Goal: Task Accomplishment & Management: Use online tool/utility

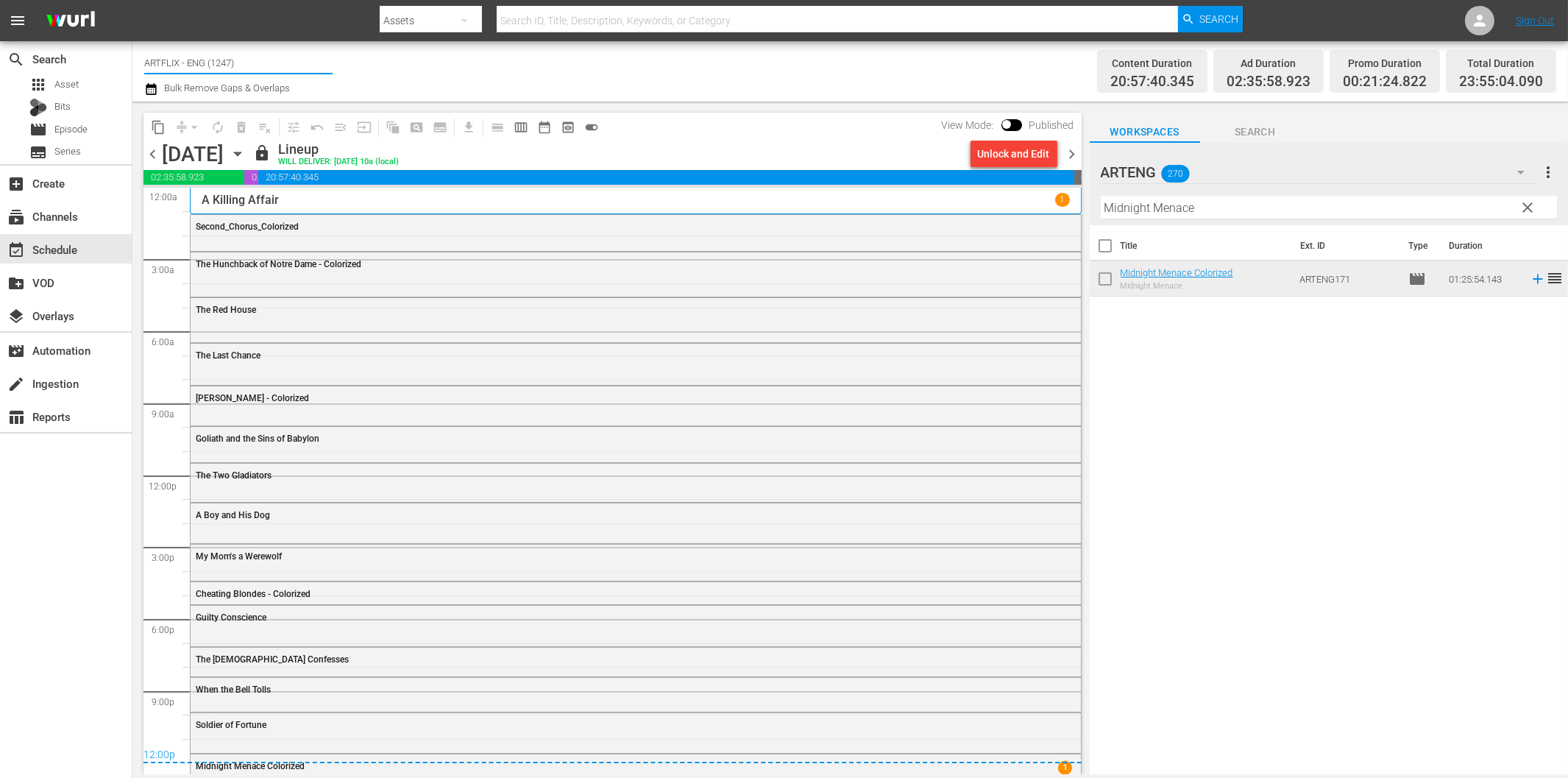
drag, startPoint x: 177, startPoint y: 61, endPoint x: 285, endPoint y: 71, distance: 108.5
click at [285, 71] on input "ARTFLIX - ENG (1247)" at bounding box center [238, 62] width 188 height 35
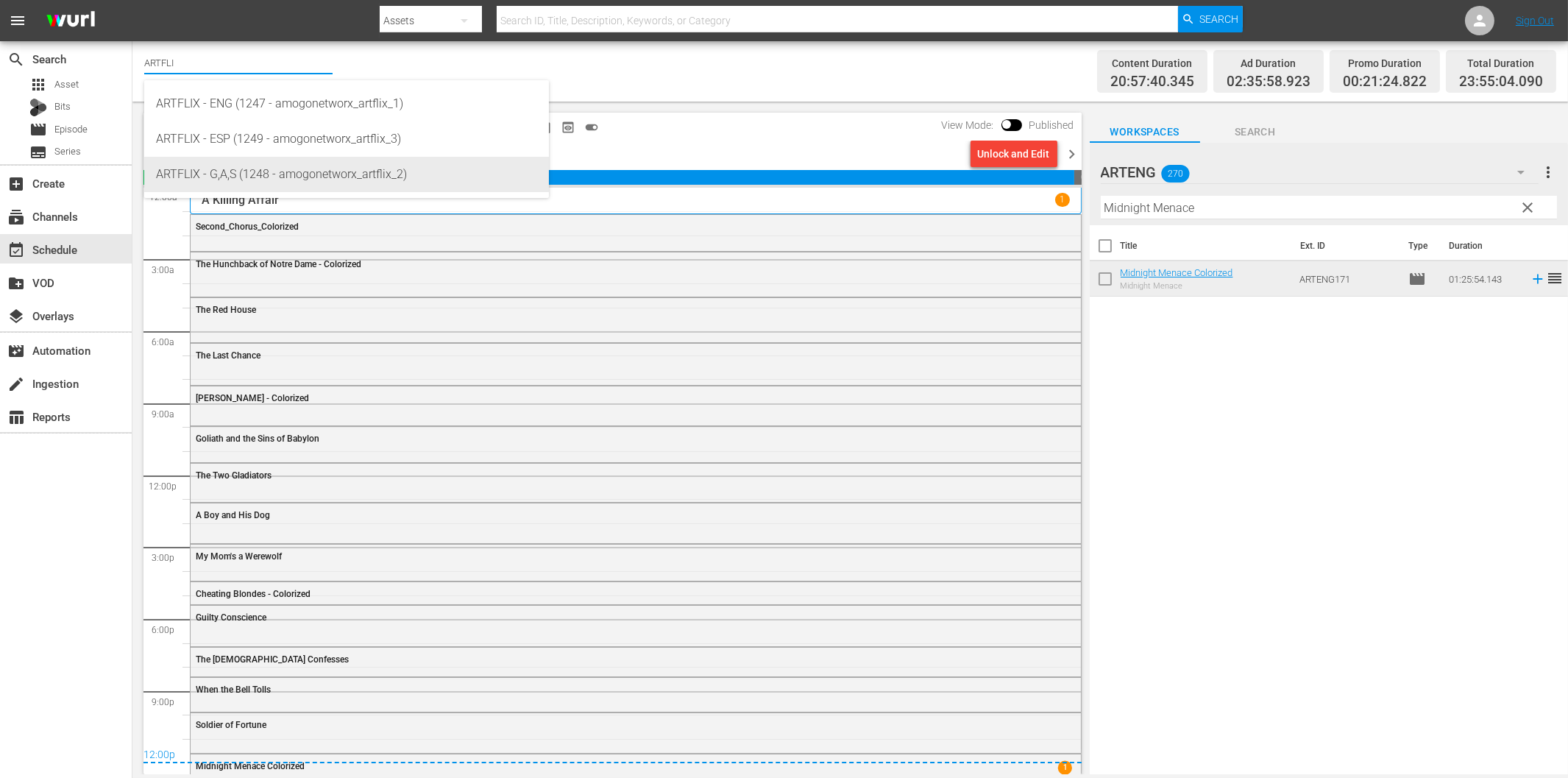
click at [268, 172] on div "ARTFLIX - G,A,S (1248 - amogonetworx_artflix_2)" at bounding box center [346, 174] width 381 height 35
type input "ARTFLIX - G,A,S (1248 - amogonetworx_artflix_2)"
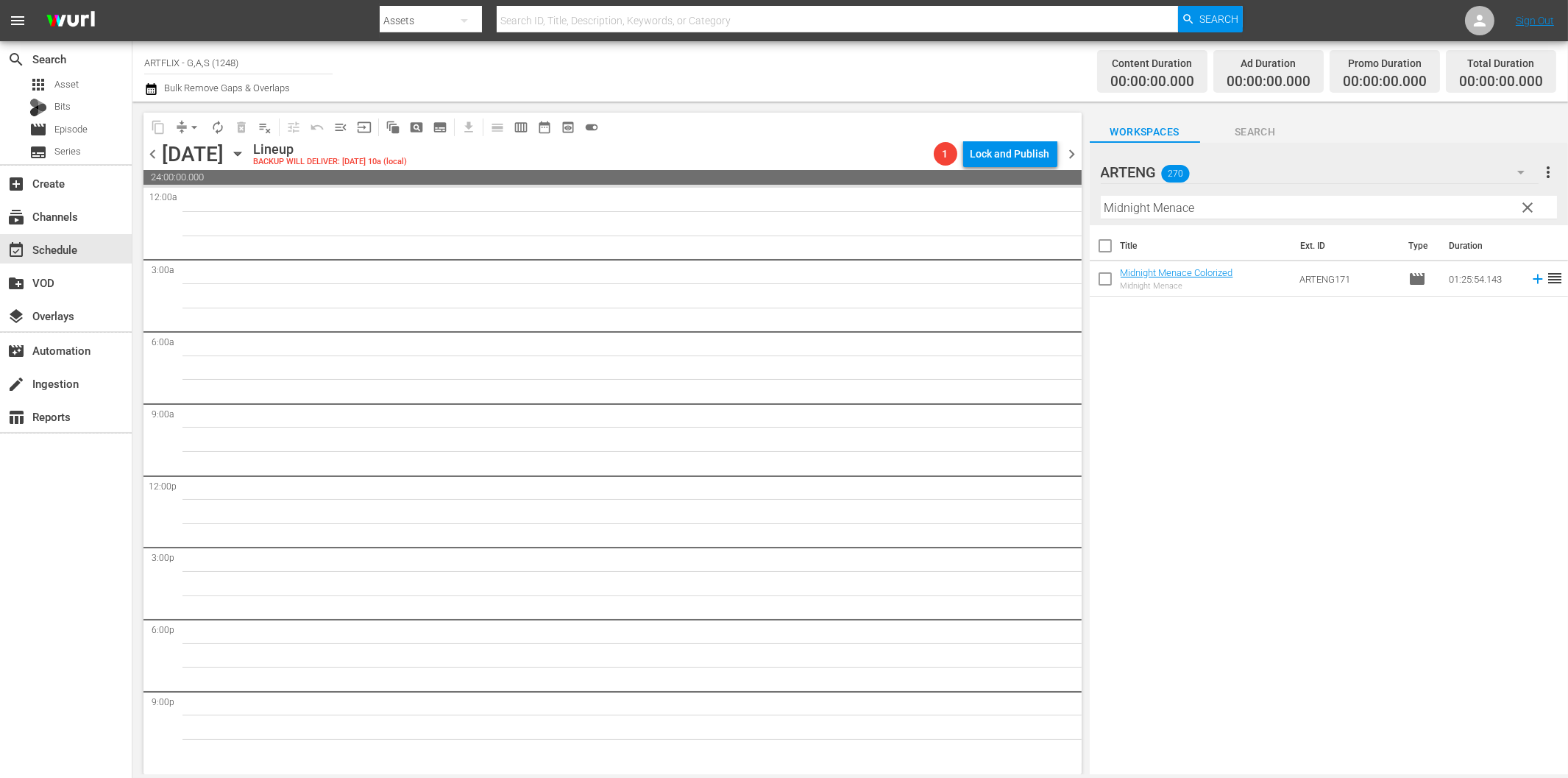
click at [246, 153] on icon "button" at bounding box center [237, 153] width 16 height 16
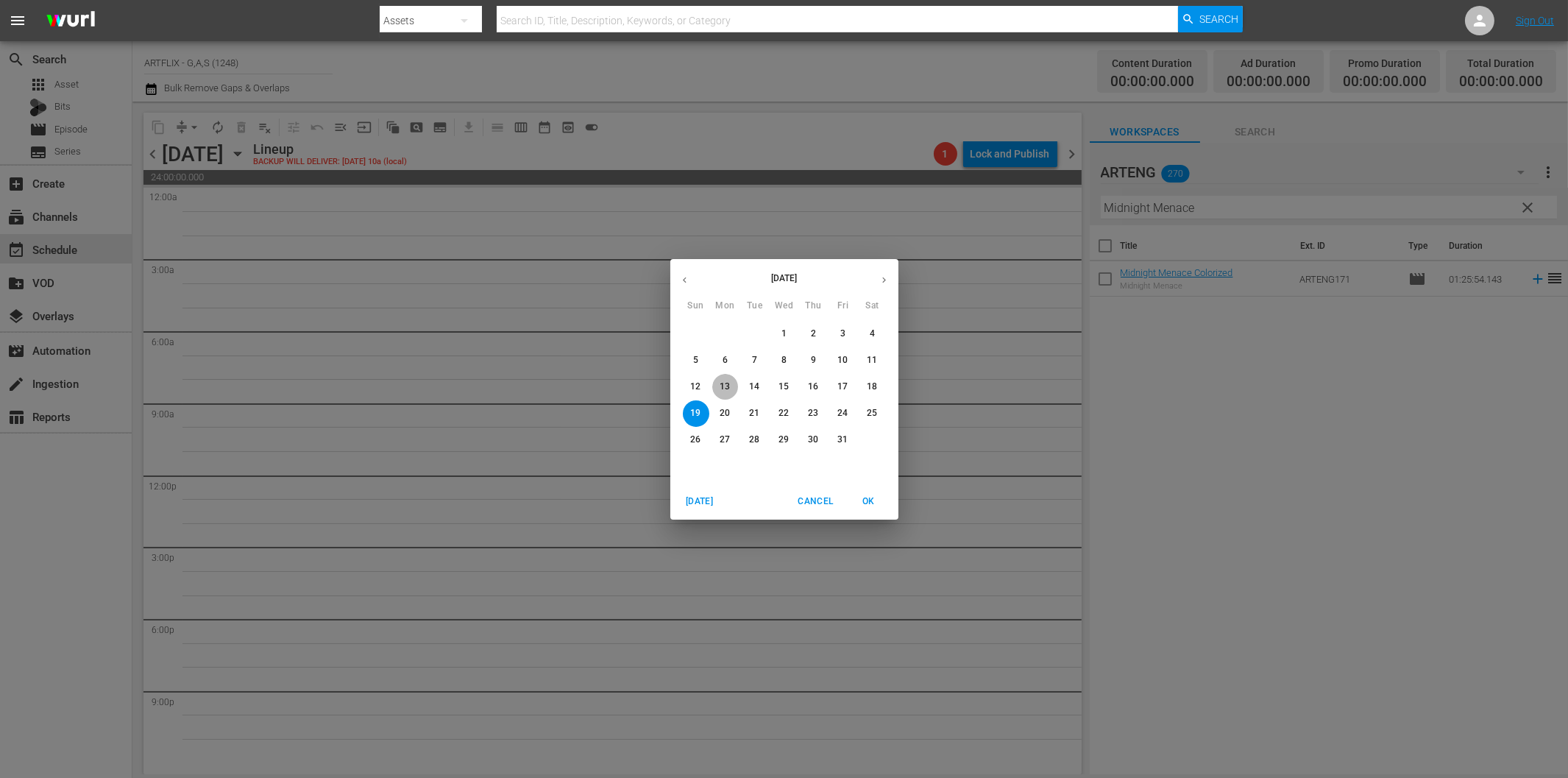
click at [723, 385] on p "13" at bounding box center [725, 388] width 10 height 13
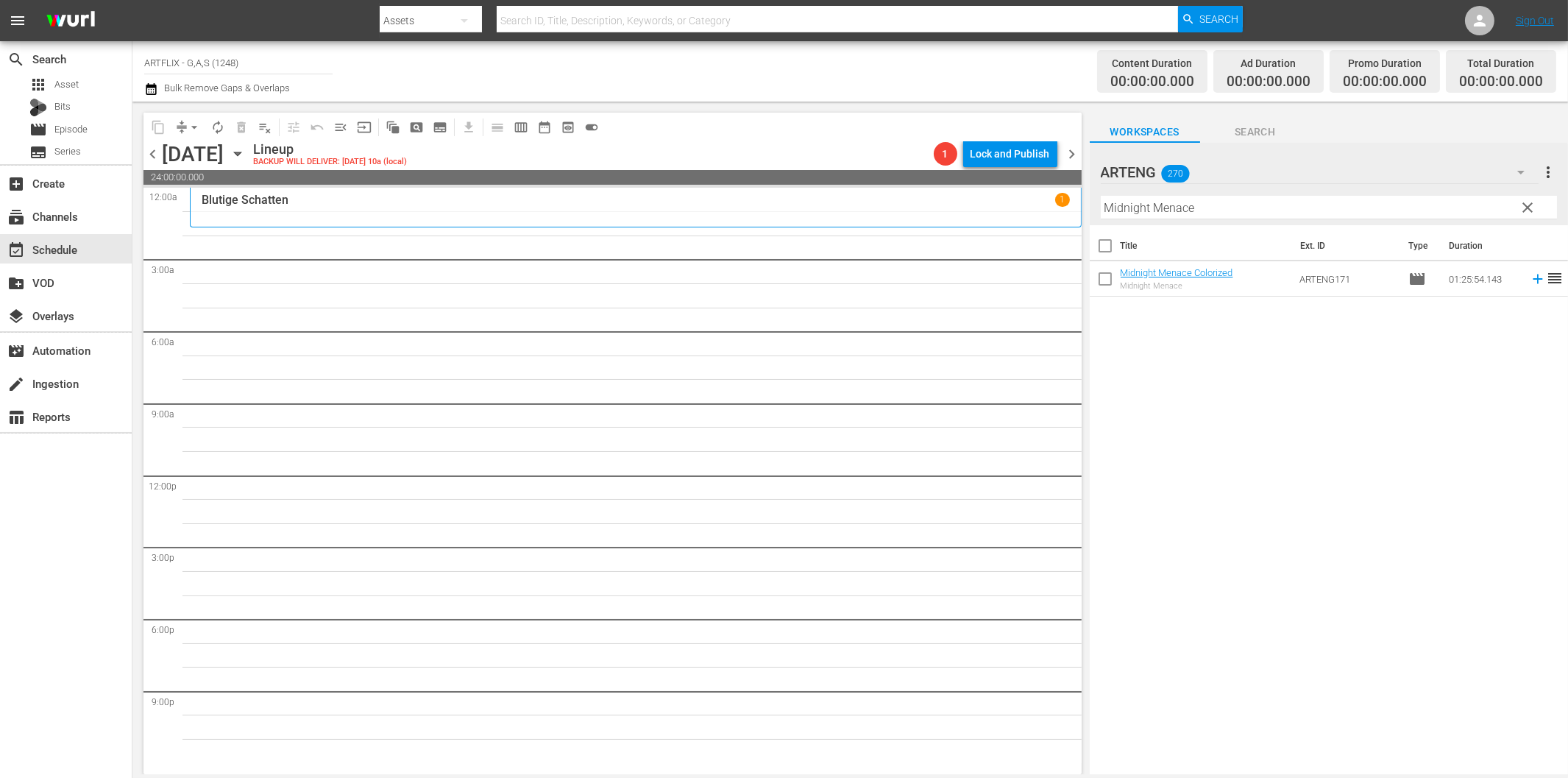
click at [1535, 202] on span "clear" at bounding box center [1527, 207] width 18 height 18
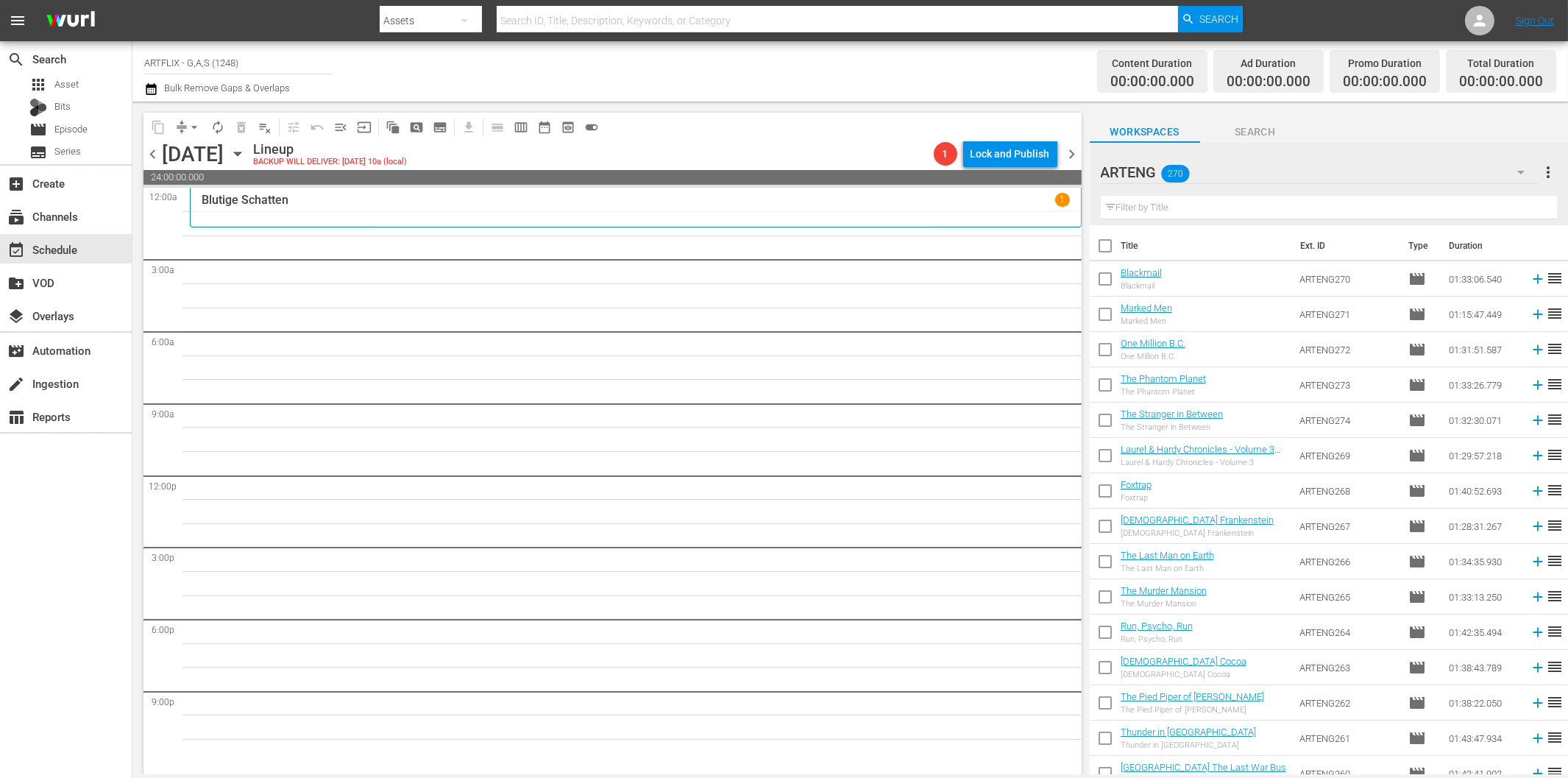
click at [1268, 208] on input "text" at bounding box center [1329, 207] width 456 height 23
paste input "Das Biest"
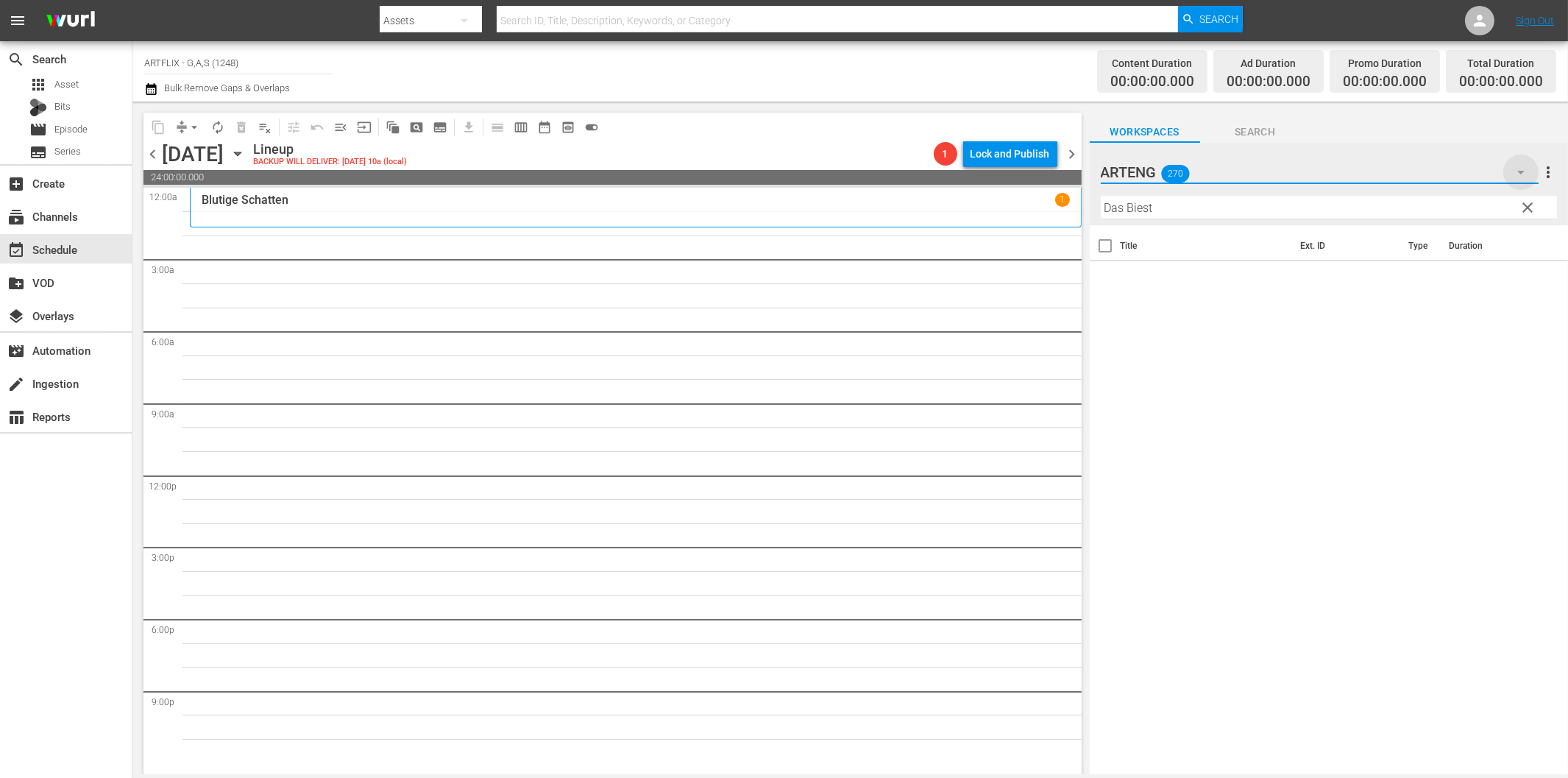
click at [1525, 171] on icon "button" at bounding box center [1521, 172] width 18 height 18
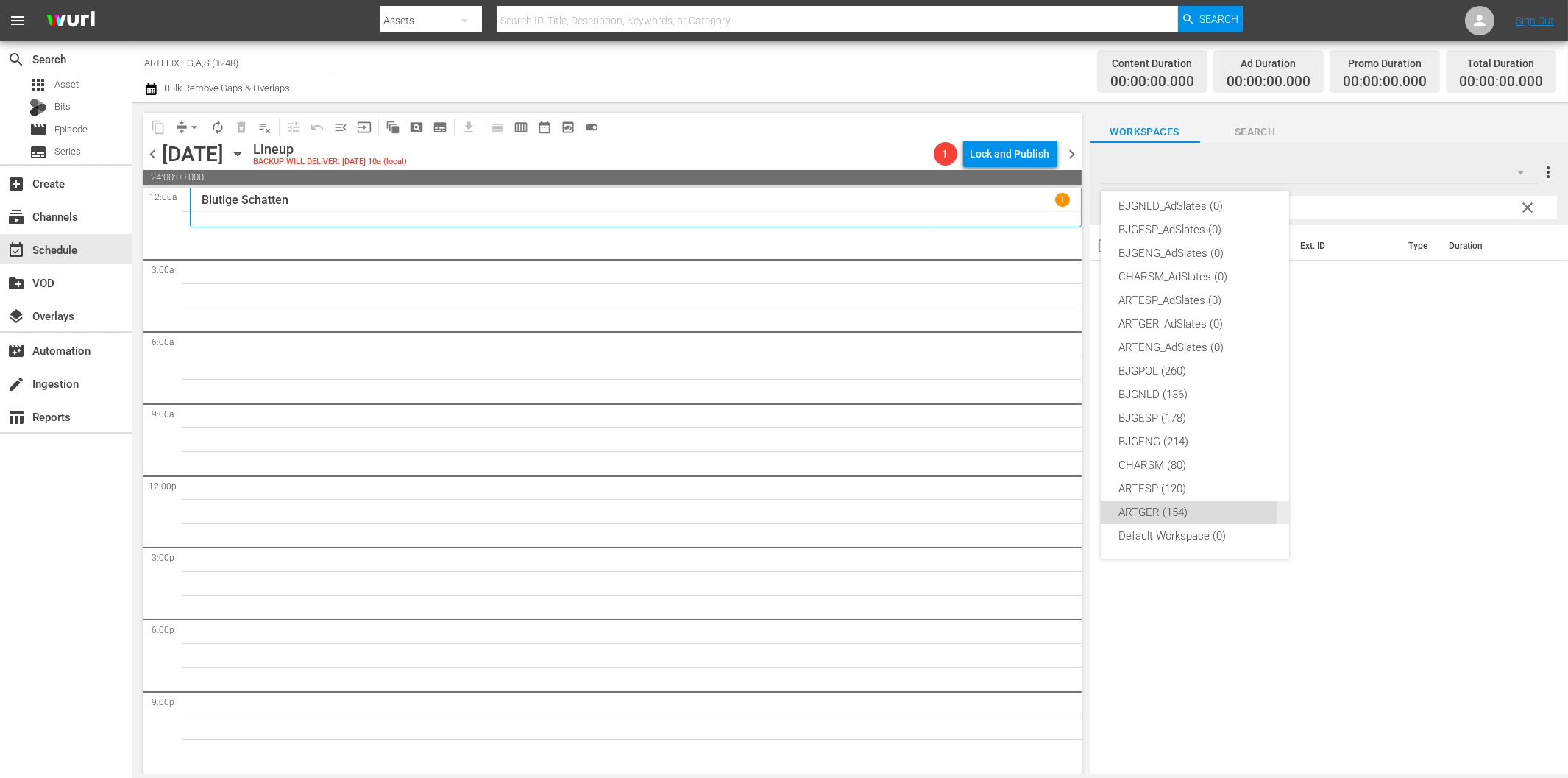
click at [1173, 508] on div "ARTGER (154)" at bounding box center [1195, 512] width 153 height 23
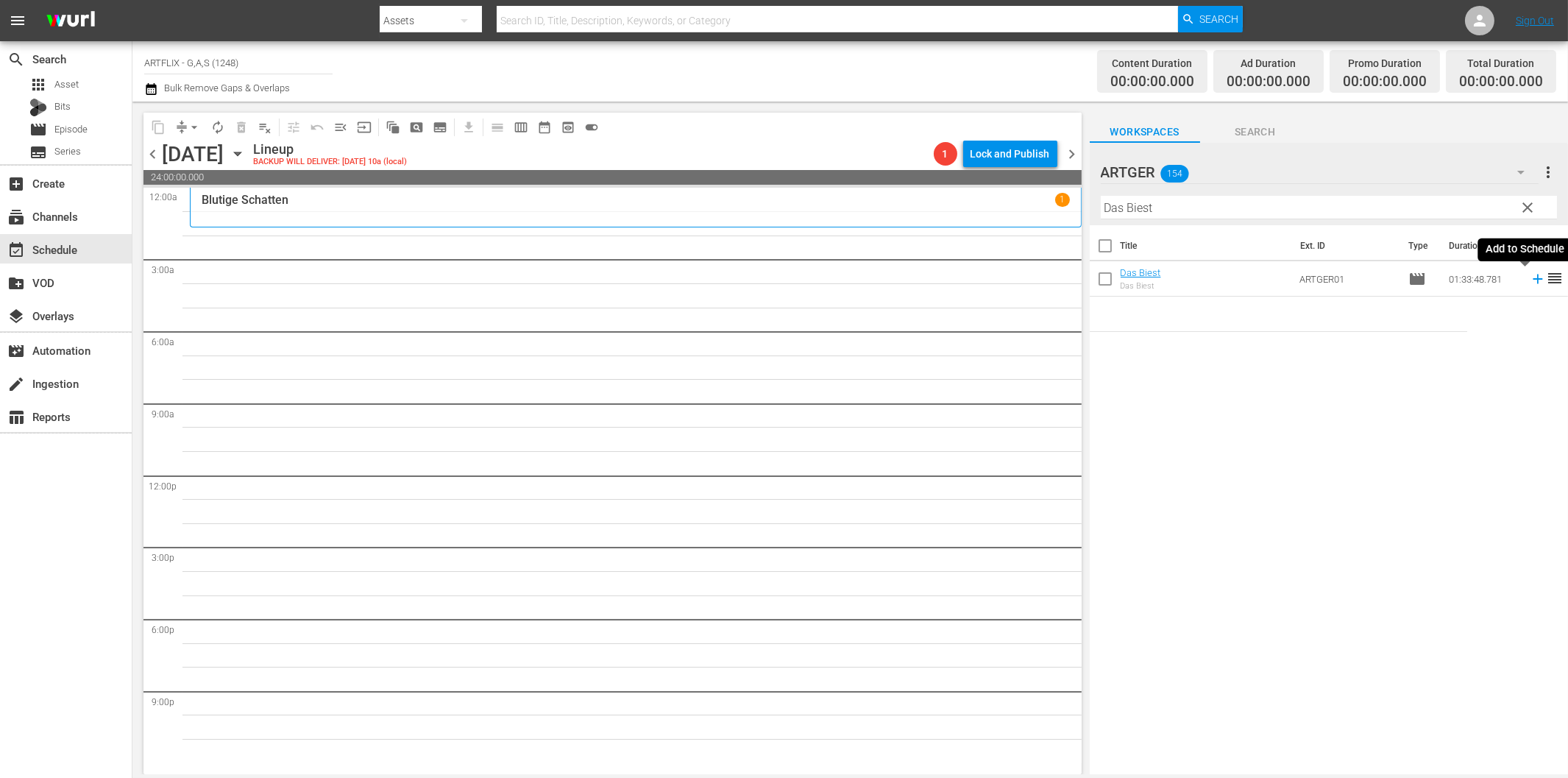
click at [1530, 283] on icon at bounding box center [1537, 278] width 16 height 16
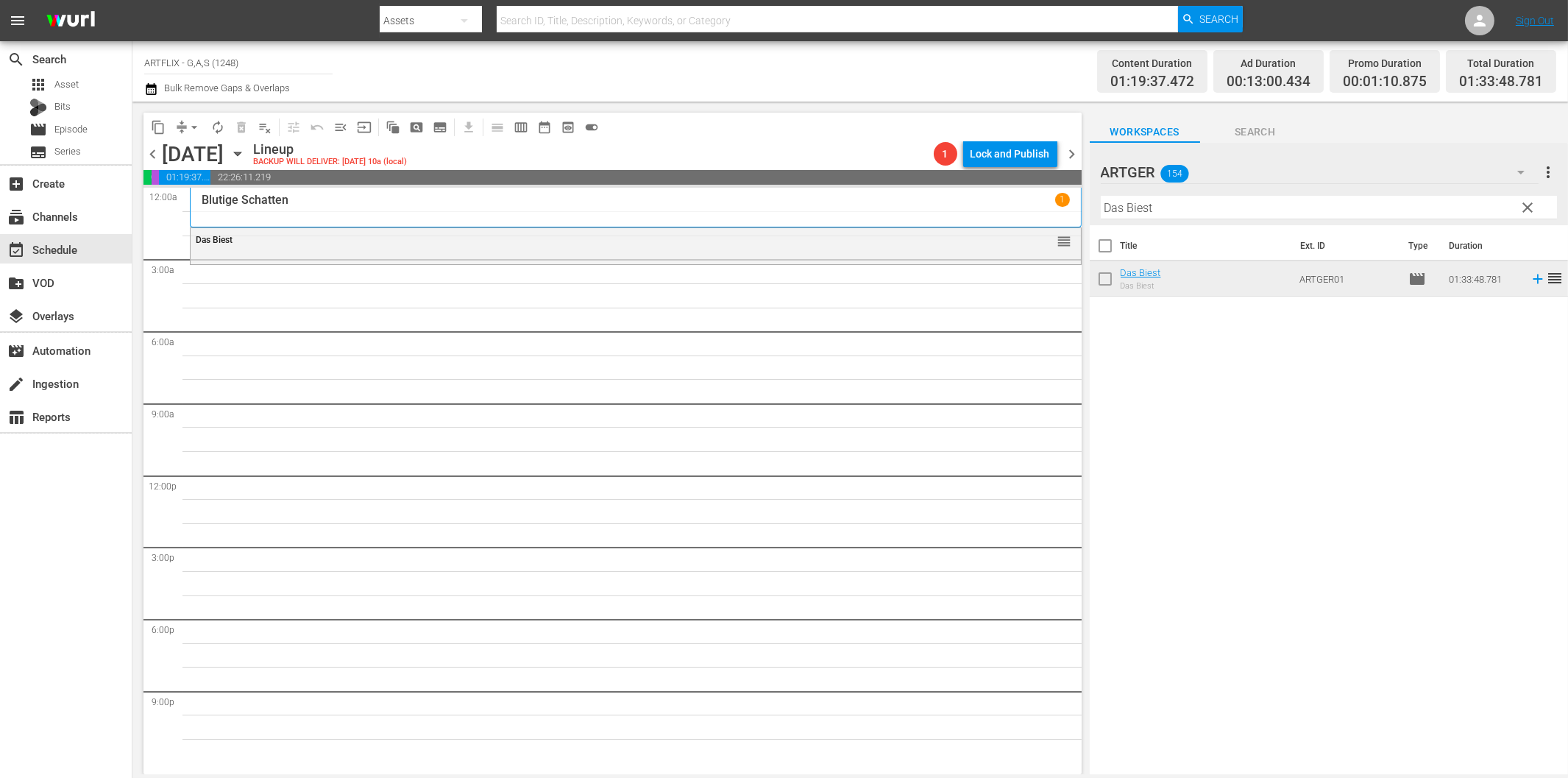
click at [1191, 409] on div "Title Ext. ID Type Duration Das Biest Das Biest ARTGER01 movie 01:33:48.781 reo…" at bounding box center [1329, 501] width 478 height 552
click at [1322, 528] on div "Title Ext. ID Type Duration Das Biest Das Biest ARTGER01 movie 01:33:48.781 reo…" at bounding box center [1329, 501] width 478 height 552
click at [1225, 596] on div "Title Ext. ID Type Duration Das Biest Das Biest ARTGER01 movie 01:33:48.781 reo…" at bounding box center [1329, 501] width 478 height 552
drag, startPoint x: 1128, startPoint y: 494, endPoint x: 1119, endPoint y: 490, distance: 9.8
click at [1121, 492] on div "Title Ext. ID Type Duration Das Biest Das Biest ARTGER01 movie 01:33:48.781 reo…" at bounding box center [1329, 501] width 478 height 552
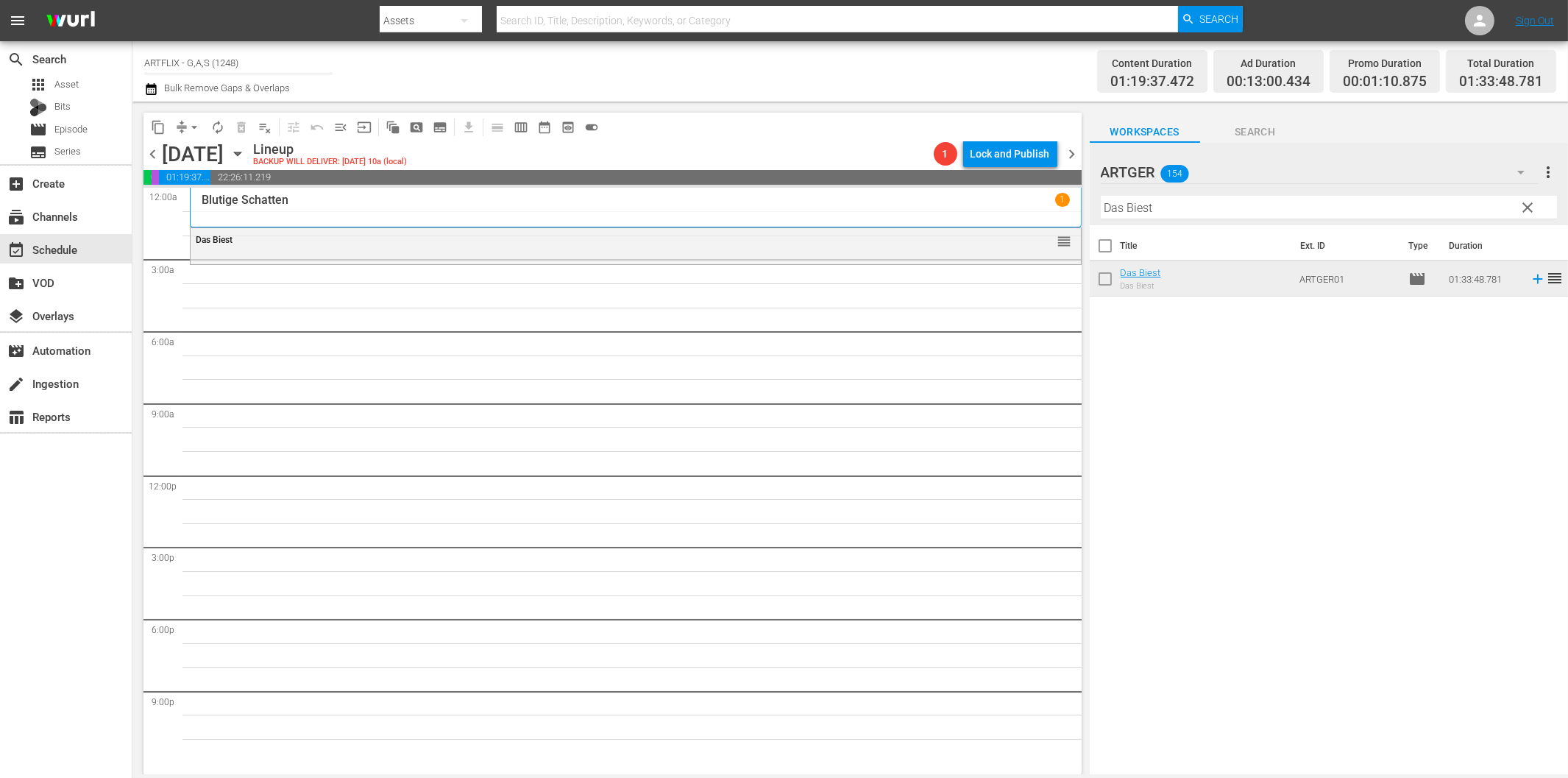
click at [1137, 210] on input "Das Biest" at bounding box center [1329, 207] width 456 height 23
paste input "Spionage in Fernost Colorized"
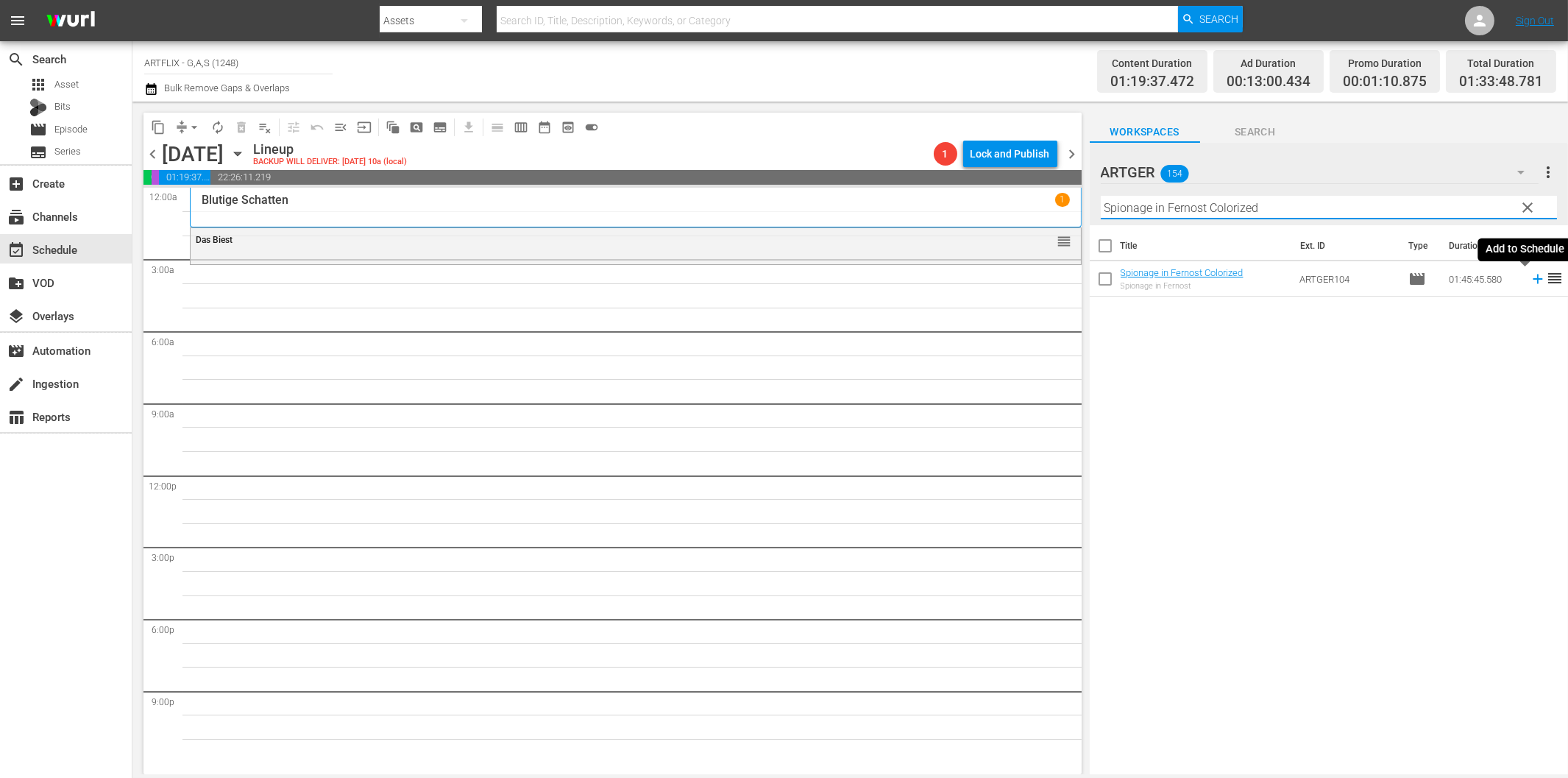
click at [1530, 277] on icon at bounding box center [1537, 278] width 16 height 16
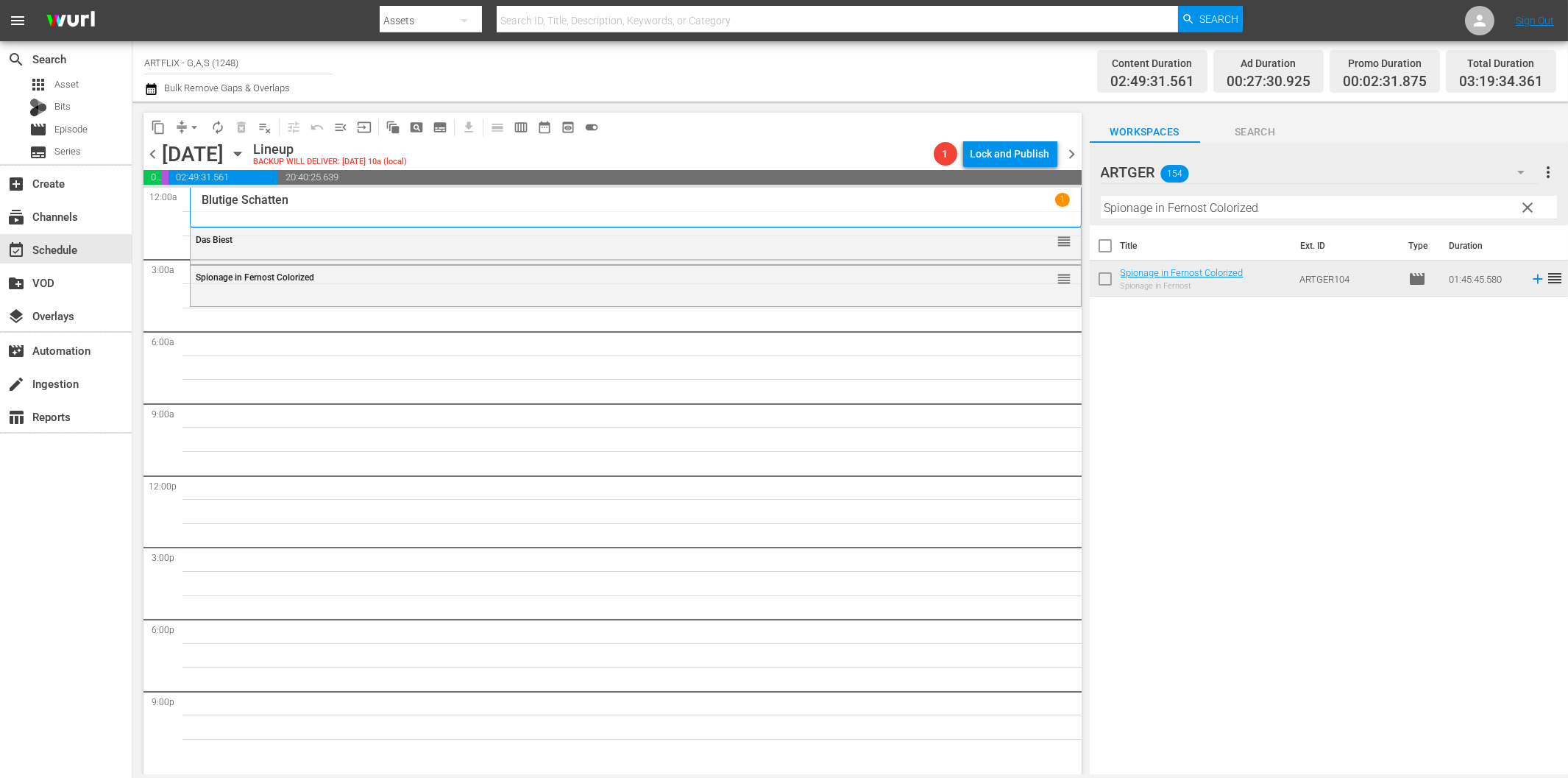
click at [1185, 415] on div "Title Ext. ID Type Duration Spionage in Fernost Colorized Spionage in Fernost A…" at bounding box center [1329, 501] width 478 height 552
click at [1225, 209] on input "Spionage in Fernost Colorized" at bounding box center [1329, 207] width 456 height 23
paste input "chicksal aus zweiter Han"
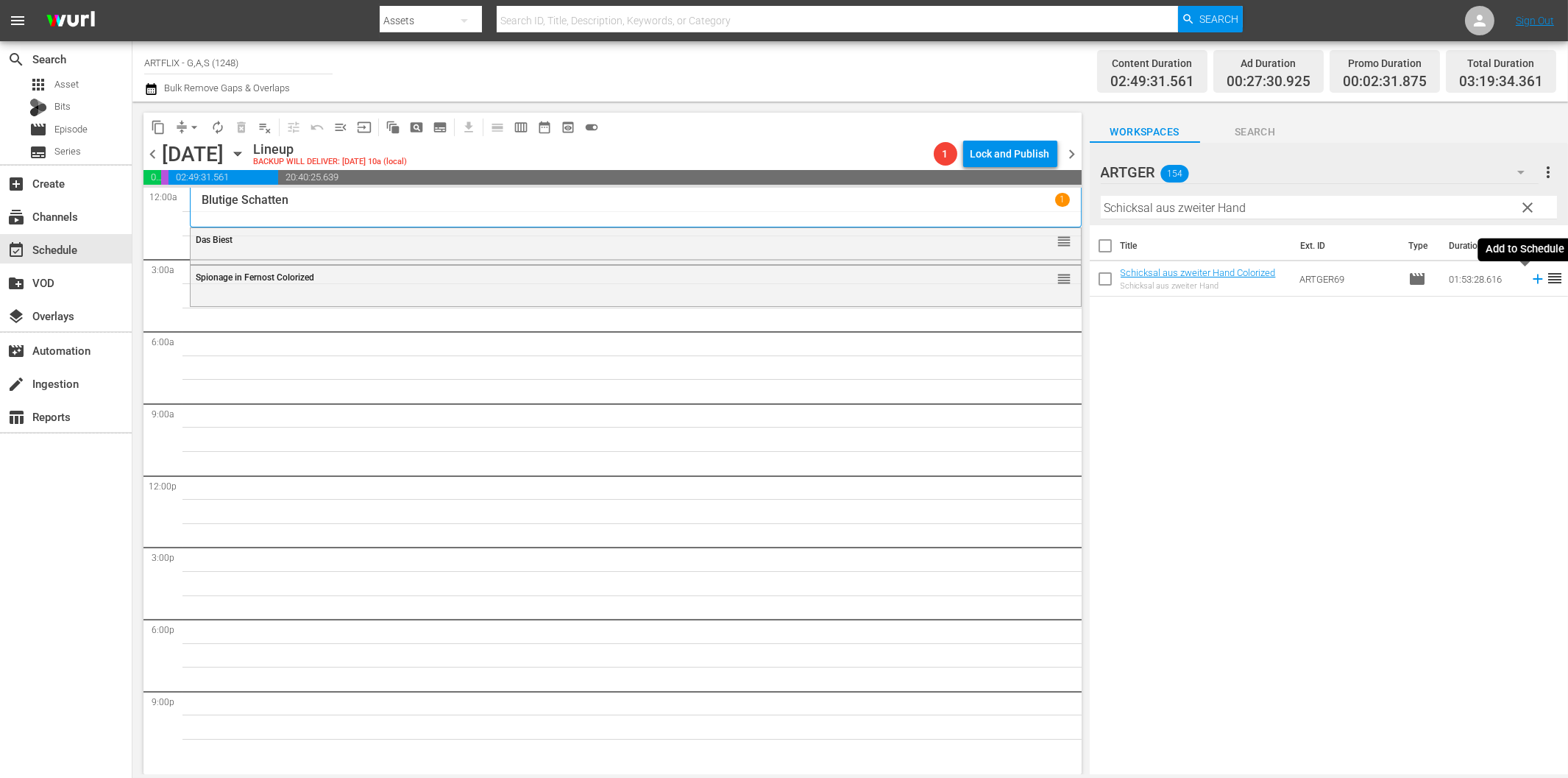
click at [1530, 281] on icon at bounding box center [1537, 278] width 16 height 16
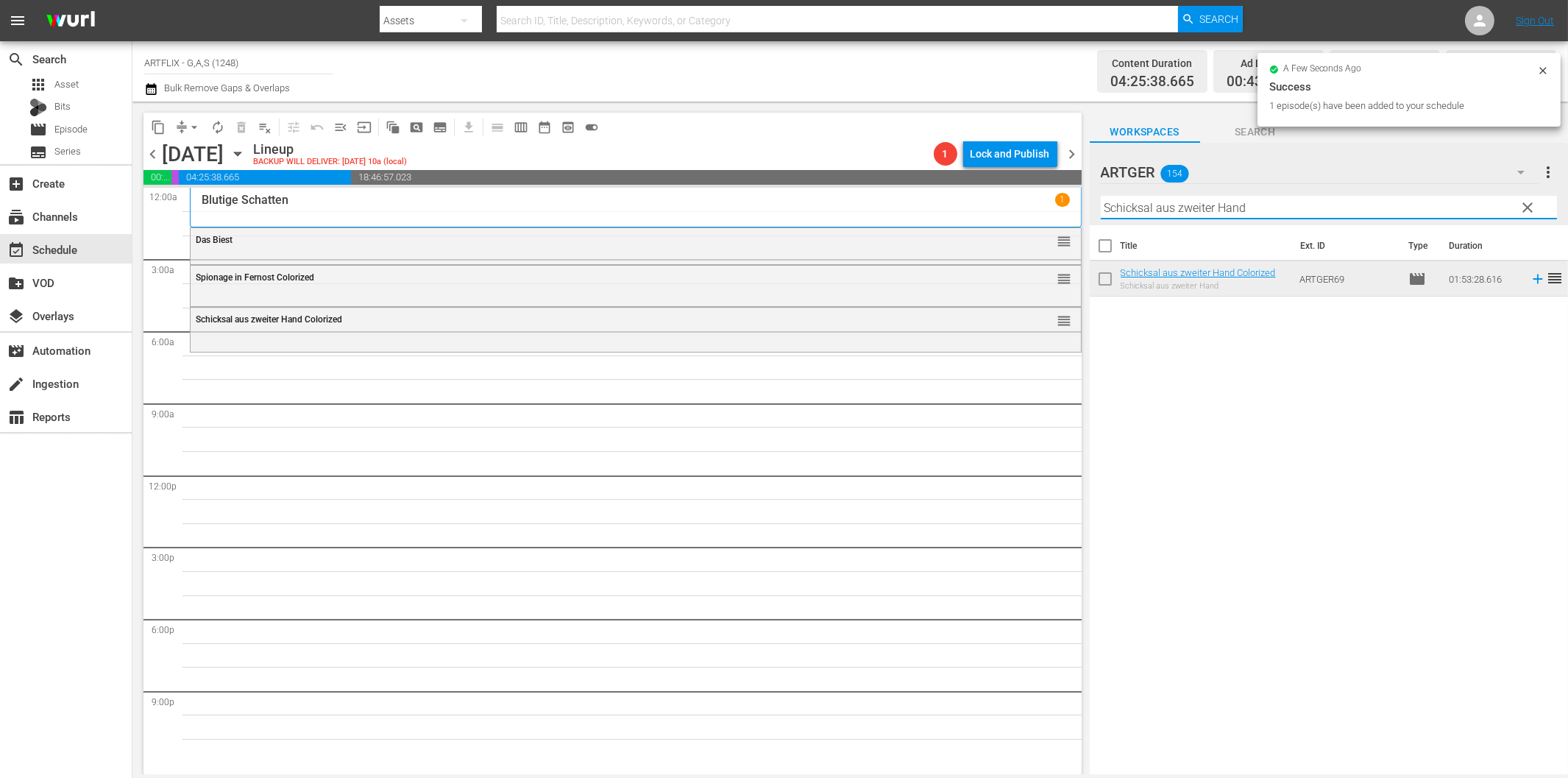
click at [1178, 215] on input "Schicksal aus zweiter Hand" at bounding box center [1329, 207] width 456 height 23
paste input "Mit dem [PERSON_NAME] durch die W"
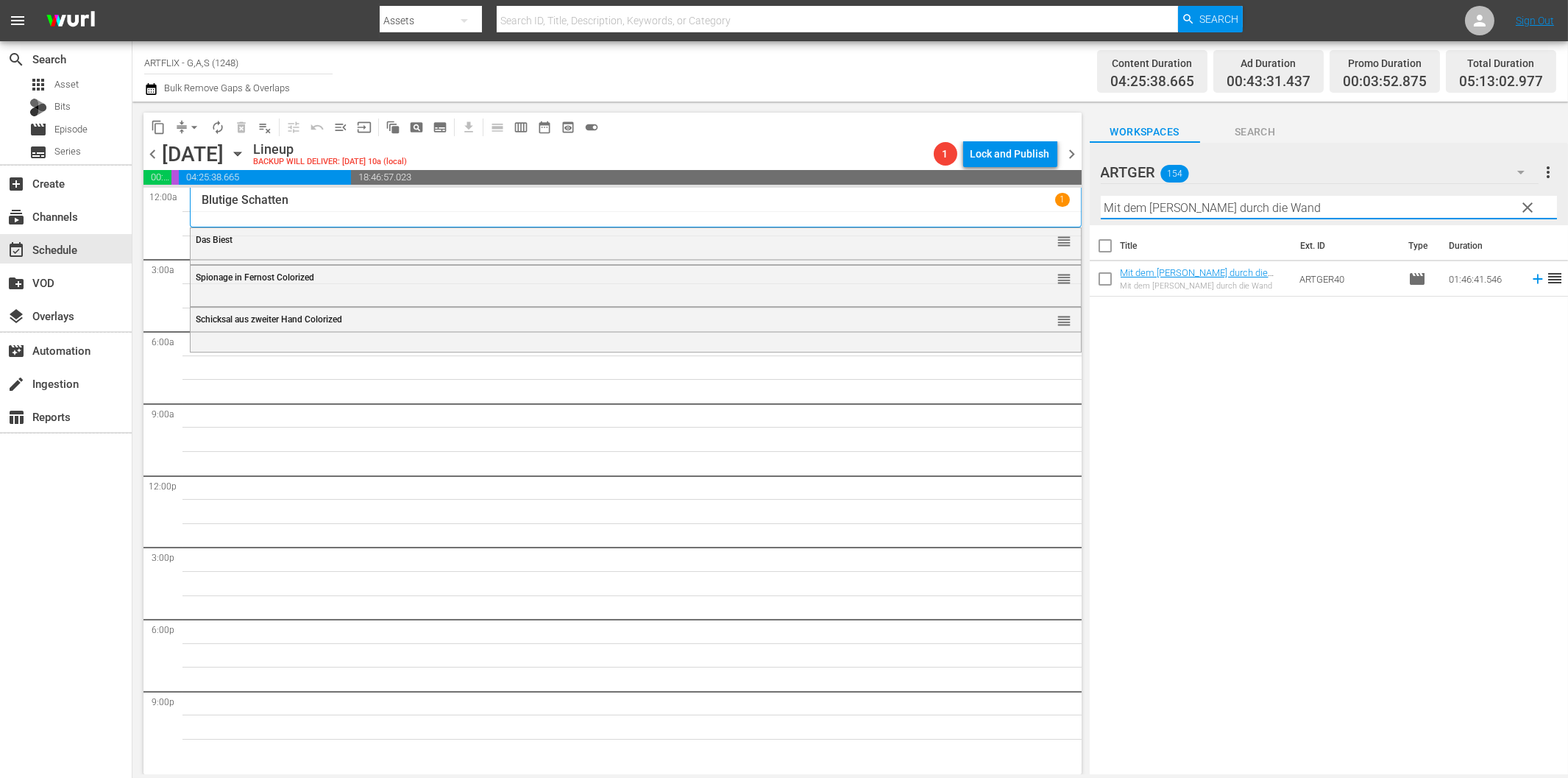
click at [1533, 278] on icon at bounding box center [1537, 279] width 9 height 9
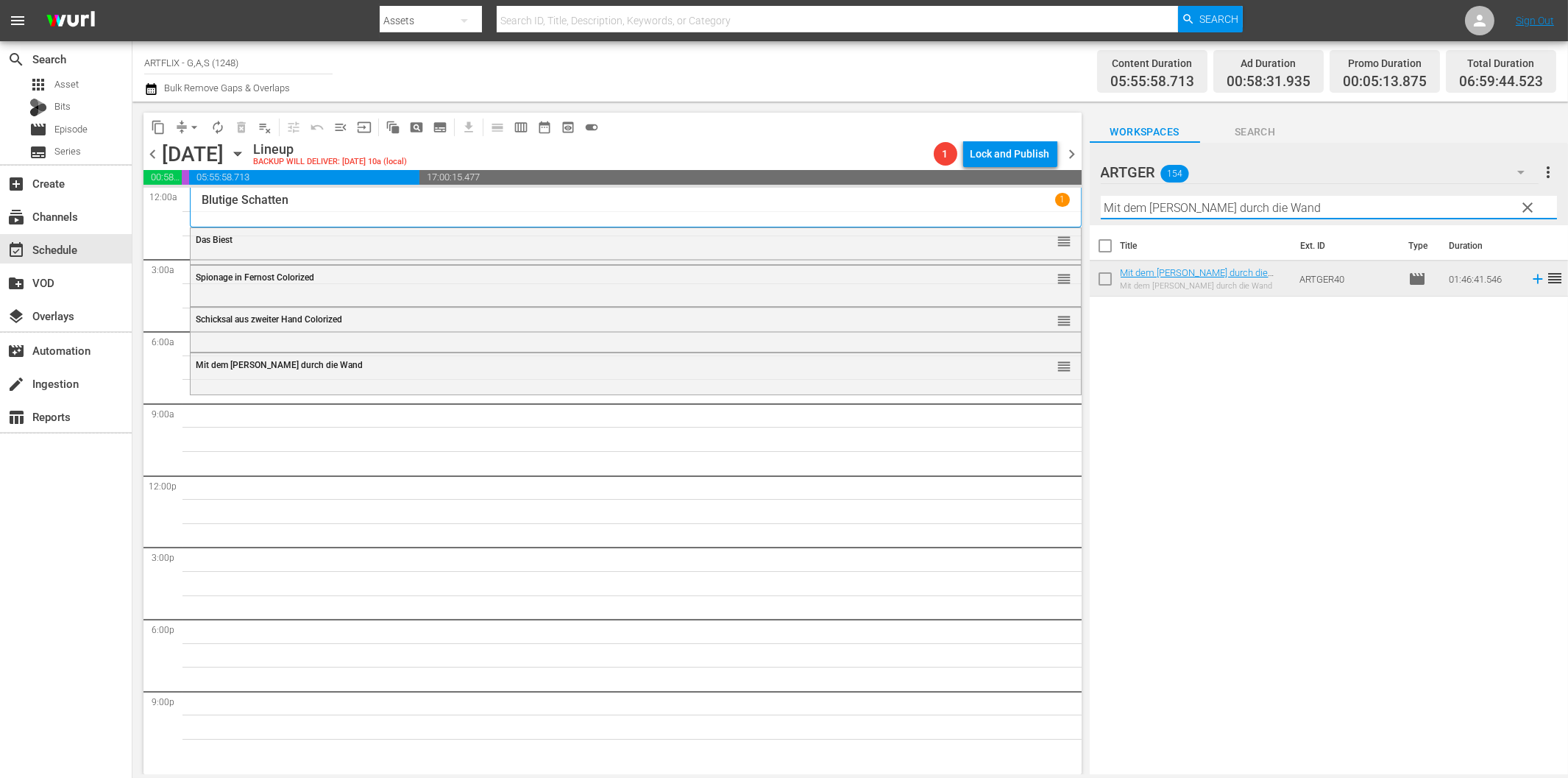
click at [1308, 210] on input "Mit dem [PERSON_NAME] durch die Wand" at bounding box center [1329, 207] width 456 height 23
paste input "Bei [PERSON_NAME] stimmt die Kasse nicht"
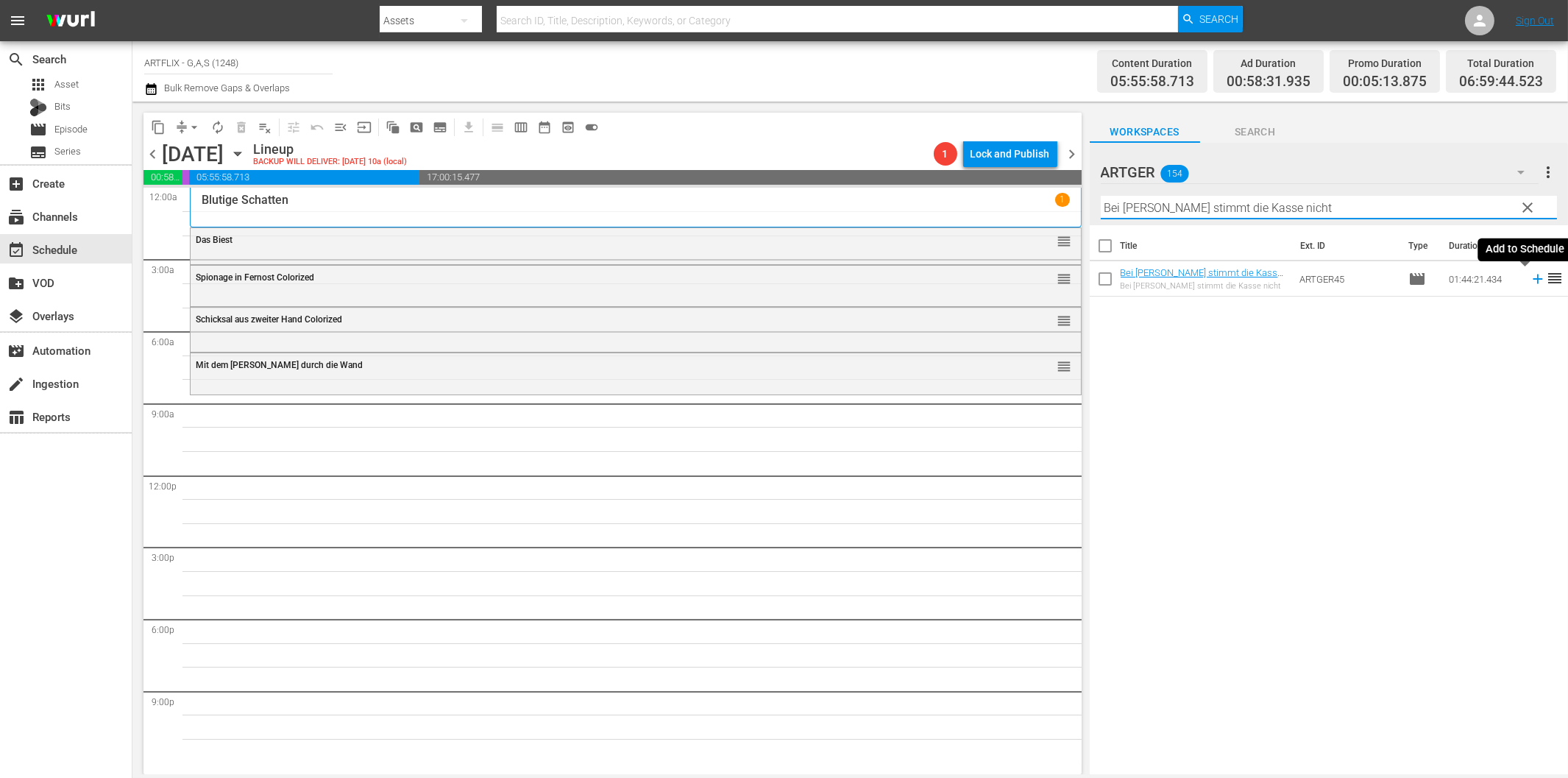
click at [1530, 275] on icon at bounding box center [1537, 278] width 16 height 16
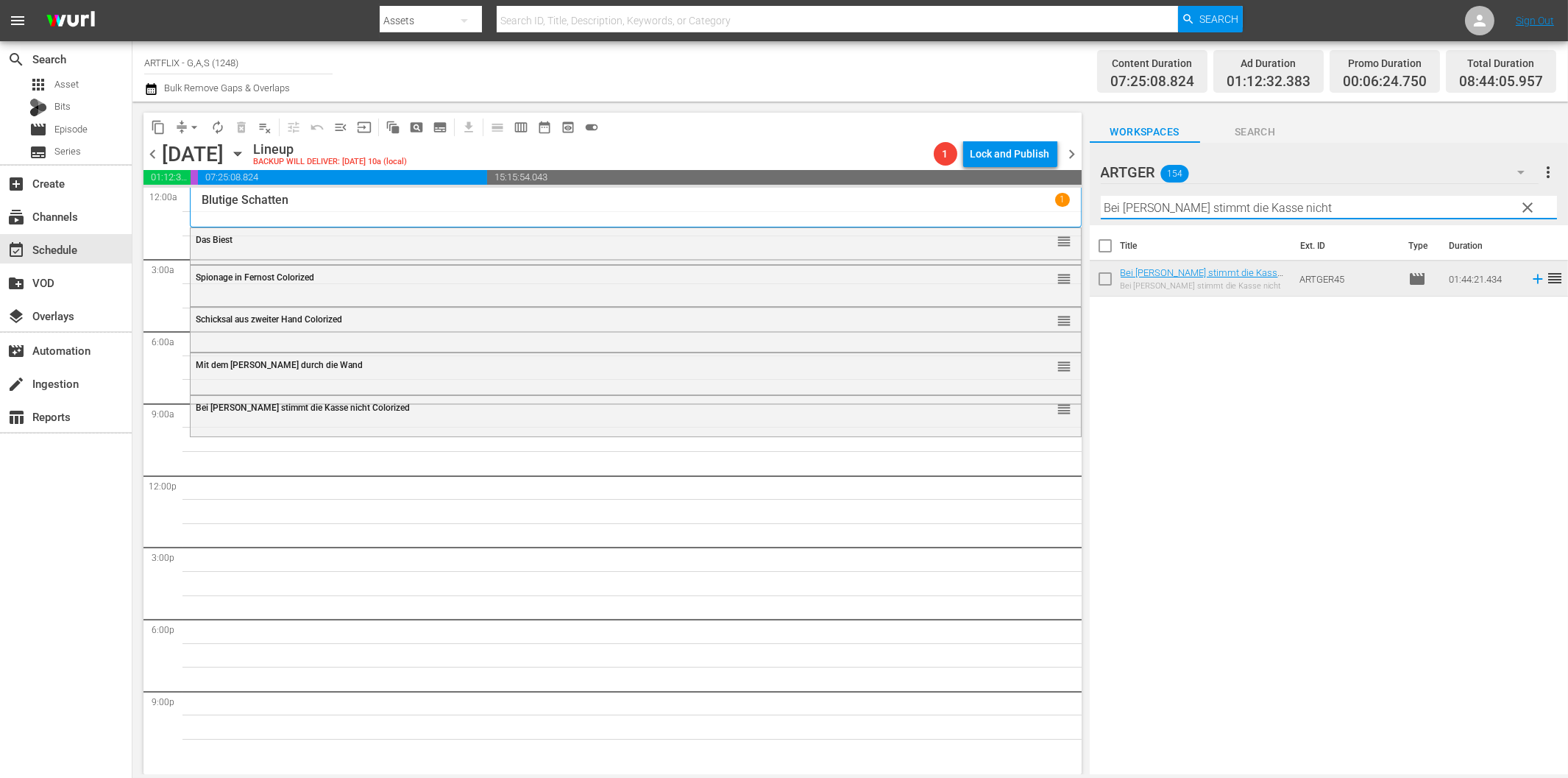
click at [1143, 205] on input "Bei [PERSON_NAME] stimmt die Kasse nicht" at bounding box center [1329, 207] width 456 height 23
paste input "[PERSON_NAME]"
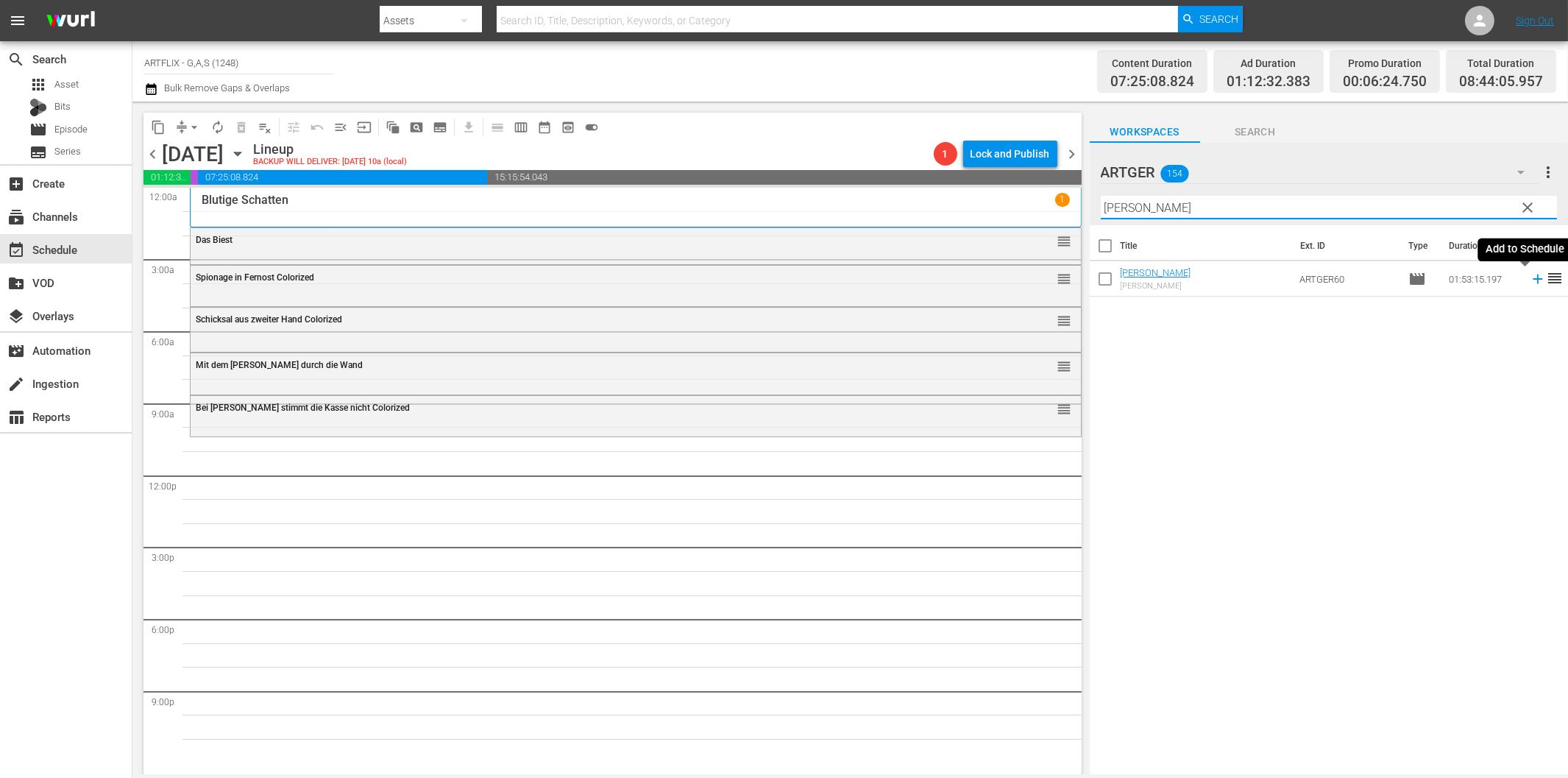
click at [1530, 275] on icon at bounding box center [1537, 278] width 16 height 16
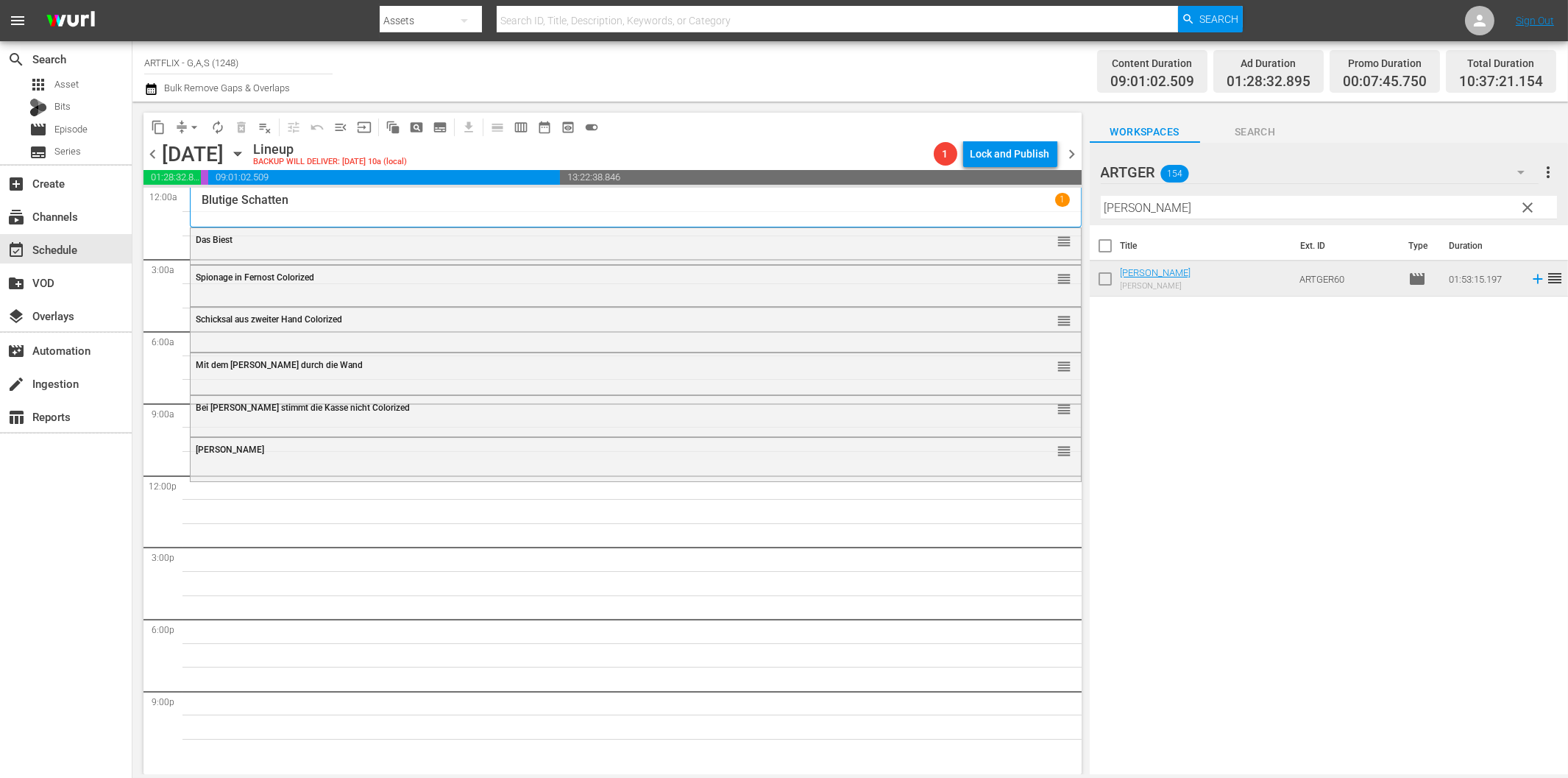
click at [1186, 208] on input "[PERSON_NAME]" at bounding box center [1329, 207] width 456 height 23
paste input "[PERSON_NAME]"
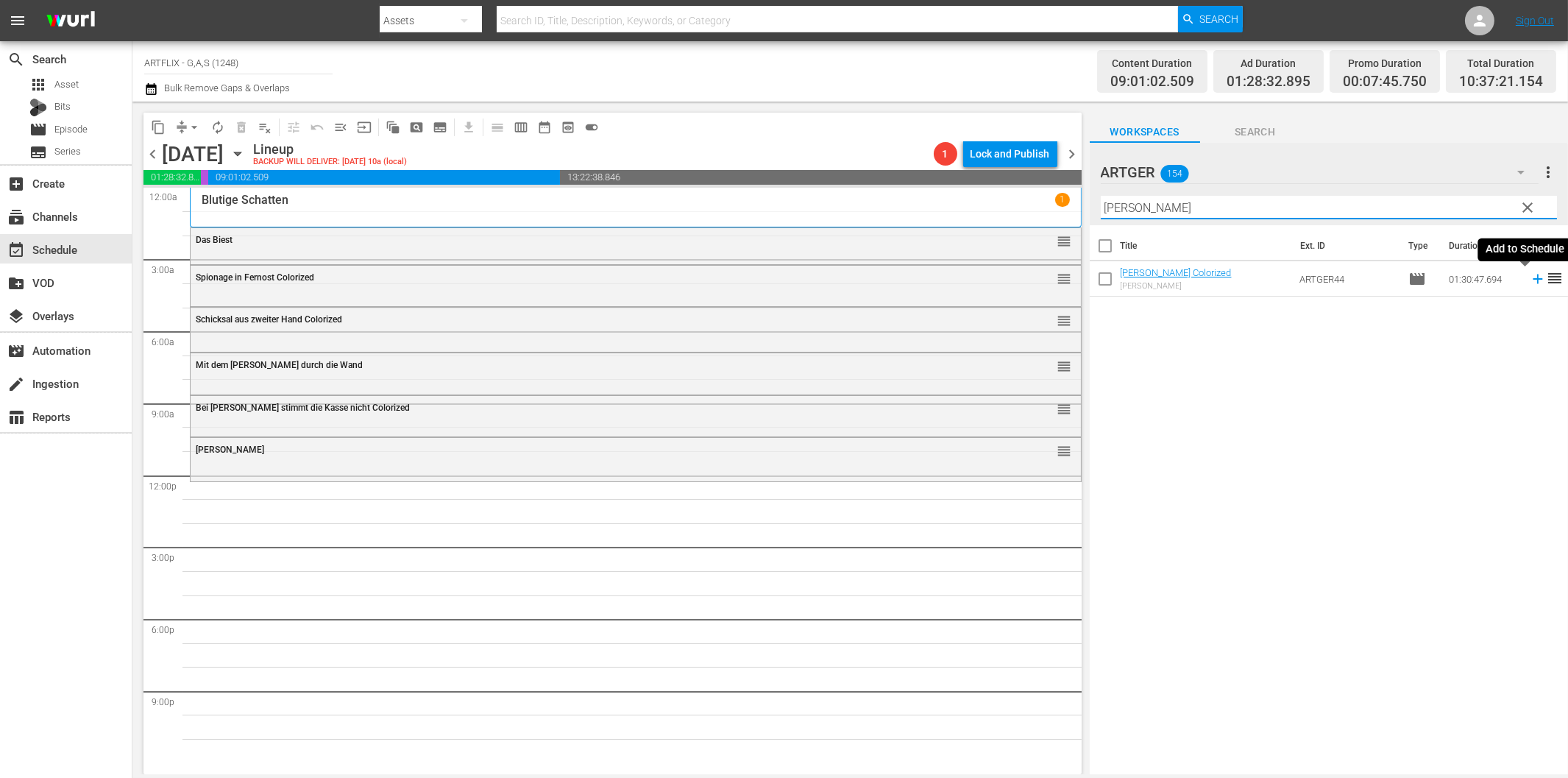
click at [1533, 280] on icon at bounding box center [1537, 279] width 9 height 9
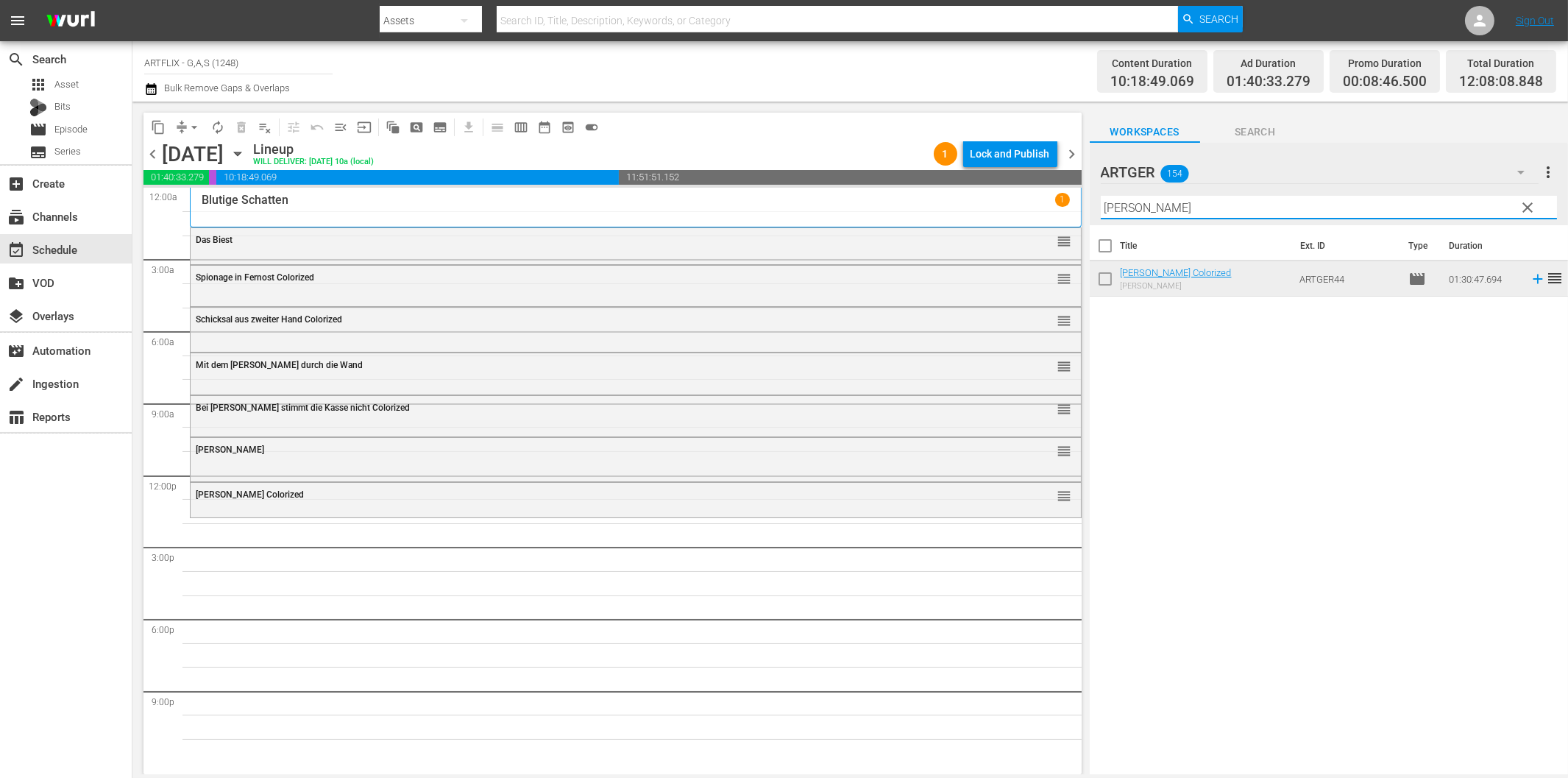
click at [1109, 208] on input "[PERSON_NAME]" at bounding box center [1329, 207] width 456 height 23
paste input "Hier ist [PERSON_NAME]"
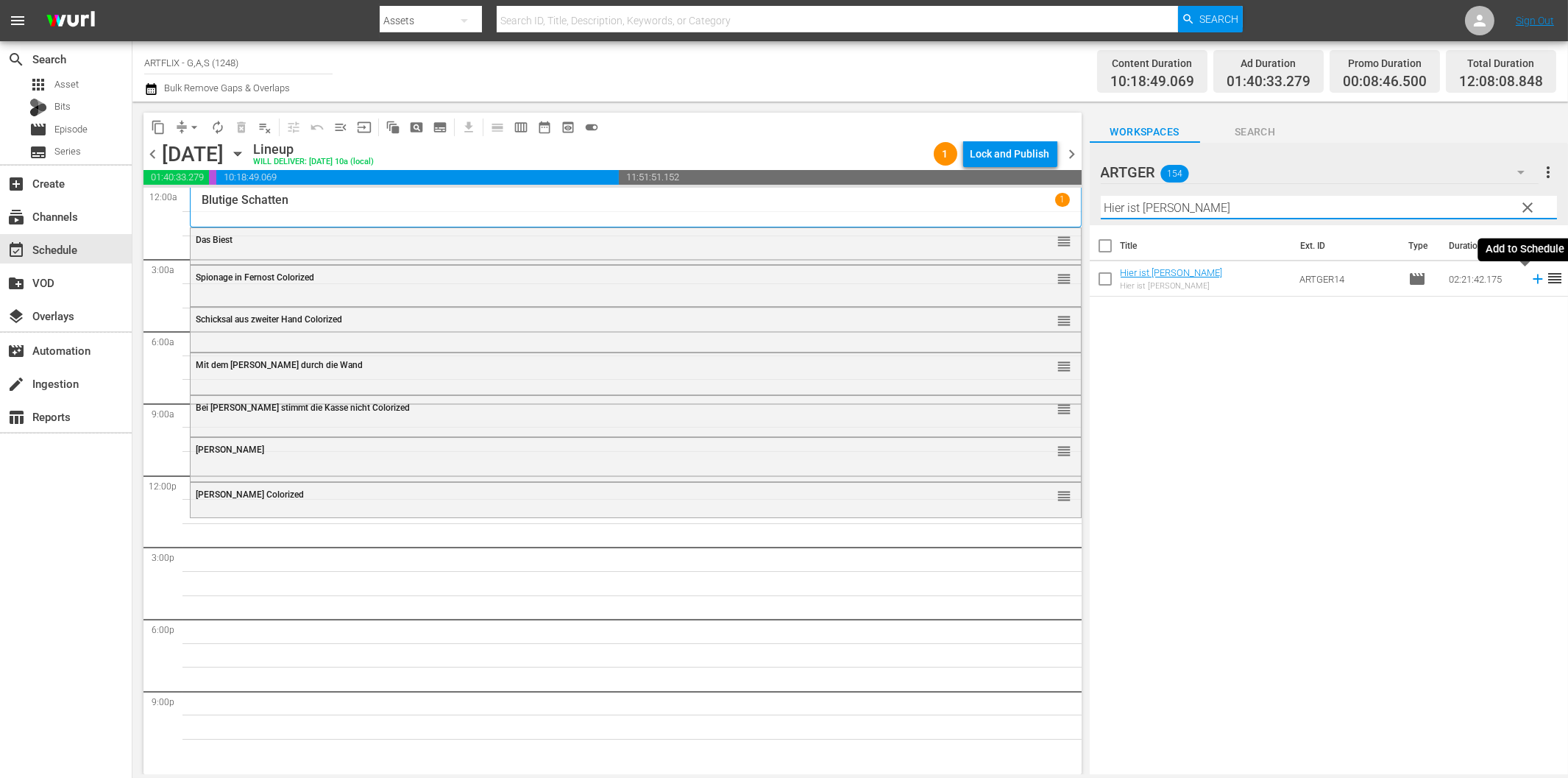
click at [1530, 281] on icon at bounding box center [1537, 278] width 16 height 16
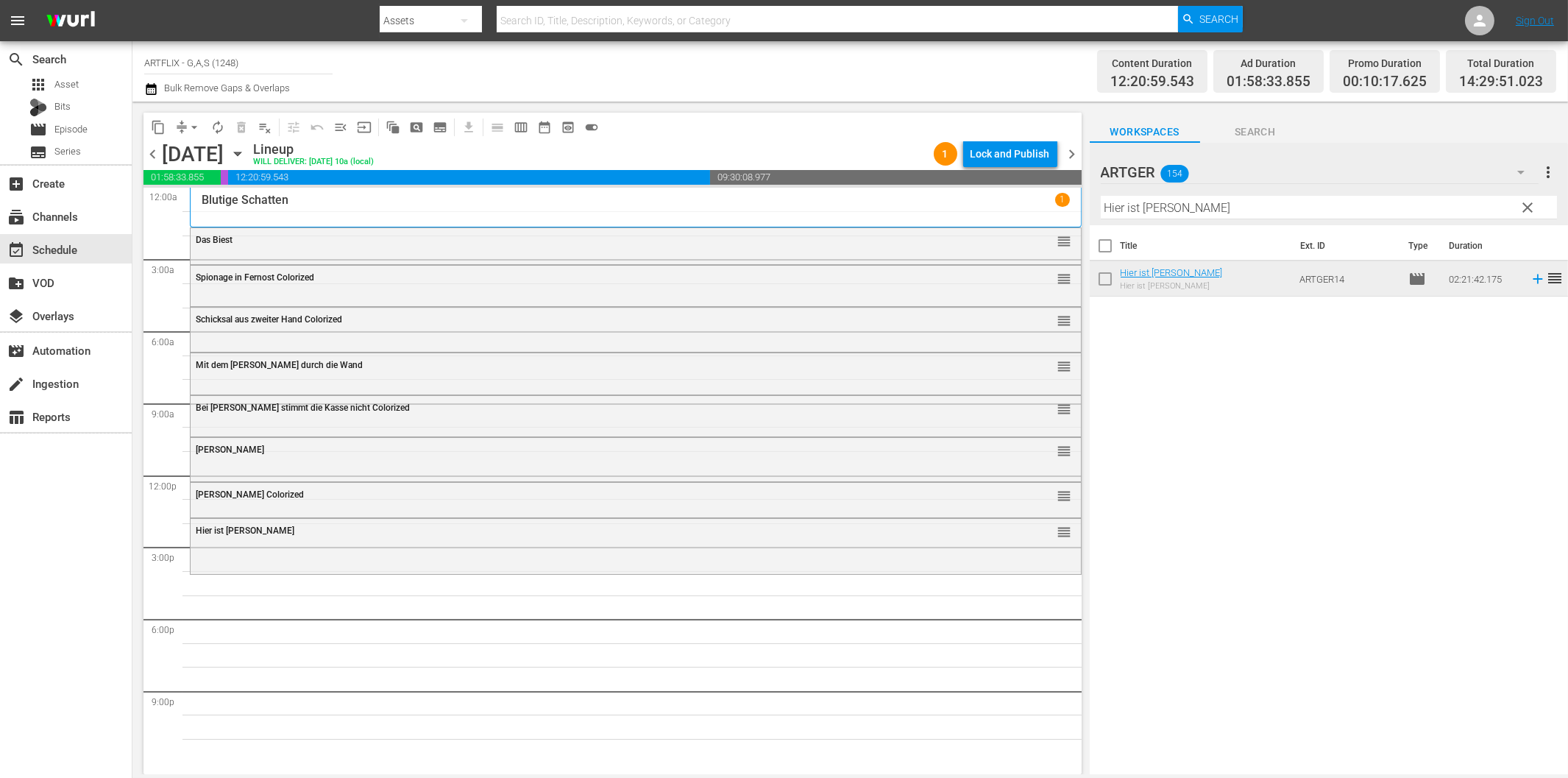
click at [1263, 207] on input "Hier ist [PERSON_NAME]" at bounding box center [1329, 207] width 456 height 23
paste input "[PERSON_NAME]"
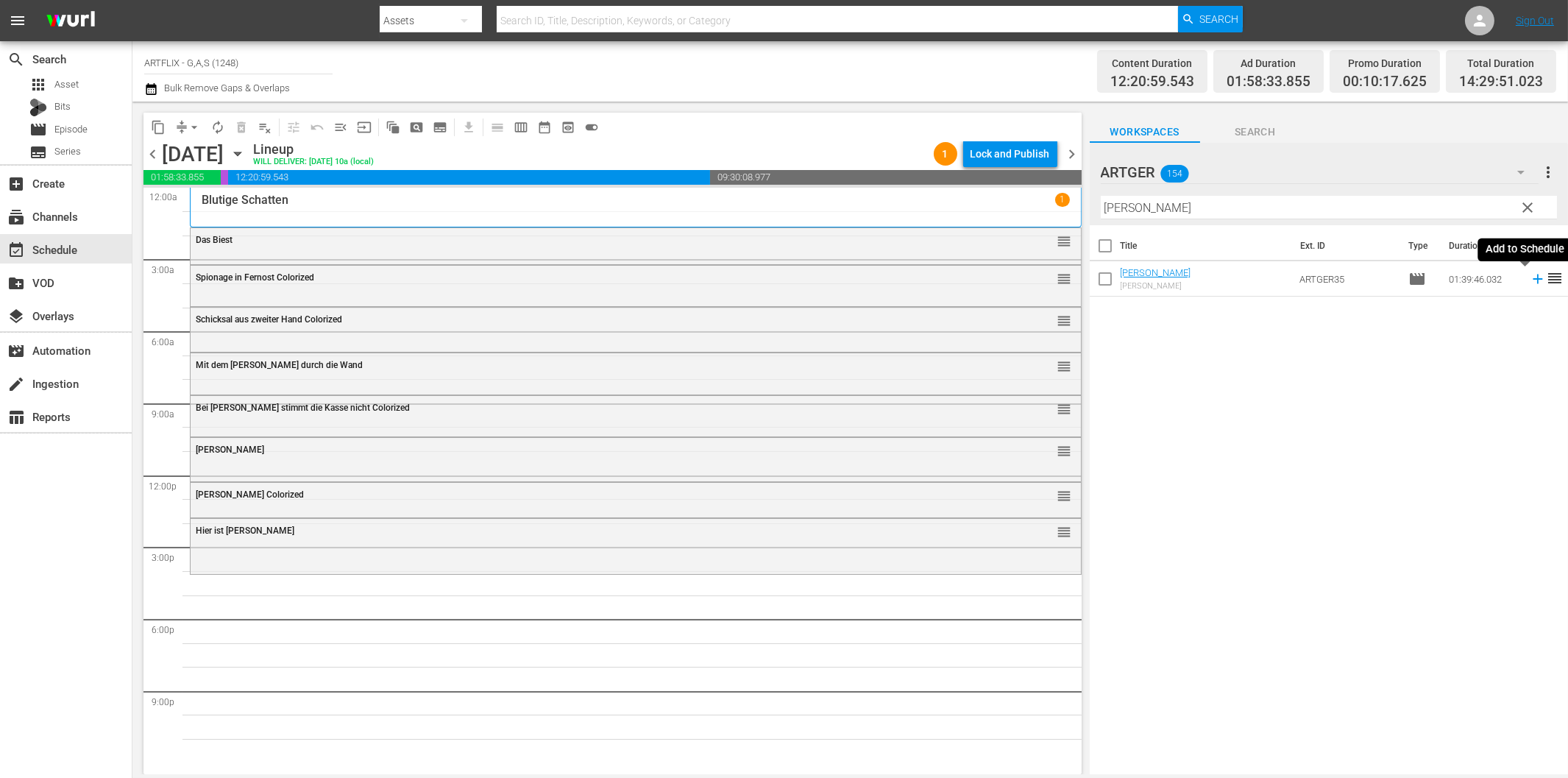
click at [1530, 276] on icon at bounding box center [1537, 278] width 16 height 16
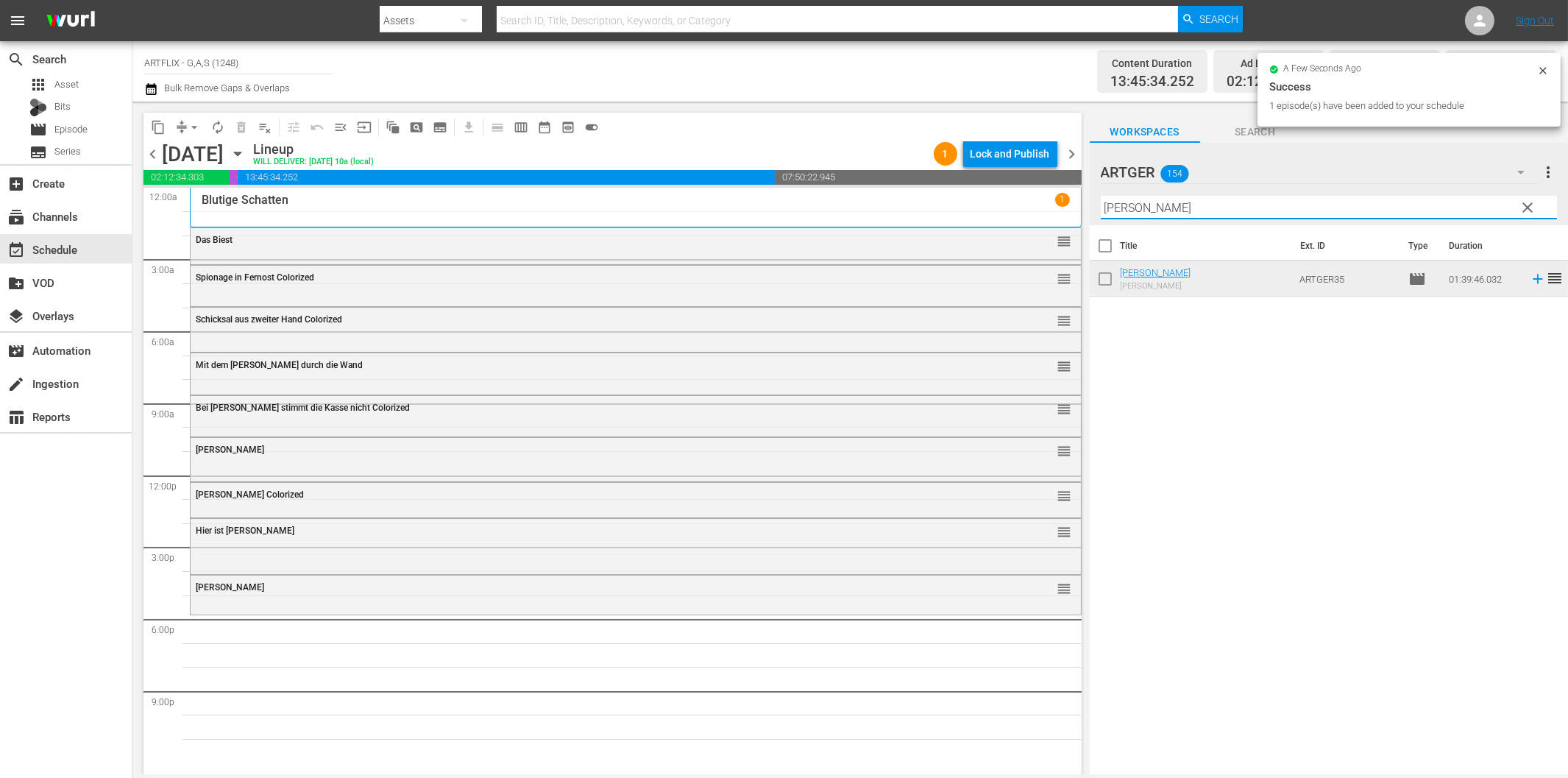
click at [1365, 211] on input "[PERSON_NAME]" at bounding box center [1329, 207] width 456 height 23
paste input "Die Taverne von Jamaika"
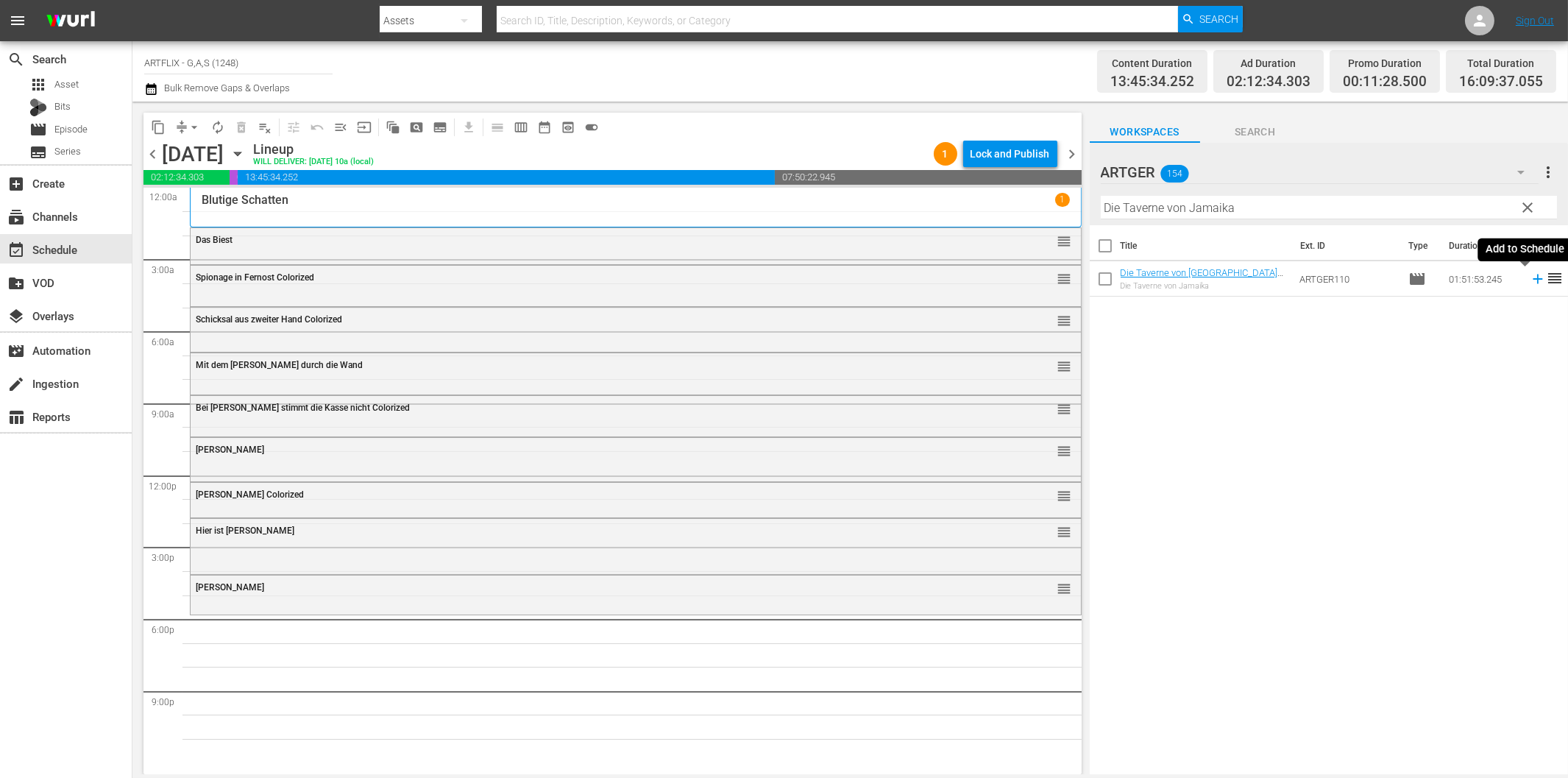
click at [1530, 276] on icon at bounding box center [1537, 278] width 16 height 16
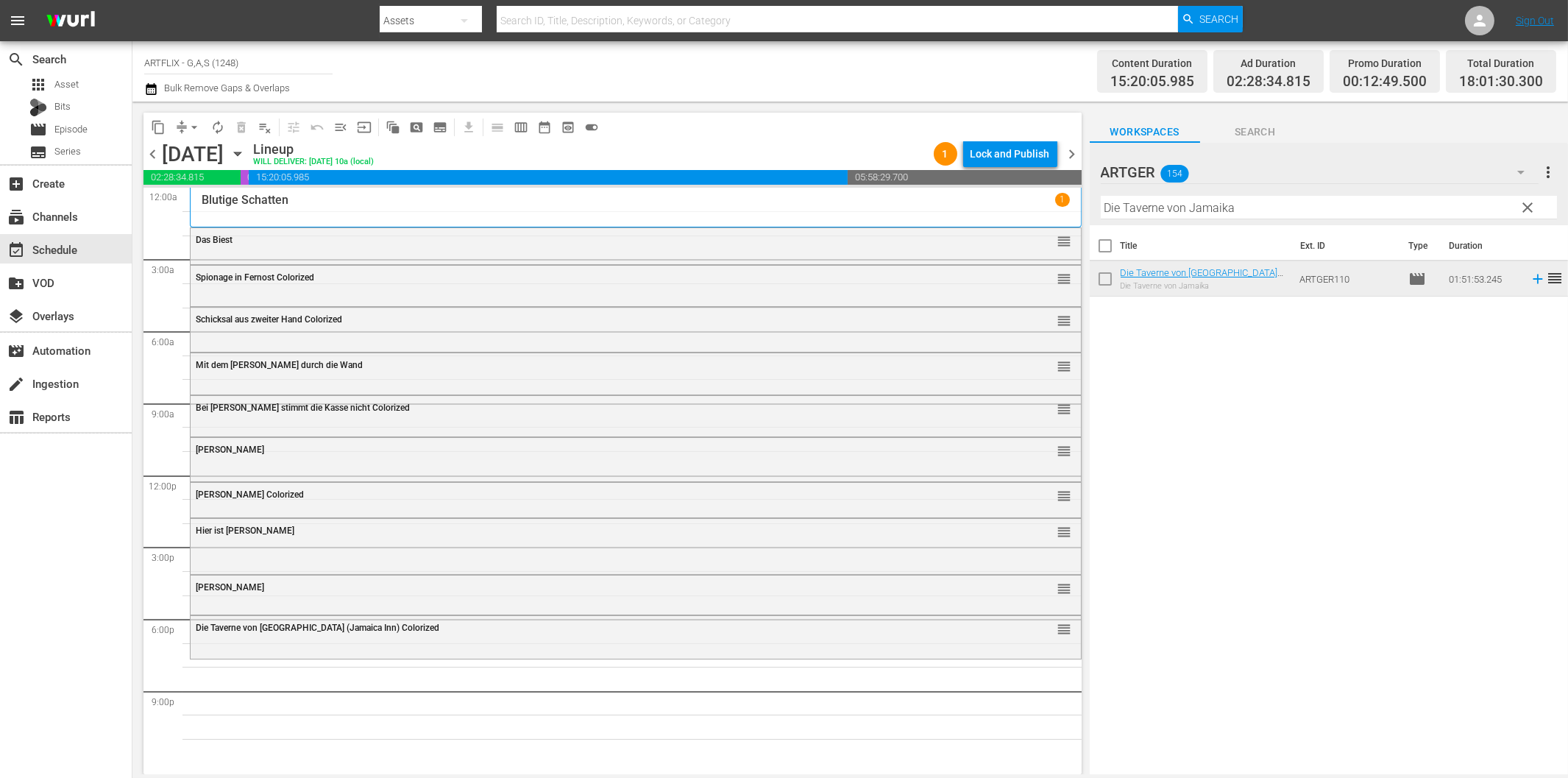
click at [1173, 209] on input "Die Taverne von Jamaika" at bounding box center [1329, 207] width 456 height 23
paste input "as Höllenriff"
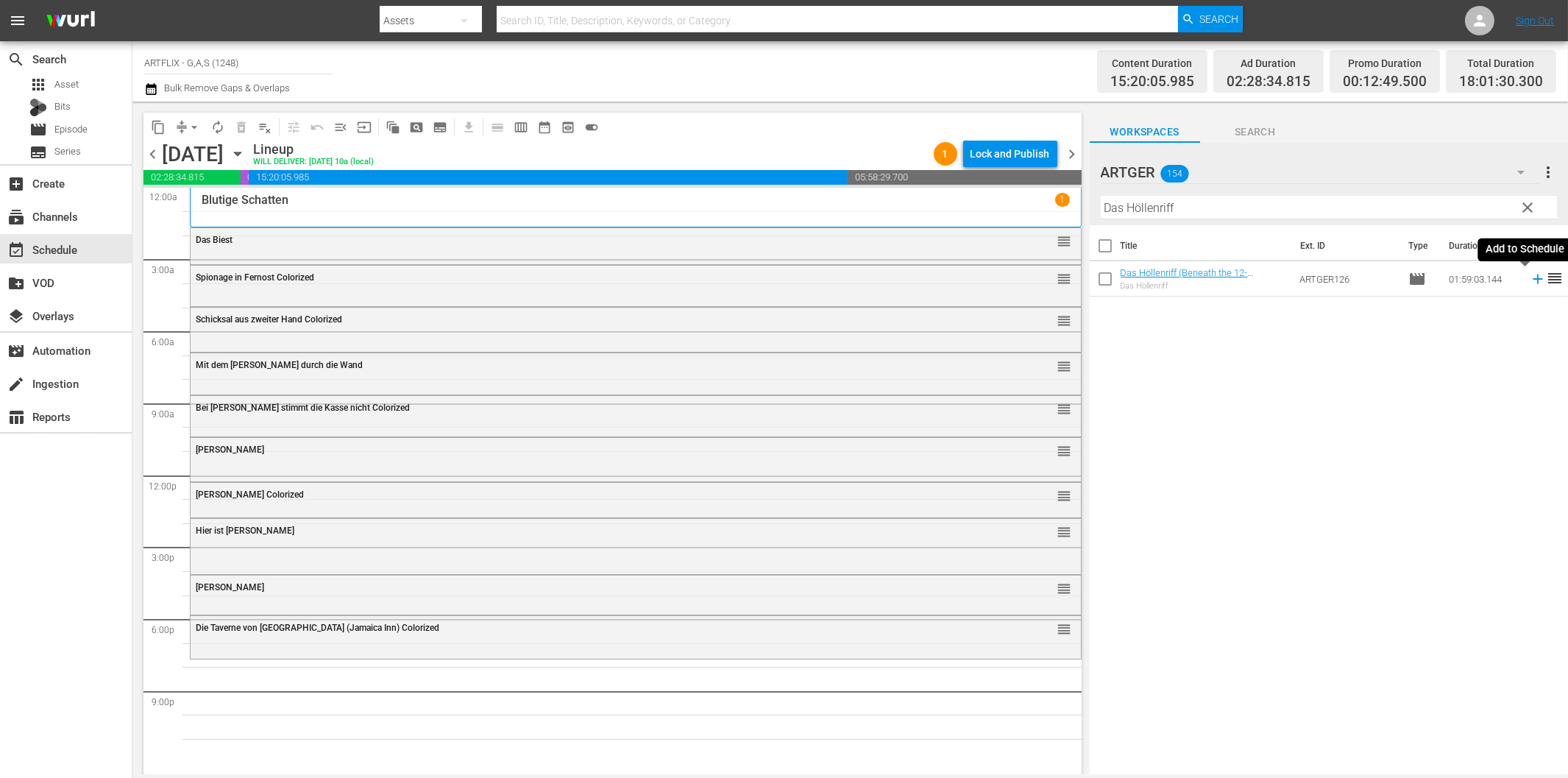
click at [1532, 277] on icon at bounding box center [1537, 278] width 16 height 16
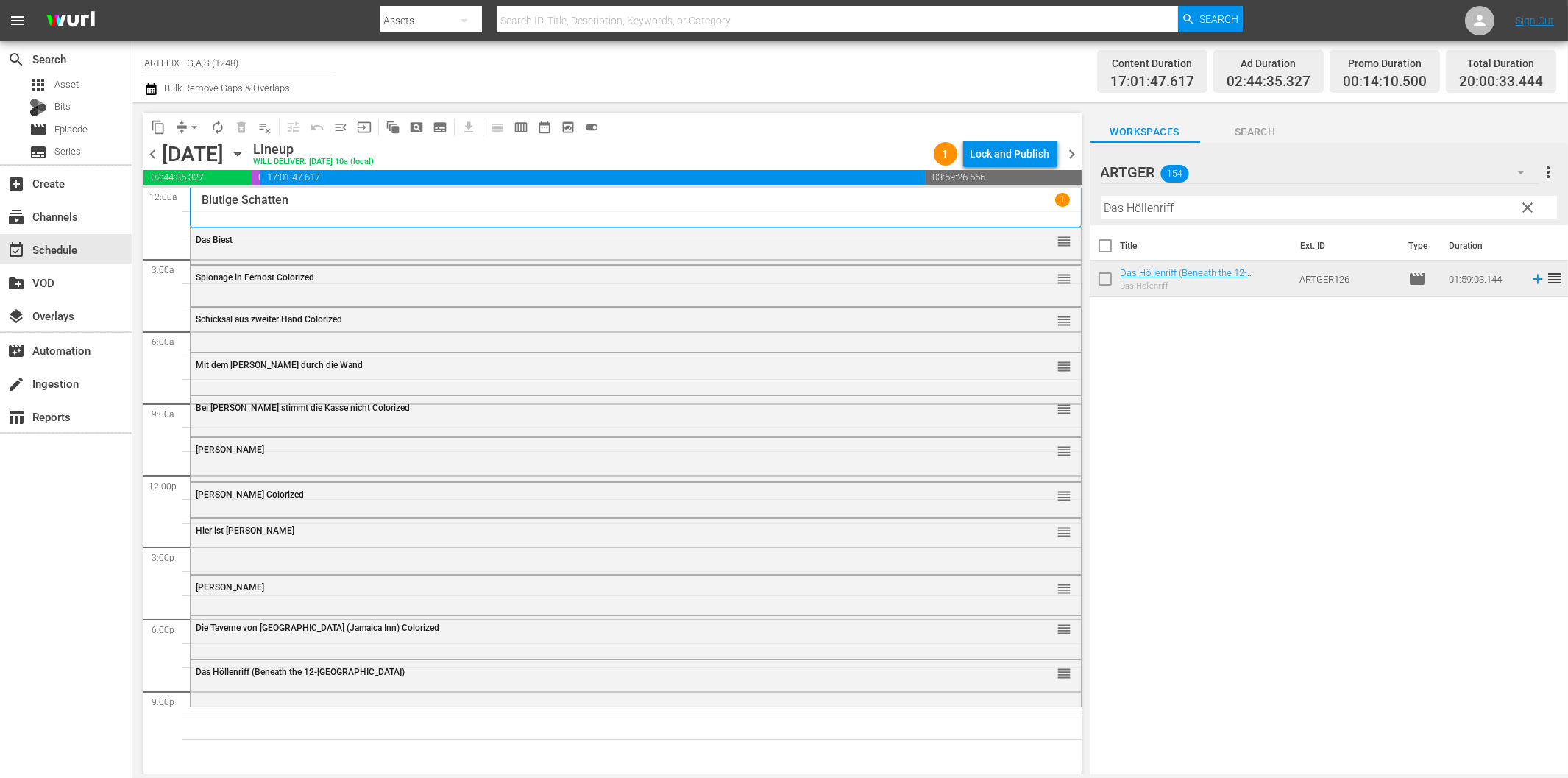
click at [1165, 214] on input "Das Höllenriff" at bounding box center [1329, 207] width 456 height 23
paste input "er letzte Alarm"
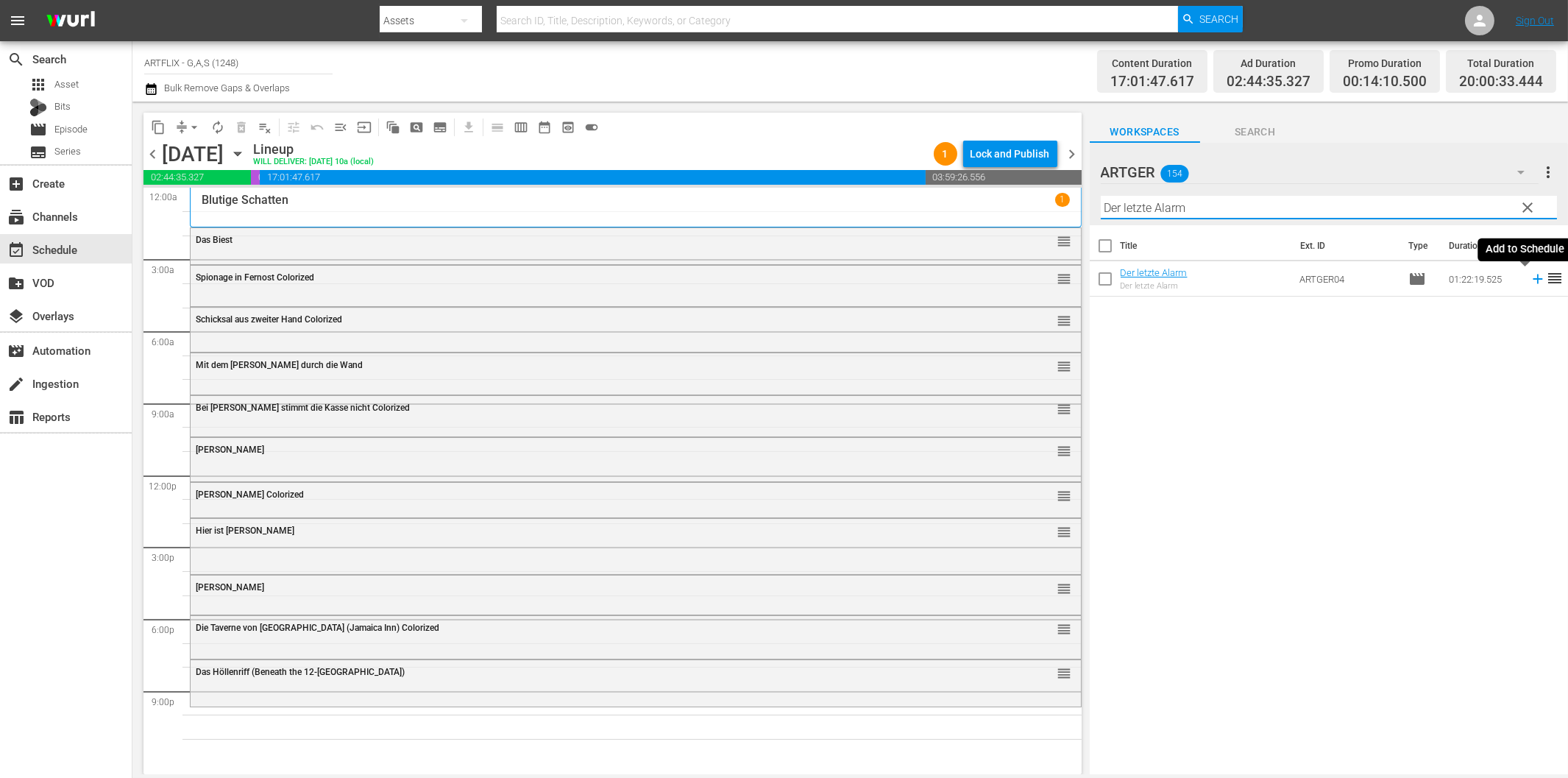
click at [1533, 280] on icon at bounding box center [1537, 279] width 9 height 9
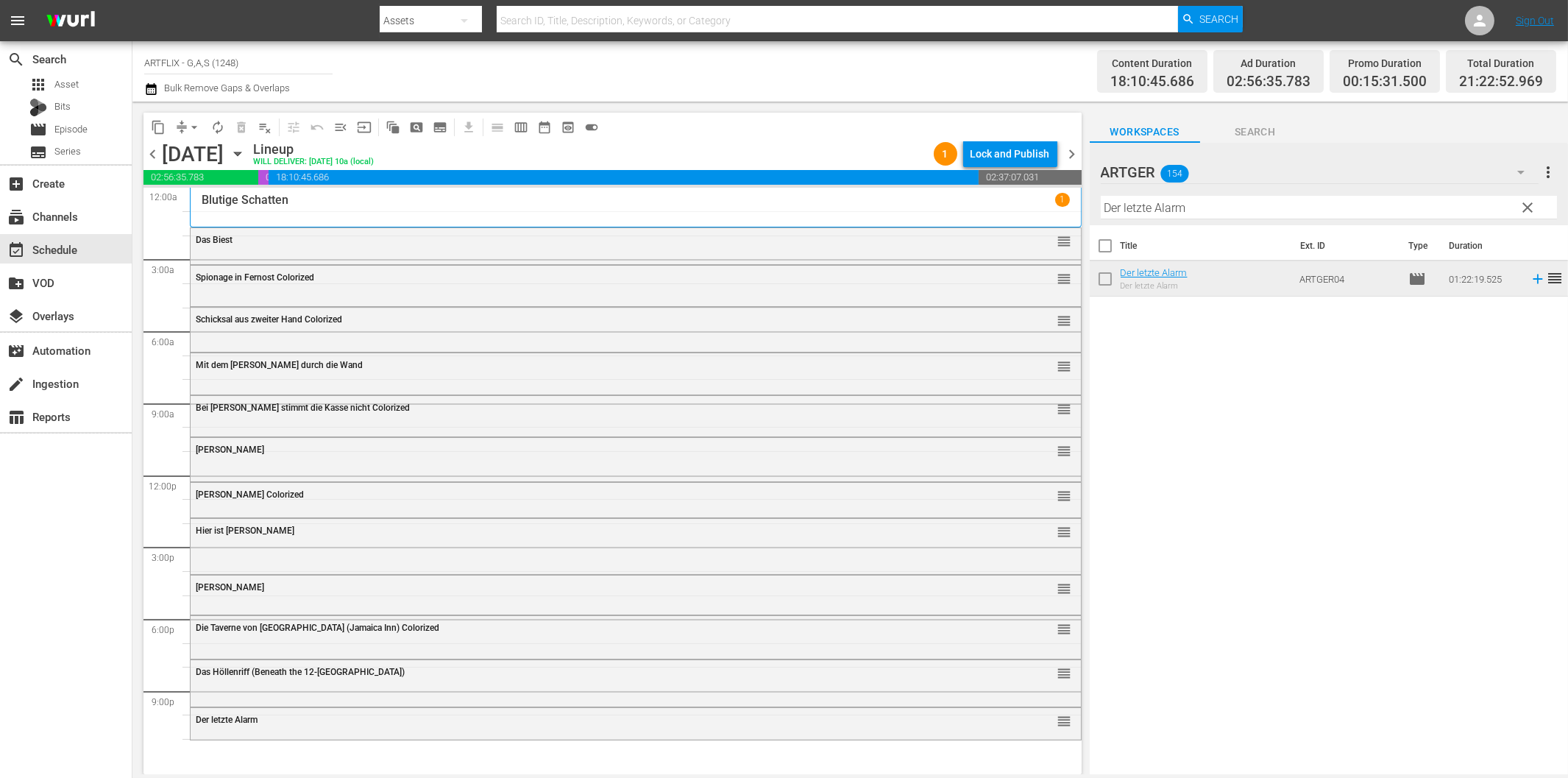
click at [1143, 210] on input "Der letzte Alarm" at bounding box center [1329, 207] width 456 height 23
paste input "[DEMOGRAPHIC_DATA] ohne Gesicht"
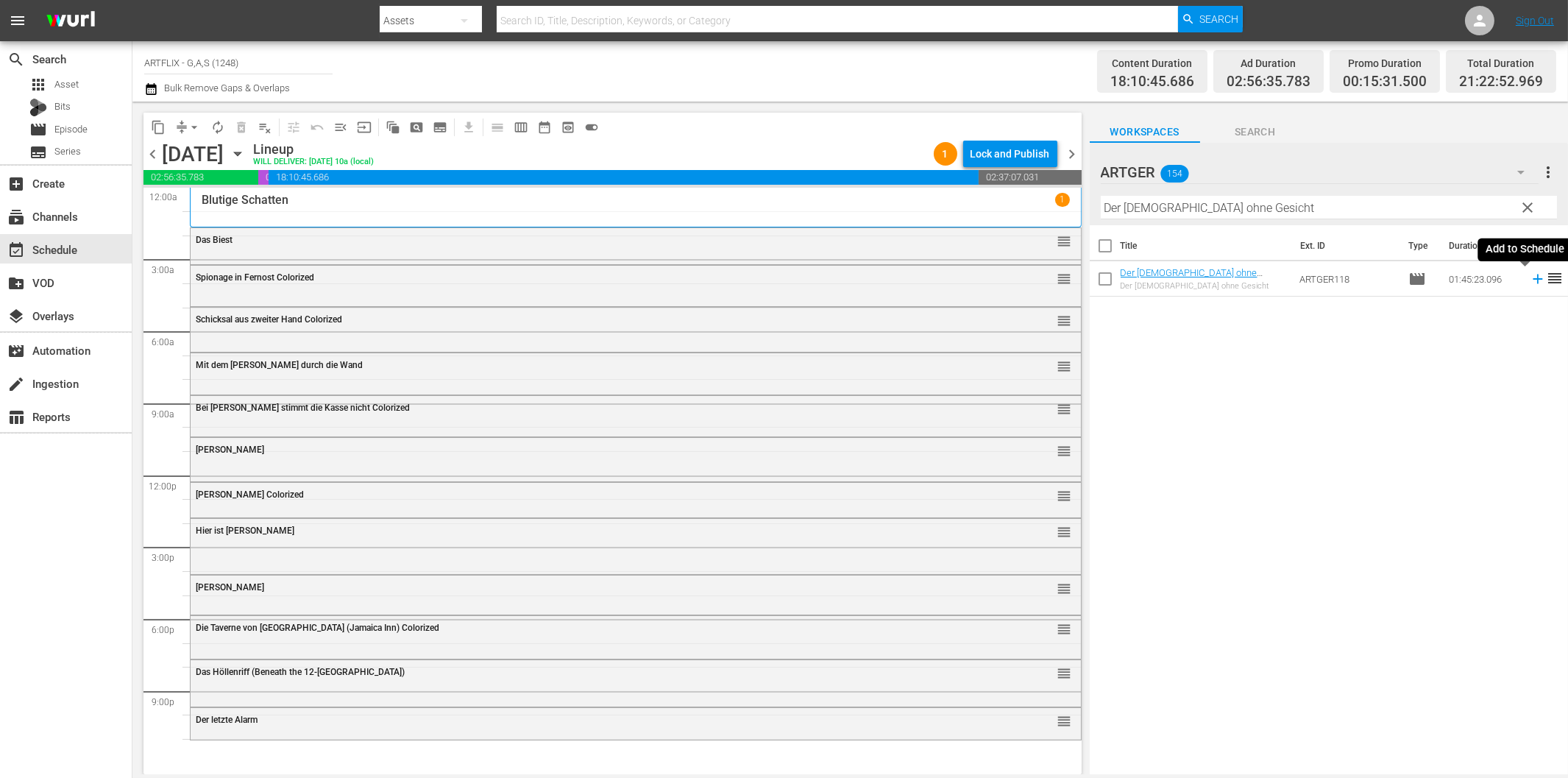
click at [1533, 278] on icon at bounding box center [1537, 279] width 9 height 9
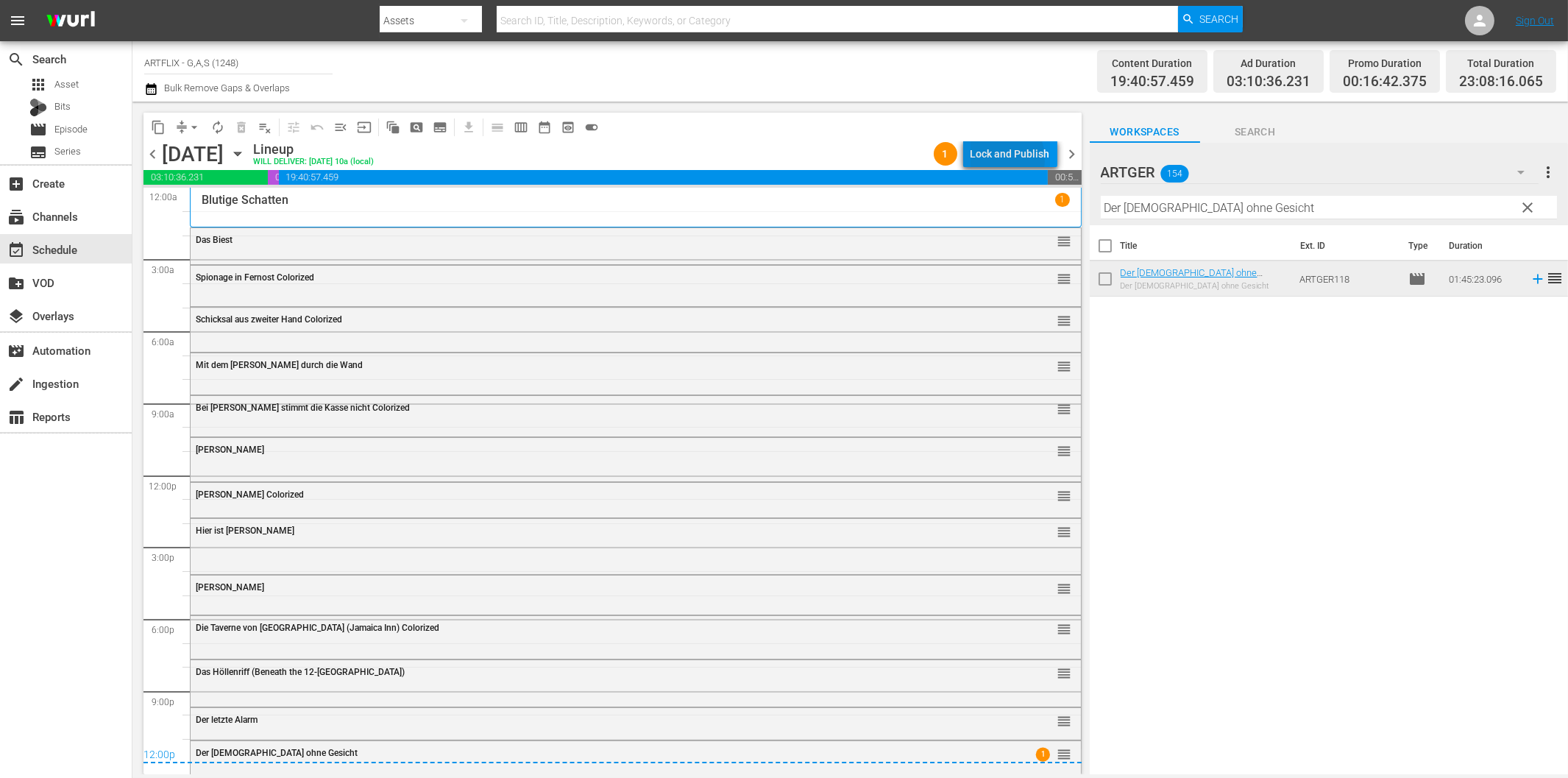
click at [997, 159] on div "Lock and Publish" at bounding box center [1011, 154] width 80 height 27
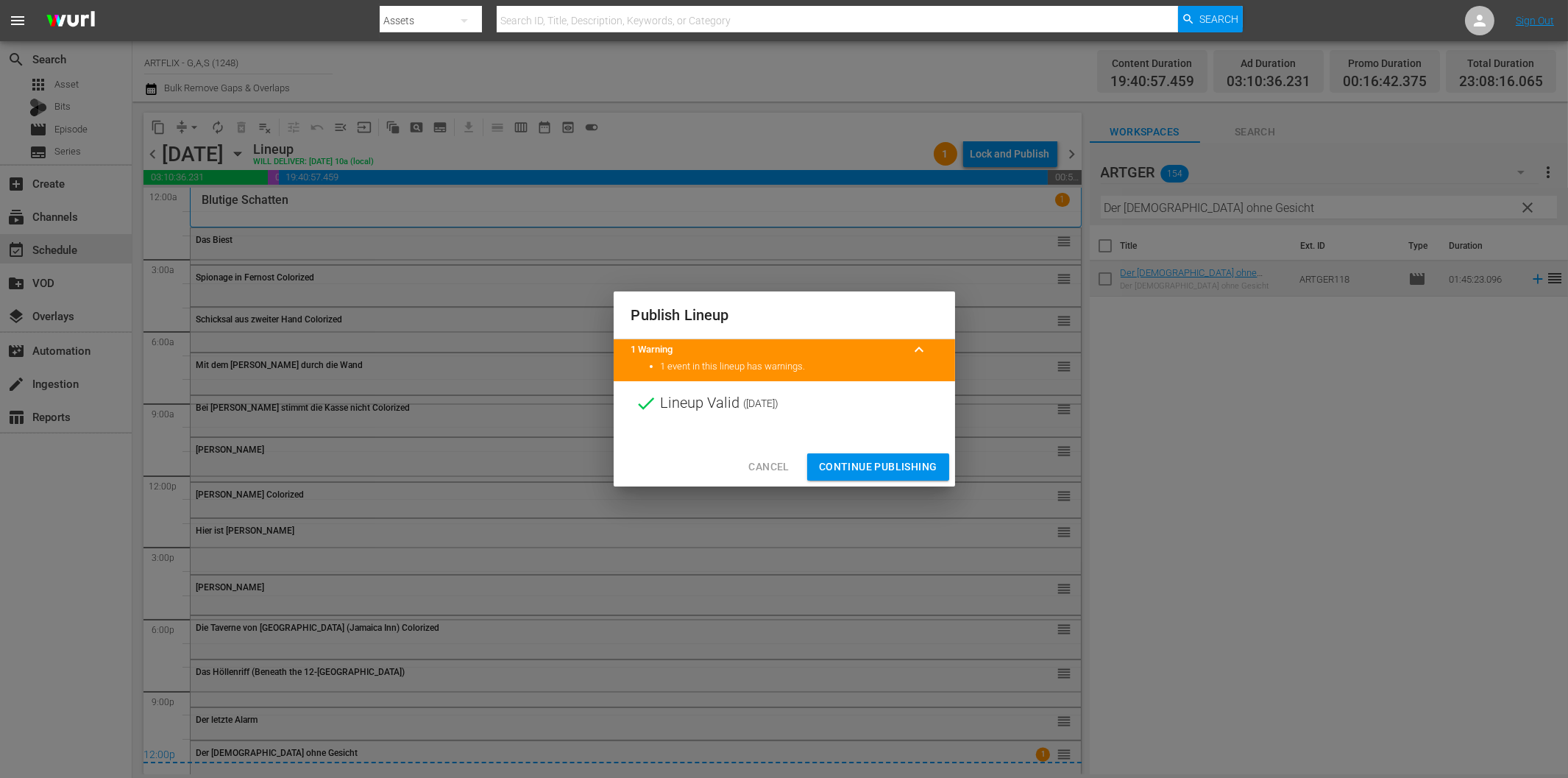
click at [906, 466] on span "Continue Publishing" at bounding box center [879, 467] width 119 height 19
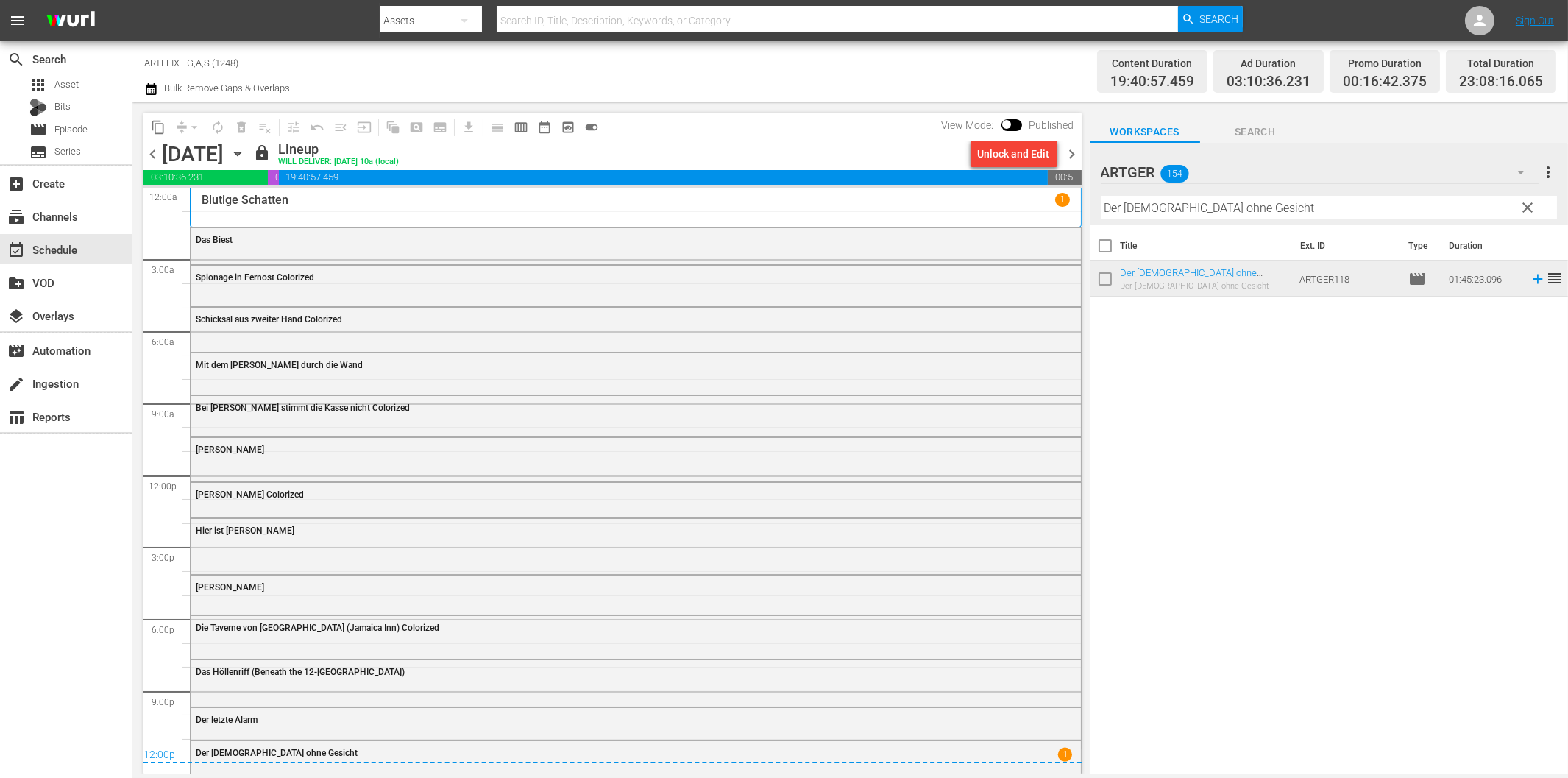
click at [1204, 440] on div "Title Ext. ID Type Duration Der Satan ohne Gesicht Der Satan ohne Gesicht ARTGE…" at bounding box center [1329, 501] width 478 height 552
click at [1073, 157] on span "chevron_right" at bounding box center [1073, 154] width 19 height 19
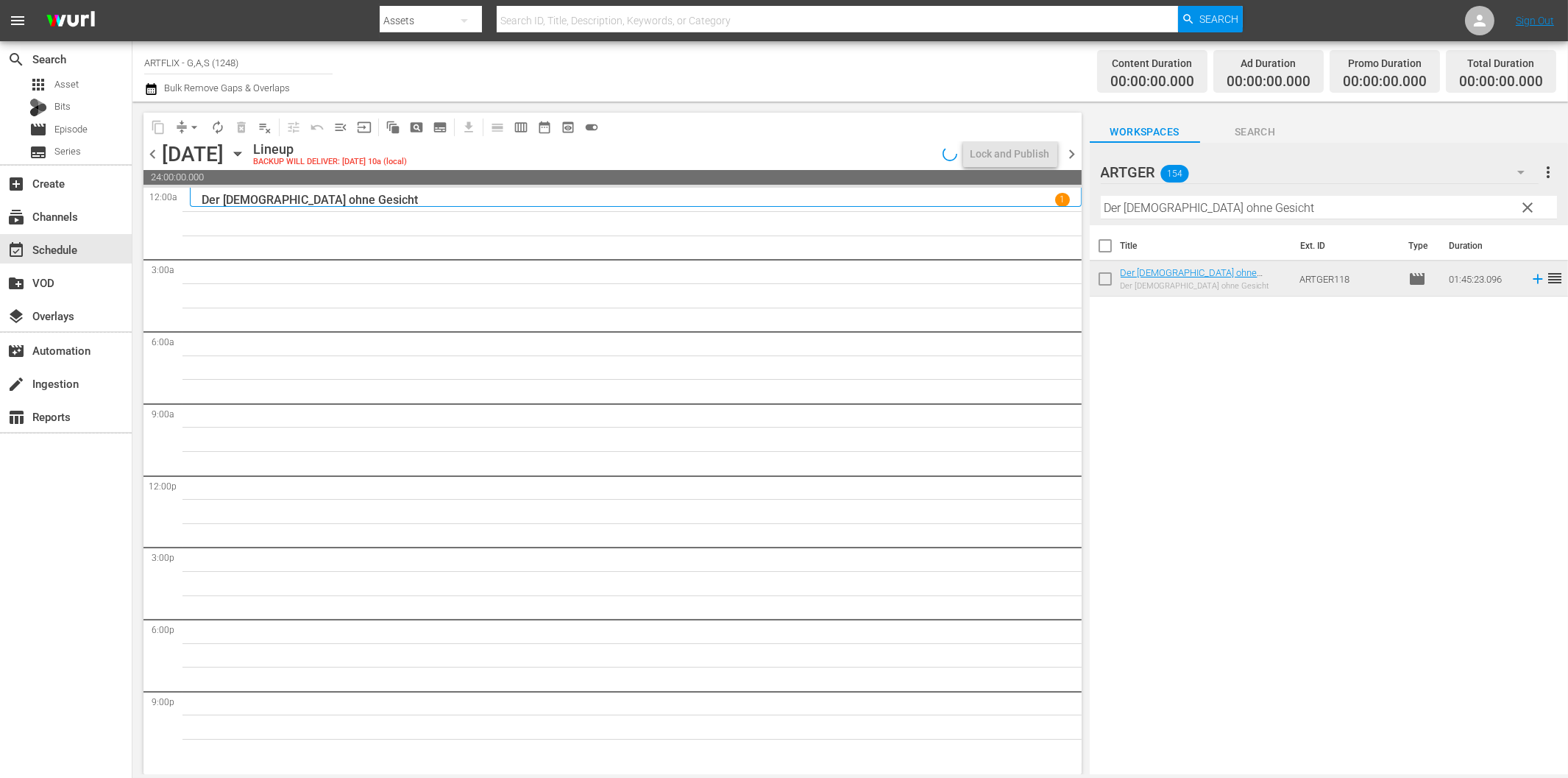
click at [155, 150] on span "chevron_left" at bounding box center [153, 154] width 19 height 19
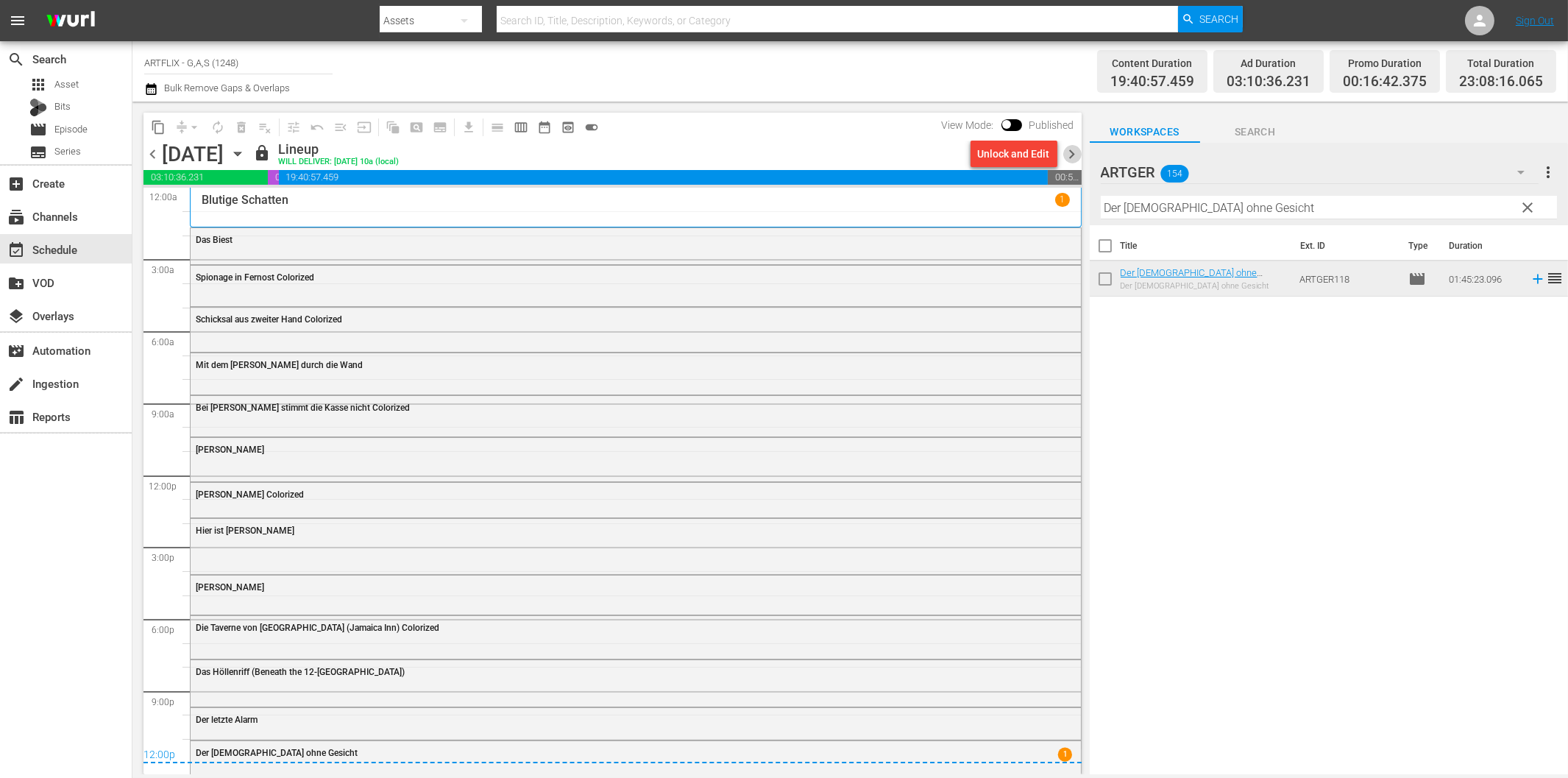
click at [1070, 153] on span "chevron_right" at bounding box center [1073, 154] width 19 height 19
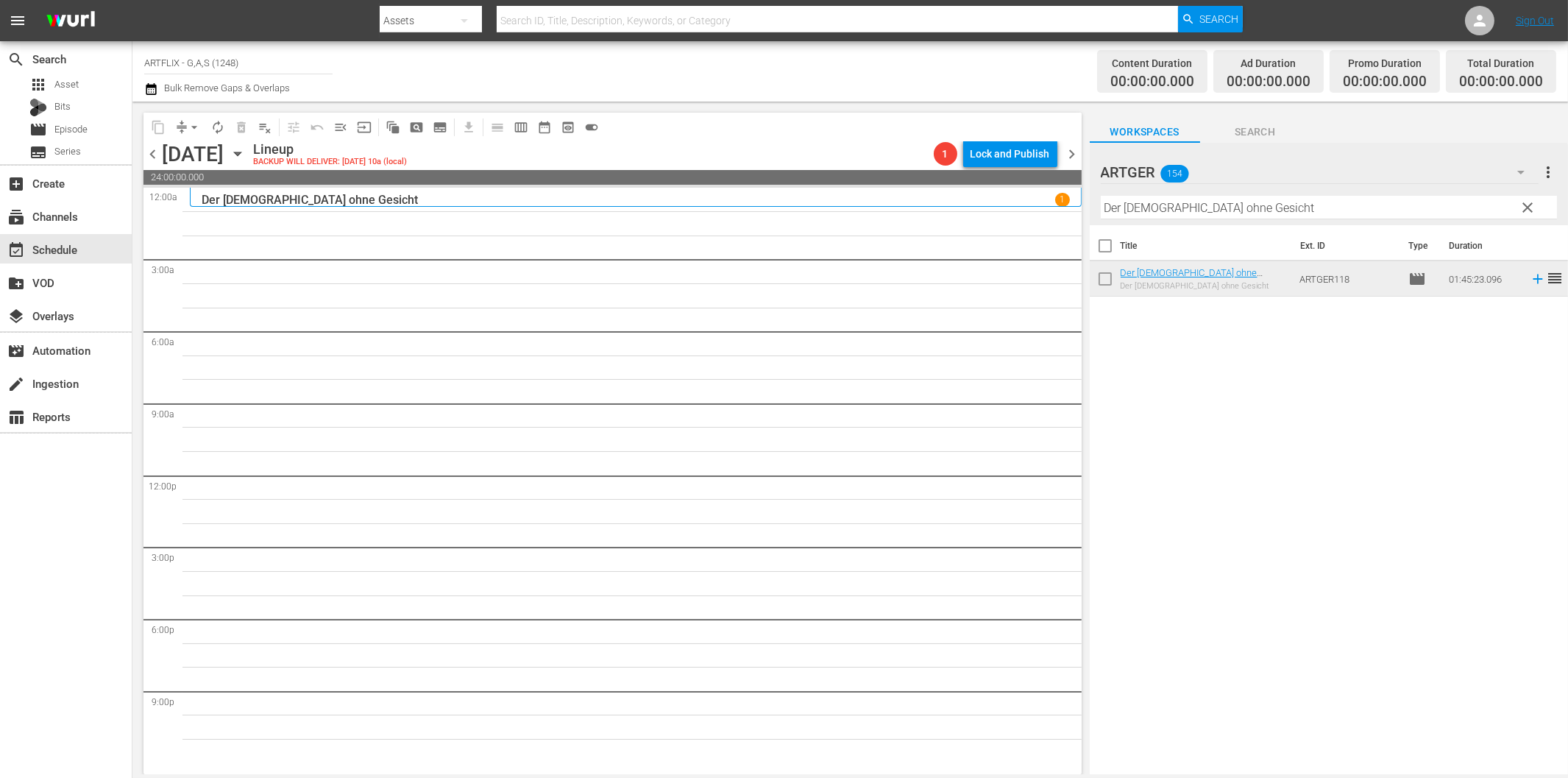
click at [1195, 213] on input "Der [DEMOGRAPHIC_DATA] ohne Gesicht" at bounding box center [1329, 207] width 456 height 23
paste input "as Haus im [PERSON_NAME]"
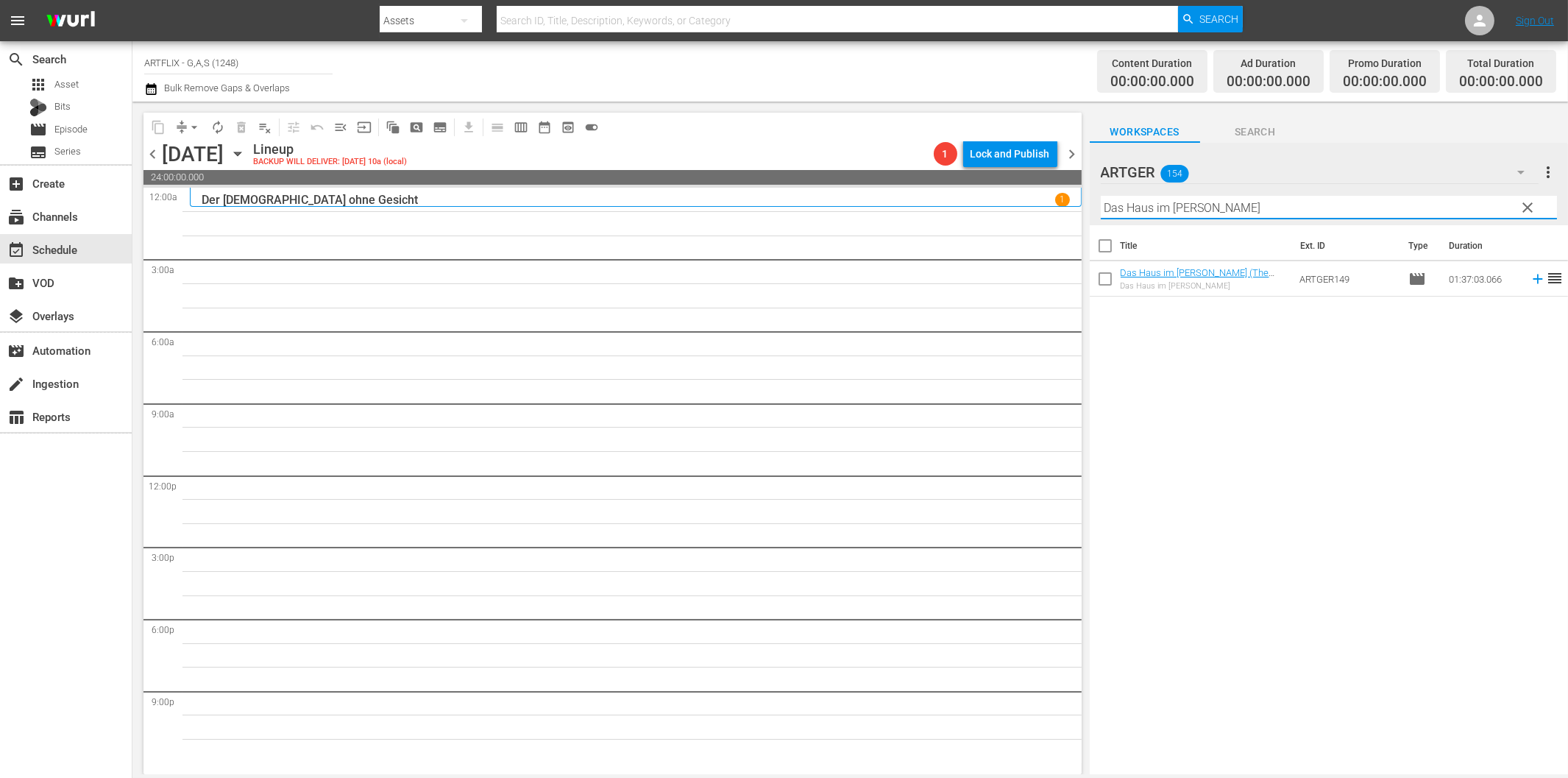
click at [1530, 280] on icon at bounding box center [1537, 278] width 16 height 16
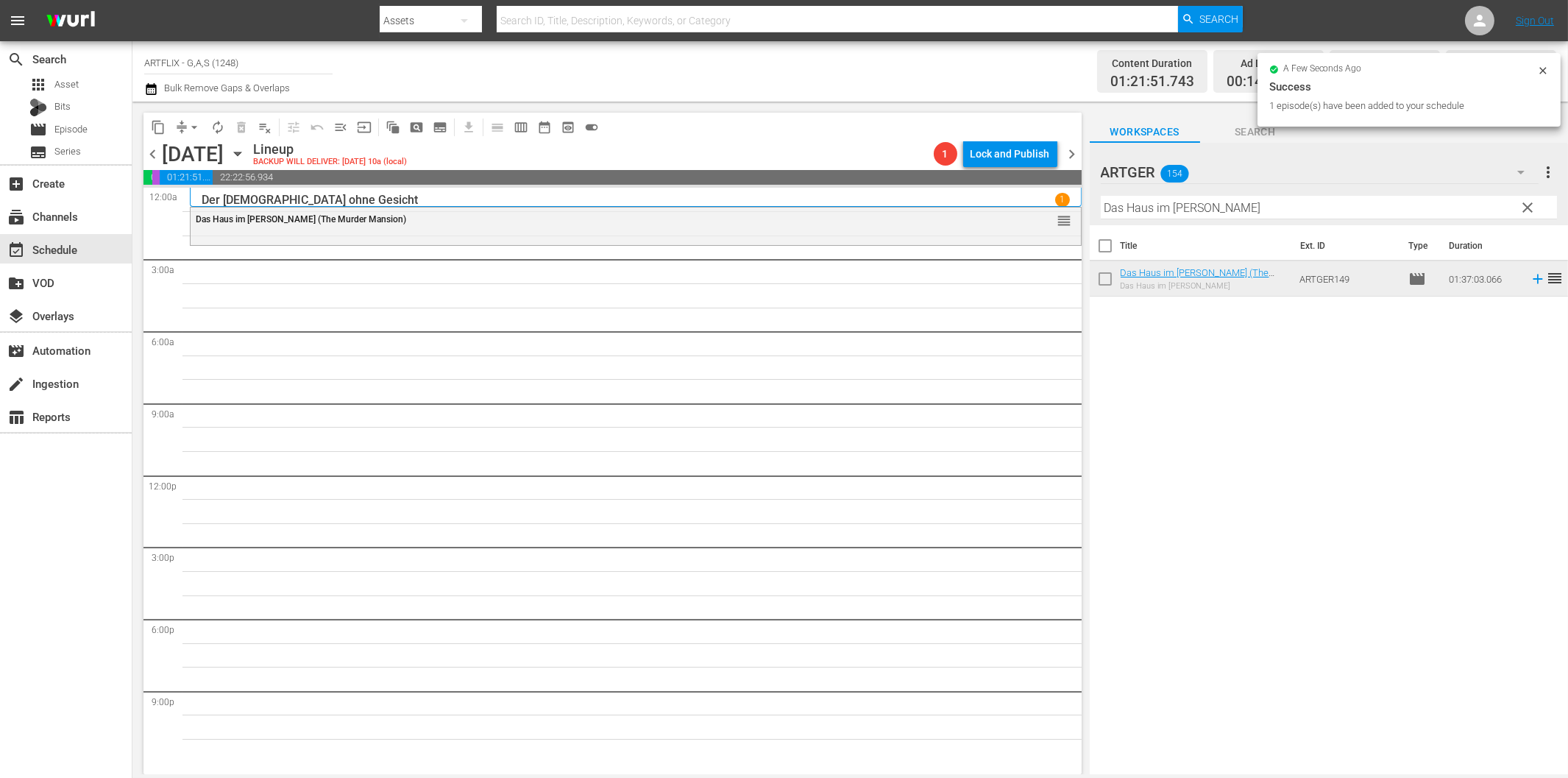
click at [1208, 206] on input "Das Haus im [PERSON_NAME]" at bounding box center [1329, 207] width 456 height 23
paste input "[PERSON_NAME]"
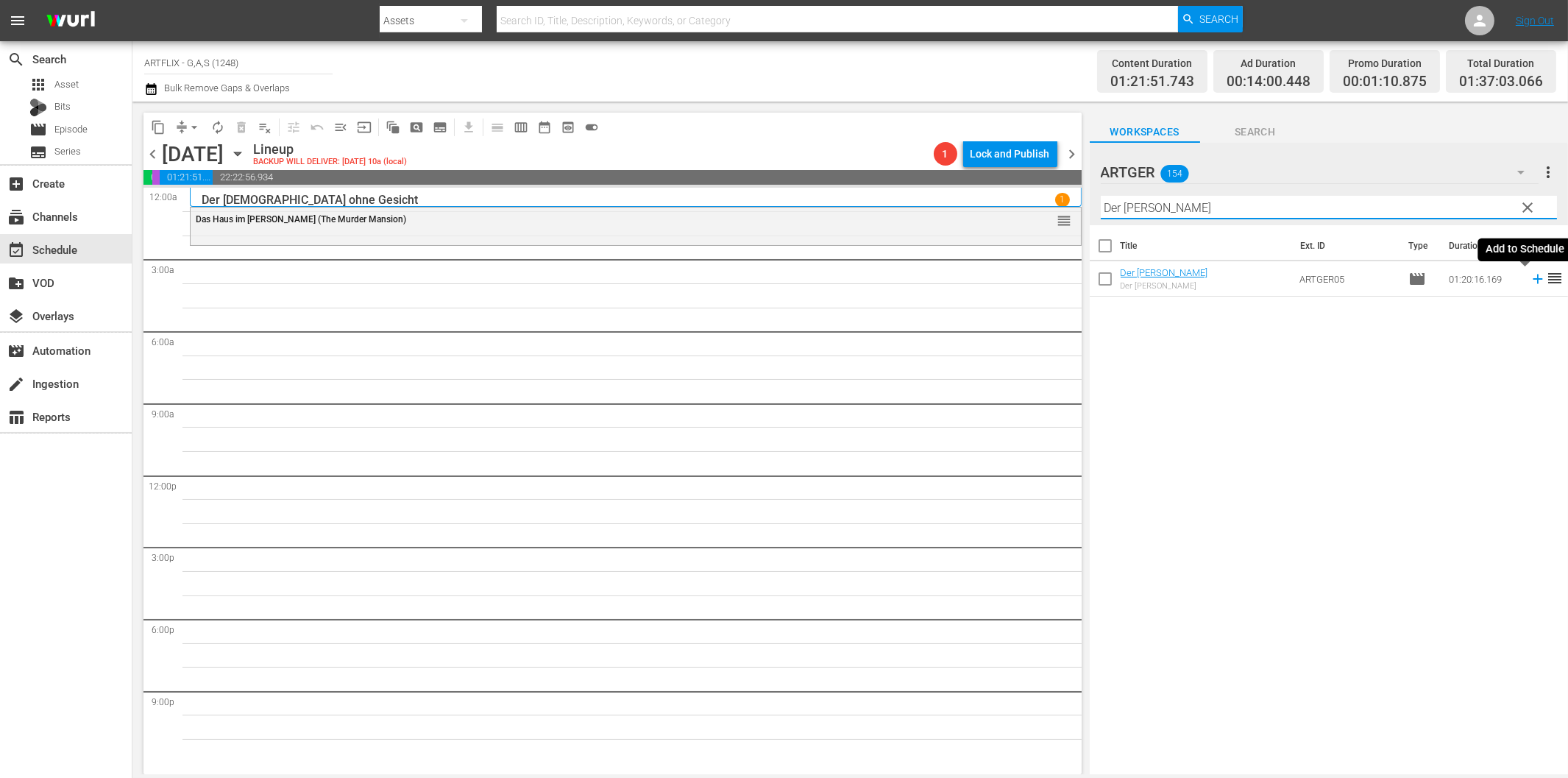
click at [1530, 282] on icon at bounding box center [1537, 278] width 16 height 16
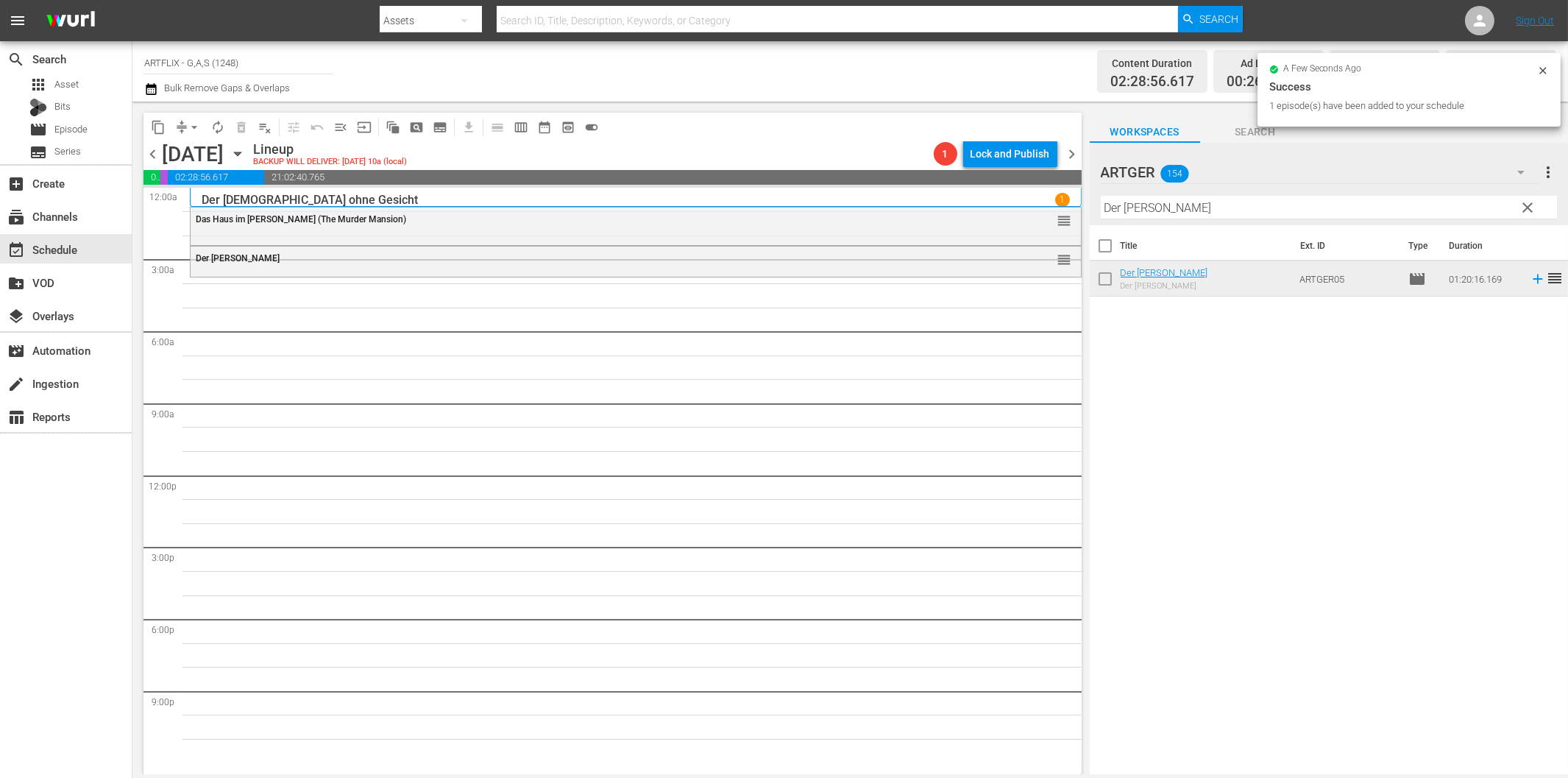
click at [1189, 210] on input "Der [PERSON_NAME]" at bounding box center [1329, 207] width 456 height 23
paste input "Hinter Schloss und [GEOGRAPHIC_DATA]"
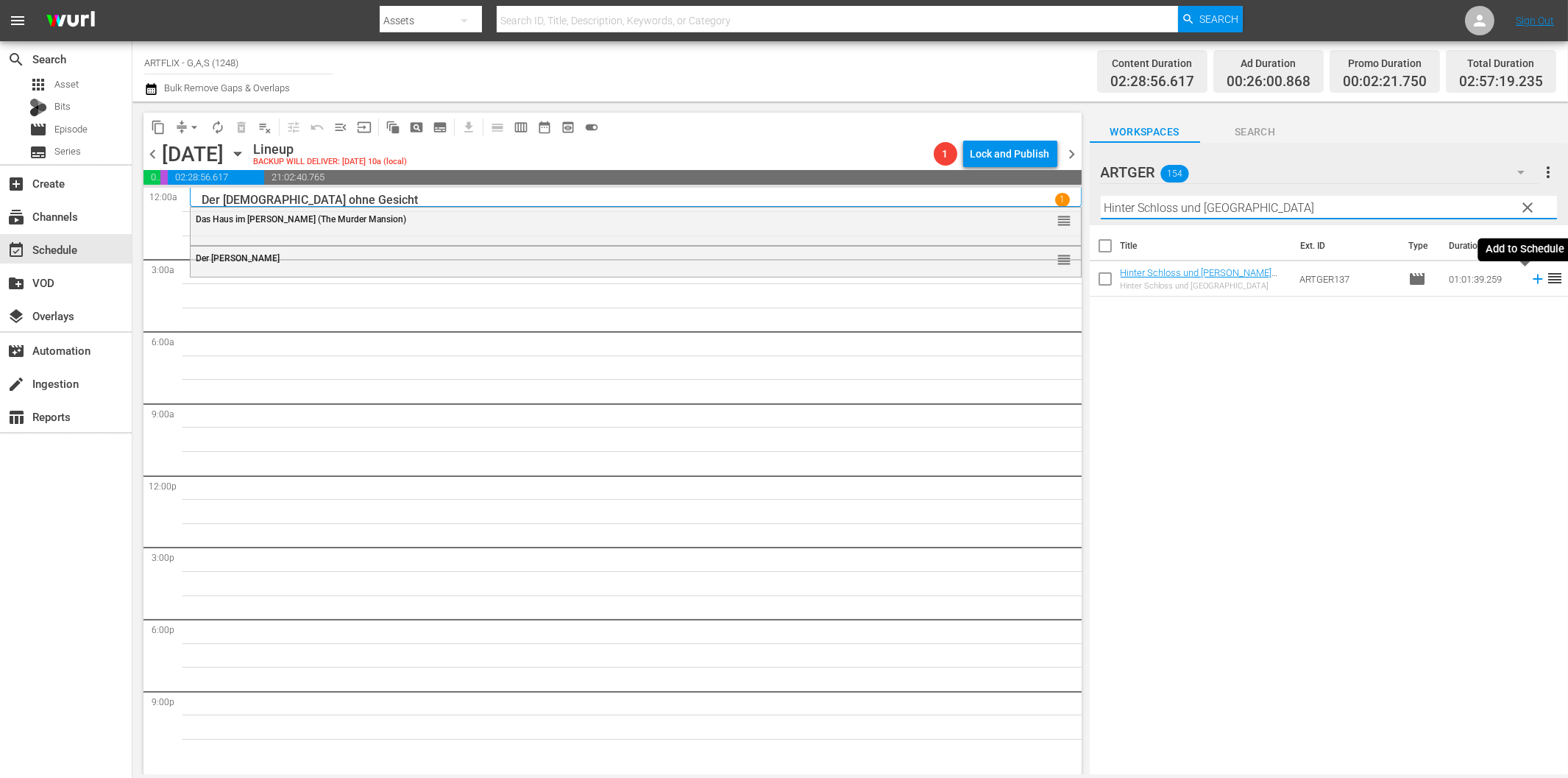
click at [1530, 277] on icon at bounding box center [1537, 278] width 16 height 16
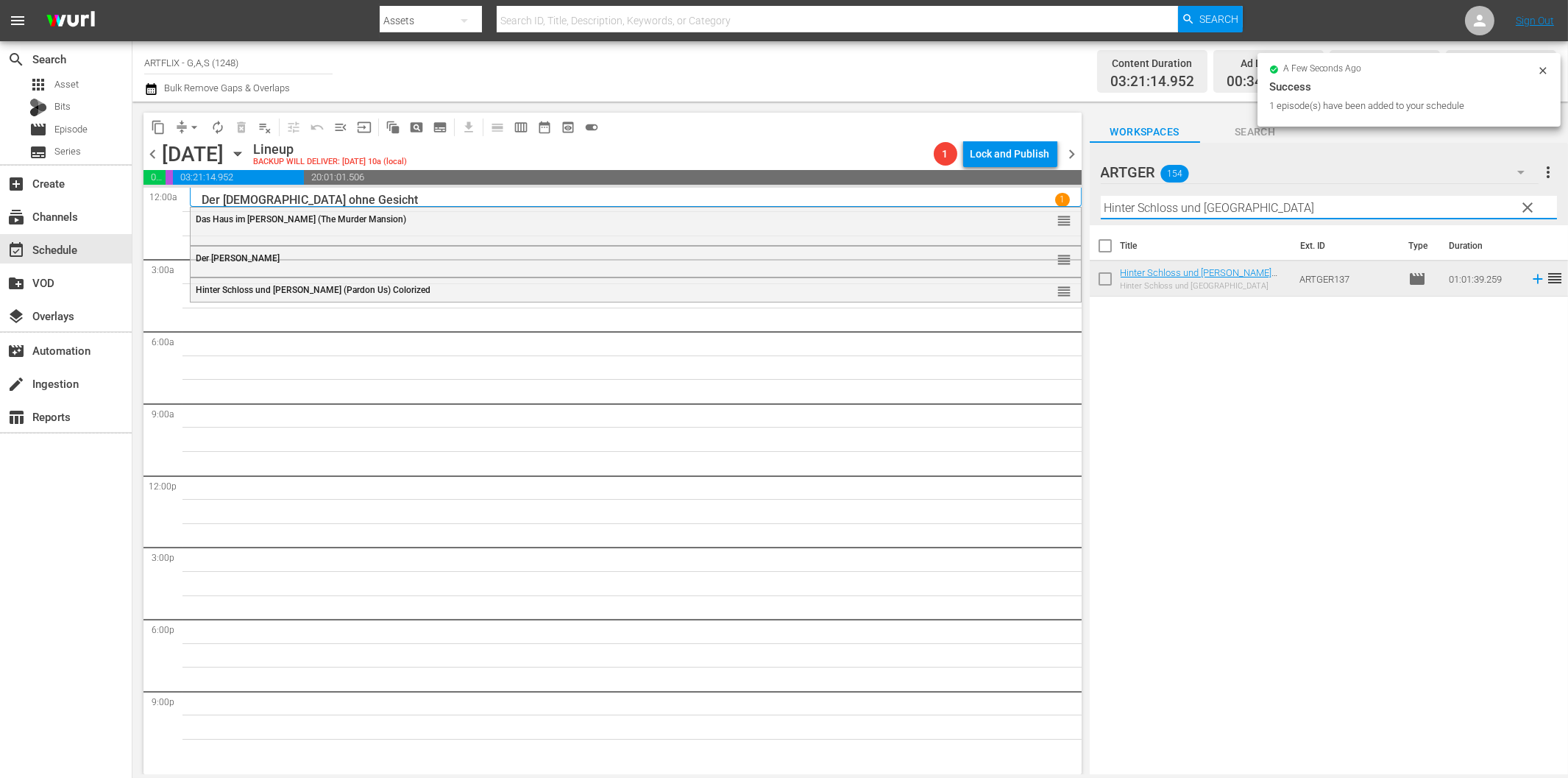
click at [1262, 209] on input "Hinter Schloss und [GEOGRAPHIC_DATA]" at bounding box center [1329, 207] width 456 height 23
paste input "[PERSON_NAME]'s Life"
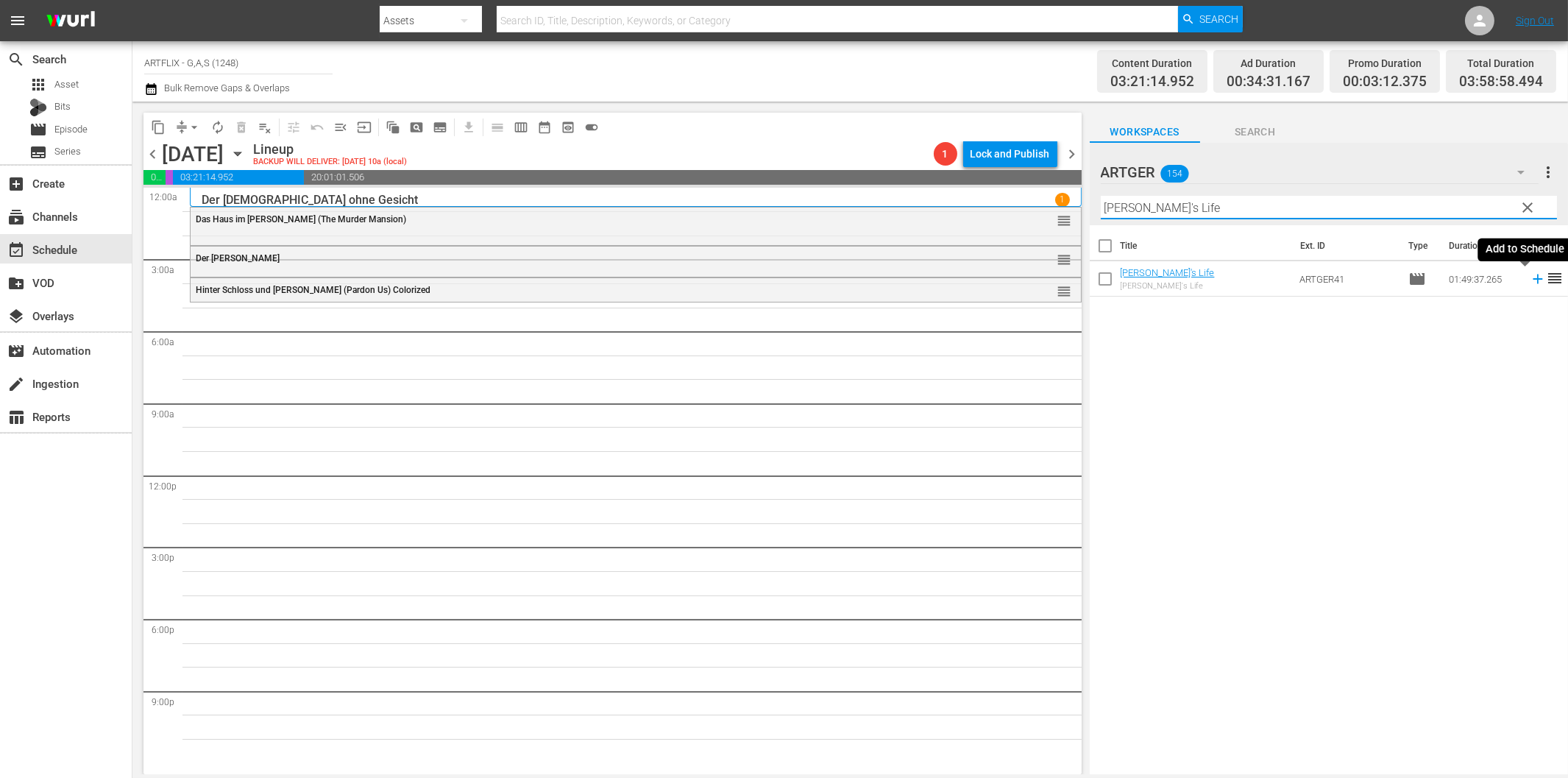
click at [1530, 275] on icon at bounding box center [1537, 278] width 16 height 16
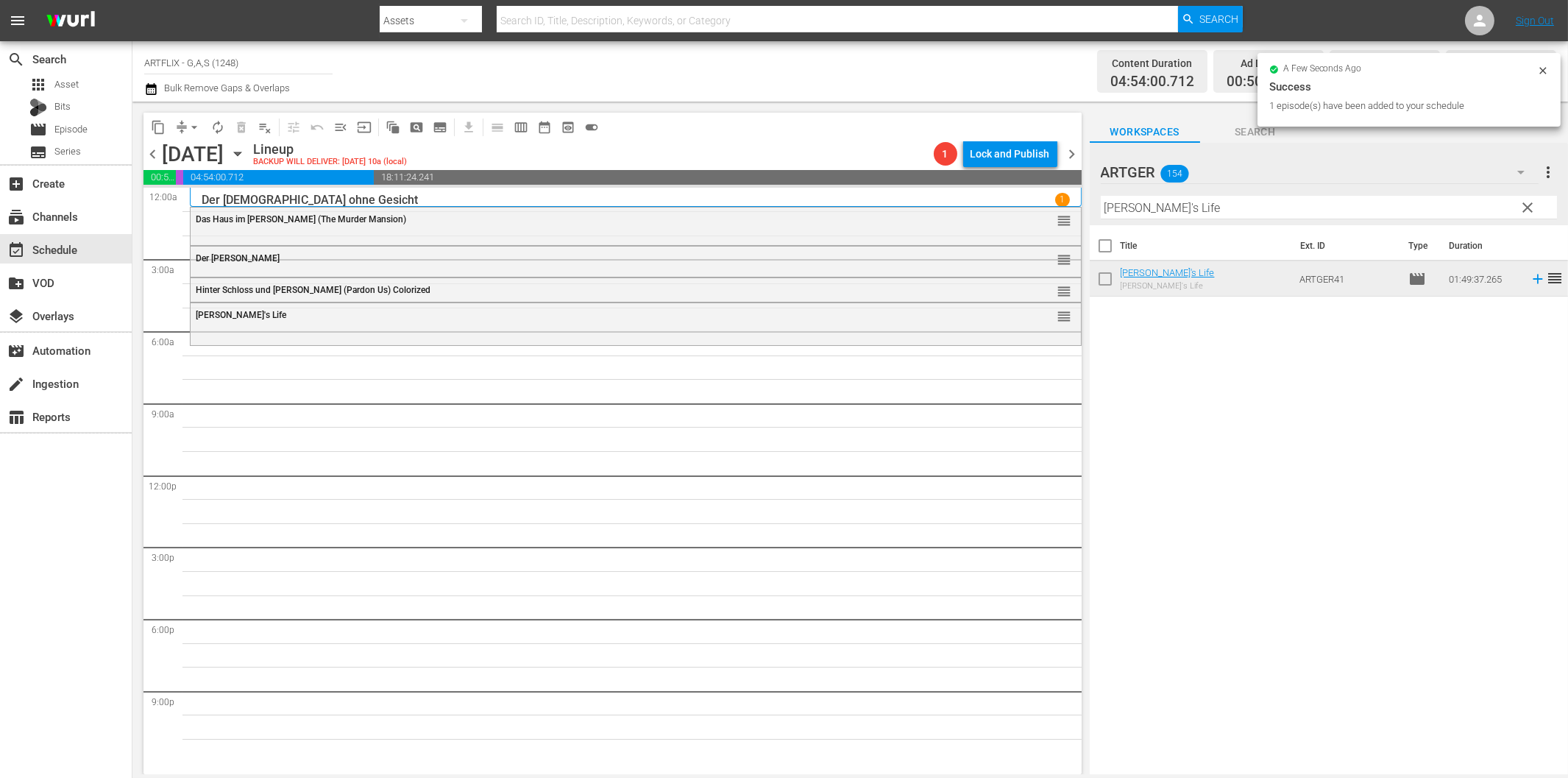
drag, startPoint x: 1191, startPoint y: 205, endPoint x: 1264, endPoint y: 229, distance: 76.8
click at [1193, 205] on input "[PERSON_NAME]'s Life" at bounding box center [1329, 207] width 456 height 23
paste input "In [GEOGRAPHIC_DATA]"
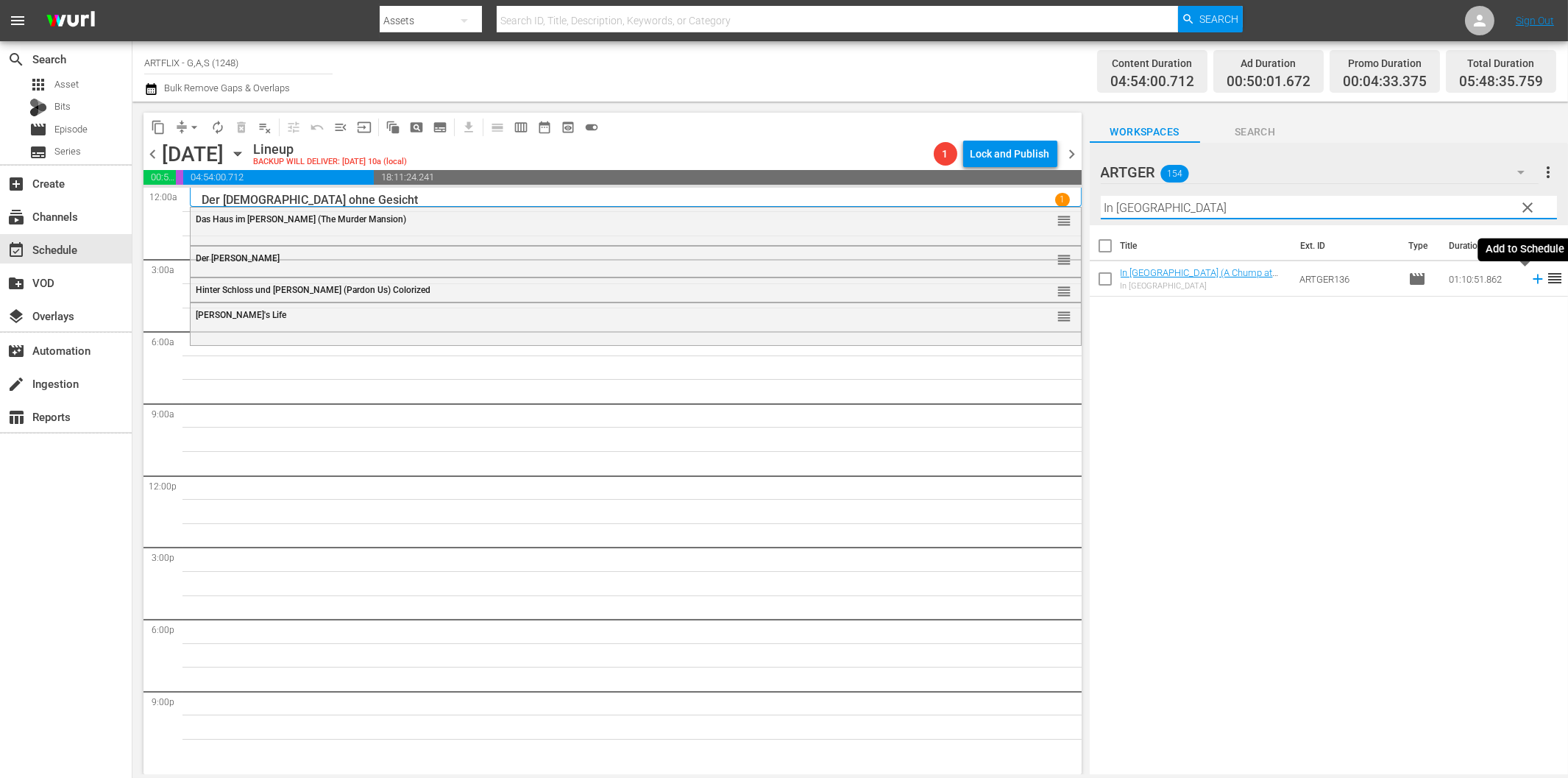
click at [1530, 281] on icon at bounding box center [1537, 278] width 16 height 16
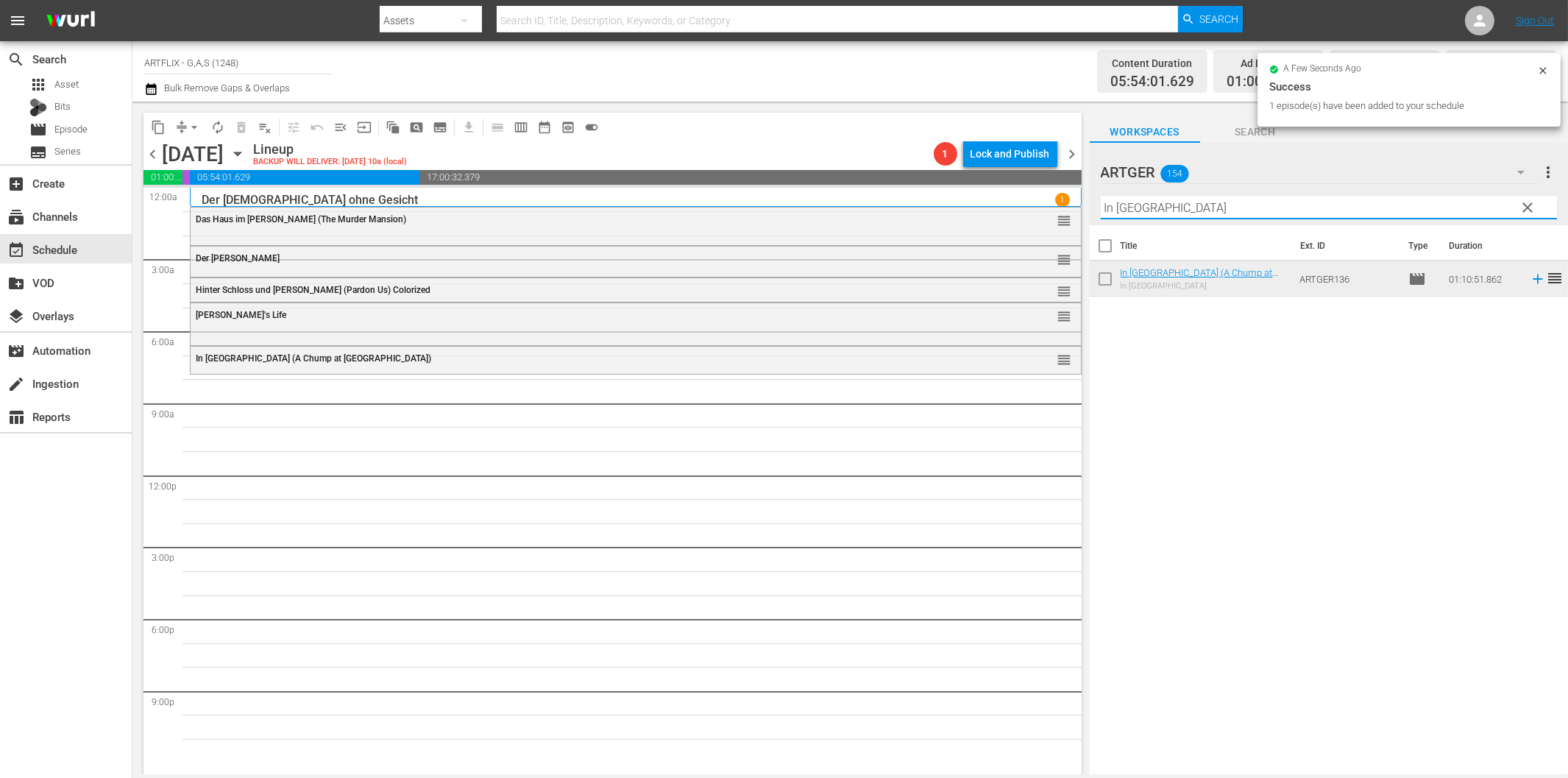
click at [1246, 210] on input "In [GEOGRAPHIC_DATA]" at bounding box center [1329, 207] width 456 height 23
paste input "Der Schatten des Herrn [PERSON_NAME]"
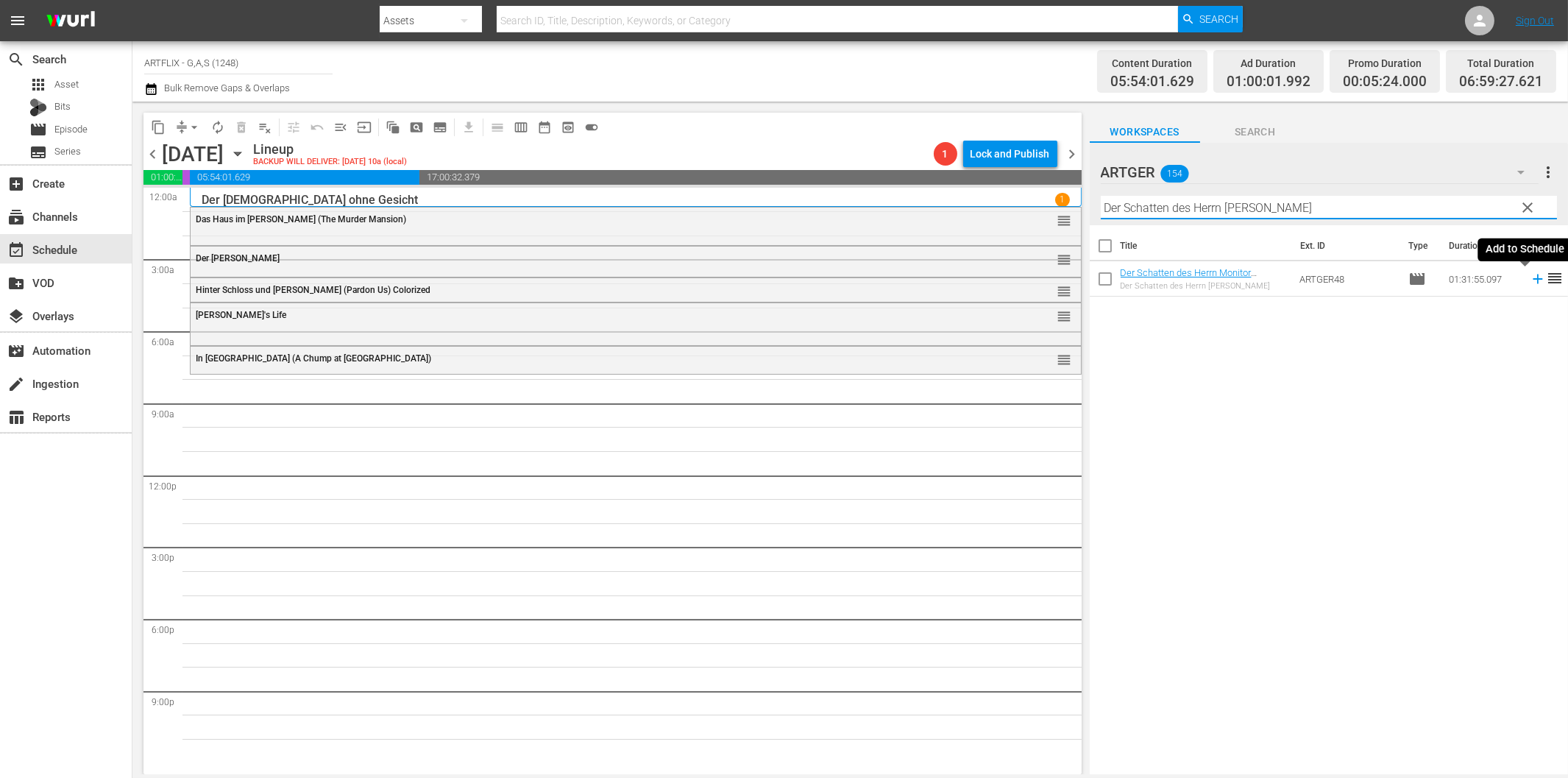
click at [1530, 282] on icon at bounding box center [1537, 278] width 16 height 16
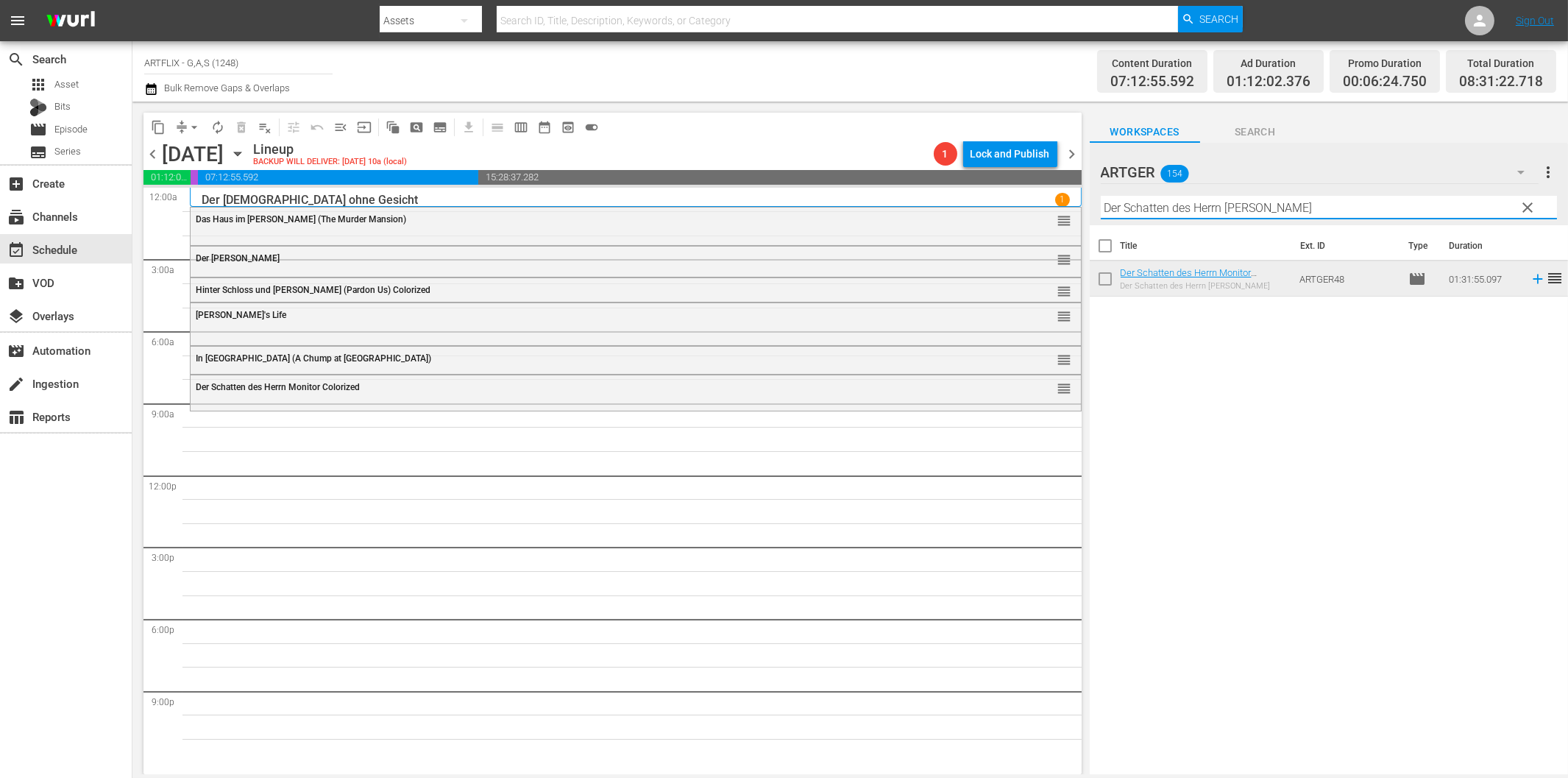
click at [1121, 209] on input "Der Schatten des Herrn [PERSON_NAME]" at bounding box center [1329, 207] width 456 height 23
paste input "ie Nacht vor der Premiere"
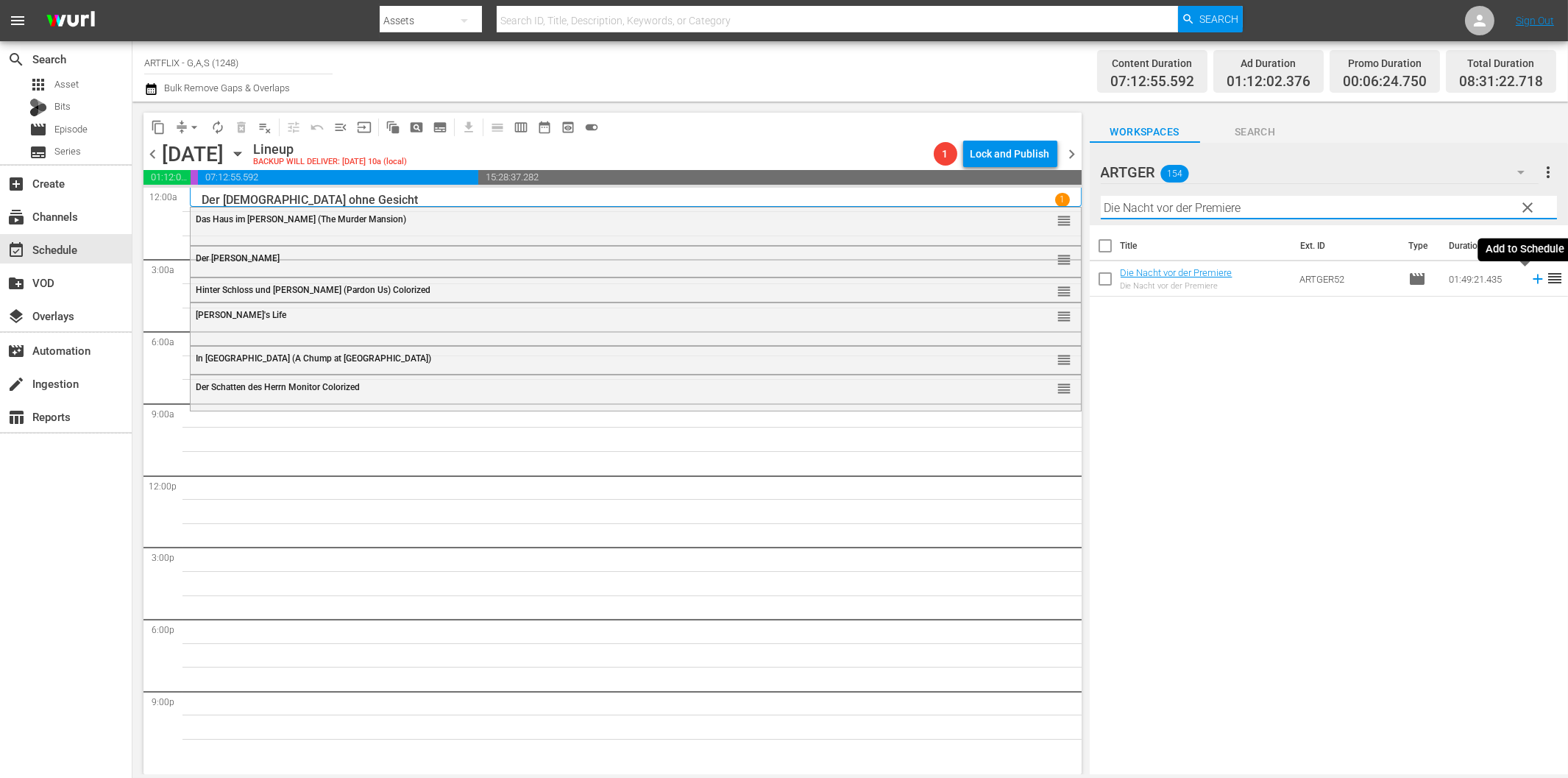
click at [1533, 277] on icon at bounding box center [1537, 279] width 9 height 9
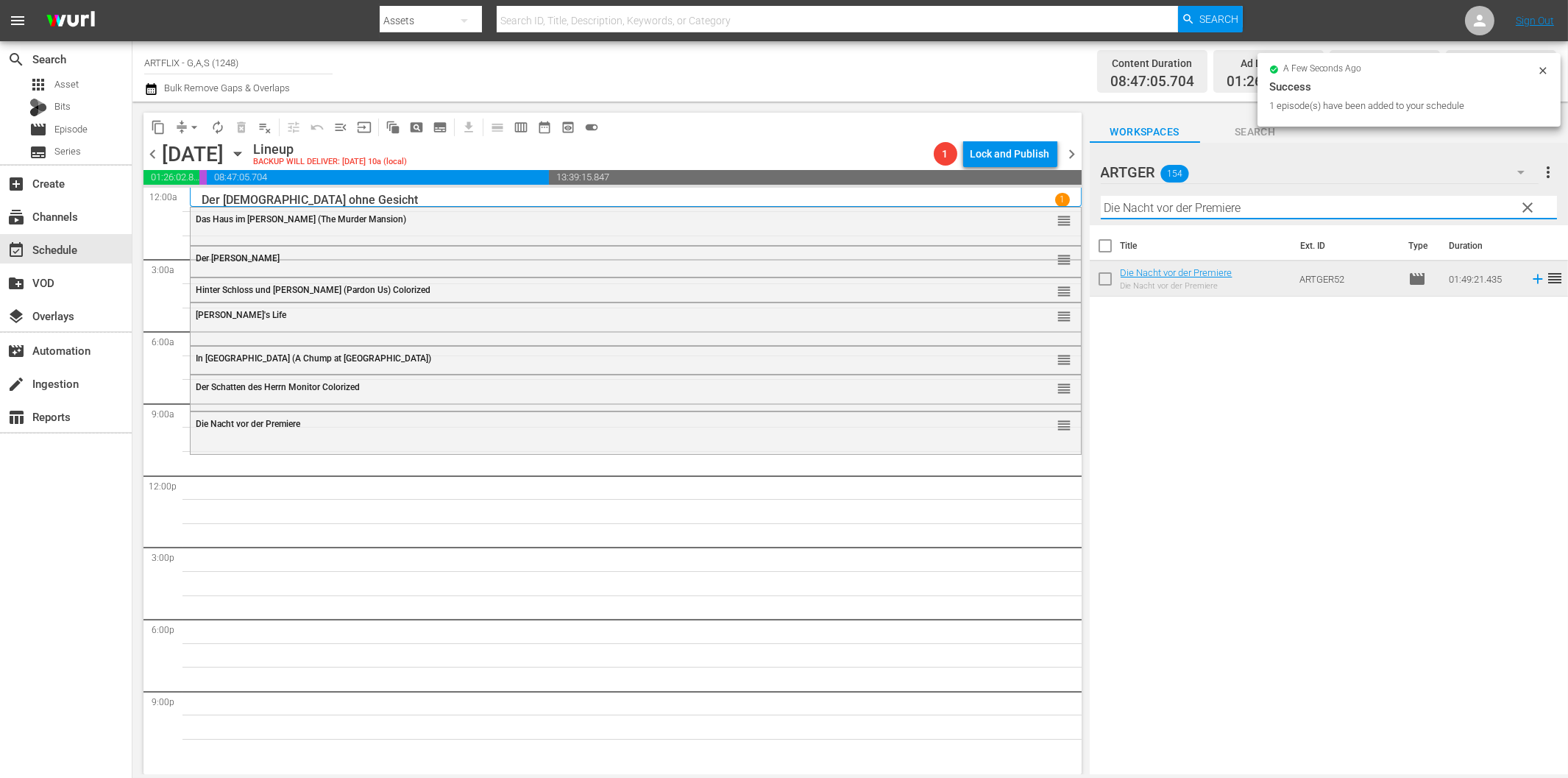
click at [1174, 211] on input "Die Nacht vor der Premiere" at bounding box center [1329, 207] width 456 height 23
paste input "Provinz ohne Gesetz"
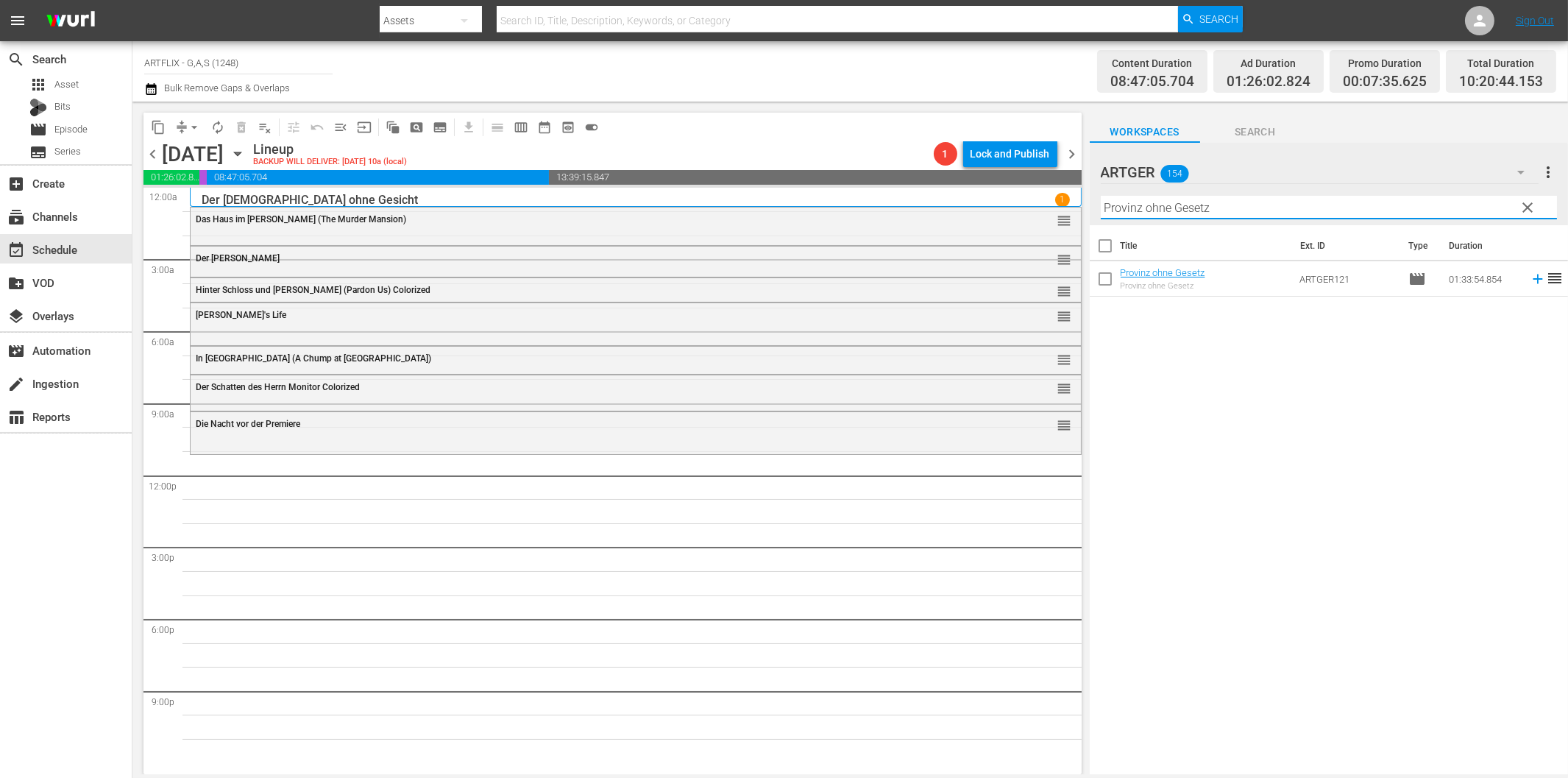
click at [1530, 277] on icon at bounding box center [1537, 278] width 16 height 16
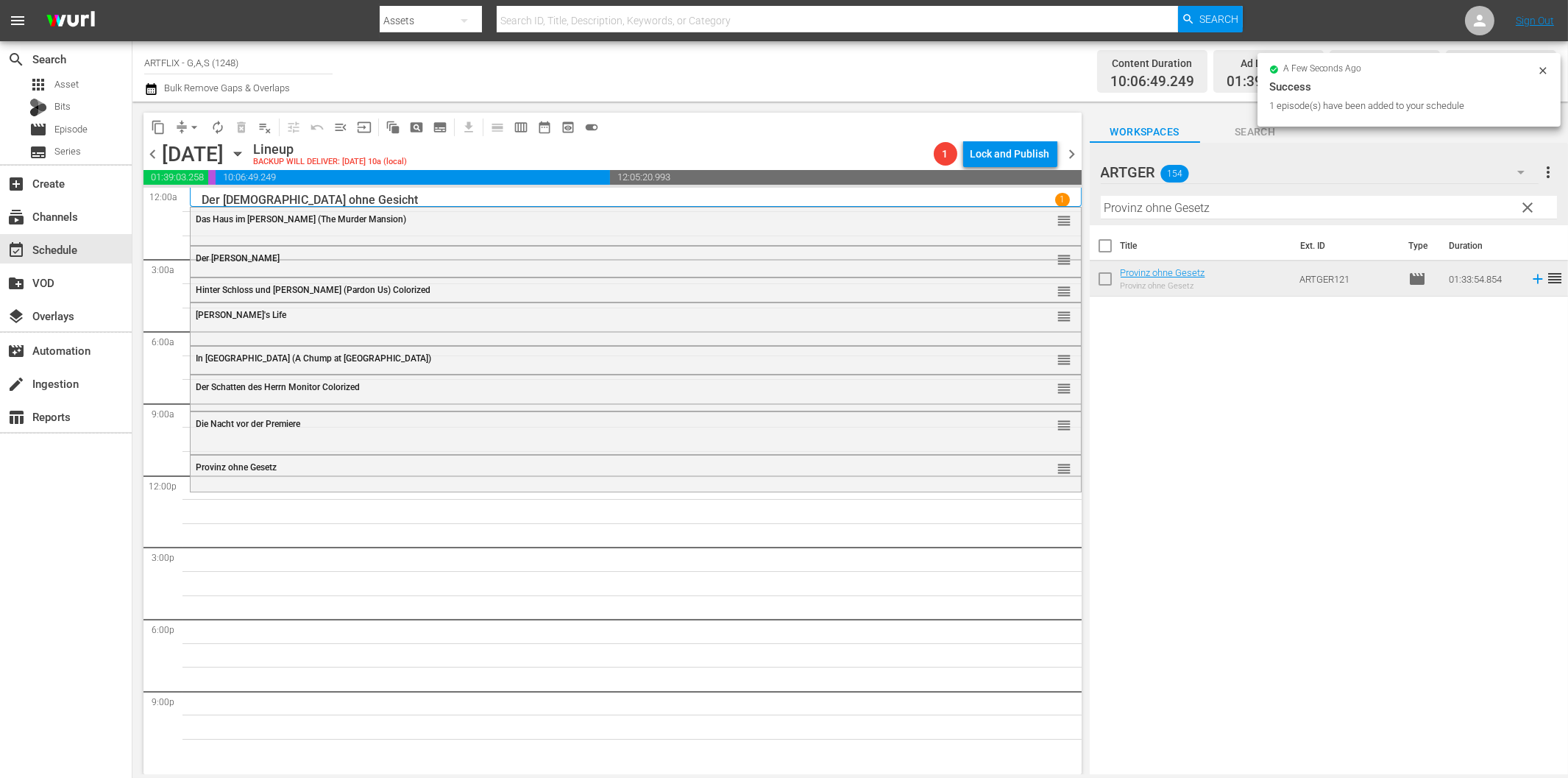
click at [1163, 203] on input "Provinz ohne Gesetz" at bounding box center [1329, 207] width 456 height 23
paste input "[PERSON_NAME] und die Prinzessin von Troja"
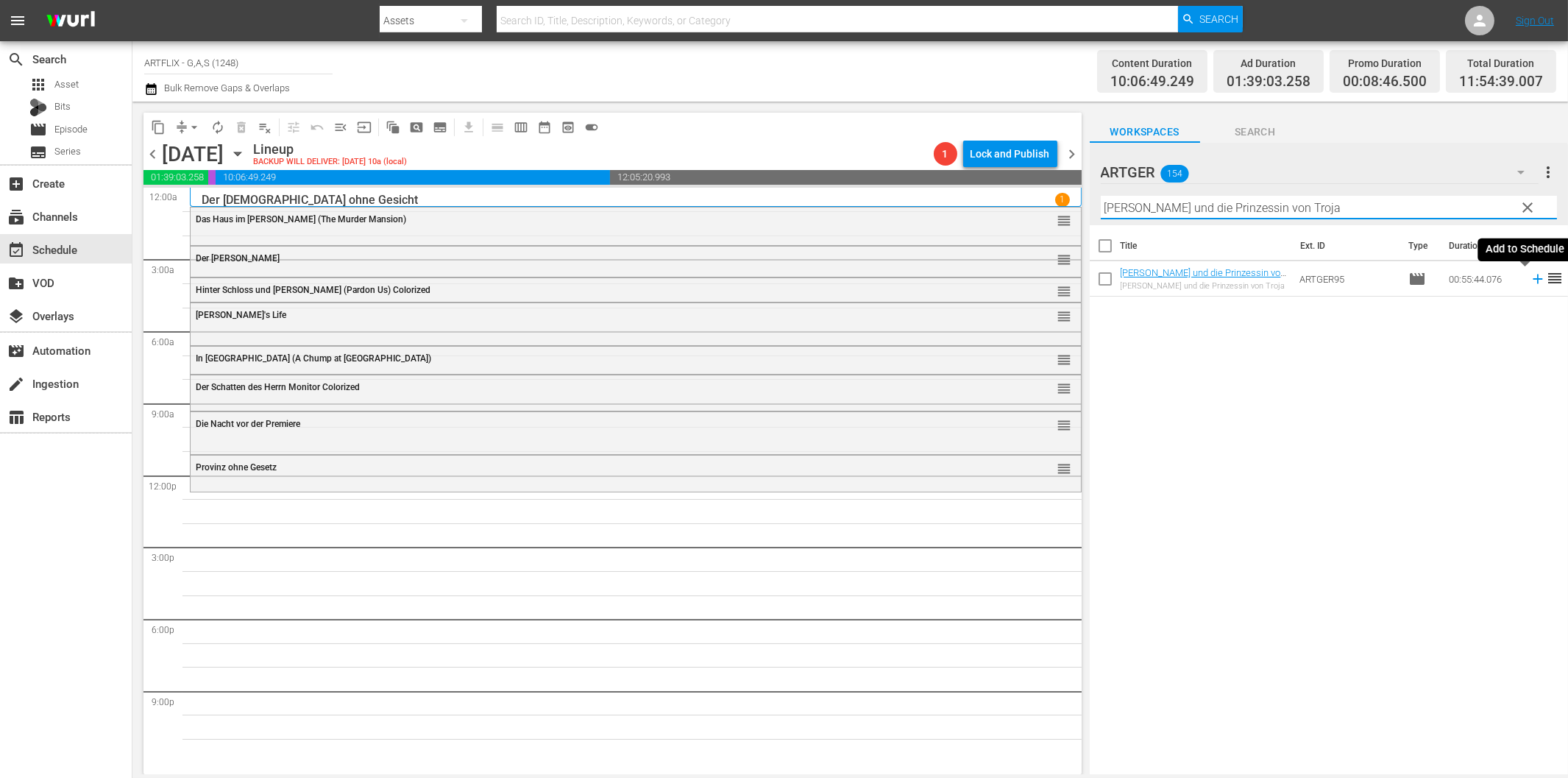
click at [1530, 275] on icon at bounding box center [1537, 278] width 16 height 16
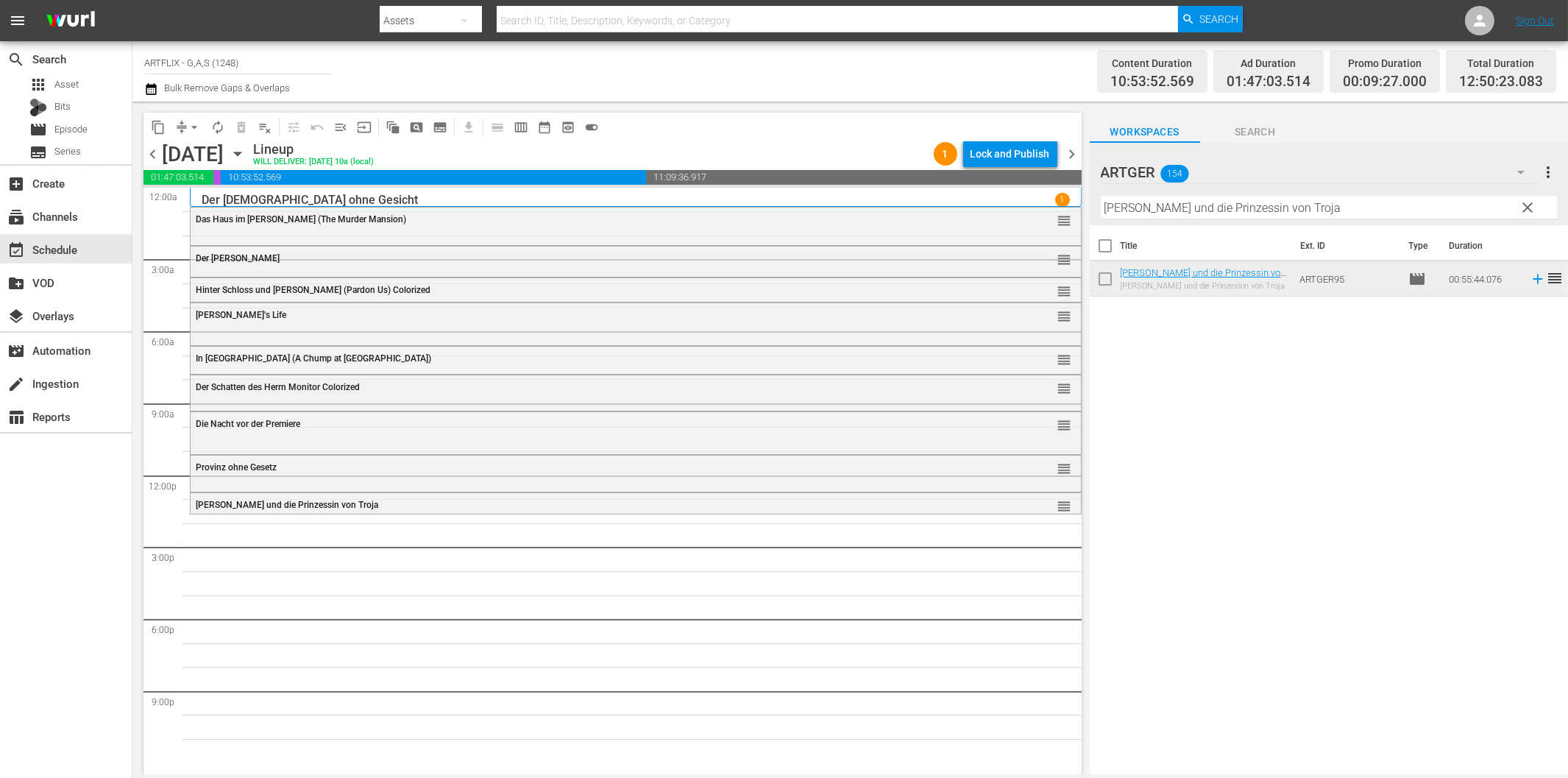
click at [1200, 198] on input "[PERSON_NAME] und die Prinzessin von Troja" at bounding box center [1329, 207] width 456 height 23
paste input "[PERSON_NAME] - Die Horde des Schreckens"
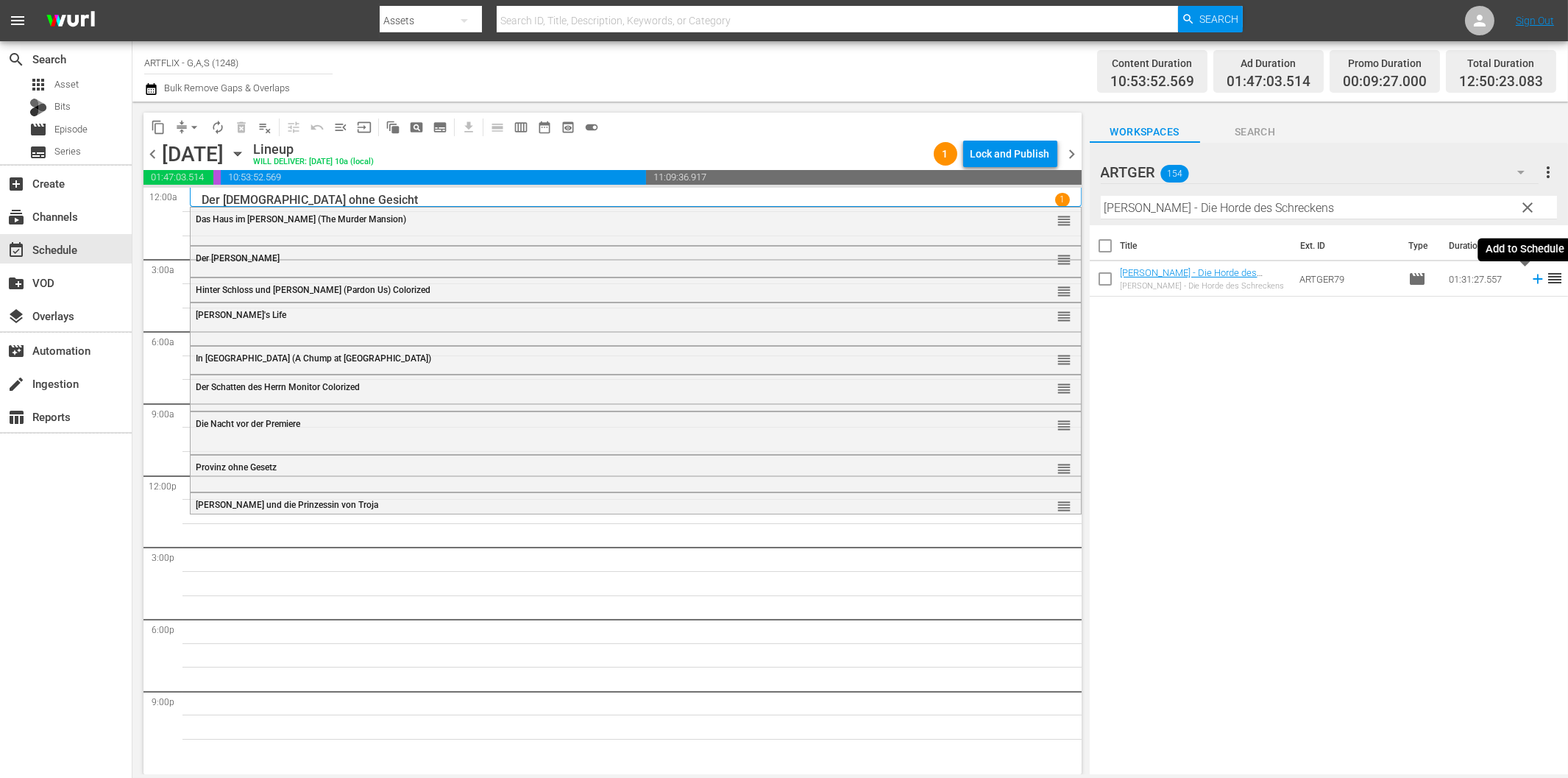
click at [1530, 281] on icon at bounding box center [1537, 278] width 16 height 16
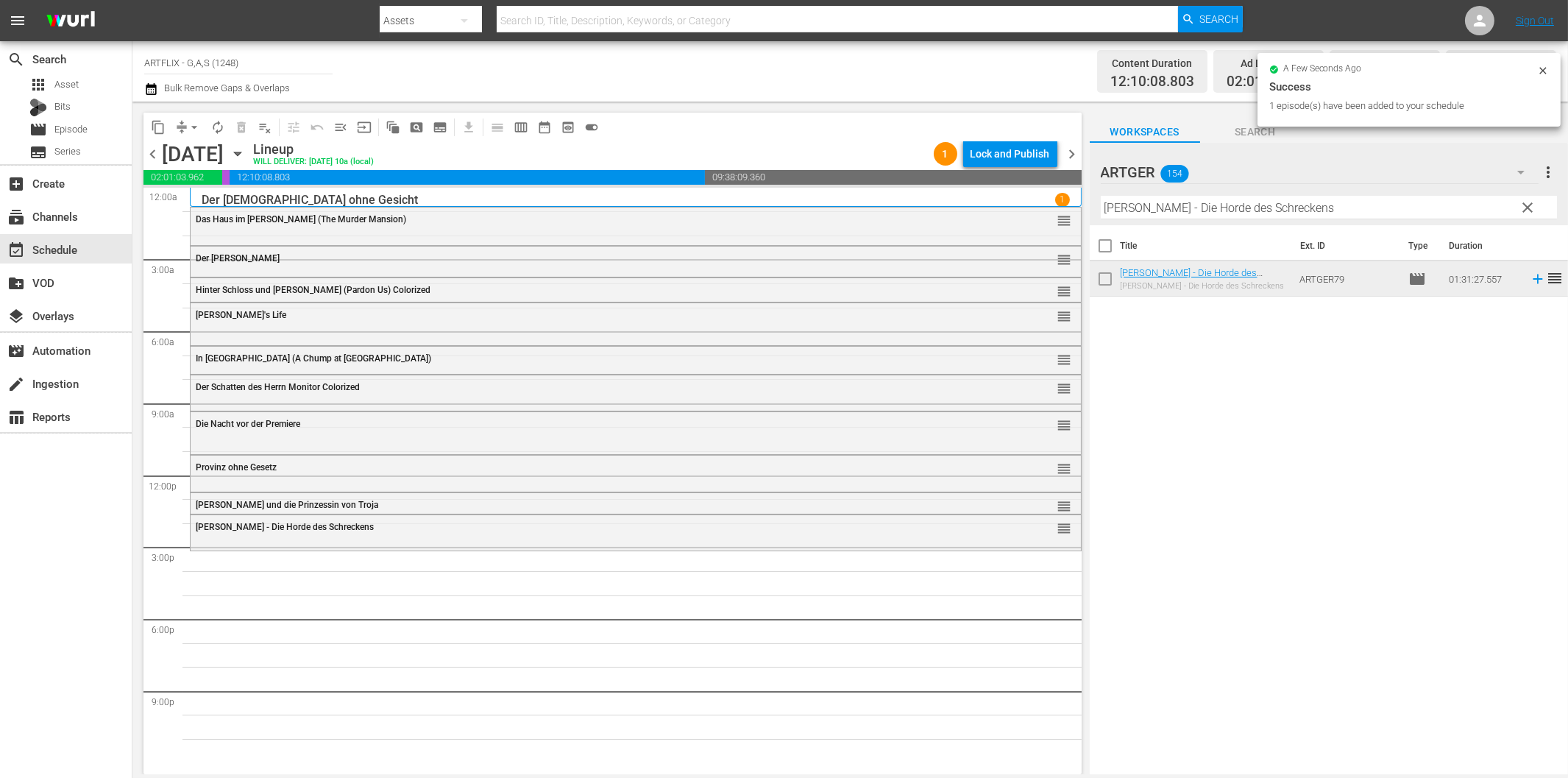
click at [1121, 208] on input "[PERSON_NAME] - Die Horde des Schreckens" at bounding box center [1329, 207] width 456 height 23
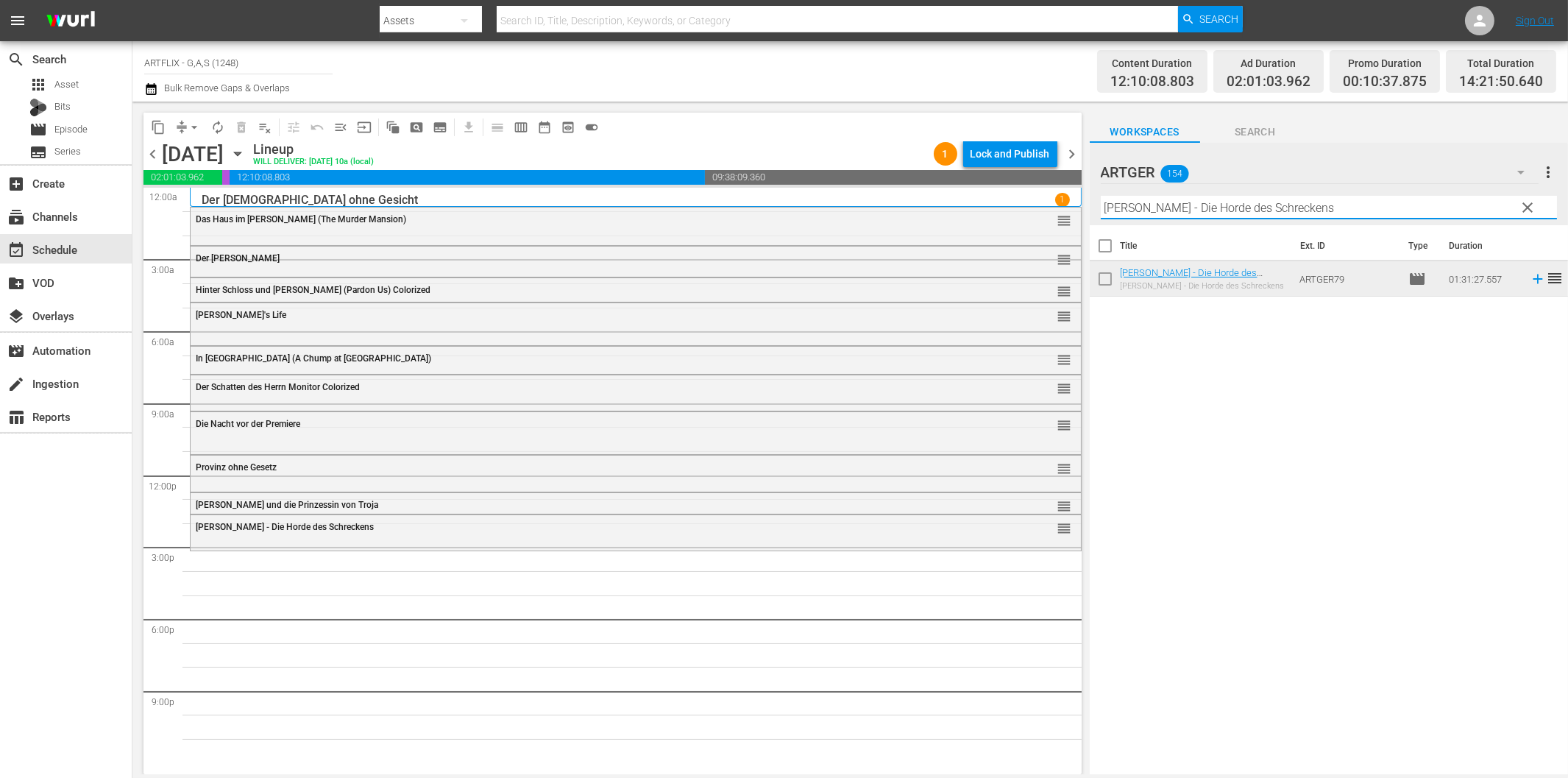
paste input "[PERSON_NAME], der Tyrann von Rom"
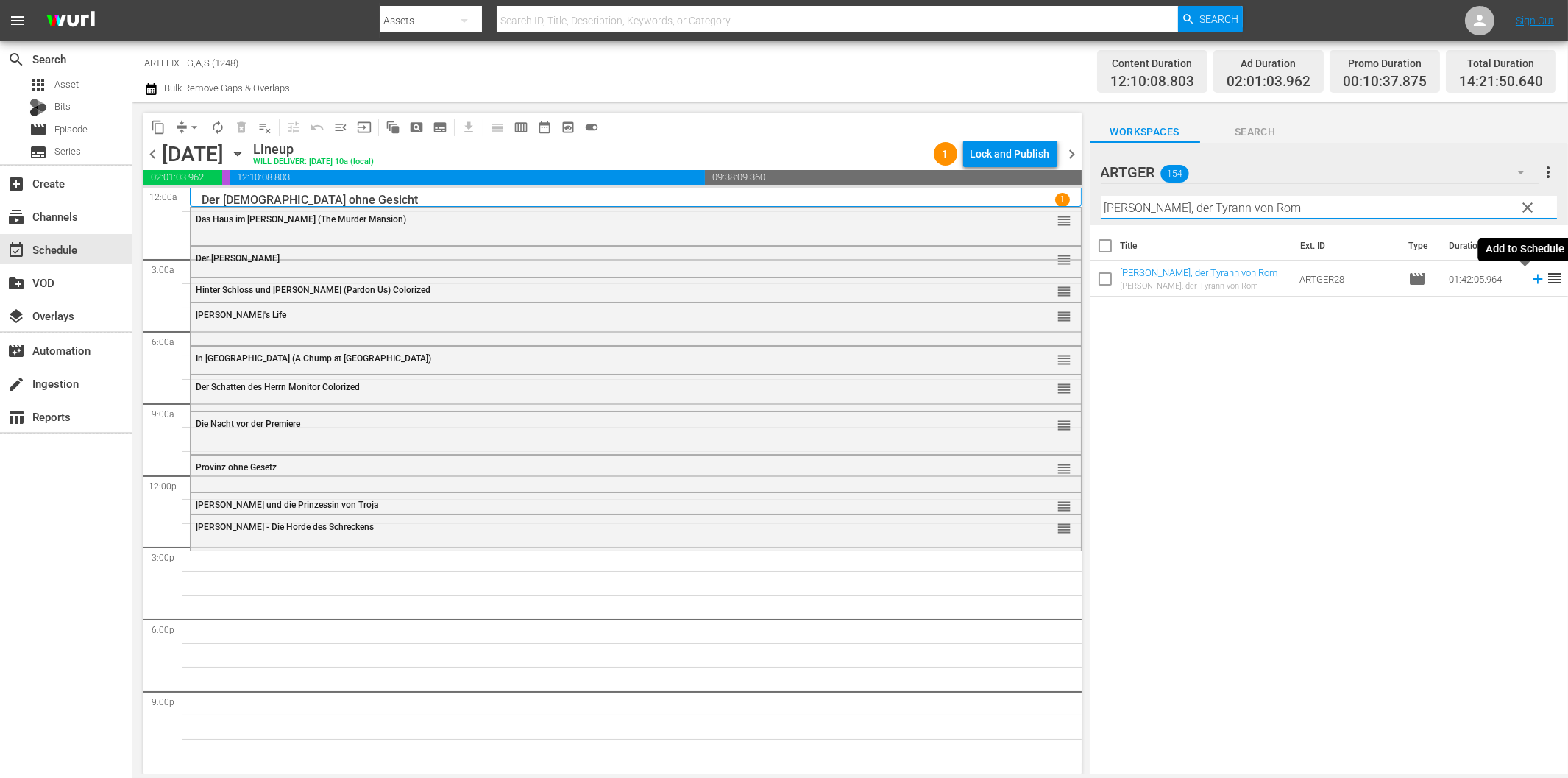
click at [1530, 281] on icon at bounding box center [1537, 278] width 16 height 16
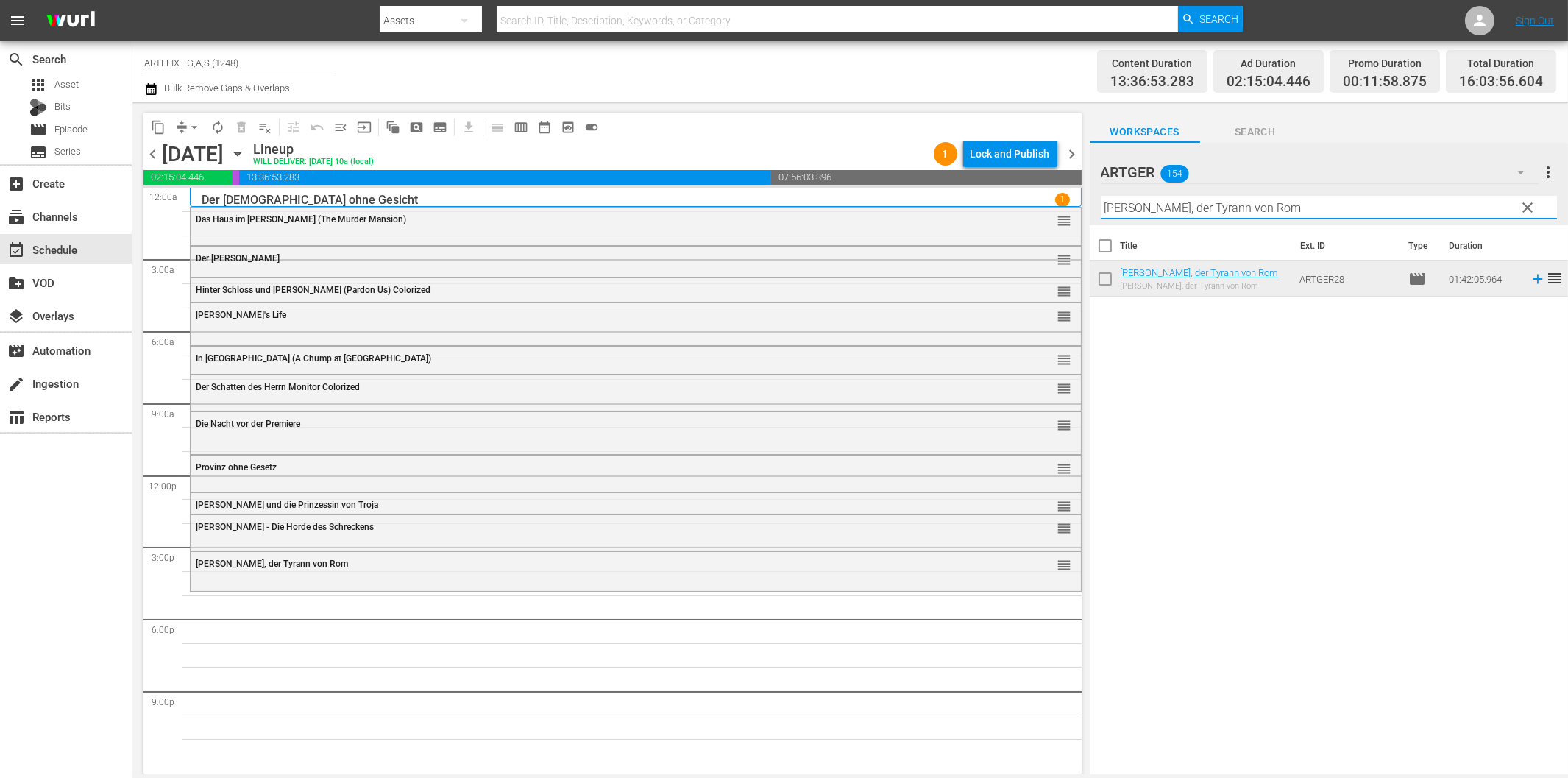
click at [1159, 210] on input "[PERSON_NAME], der Tyrann von Rom" at bounding box center [1329, 207] width 456 height 23
paste input "[PERSON_NAME] am Kilimandscharo"
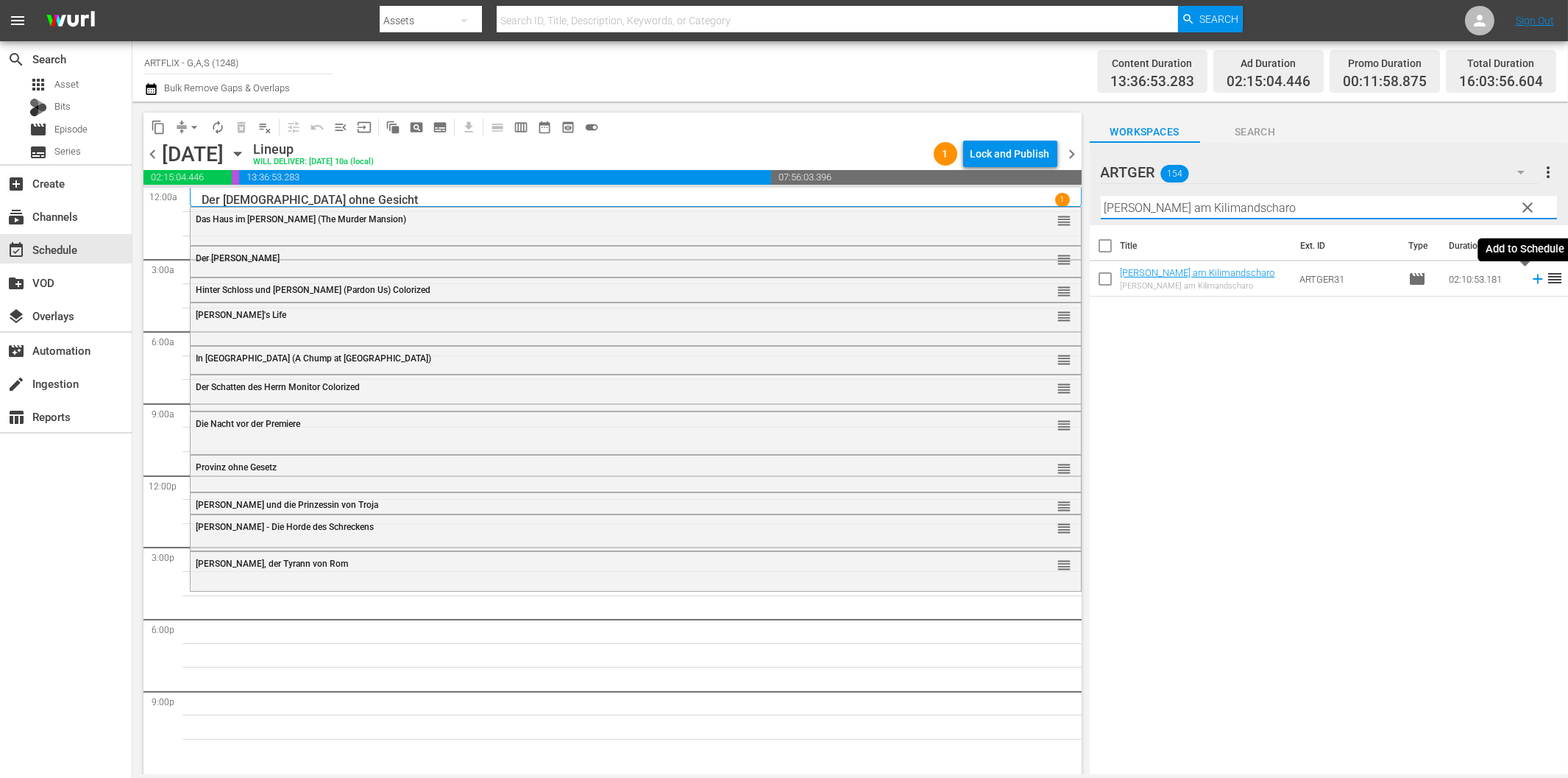
click at [1530, 281] on icon at bounding box center [1537, 278] width 16 height 16
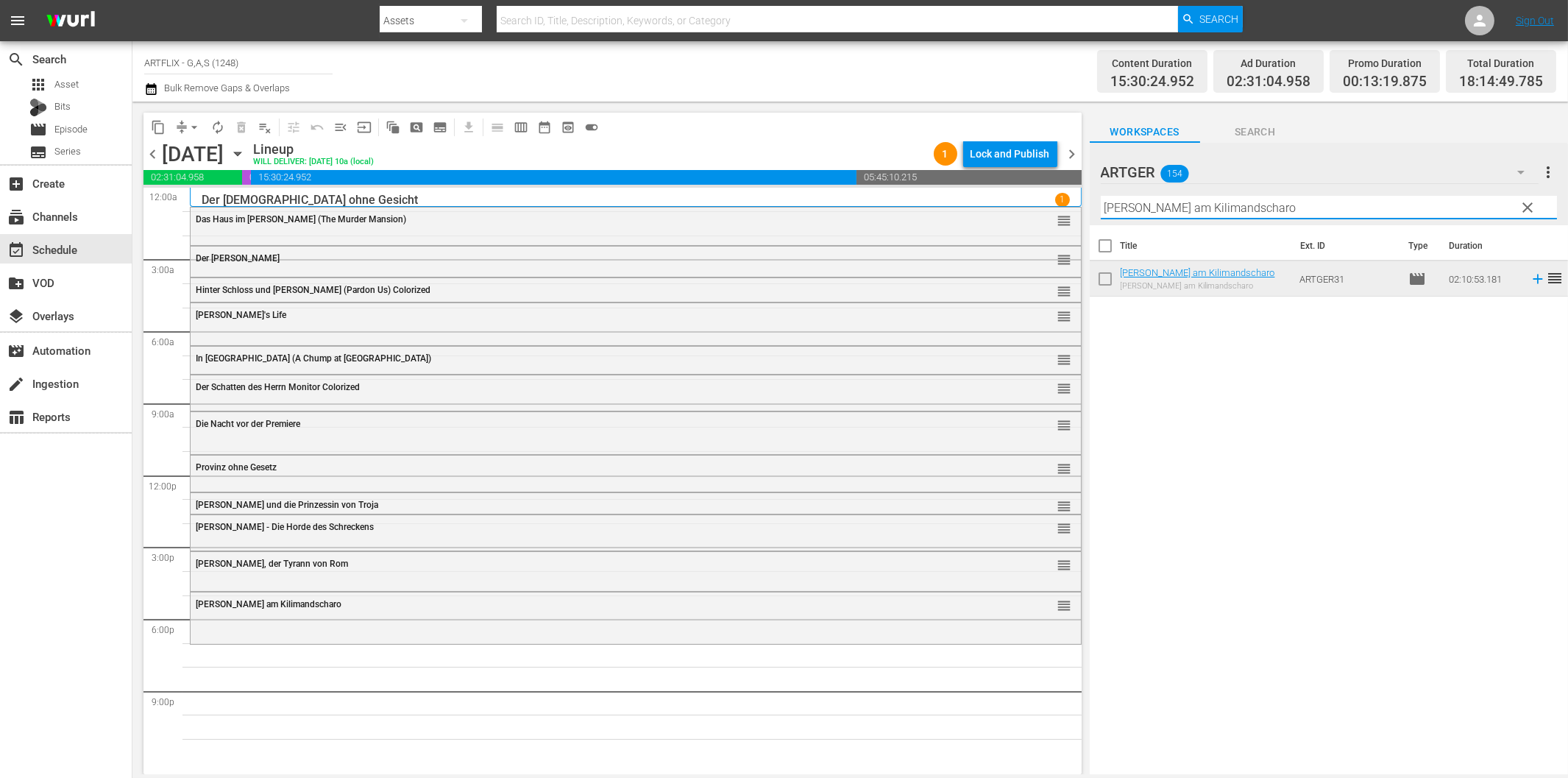
drag, startPoint x: 1143, startPoint y: 207, endPoint x: 1153, endPoint y: 216, distance: 13.5
click at [1143, 207] on input "[PERSON_NAME] am Kilimandscharo" at bounding box center [1329, 207] width 456 height 23
paste input "Rendezvous mit [PERSON_NAME]"
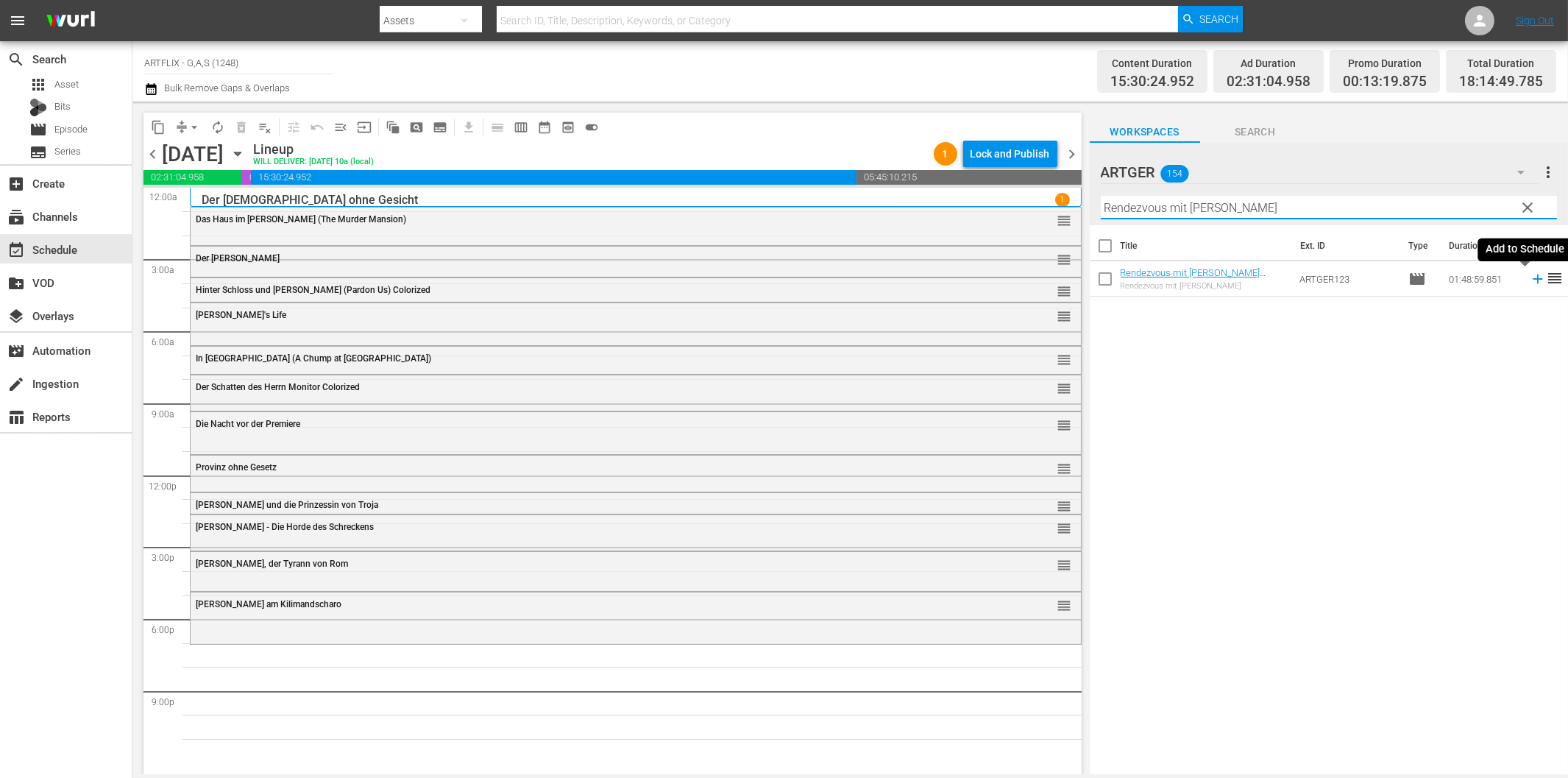
click at [1533, 281] on icon at bounding box center [1537, 279] width 9 height 9
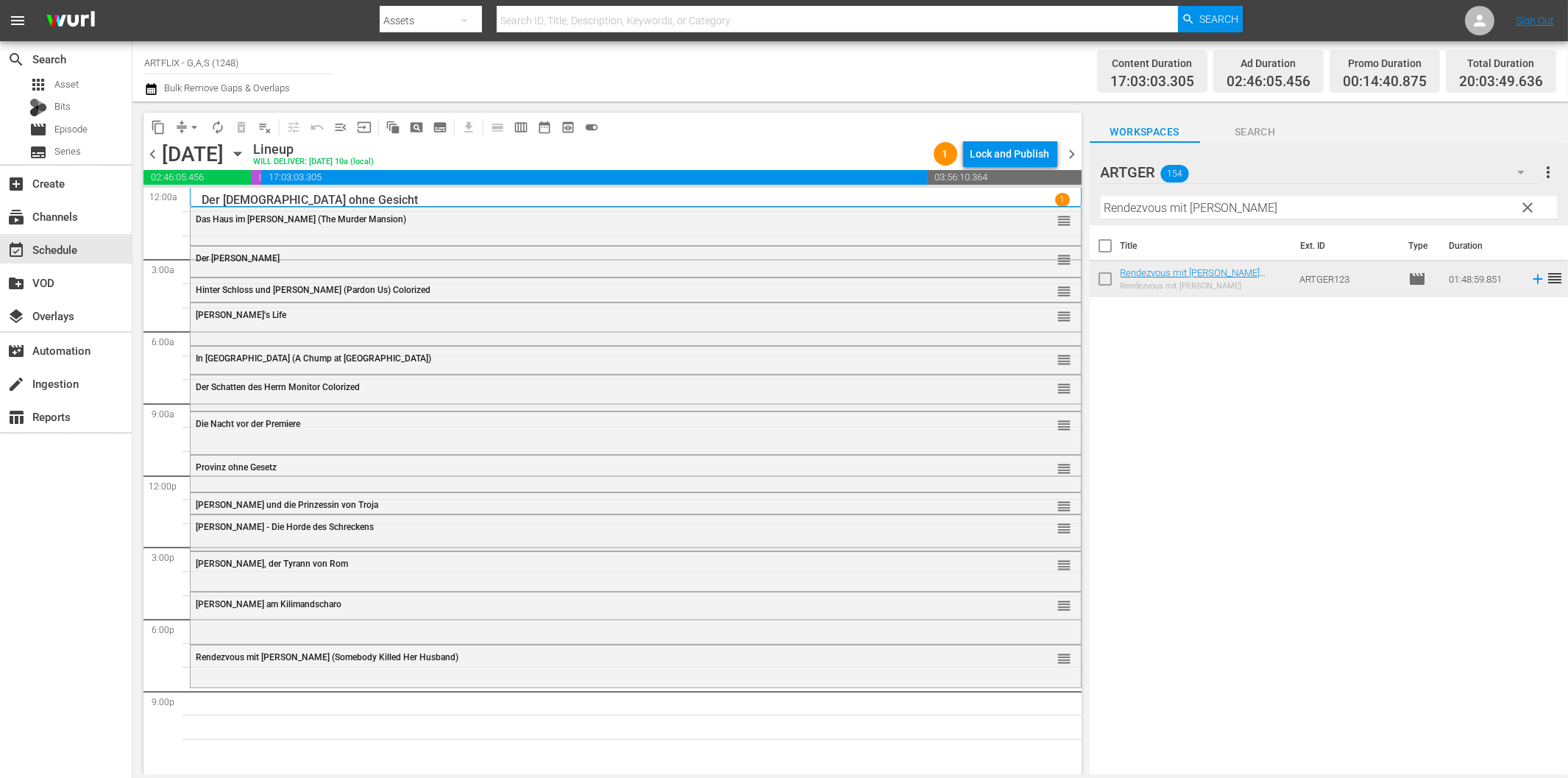
click at [1240, 196] on input "Rendezvous mit [PERSON_NAME]" at bounding box center [1329, 207] width 456 height 23
paste input "[PERSON_NAME] Laden [PERSON_NAME] Schrecken"
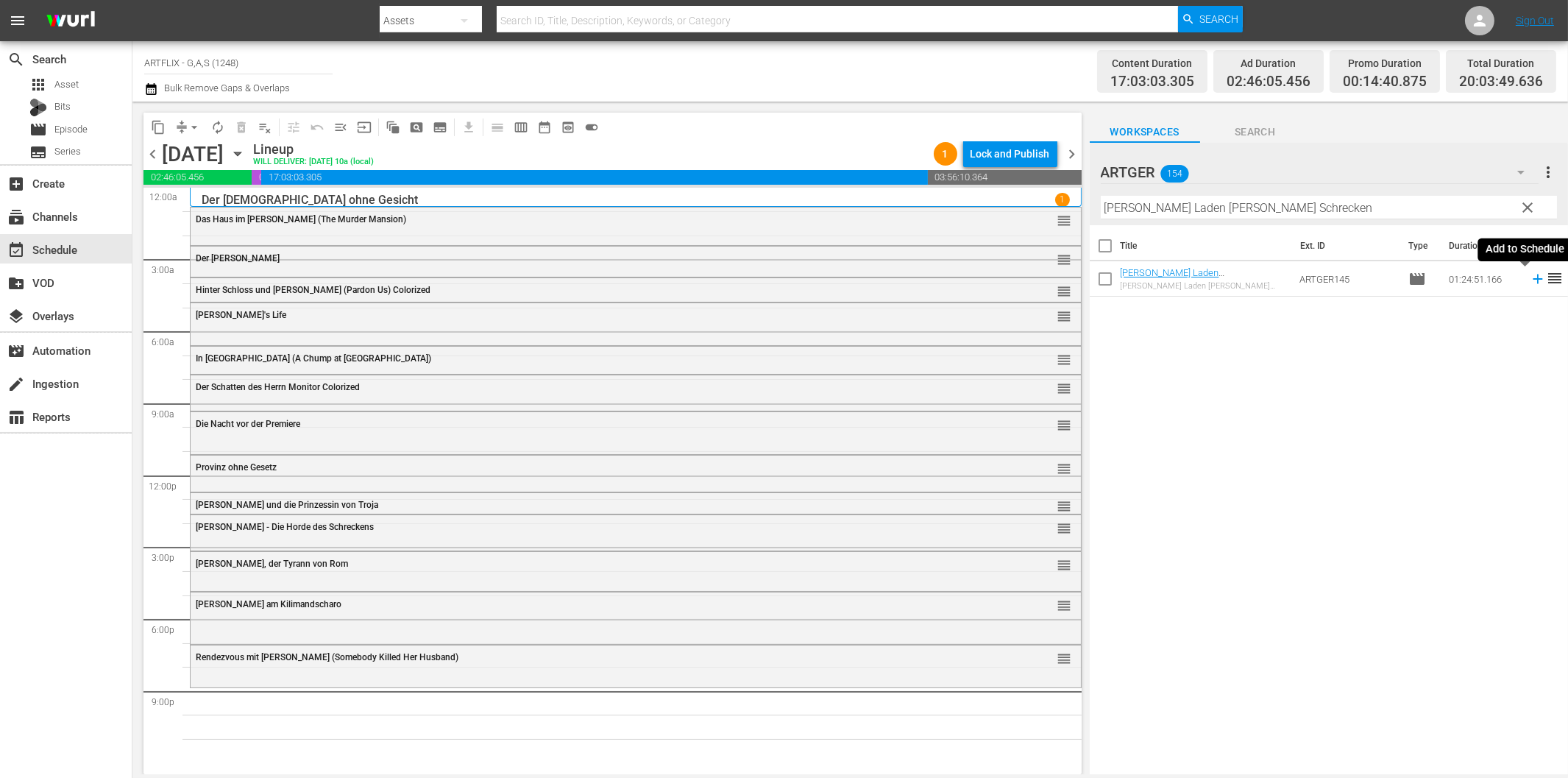
click at [1533, 280] on icon at bounding box center [1537, 279] width 9 height 9
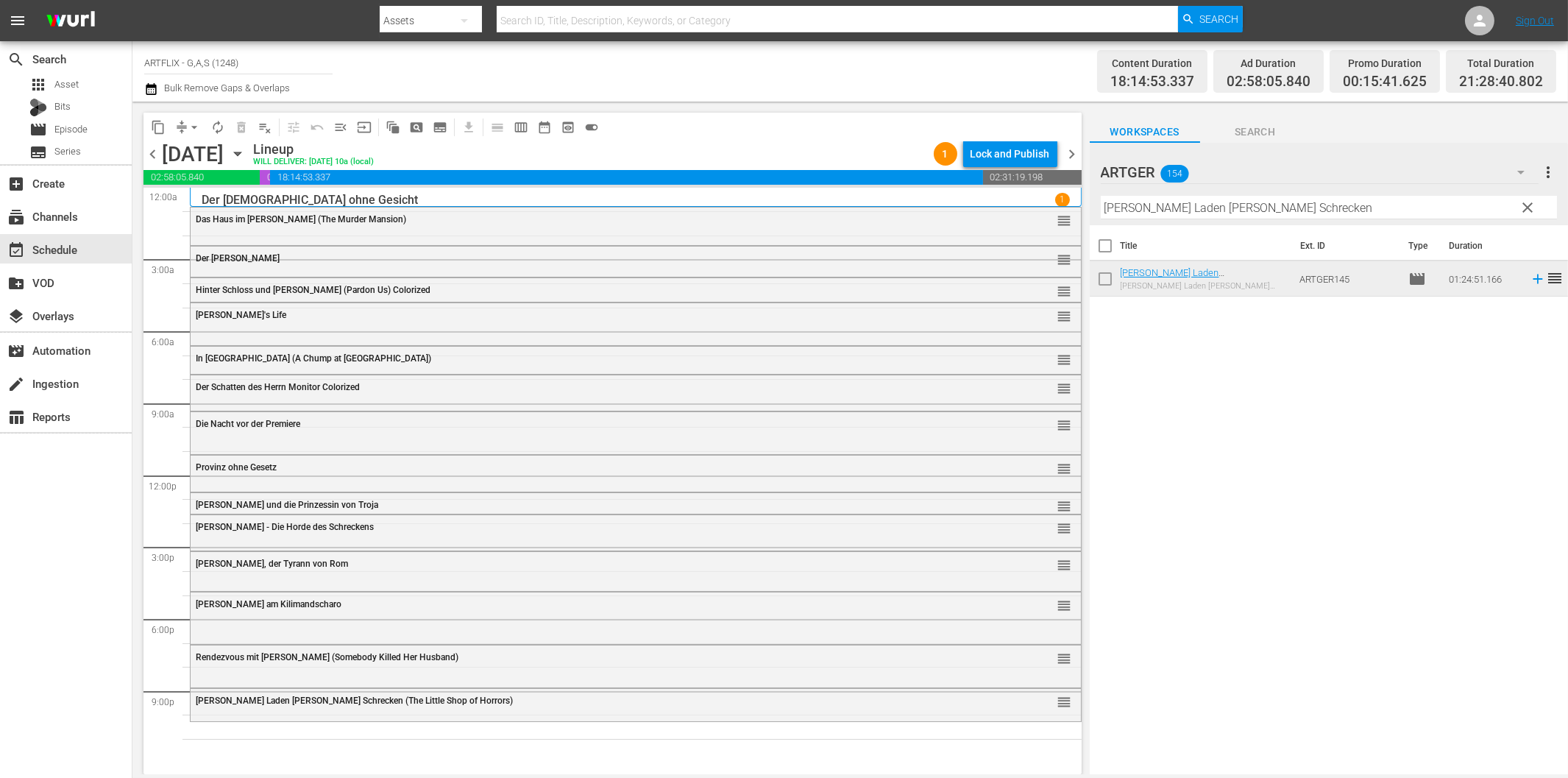
click at [1296, 219] on hr at bounding box center [1329, 219] width 456 height 1
click at [1292, 215] on input "[PERSON_NAME] Laden [PERSON_NAME] Schrecken" at bounding box center [1329, 207] width 456 height 23
paste input "Cagliostro - Im Schatten des Todes"
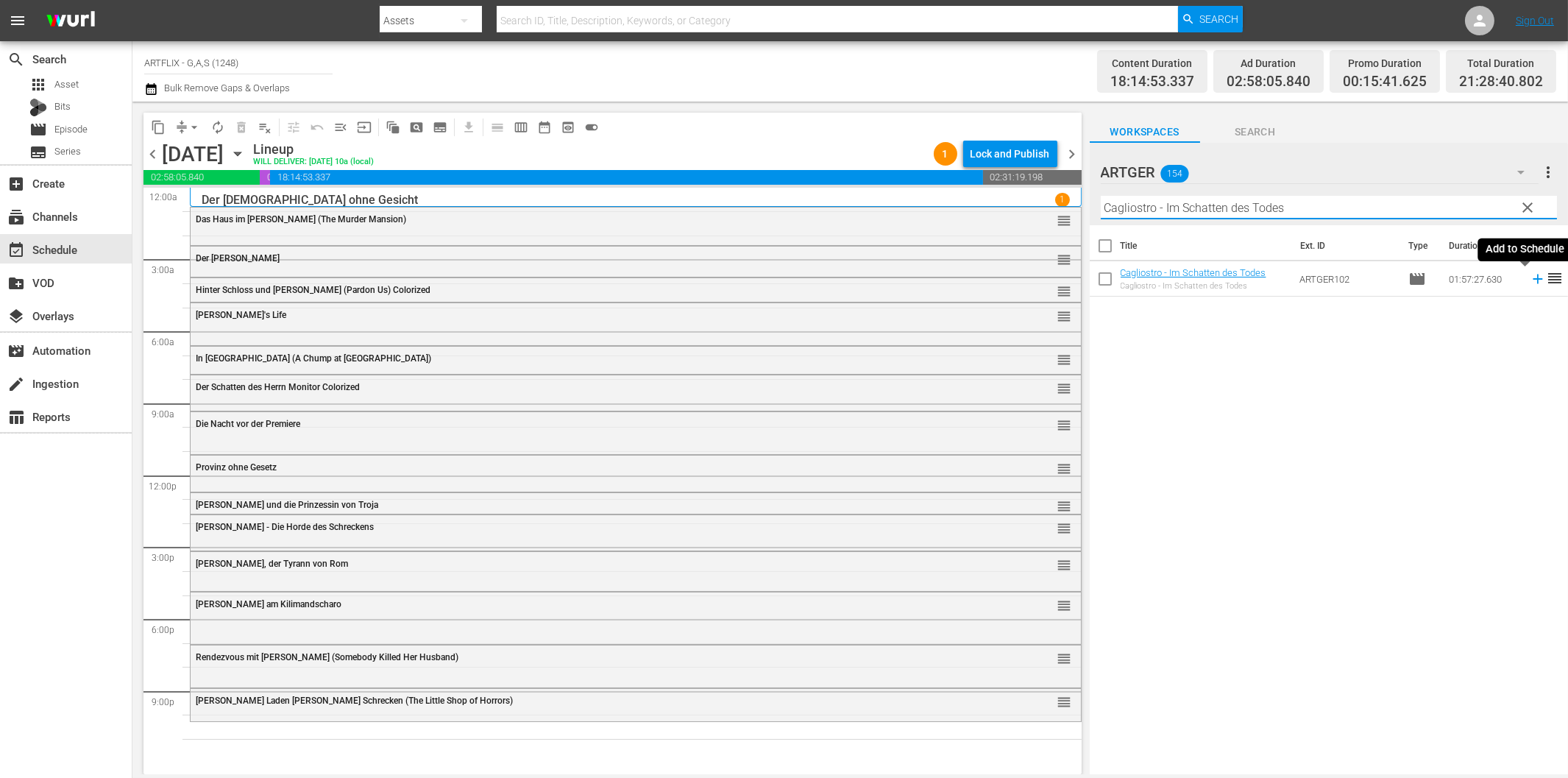
click at [1533, 281] on icon at bounding box center [1537, 279] width 9 height 9
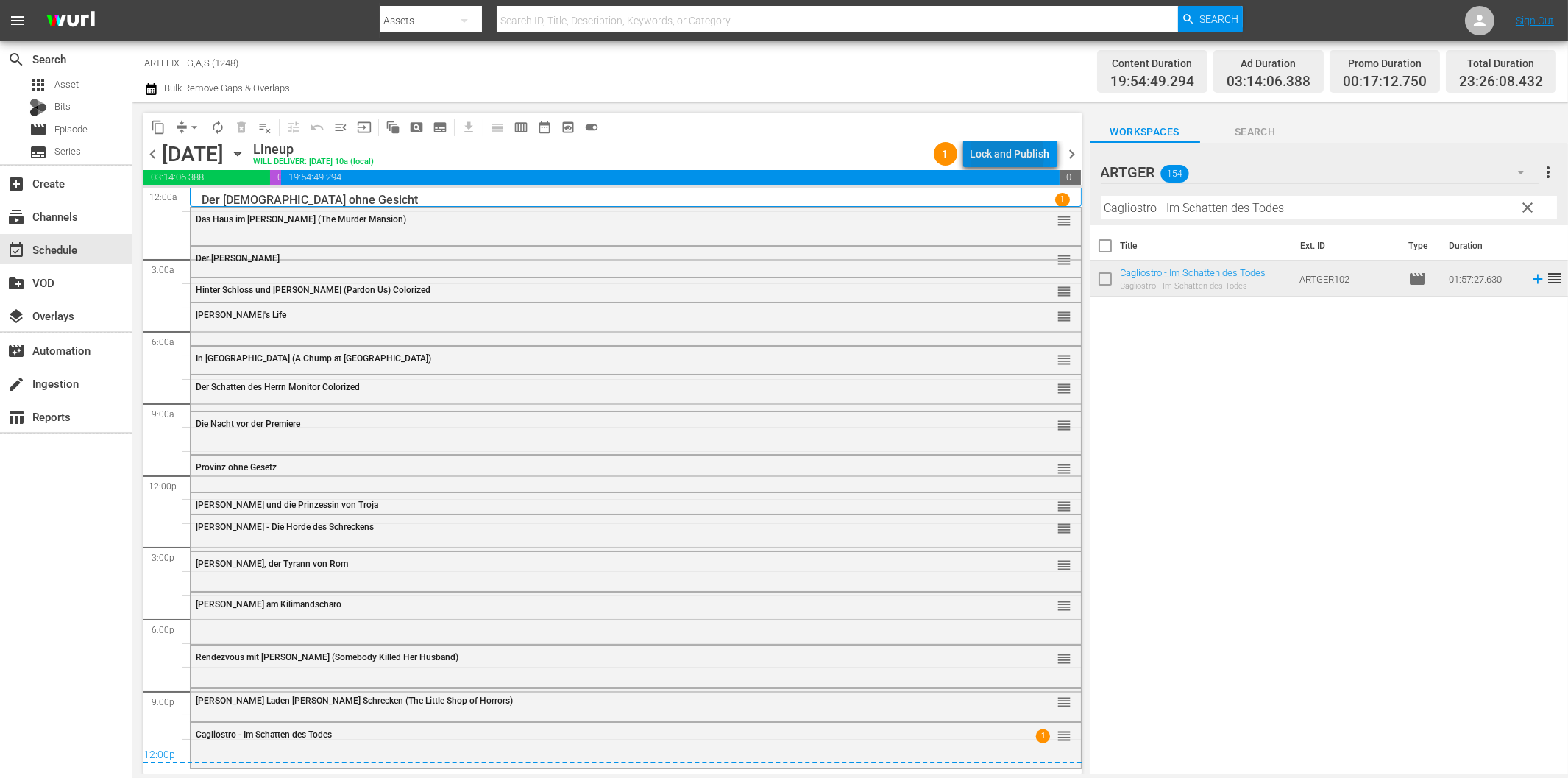
click at [1003, 156] on div "Lock and Publish" at bounding box center [1011, 154] width 80 height 27
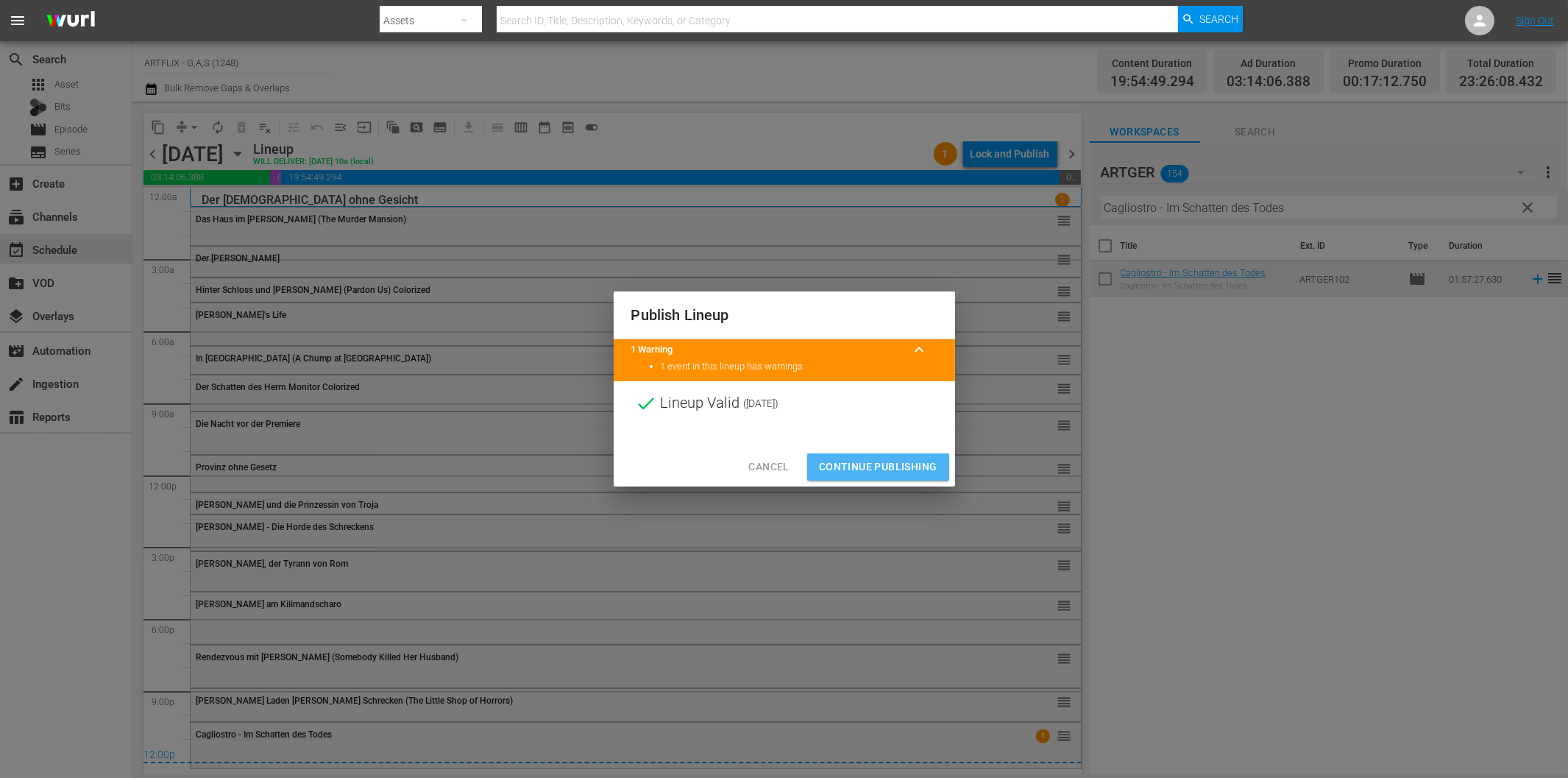
click at [906, 470] on span "Continue Publishing" at bounding box center [879, 467] width 119 height 19
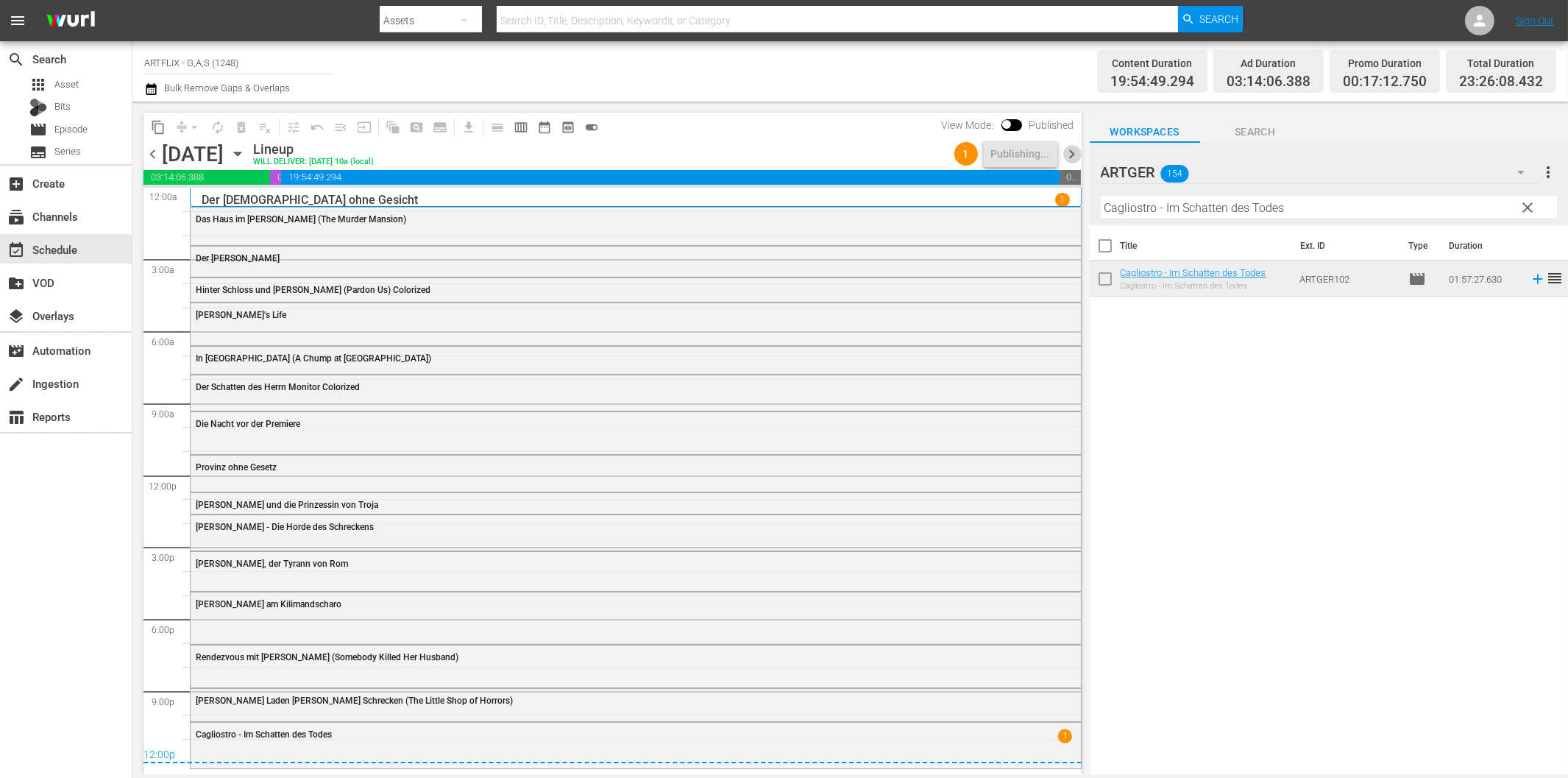
click at [1071, 152] on span "chevron_right" at bounding box center [1073, 154] width 19 height 19
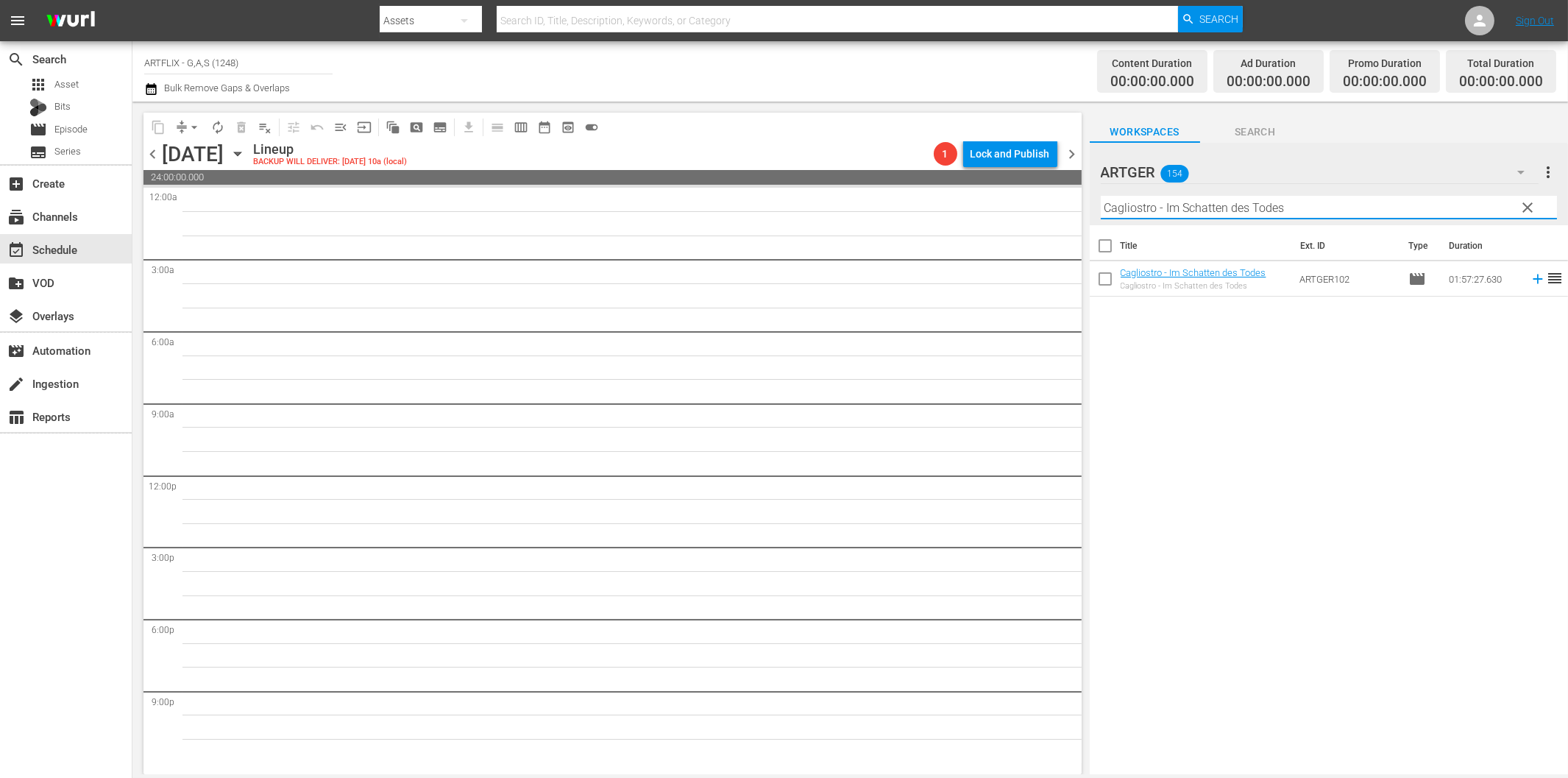
click at [1266, 208] on input "Cagliostro - Im Schatten des Todes" at bounding box center [1329, 207] width 456 height 23
paste input "Das Haus im [PERSON_NAME]"
click at [1533, 278] on icon at bounding box center [1537, 279] width 9 height 9
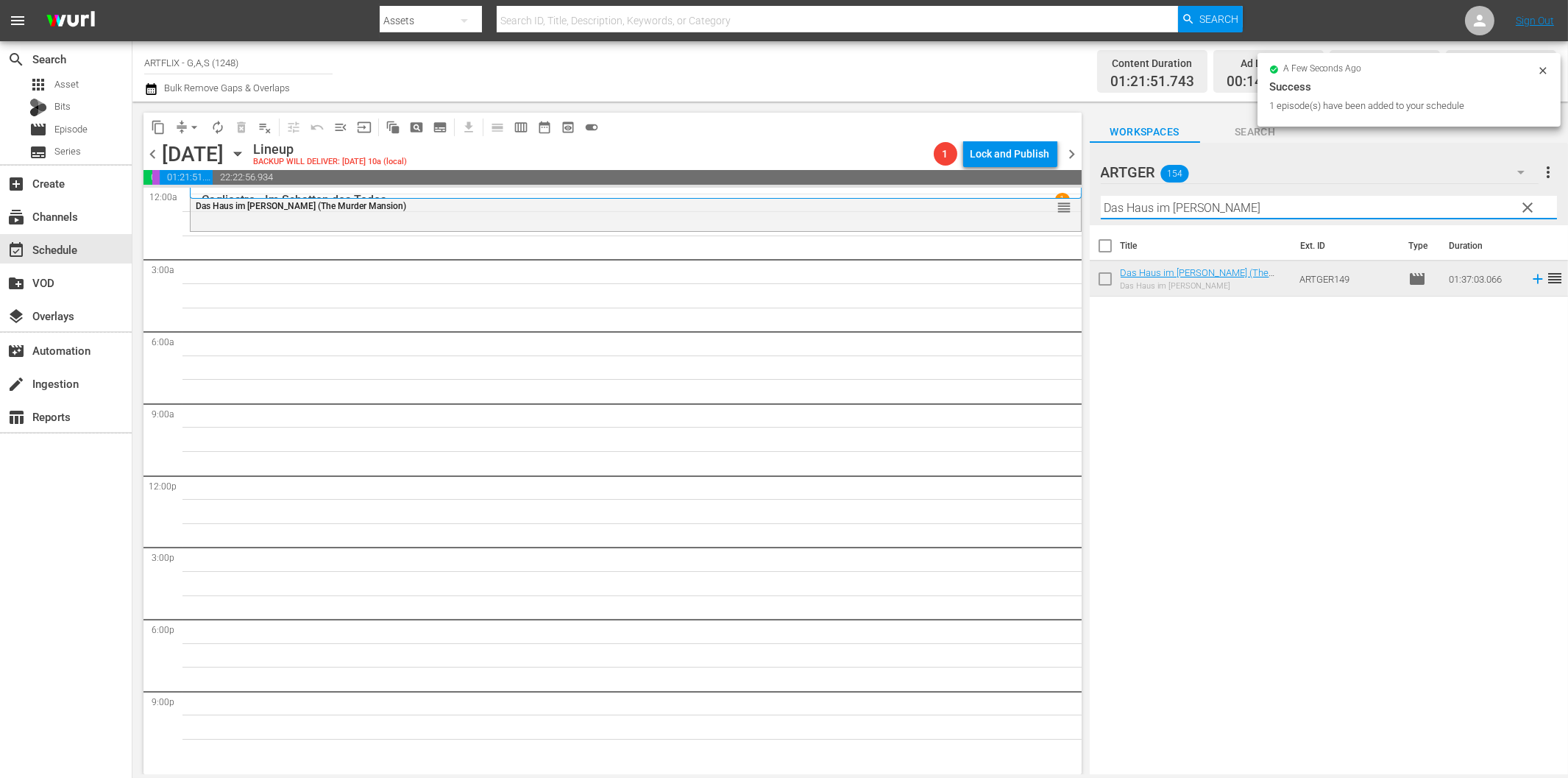
click at [1156, 211] on input "Das Haus im [PERSON_NAME]" at bounding box center [1329, 207] width 456 height 23
paste input "[PERSON_NAME]"
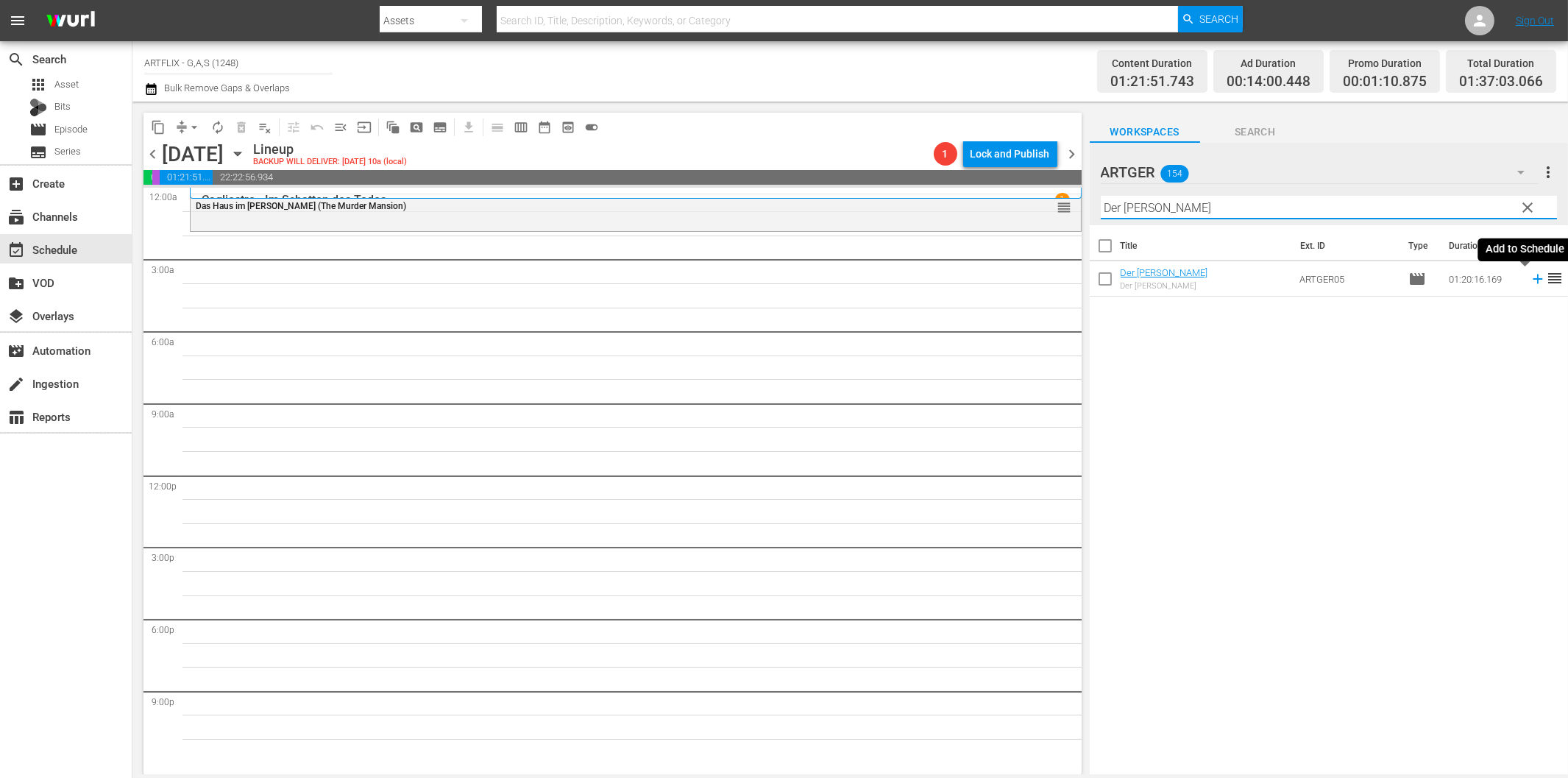
click at [1530, 284] on icon at bounding box center [1537, 278] width 16 height 16
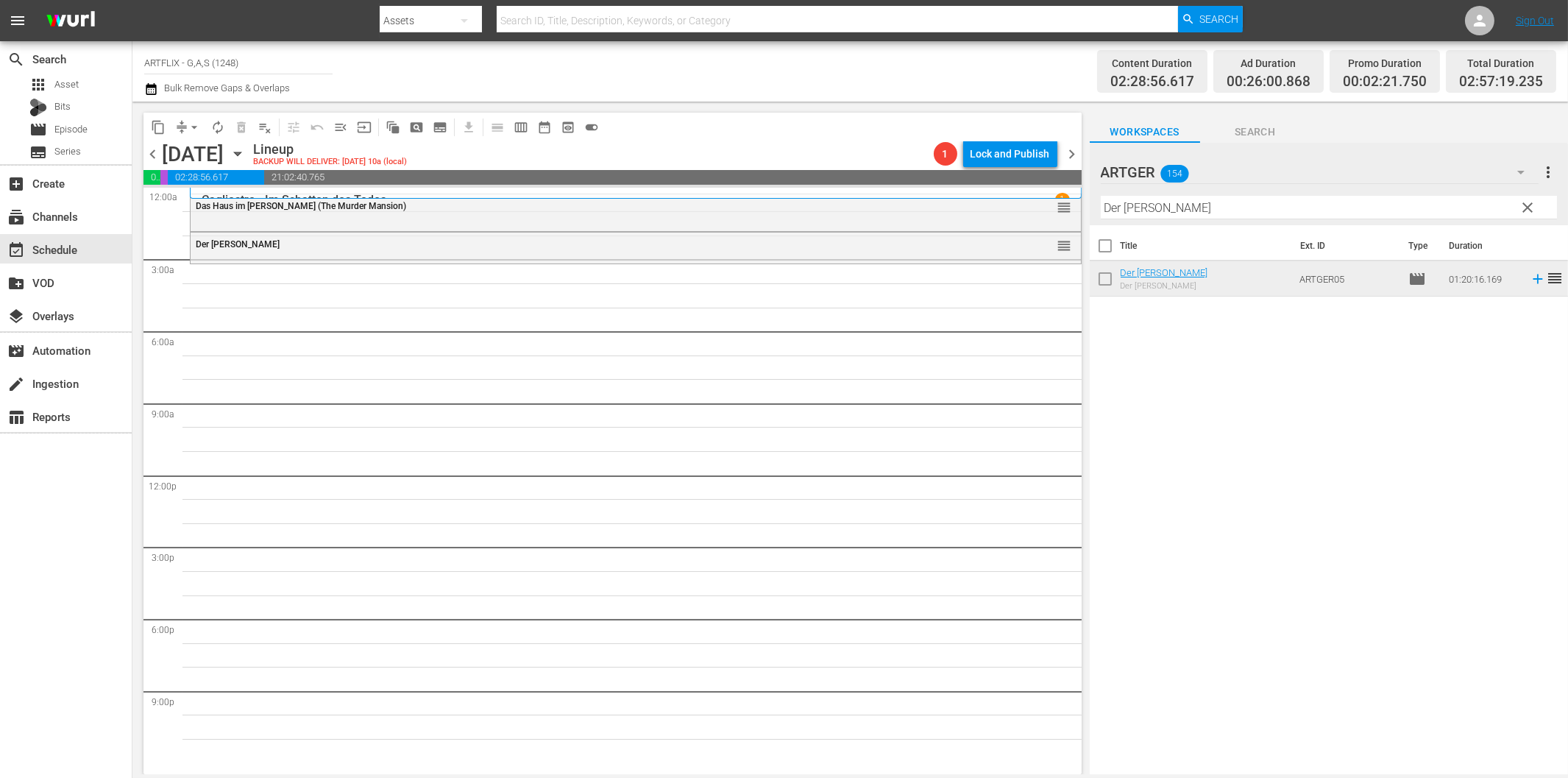
click at [1213, 207] on input "Der [PERSON_NAME]" at bounding box center [1329, 207] width 456 height 23
paste input "Hinter Schloss und [GEOGRAPHIC_DATA]"
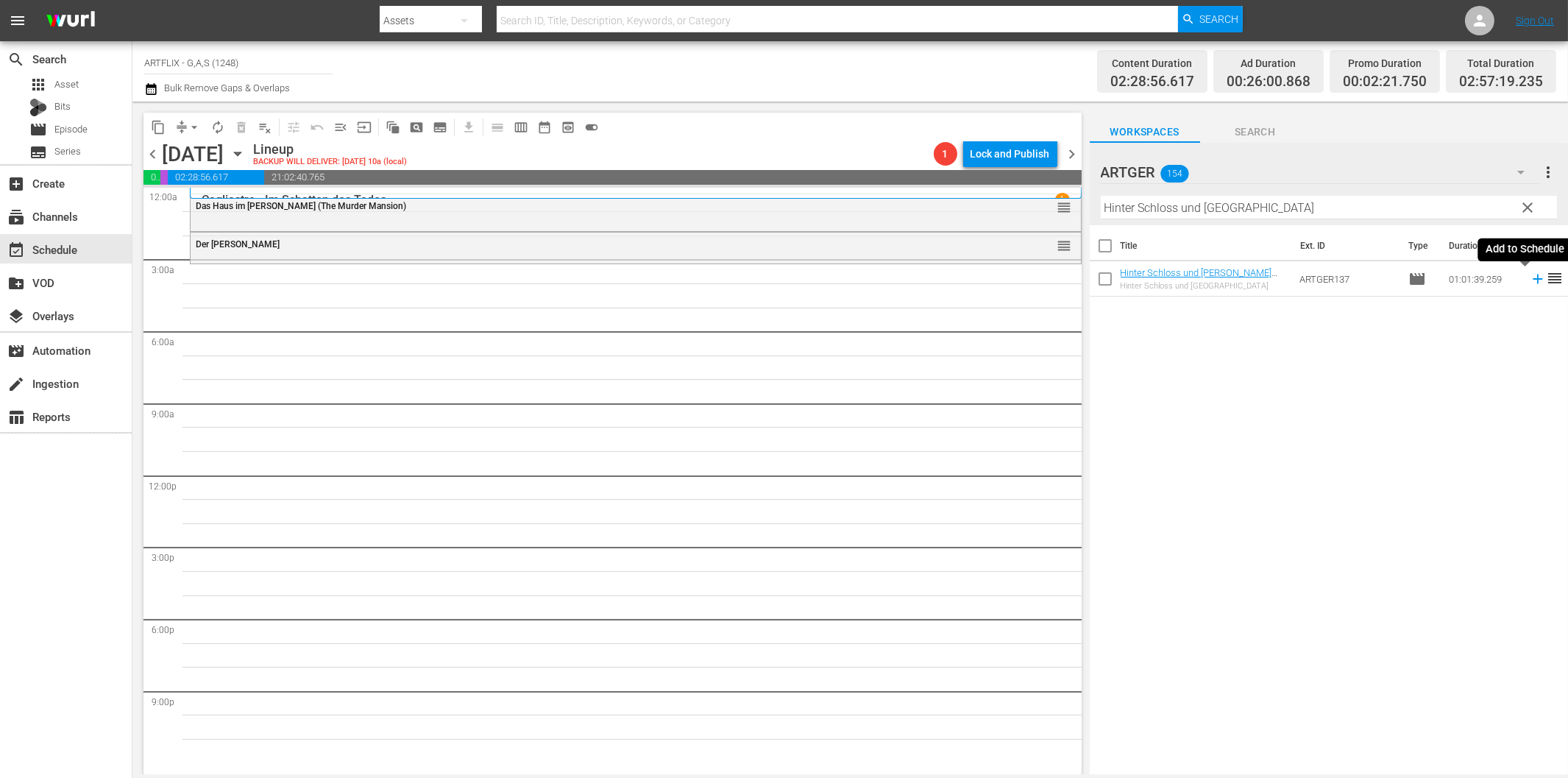
drag, startPoint x: 1527, startPoint y: 278, endPoint x: 1450, endPoint y: 296, distance: 79.1
click at [1533, 278] on icon at bounding box center [1537, 279] width 9 height 9
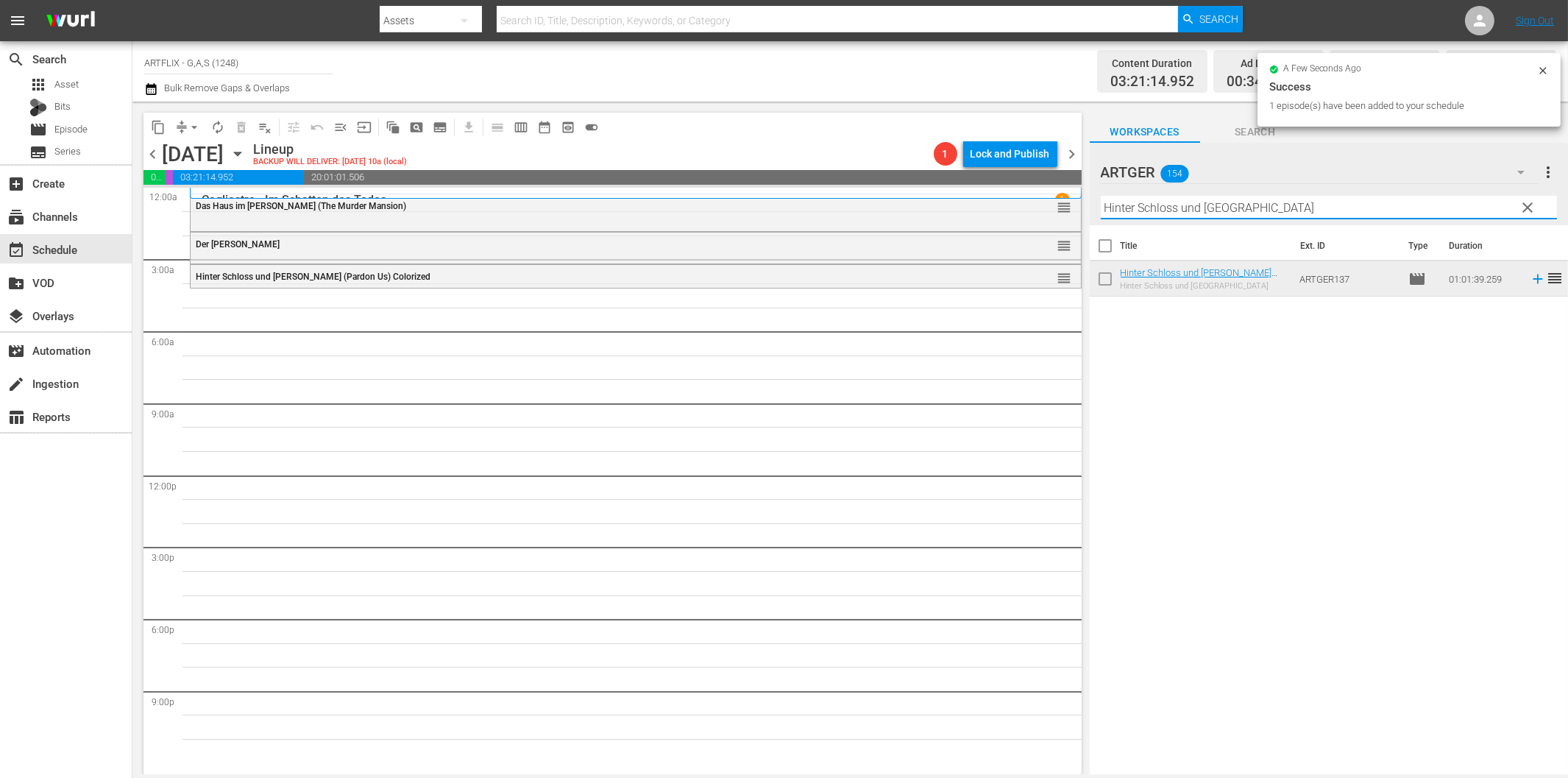
drag, startPoint x: 1125, startPoint y: 210, endPoint x: 1149, endPoint y: 223, distance: 27.3
click at [1125, 210] on input "Hinter Schloss und [GEOGRAPHIC_DATA]" at bounding box center [1329, 207] width 456 height 23
paste input "[PERSON_NAME]'s Life"
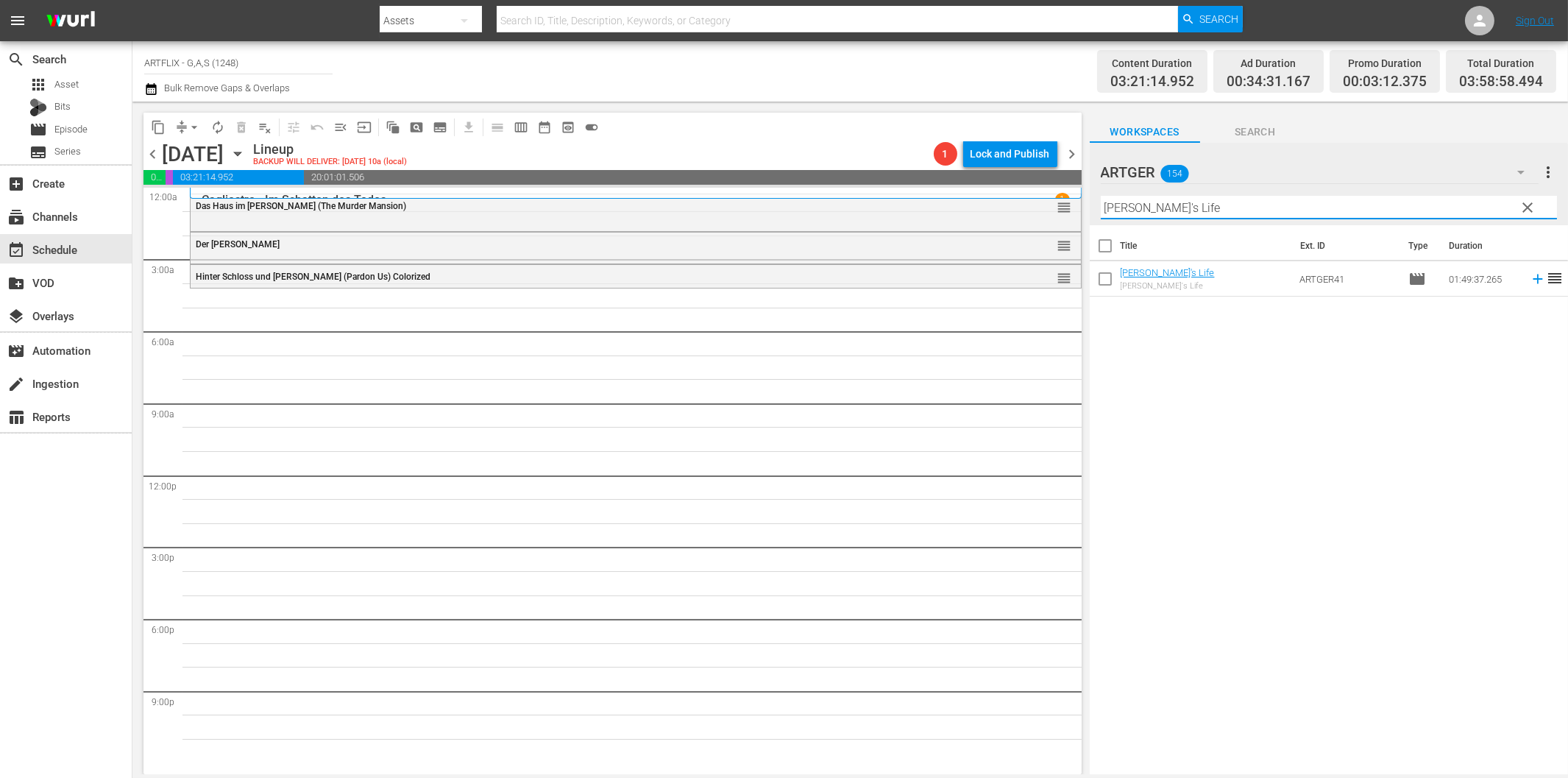
click at [1530, 278] on icon at bounding box center [1537, 278] width 16 height 16
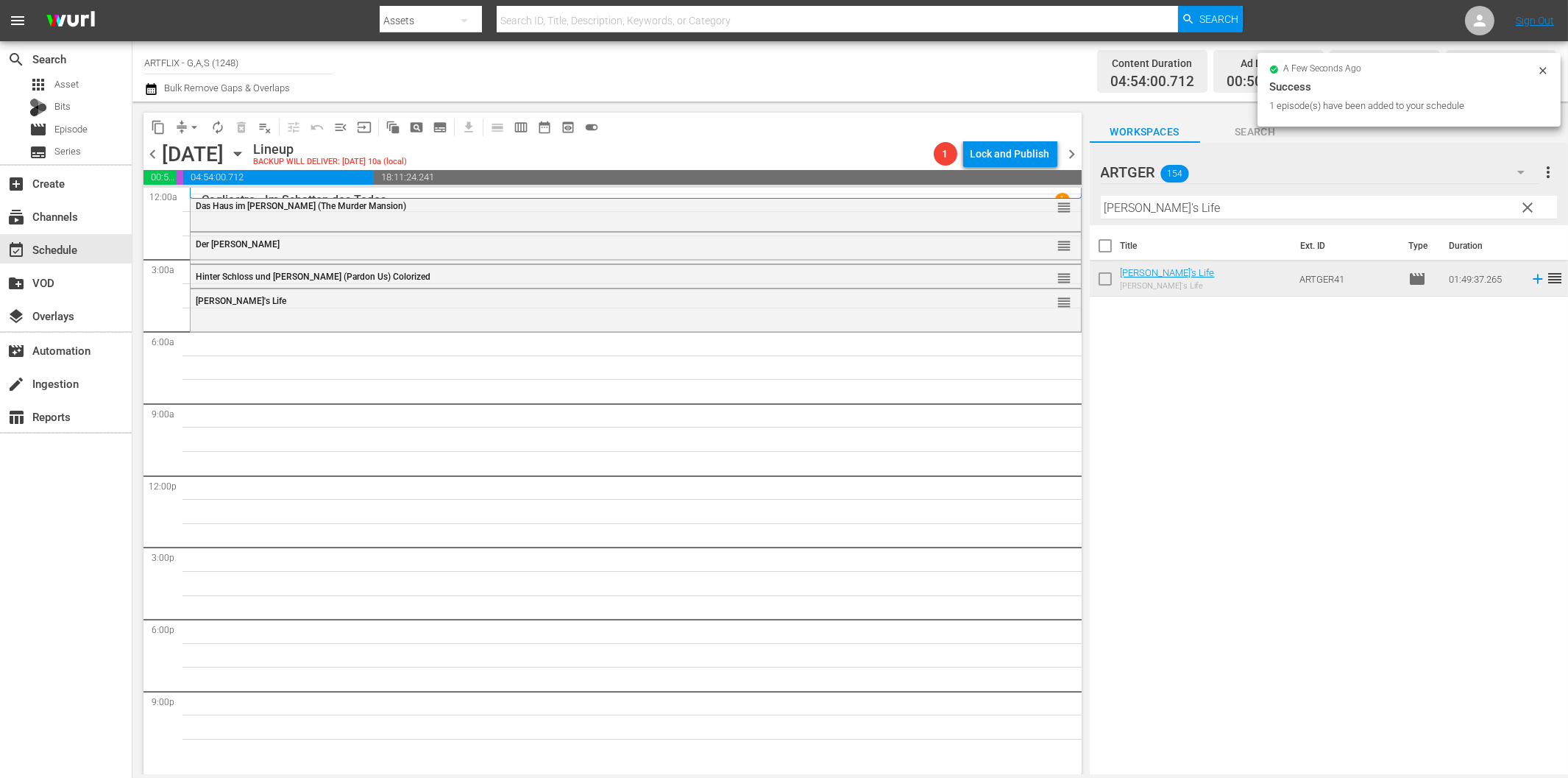
click at [1200, 204] on input "[PERSON_NAME]'s Life" at bounding box center [1329, 207] width 456 height 23
paste input "In [GEOGRAPHIC_DATA]"
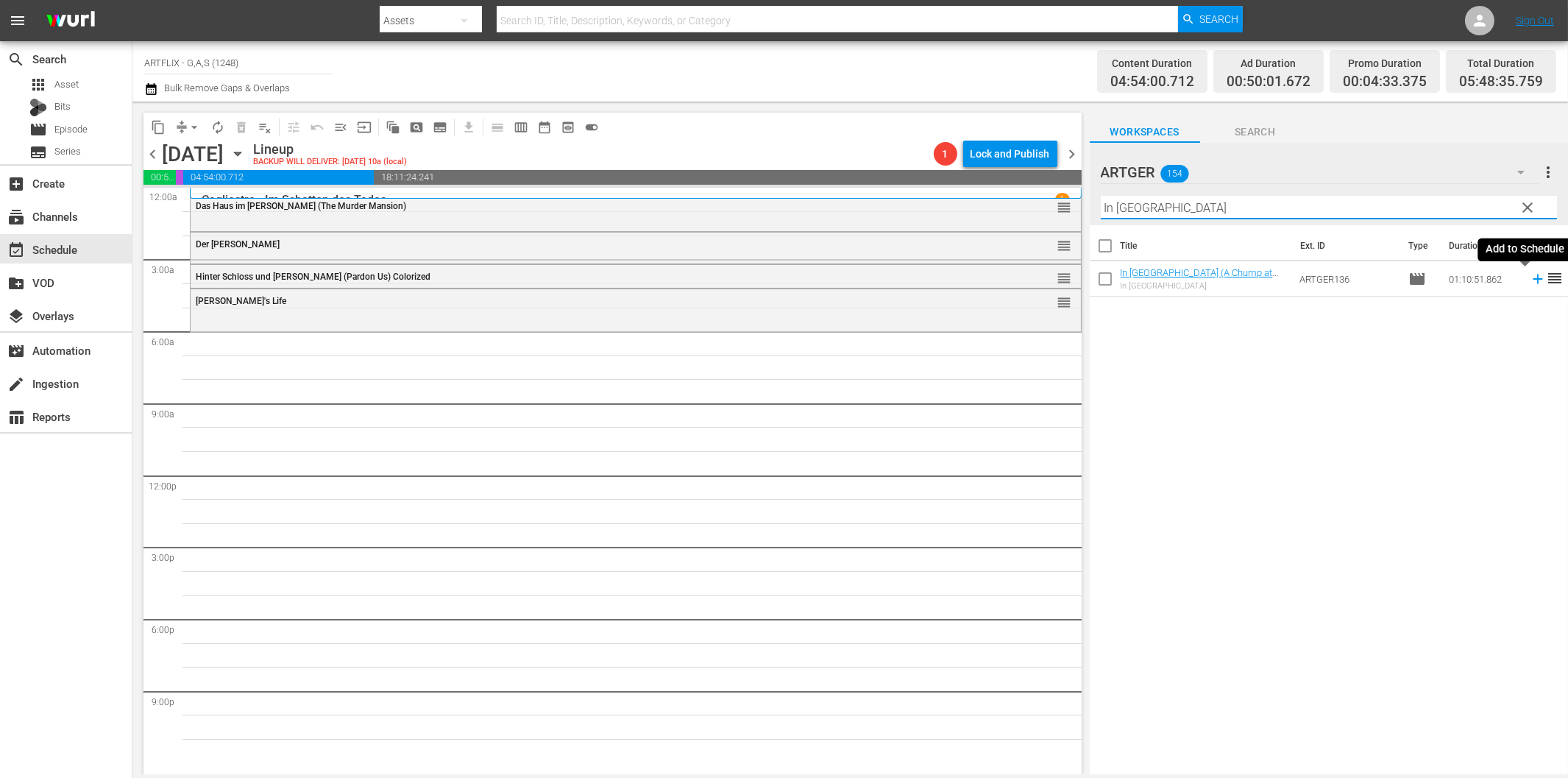
click at [1530, 284] on icon at bounding box center [1537, 278] width 16 height 16
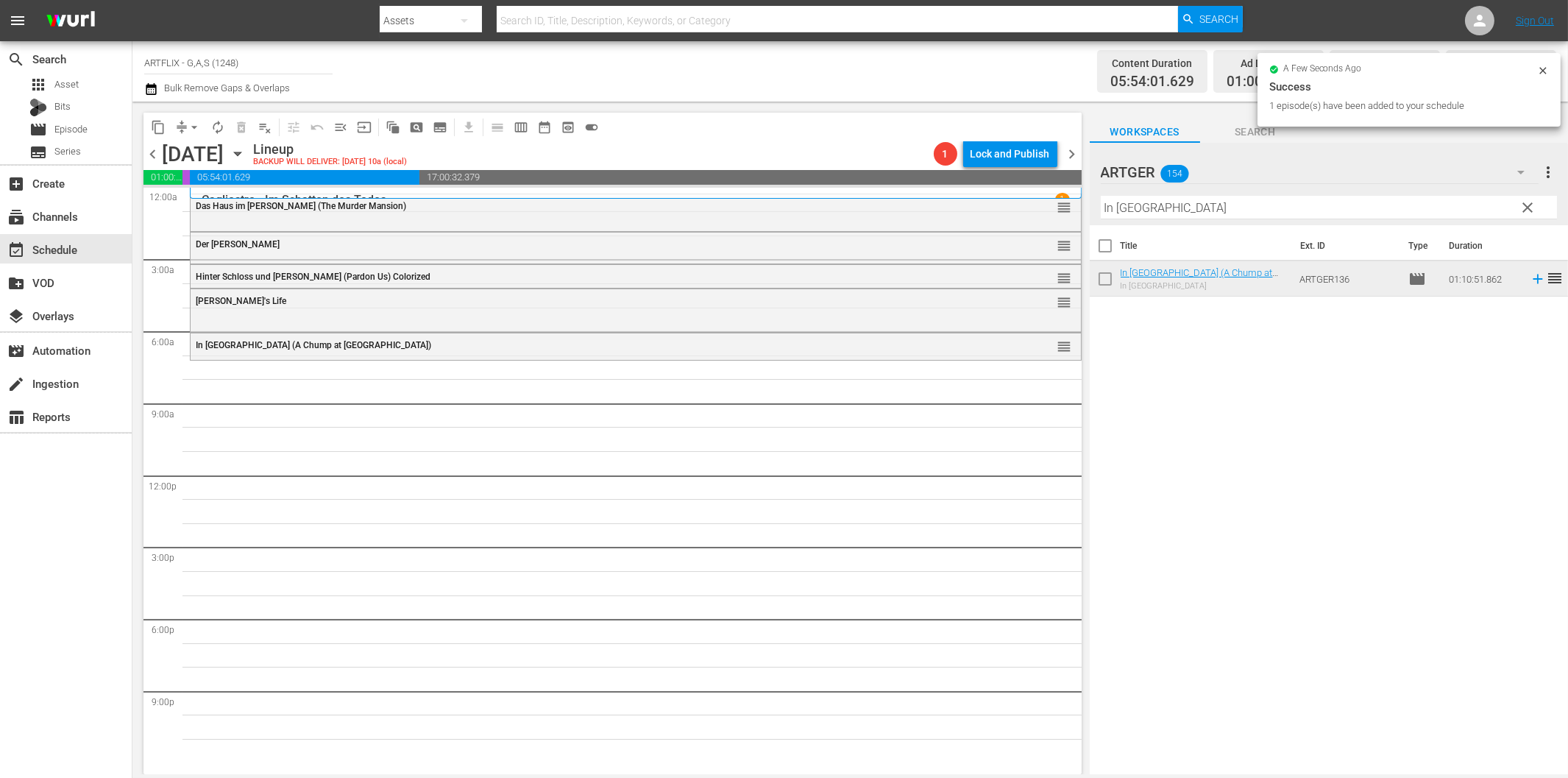
click at [1225, 208] on input "In [GEOGRAPHIC_DATA]" at bounding box center [1329, 207] width 456 height 23
paste input "Der Schatten des Herrn [PERSON_NAME]"
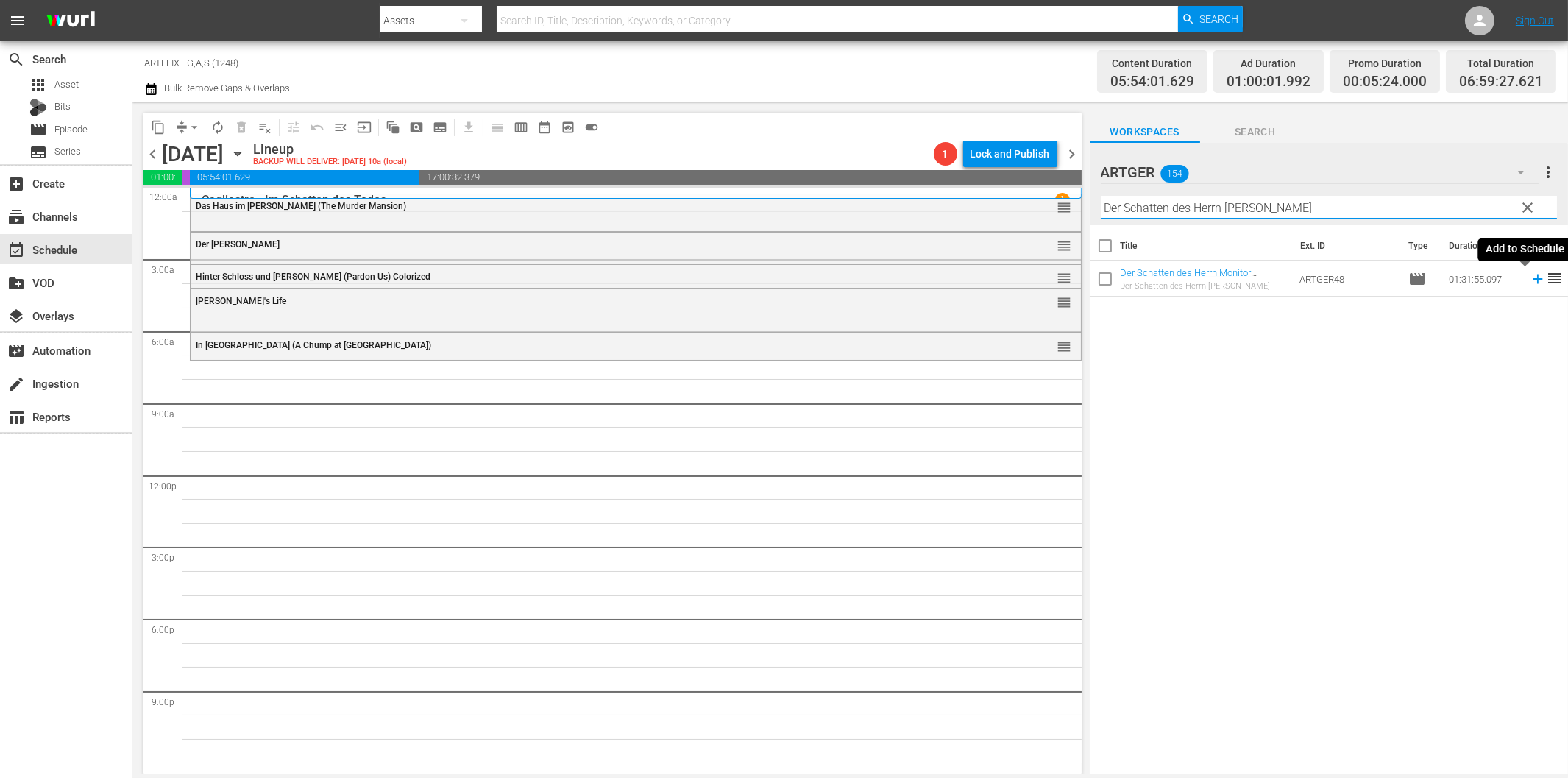
click at [1530, 277] on icon at bounding box center [1537, 278] width 16 height 16
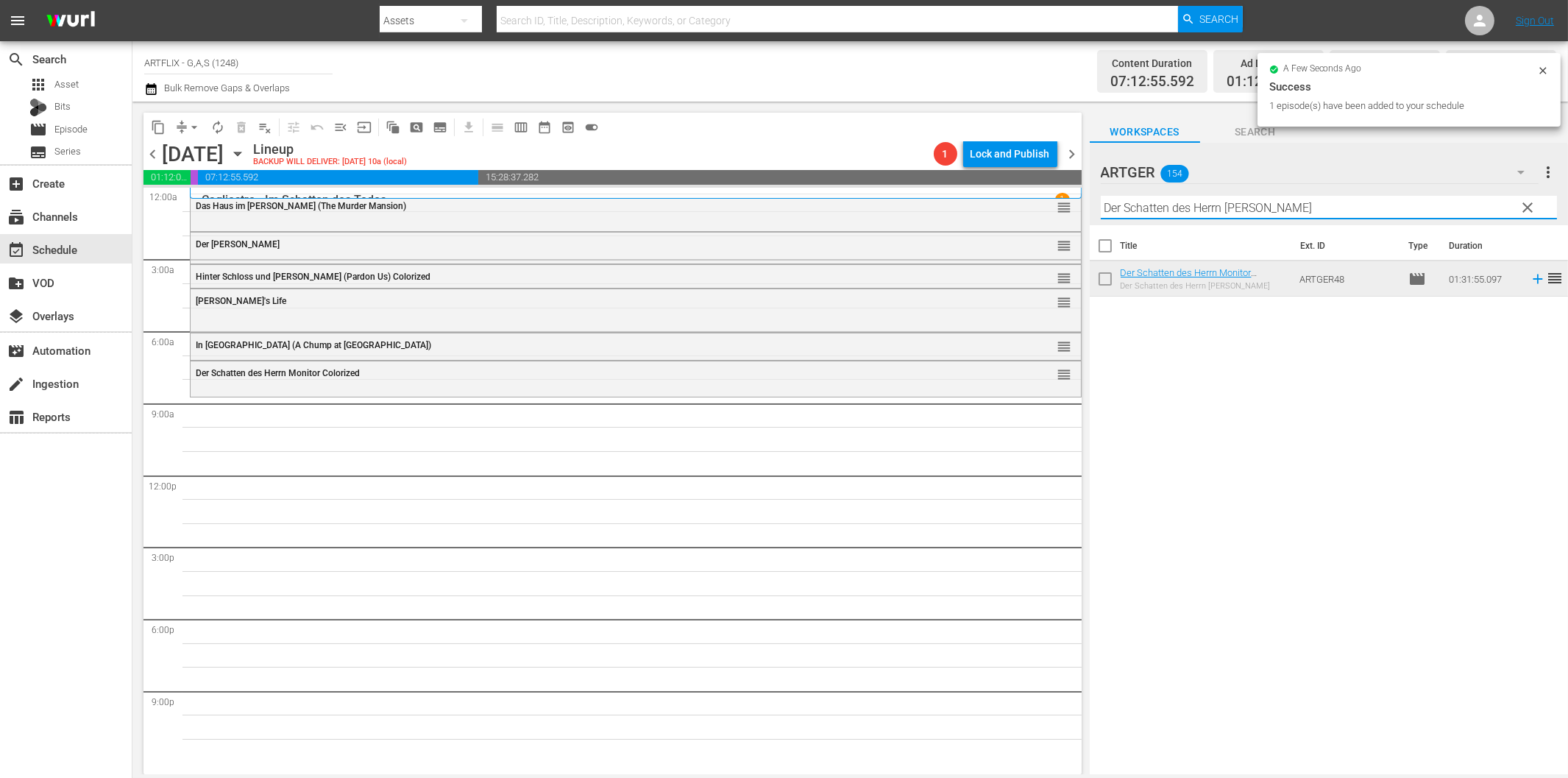
click at [1208, 214] on input "Der Schatten des Herrn [PERSON_NAME]" at bounding box center [1329, 207] width 456 height 23
paste input "ie Nacht vor der Premiere"
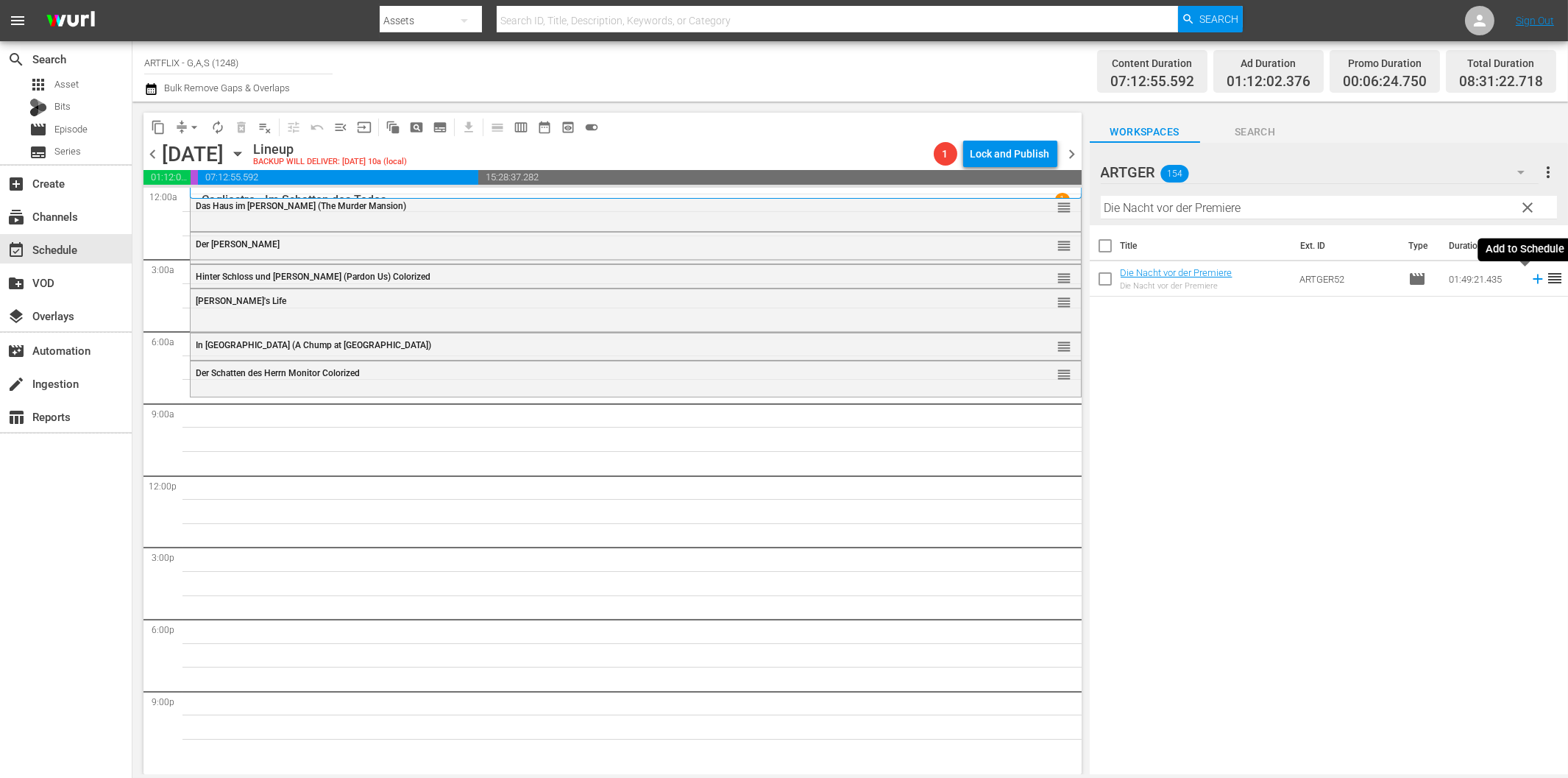
click at [1533, 280] on icon at bounding box center [1537, 279] width 9 height 9
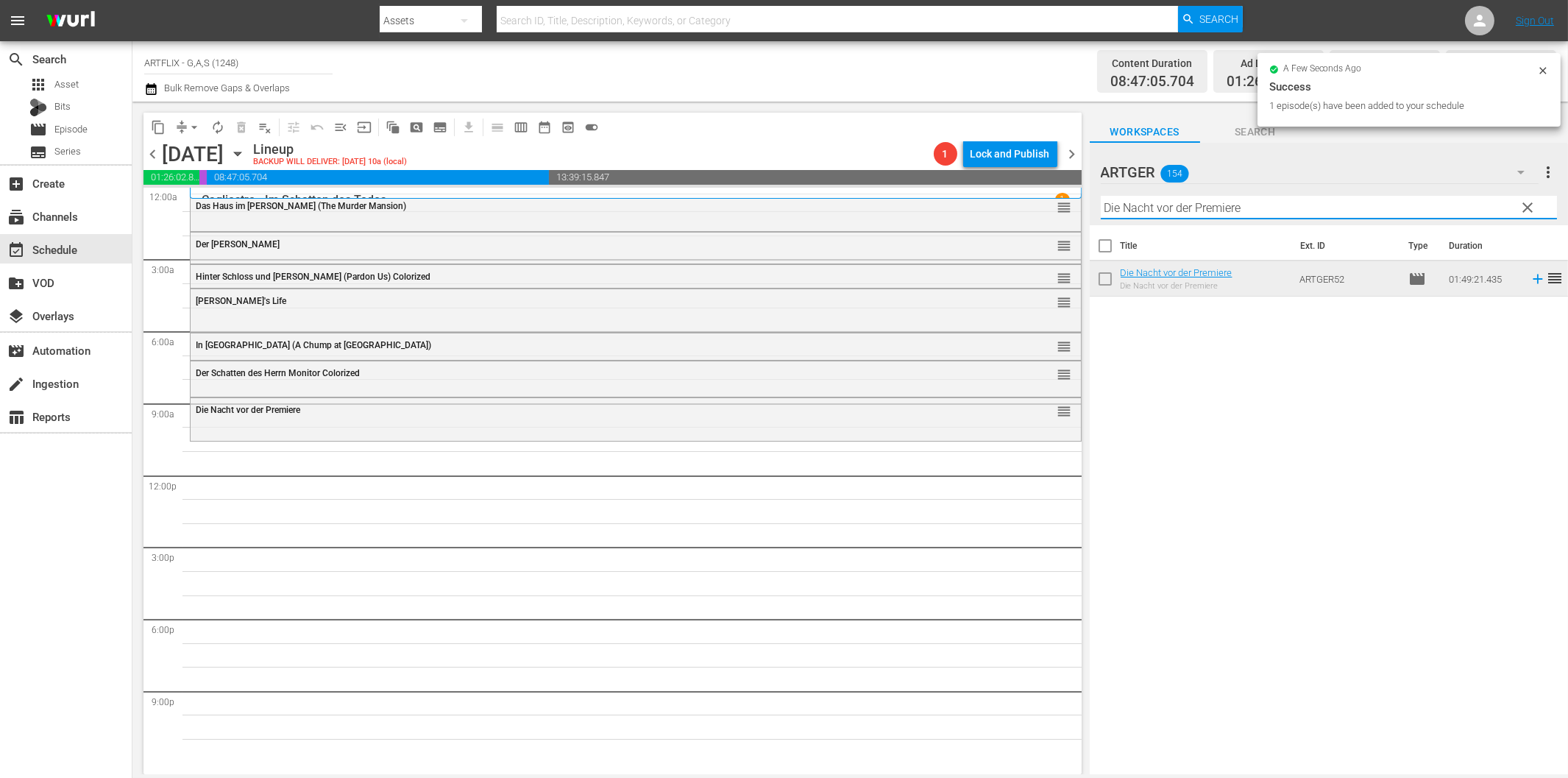
click at [1235, 206] on input "Die Nacht vor der Premiere" at bounding box center [1329, 207] width 456 height 23
paste input "Provinz ohne Gesetz"
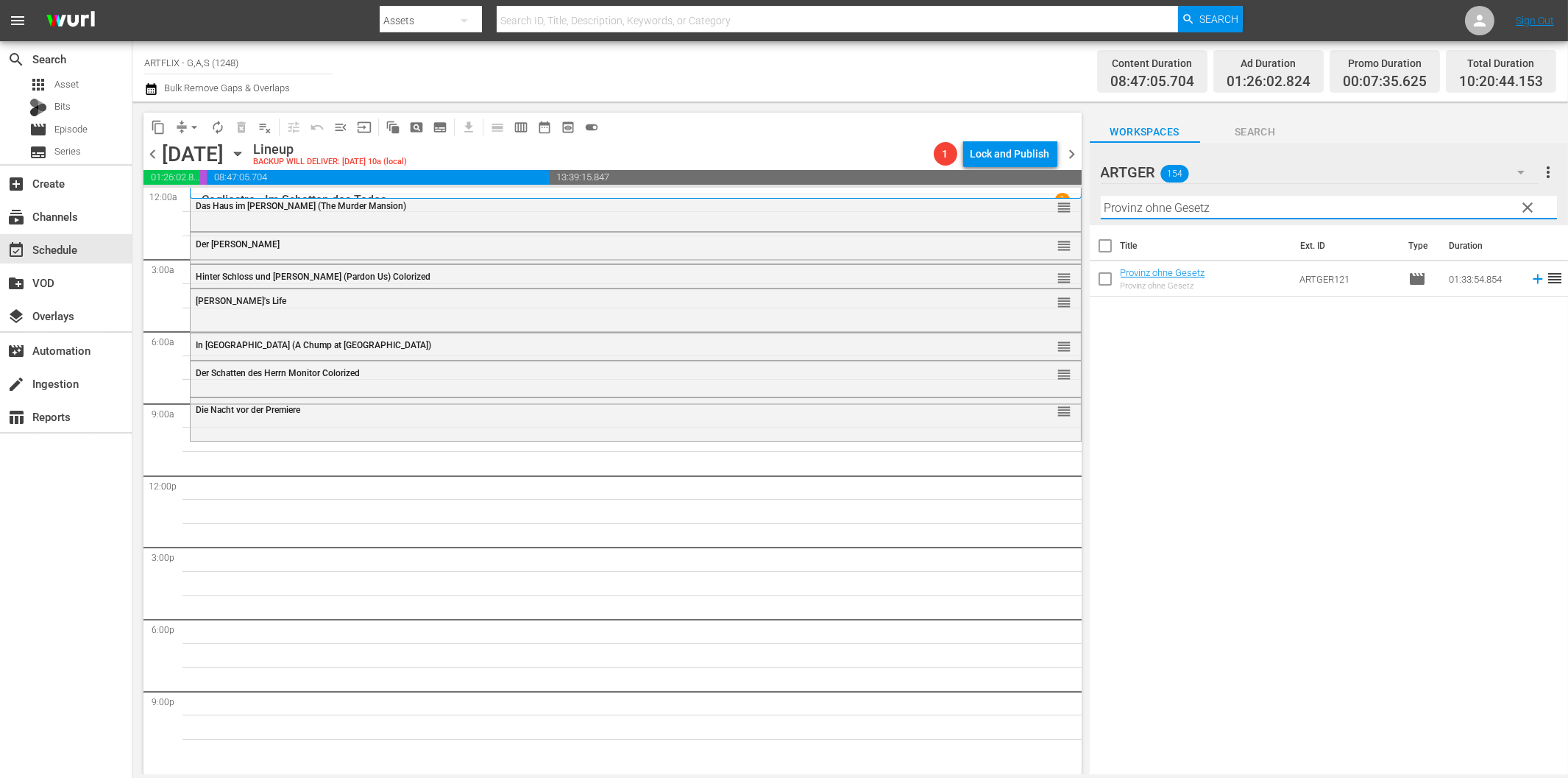
click at [1530, 275] on icon at bounding box center [1537, 278] width 16 height 16
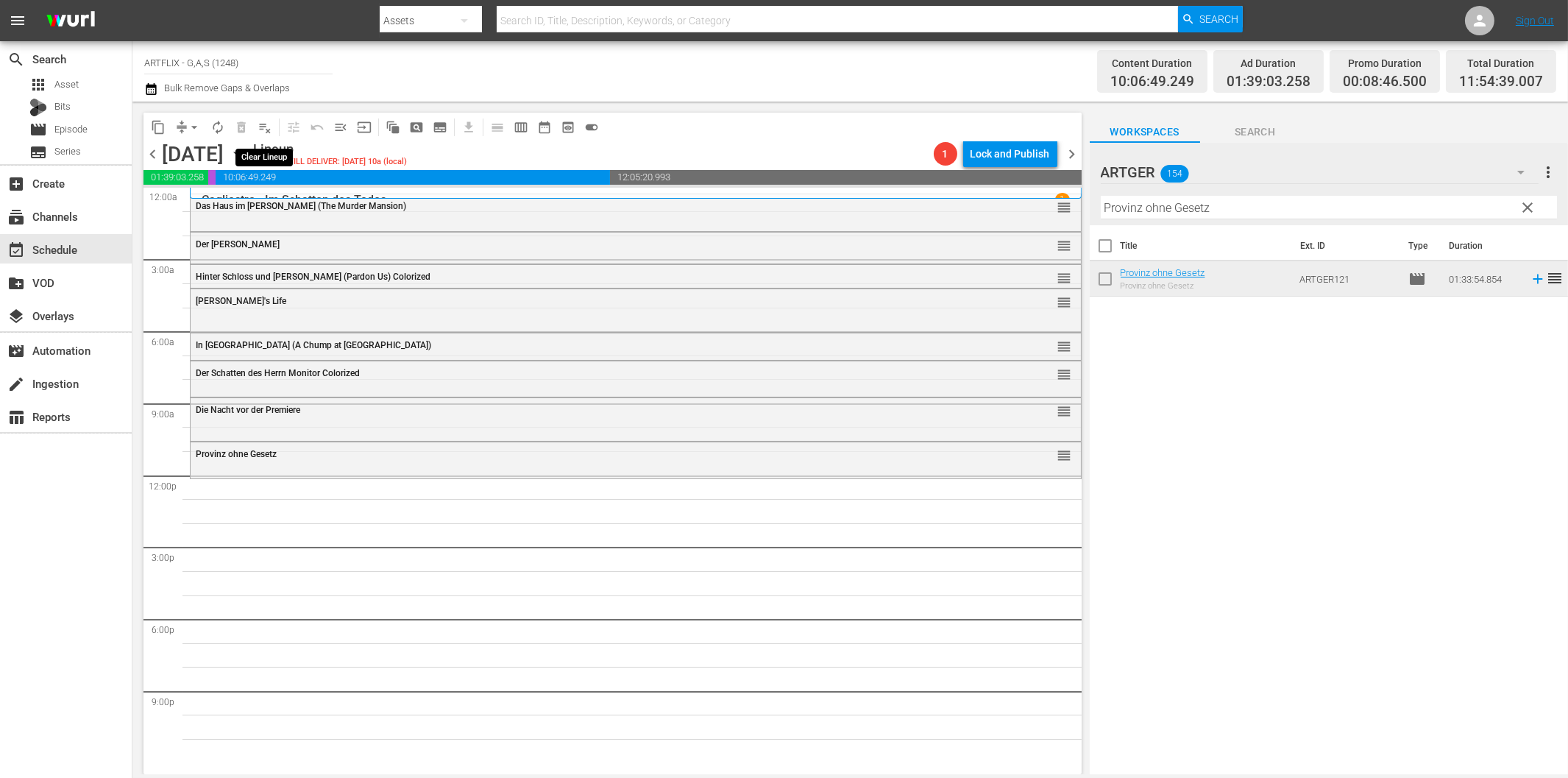
click at [260, 130] on span "playlist_remove_outlined" at bounding box center [265, 127] width 15 height 15
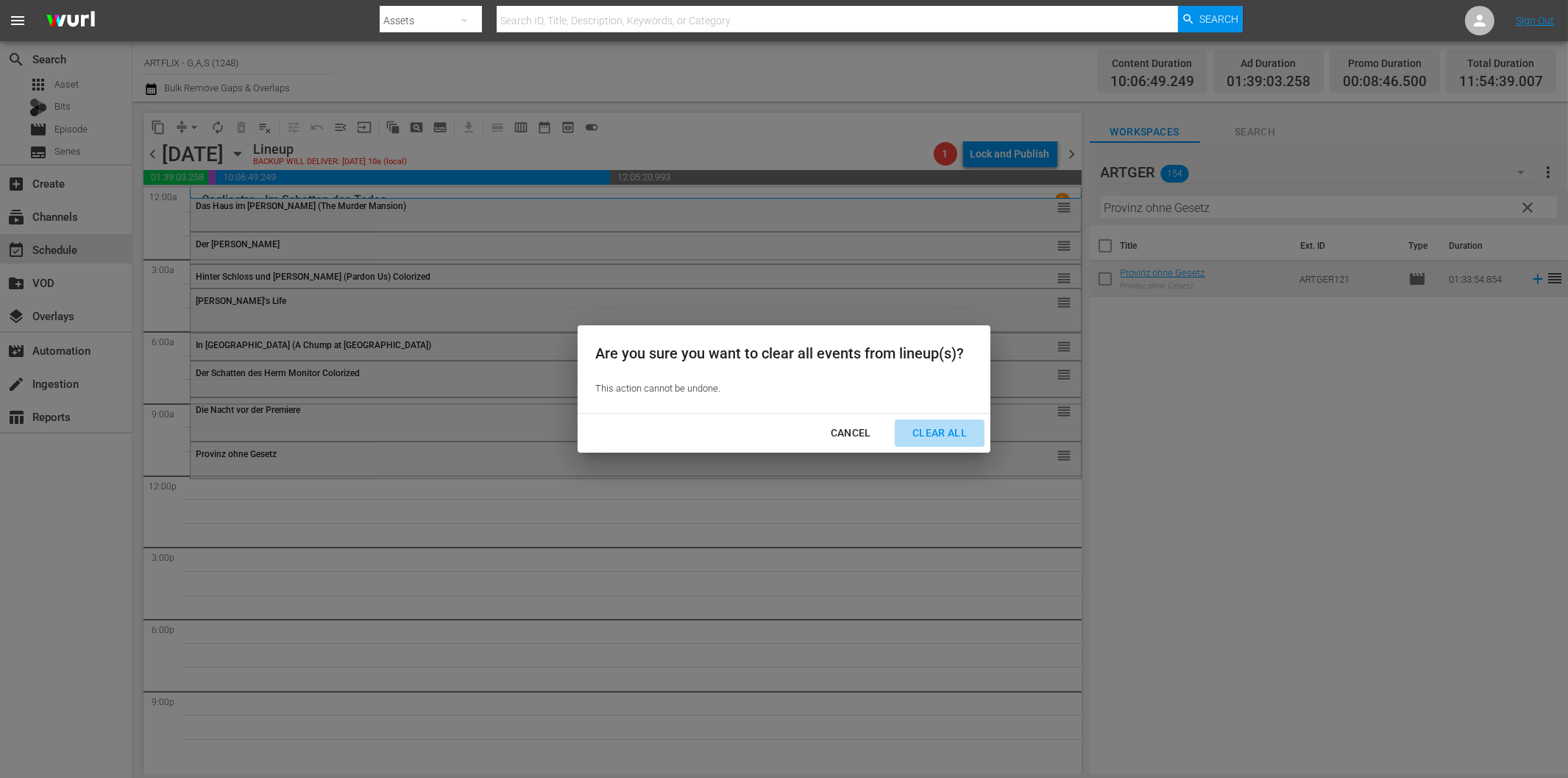
click at [965, 432] on div "Clear All" at bounding box center [940, 433] width 78 height 19
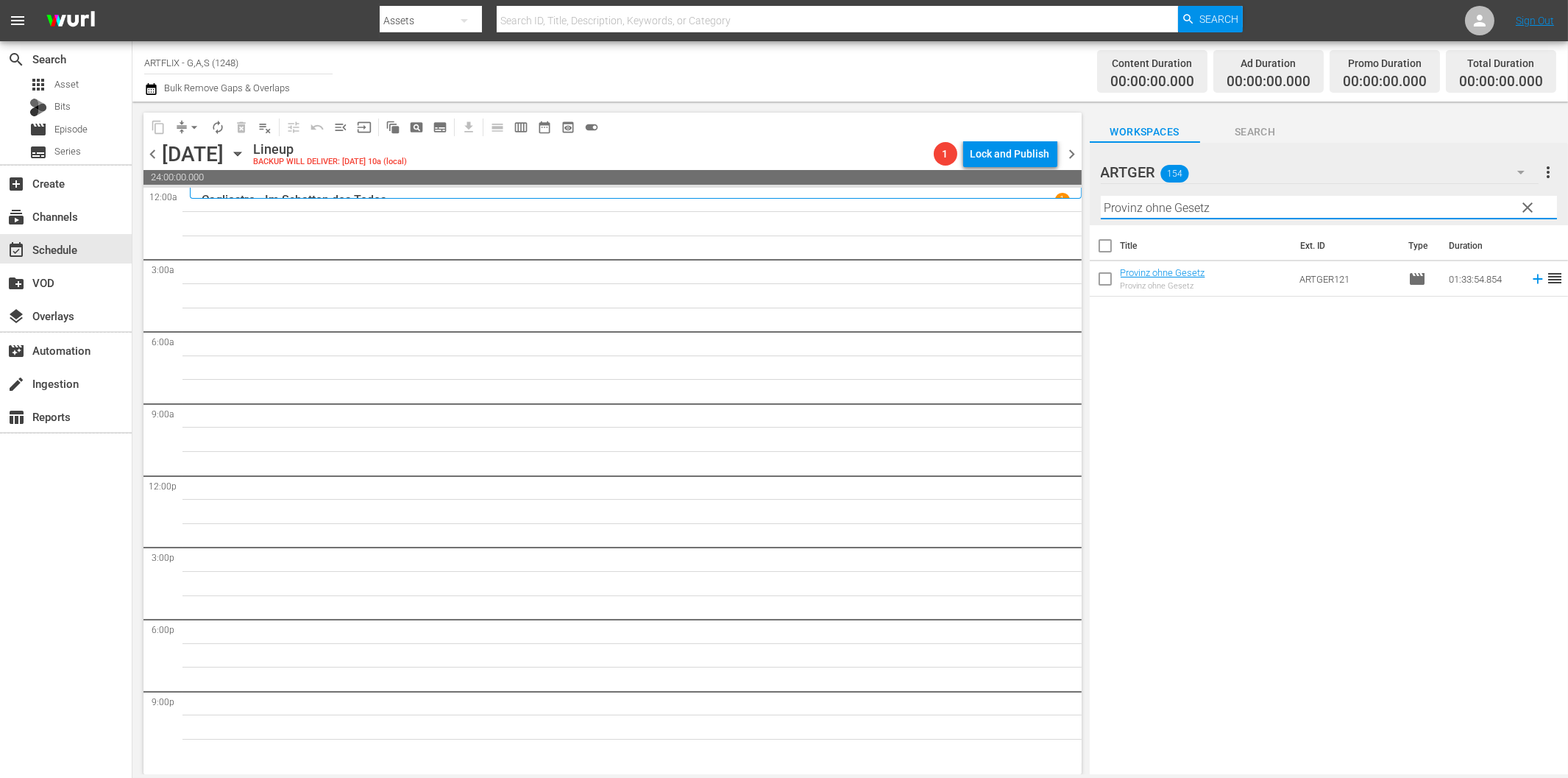
click at [1297, 208] on input "Provinz ohne Gesetz" at bounding box center [1329, 207] width 456 height 23
paste input "[PERSON_NAME] auf Spieldosen"
click at [1530, 281] on icon at bounding box center [1537, 278] width 16 height 16
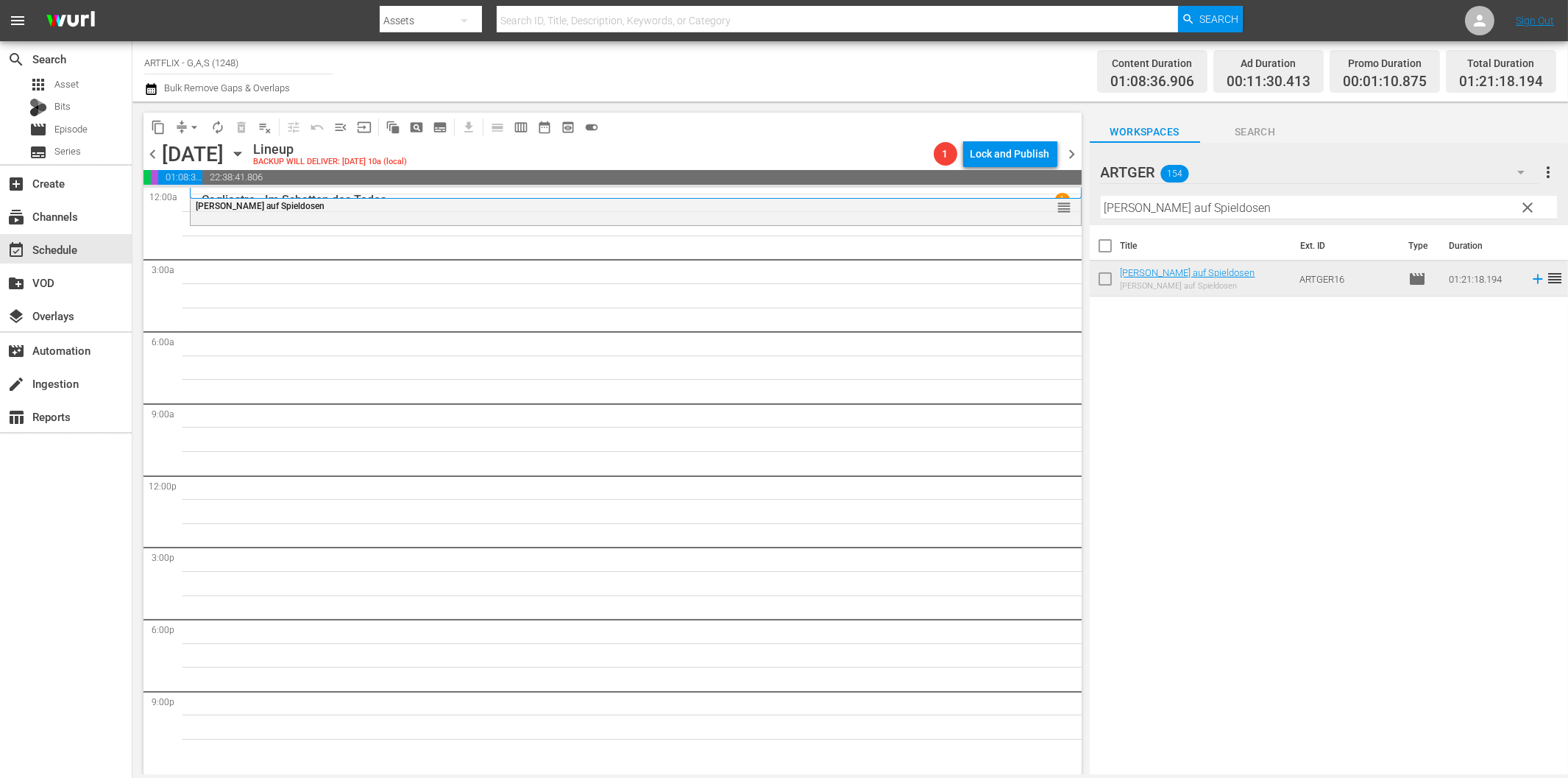
click at [1201, 211] on input "[PERSON_NAME] auf Spieldosen" at bounding box center [1329, 207] width 456 height 23
paste input "Ghostkeeper - Die Nacht des Grauens"
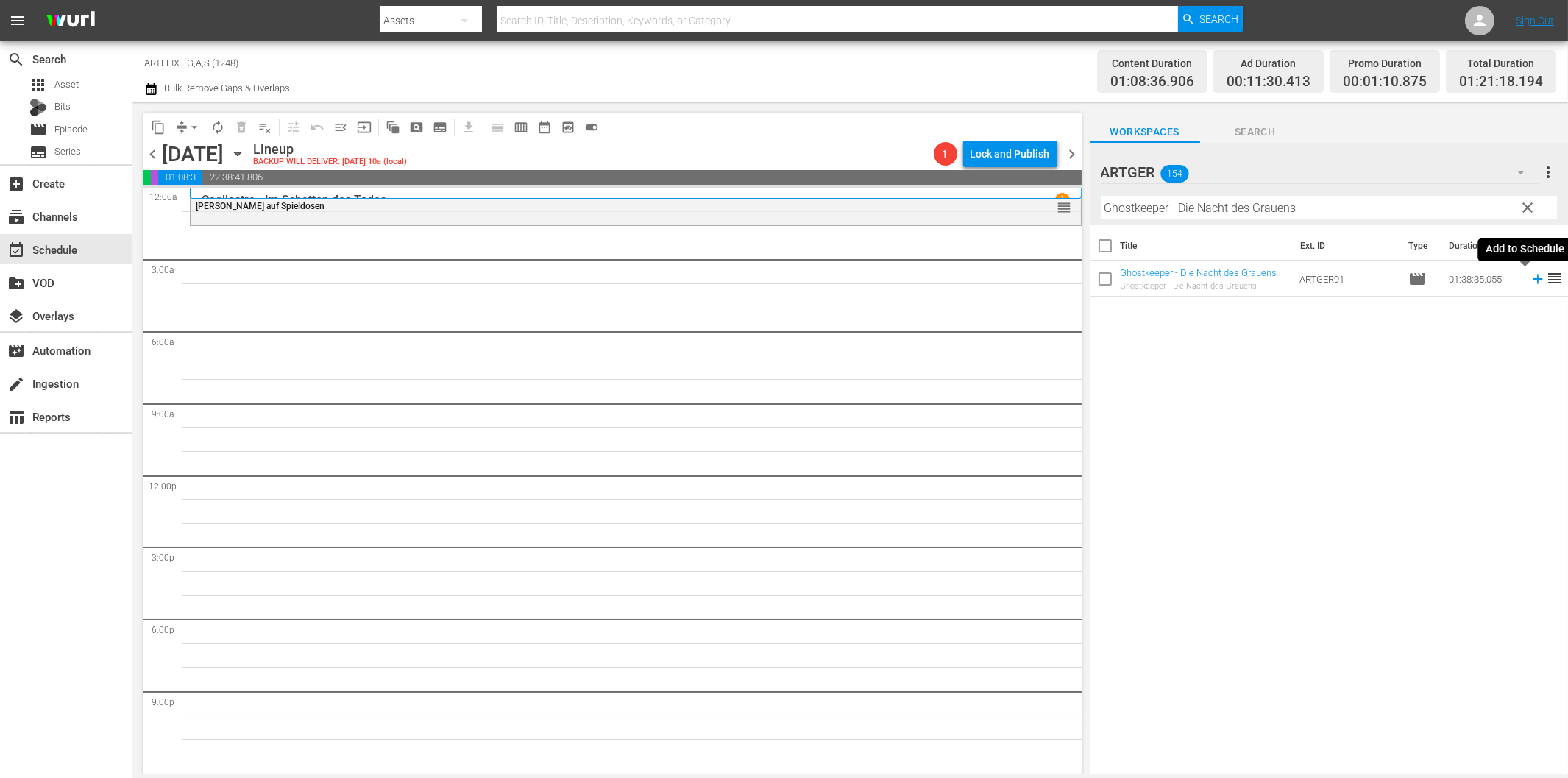
click at [1533, 278] on icon at bounding box center [1537, 279] width 9 height 9
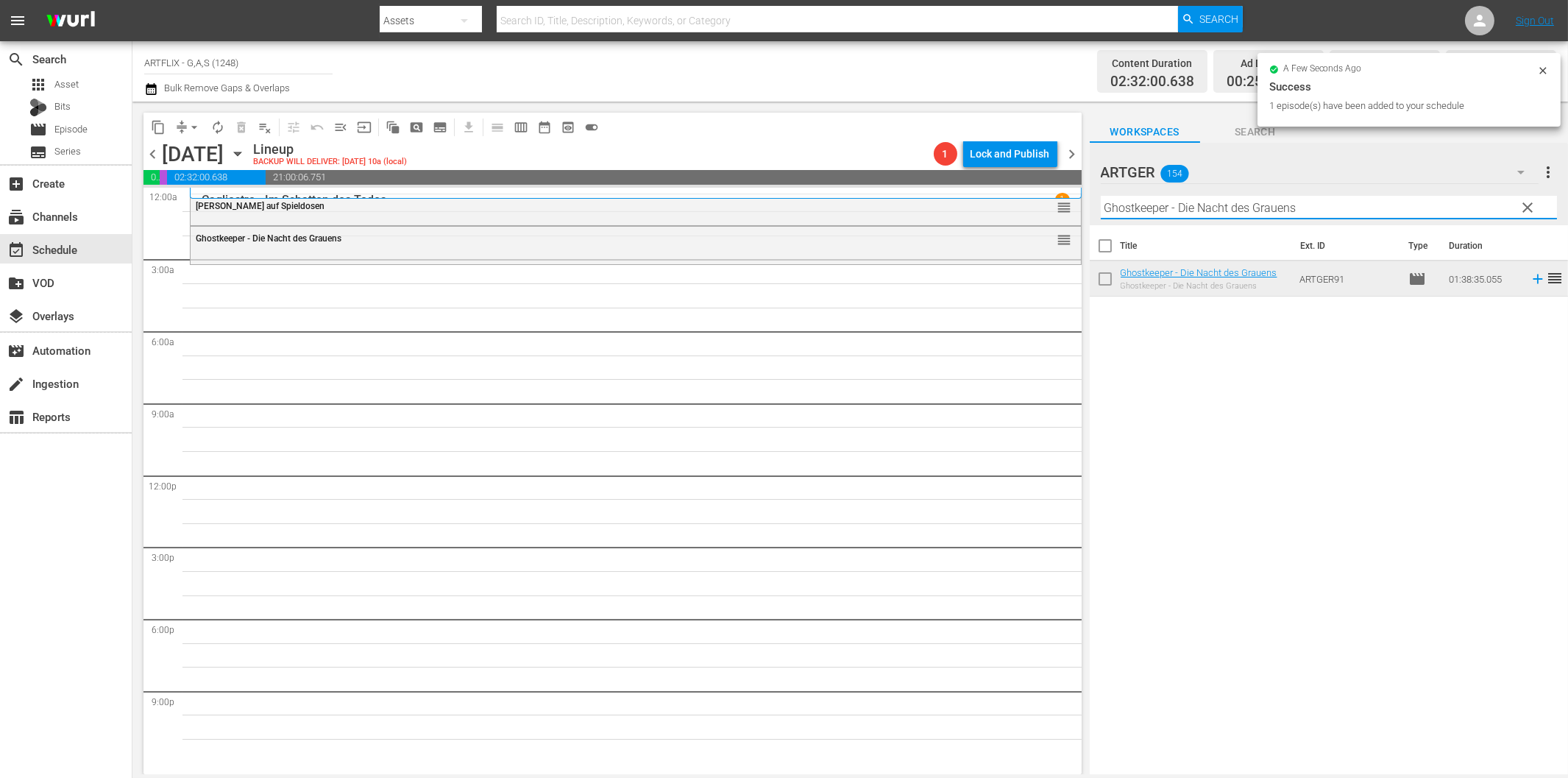
click at [1130, 203] on input "Ghostkeeper - Die Nacht des Grauens" at bounding box center [1329, 207] width 456 height 23
paste input "Die Brut des [PERSON_NAME]"
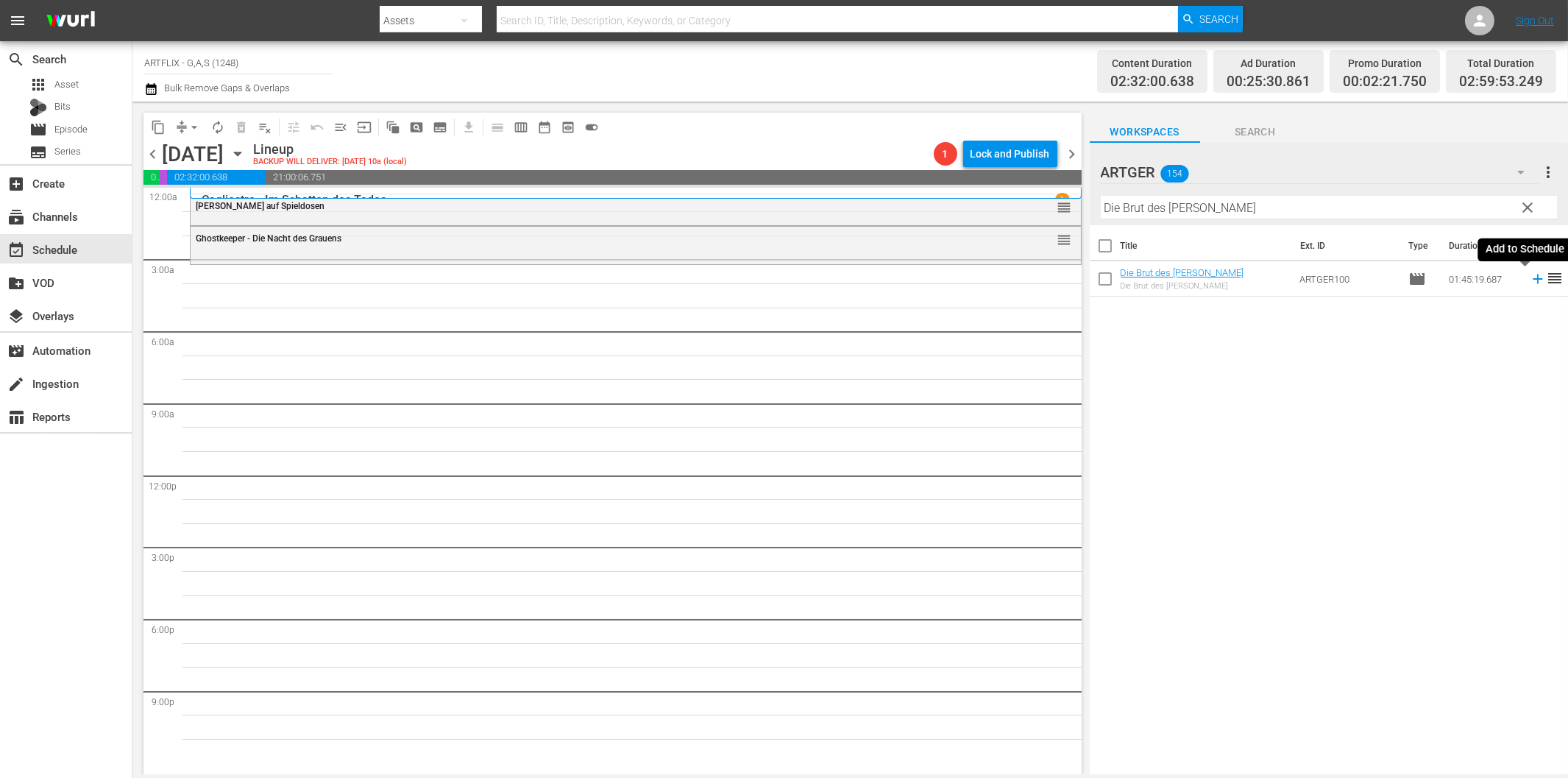
click at [1530, 282] on icon at bounding box center [1537, 278] width 16 height 16
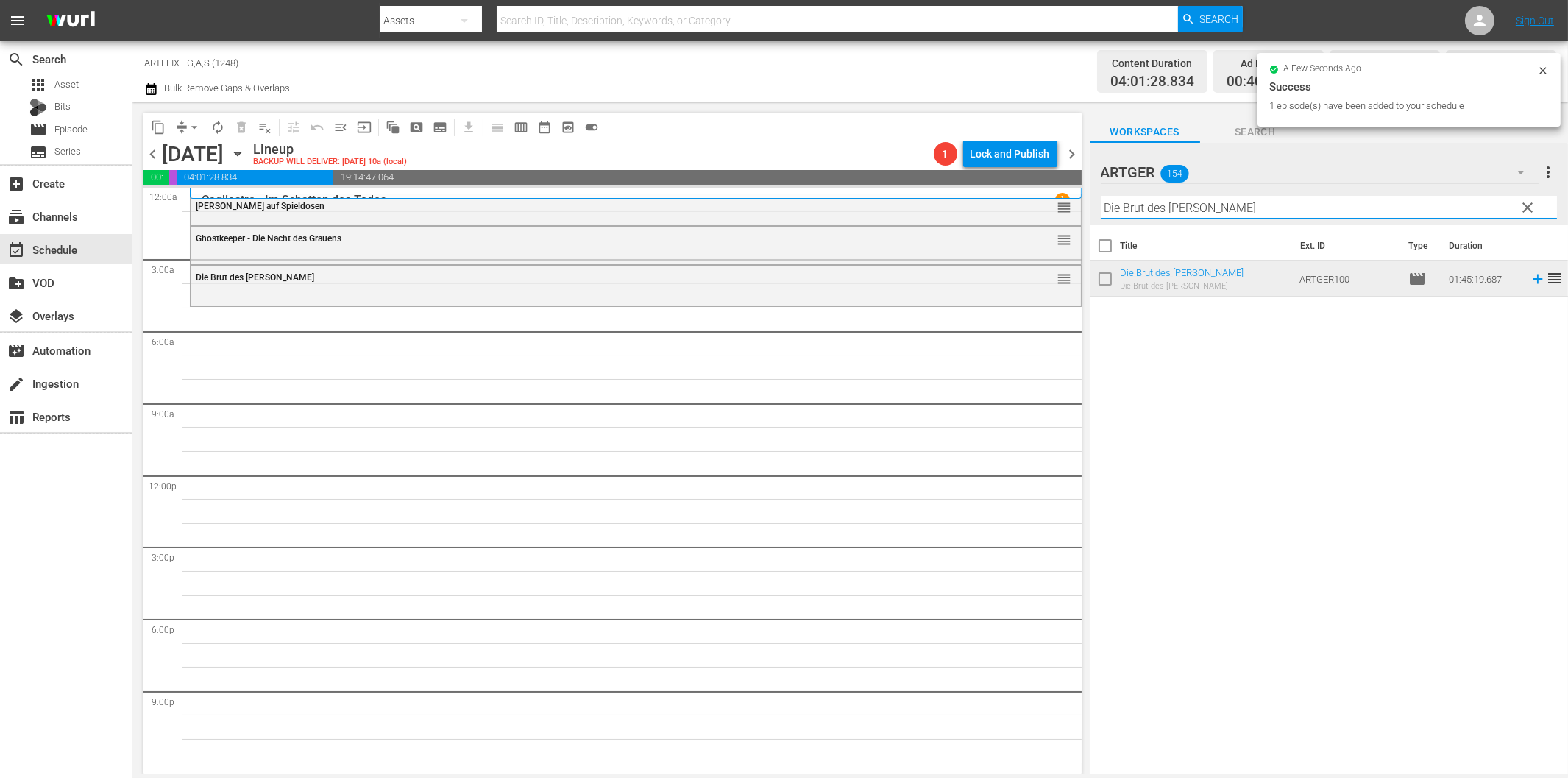
click at [1253, 210] on input "Die Brut des [PERSON_NAME]" at bounding box center [1329, 207] width 456 height 23
paste input "Bühne frei für [PERSON_NAME]"
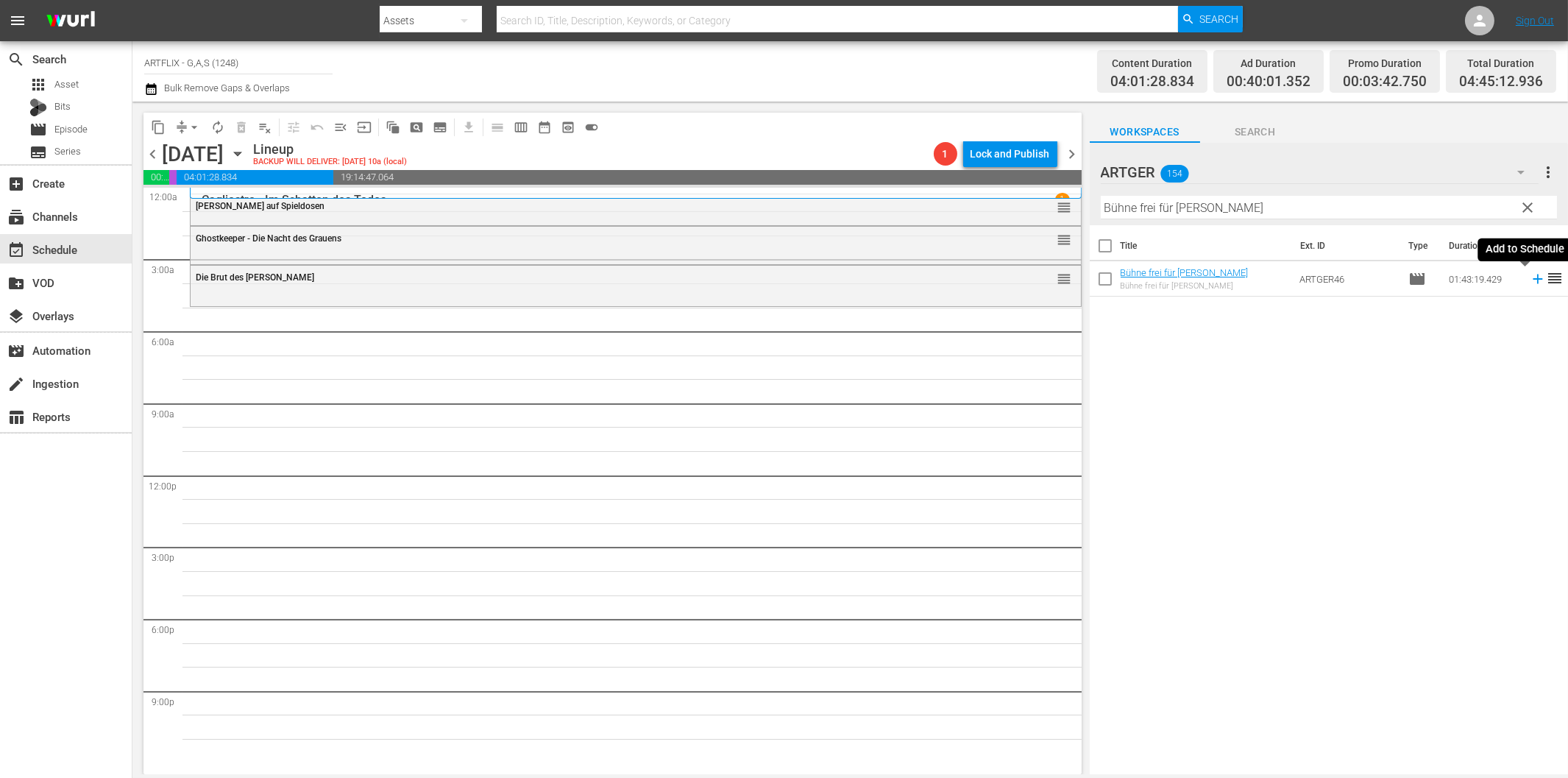
click at [1533, 280] on icon at bounding box center [1537, 279] width 9 height 9
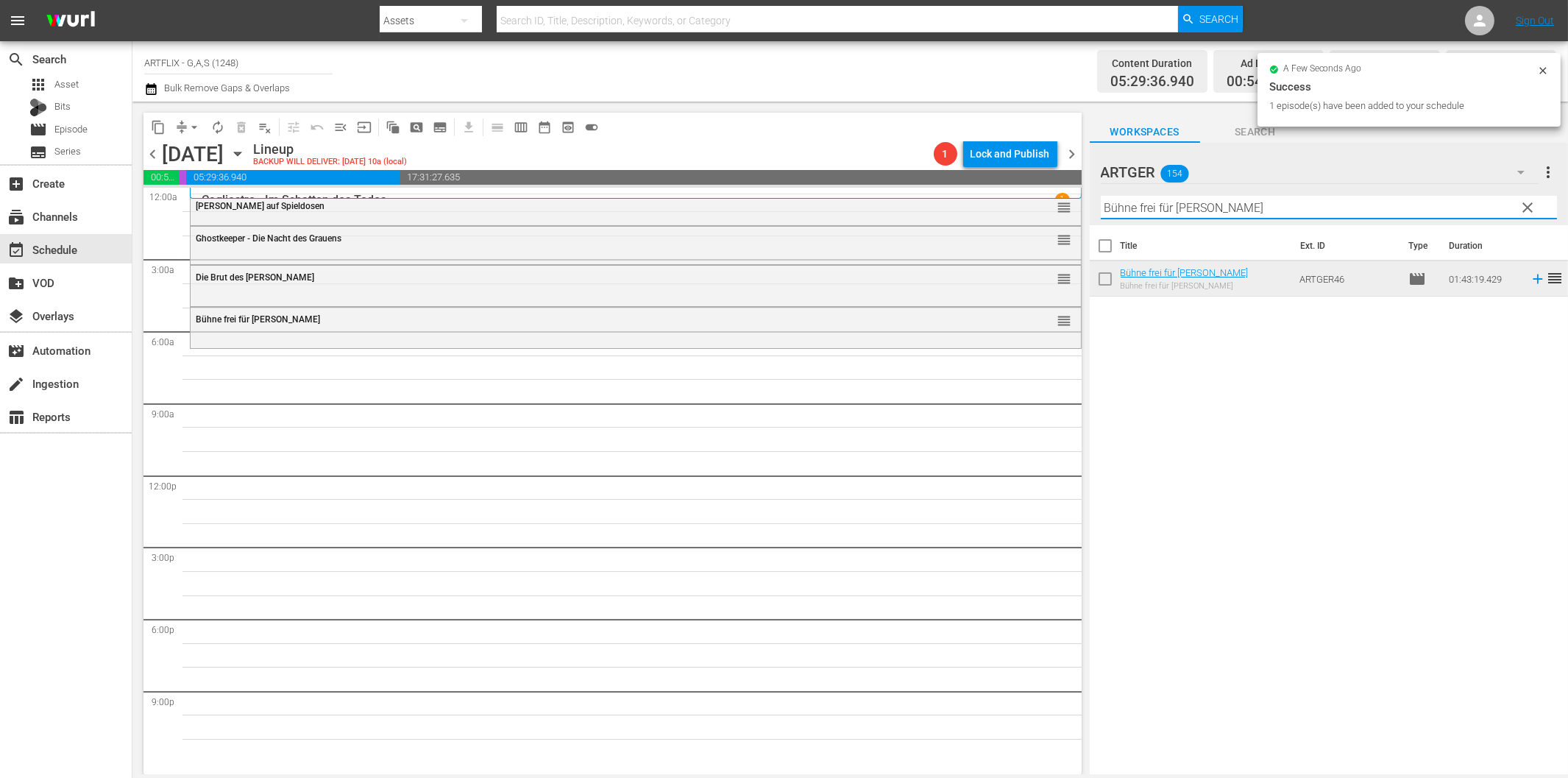
click at [1235, 210] on input "Bühne frei für [PERSON_NAME]" at bounding box center [1329, 207] width 456 height 23
paste input "Weh' dem, der liebt!"
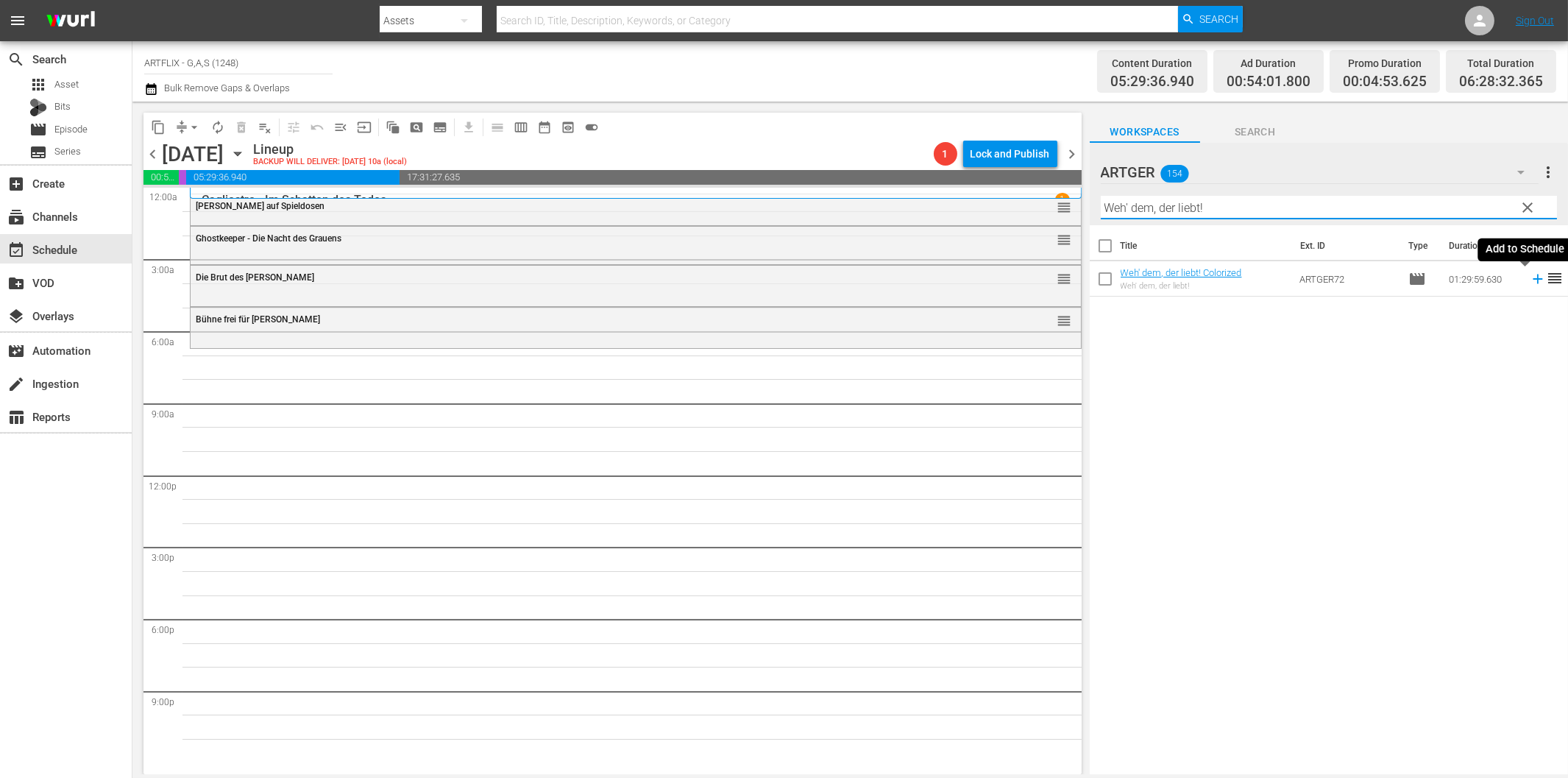
click at [1530, 283] on icon at bounding box center [1537, 278] width 16 height 16
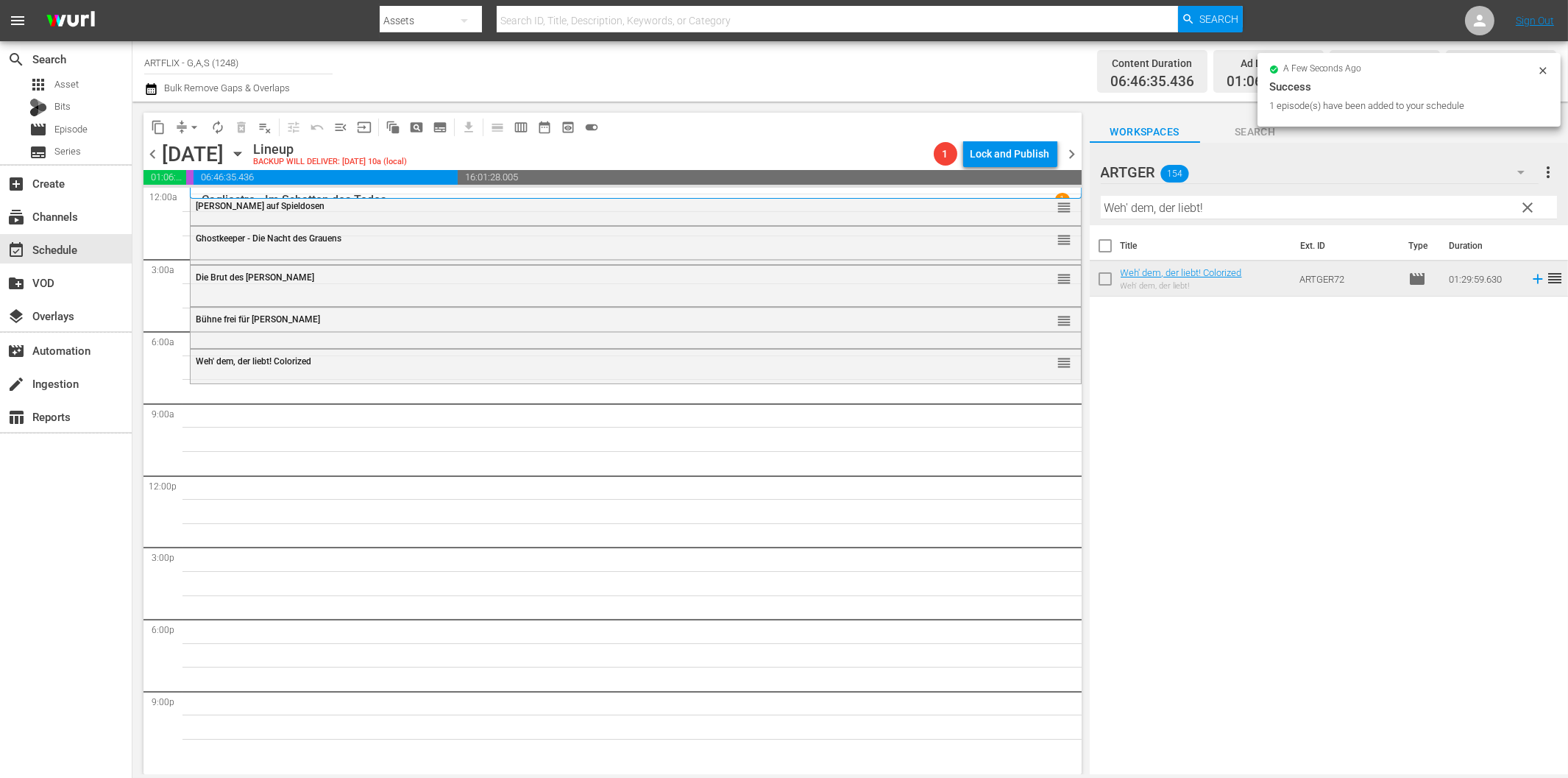
click at [1220, 212] on input "Weh' dem, der liebt!" at bounding box center [1329, 207] width 456 height 23
paste input "undervolles [DATE]"
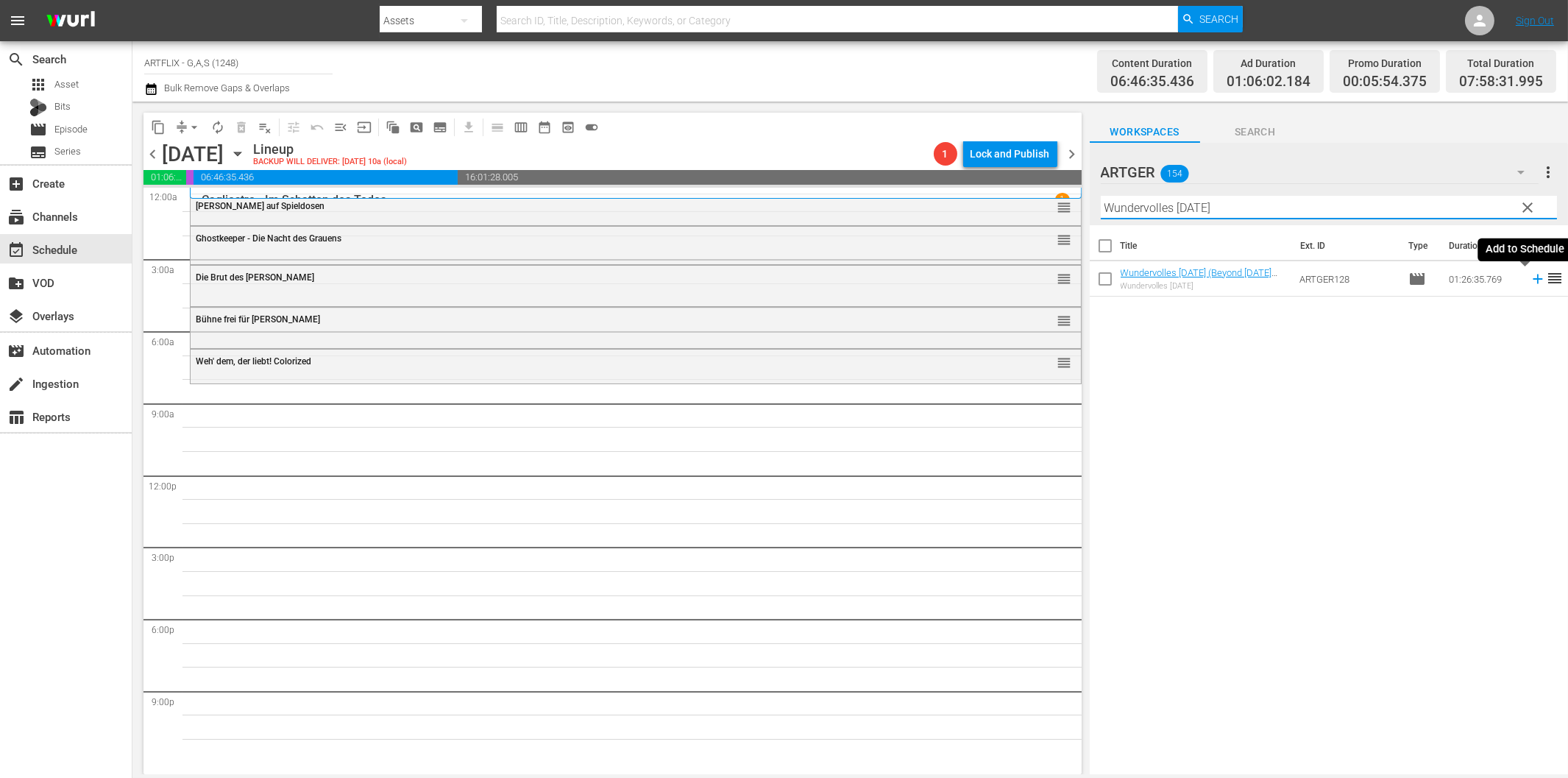
click at [1530, 277] on icon at bounding box center [1537, 278] width 16 height 16
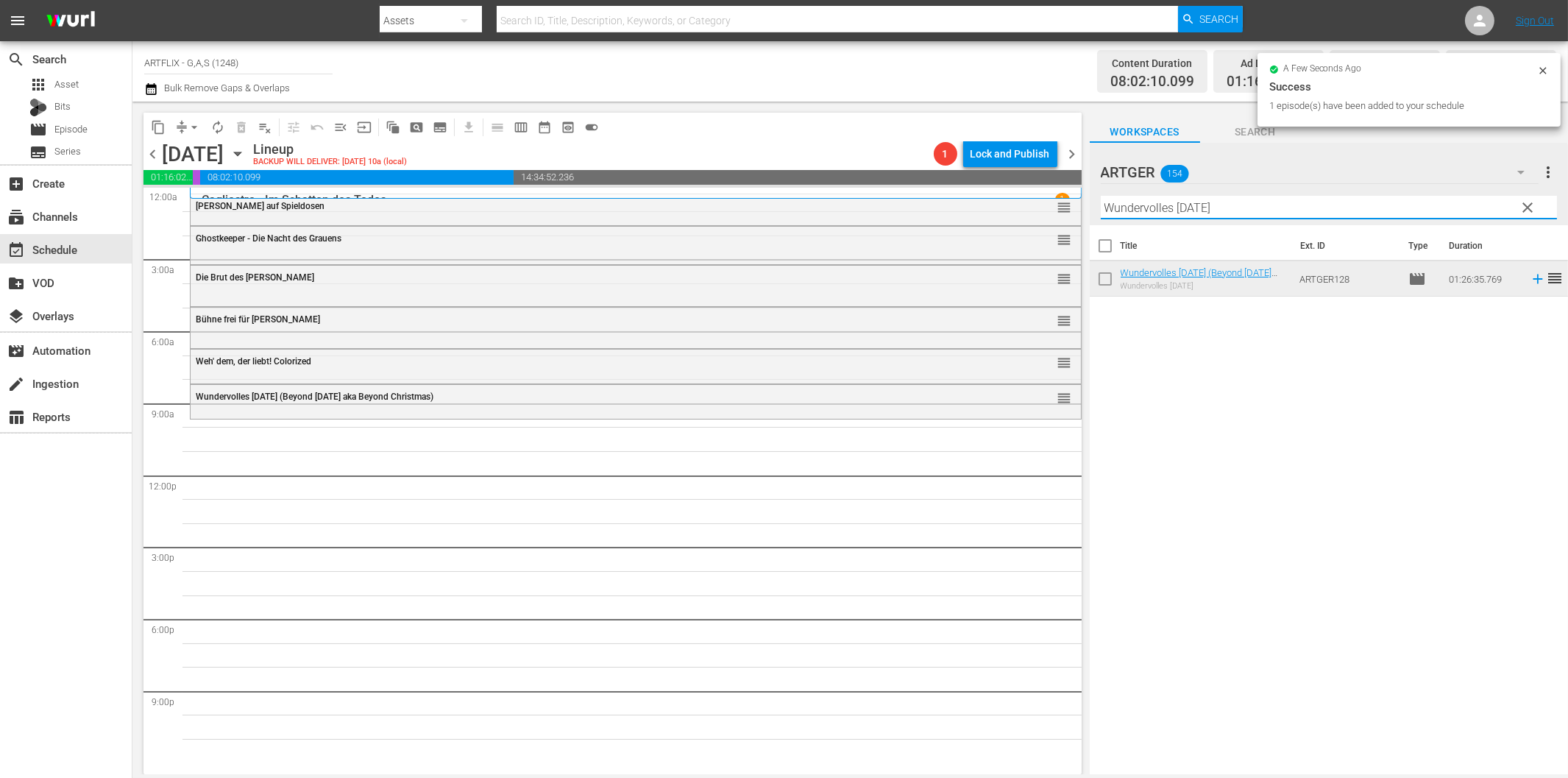
click at [1233, 208] on input "Wundervolles [DATE]" at bounding box center [1329, 207] width 456 height 23
paste input "The Three Stooges"
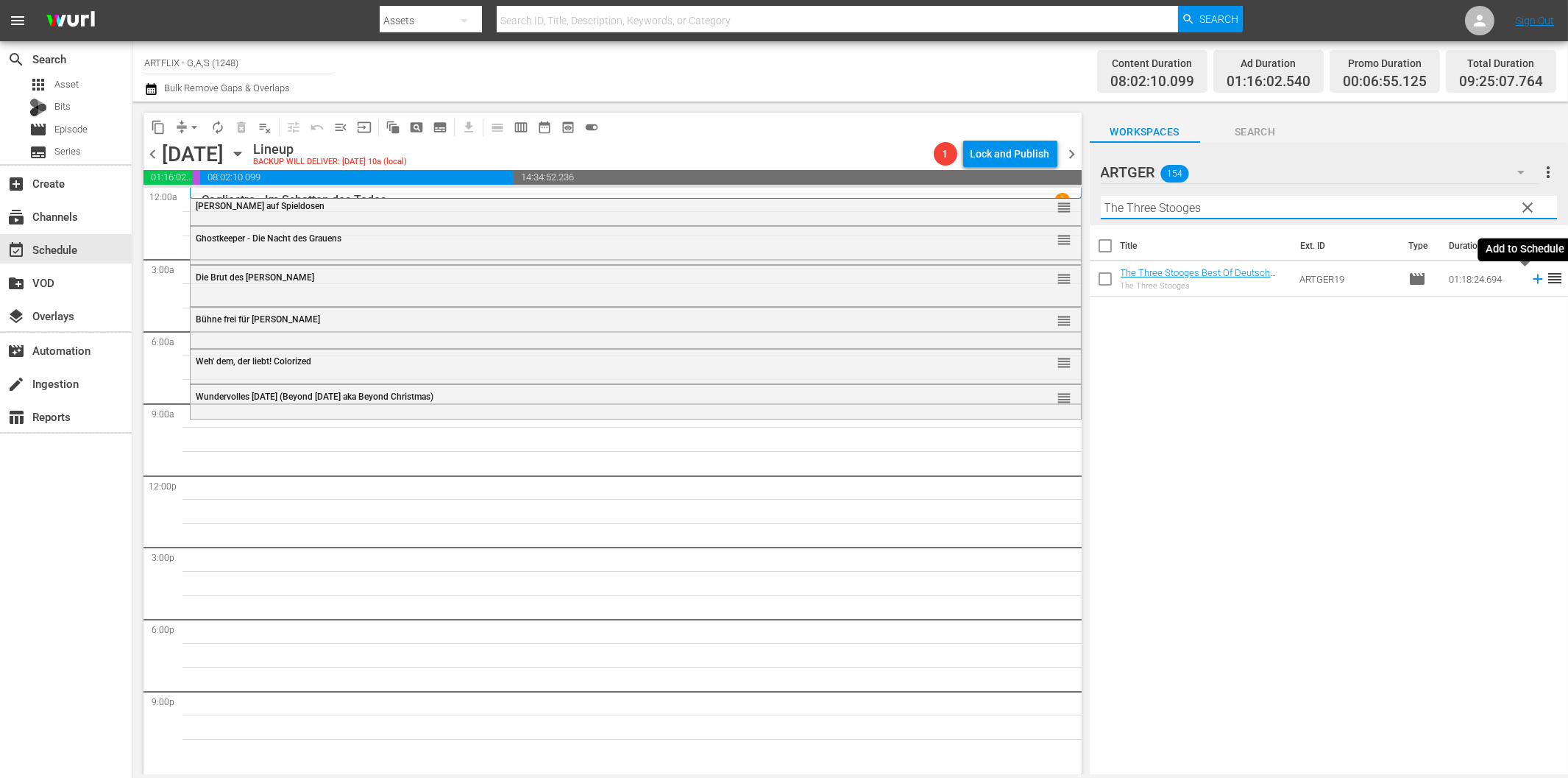
drag, startPoint x: 1526, startPoint y: 277, endPoint x: 1518, endPoint y: 277, distance: 8.0
click at [1530, 277] on icon at bounding box center [1537, 278] width 16 height 16
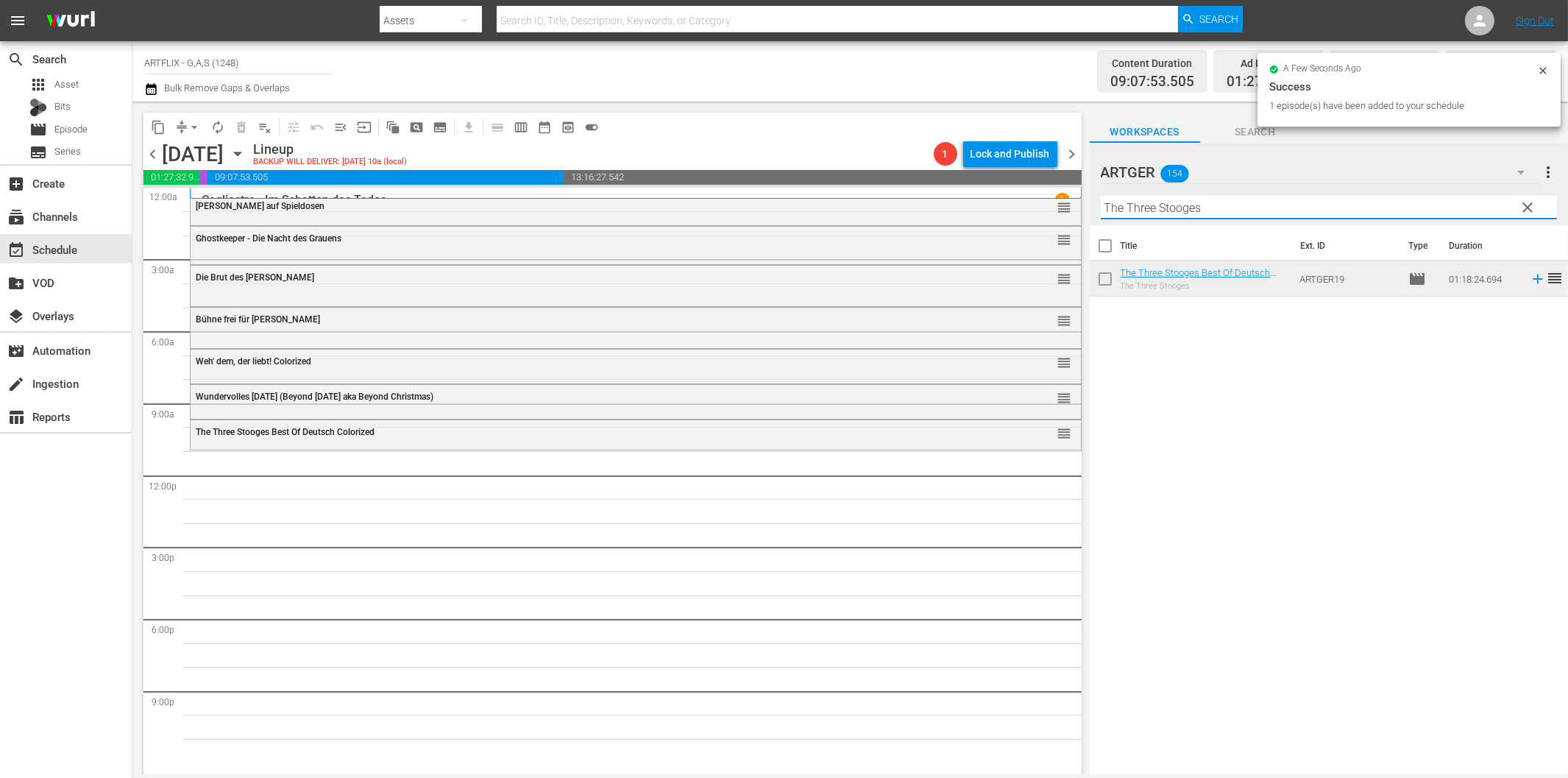
click at [1151, 205] on input "The Three Stooges" at bounding box center [1329, 207] width 456 height 23
paste input "itan der Gladiatoren (The Two Gladiators)"
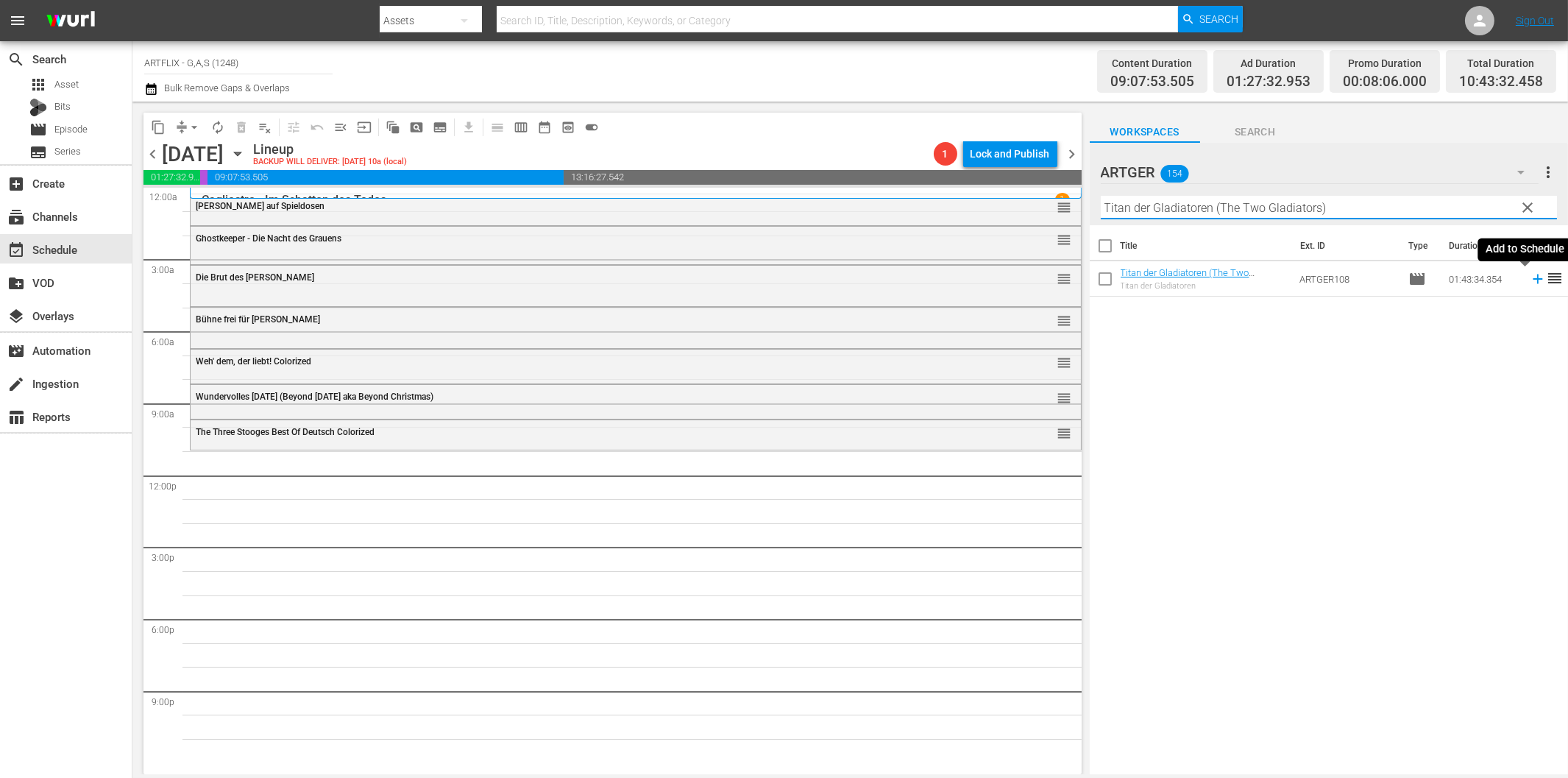
click at [1530, 280] on icon at bounding box center [1537, 278] width 16 height 16
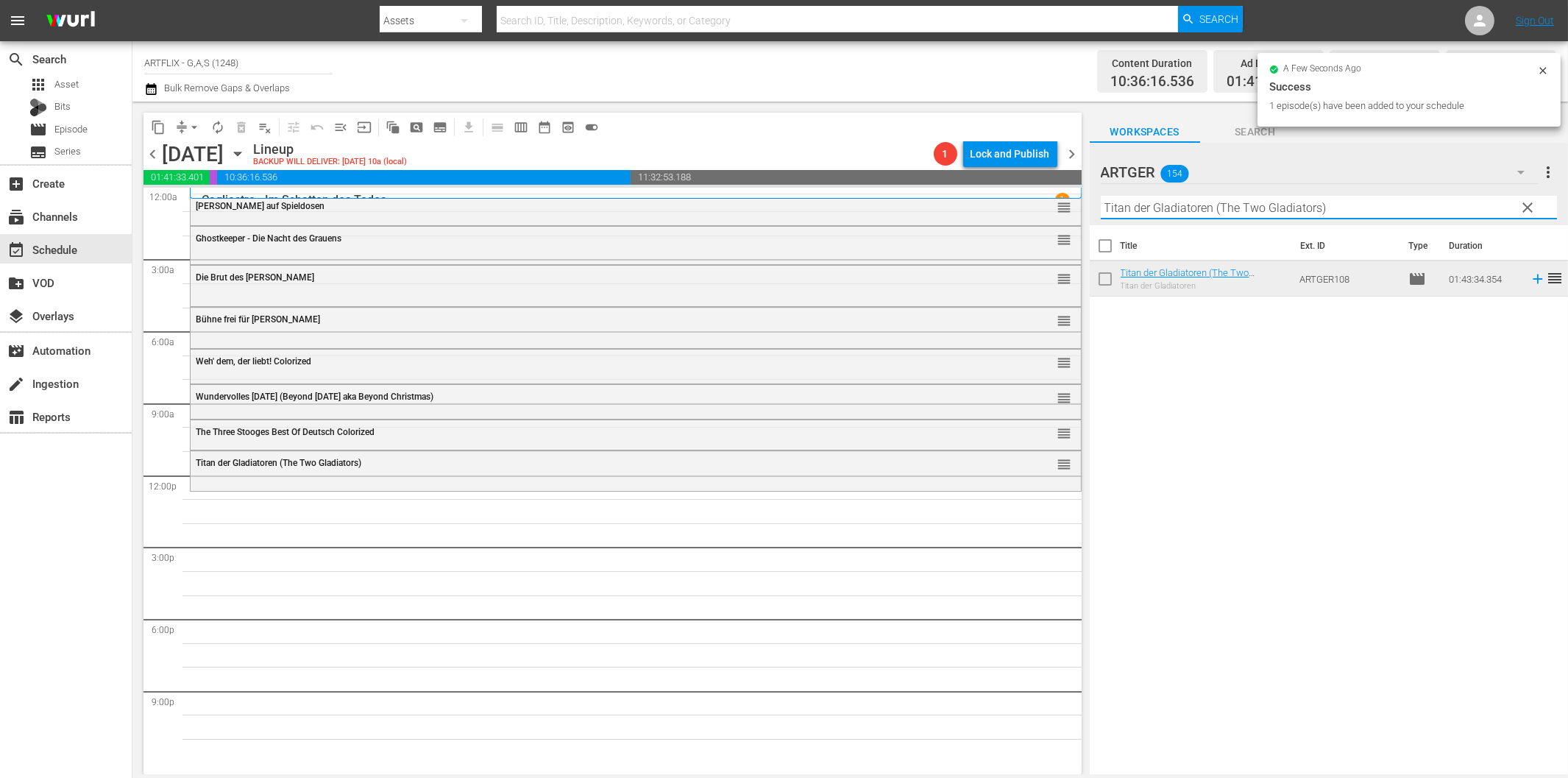
click at [1171, 208] on input "Titan der Gladiatoren (The Two Gladiators)" at bounding box center [1329, 207] width 456 height 23
paste input "Ursus im Tal der [PERSON_NAME]"
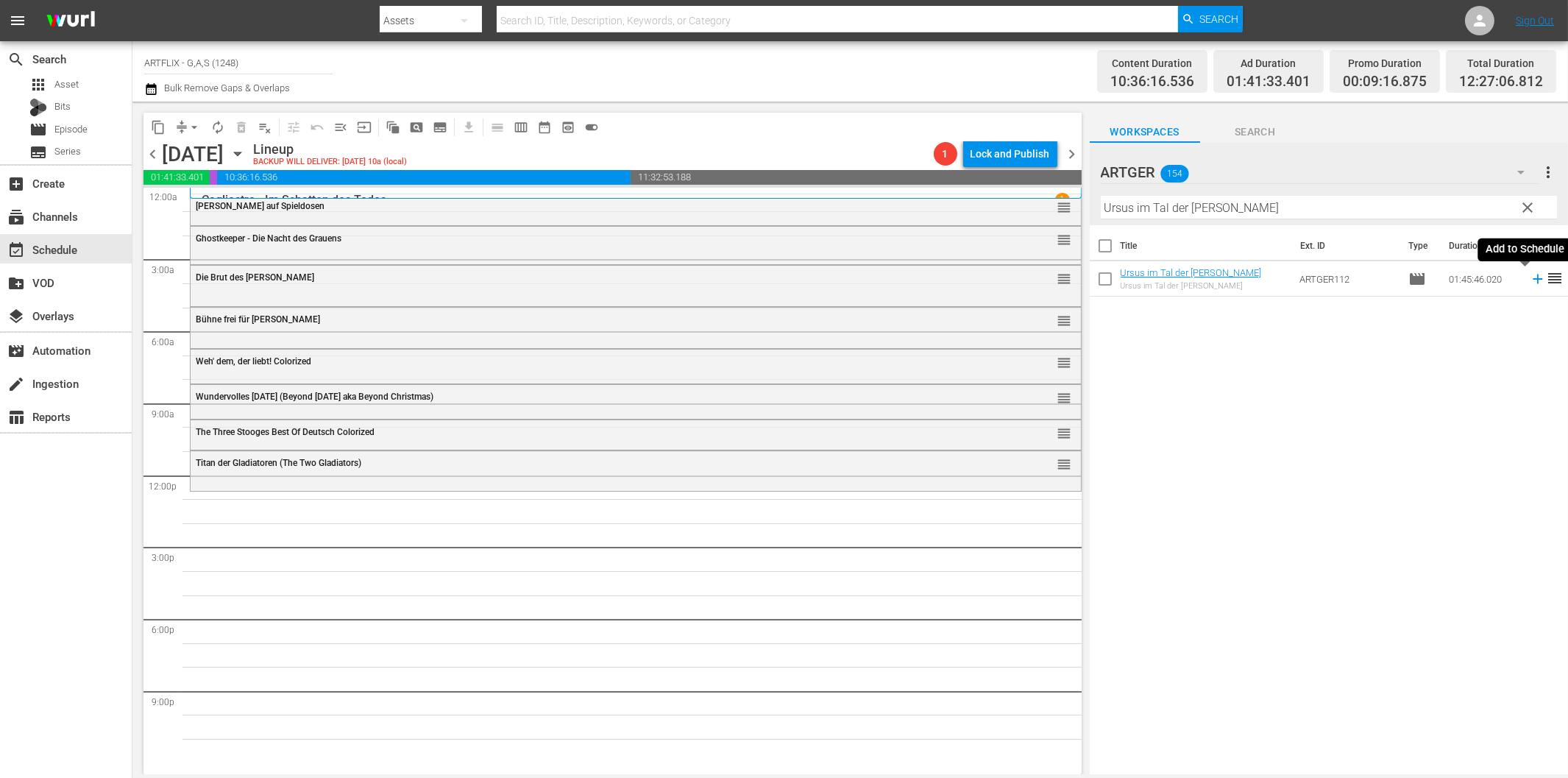
drag, startPoint x: 1524, startPoint y: 277, endPoint x: 1517, endPoint y: 277, distance: 7.0
click at [1530, 277] on icon at bounding box center [1537, 278] width 16 height 16
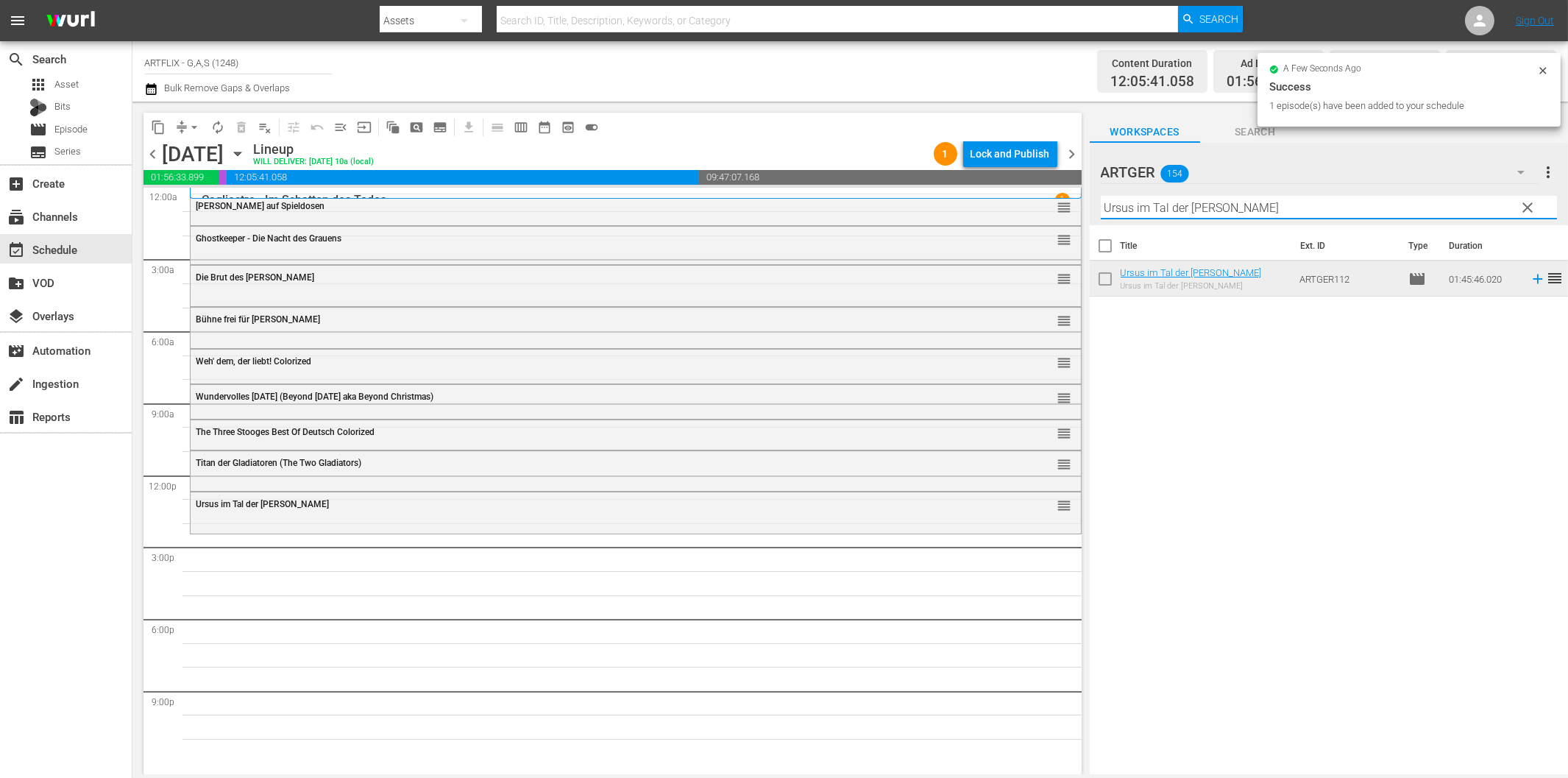
click at [1160, 205] on input "Ursus im Tal der [PERSON_NAME]" at bounding box center [1329, 207] width 456 height 23
paste input "Columbus entdeckt [PERSON_NAME]"
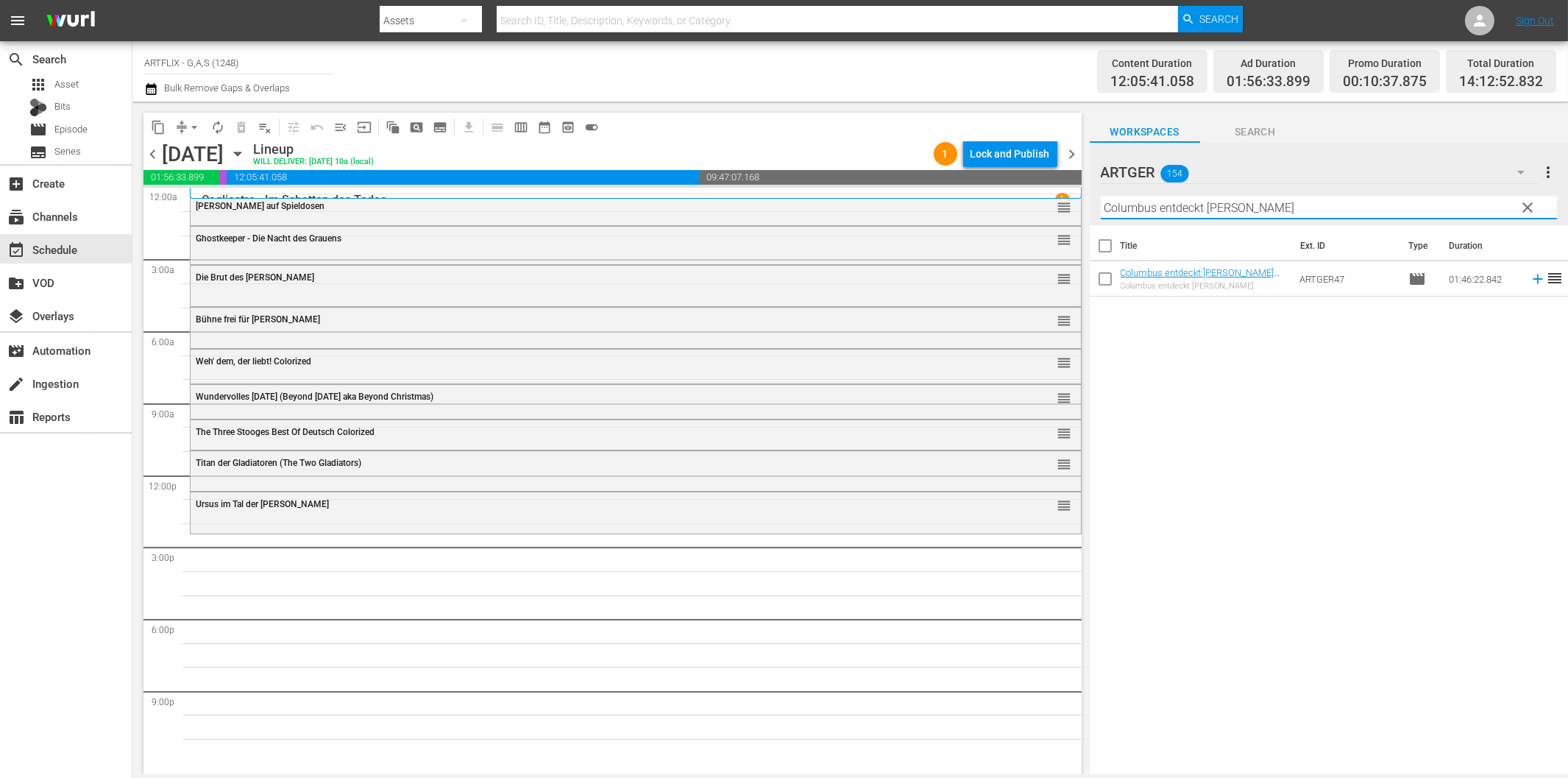
click at [1533, 278] on icon at bounding box center [1537, 279] width 9 height 9
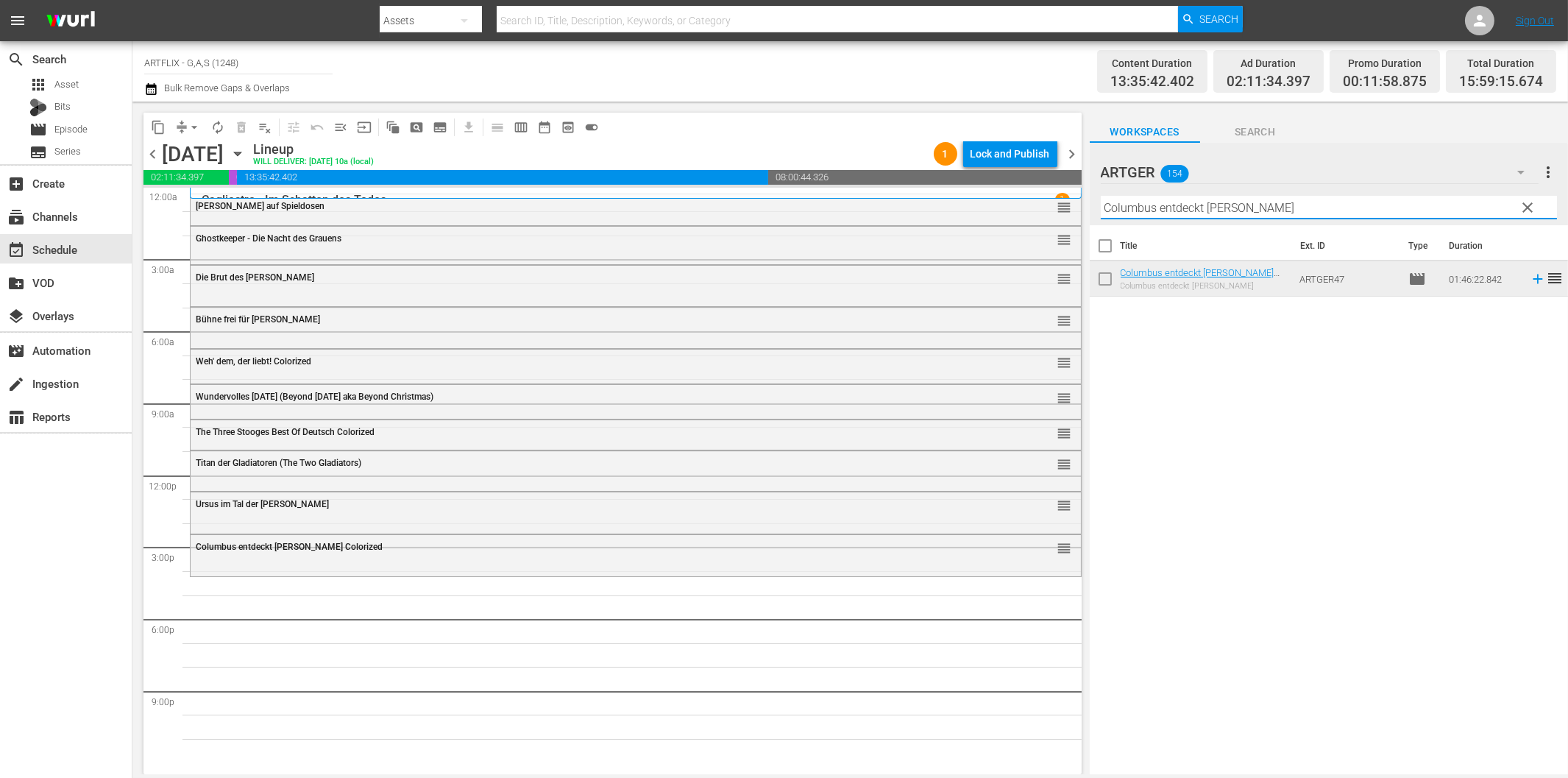
click at [1196, 213] on input "Columbus entdeckt [PERSON_NAME]" at bounding box center [1329, 207] width 456 height 23
paste input "Die Stimme des Anderen"
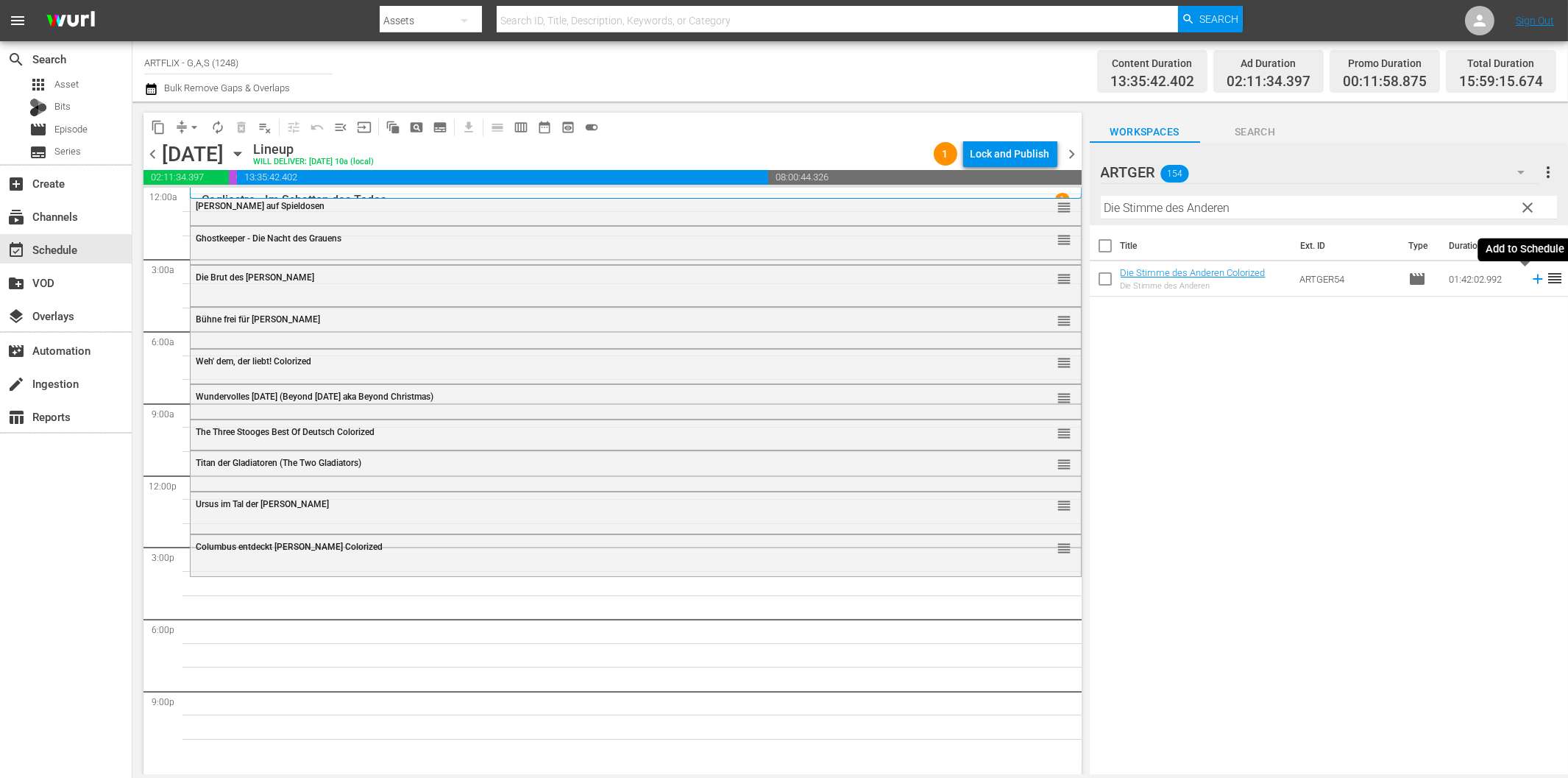
drag, startPoint x: 1525, startPoint y: 276, endPoint x: 1438, endPoint y: 281, distance: 87.1
click at [1530, 276] on icon at bounding box center [1537, 278] width 16 height 16
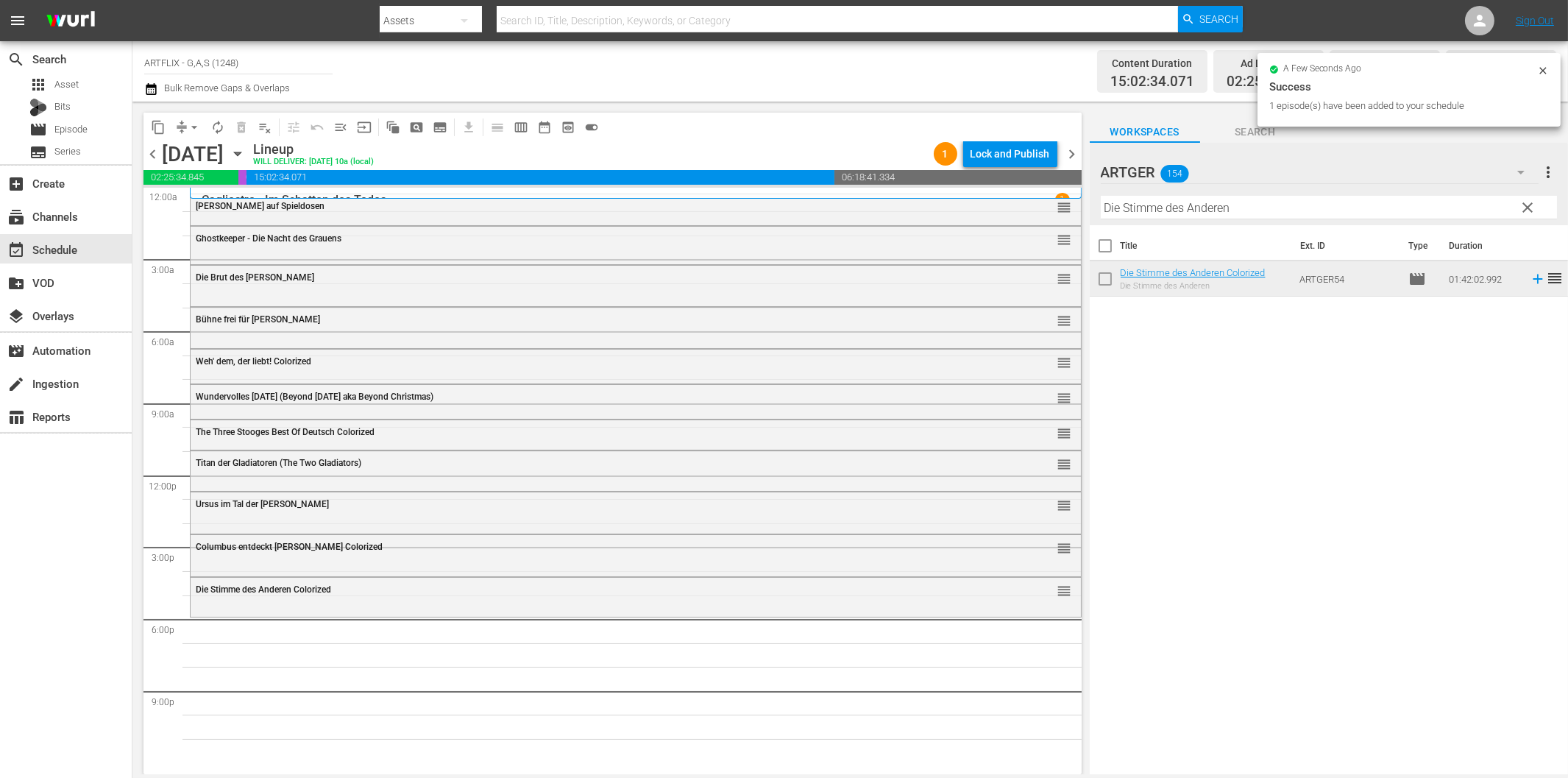
click at [1158, 210] on input "Die Stimme des Anderen" at bounding box center [1329, 207] width 456 height 23
paste input "Ein explosiver [PERSON_NAME]"
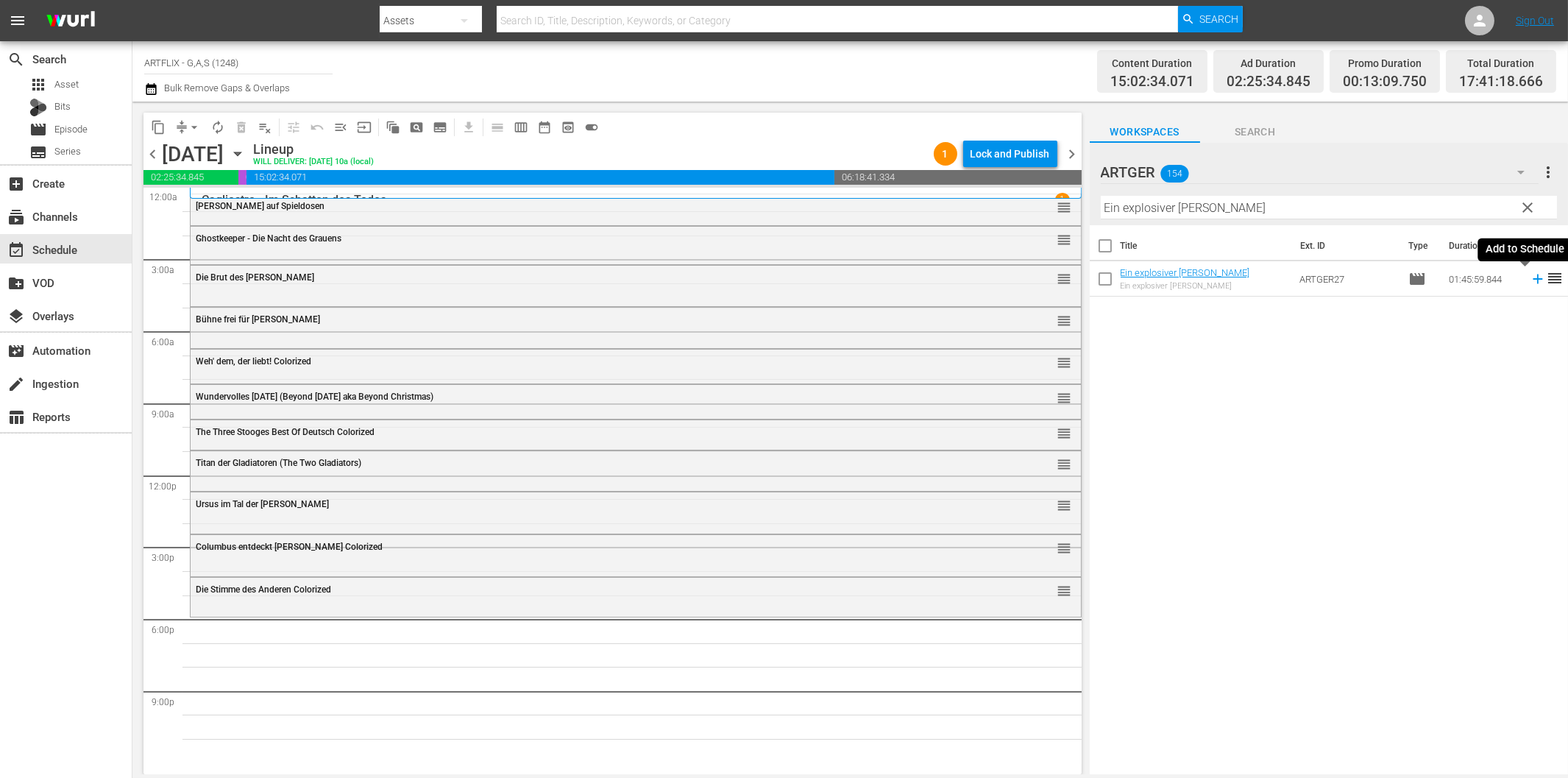
click at [1533, 278] on icon at bounding box center [1537, 279] width 9 height 9
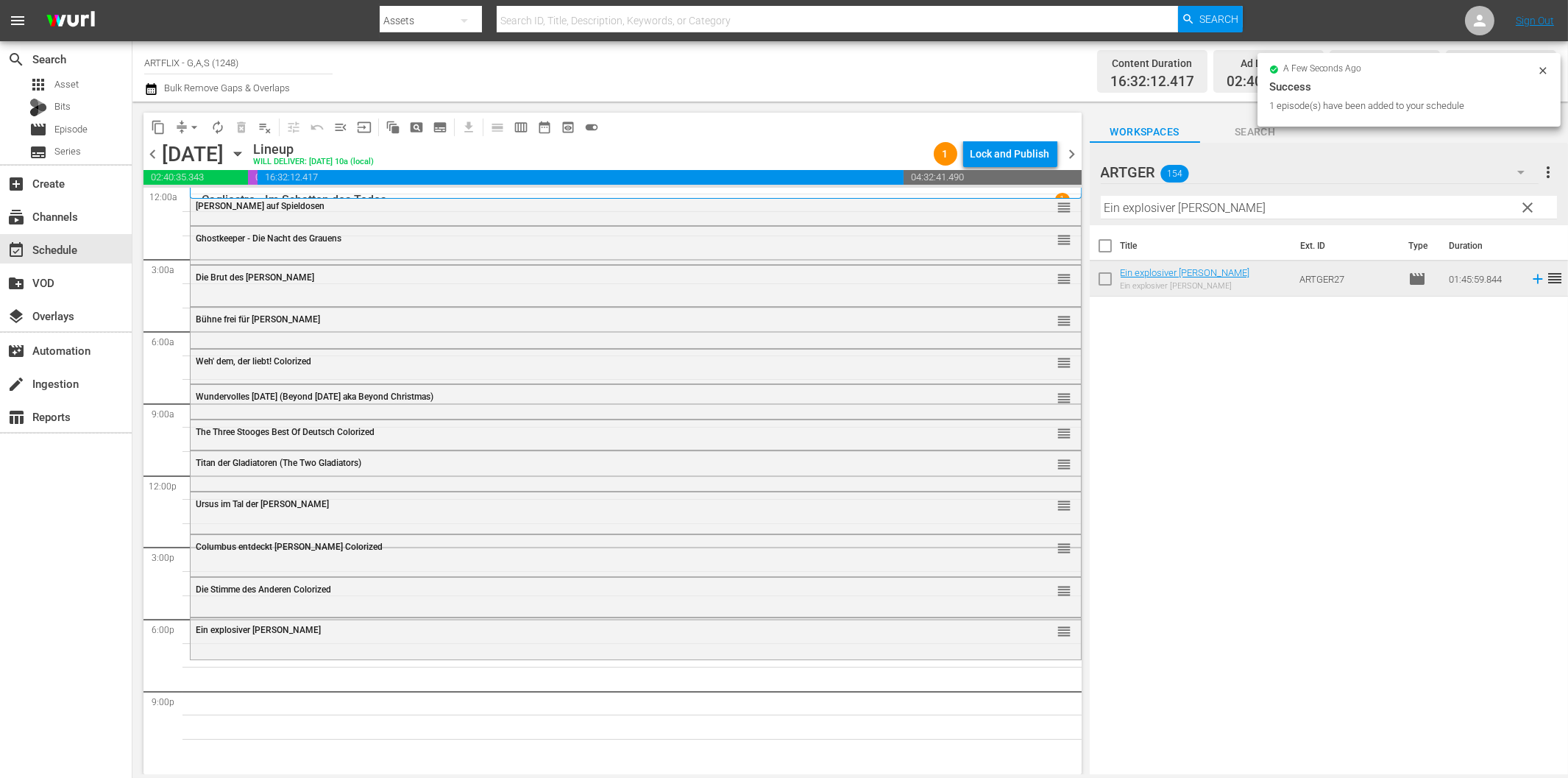
click at [1143, 217] on input "Ein explosiver [PERSON_NAME]" at bounding box center [1329, 207] width 456 height 23
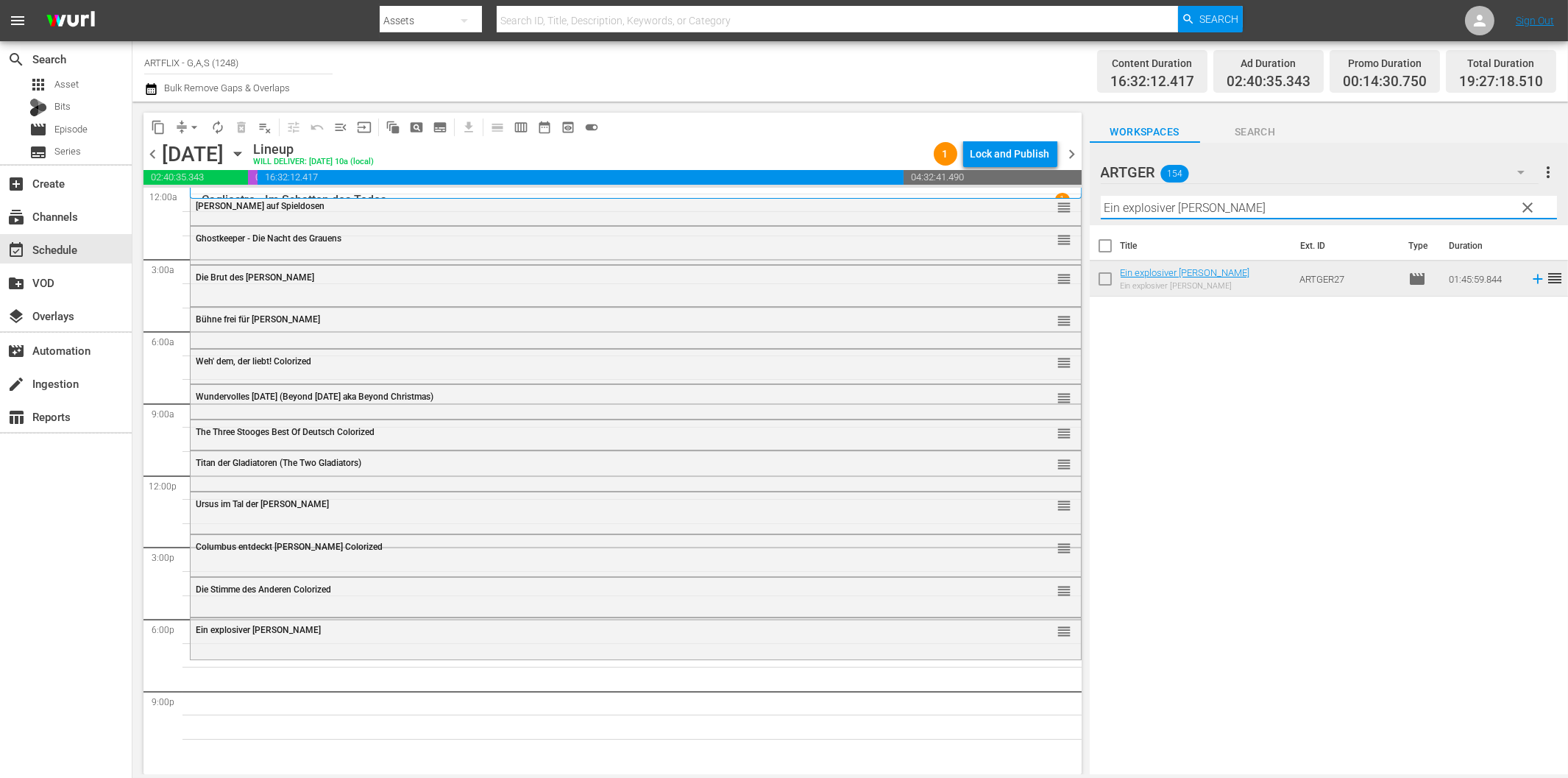
click at [1143, 214] on input "Ein explosiver [PERSON_NAME]" at bounding box center [1329, 207] width 456 height 23
paste input "Das Grauen kommt um zehn"
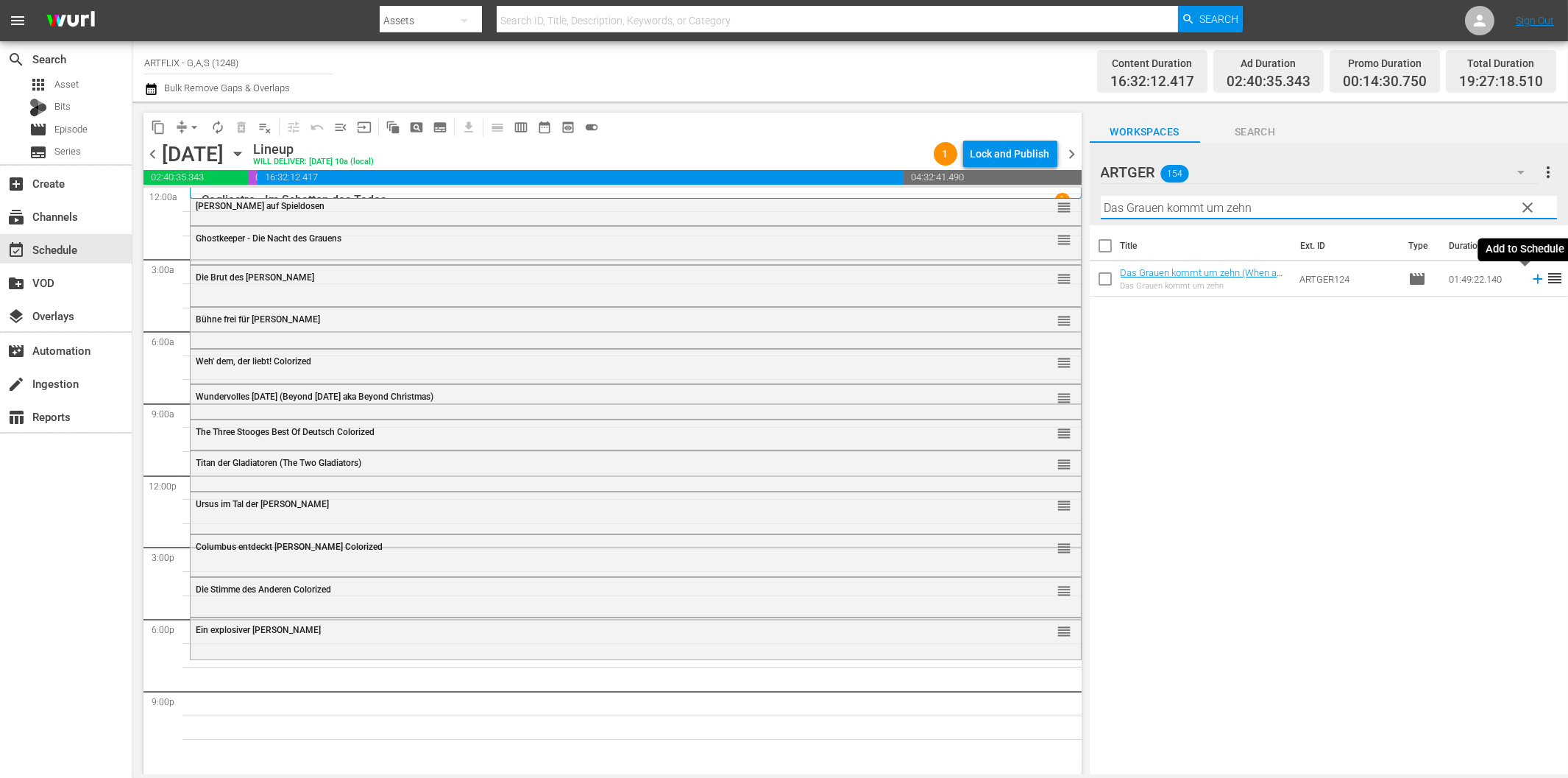
click at [1530, 277] on icon at bounding box center [1537, 278] width 16 height 16
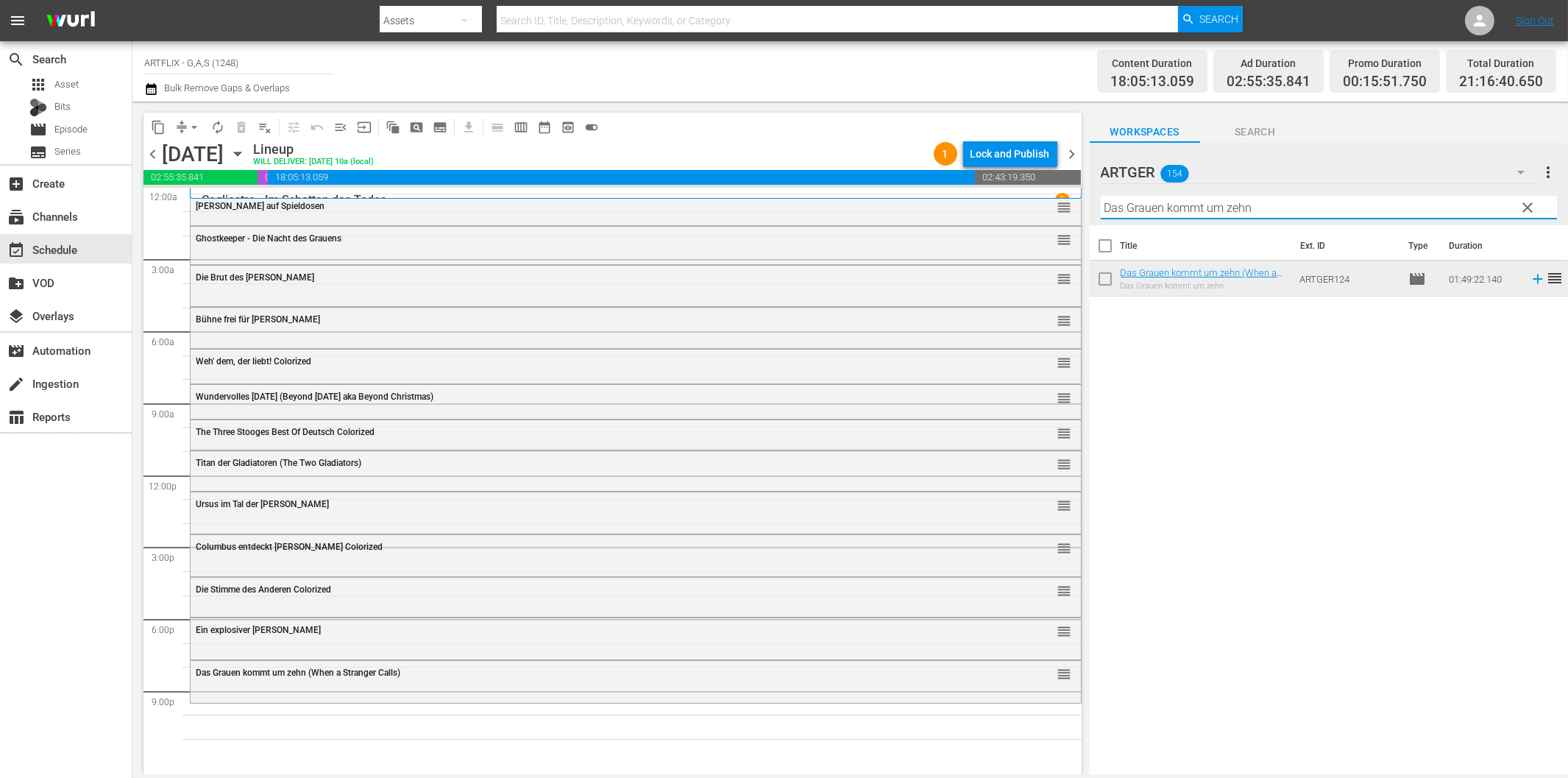
click at [1213, 211] on input "Das Grauen kommt um zehn" at bounding box center [1329, 207] width 456 height 23
paste input "ie Nacht der unheimlichen Bestie"
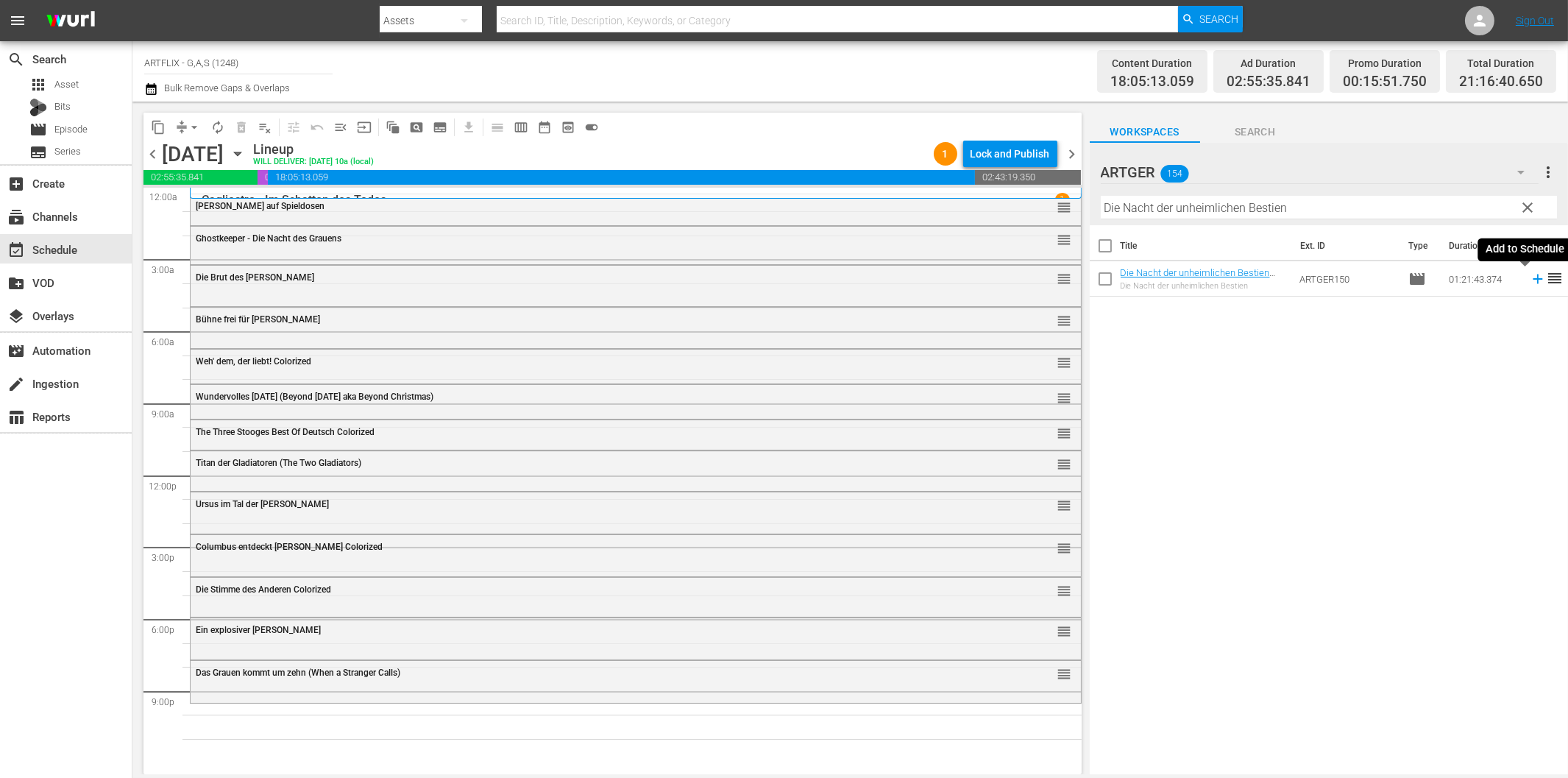
click at [1530, 277] on icon at bounding box center [1537, 278] width 16 height 16
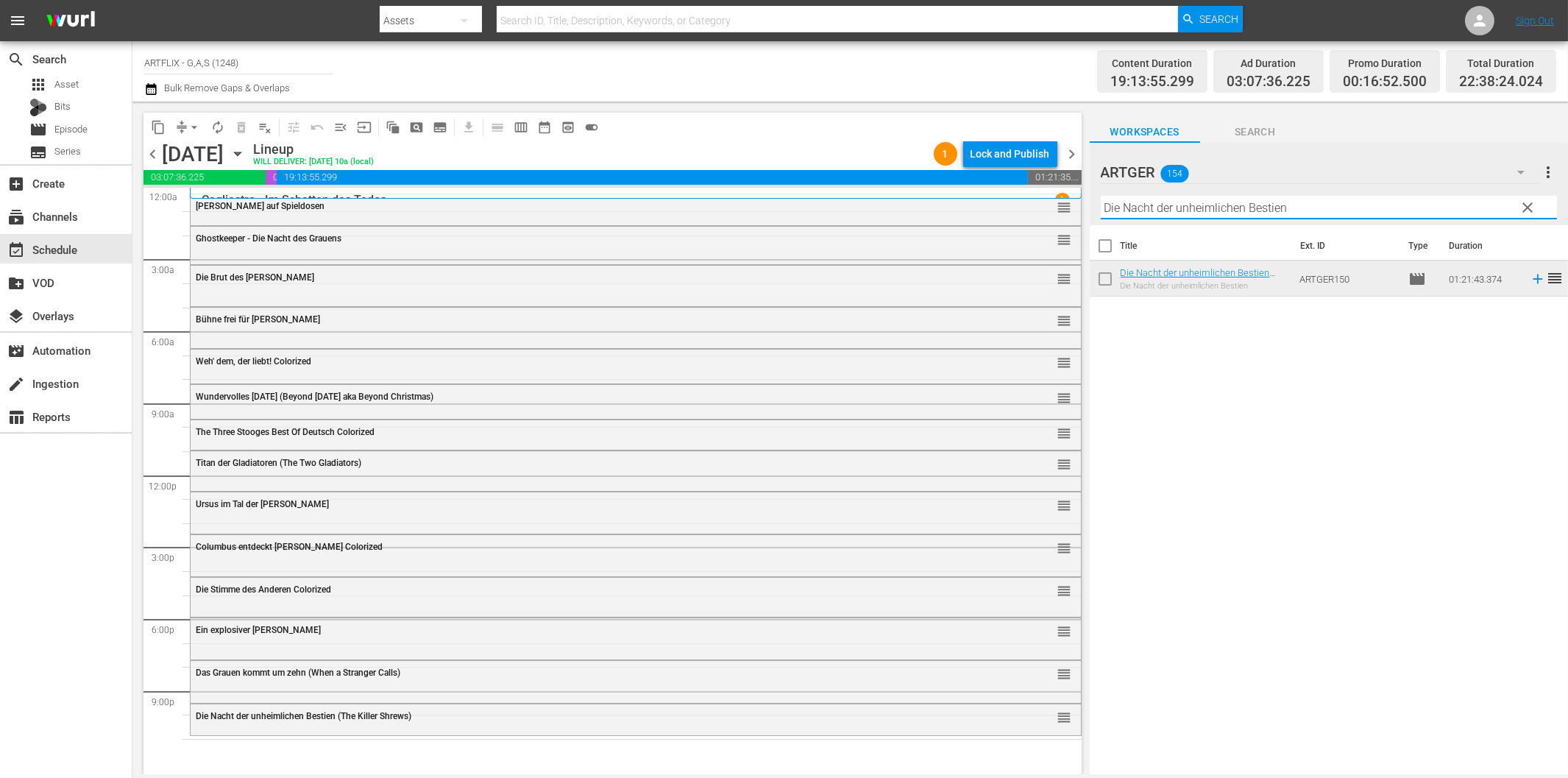
click at [1336, 212] on input "Die Nacht der unheimlichen Bestien" at bounding box center [1329, 207] width 456 height 23
paste input "lebenden Tot"
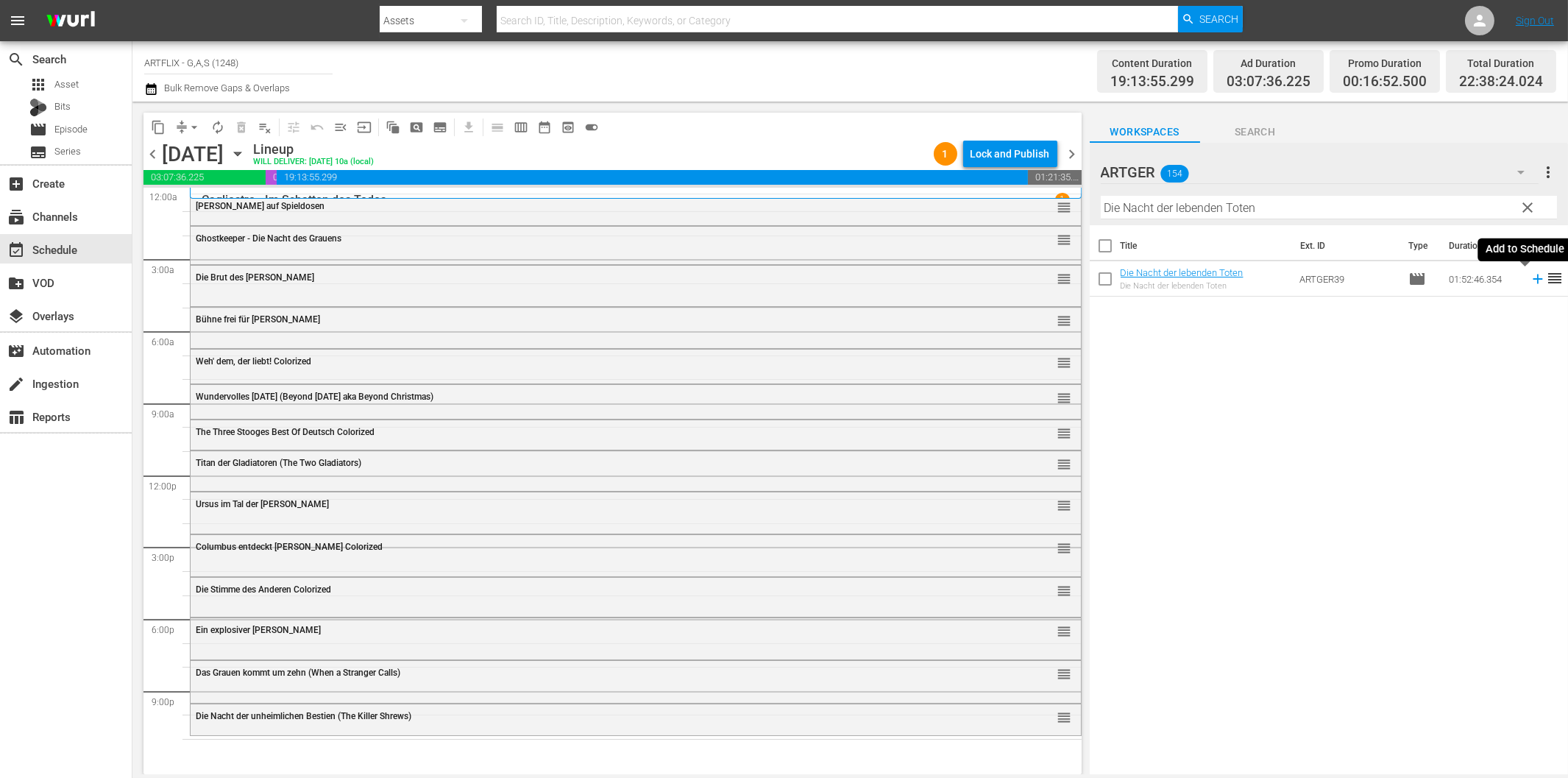
click at [1530, 281] on icon at bounding box center [1537, 278] width 16 height 16
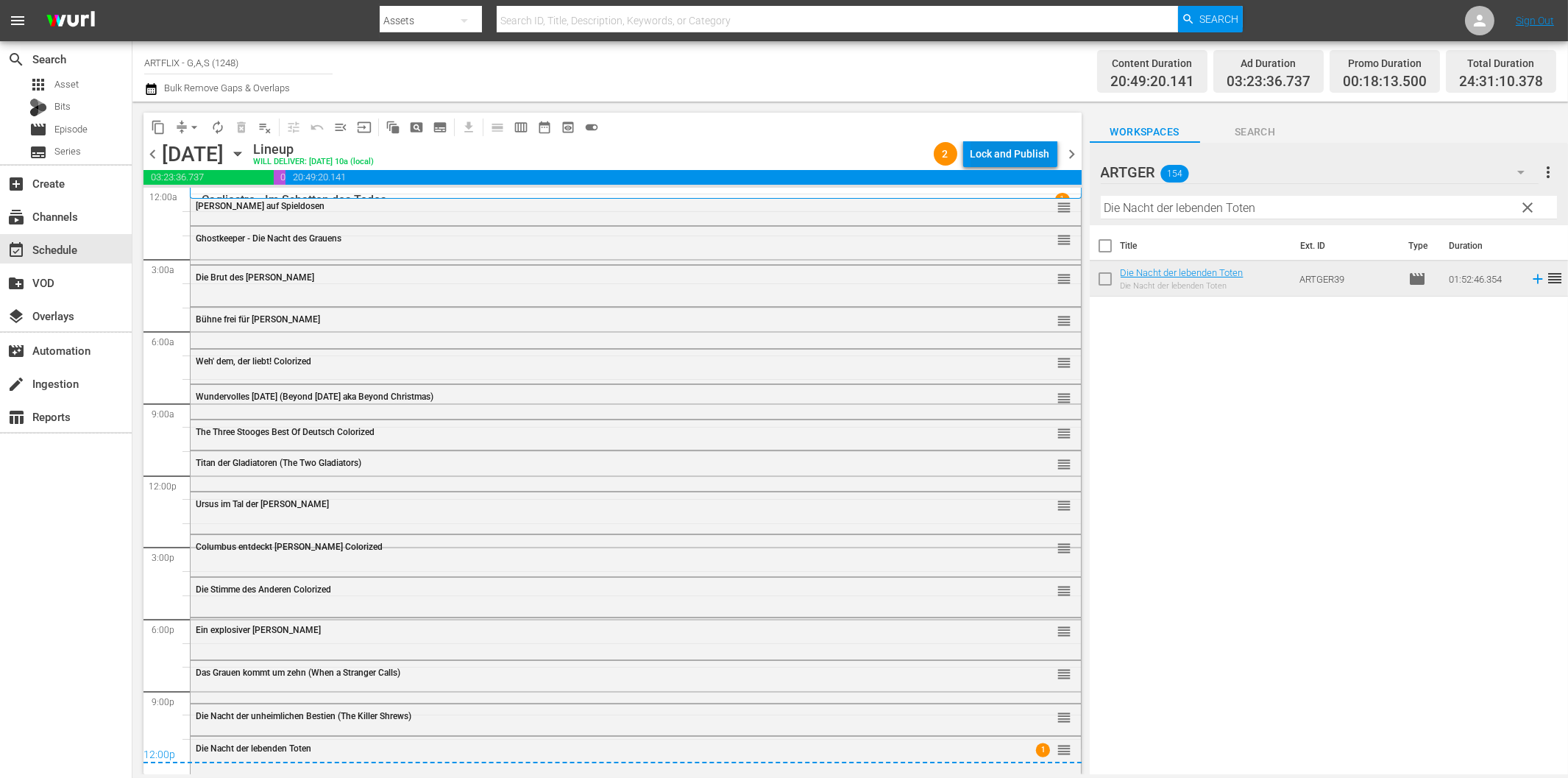
click at [992, 156] on div "Lock and Publish" at bounding box center [1011, 154] width 80 height 27
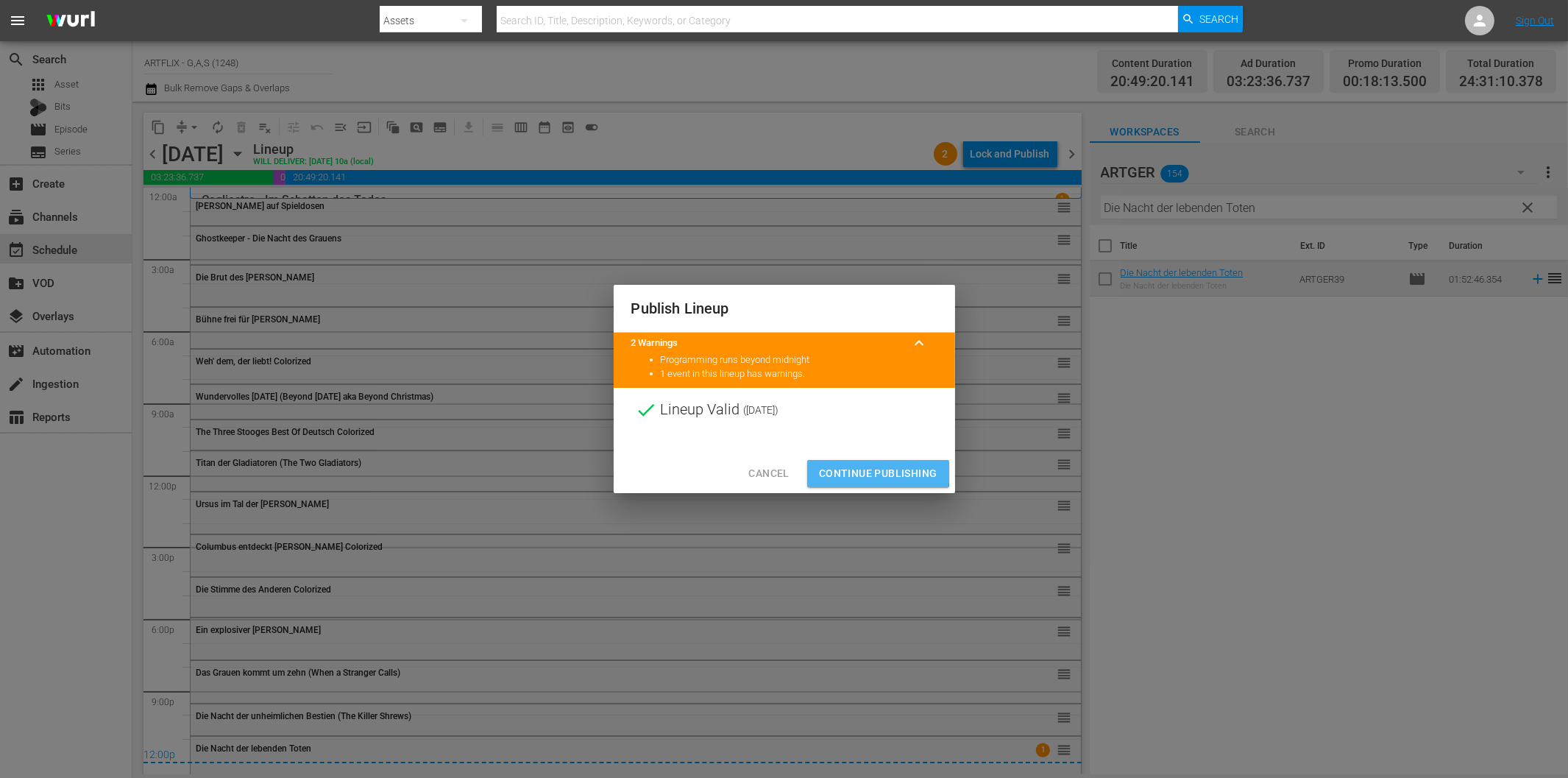
click at [877, 472] on span "Continue Publishing" at bounding box center [879, 474] width 119 height 19
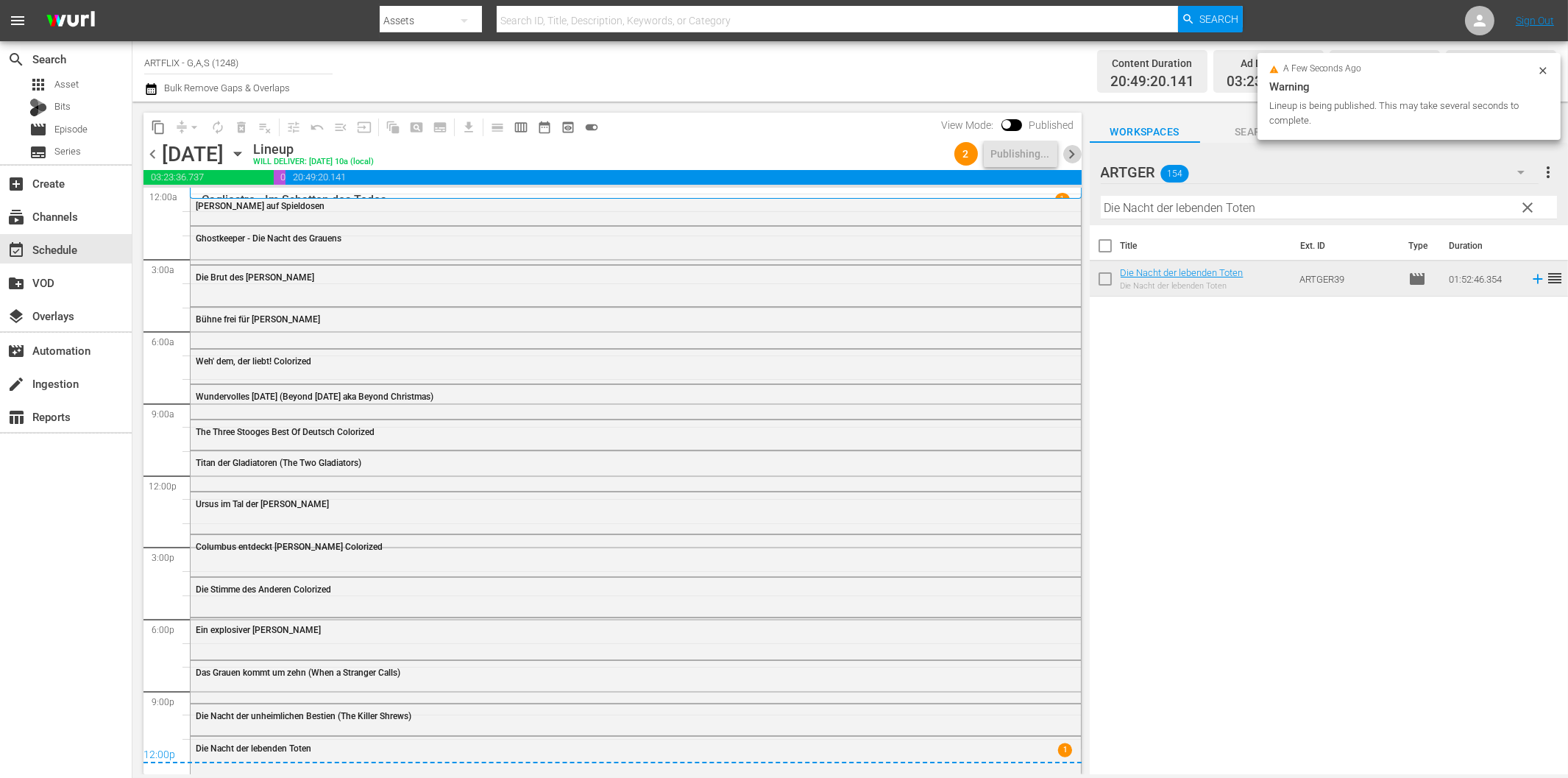
click at [1069, 157] on span "chevron_right" at bounding box center [1073, 154] width 19 height 19
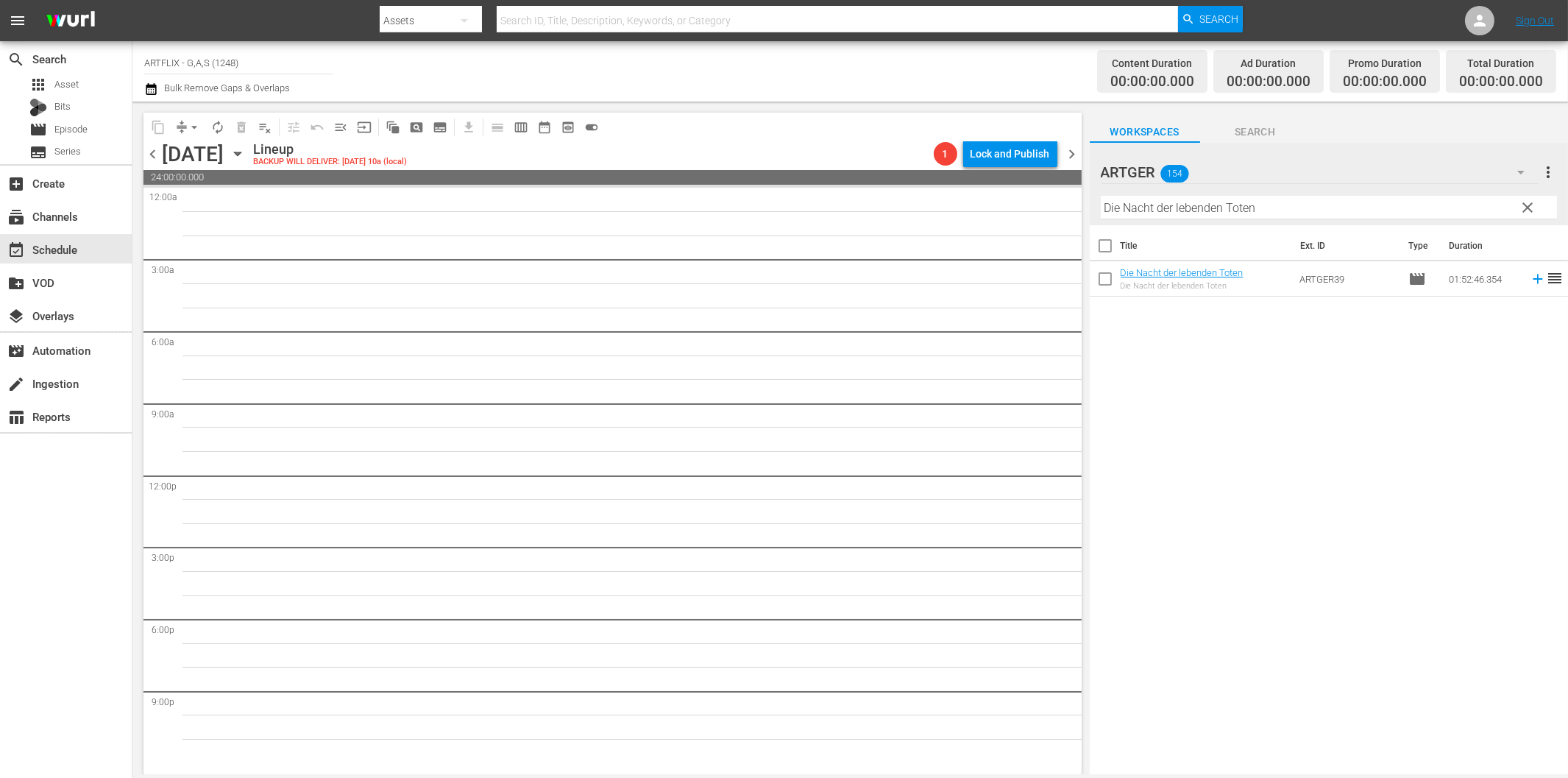
click at [1196, 206] on input "Die Nacht der lebenden Toten" at bounding box center [1329, 207] width 456 height 23
paste input "gnadenlose Jagd"
click at [1533, 278] on icon at bounding box center [1537, 279] width 9 height 9
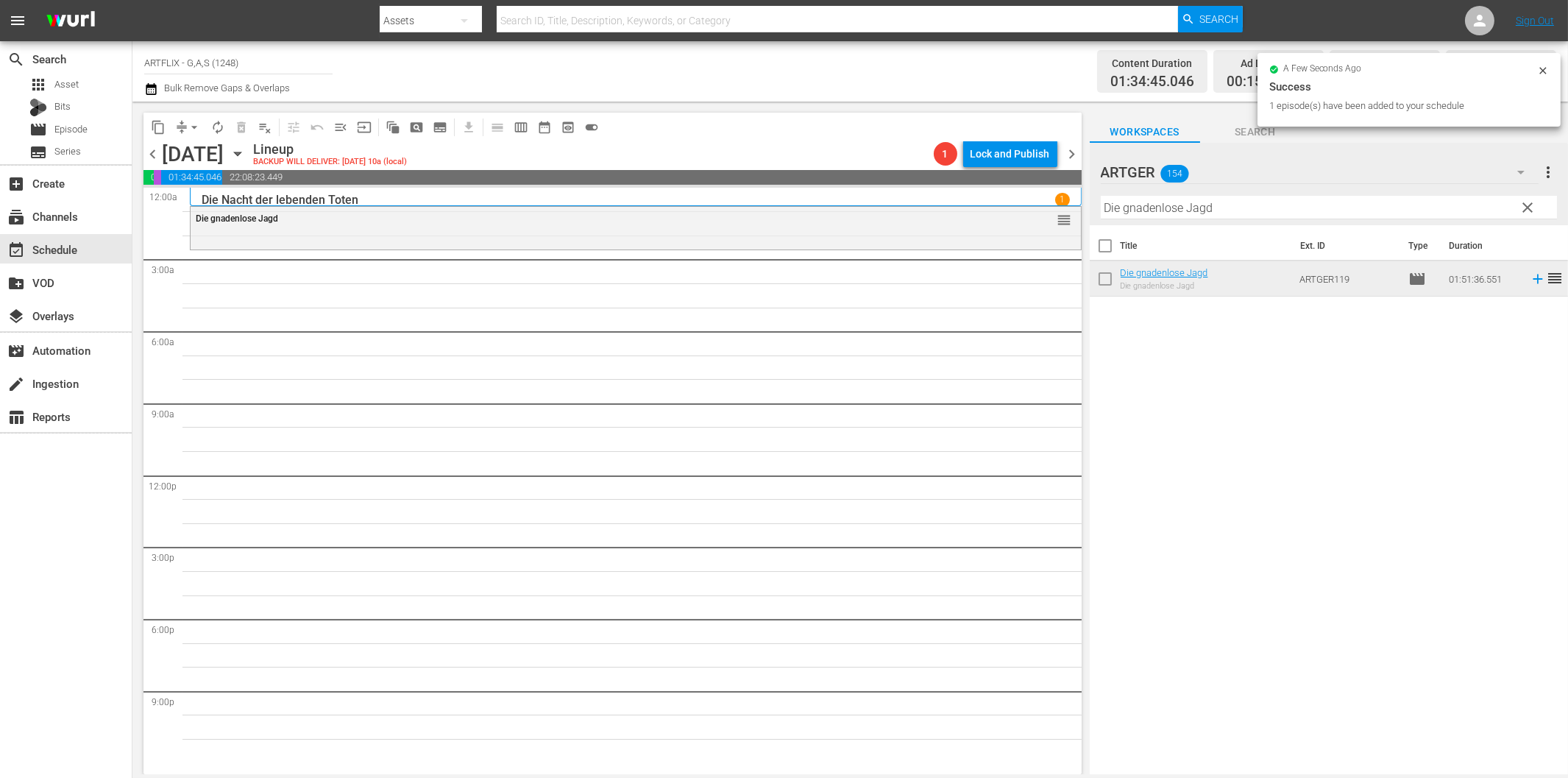
click at [1127, 208] on input "Die gnadenlose Jagd" at bounding box center [1329, 207] width 456 height 23
paste input "Furcht und Begierde Colorize"
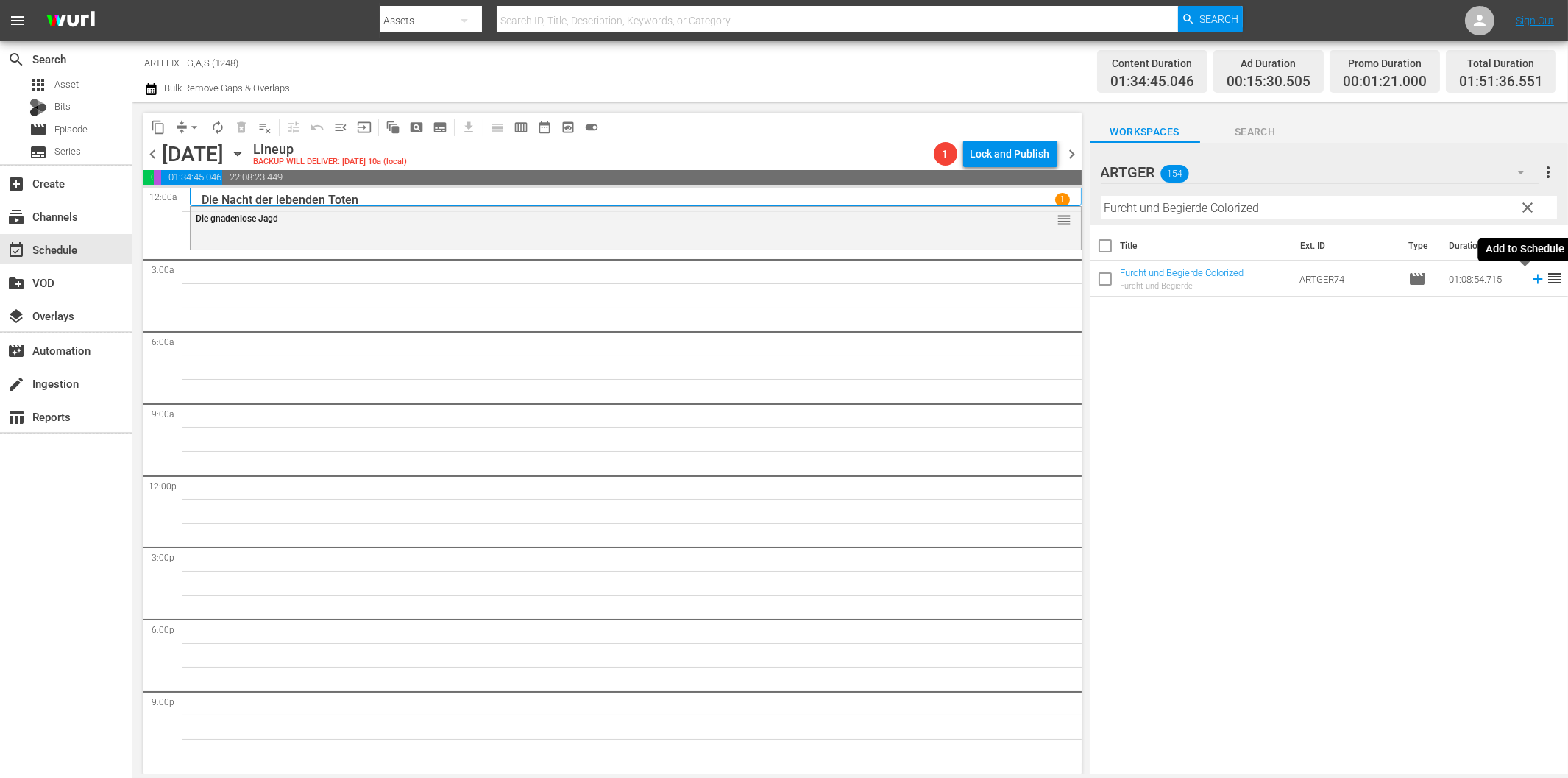
click at [1533, 278] on icon at bounding box center [1537, 279] width 9 height 9
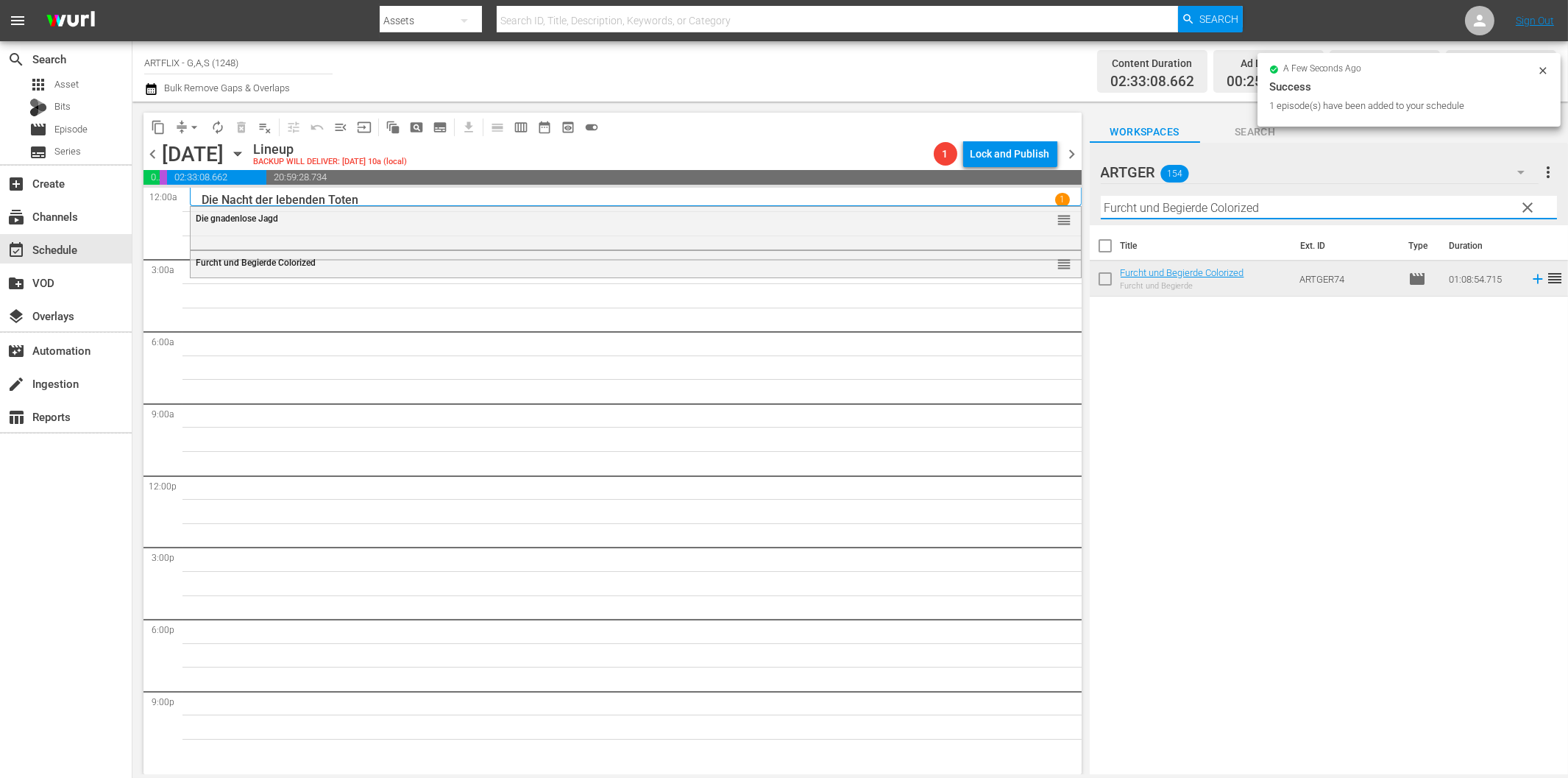
click at [1153, 208] on input "Furcht und Begierde Colorized" at bounding box center [1329, 207] width 456 height 23
paste input "Das [PERSON_NAME] von [GEOGRAPHIC_DATA]"
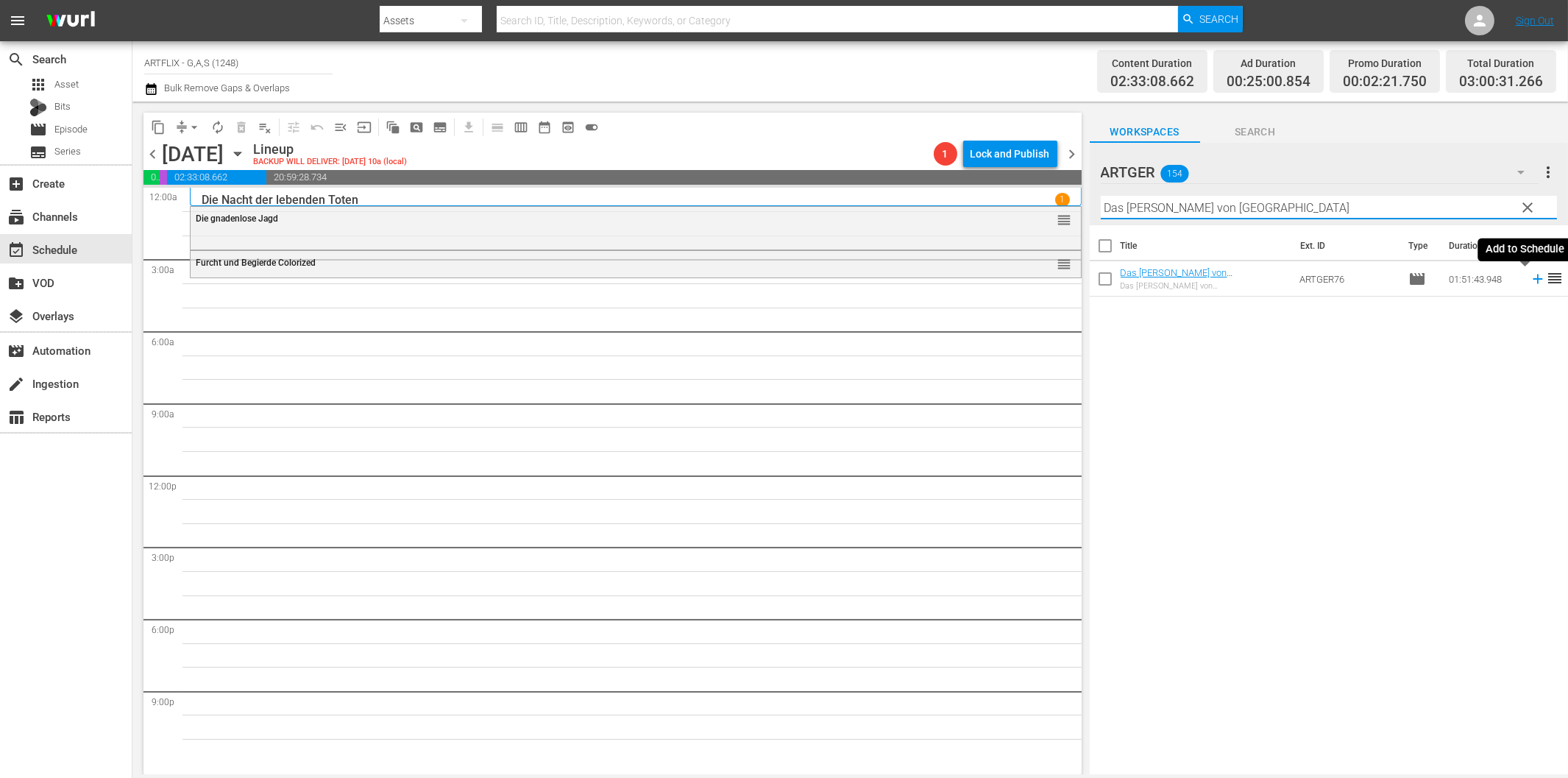
click at [1533, 280] on icon at bounding box center [1537, 279] width 9 height 9
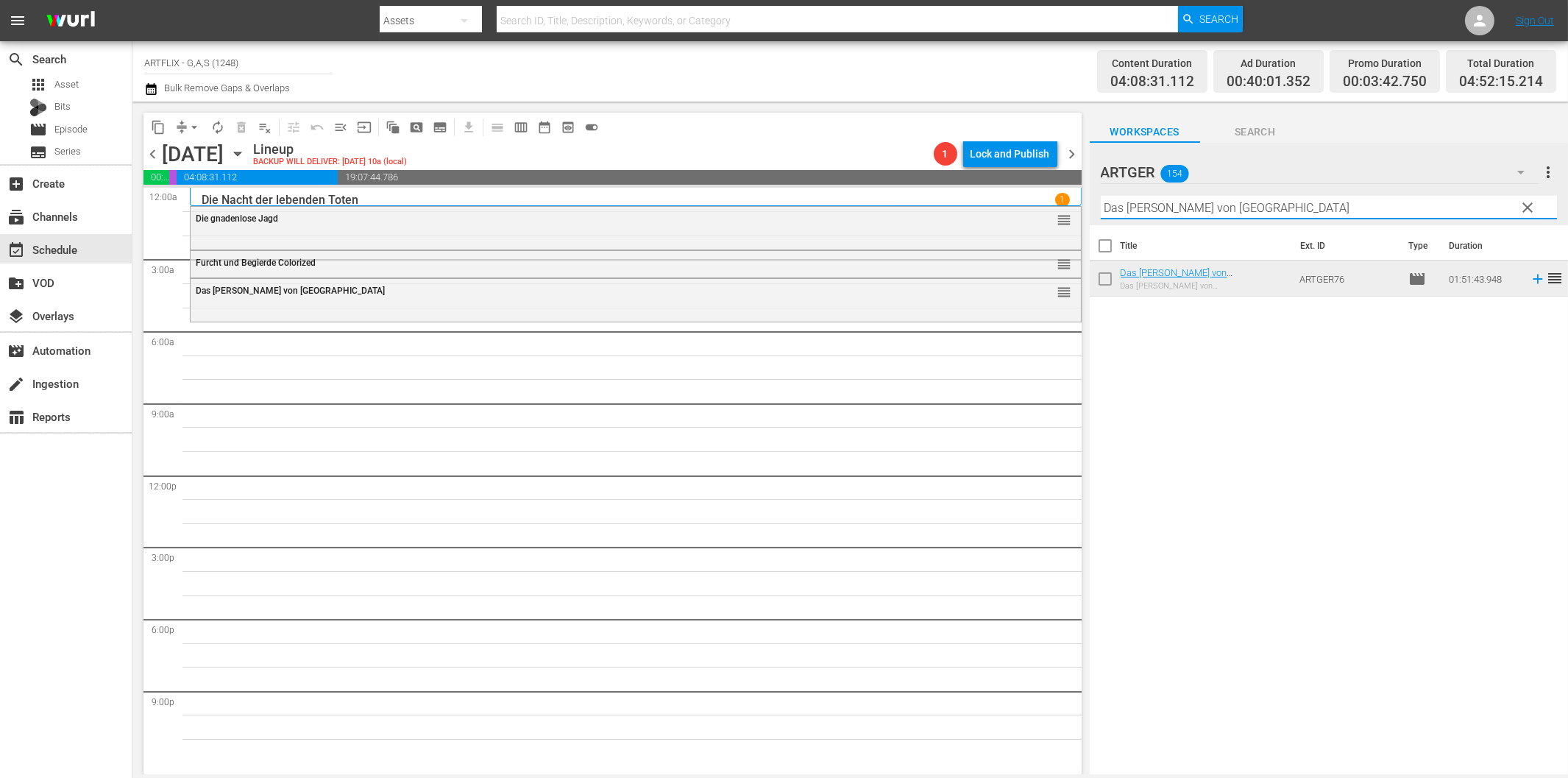
click at [1125, 207] on input "Das [PERSON_NAME] von [GEOGRAPHIC_DATA]" at bounding box center [1329, 207] width 456 height 23
paste input "etektiv mit kleinen Fehlern"
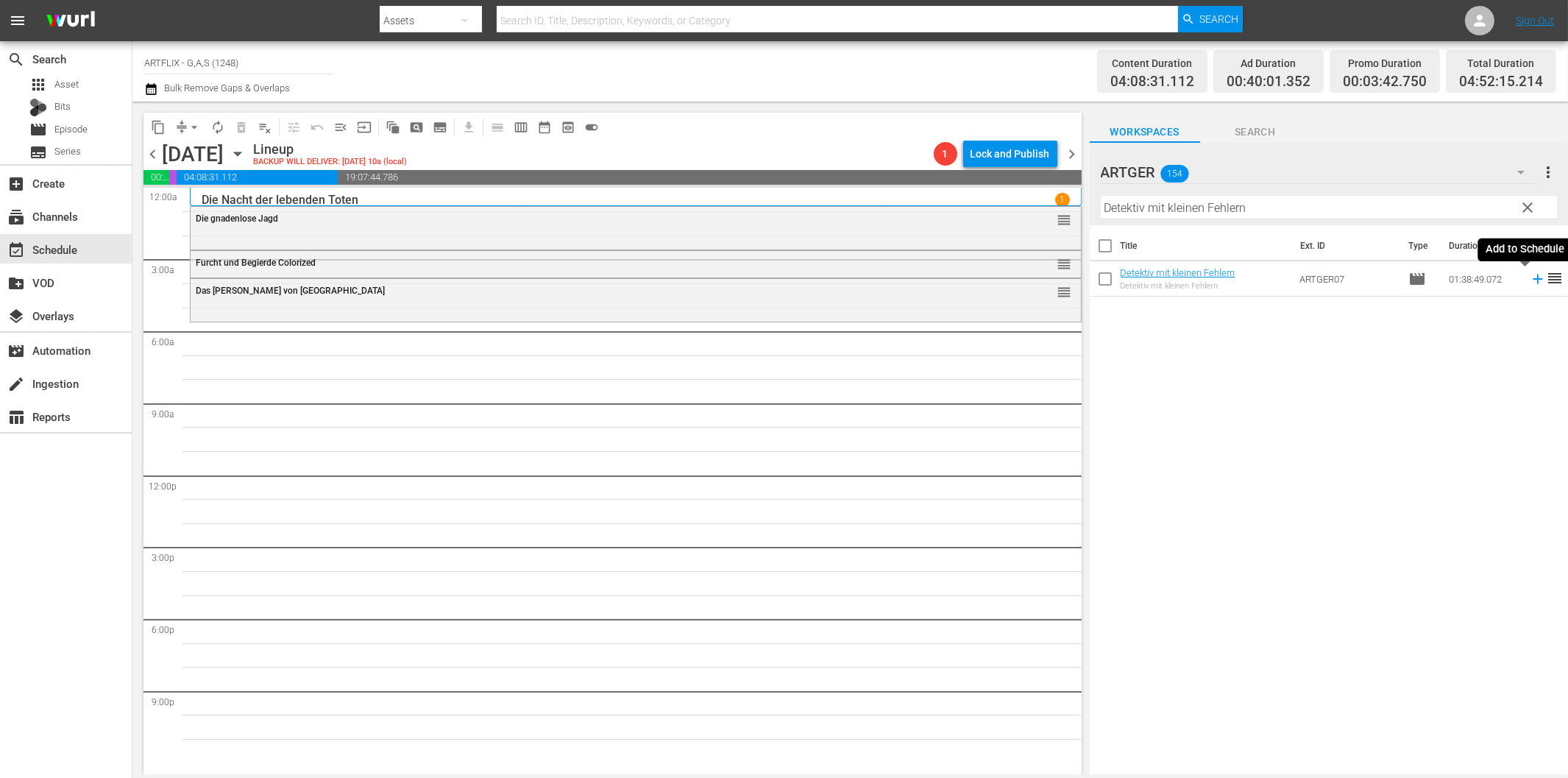
click at [1530, 281] on icon at bounding box center [1537, 278] width 16 height 16
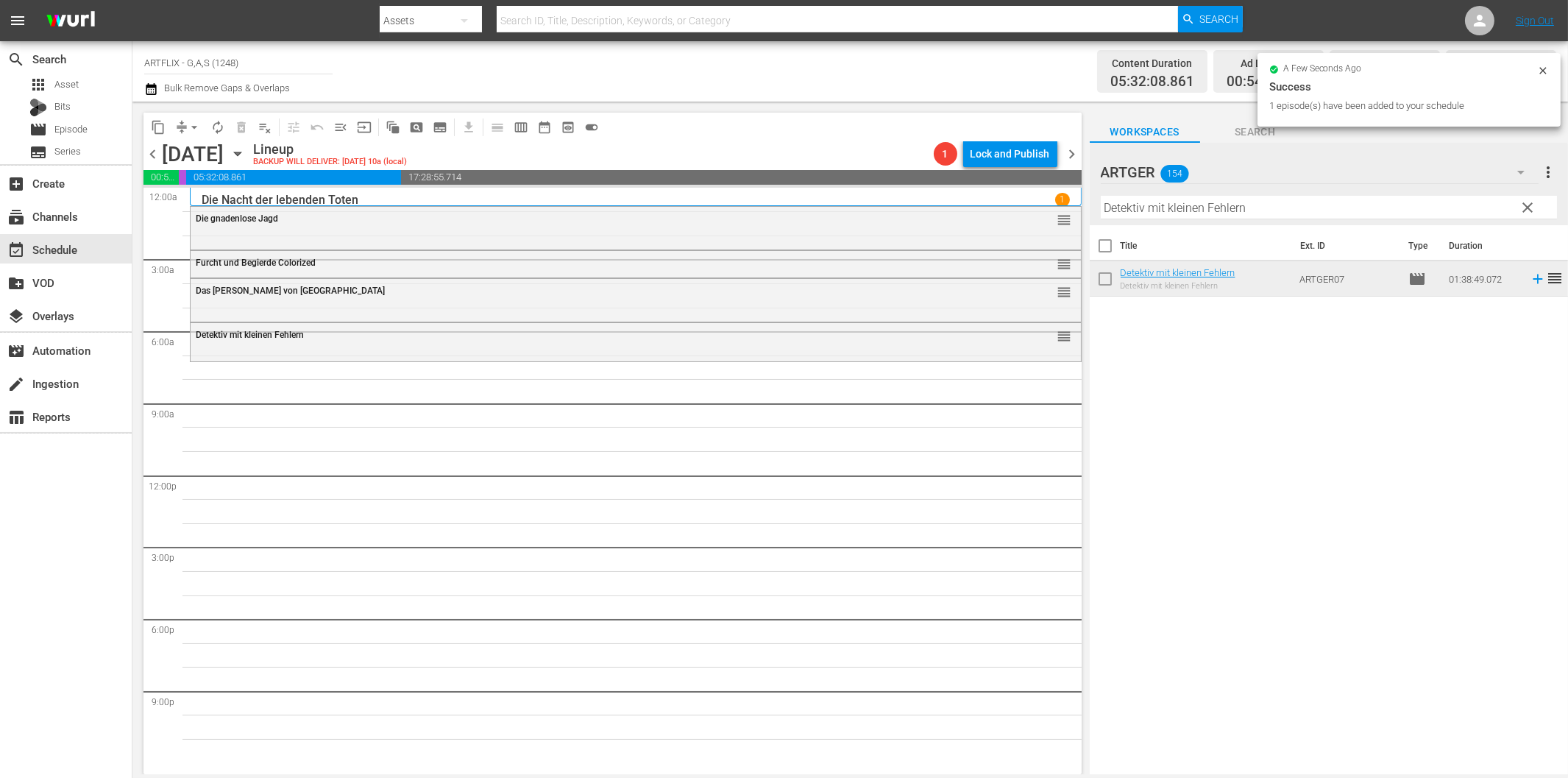
click at [1135, 206] on input "Detektiv mit kleinen Fehlern" at bounding box center [1329, 207] width 456 height 23
paste input "ie [DEMOGRAPHIC_DATA] von [GEOGRAPHIC_DATA]"
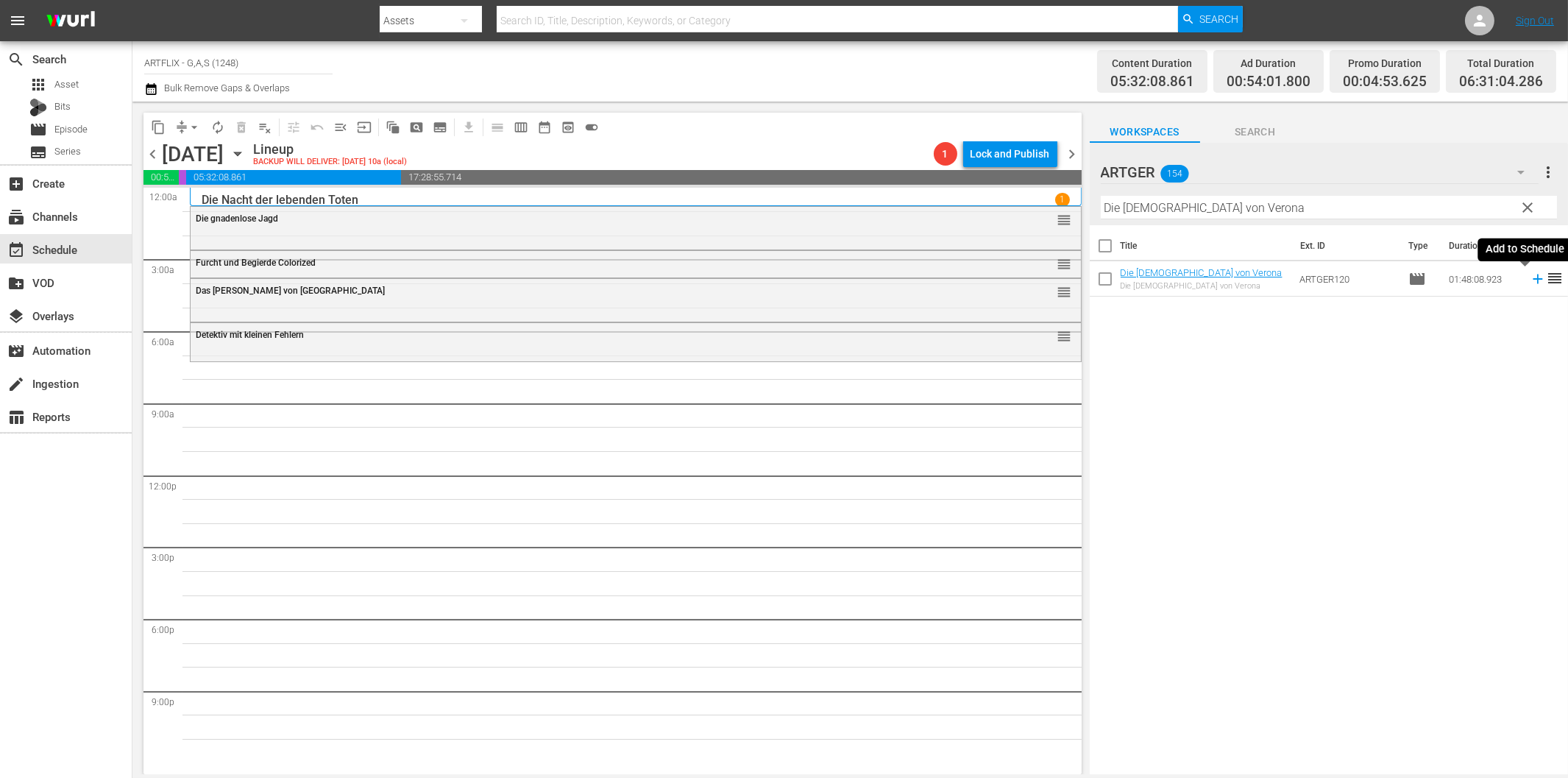
click at [1530, 281] on icon at bounding box center [1537, 278] width 16 height 16
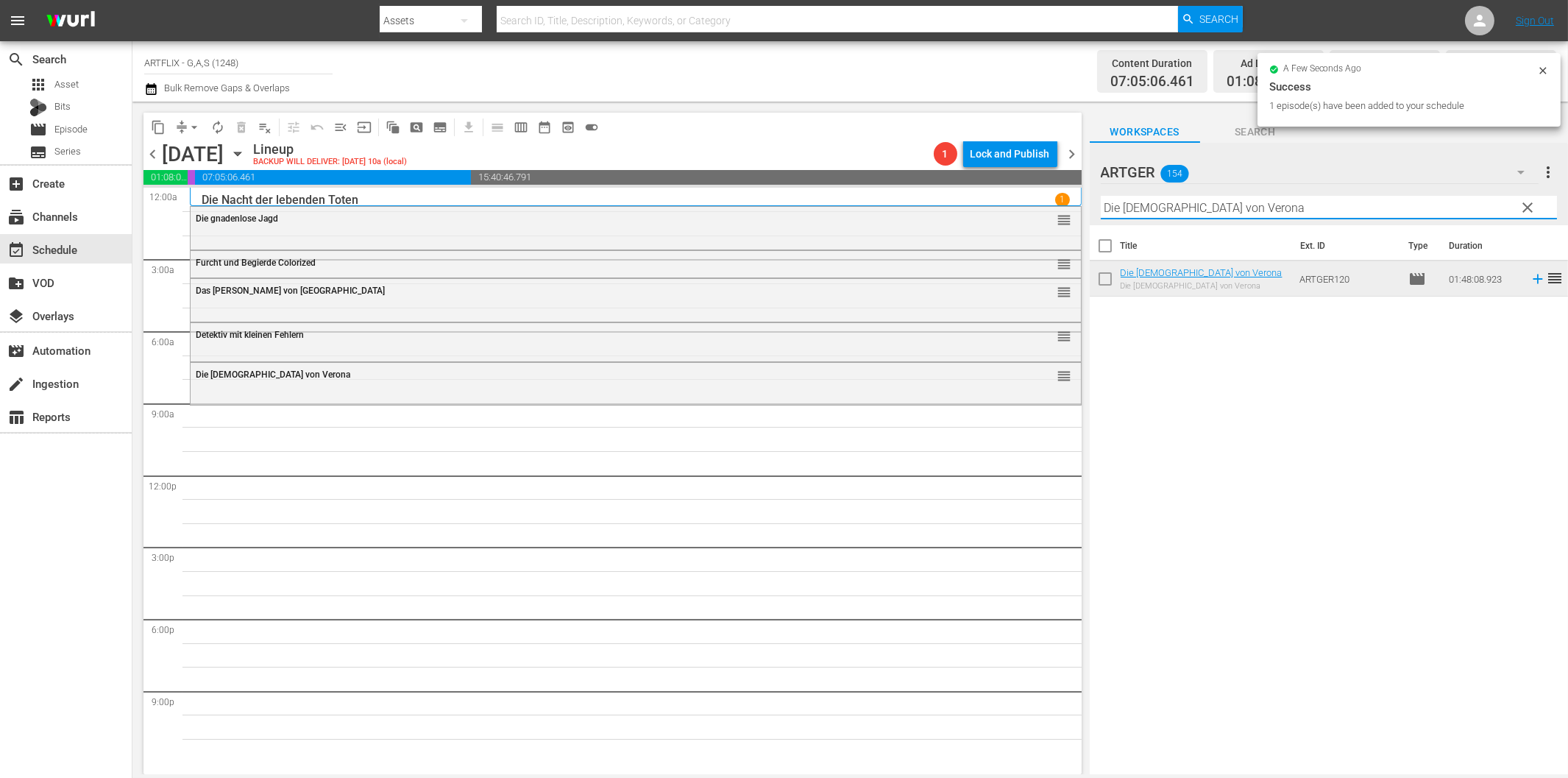
click at [1196, 215] on input "Die [DEMOGRAPHIC_DATA] von Verona" at bounding box center [1329, 207] width 456 height 23
paste input "Ein Geschenk des Himmels"
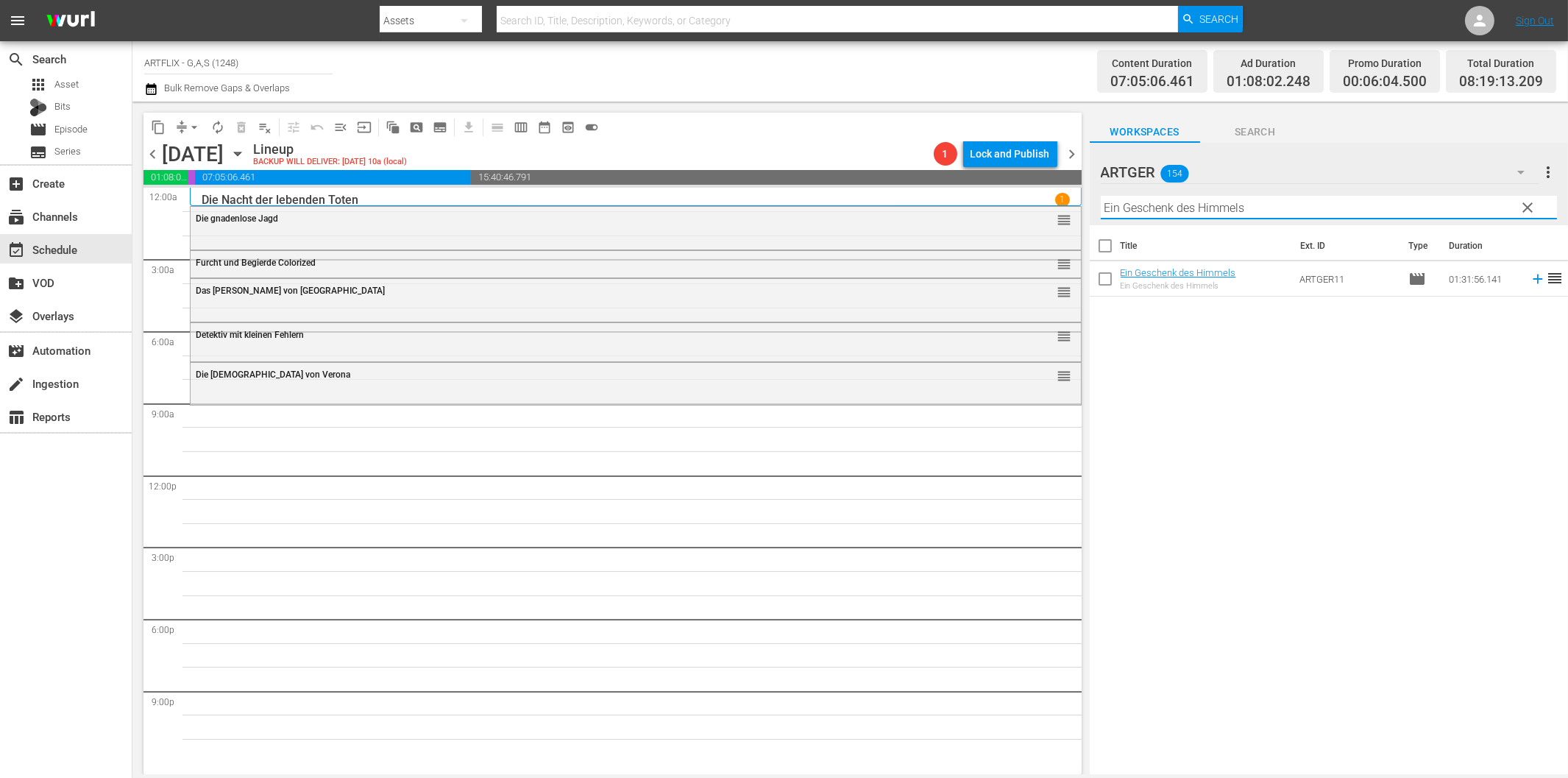
click at [1530, 281] on icon at bounding box center [1537, 278] width 16 height 16
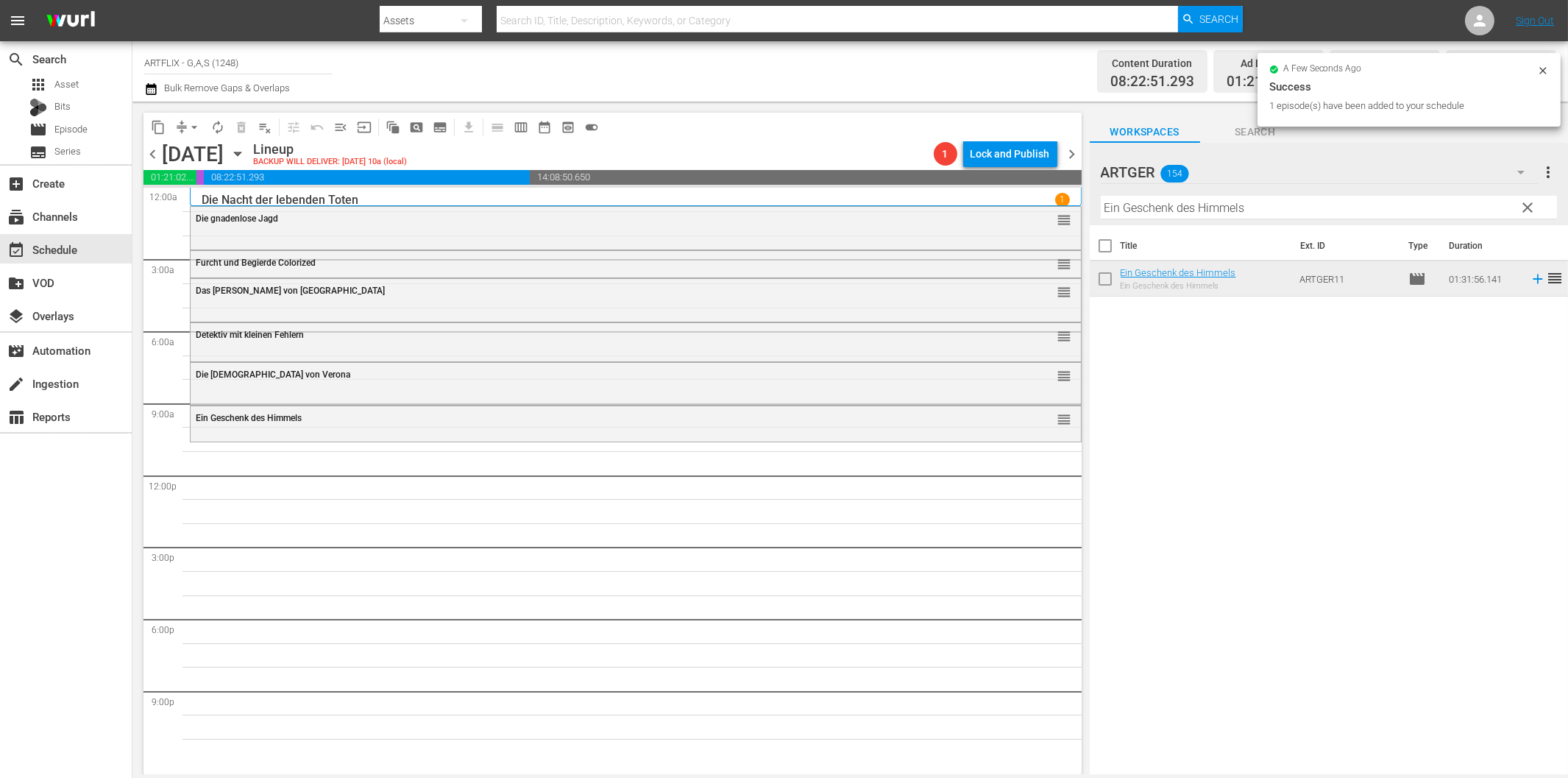
click at [1131, 206] on input "Ein Geschenk des Himmels" at bounding box center [1329, 207] width 456 height 23
paste input "Lassie und die Goldgräber"
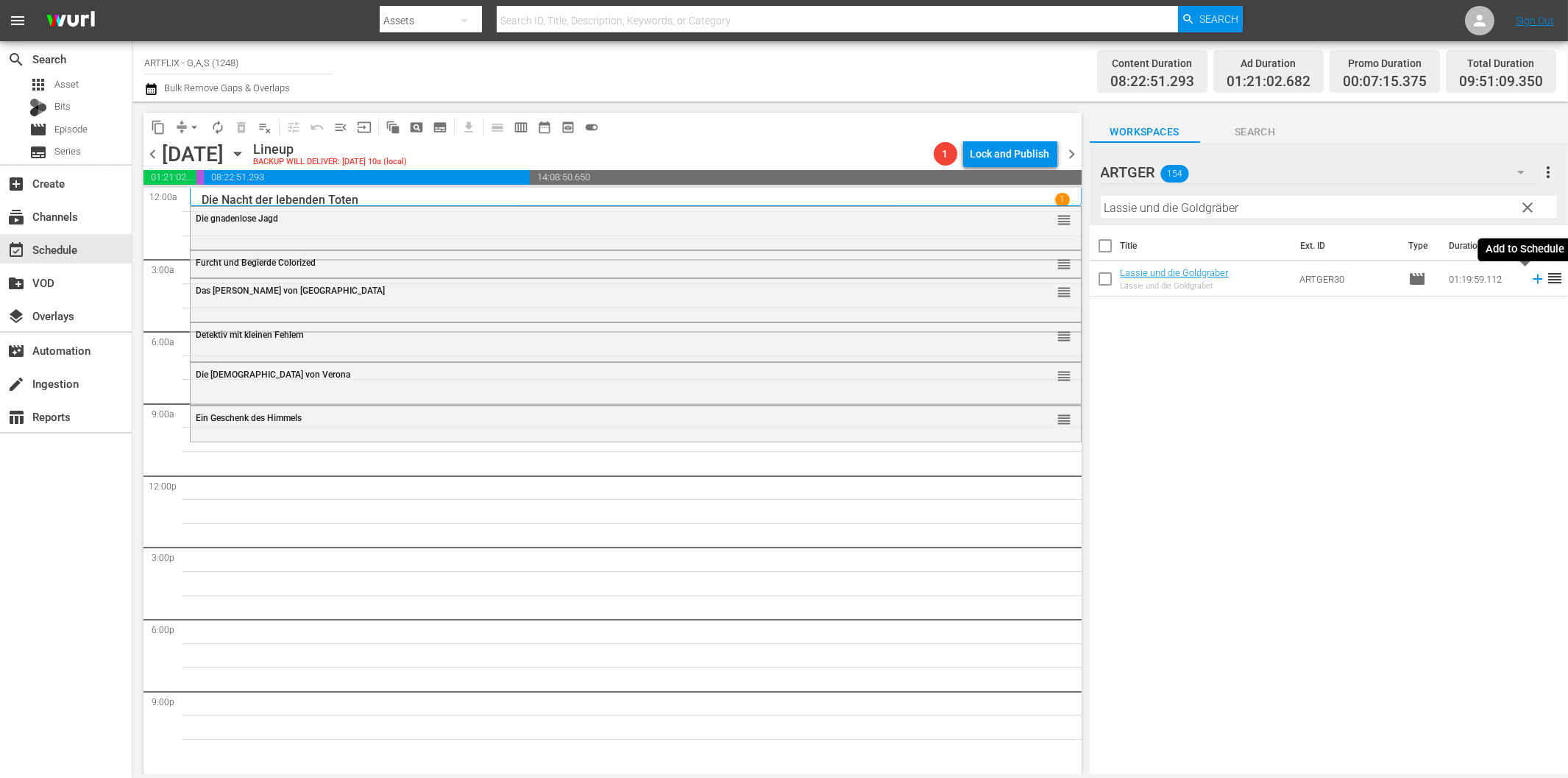
click at [1530, 281] on icon at bounding box center [1537, 278] width 16 height 16
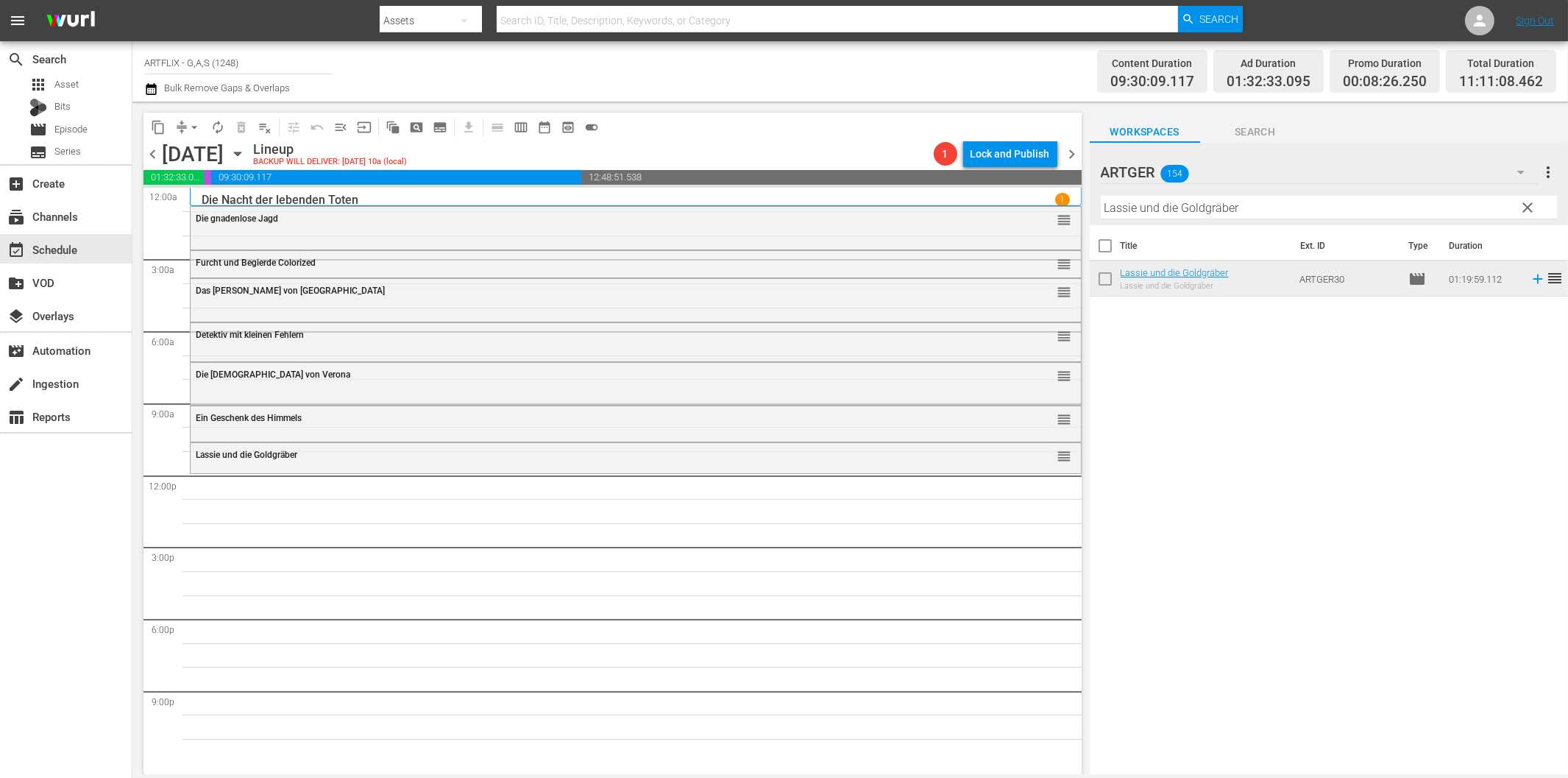
click at [1228, 208] on input "Lassie und die Goldgräber" at bounding box center [1329, 207] width 456 height 23
paste input "Recht und Leidenschaft"
click at [1139, 203] on input "Recht und Leidenschaft" at bounding box center [1329, 207] width 456 height 23
paste input "Ein [PERSON_NAME] geht auf"
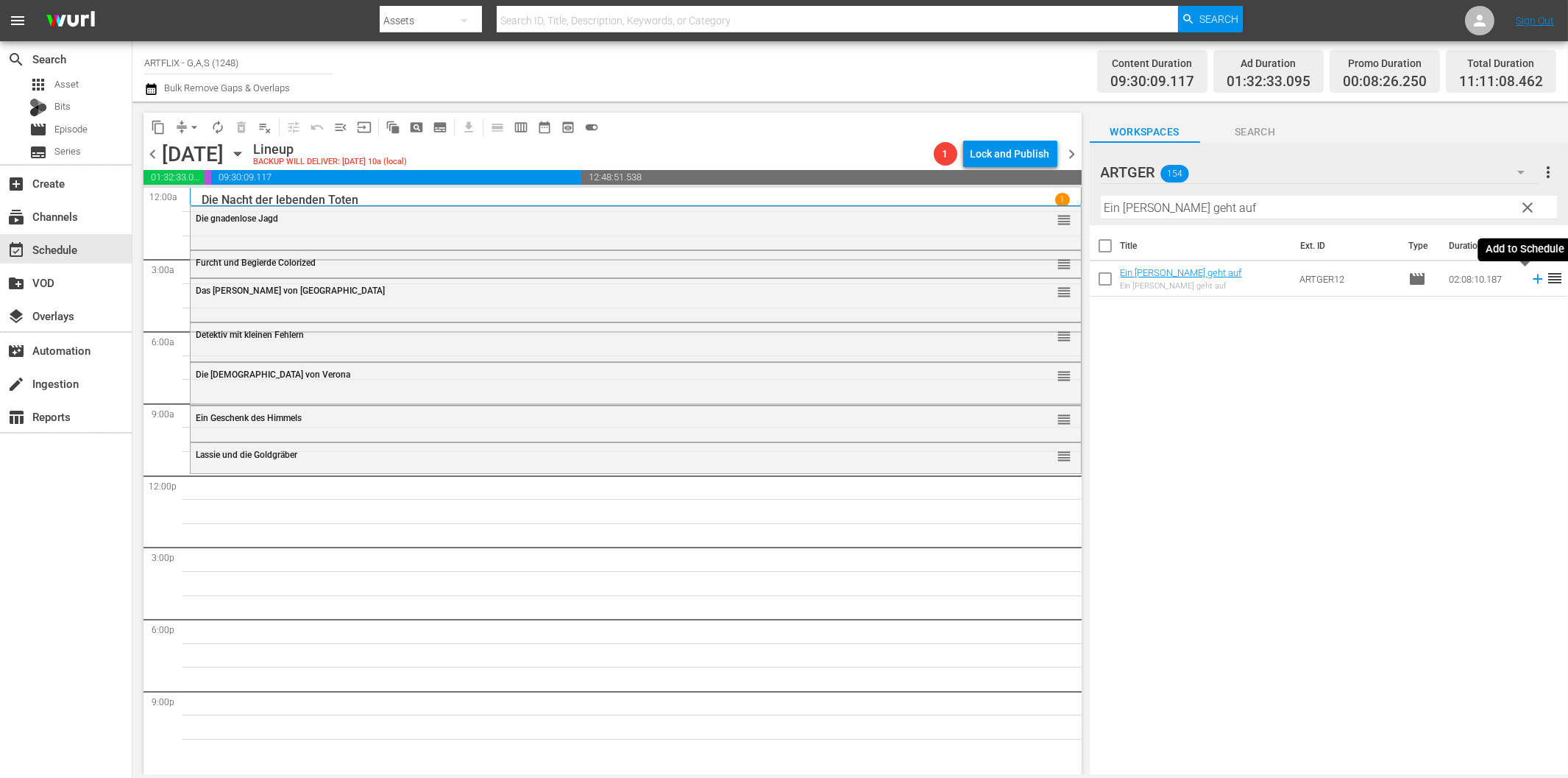
click at [1533, 281] on icon at bounding box center [1537, 279] width 9 height 9
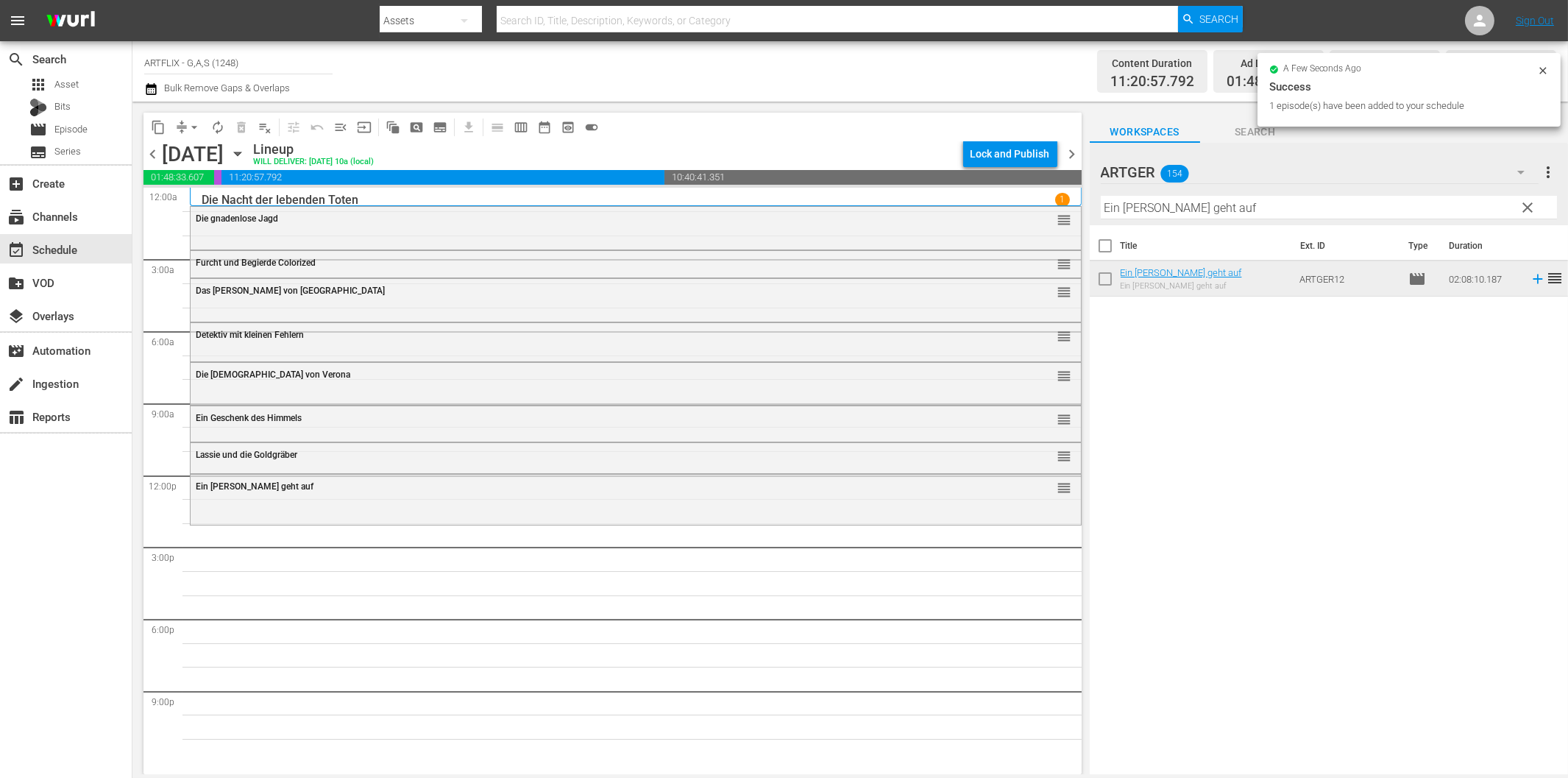
click at [1264, 209] on input "Ein [PERSON_NAME] geht auf" at bounding box center [1329, 207] width 456 height 23
paste input "Recht und Leidenschaft"
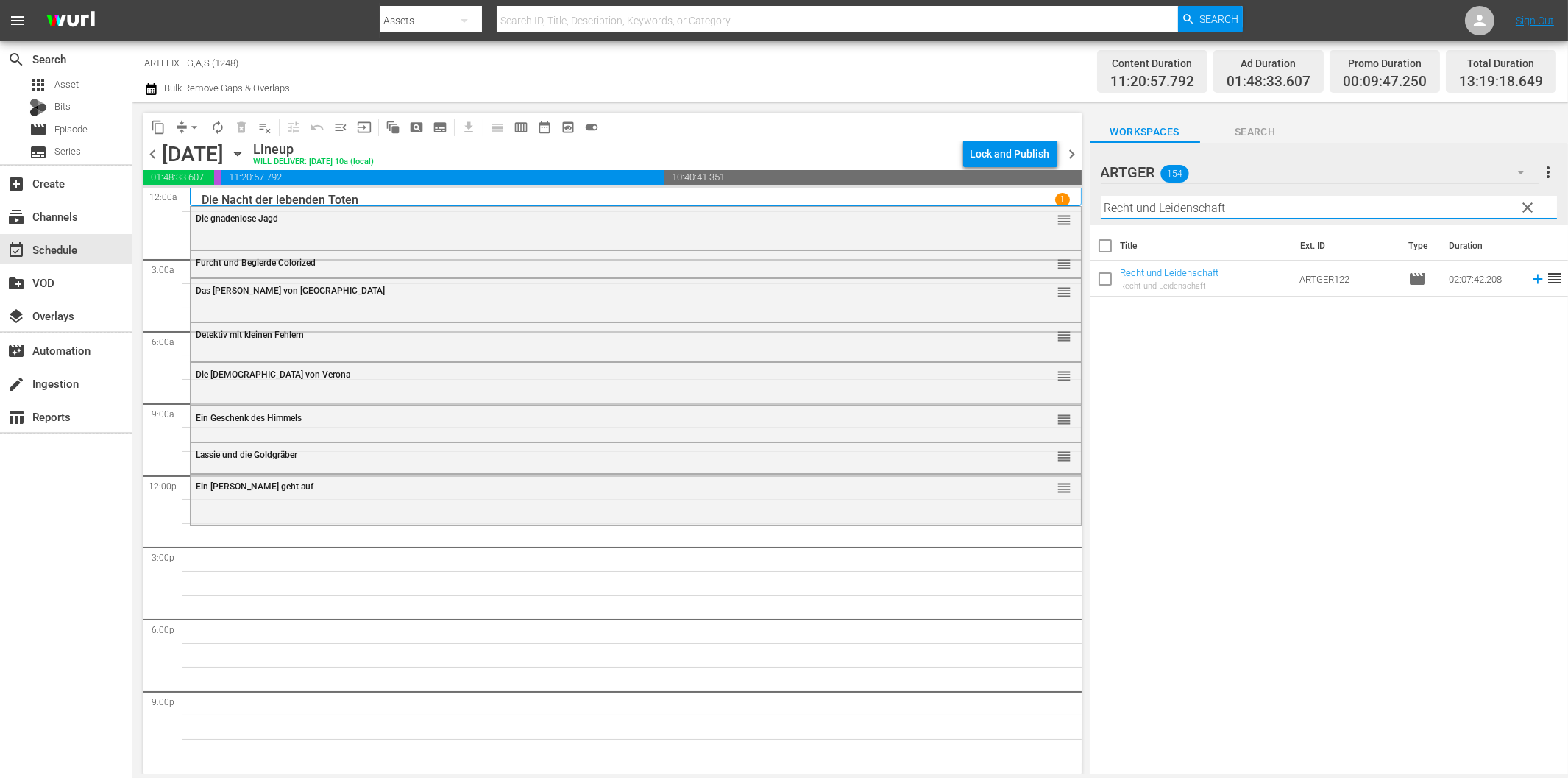
click at [1530, 281] on icon at bounding box center [1537, 278] width 16 height 16
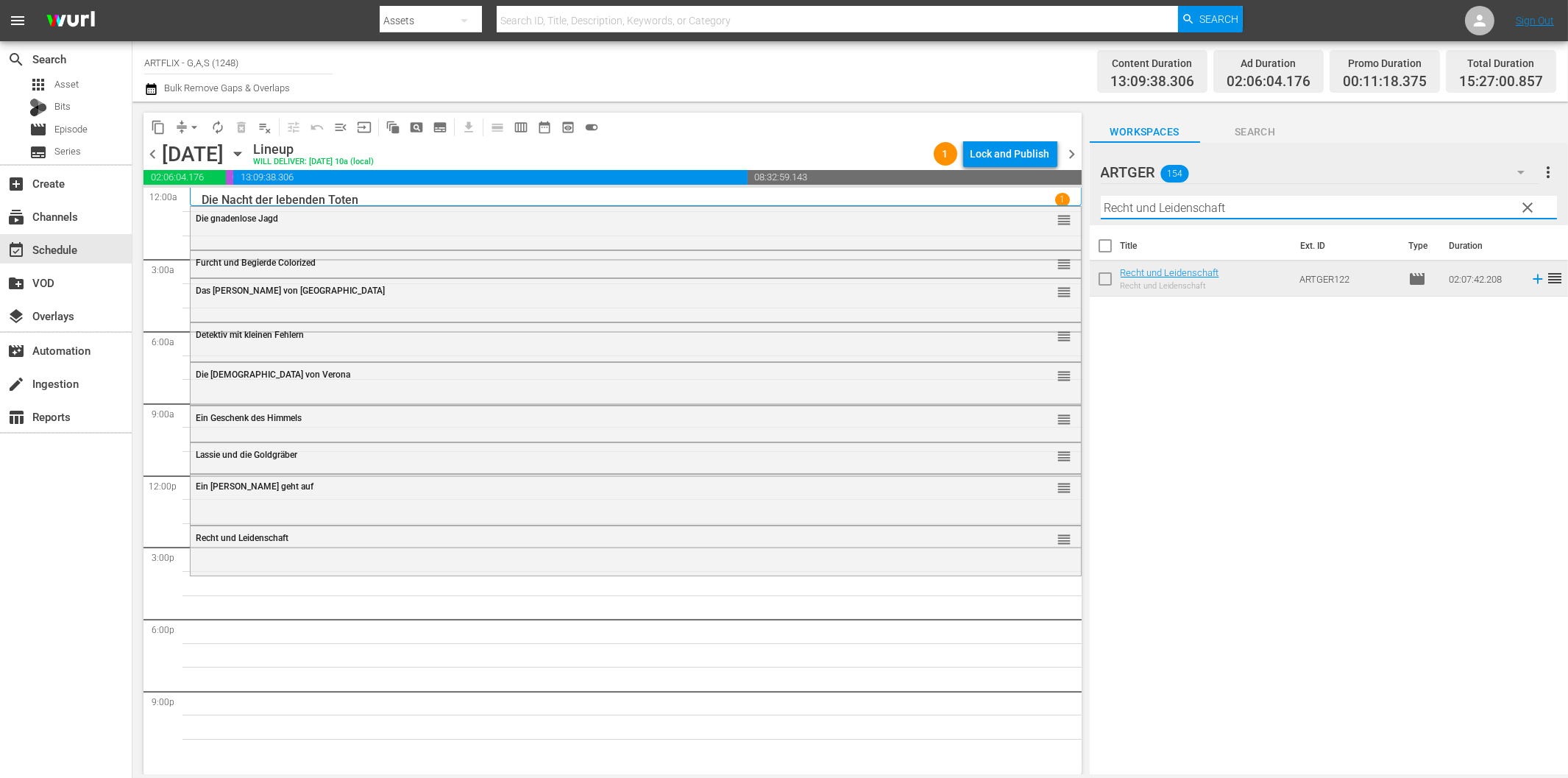
click at [1179, 210] on input "Recht und Leidenschaft" at bounding box center [1329, 207] width 456 height 23
paste input "Der Diamantencoup"
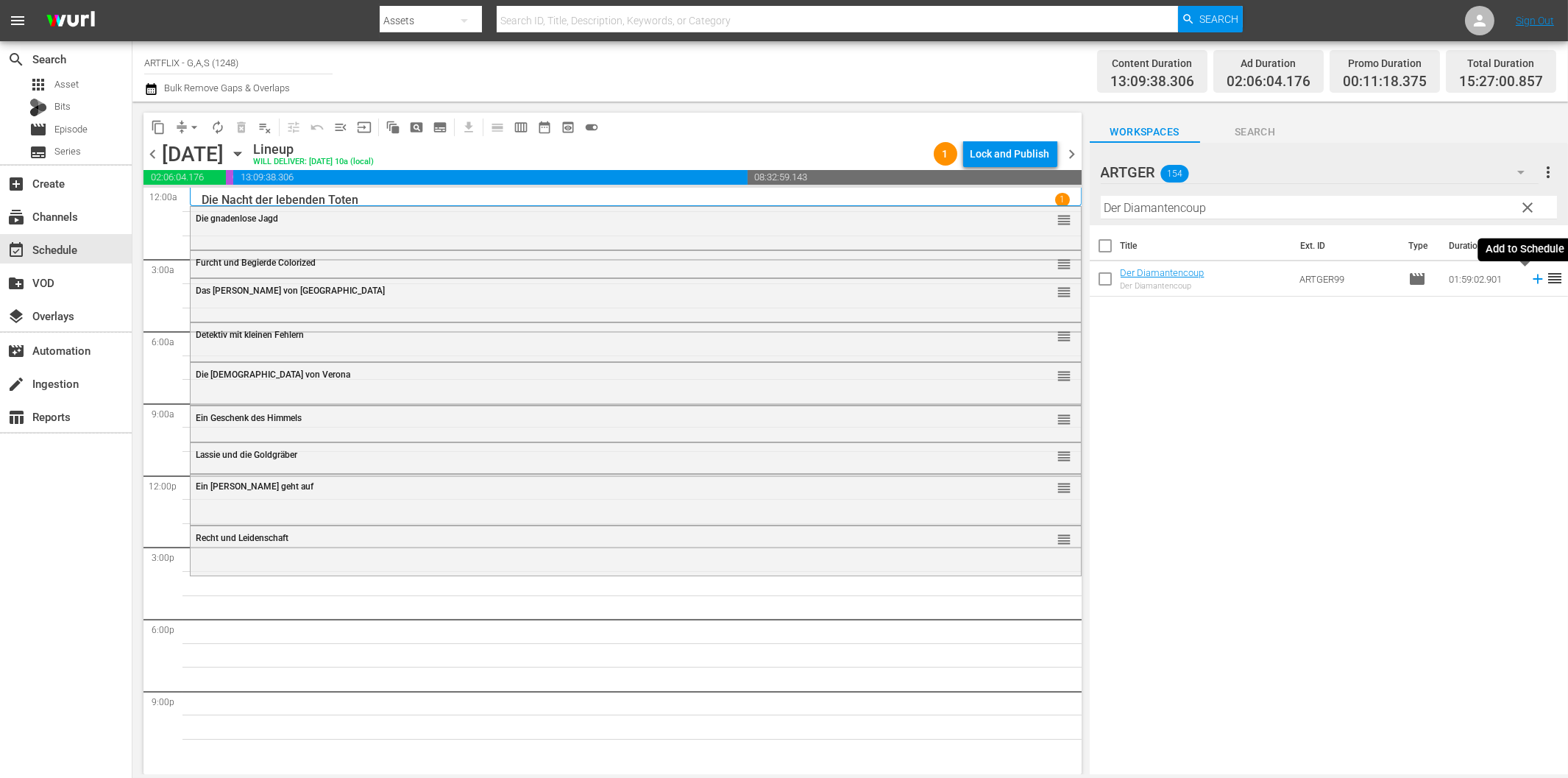
click at [1530, 277] on icon at bounding box center [1537, 278] width 16 height 16
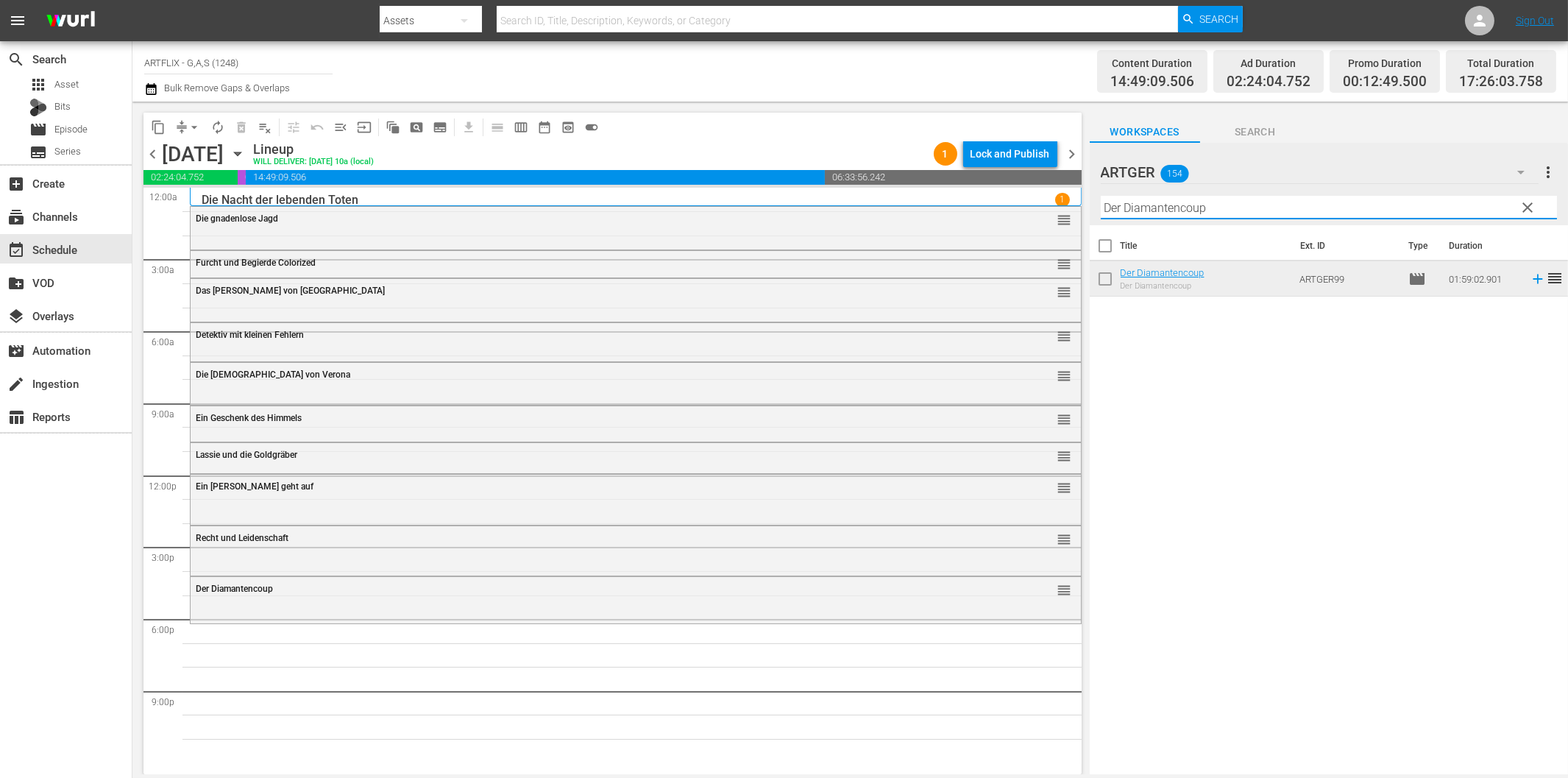
click at [1318, 208] on input "Der Diamantencoup" at bounding box center [1329, 207] width 456 height 23
paste input "s Teufels verlorene Söhne"
click at [1530, 281] on icon at bounding box center [1537, 278] width 16 height 16
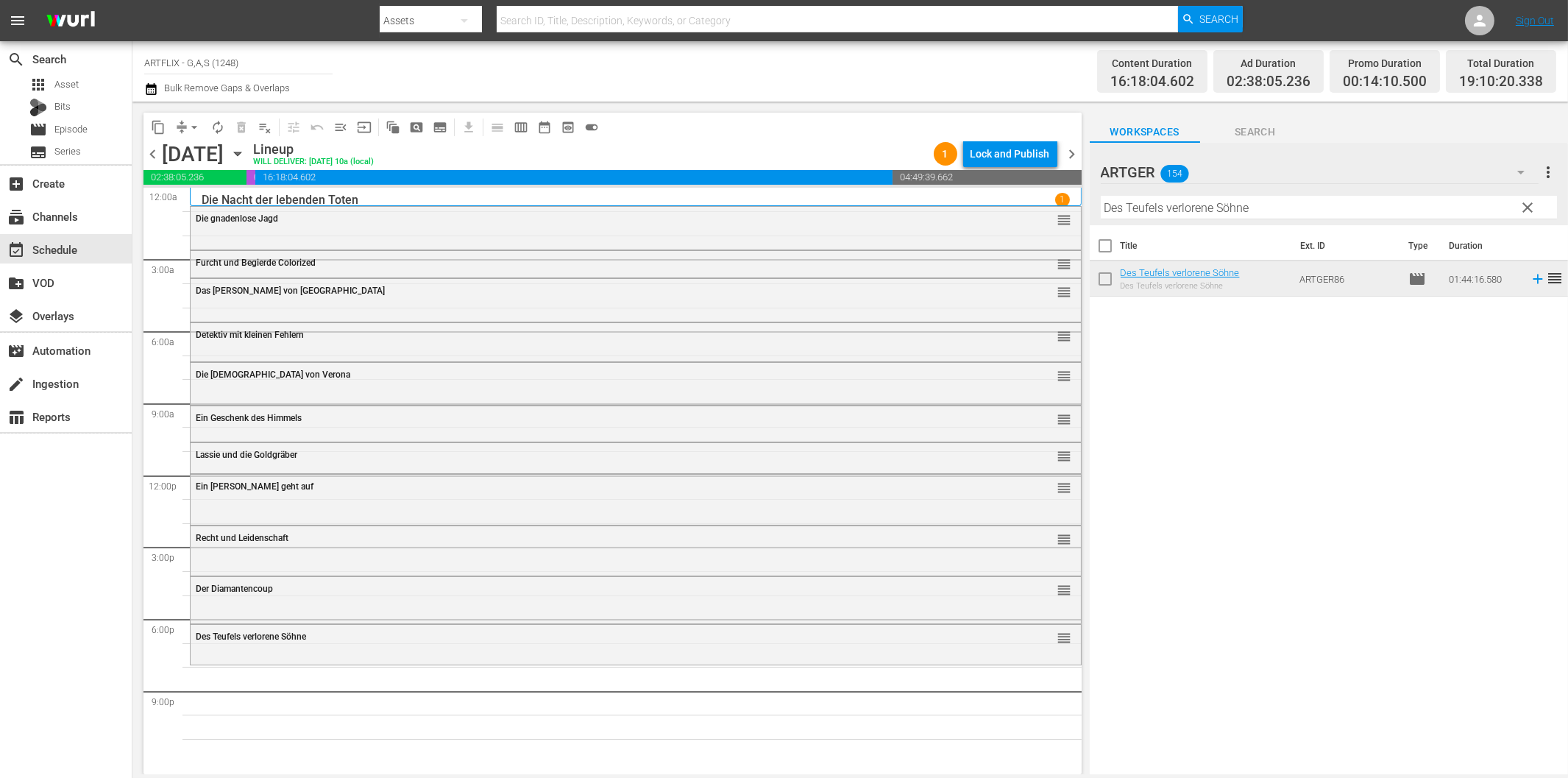
click at [1281, 209] on input "Des Teufels verlorene Söhne" at bounding box center [1329, 207] width 456 height 23
paste input "Running Hero (Soldier of Fortune)"
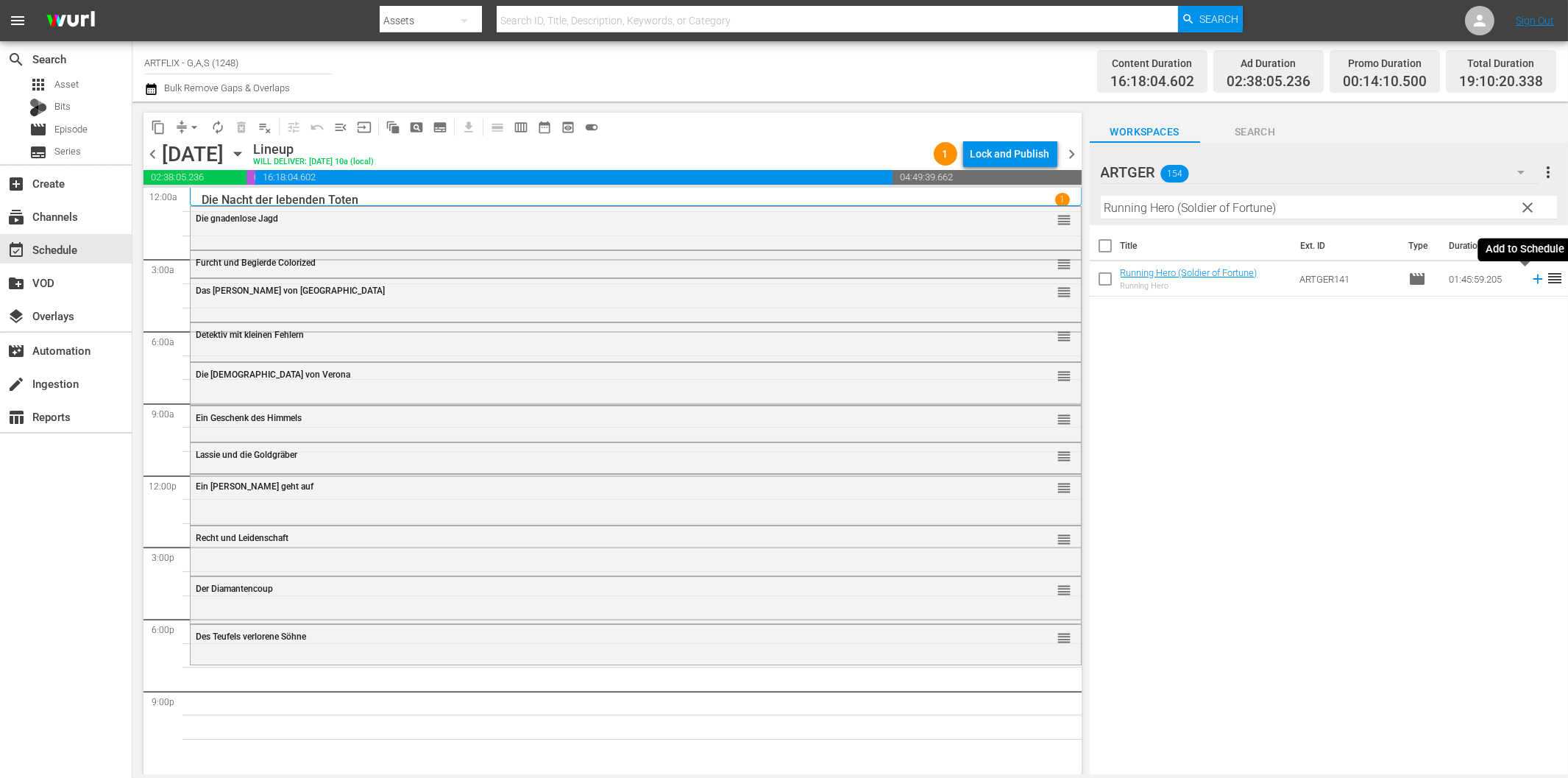
click at [1530, 277] on icon at bounding box center [1537, 278] width 16 height 16
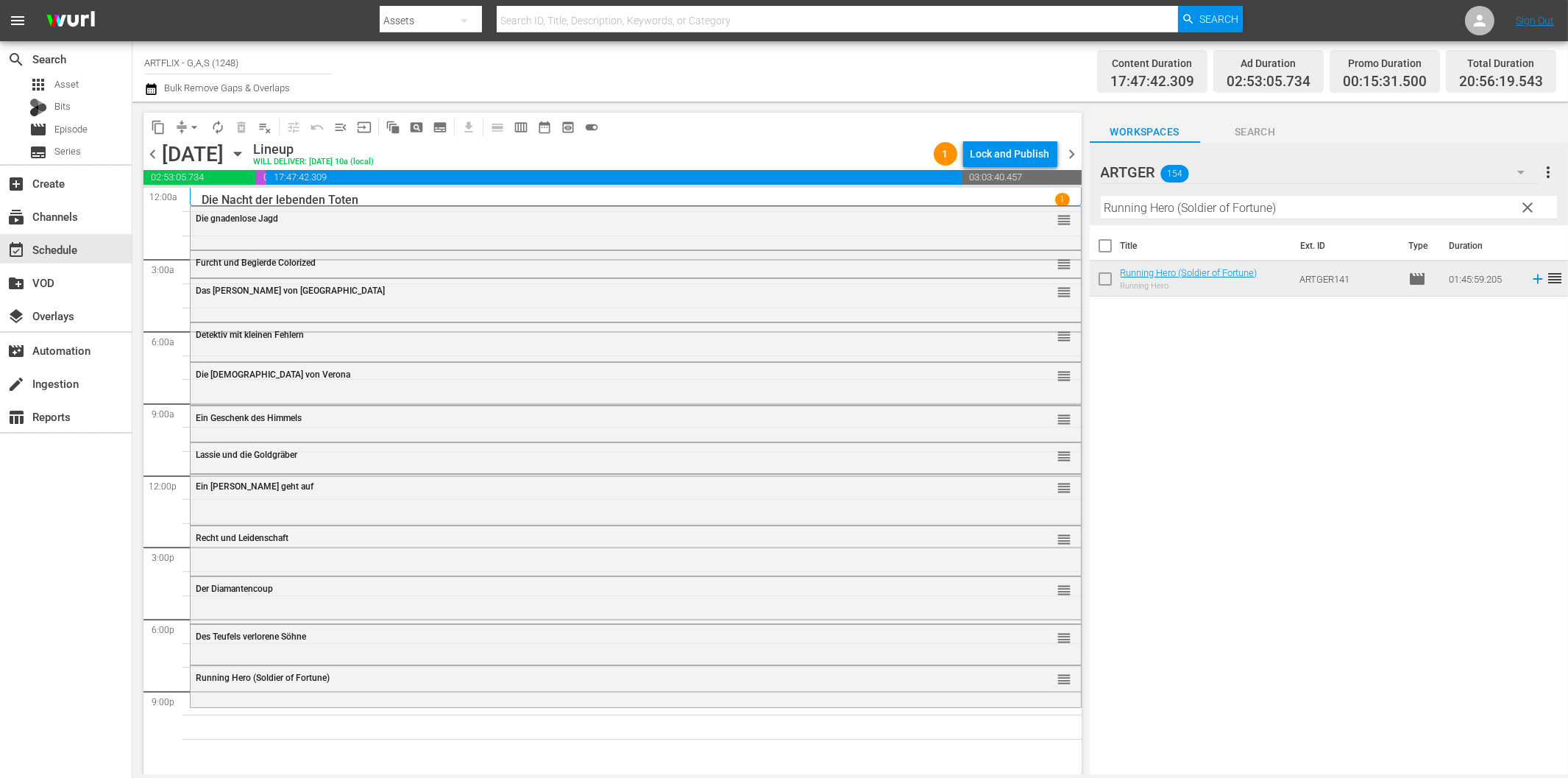
click at [1250, 208] on input "Running Hero (Soldier of Fortune)" at bounding box center [1329, 207] width 456 height 23
paste input "Todeskommando Atlantik"
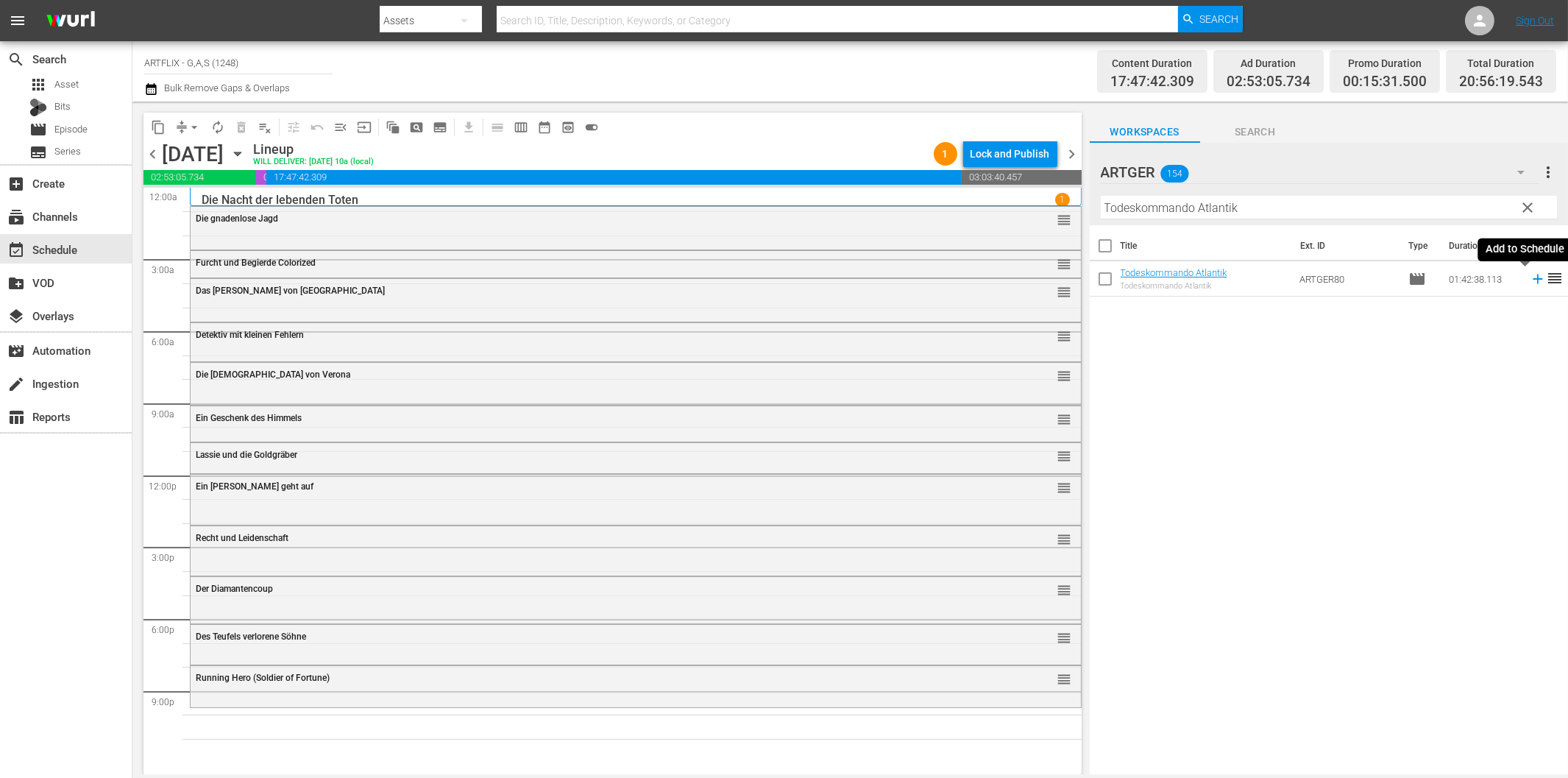
click at [1530, 281] on icon at bounding box center [1537, 278] width 16 height 16
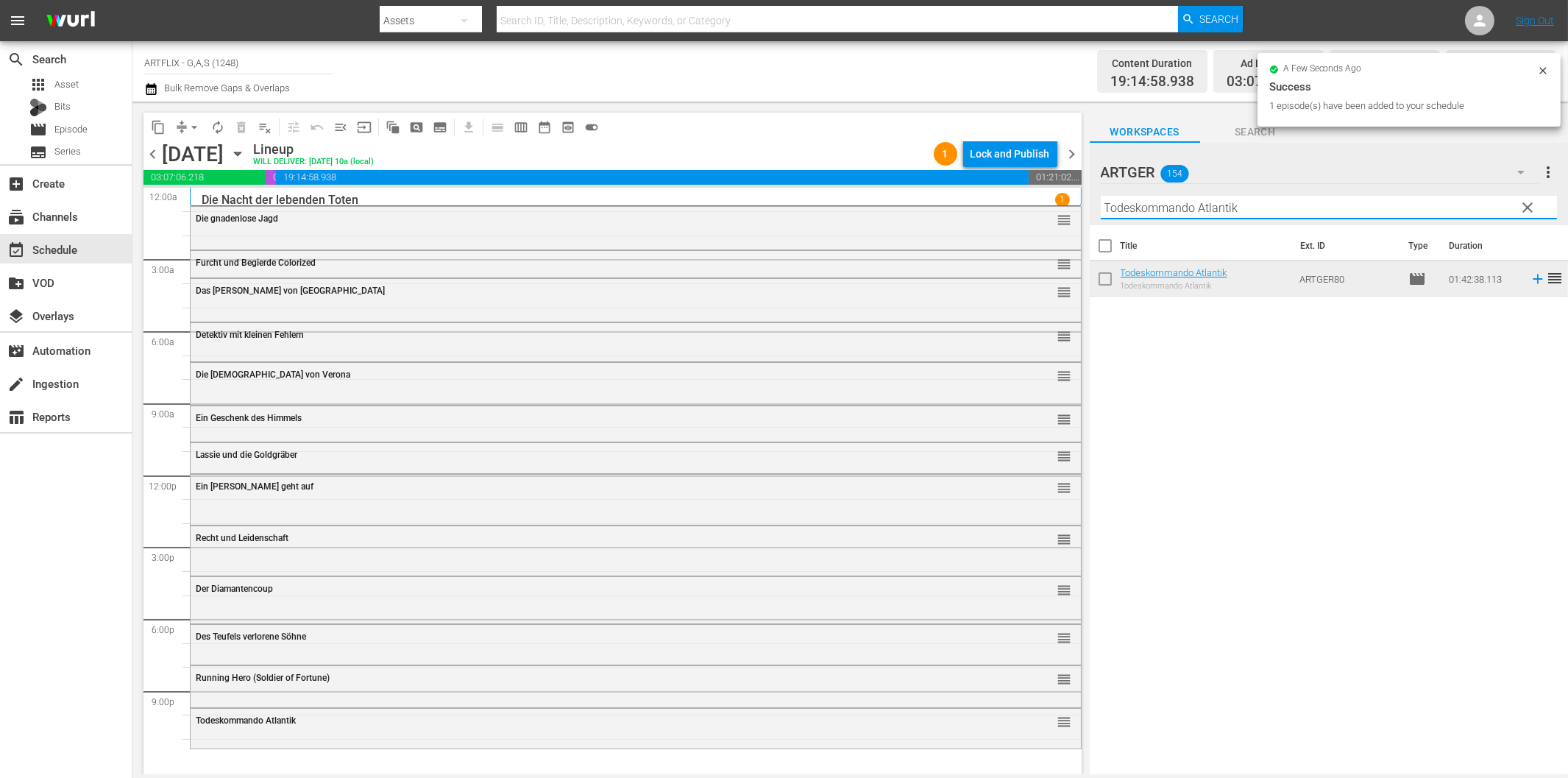
click at [1195, 204] on input "Todeskommando Atlantik" at bounding box center [1329, 207] width 456 height 23
paste input "[PERSON_NAME] Dracula"
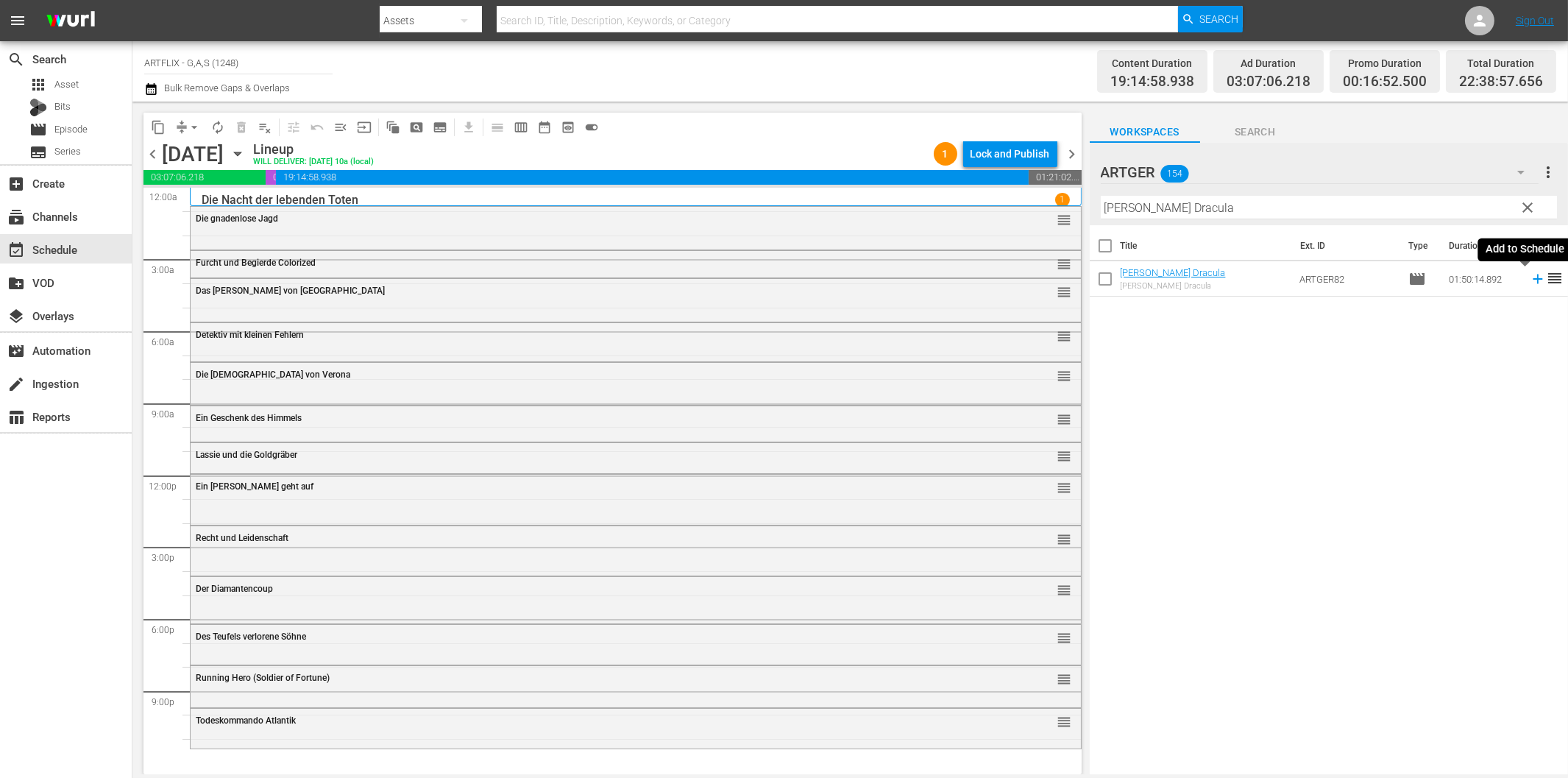
click at [1530, 277] on icon at bounding box center [1537, 278] width 16 height 16
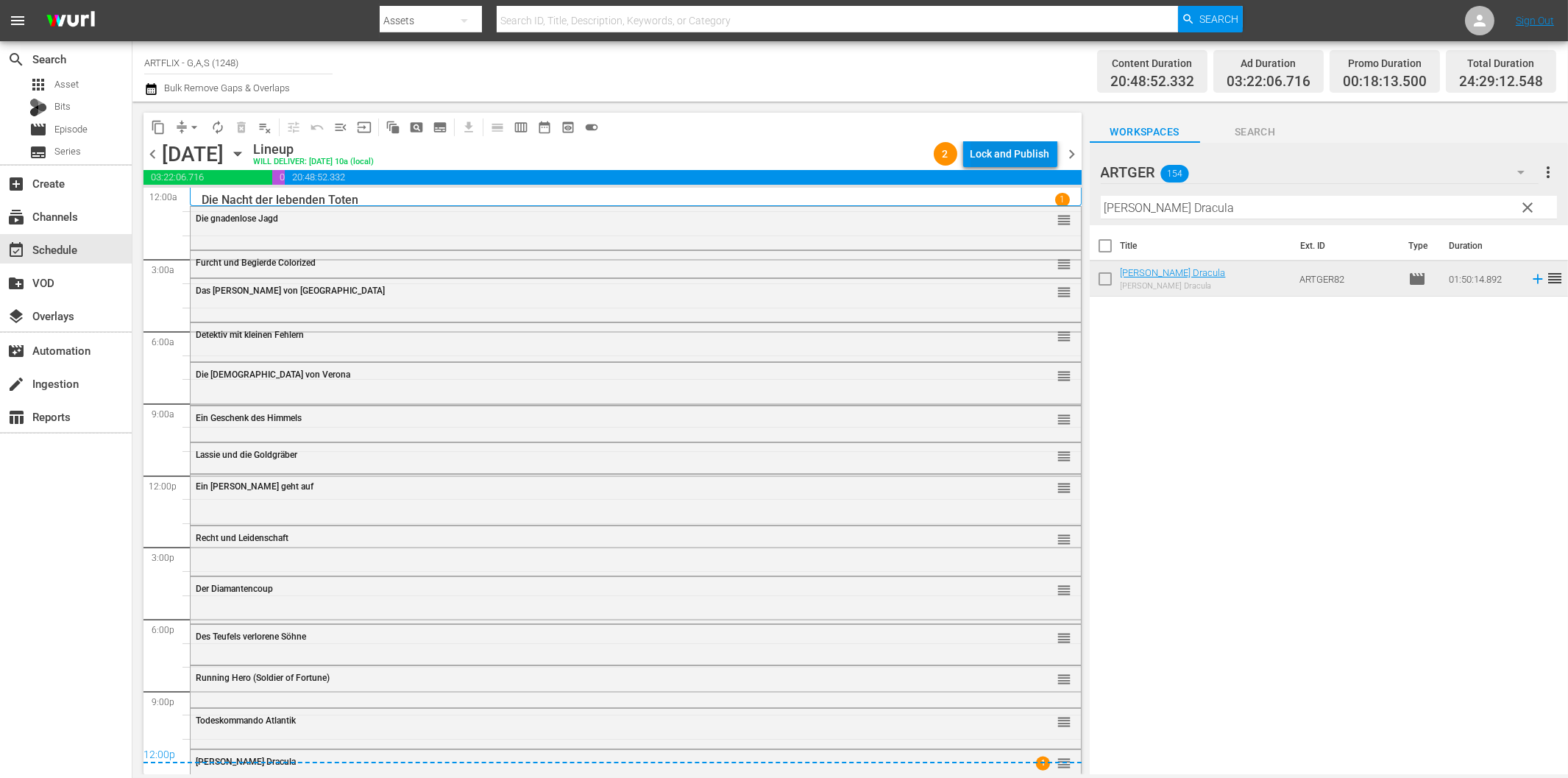
click at [995, 148] on div "Lock and Publish" at bounding box center [1011, 154] width 80 height 27
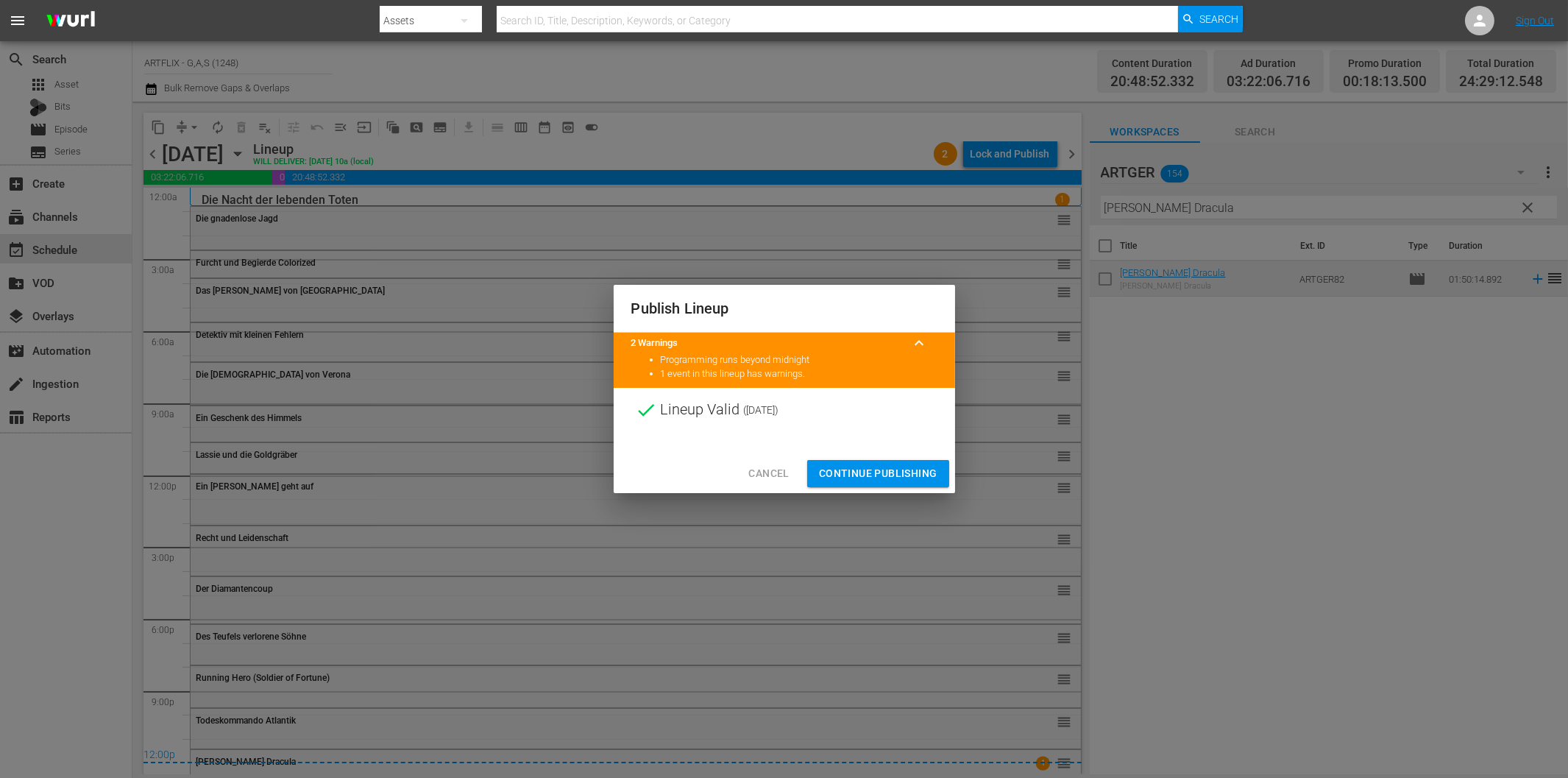
click at [916, 463] on button "Continue Publishing" at bounding box center [878, 473] width 142 height 27
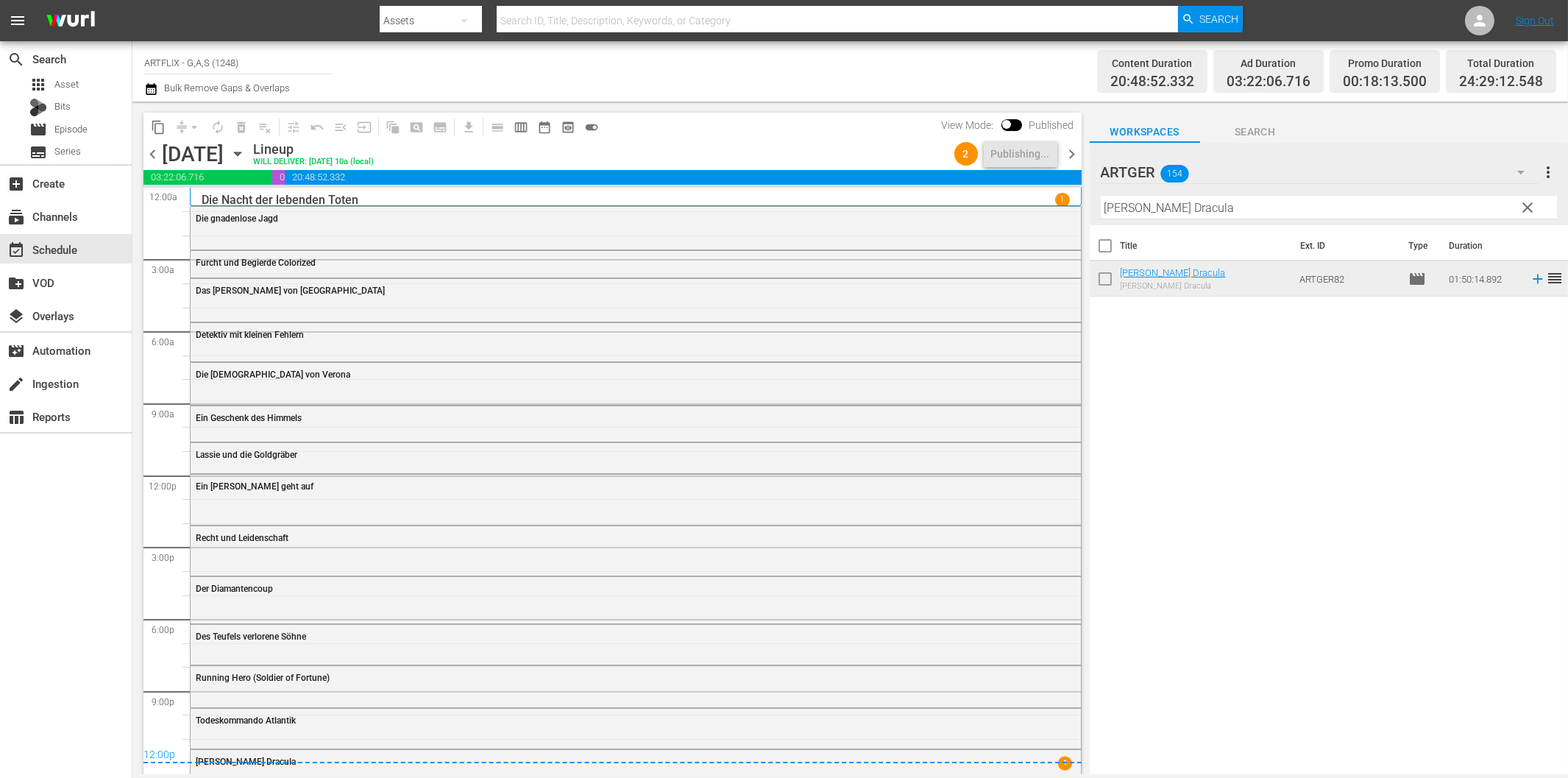
click at [1073, 152] on span "chevron_right" at bounding box center [1073, 154] width 19 height 19
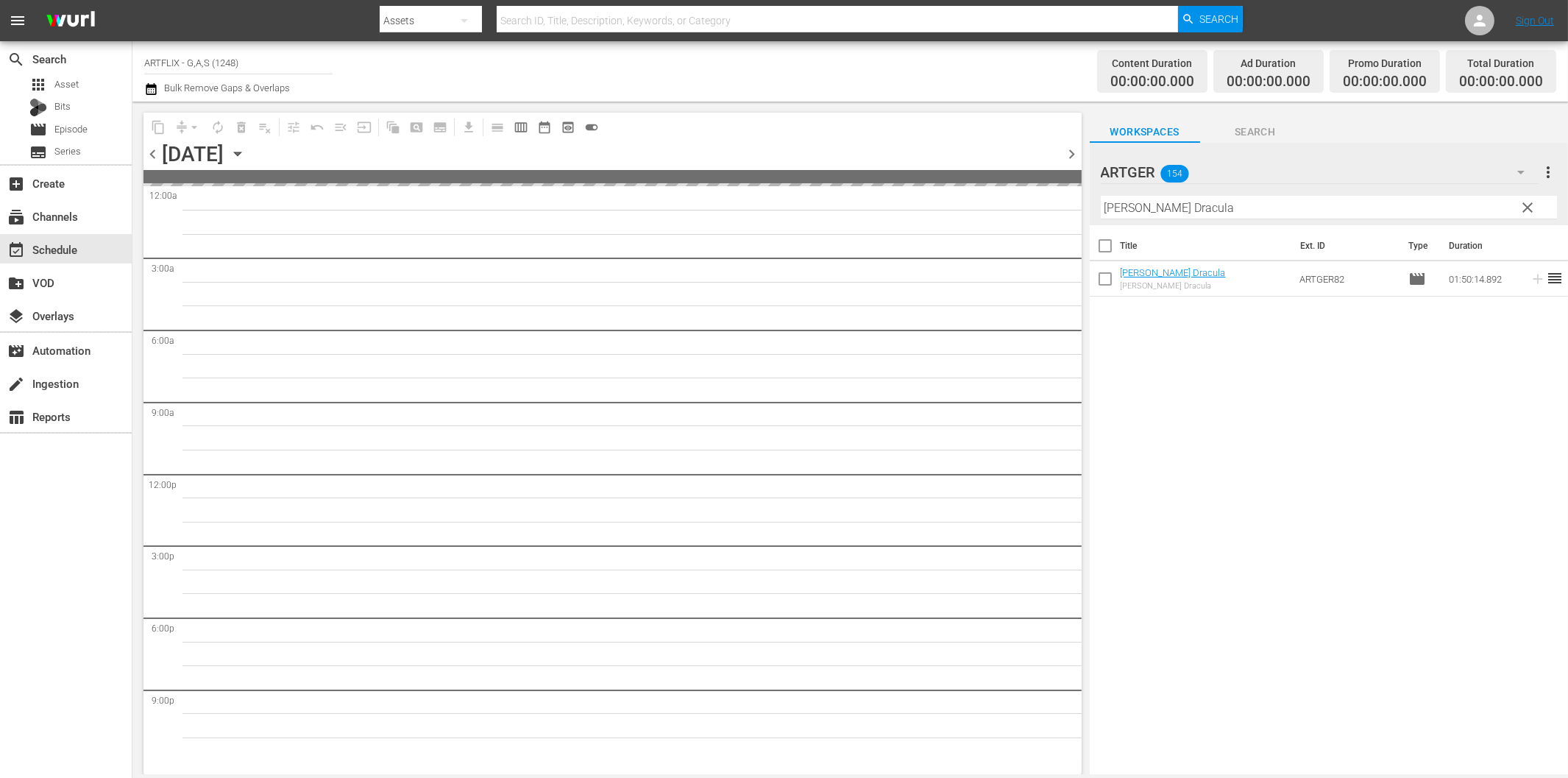
click at [1193, 214] on input "[PERSON_NAME] Dracula" at bounding box center [1329, 207] width 456 height 23
paste input "Der rasende Teufel Colorized"
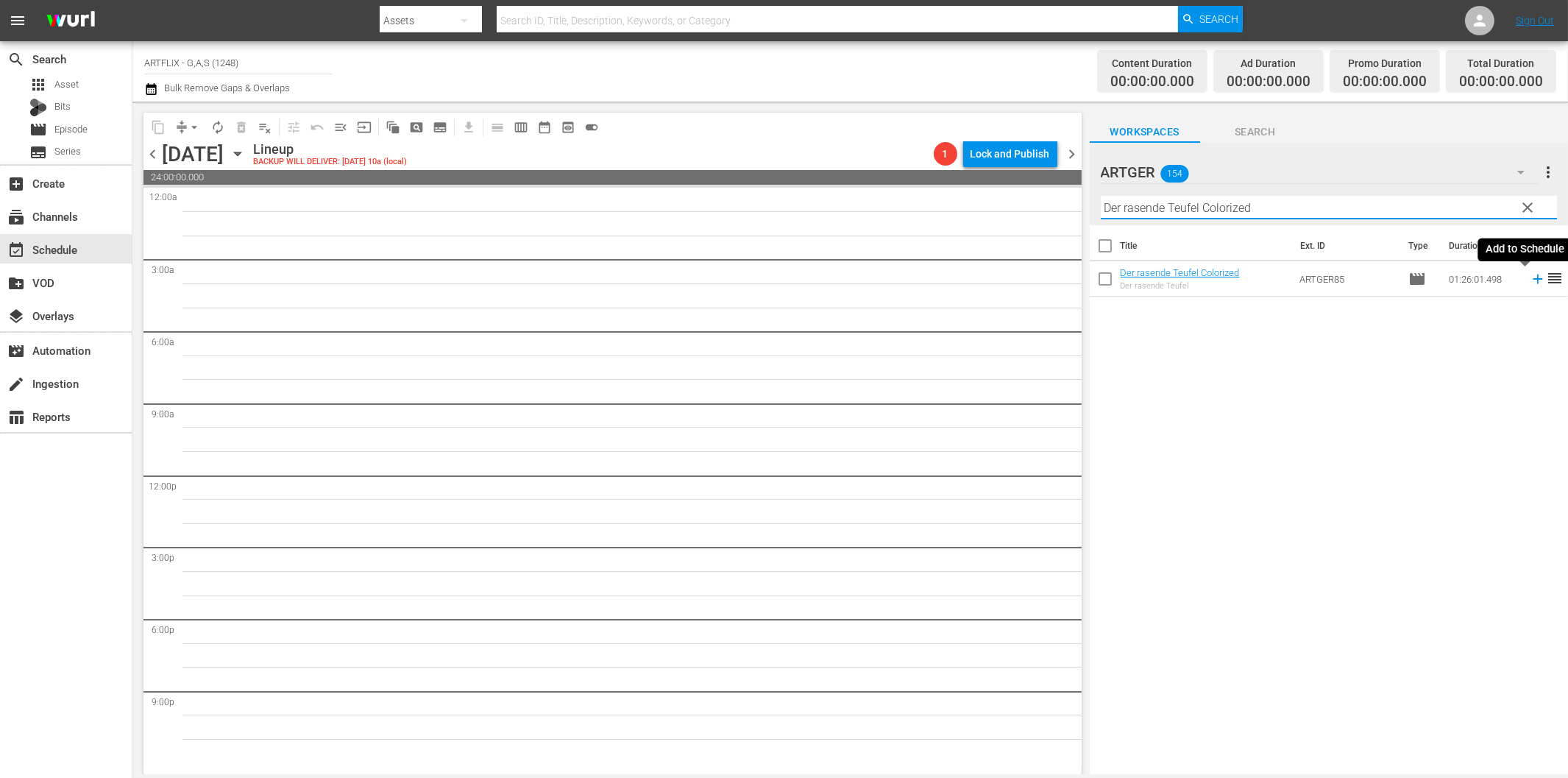
click at [1530, 277] on icon at bounding box center [1537, 278] width 16 height 16
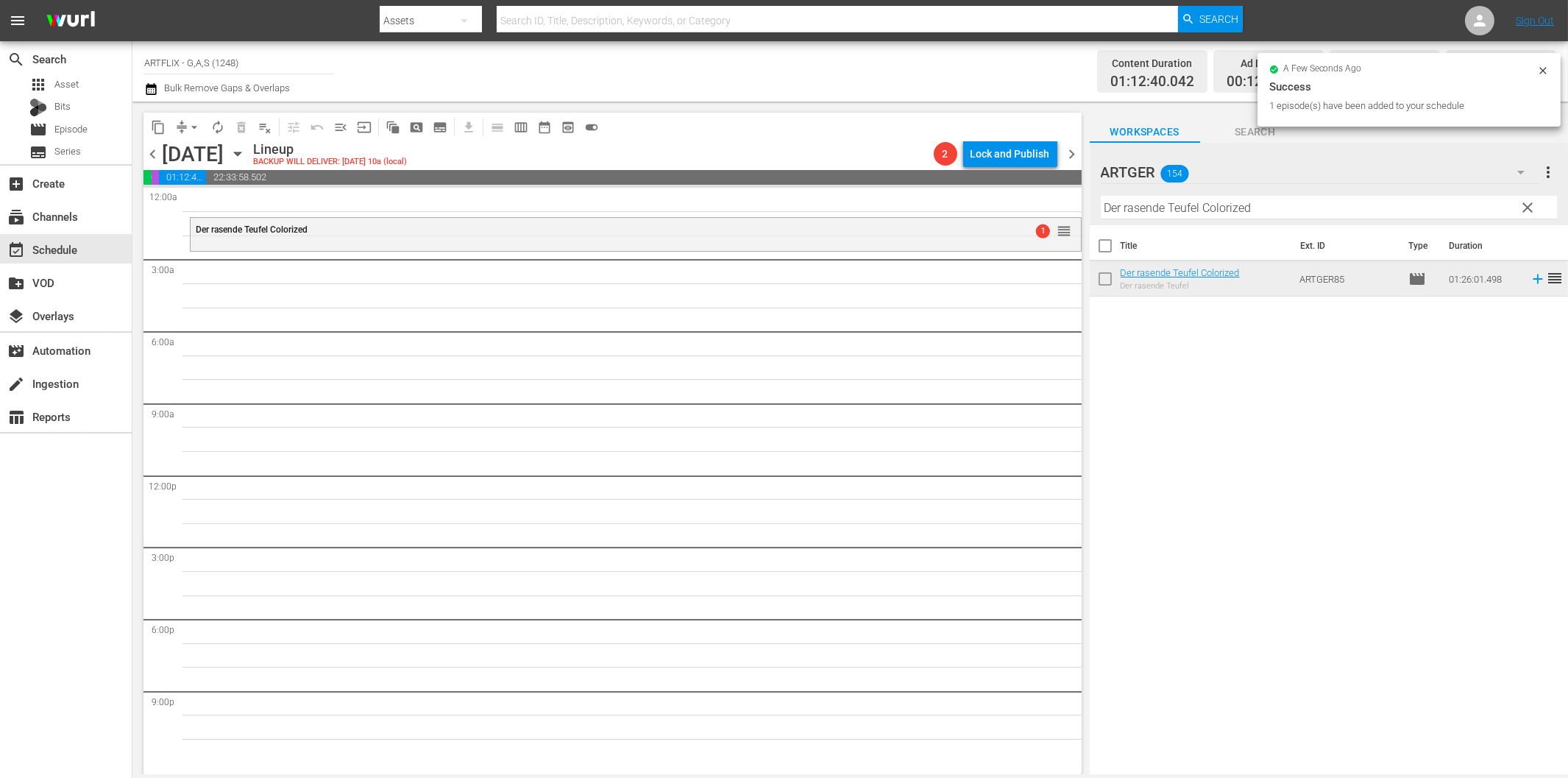
click at [1176, 196] on input "Der rasende Teufel Colorized" at bounding box center [1329, 207] width 456 height 23
paste input "Strike Force - Die Spezialeinheit"
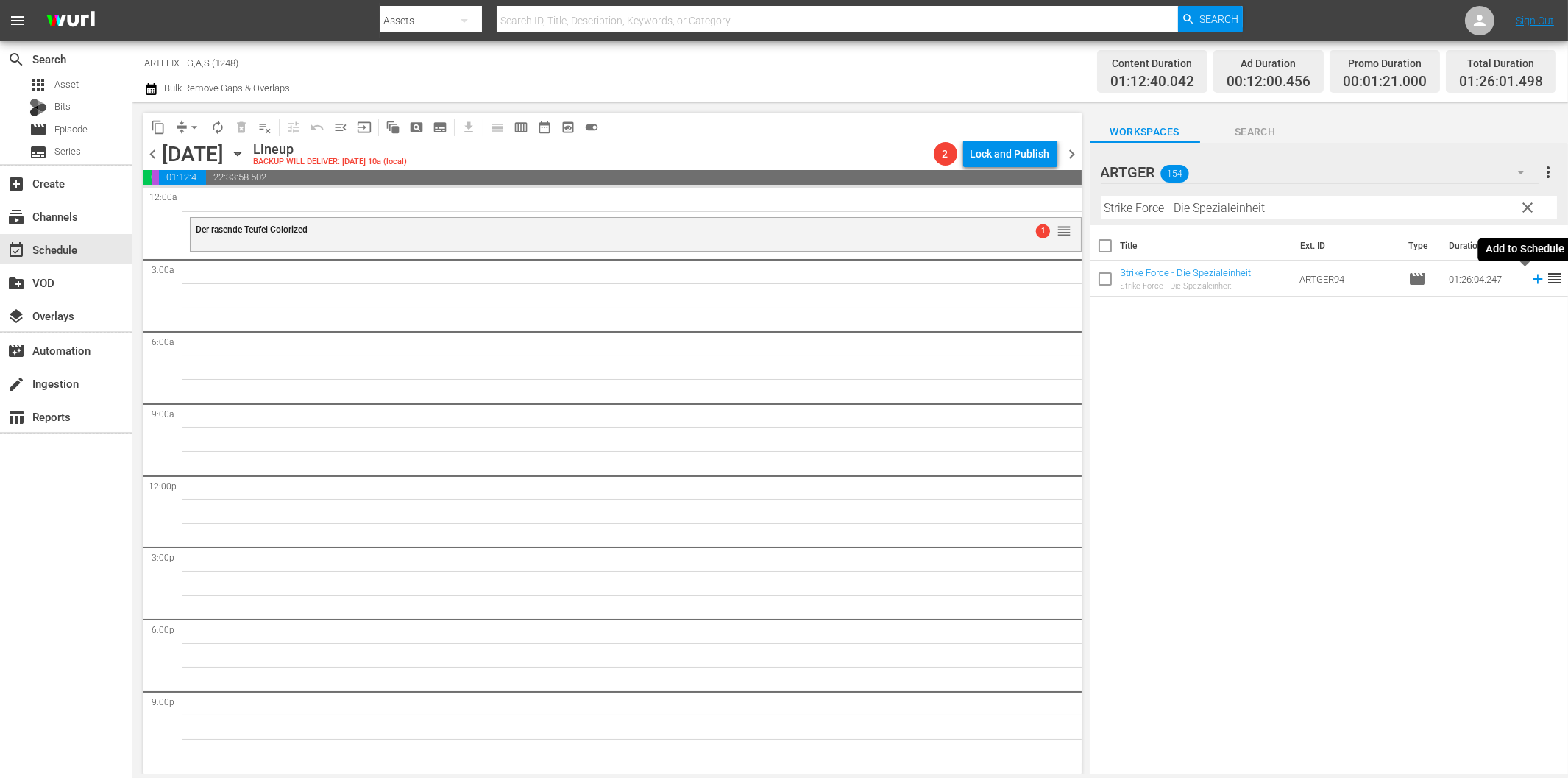
click at [1530, 281] on icon at bounding box center [1537, 278] width 16 height 16
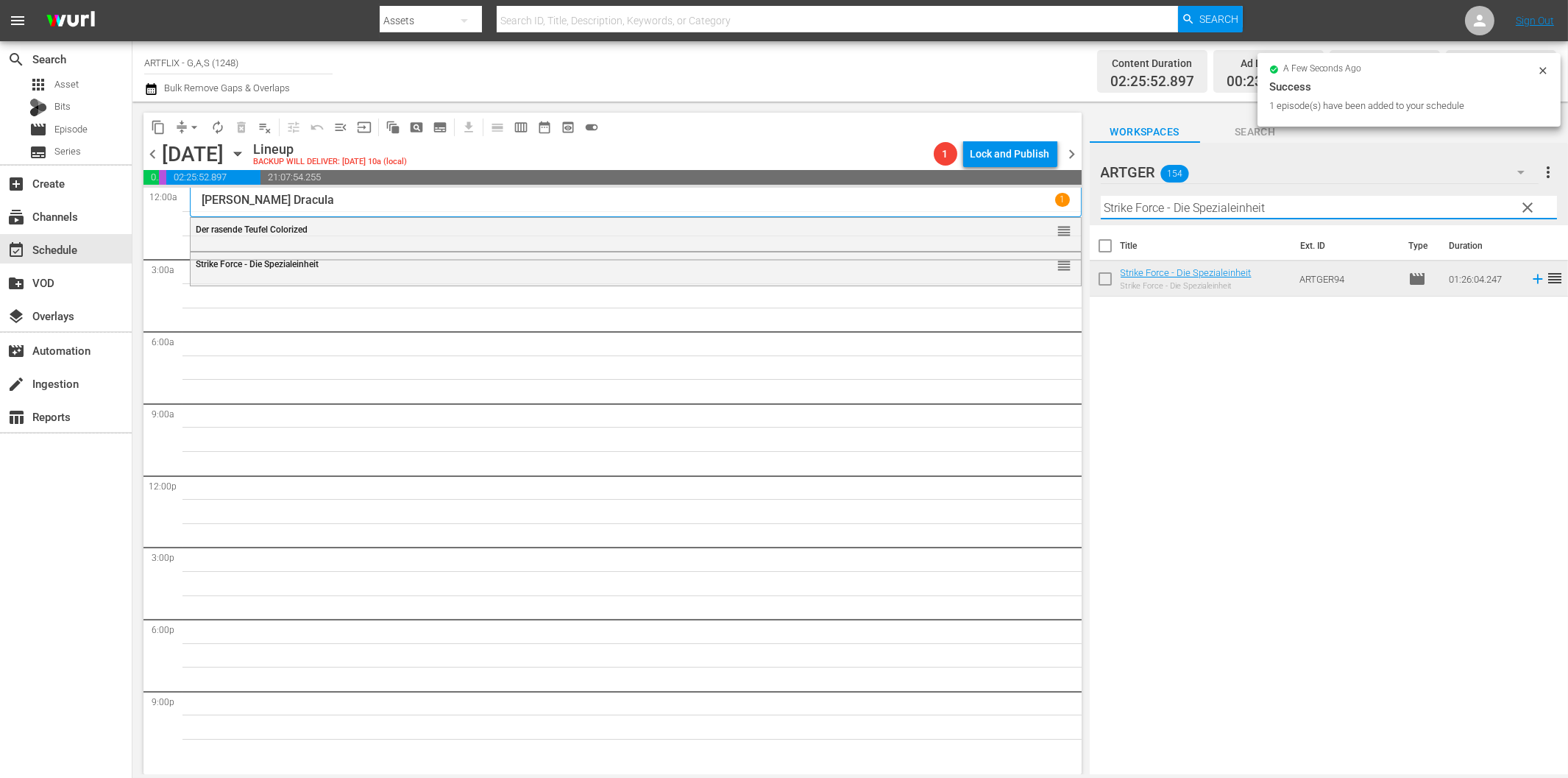
click at [1273, 203] on input "Strike Force - Die Spezialeinheit" at bounding box center [1329, 207] width 456 height 23
paste input "Das Bildnis des [PERSON_NAME]"
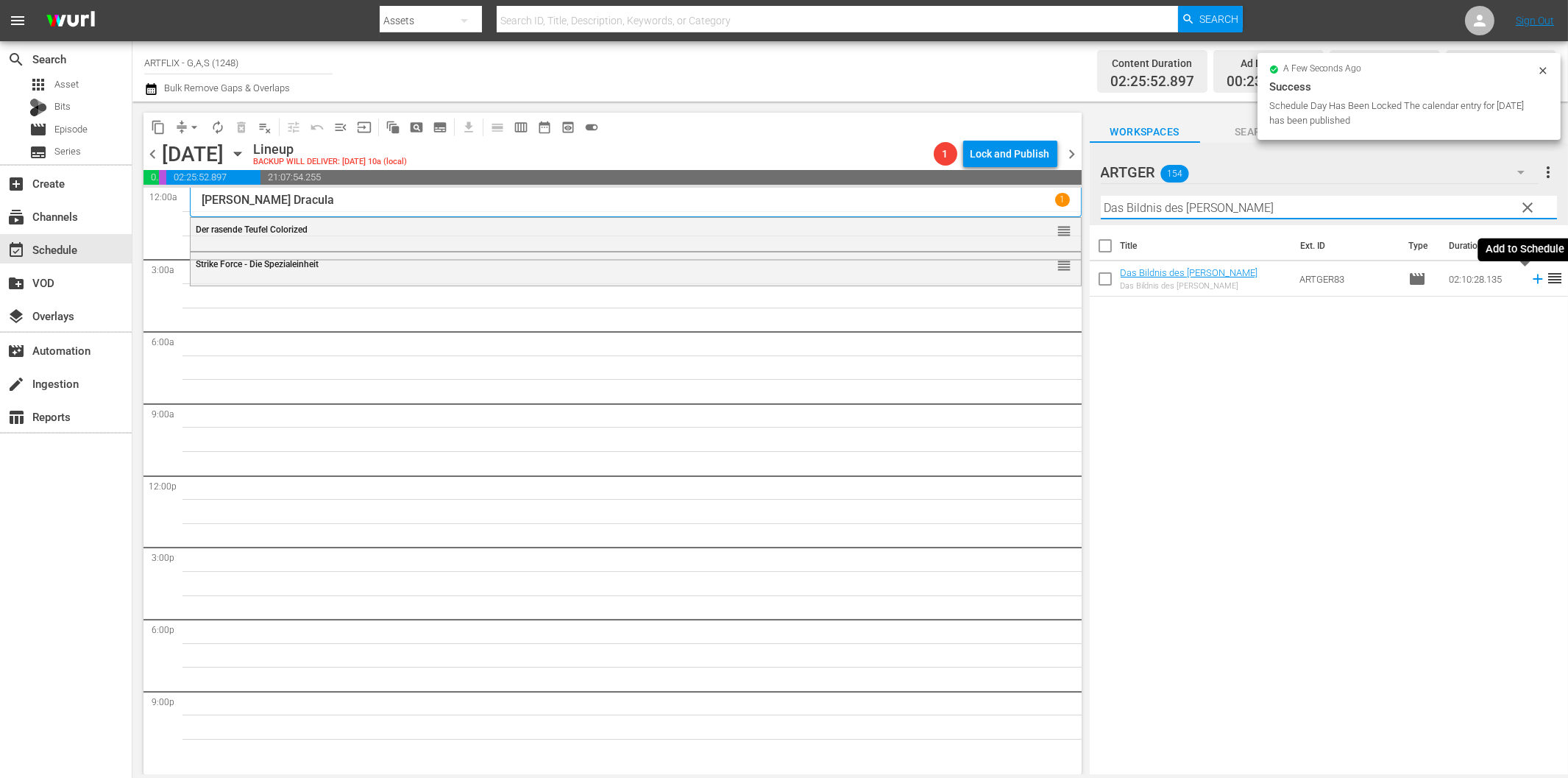
click at [1530, 280] on icon at bounding box center [1537, 278] width 16 height 16
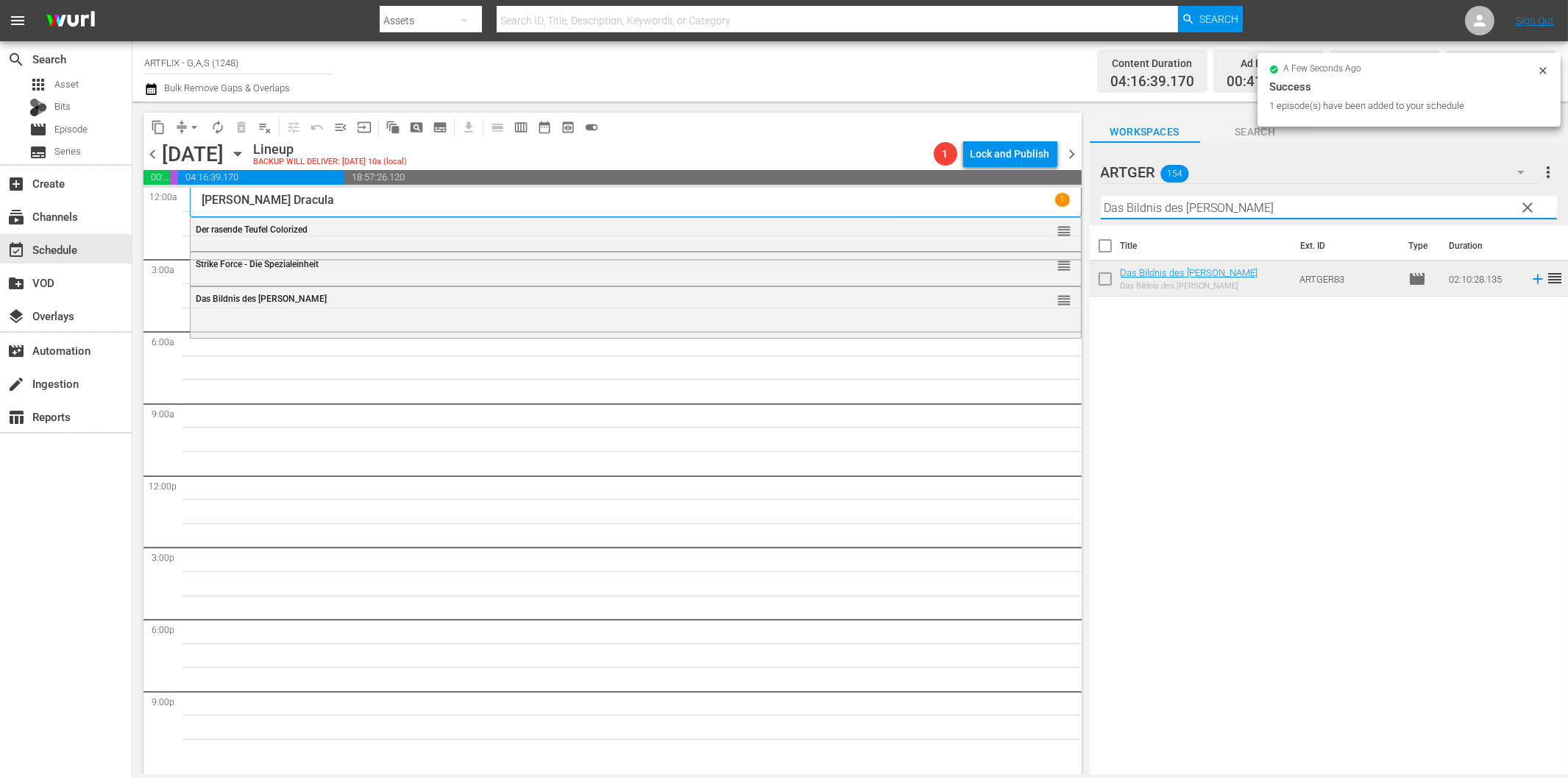
click at [1154, 210] on input "Das Bildnis des [PERSON_NAME]" at bounding box center [1329, 207] width 456 height 23
paste input "[PERSON_NAME] im Abendkleid"
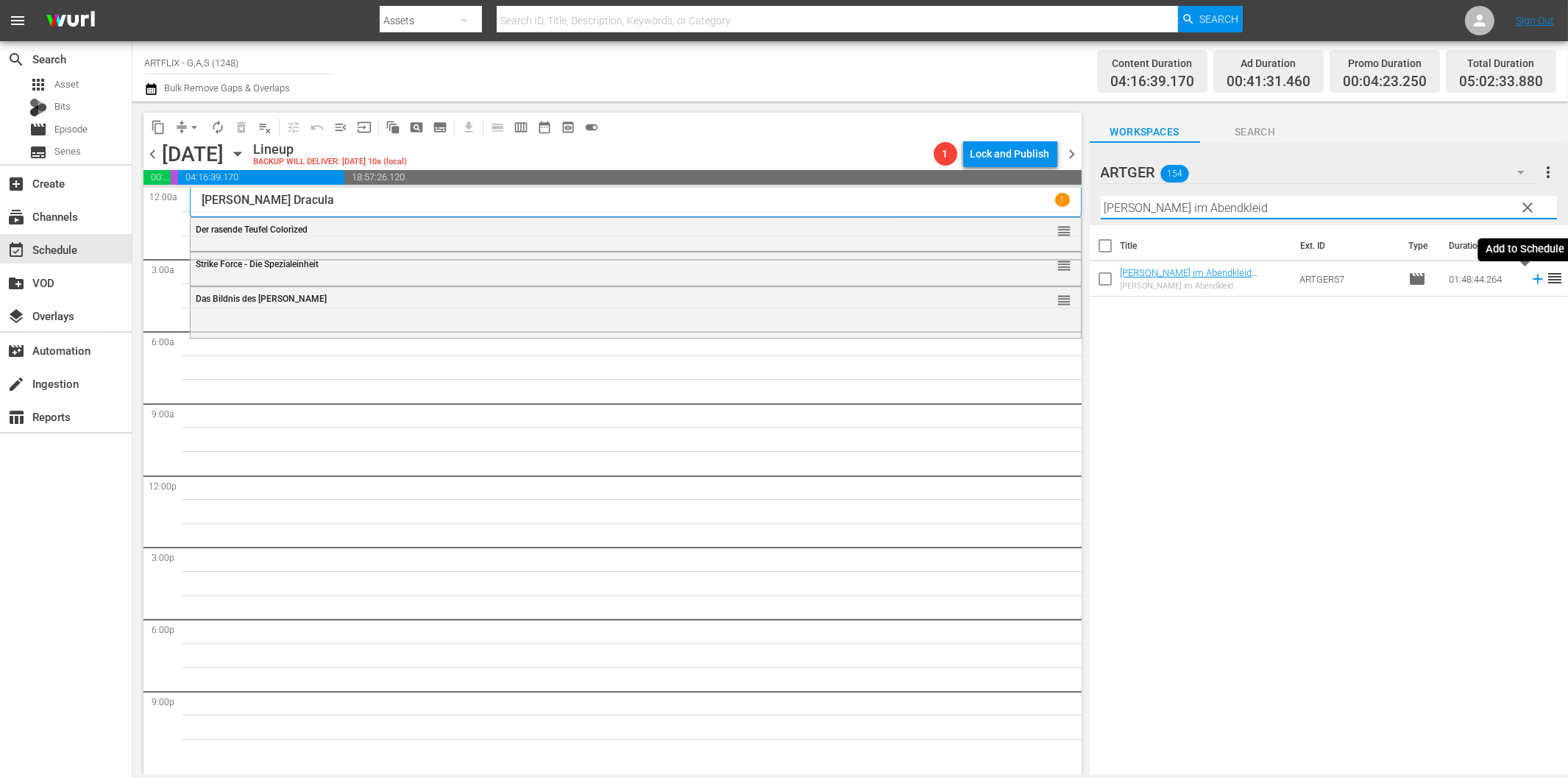
click at [1533, 280] on icon at bounding box center [1537, 279] width 9 height 9
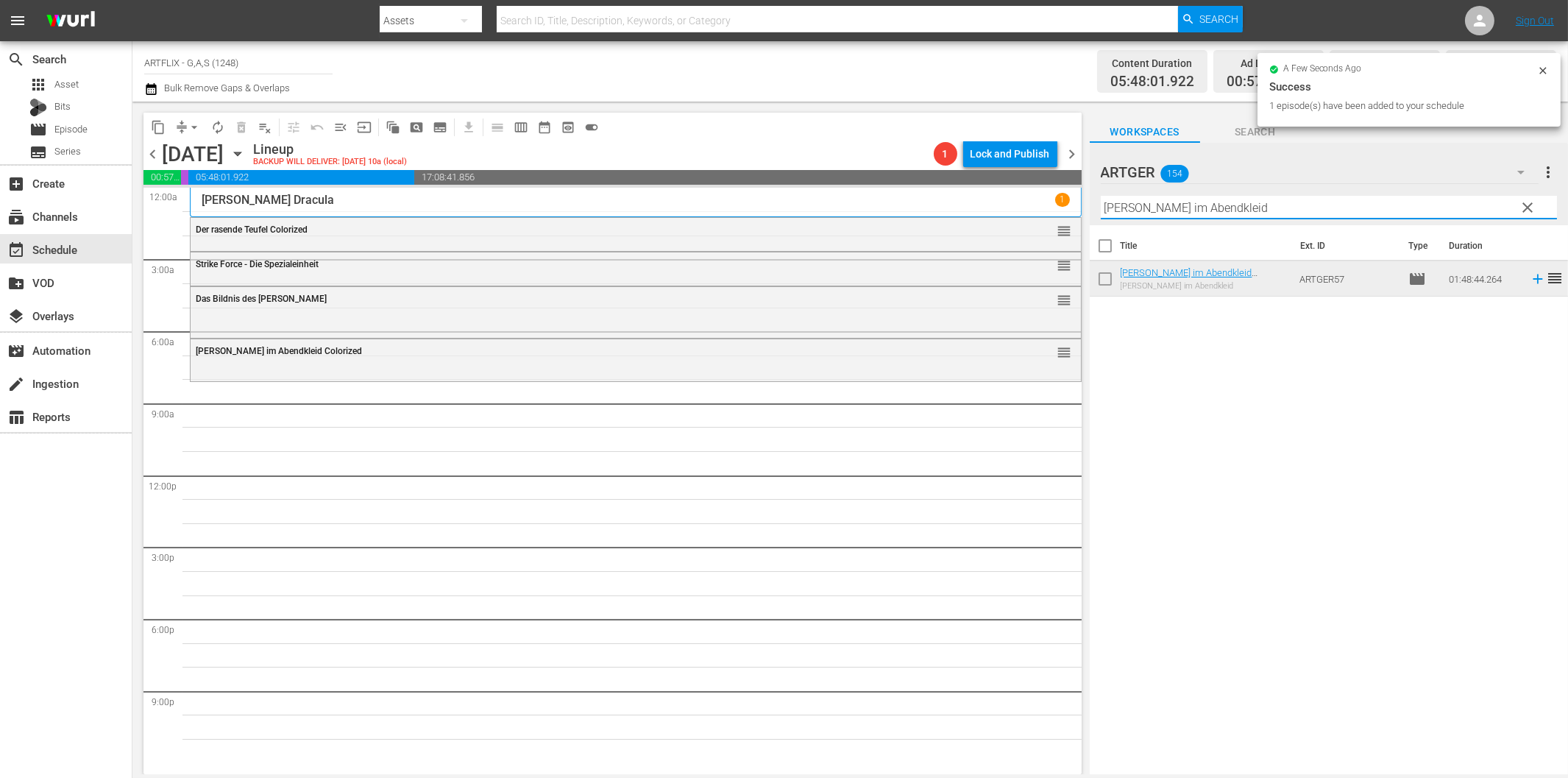
click at [1227, 204] on input "[PERSON_NAME] im Abendkleid" at bounding box center [1329, 207] width 456 height 23
paste input "Schön muss man sein"
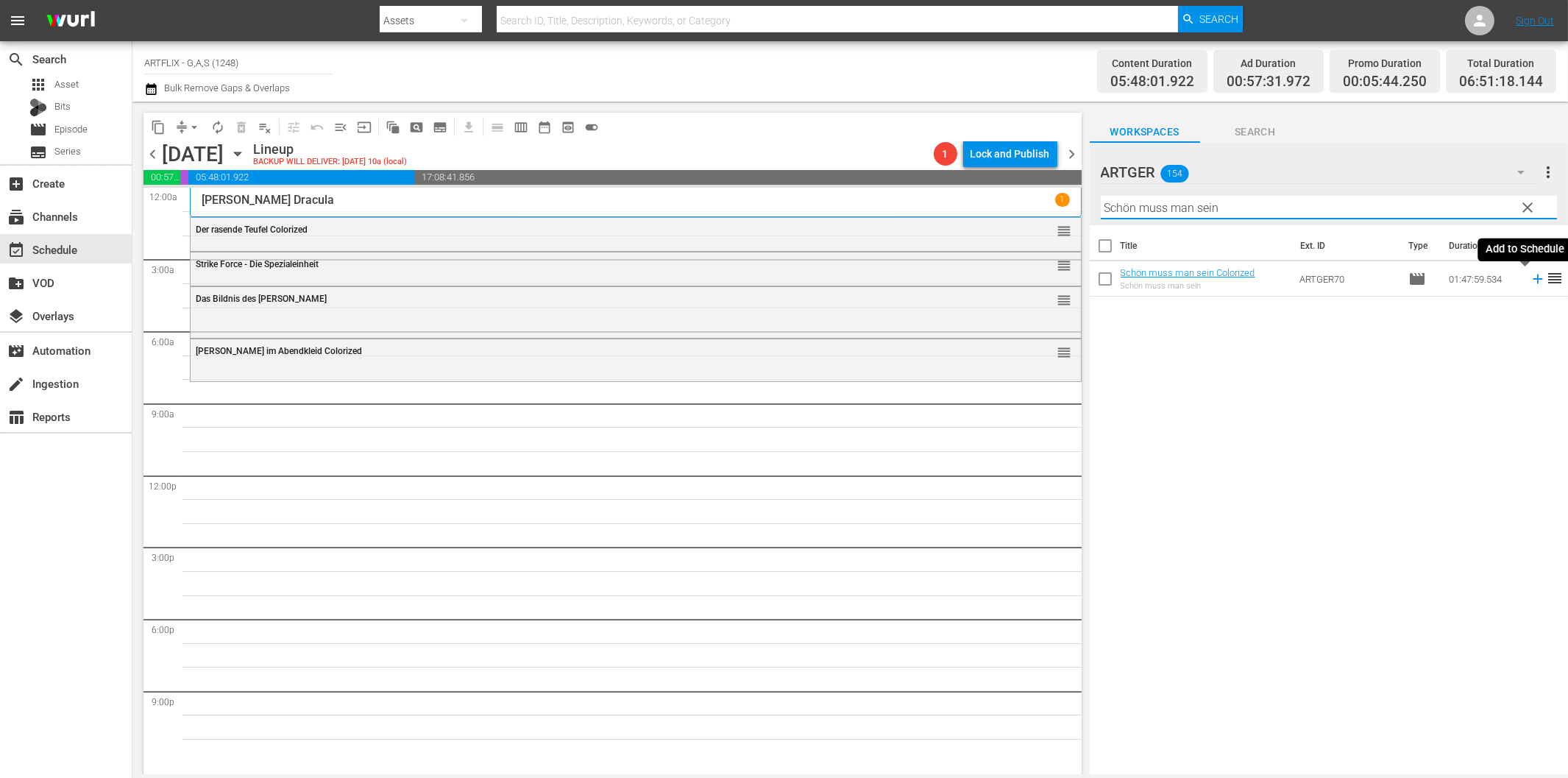
click at [1530, 281] on icon at bounding box center [1537, 278] width 16 height 16
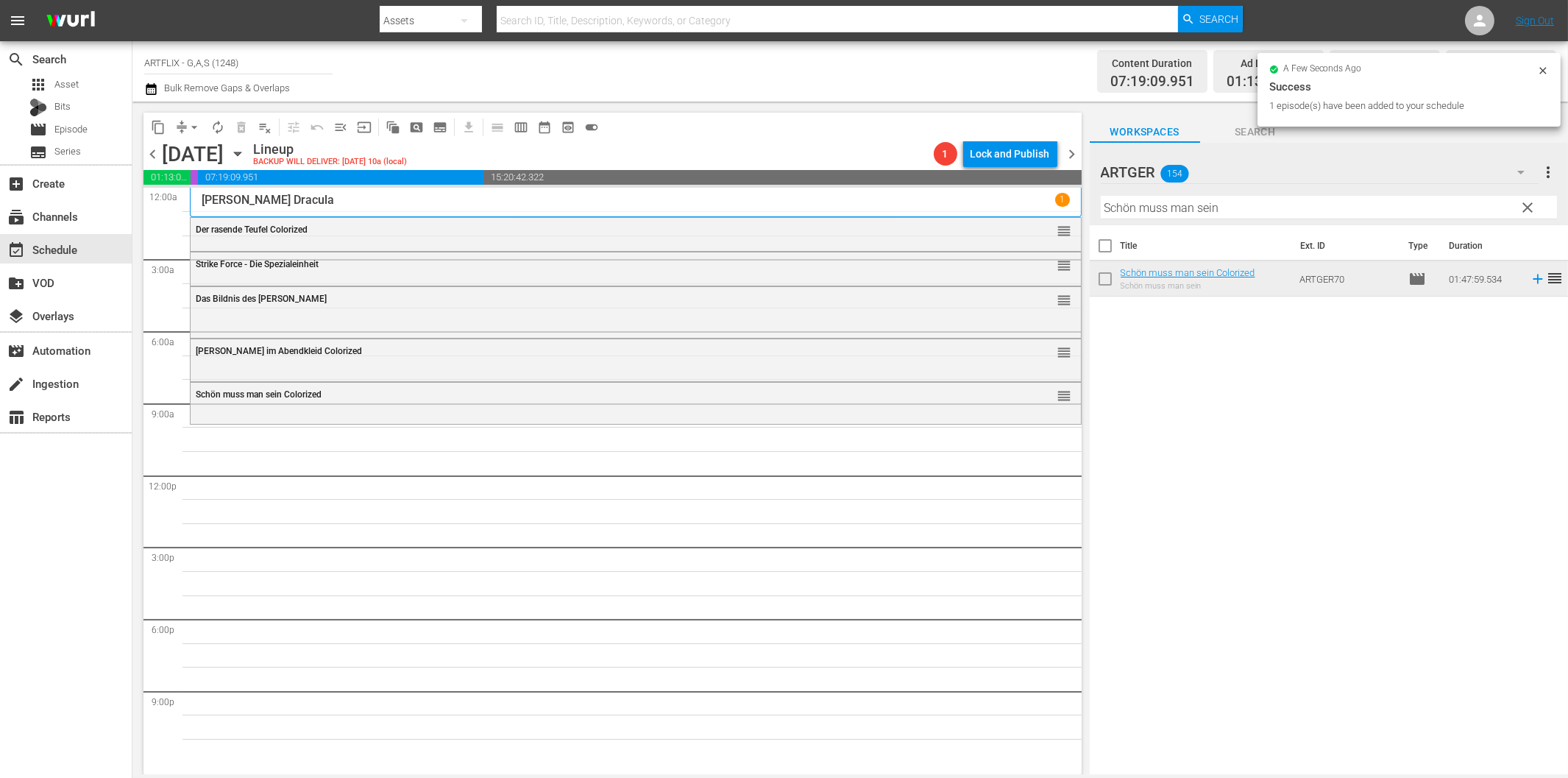
click at [1233, 207] on input "Schön muss man sein" at bounding box center [1329, 207] width 456 height 23
paste input "Beach Girls - Strandhase"
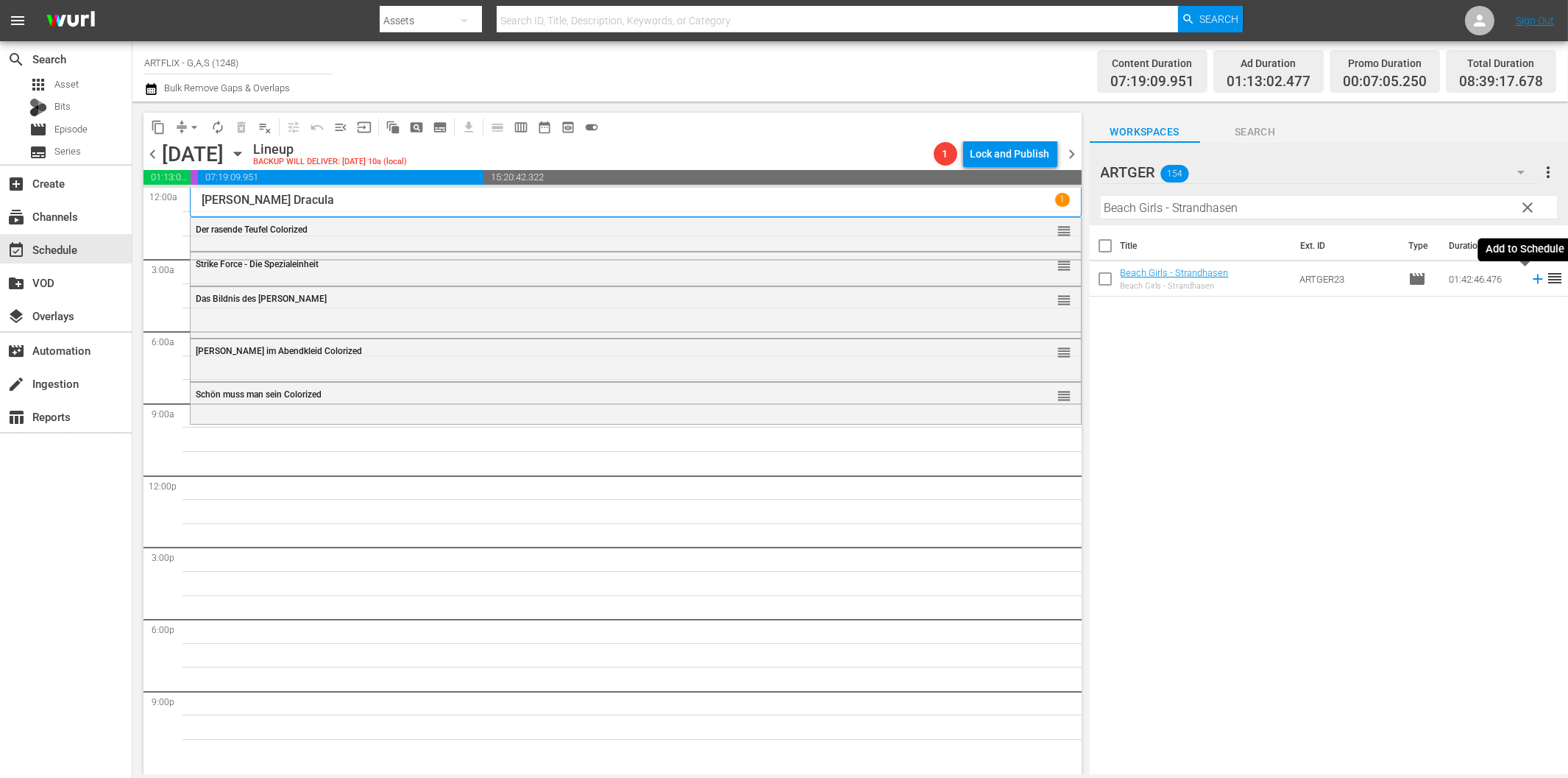
drag, startPoint x: 1524, startPoint y: 282, endPoint x: 1385, endPoint y: 300, distance: 140.2
click at [1530, 282] on icon at bounding box center [1537, 278] width 16 height 16
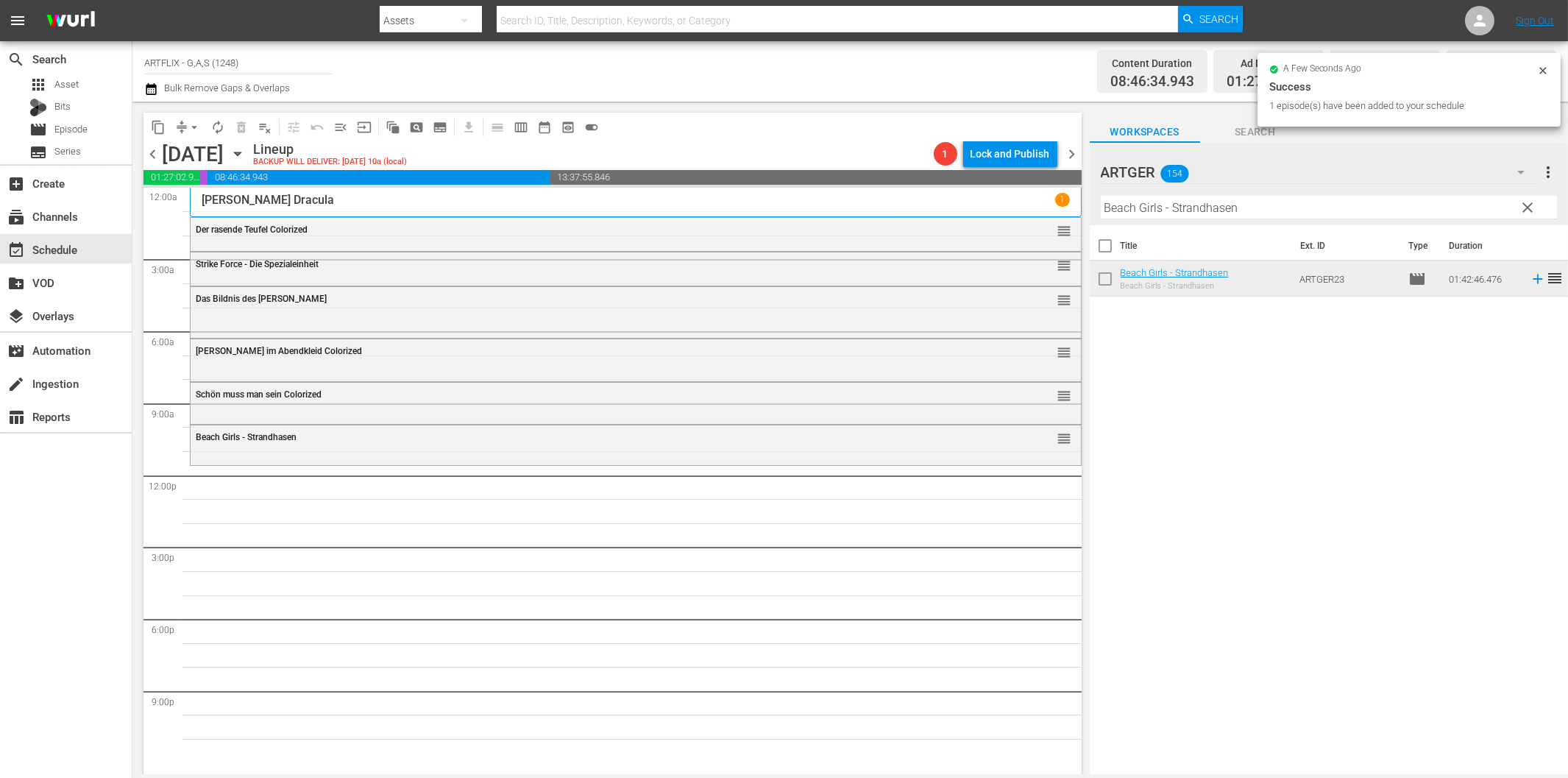
click at [1165, 208] on input "Beach Girls - Strandhasen" at bounding box center [1329, 207] width 456 height 23
paste input "[PERSON_NAME] mit der Kompanie"
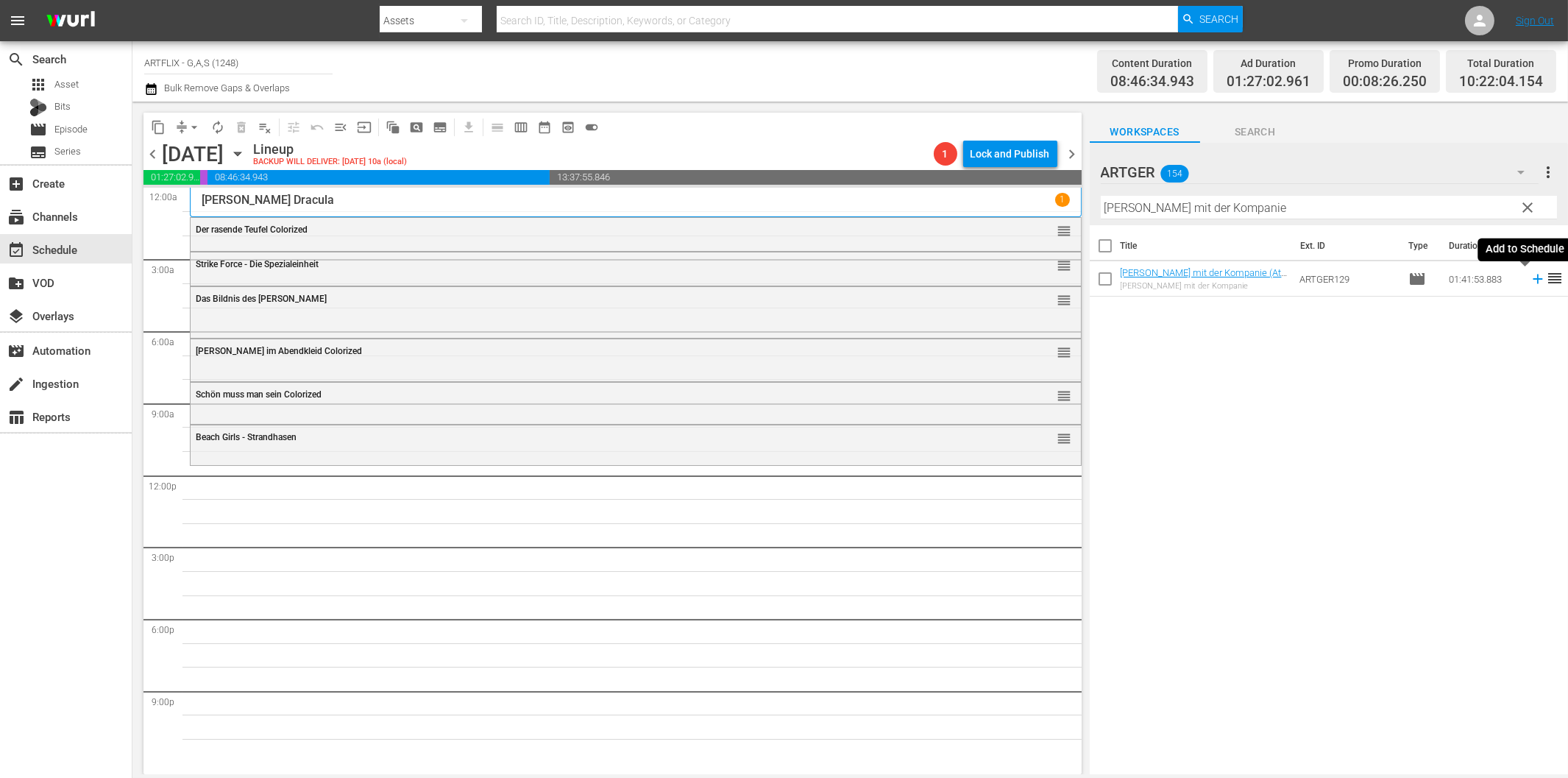
click at [1533, 277] on icon at bounding box center [1537, 279] width 9 height 9
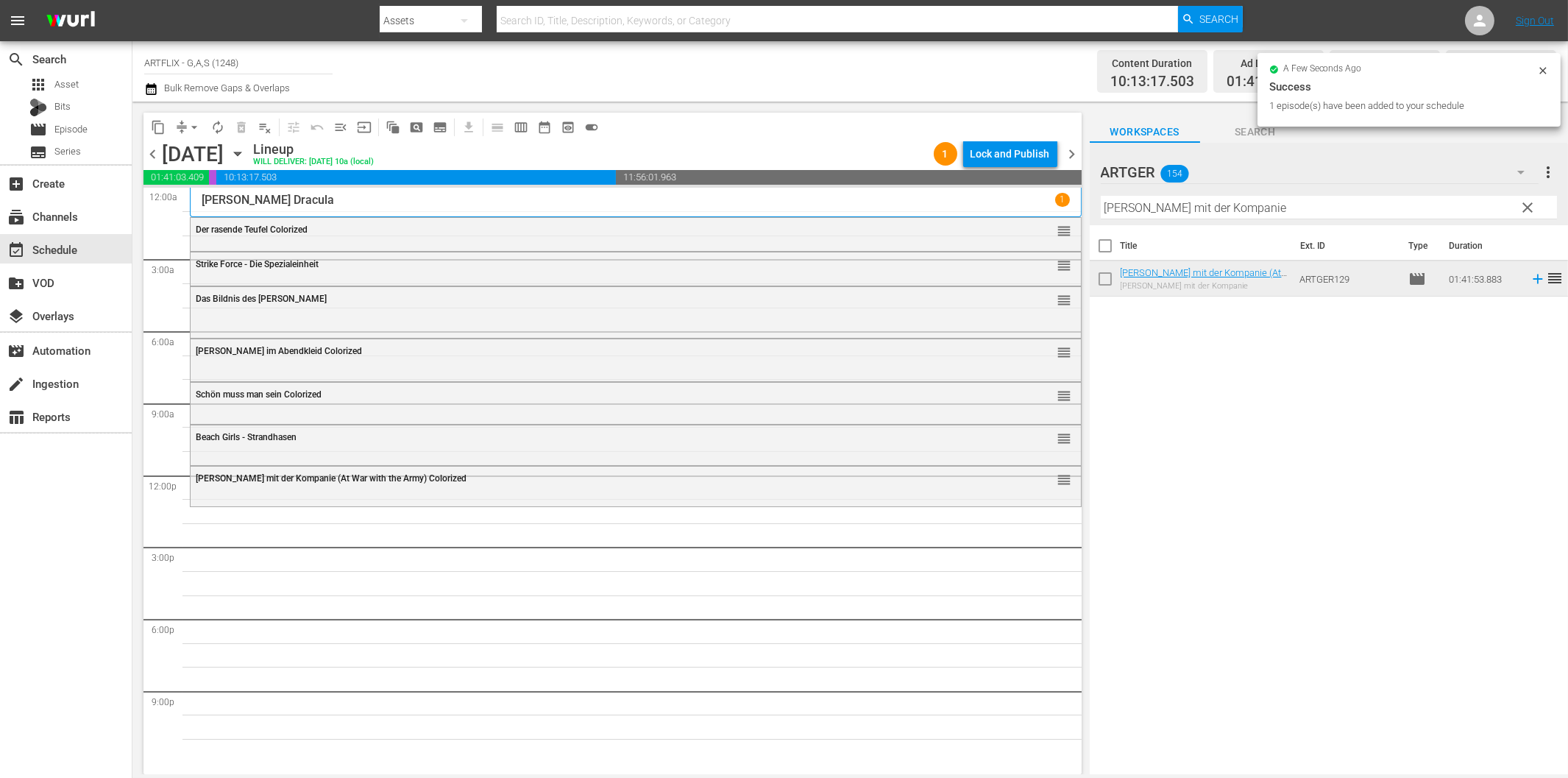
click at [1251, 200] on input "[PERSON_NAME] mit der Kompanie" at bounding box center [1329, 207] width 456 height 23
paste input "Unter schwarzer [PERSON_NAME]"
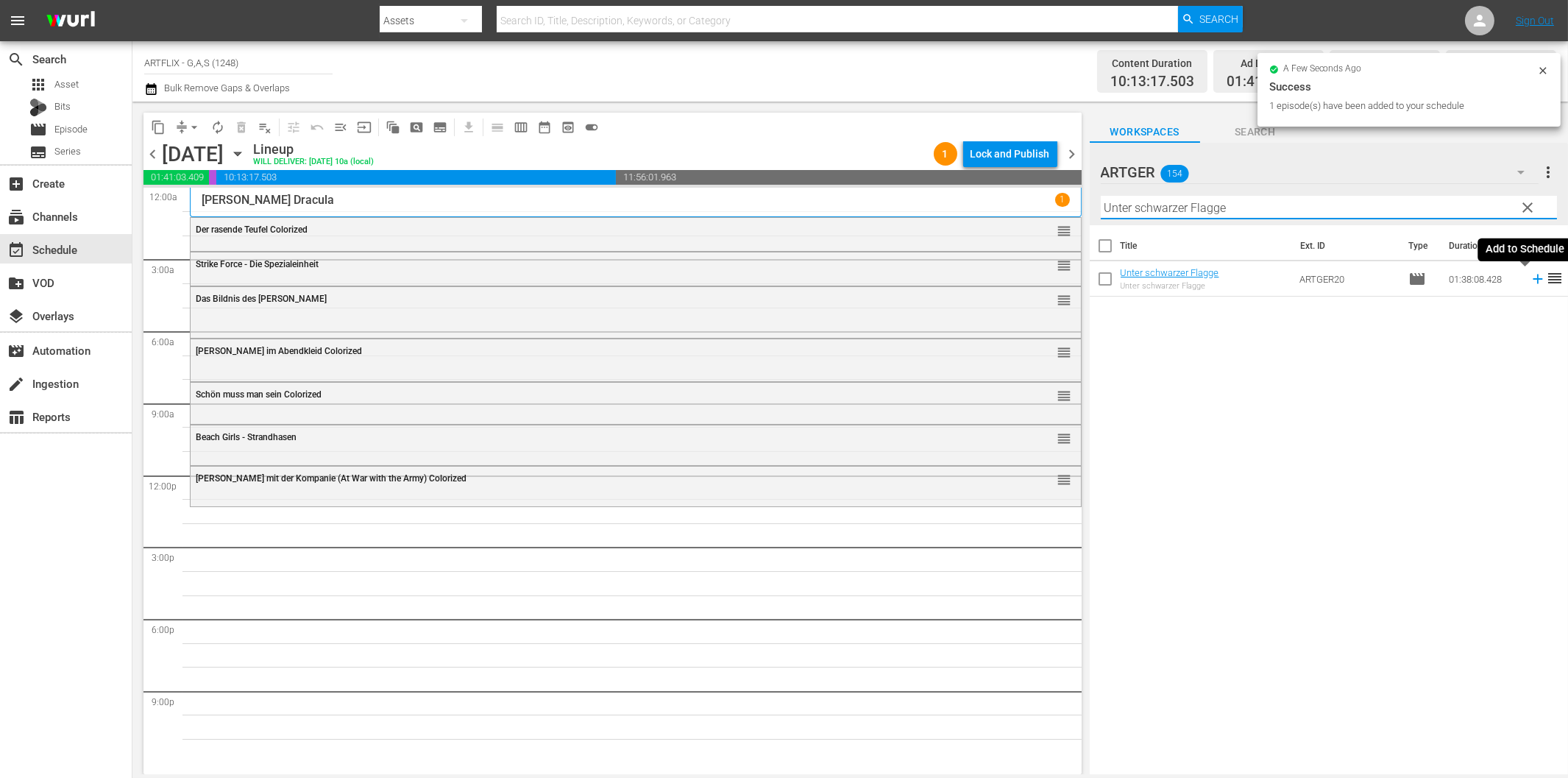
click at [1530, 276] on icon at bounding box center [1537, 278] width 16 height 16
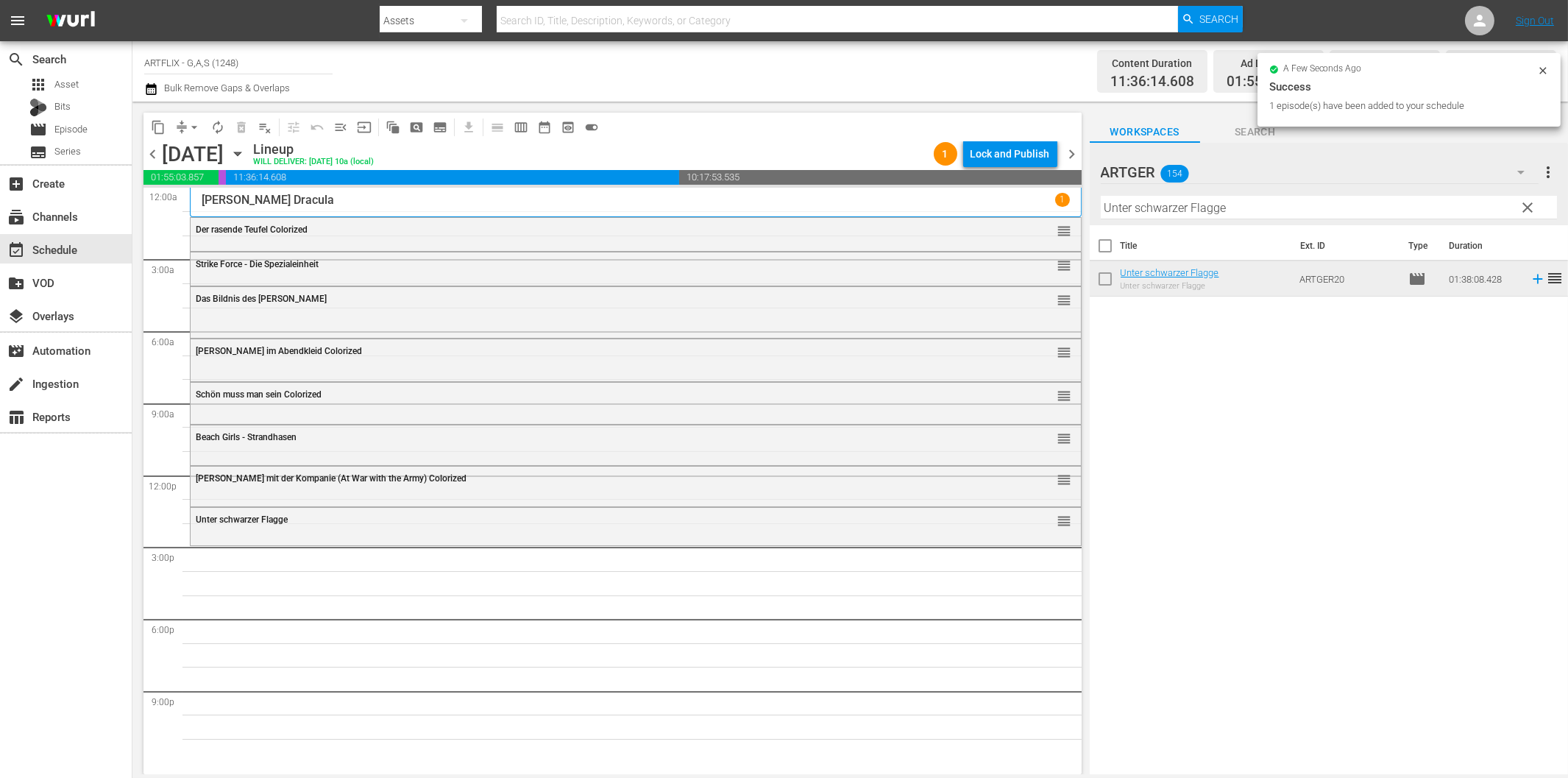
click at [1283, 207] on input "Unter schwarzer Flagge" at bounding box center [1329, 207] width 456 height 23
paste input "Stürme über Morreal"
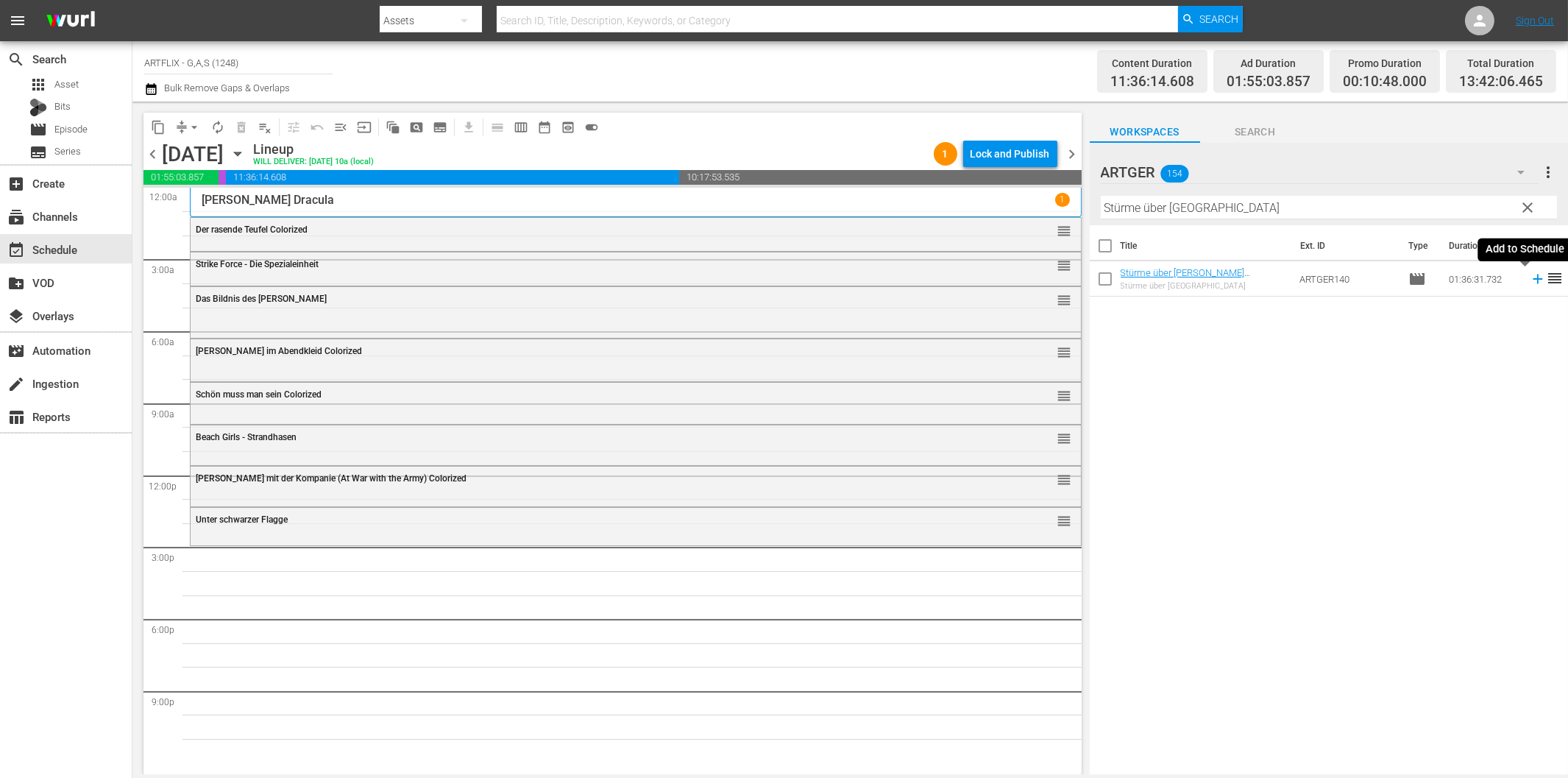
click at [1530, 277] on icon at bounding box center [1537, 278] width 16 height 16
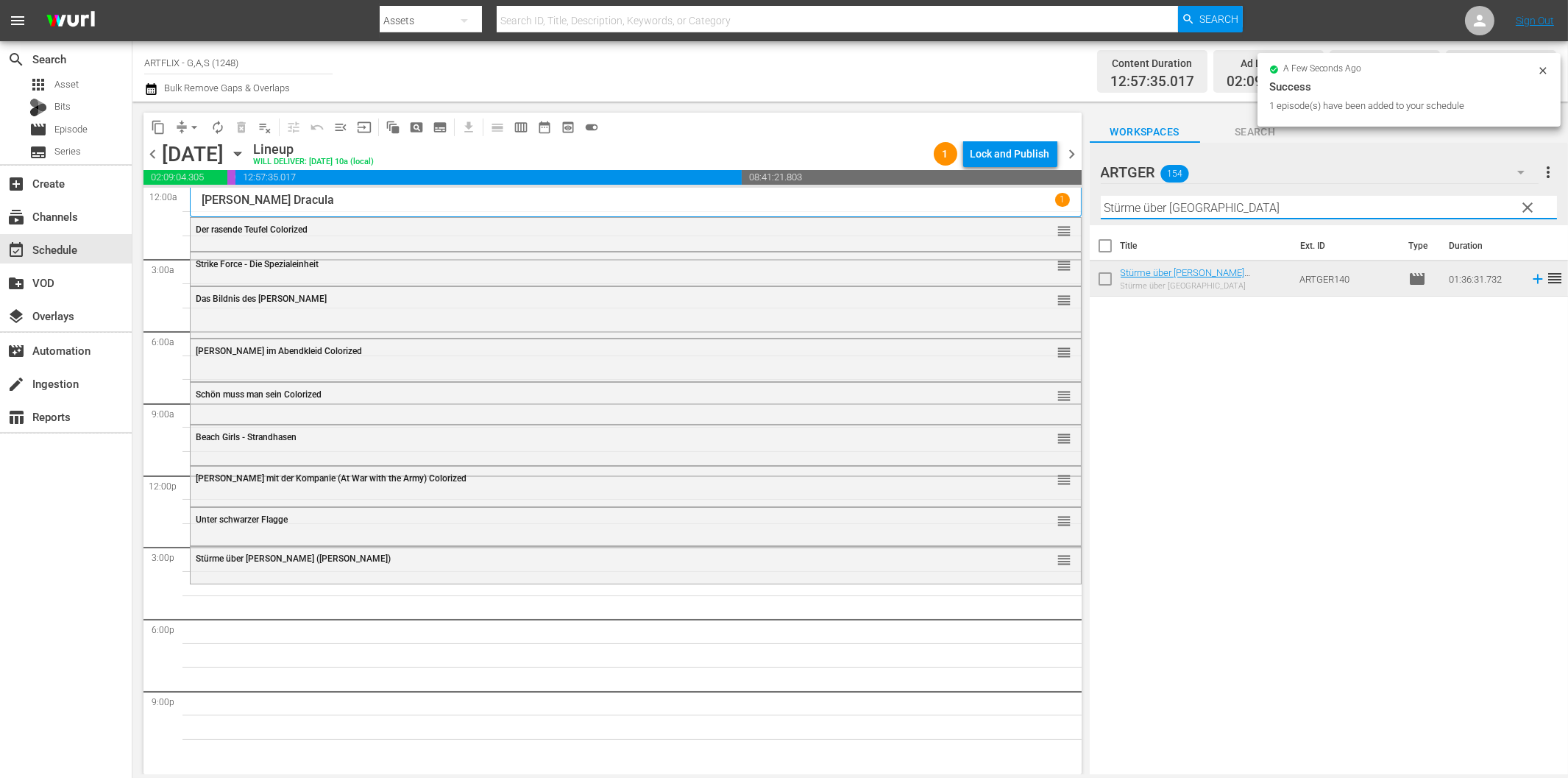
click at [1411, 216] on input "Stürme über [GEOGRAPHIC_DATA]" at bounding box center [1329, 207] width 456 height 23
paste input "Die unbesiegbaren Drei"
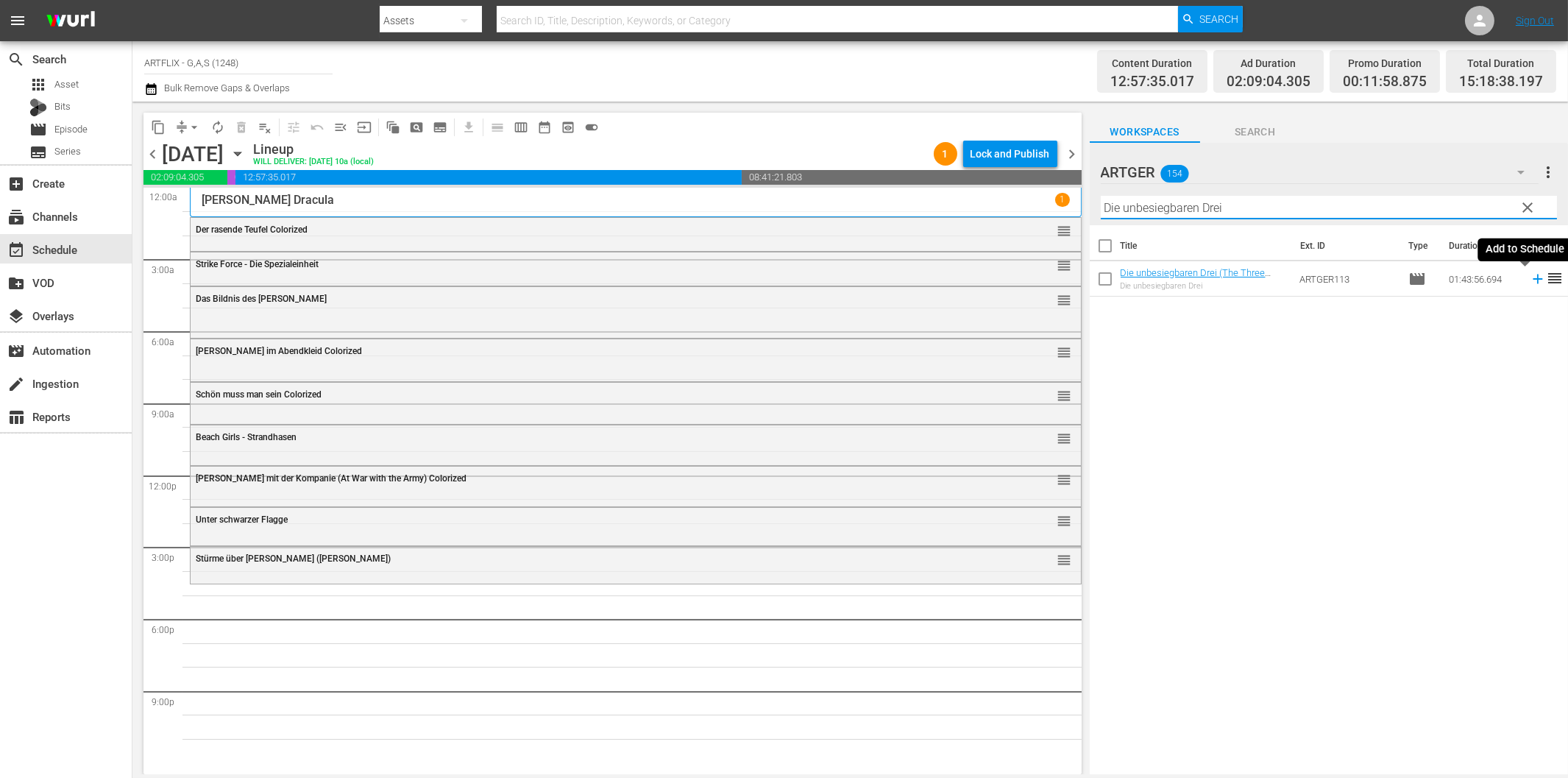
click at [1530, 277] on icon at bounding box center [1537, 278] width 16 height 16
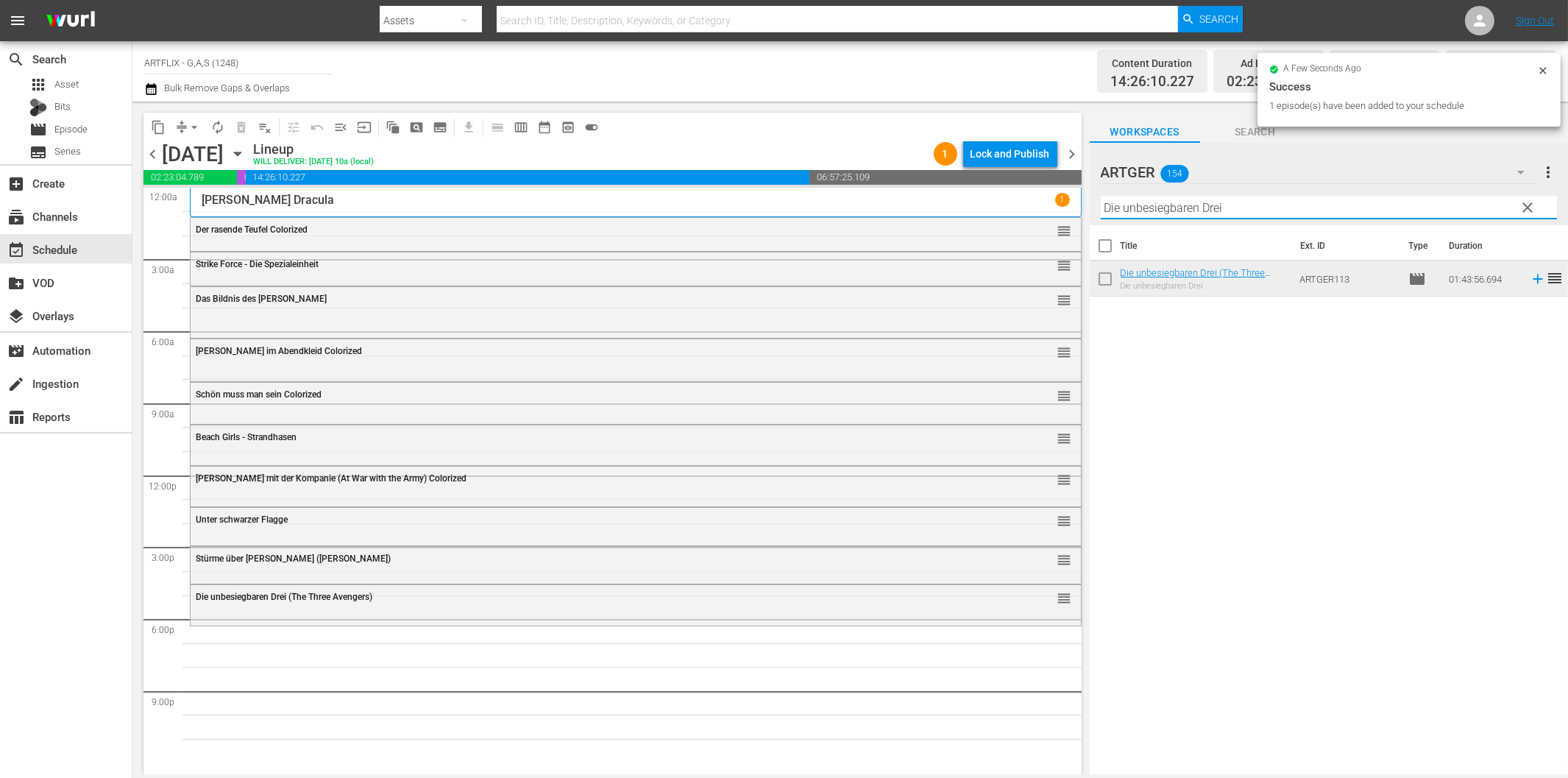
click at [1168, 211] on input "Die unbesiegbaren Drei" at bounding box center [1329, 207] width 456 height 23
paste input "The Last Man on Earth - Der Beginn der Legende"
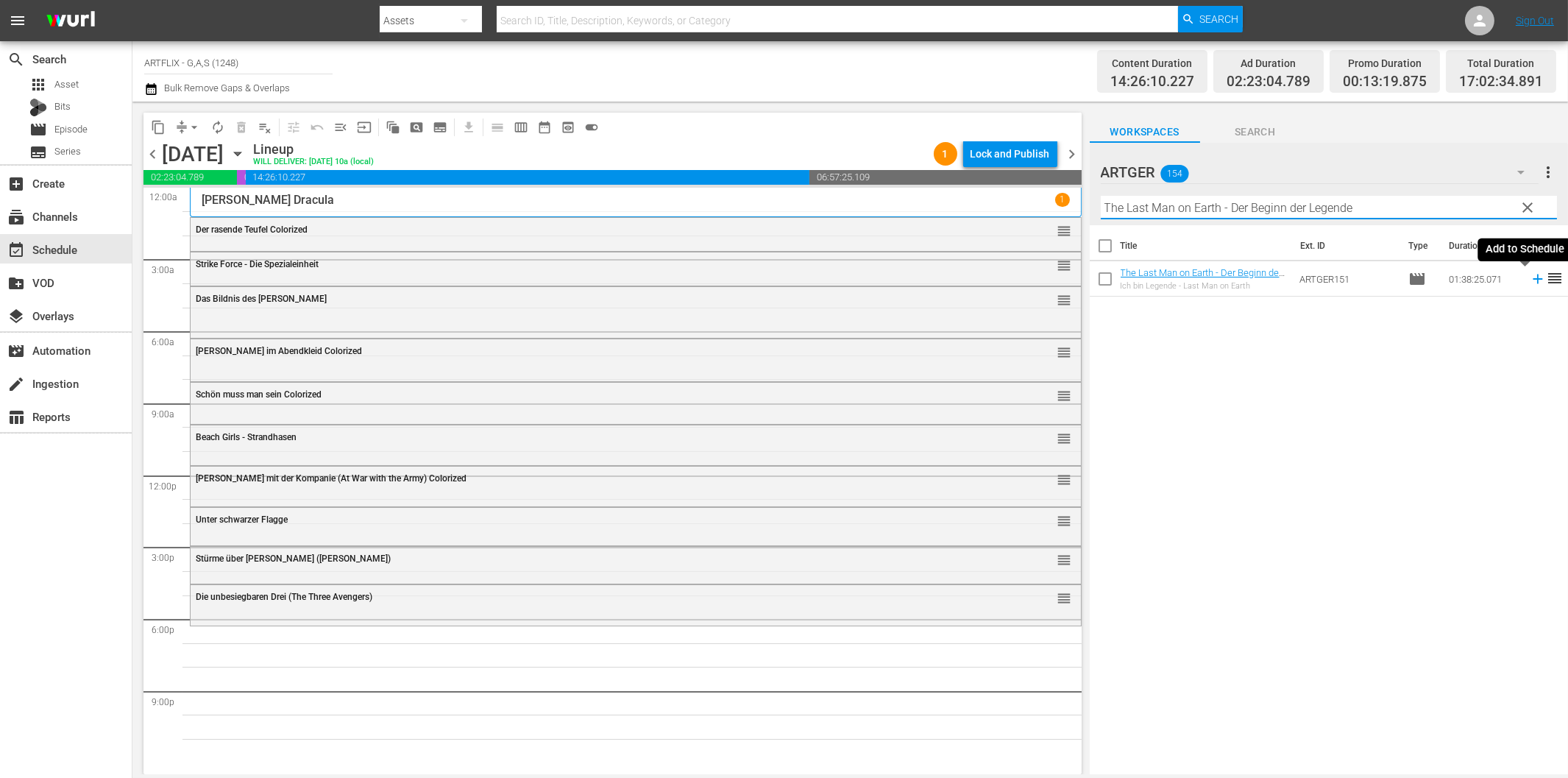
click at [1530, 282] on icon at bounding box center [1537, 278] width 16 height 16
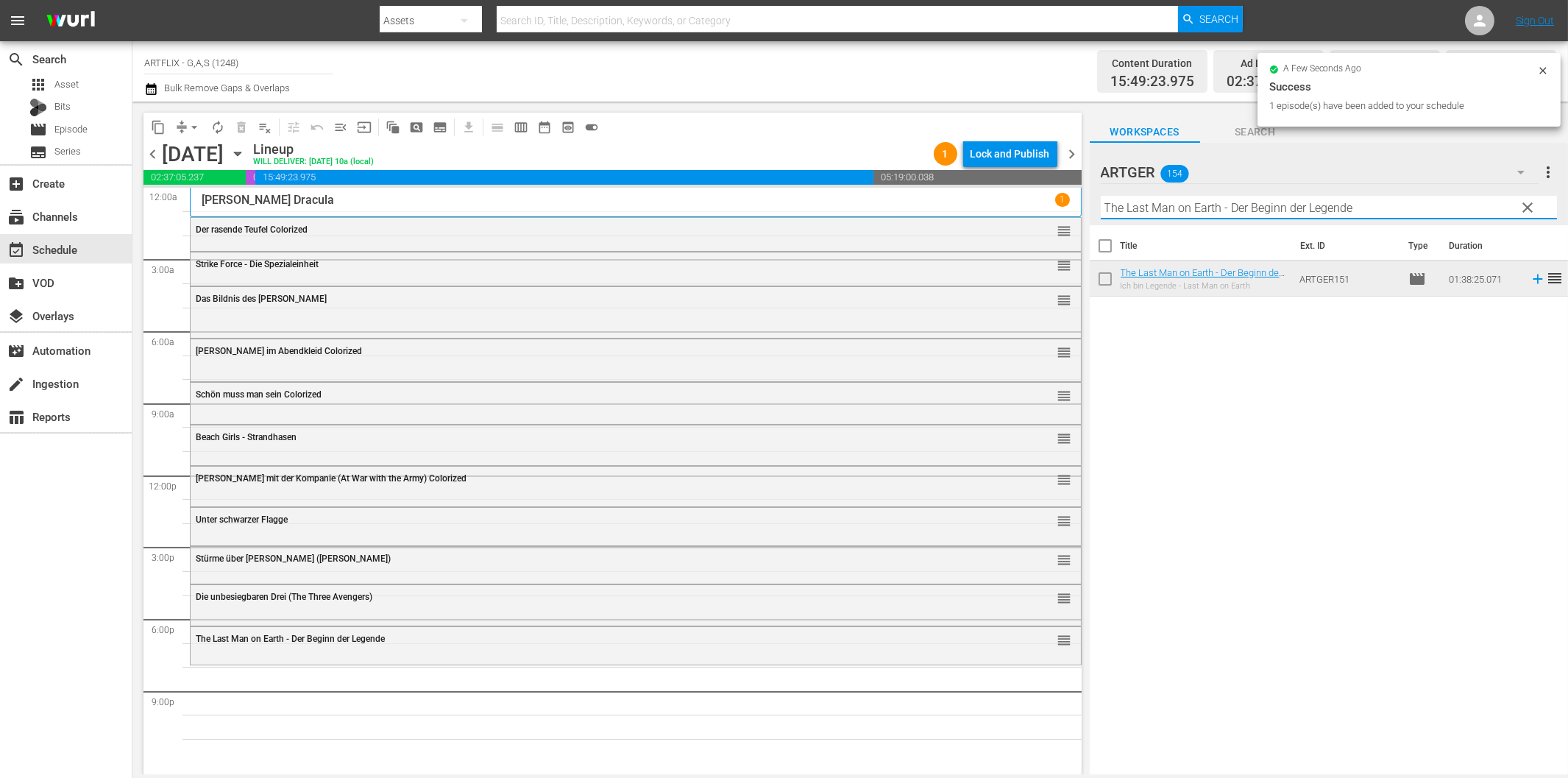
click at [1179, 202] on input "The Last Man on Earth - Der Beginn der Legende" at bounding box center [1329, 207] width 456 height 23
paste input "[PERSON_NAME] - Fire Dragon"
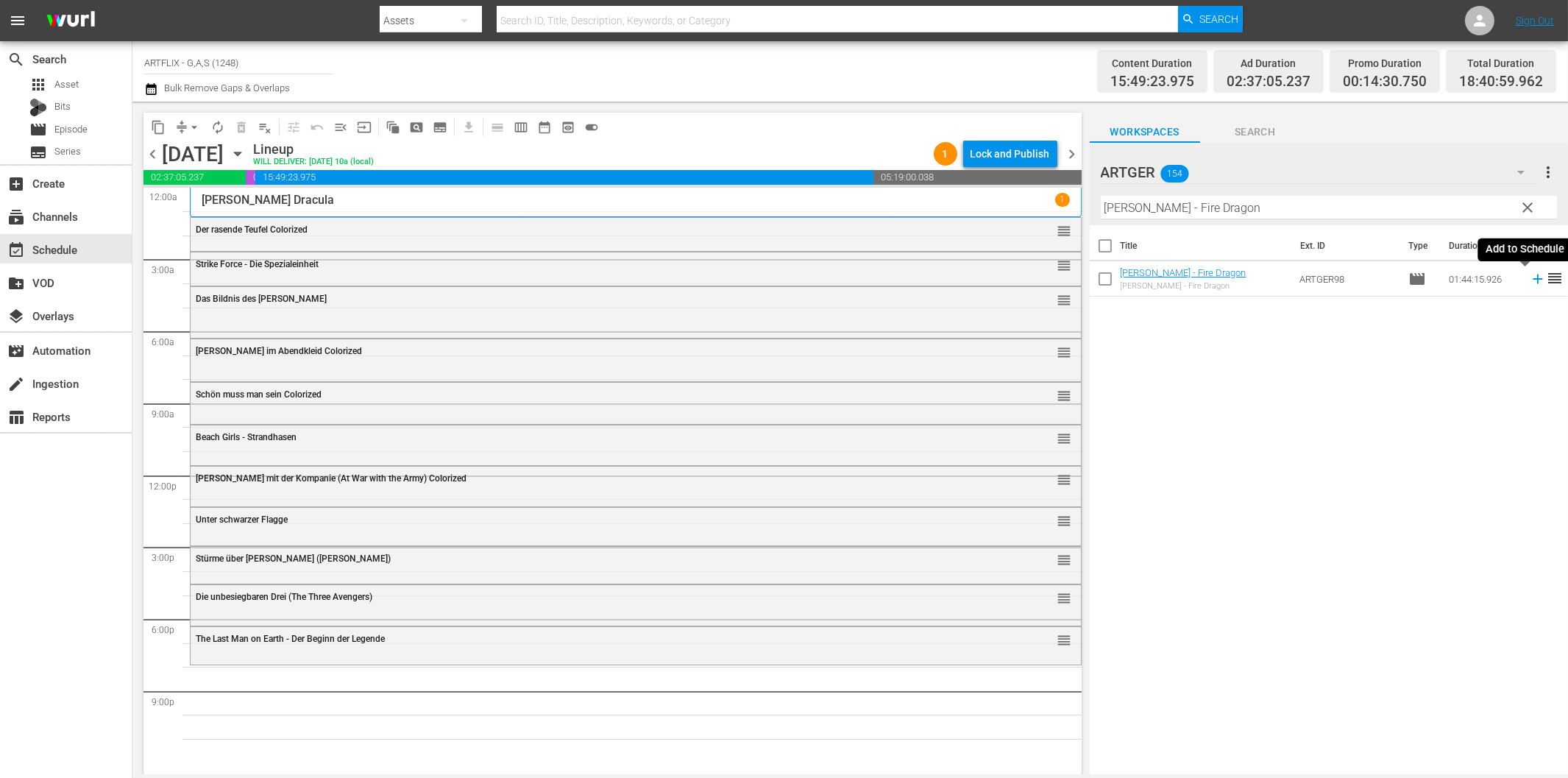
click at [1533, 278] on icon at bounding box center [1537, 279] width 9 height 9
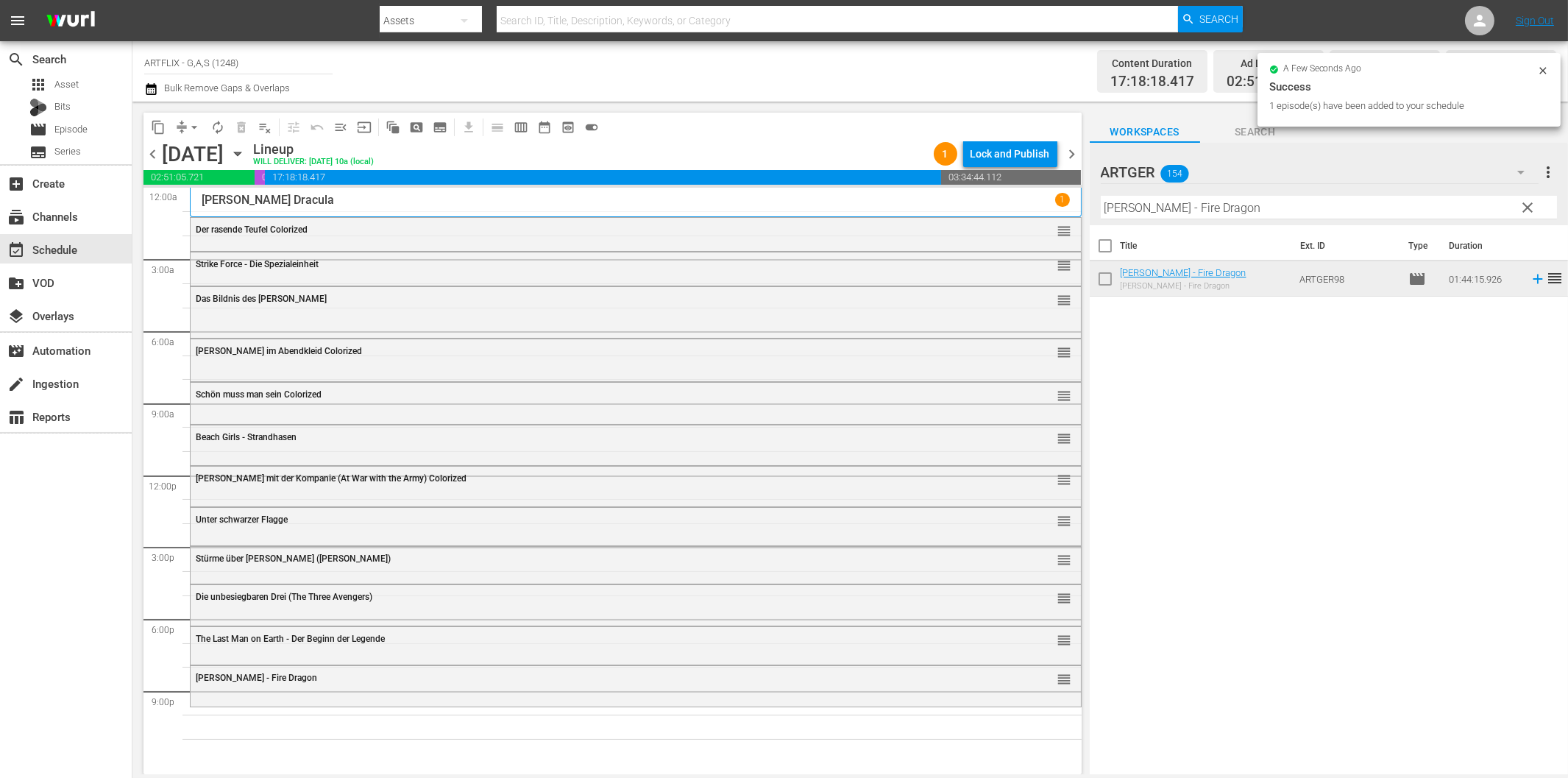
drag, startPoint x: 1171, startPoint y: 211, endPoint x: 1217, endPoint y: 226, distance: 48.4
click at [1172, 211] on input "[PERSON_NAME] - Fire Dragon" at bounding box center [1329, 207] width 456 height 23
paste input "Sein letzter Kampf"
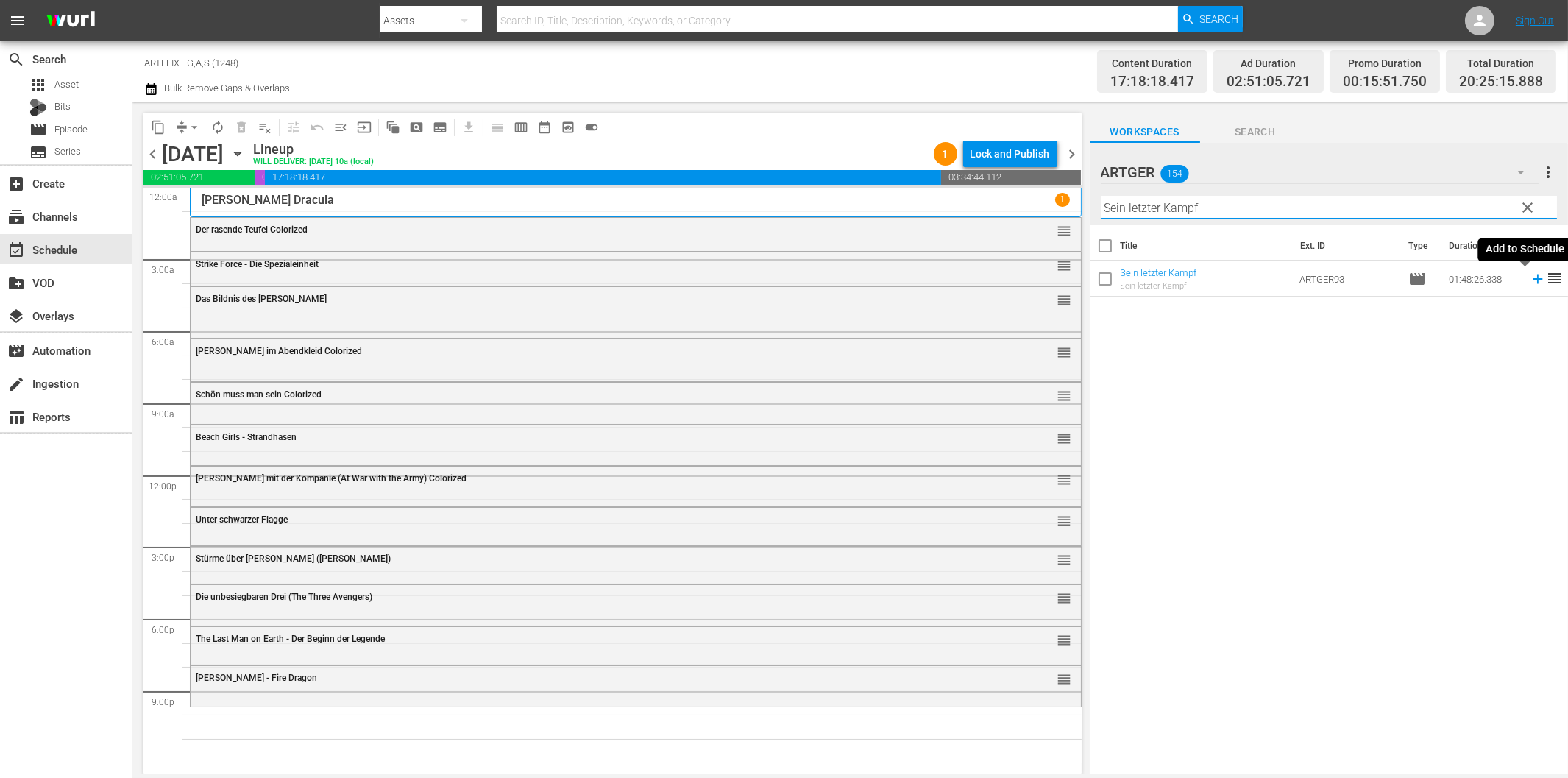
click at [1533, 280] on icon at bounding box center [1537, 279] width 9 height 9
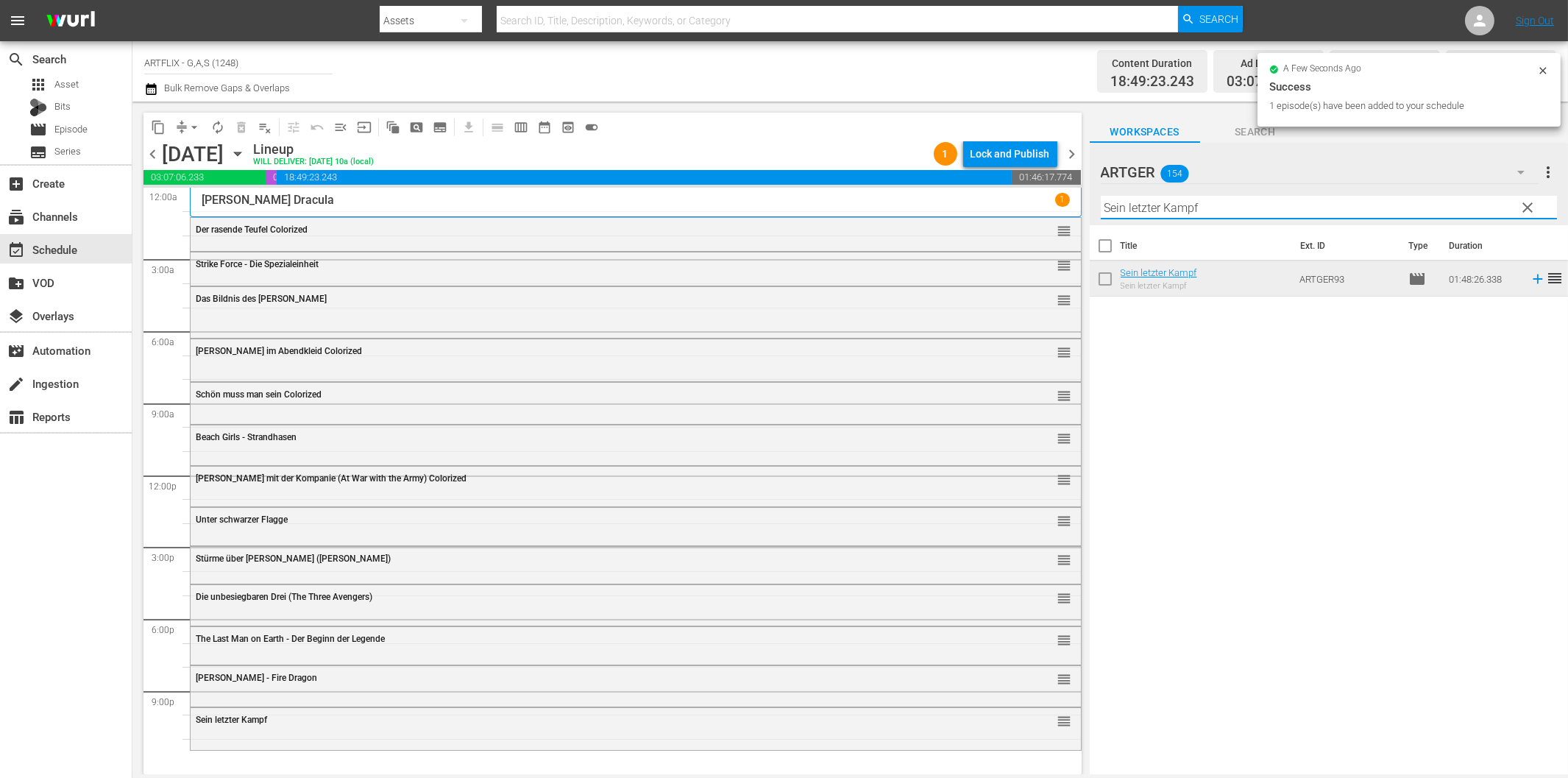
click at [1126, 209] on input "Sein letzter Kampf" at bounding box center [1329, 207] width 456 height 23
paste input "Die Abenteuer des Fu Man Chu Colorized"
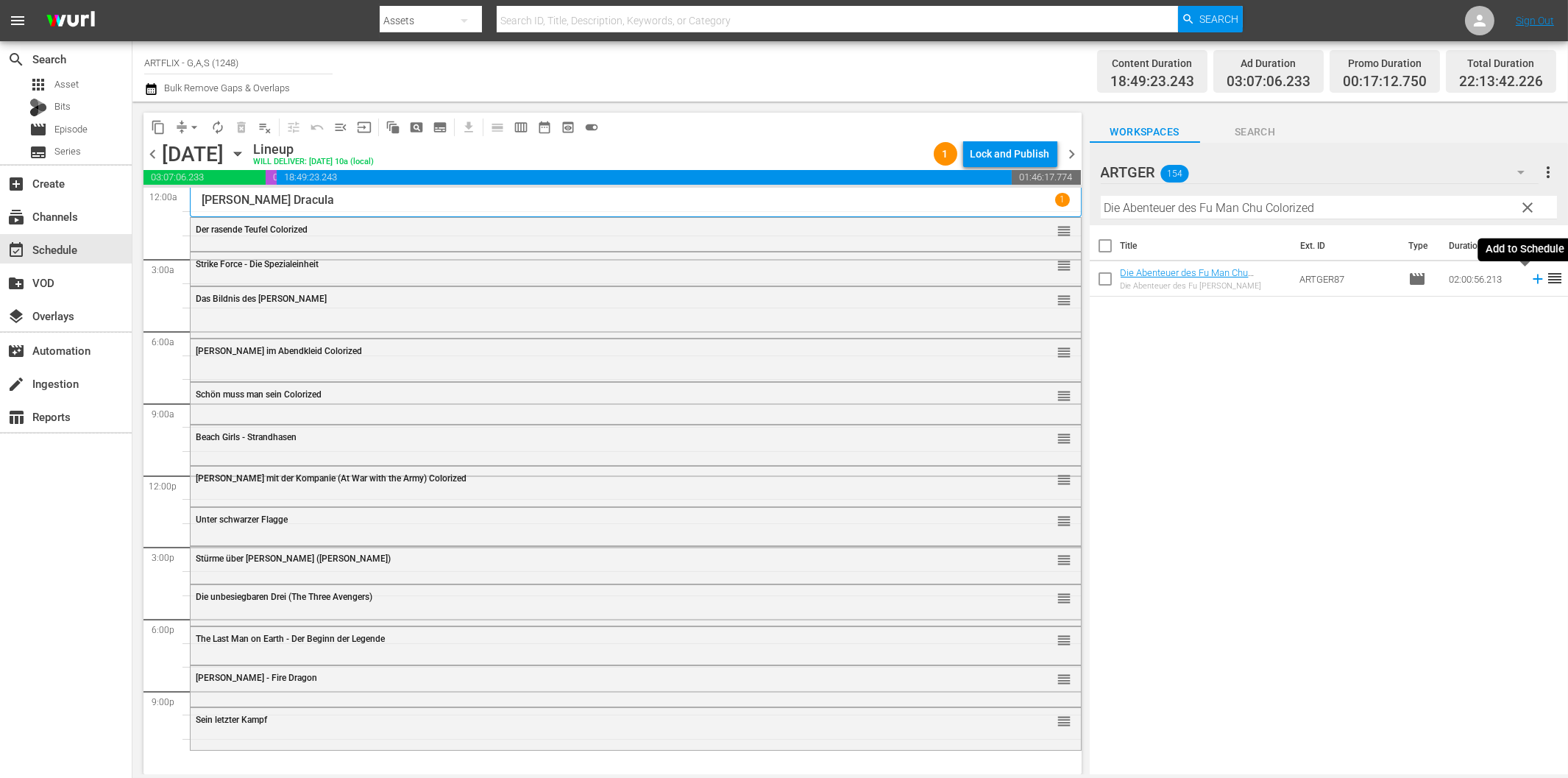
click at [1530, 281] on icon at bounding box center [1537, 278] width 16 height 16
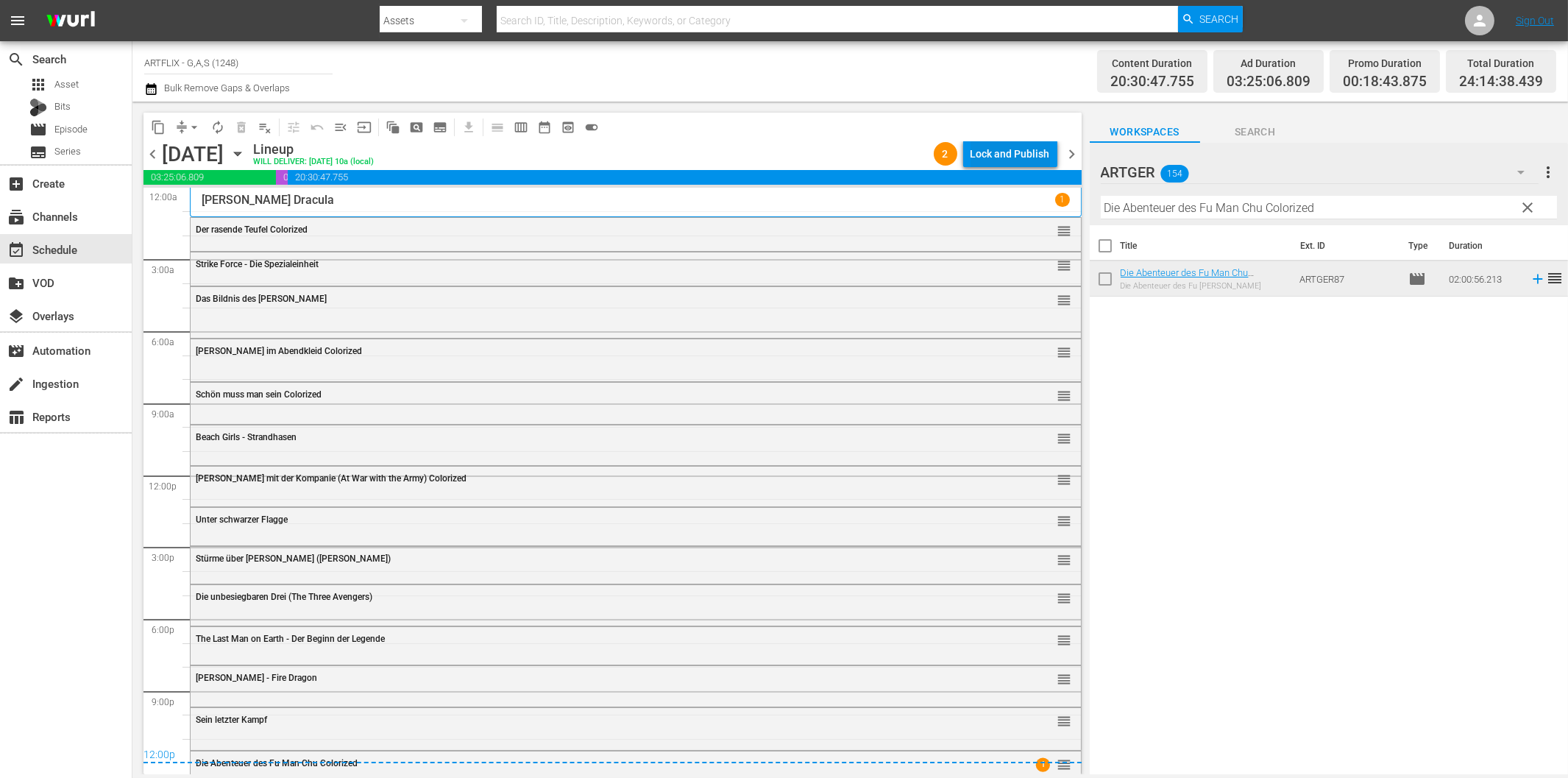
click at [1029, 163] on div "Lock and Publish" at bounding box center [1011, 154] width 80 height 27
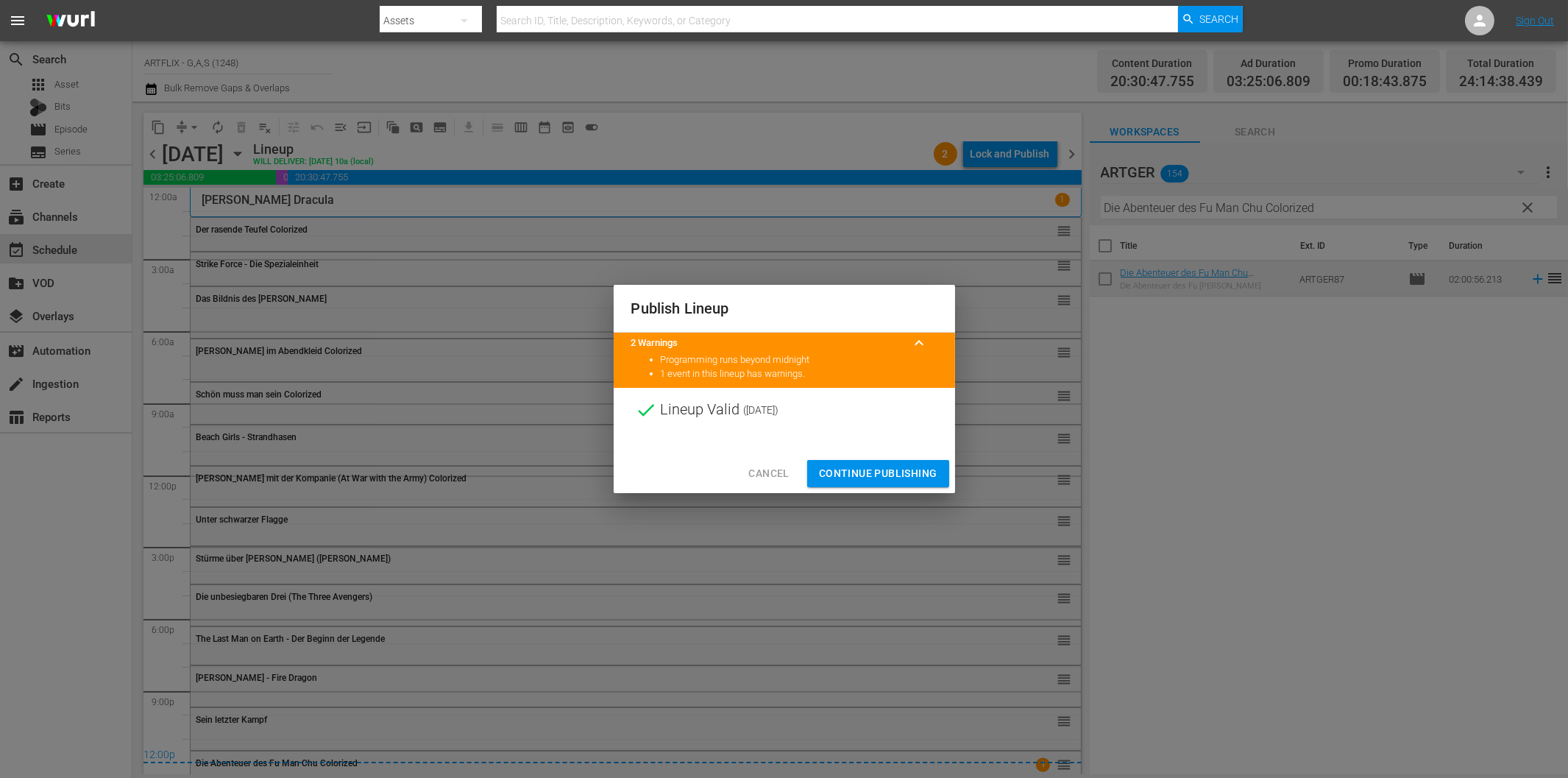
click at [889, 480] on span "Continue Publishing" at bounding box center [879, 474] width 119 height 19
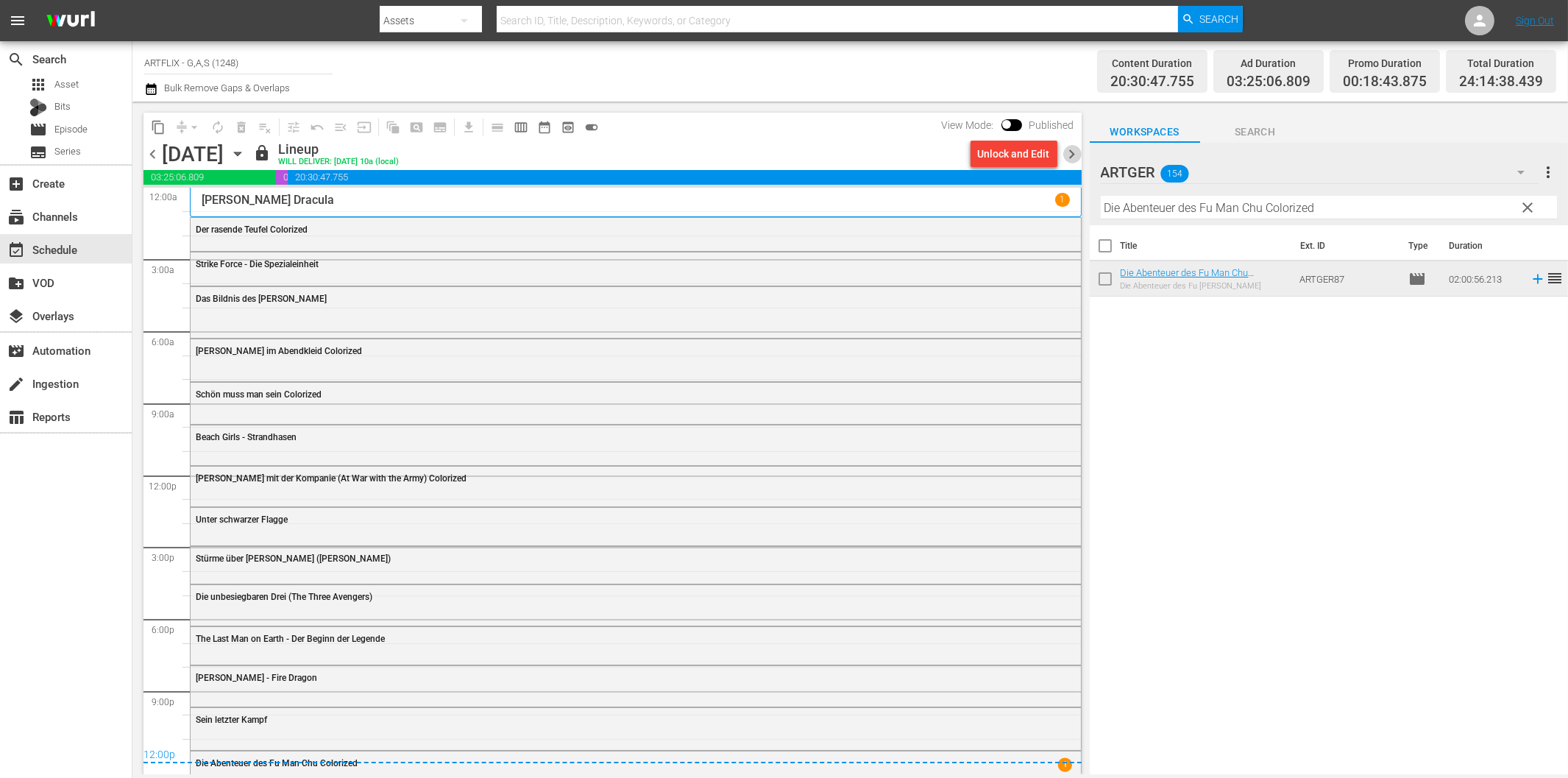
drag, startPoint x: 1073, startPoint y: 152, endPoint x: 1232, endPoint y: 225, distance: 175.0
click at [1073, 151] on span "chevron_right" at bounding box center [1073, 154] width 19 height 19
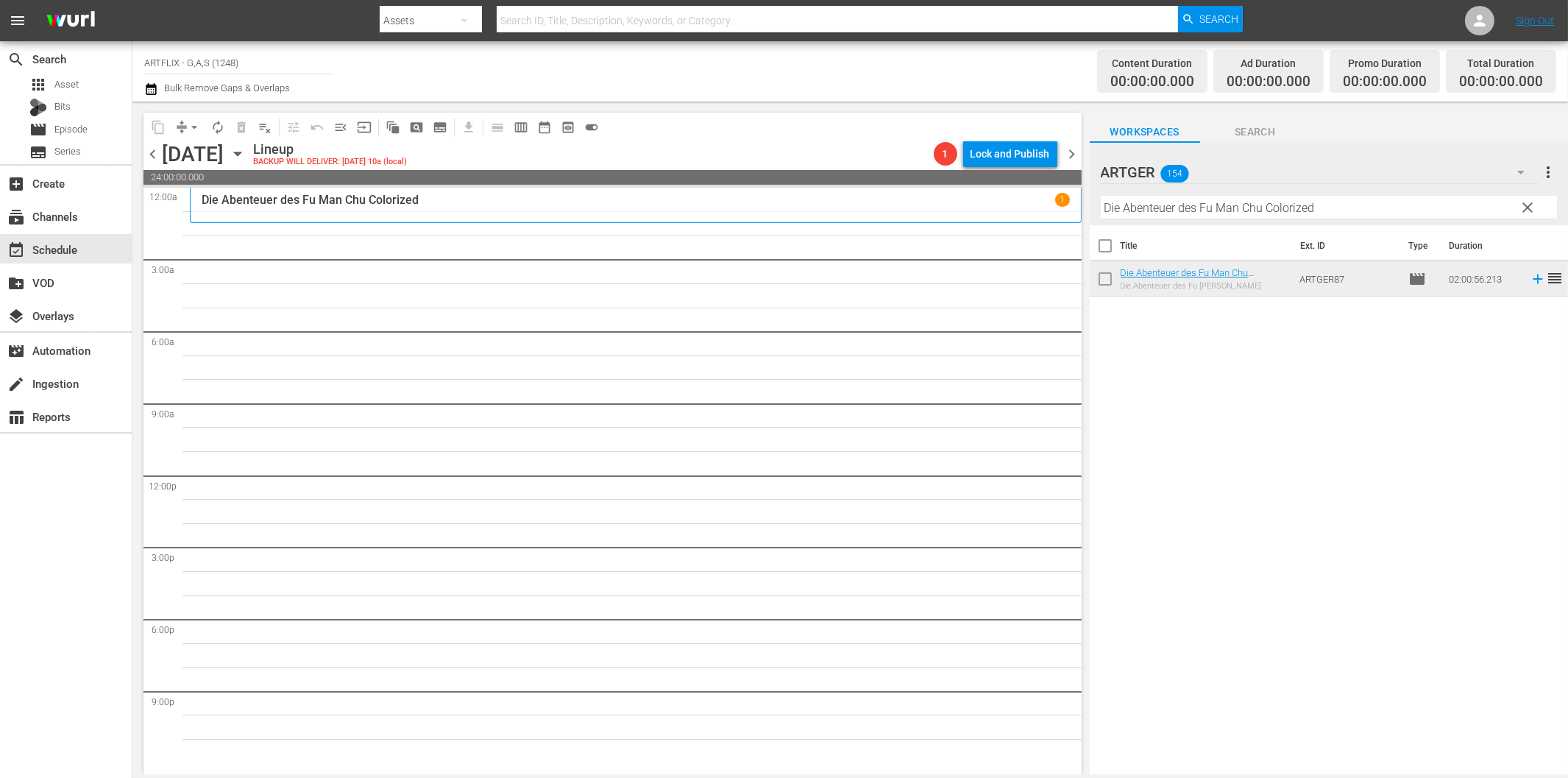
click at [1253, 210] on input "Die Abenteuer des Fu Man Chu Colorized" at bounding box center [1329, 207] width 456 height 23
paste input "Blutige Schatten"
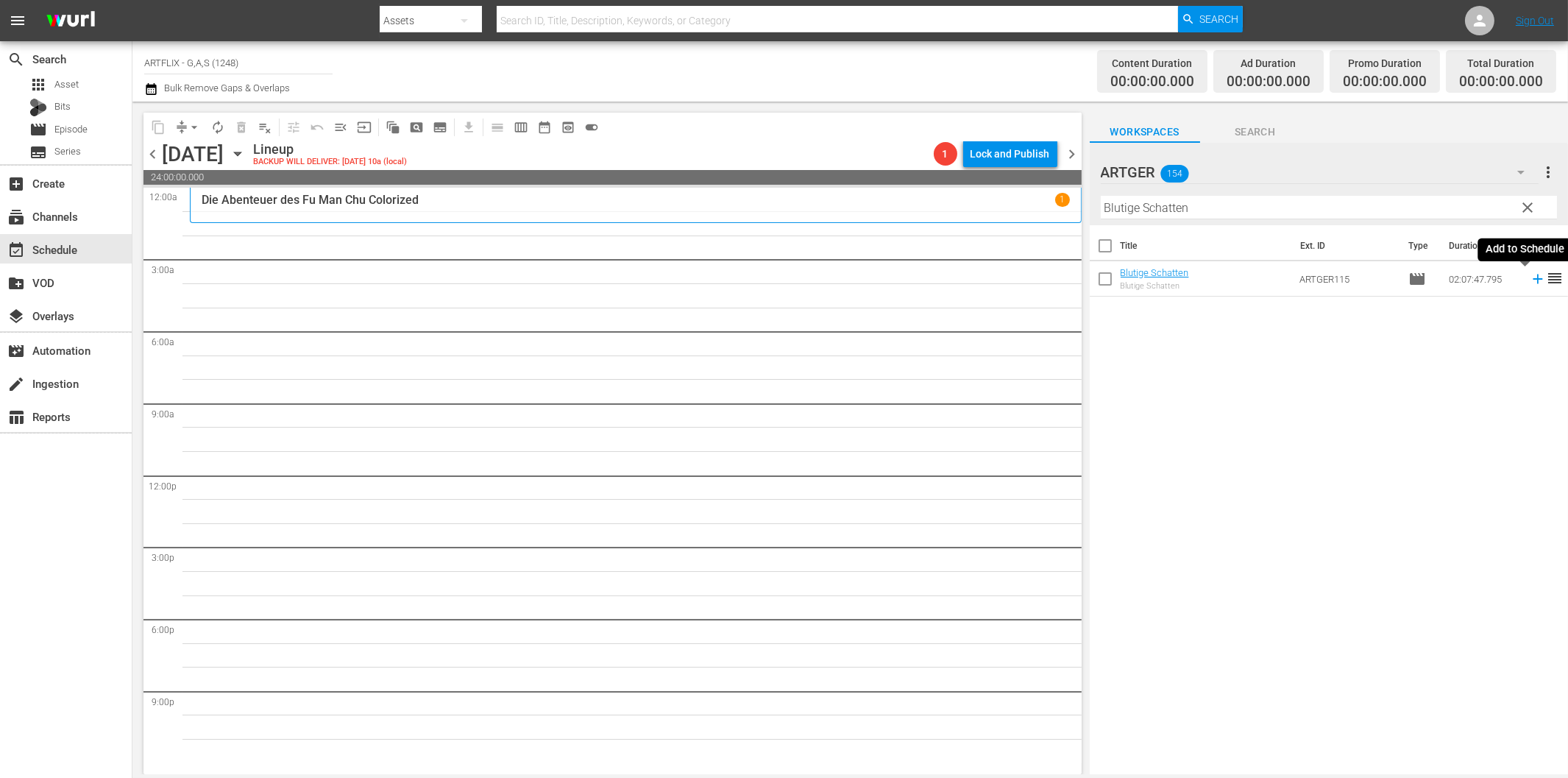
drag, startPoint x: 1527, startPoint y: 278, endPoint x: 1400, endPoint y: 298, distance: 128.6
click at [1533, 278] on icon at bounding box center [1537, 279] width 9 height 9
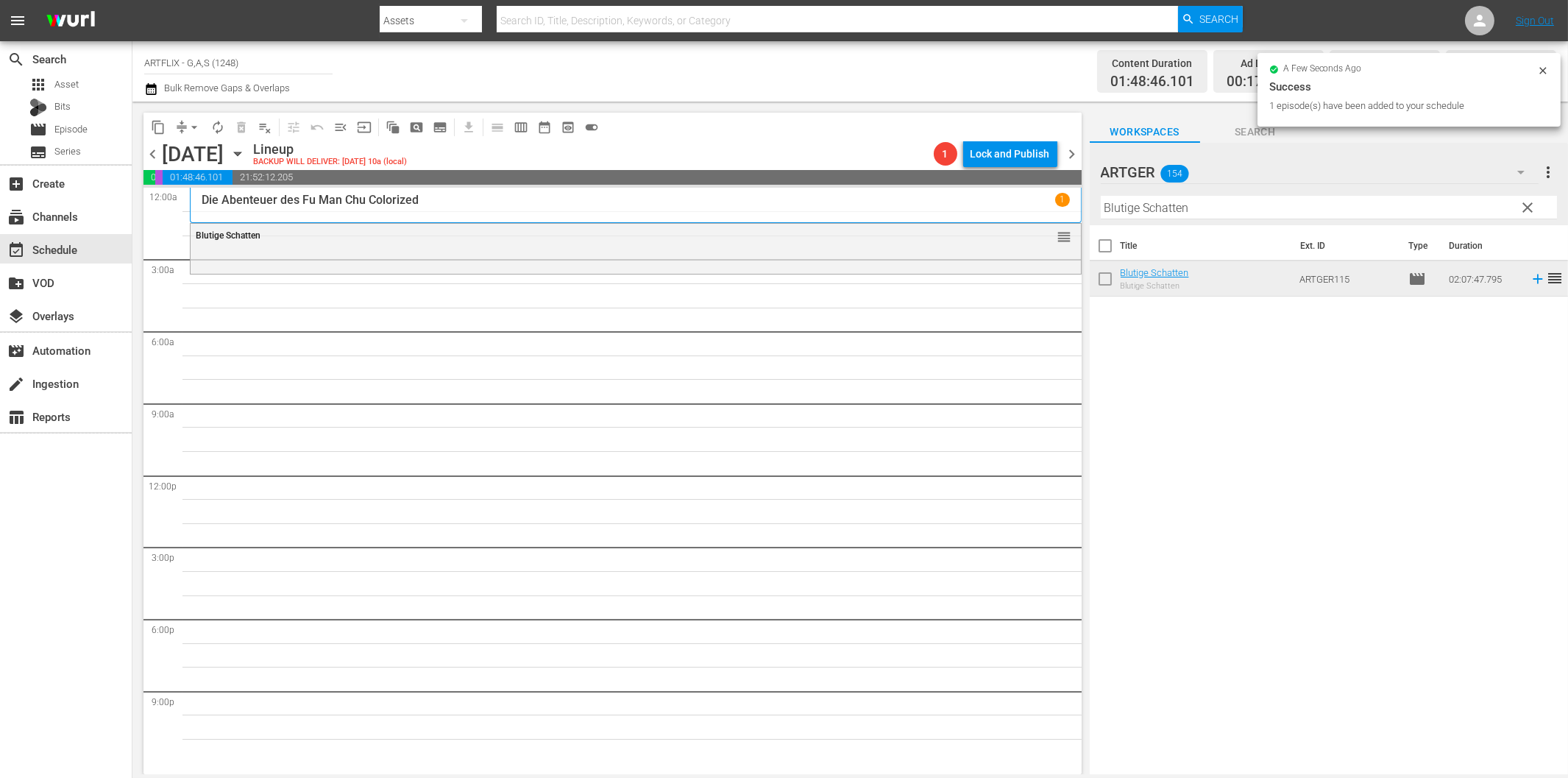
click at [1176, 206] on input "Blutige Schatten" at bounding box center [1329, 207] width 456 height 23
paste input "Die Hyän"
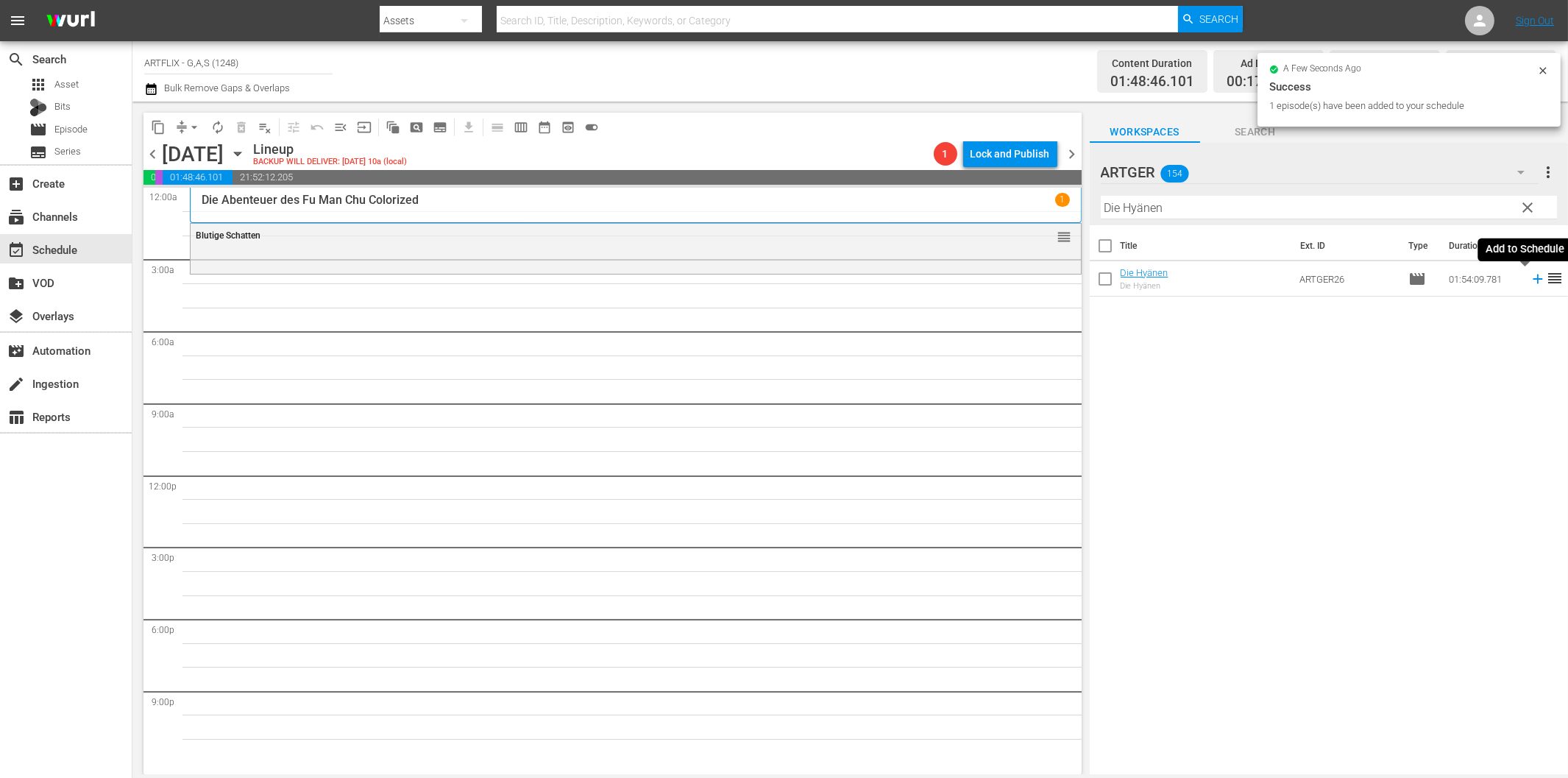
click at [1530, 281] on icon at bounding box center [1537, 278] width 16 height 16
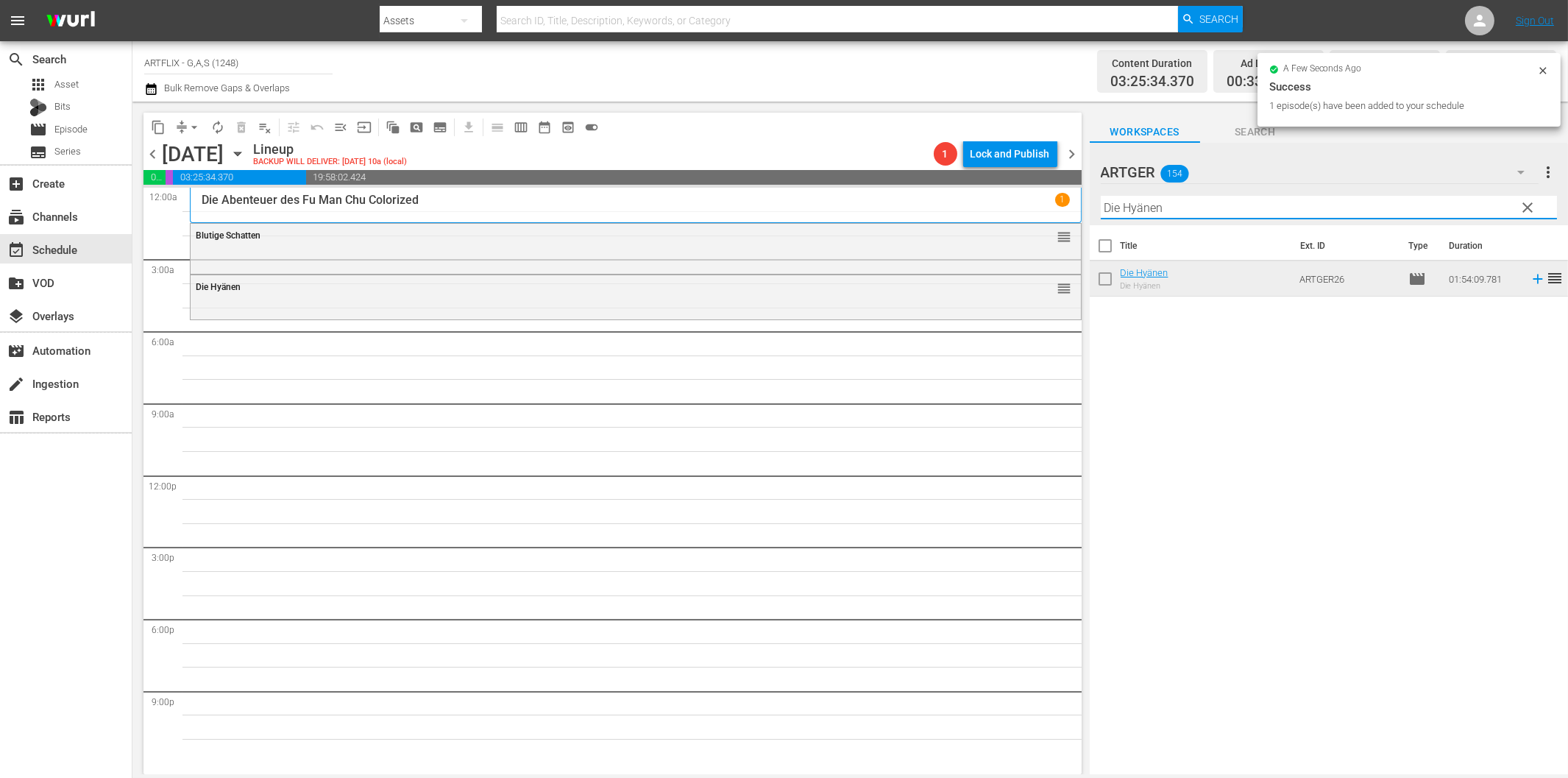
click at [1209, 209] on input "Die Hyänen" at bounding box center [1329, 207] width 456 height 23
paste input "letzte Nacht"
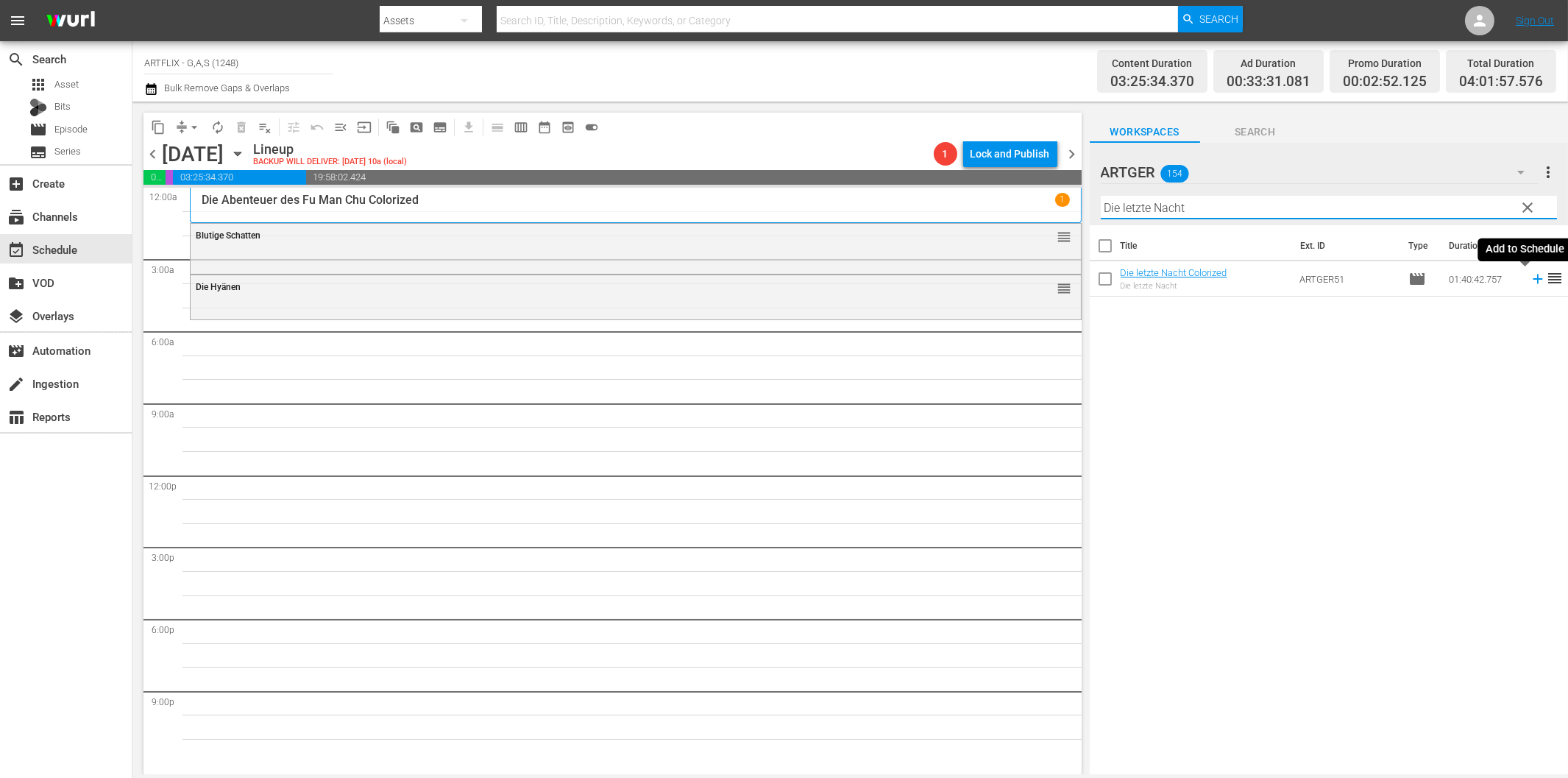
click at [1533, 280] on icon at bounding box center [1537, 279] width 9 height 9
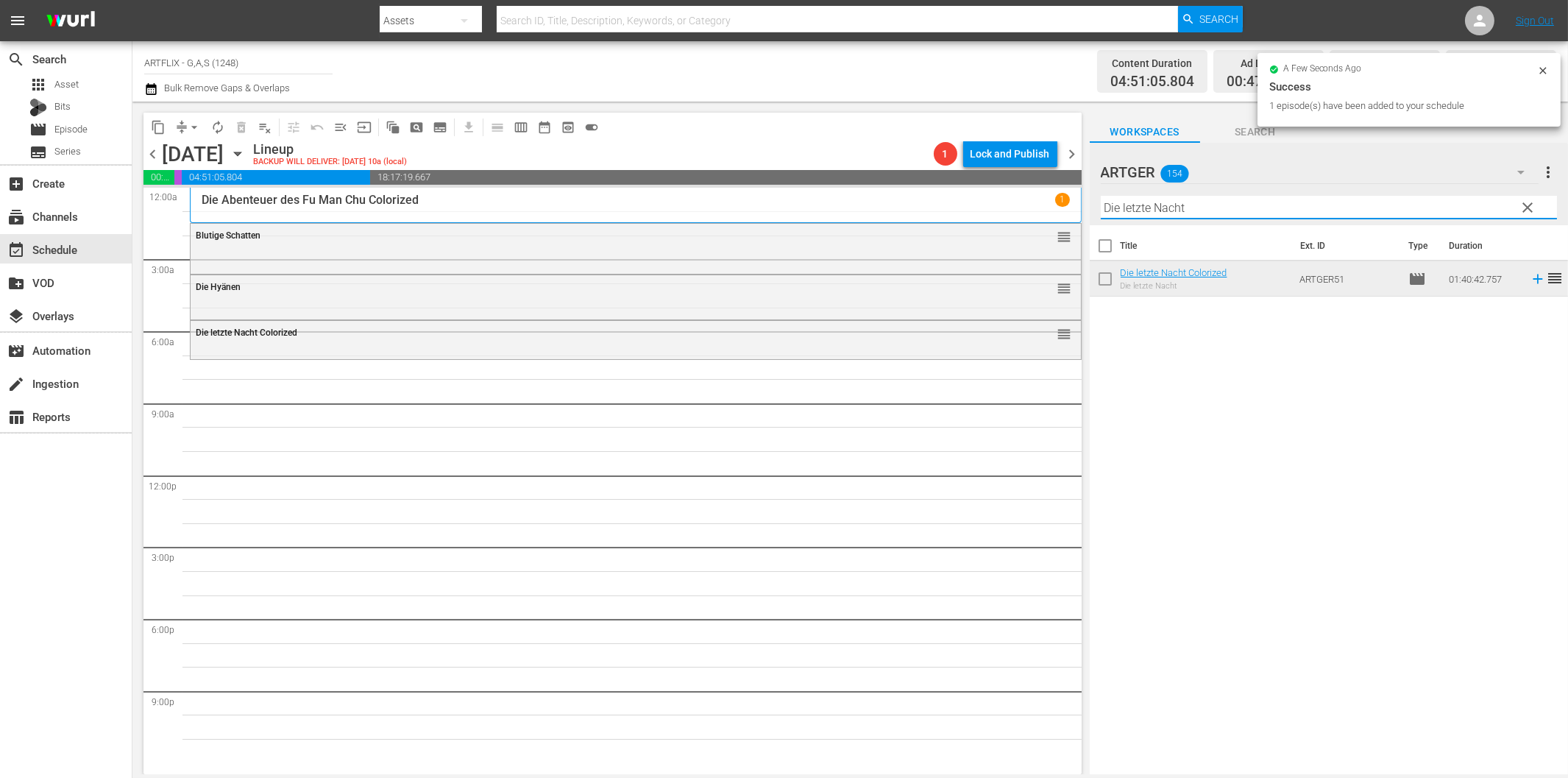
click at [1253, 207] on input "Die letzte Nacht" at bounding box center [1329, 207] width 456 height 23
paste input "[PERSON_NAME]"
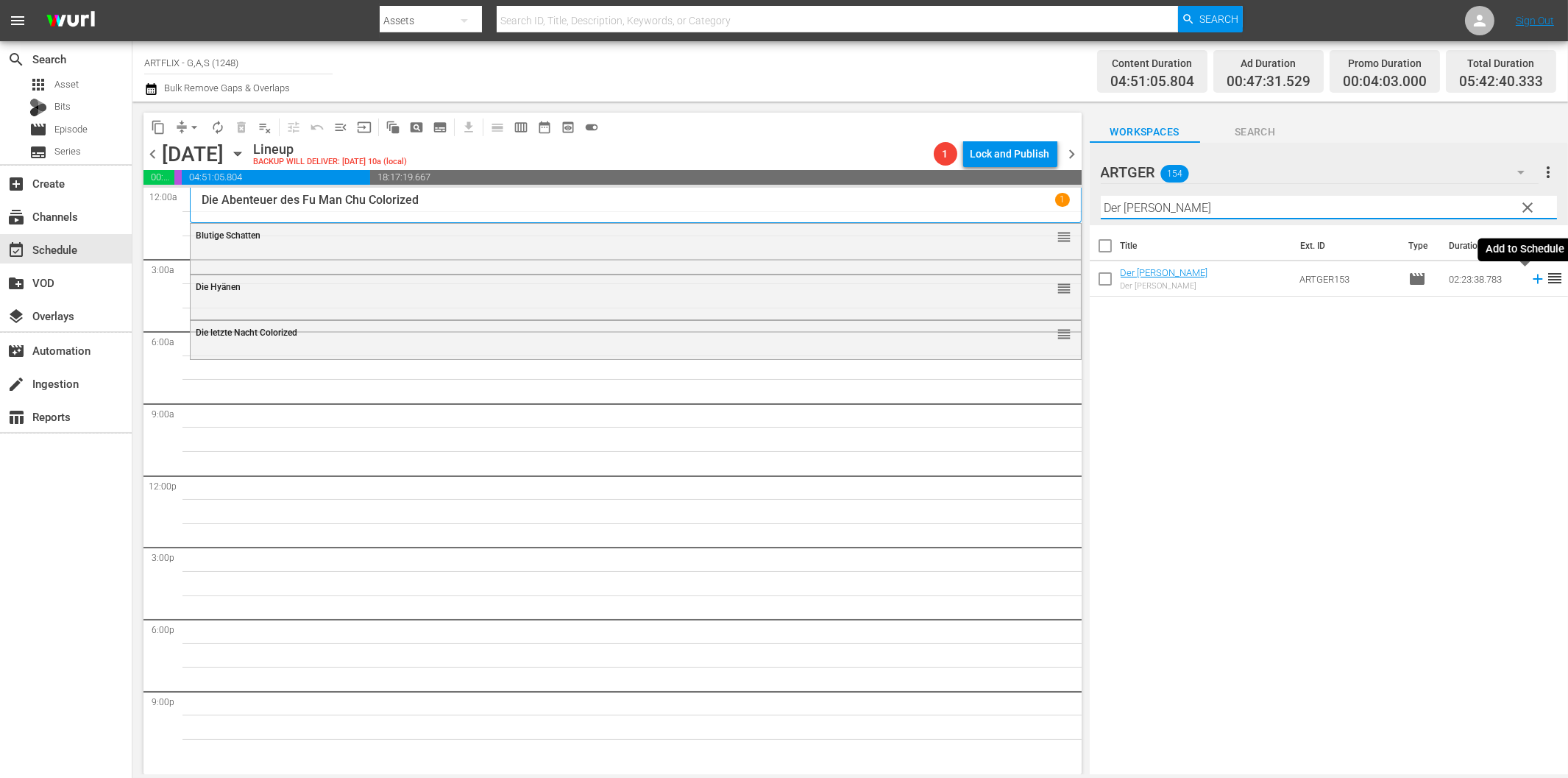
click at [1530, 281] on icon at bounding box center [1537, 278] width 16 height 16
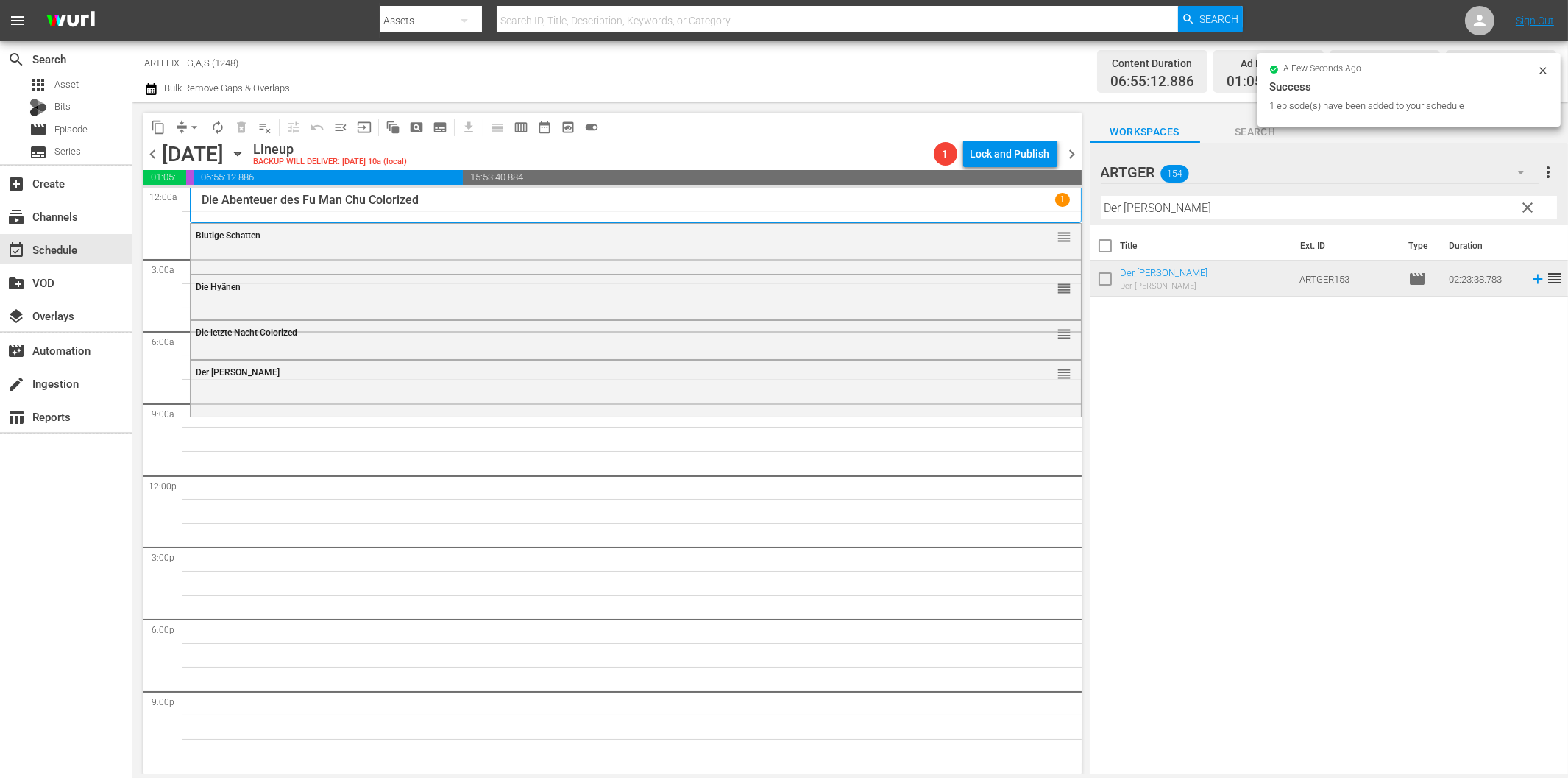
click at [1250, 219] on hr at bounding box center [1329, 219] width 456 height 1
click at [1248, 212] on input "Der [PERSON_NAME]" at bounding box center [1329, 207] width 456 height 23
paste input "Ich hab' dir nie einen [PERSON_NAME] versprochen"
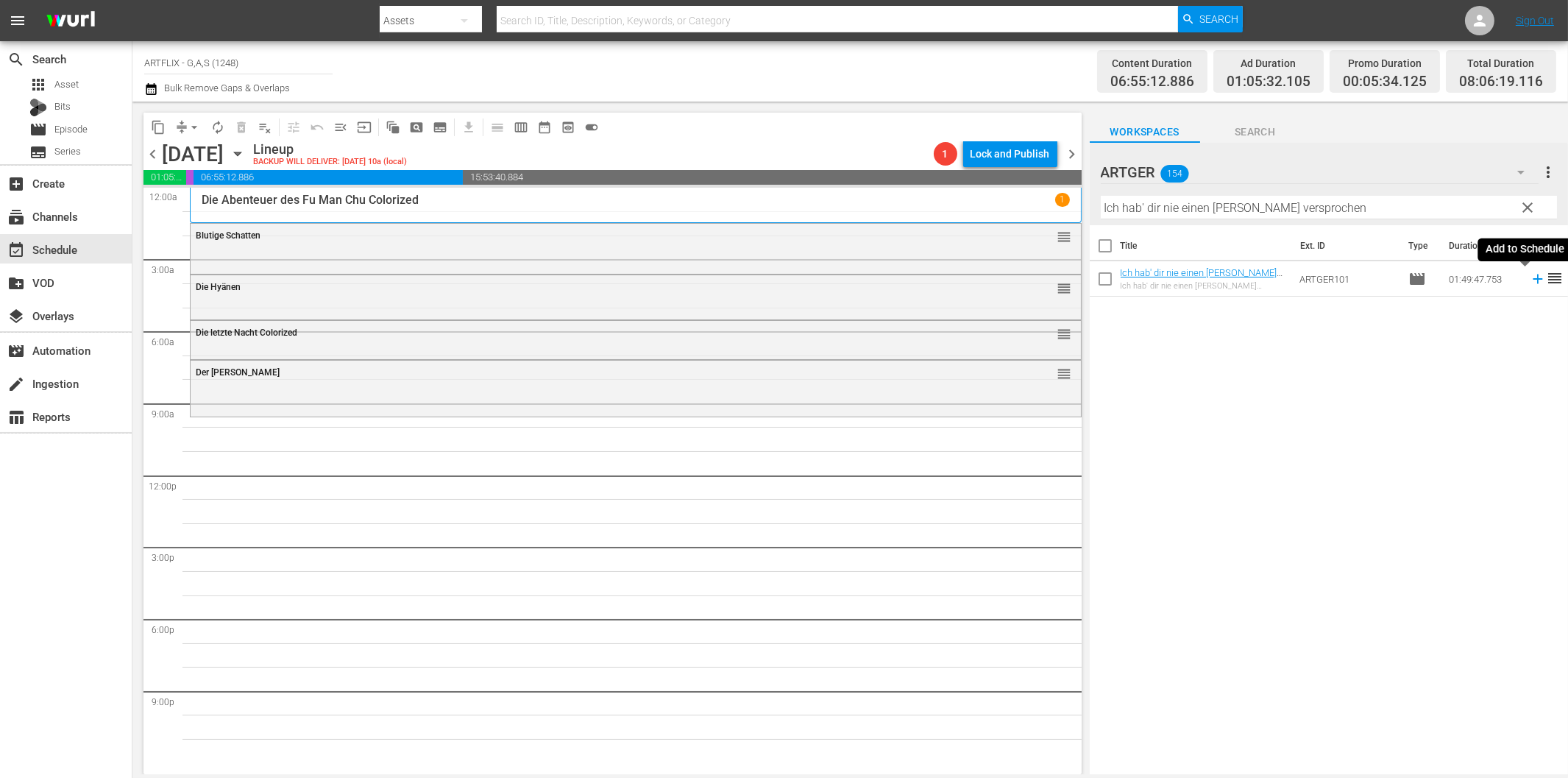
drag, startPoint x: 1525, startPoint y: 277, endPoint x: 1440, endPoint y: 295, distance: 86.9
click at [1530, 277] on icon at bounding box center [1537, 278] width 16 height 16
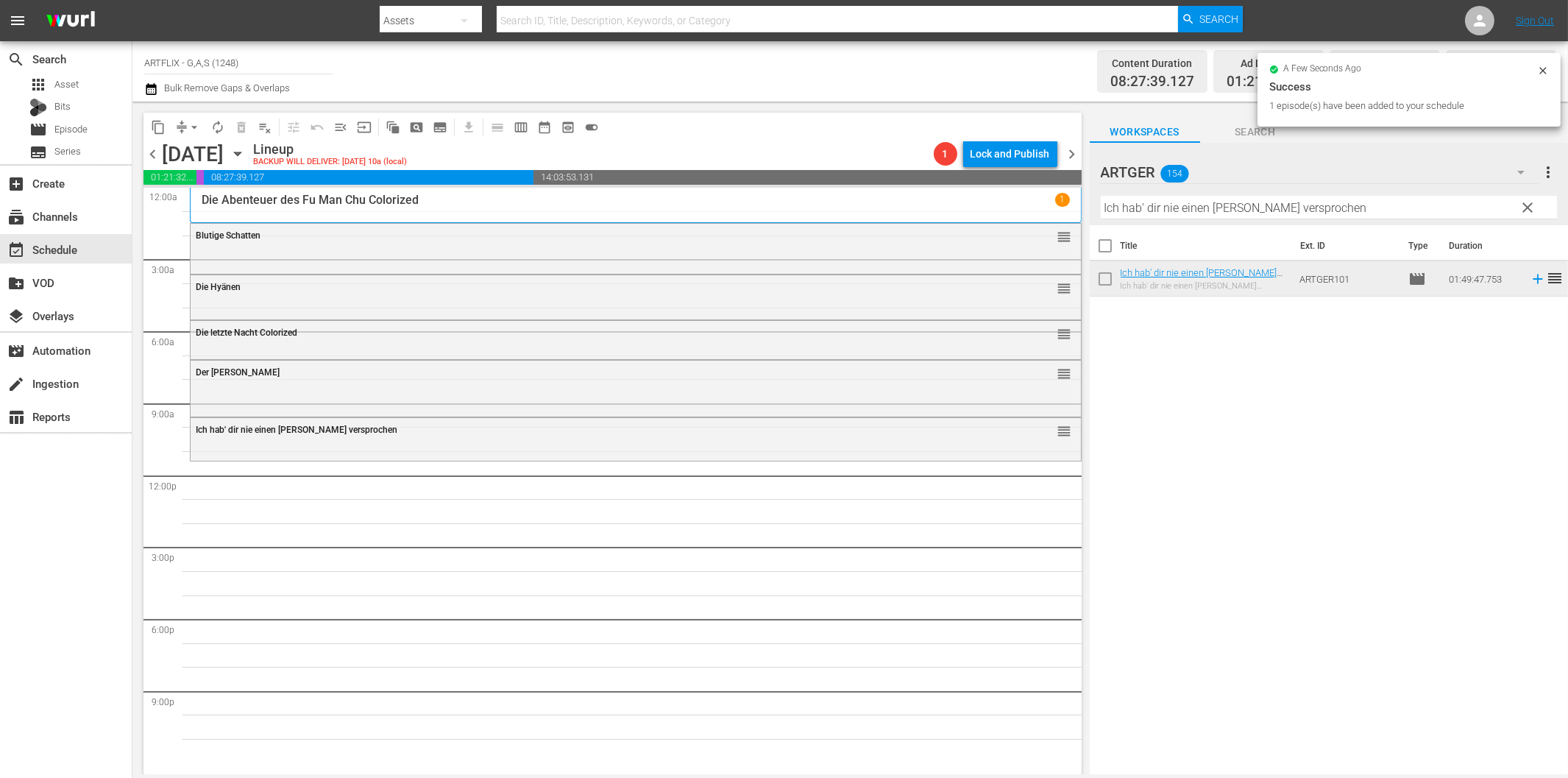
click at [1175, 203] on input "Ich hab' dir nie einen [PERSON_NAME] versprochen" at bounding box center [1329, 207] width 456 height 23
paste input "Verrücktes Afrika"
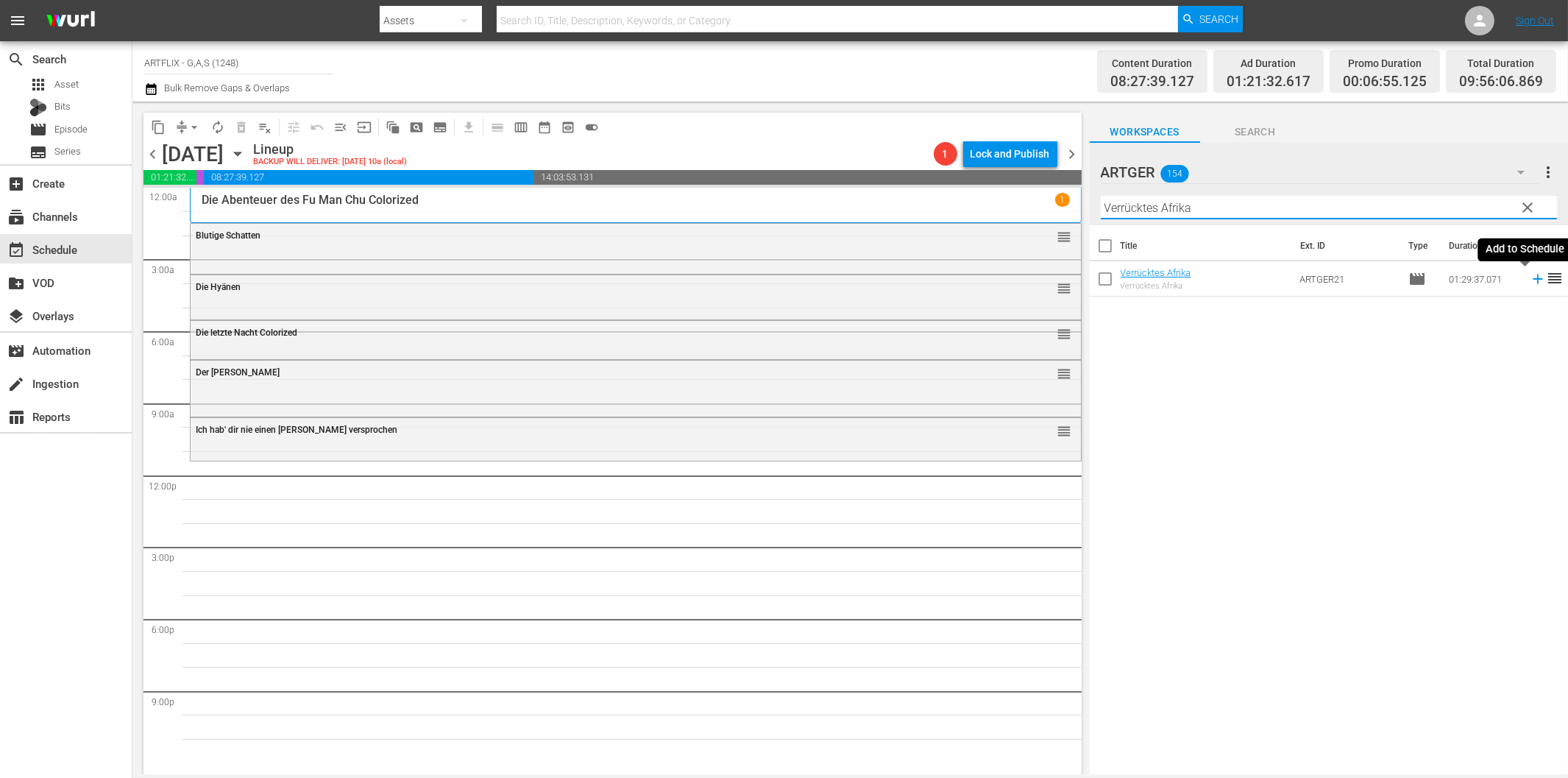
click at [1530, 281] on icon at bounding box center [1537, 278] width 16 height 16
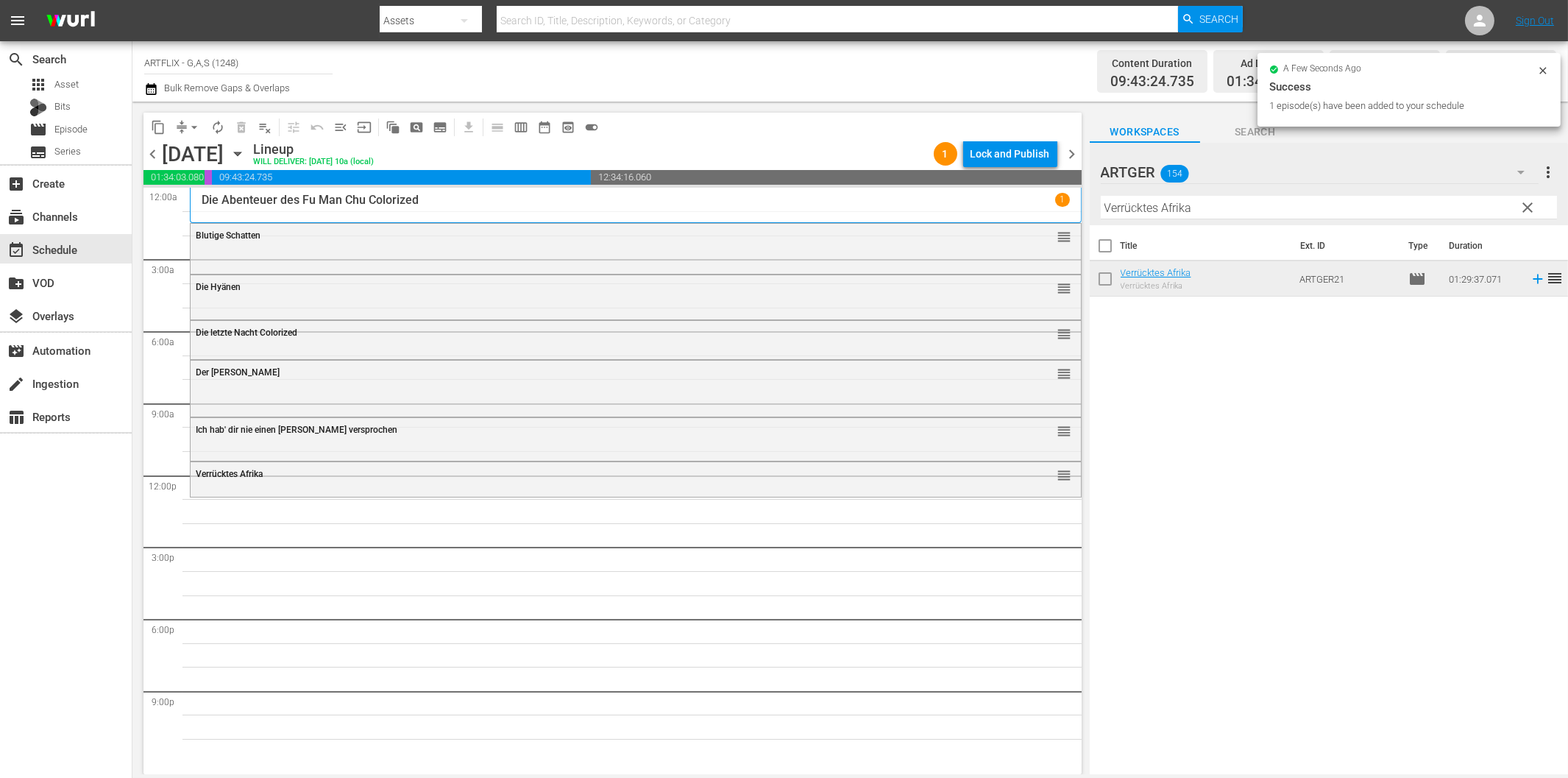
click at [1239, 213] on input "Verrücktes Afrika" at bounding box center [1329, 207] width 456 height 23
paste input "Einst ein Held"
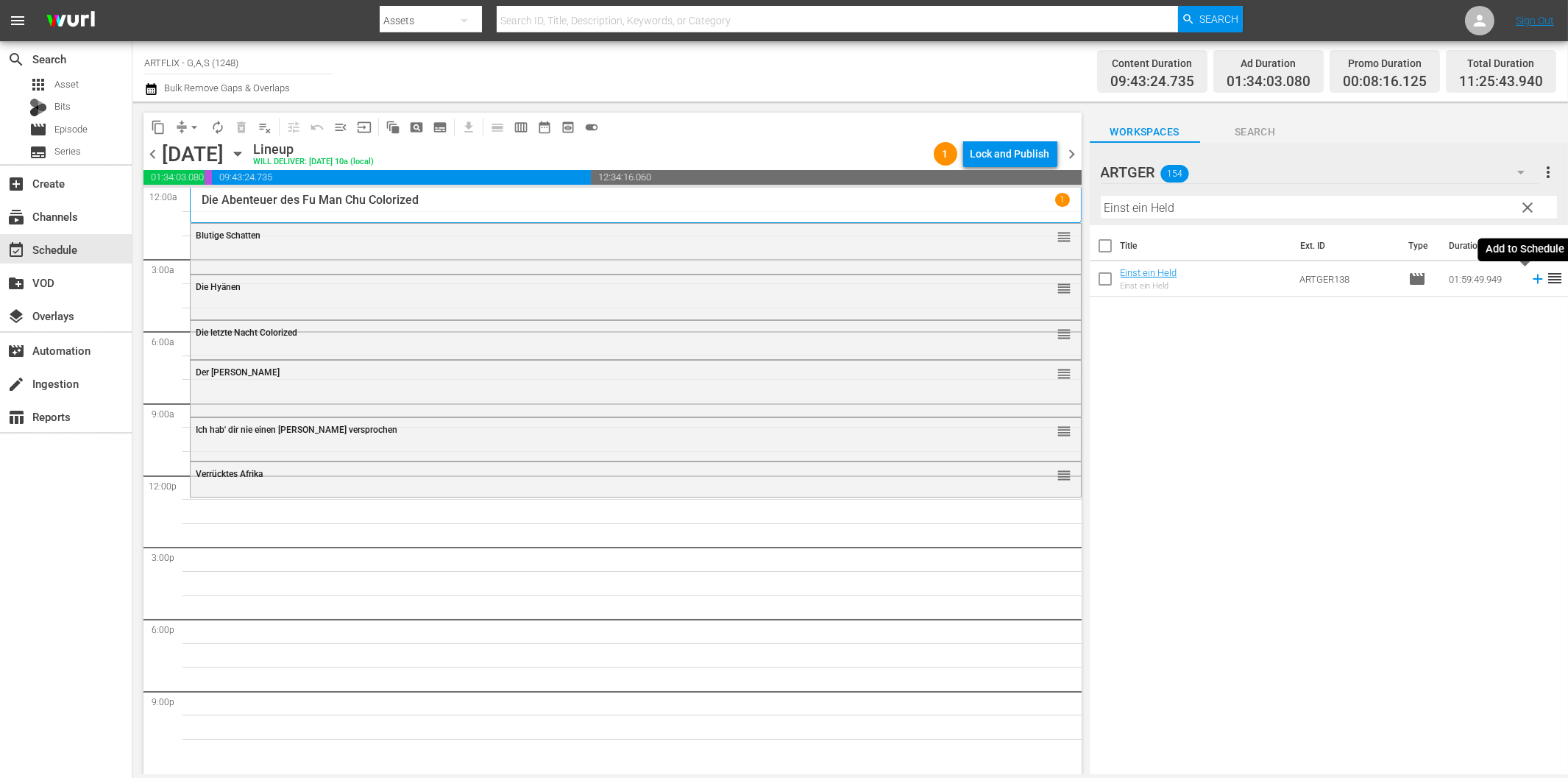
click at [1530, 278] on icon at bounding box center [1537, 278] width 16 height 16
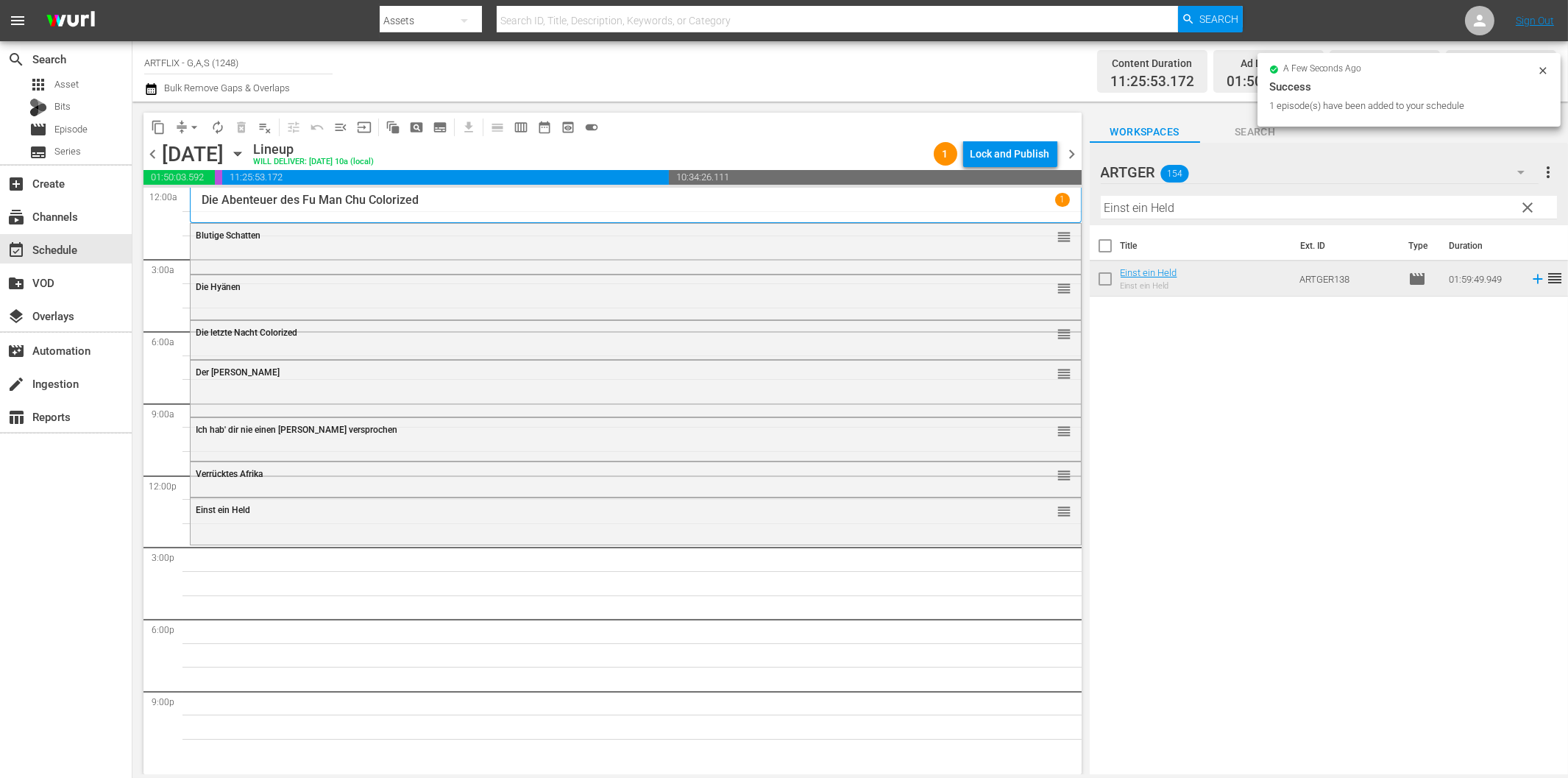
click at [1235, 209] on input "Einst ein Held" at bounding box center [1329, 207] width 456 height 23
paste input "[PERSON_NAME] und die Prinzessin von Troja"
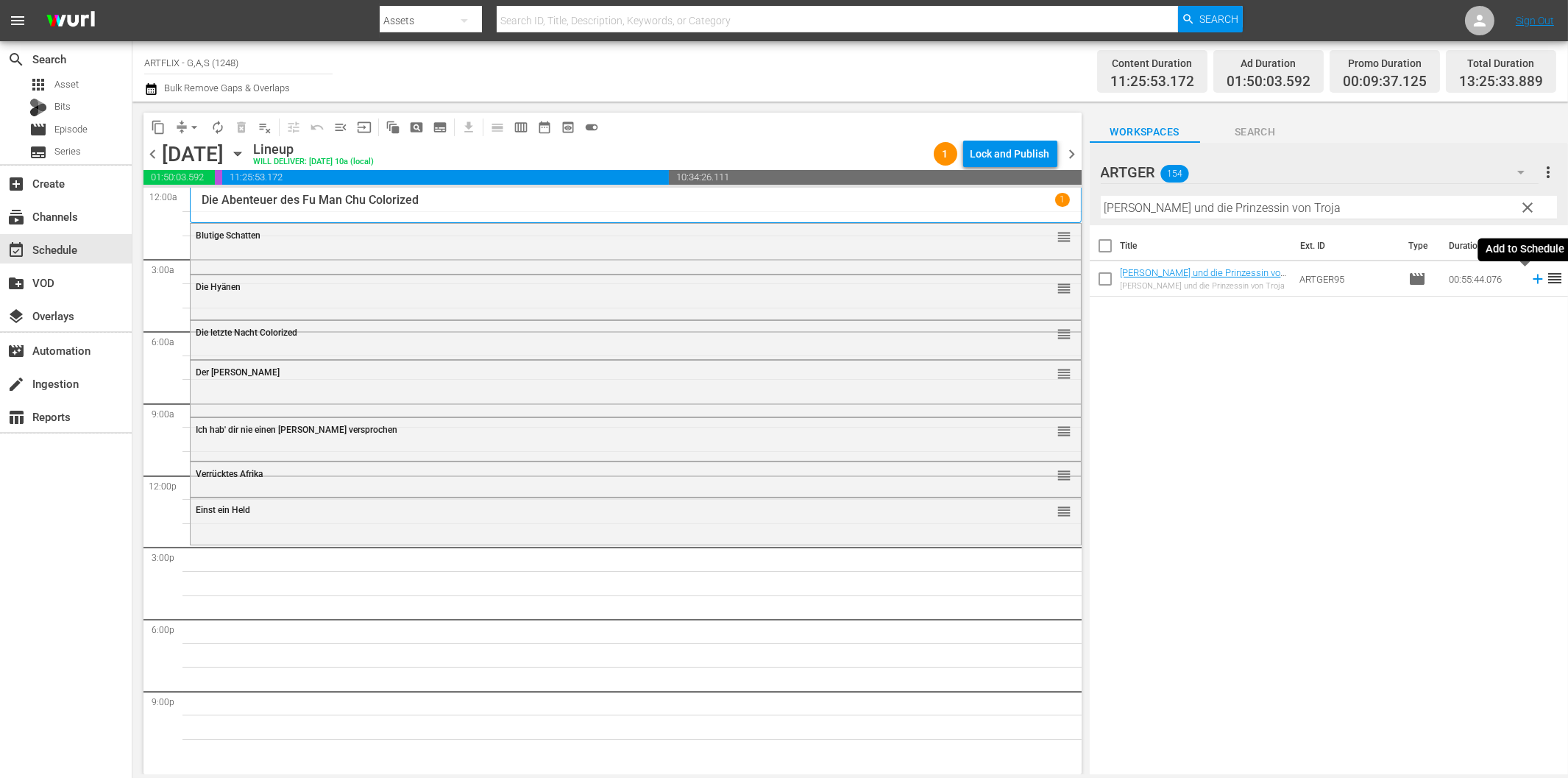
click at [1530, 284] on icon at bounding box center [1537, 278] width 16 height 16
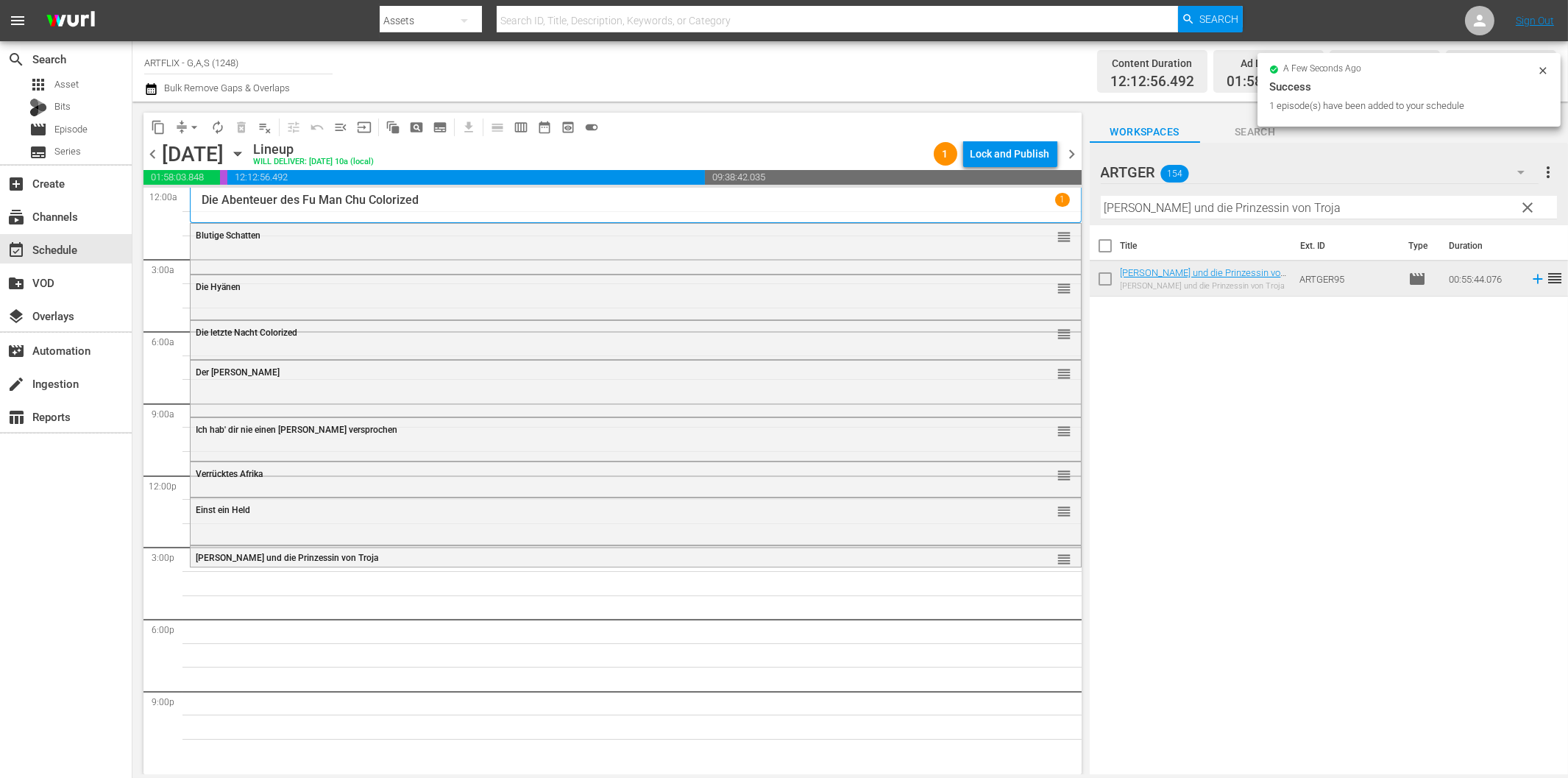
click at [1205, 211] on input "[PERSON_NAME] und die Prinzessin von Troja" at bounding box center [1329, 207] width 456 height 23
paste input "Manaos - Die Sklaventreiber vom [GEOGRAPHIC_DATA]"
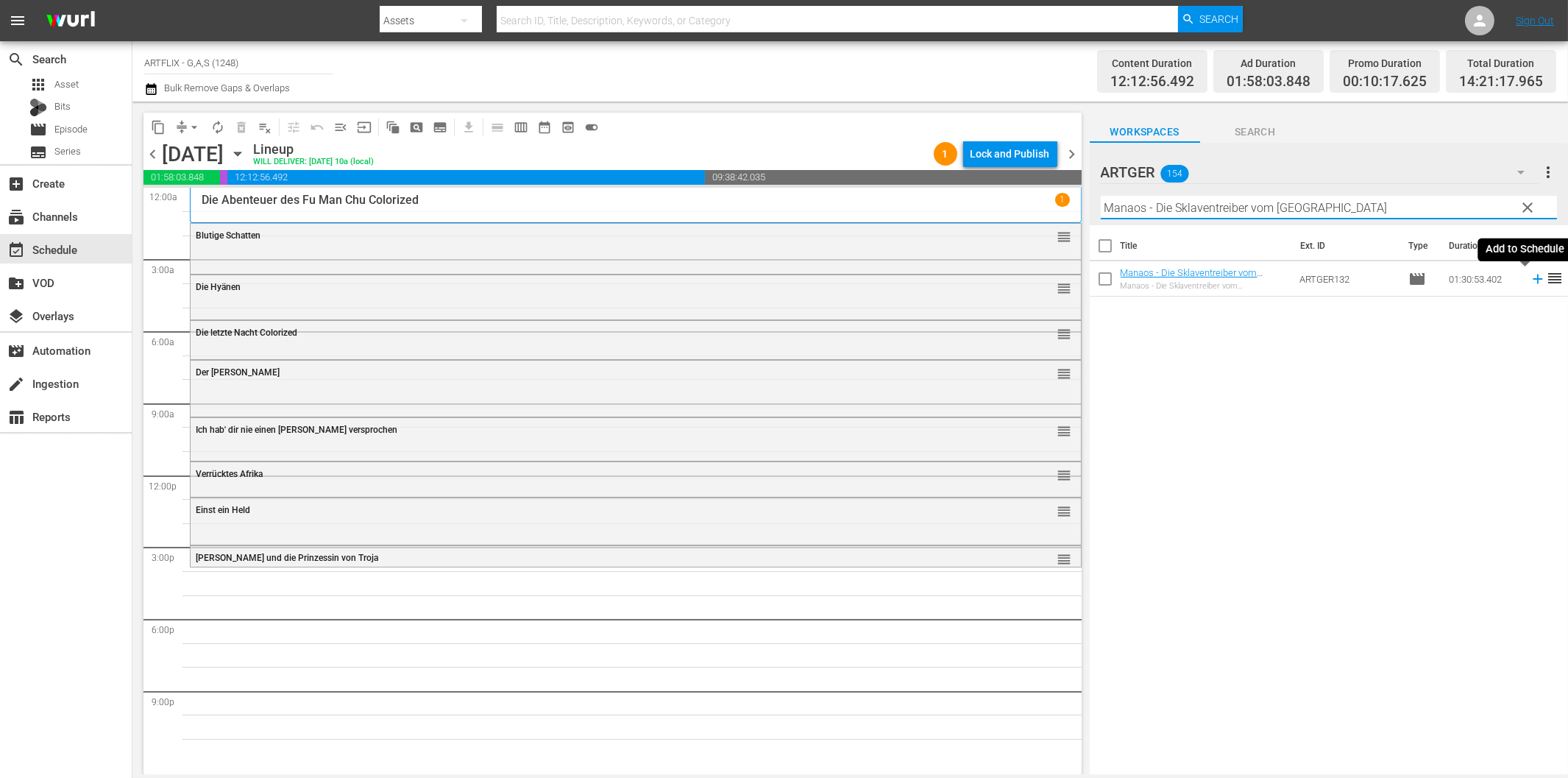
click at [1530, 286] on icon at bounding box center [1537, 278] width 16 height 16
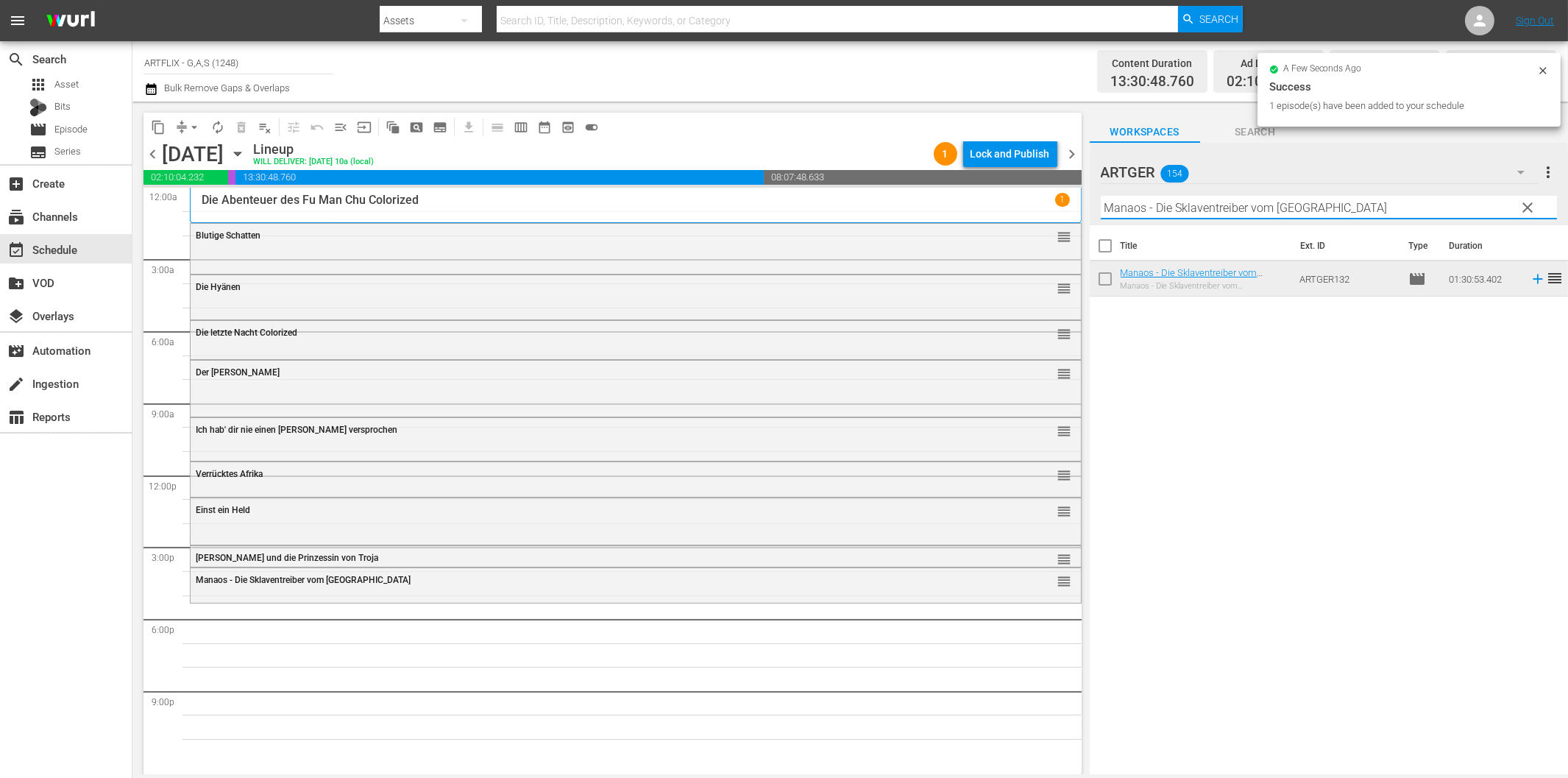
click at [1189, 212] on input "Manaos - Die Sklaventreiber vom [GEOGRAPHIC_DATA]" at bounding box center [1329, 207] width 456 height 23
paste input "Der Nonnenspiegel"
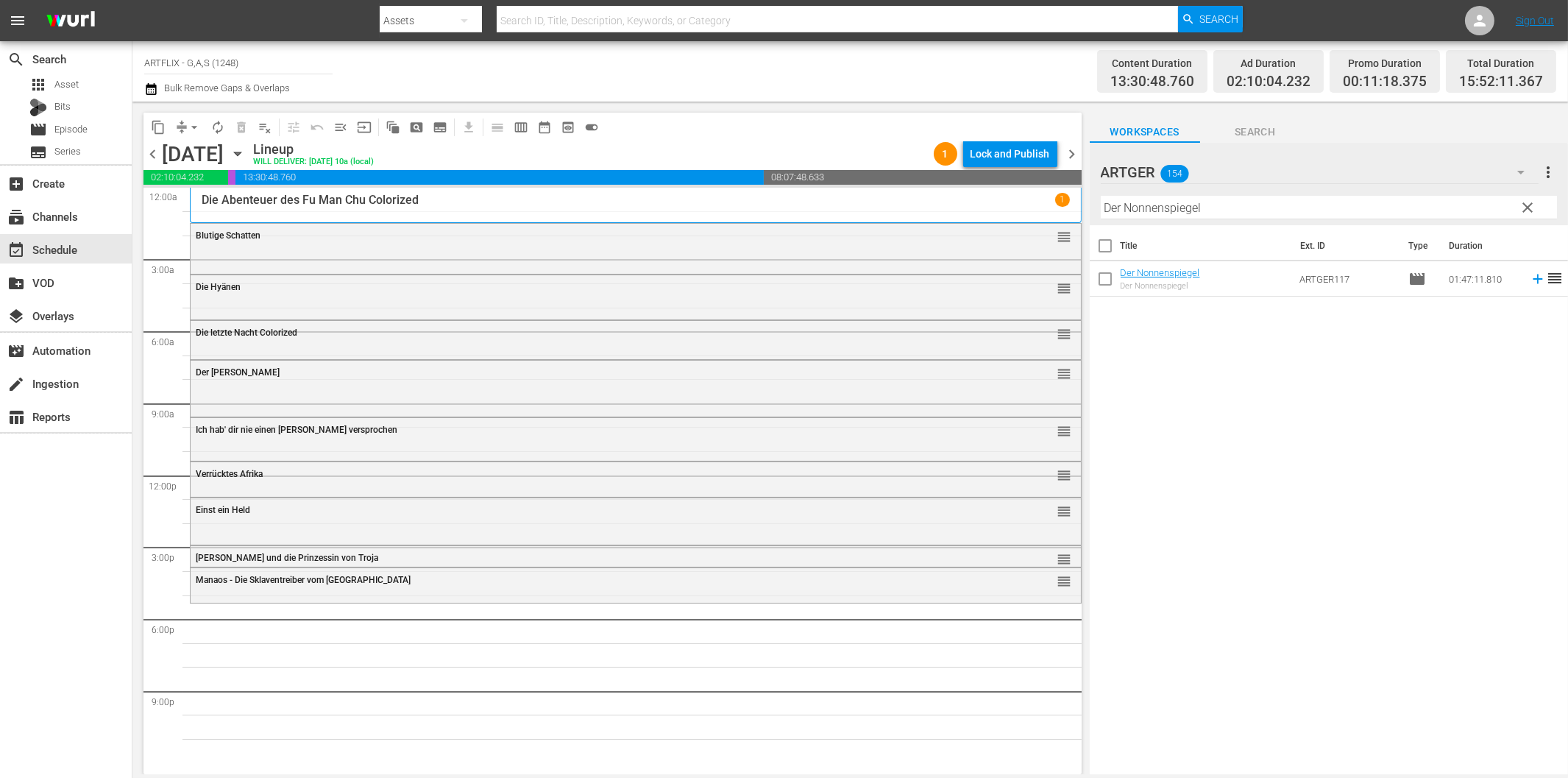
click at [1530, 277] on icon at bounding box center [1537, 278] width 16 height 16
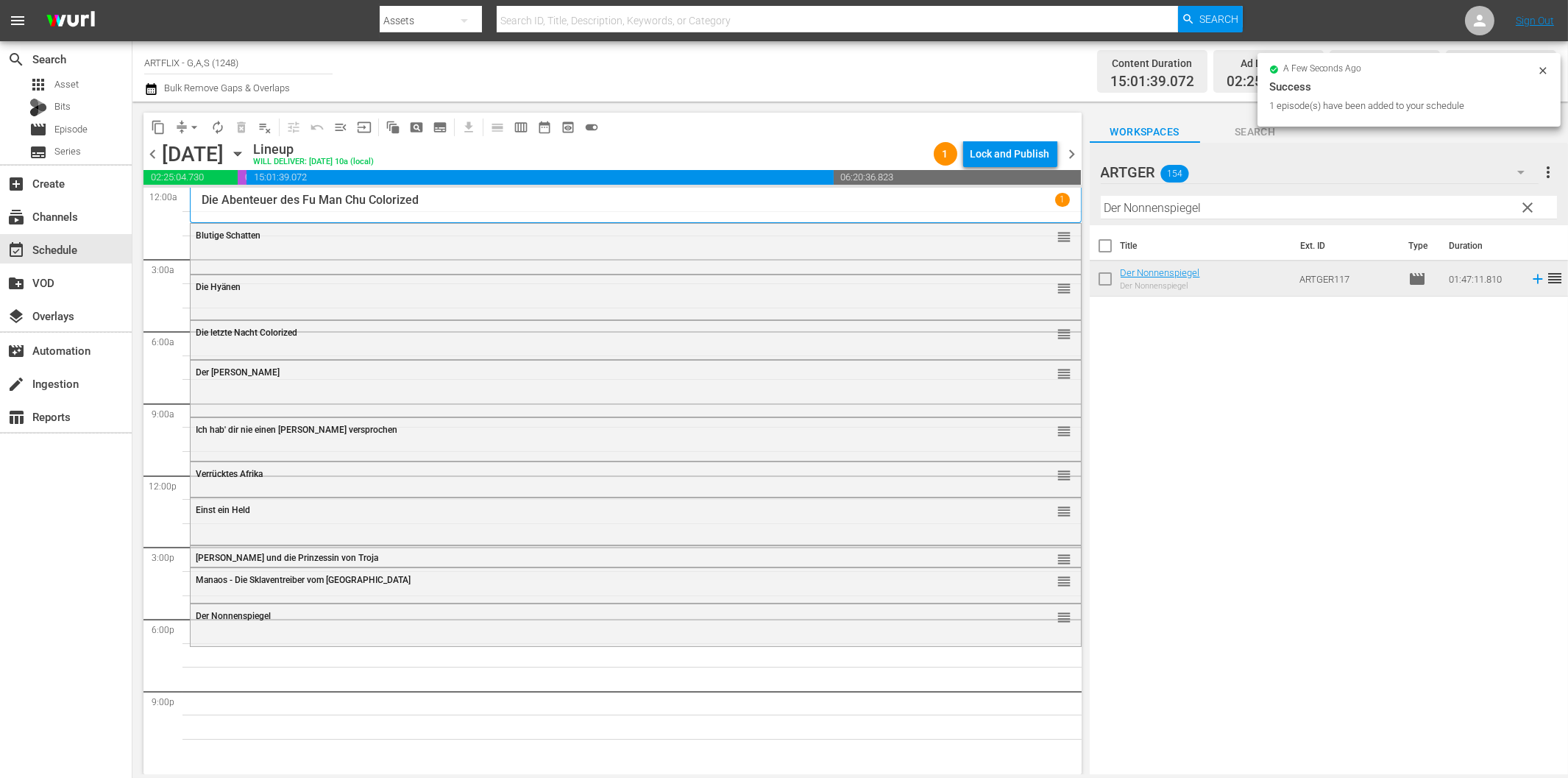
click at [1182, 208] on input "Der Nonnenspiegel" at bounding box center [1329, 207] width 456 height 23
paste input "Alarmstart für Geschwader [PERSON_NAME]"
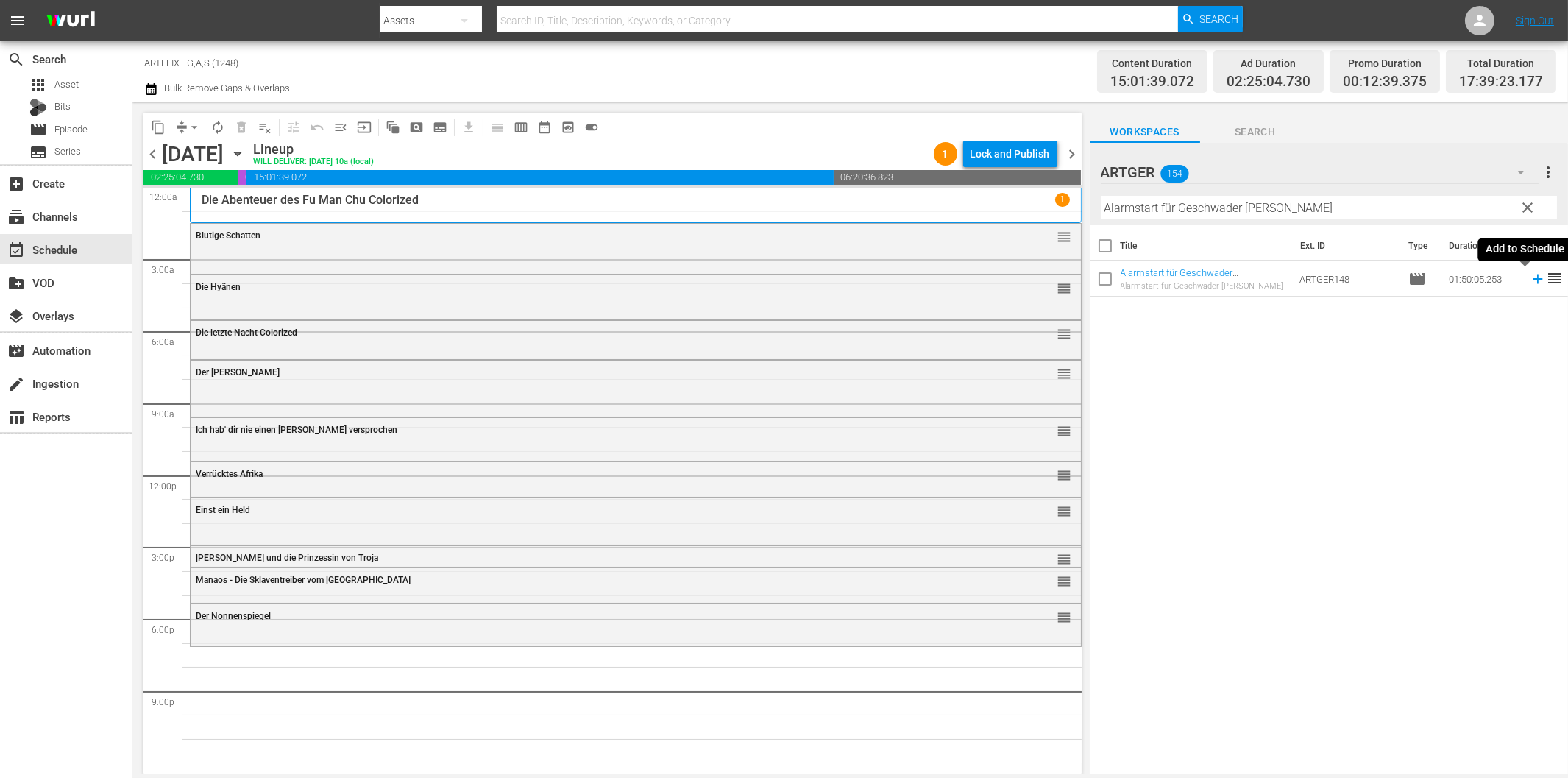
click at [1533, 280] on icon at bounding box center [1537, 279] width 9 height 9
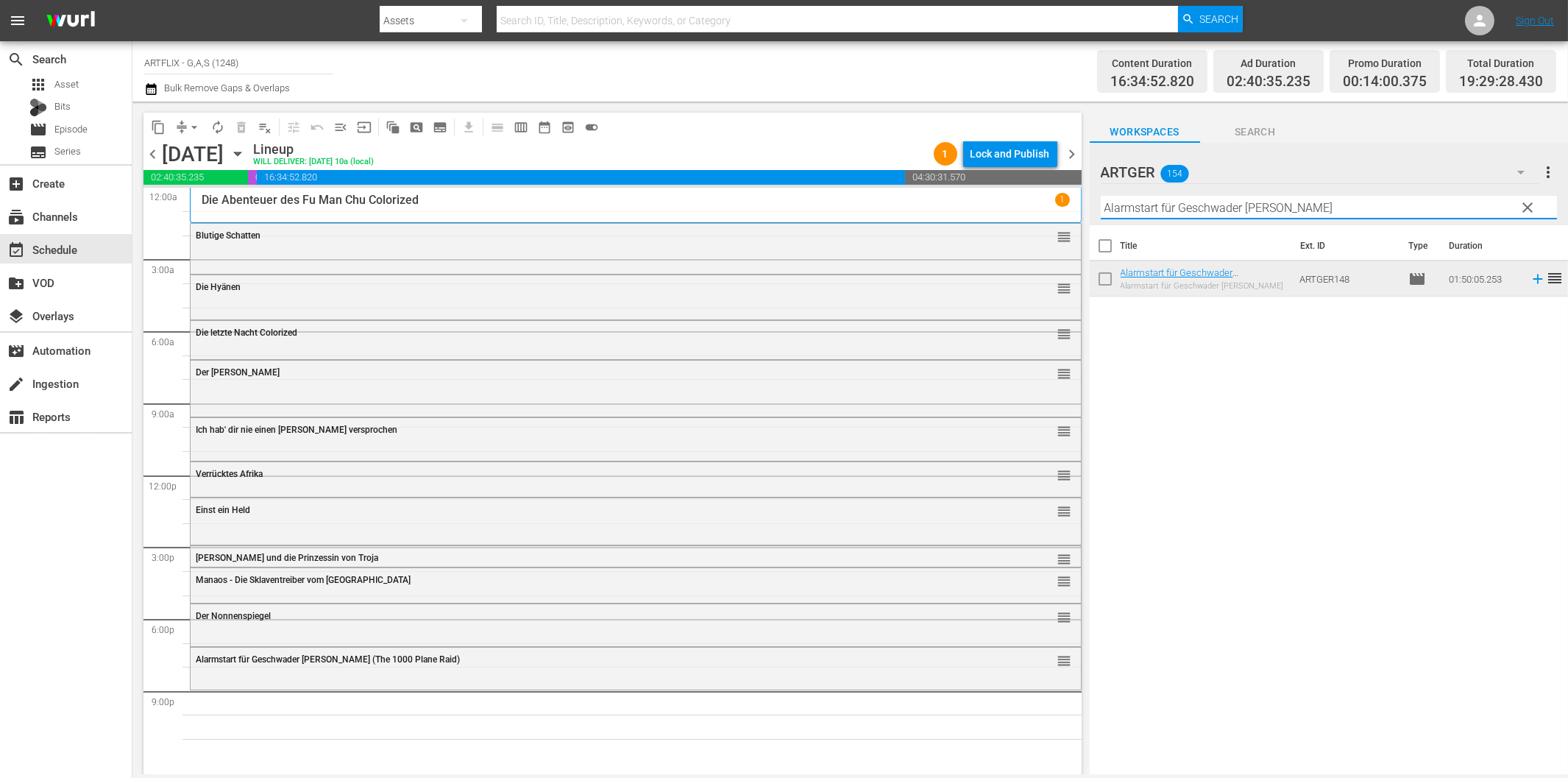
click at [1244, 209] on input "Alarmstart für Geschwader [PERSON_NAME]" at bounding box center [1329, 207] width 456 height 23
paste input "[PERSON_NAME] - Juwelenraub"
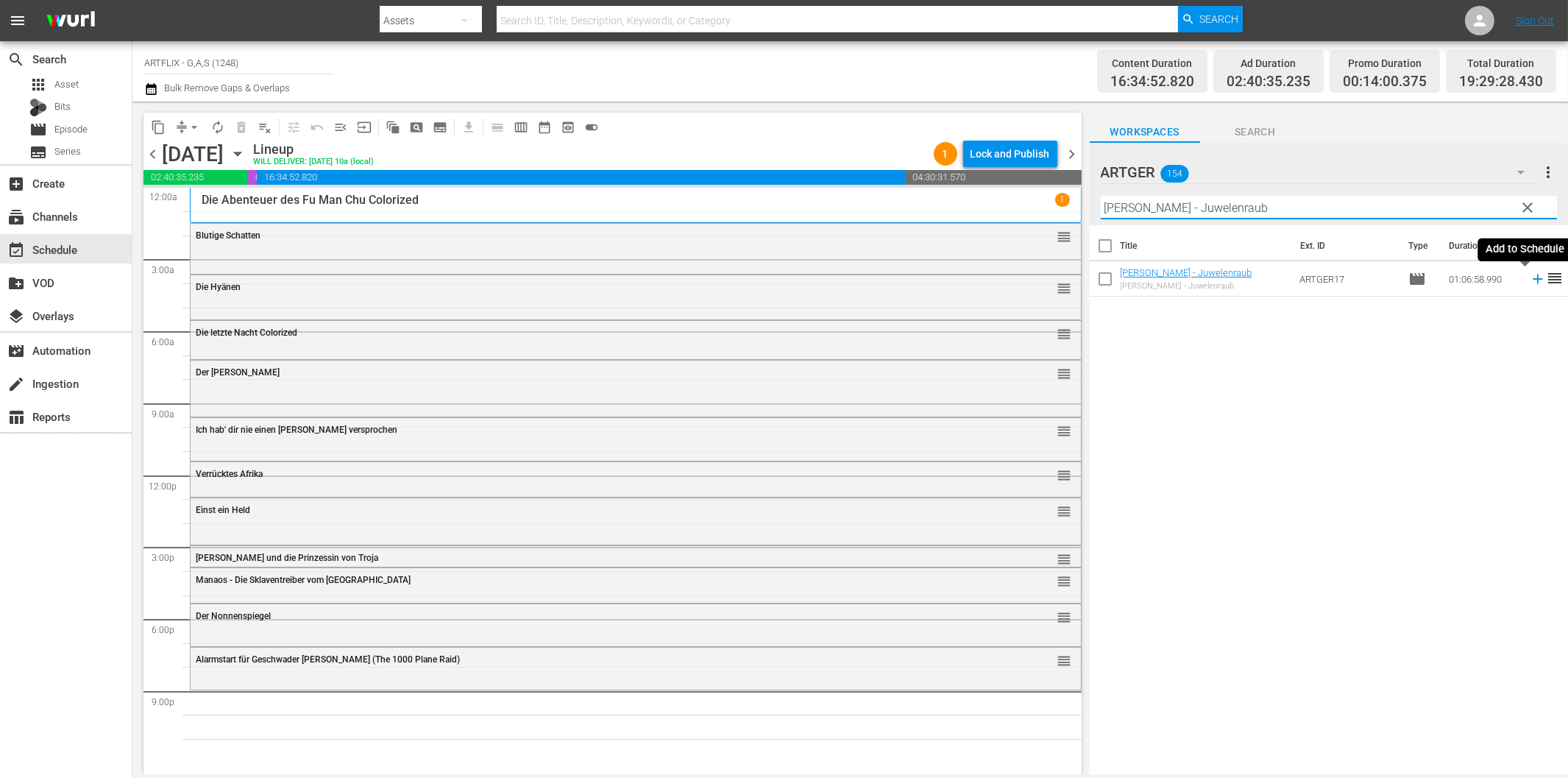
click at [1530, 283] on icon at bounding box center [1537, 278] width 16 height 16
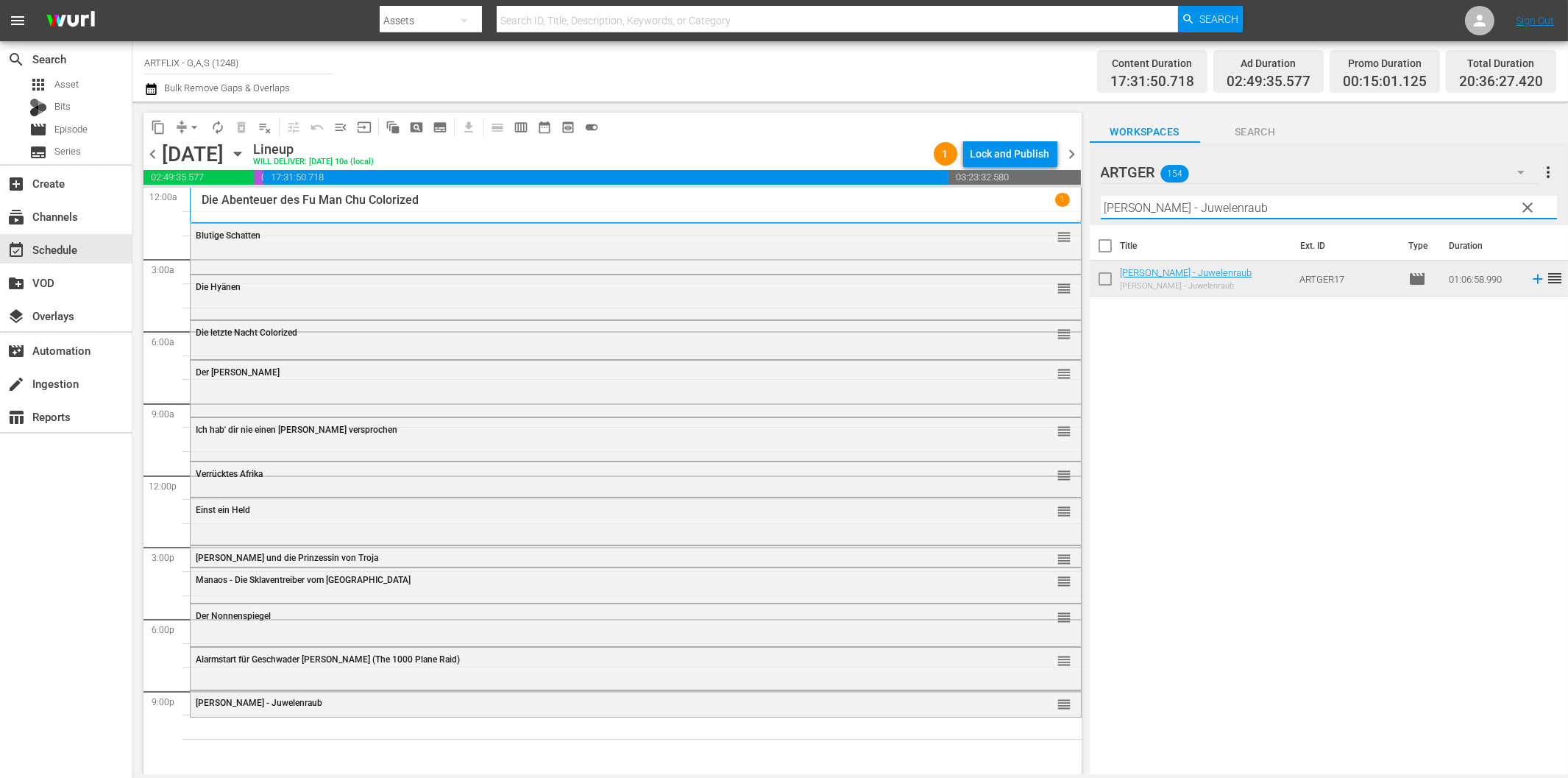
click at [1264, 207] on input "[PERSON_NAME] - Juwelenraub" at bounding box center [1329, 207] width 456 height 23
paste input "Dead End - Sackgasse"
click at [1530, 276] on icon at bounding box center [1537, 278] width 16 height 16
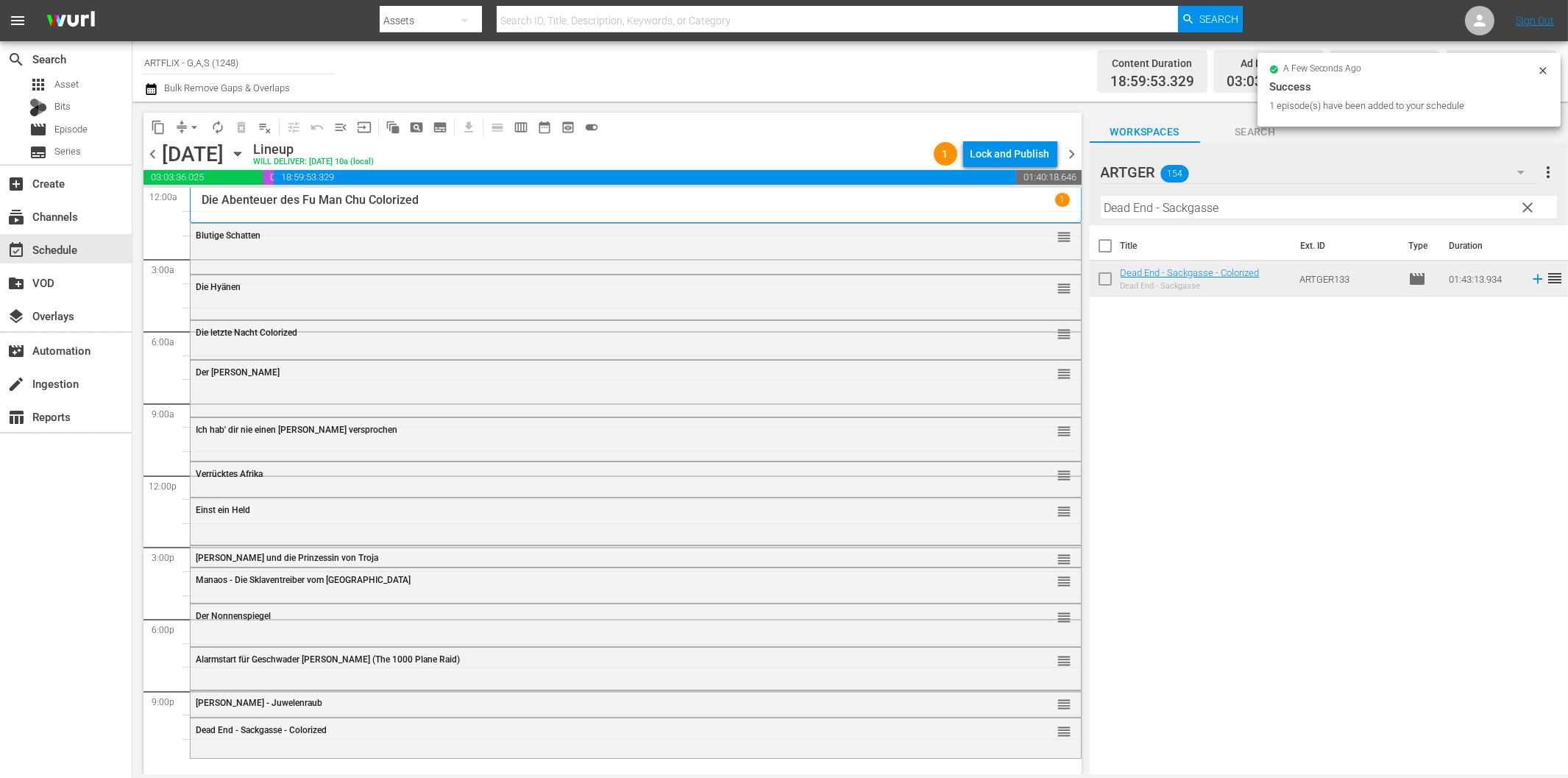
click at [1189, 206] on input "Dead End - Sackgasse" at bounding box center [1329, 207] width 456 height 23
paste input "Tödlicher Virus - Das Ende der Welt"
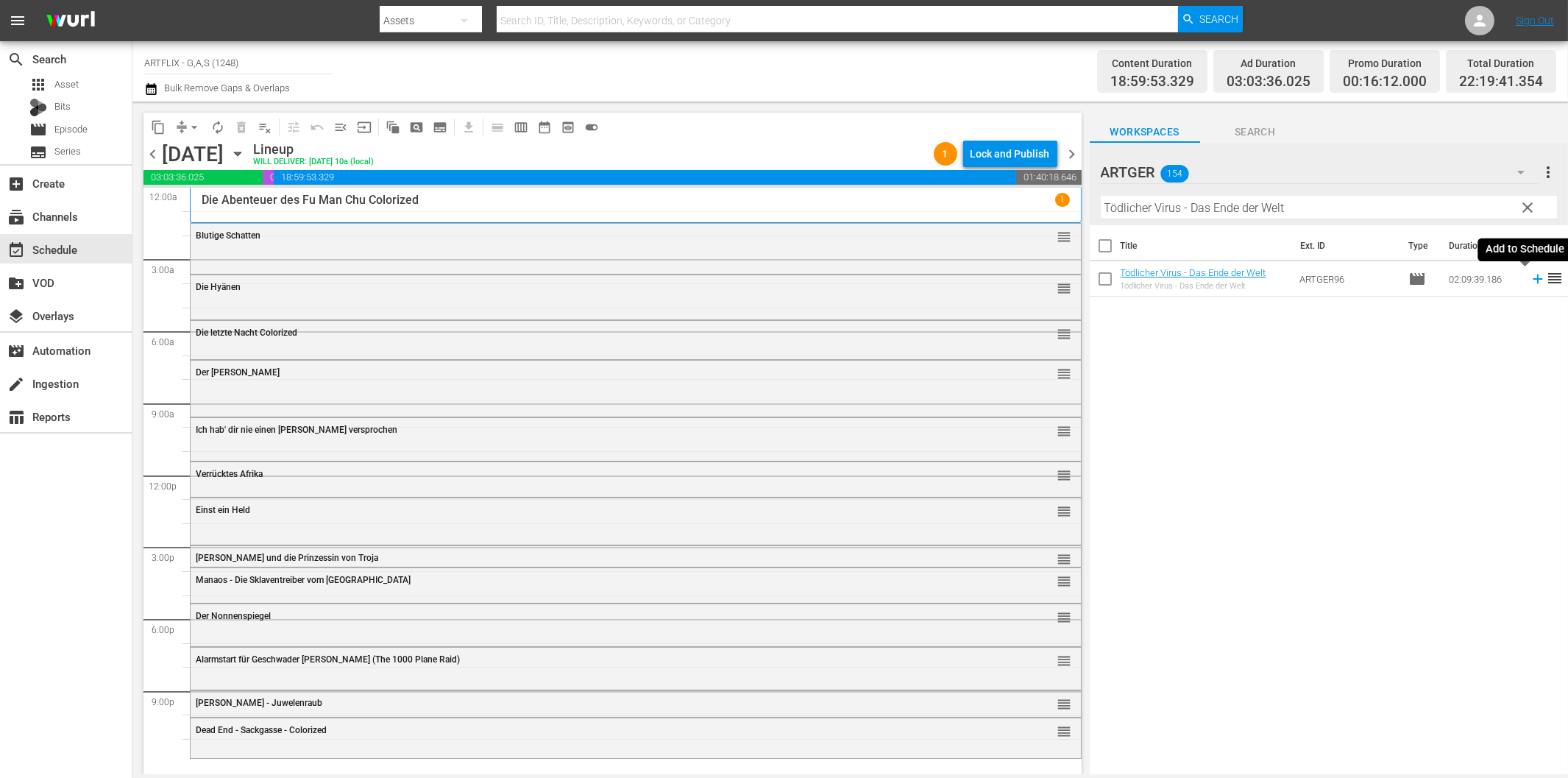
click at [1530, 277] on icon at bounding box center [1537, 278] width 16 height 16
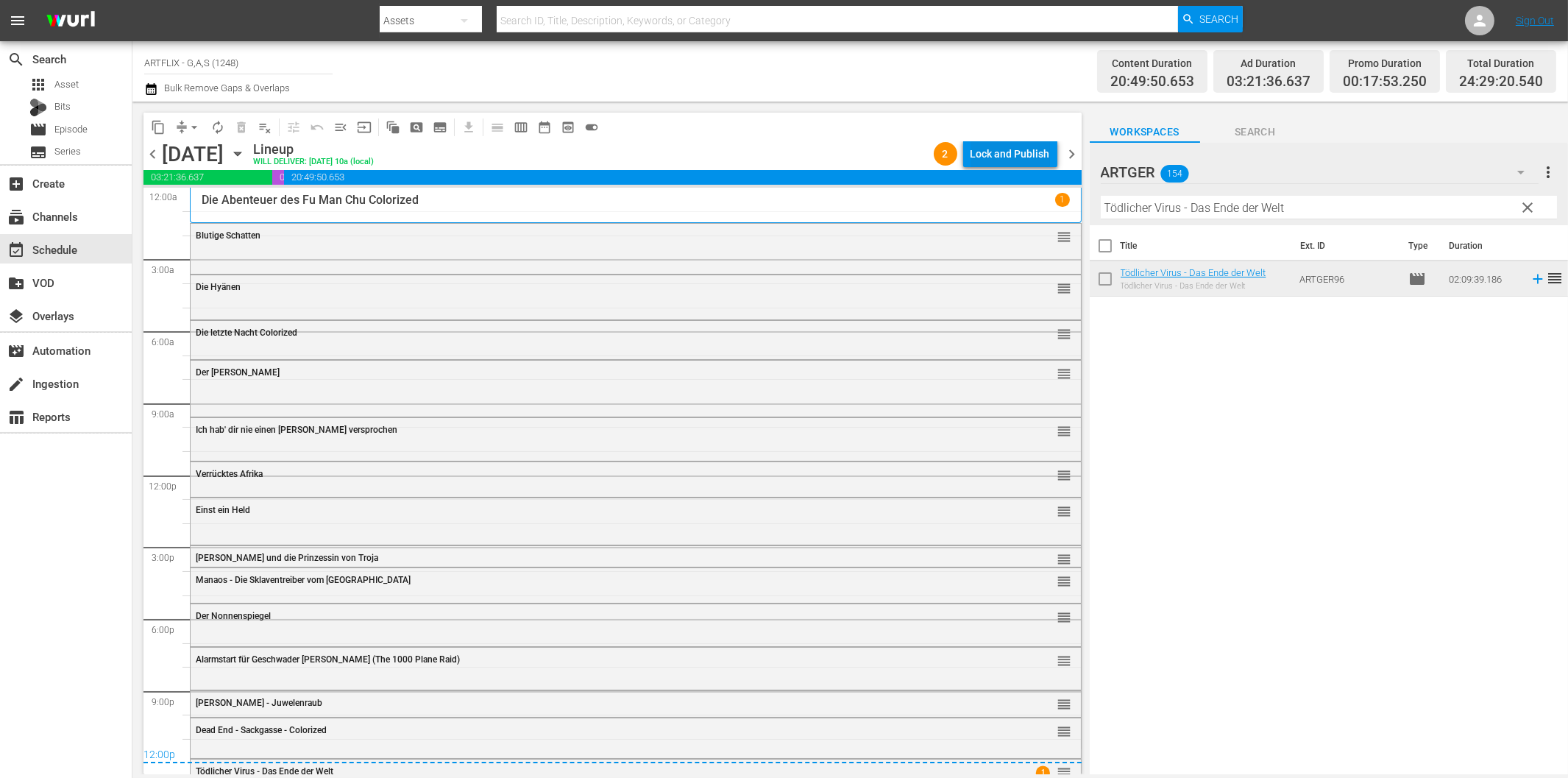
click at [1008, 156] on div "Lock and Publish" at bounding box center [1011, 154] width 80 height 27
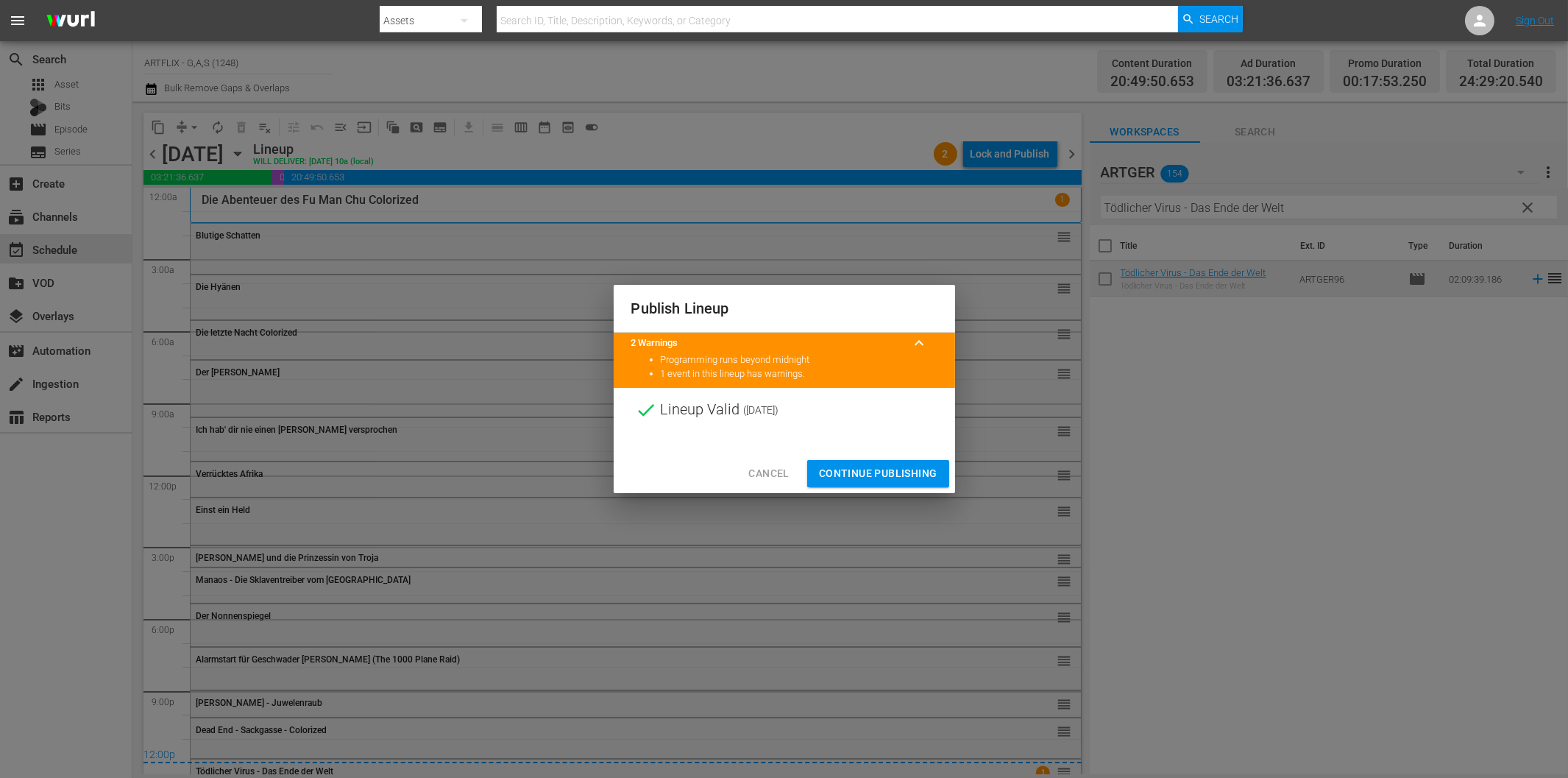
click at [893, 473] on span "Continue Publishing" at bounding box center [879, 474] width 119 height 19
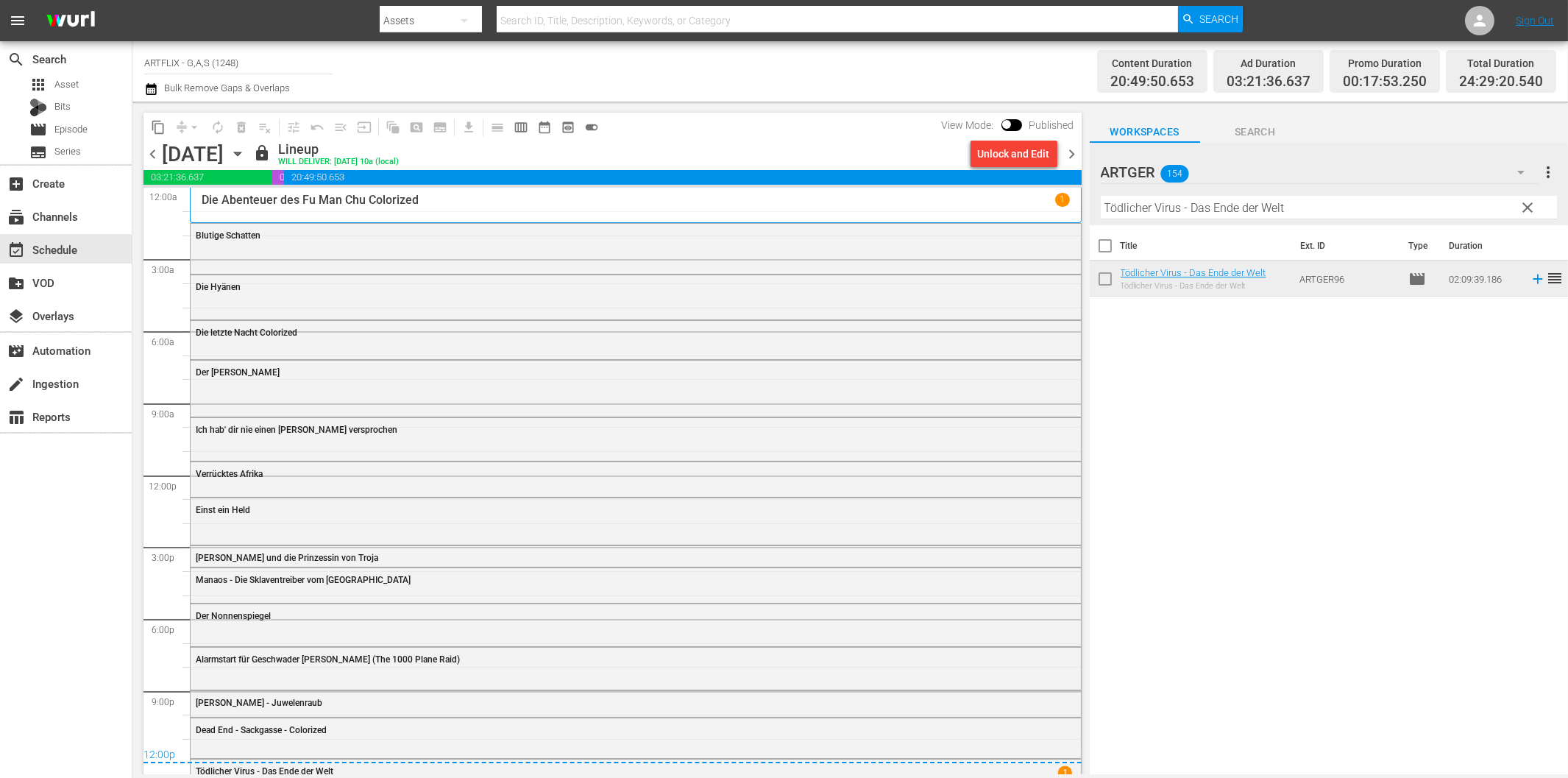
click at [1159, 212] on input "Tödlicher Virus - Das Ende der Welt" at bounding box center [1329, 207] width 456 height 23
paste input "Wings of Freedom"
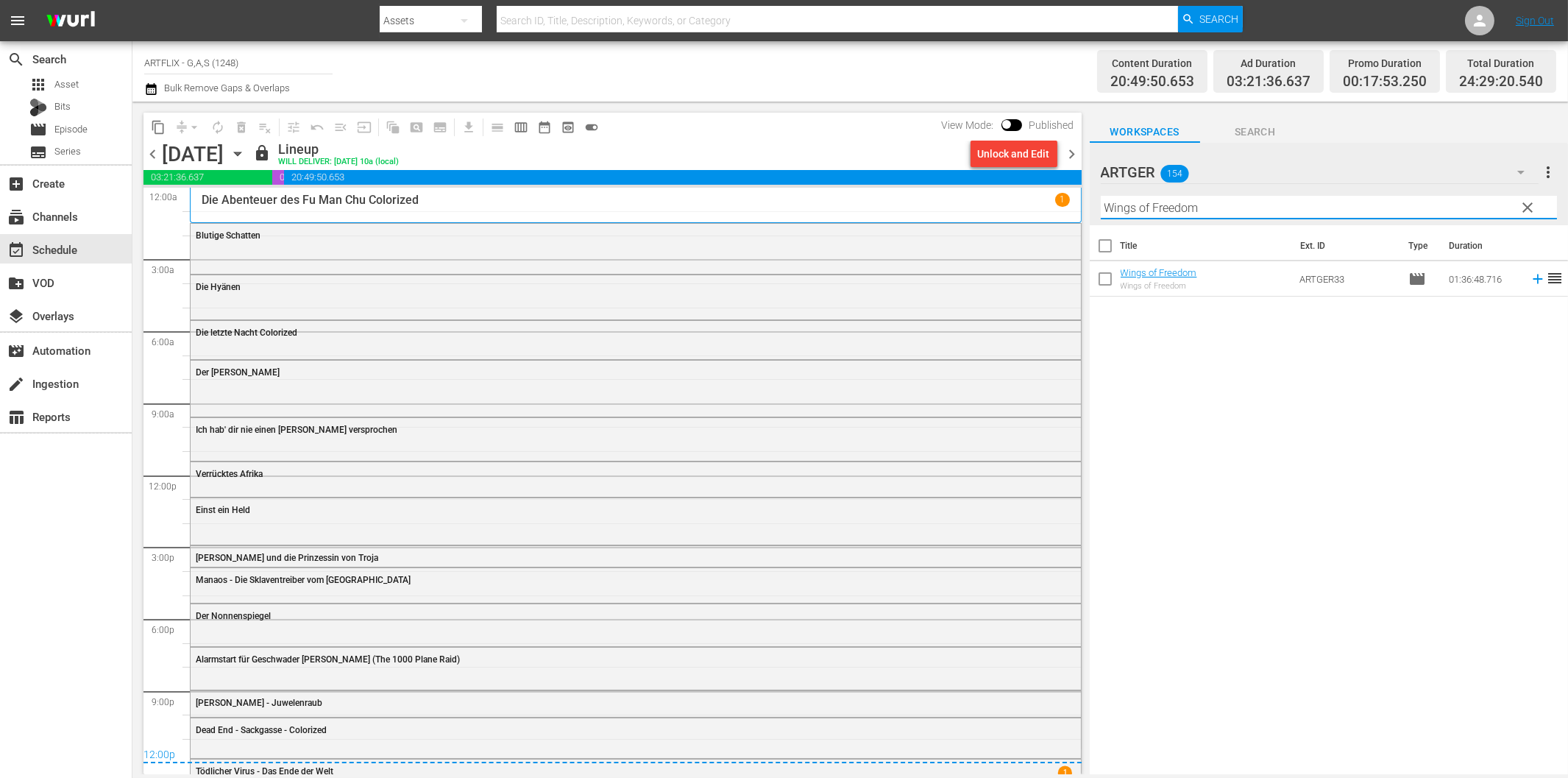
click at [1075, 150] on span "chevron_right" at bounding box center [1073, 154] width 19 height 19
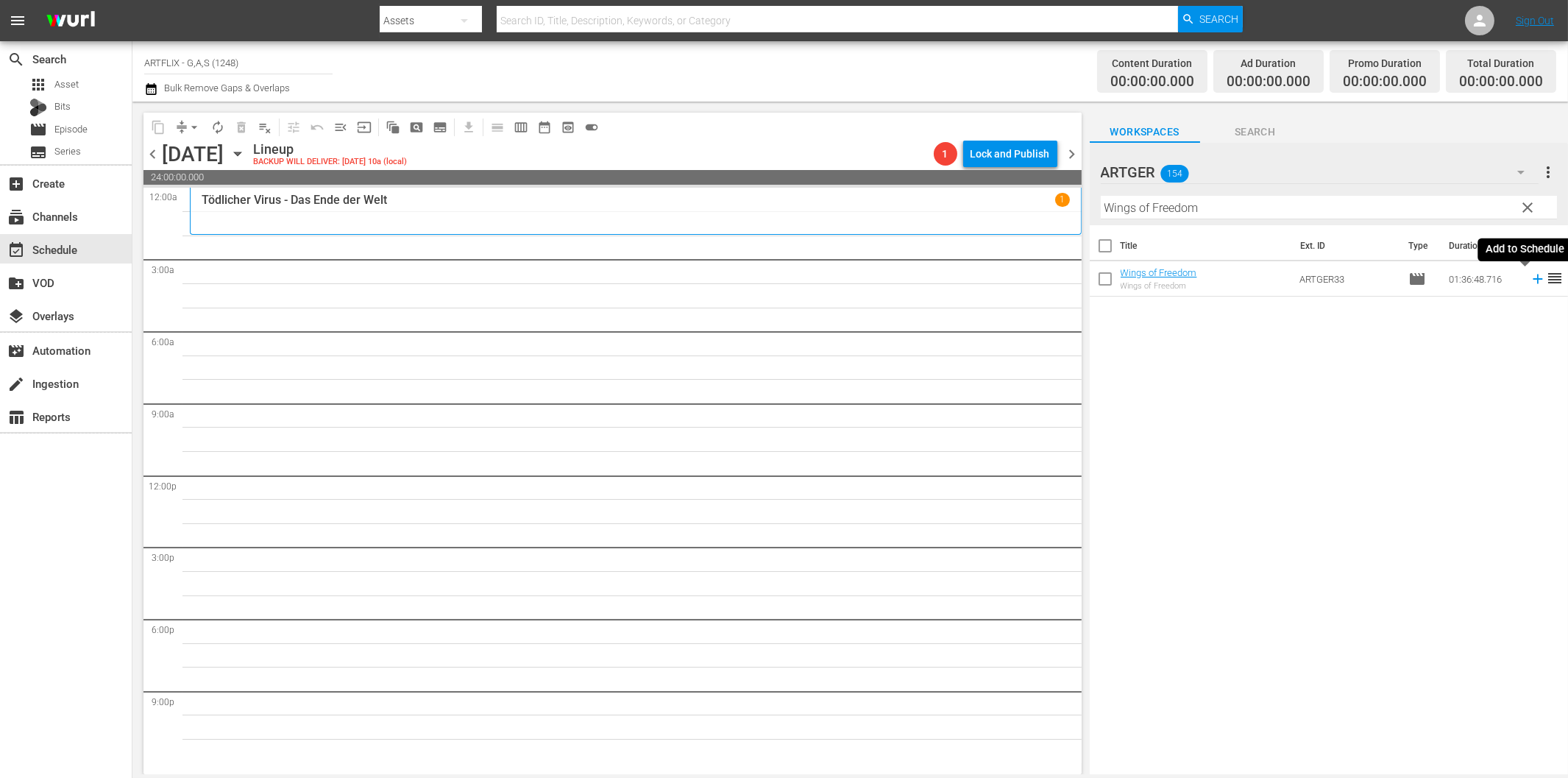
click at [1530, 281] on icon at bounding box center [1537, 278] width 16 height 16
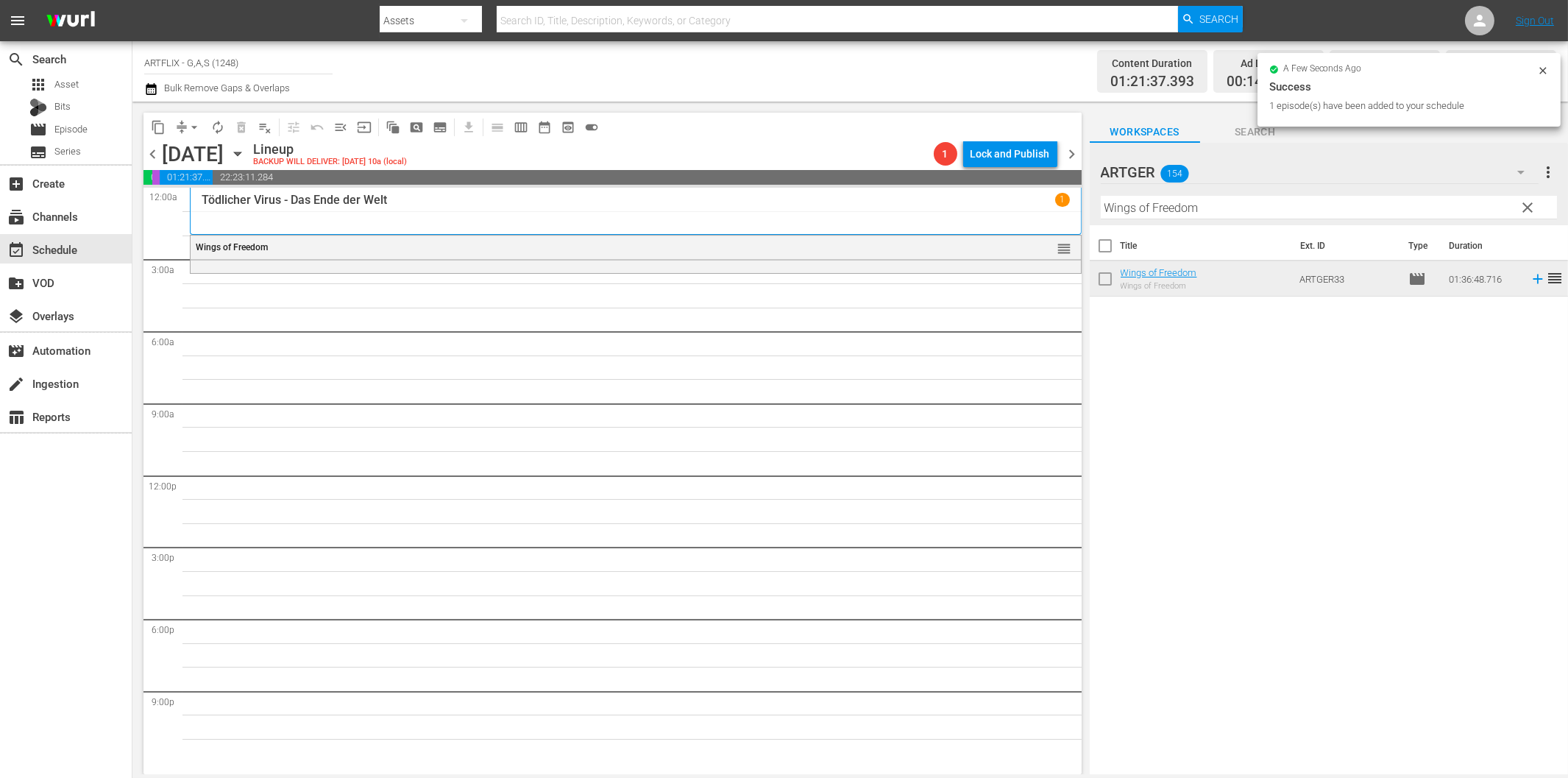
click at [1271, 210] on input "Wings of Freedom" at bounding box center [1329, 207] width 456 height 23
paste input "Der Analphabet"
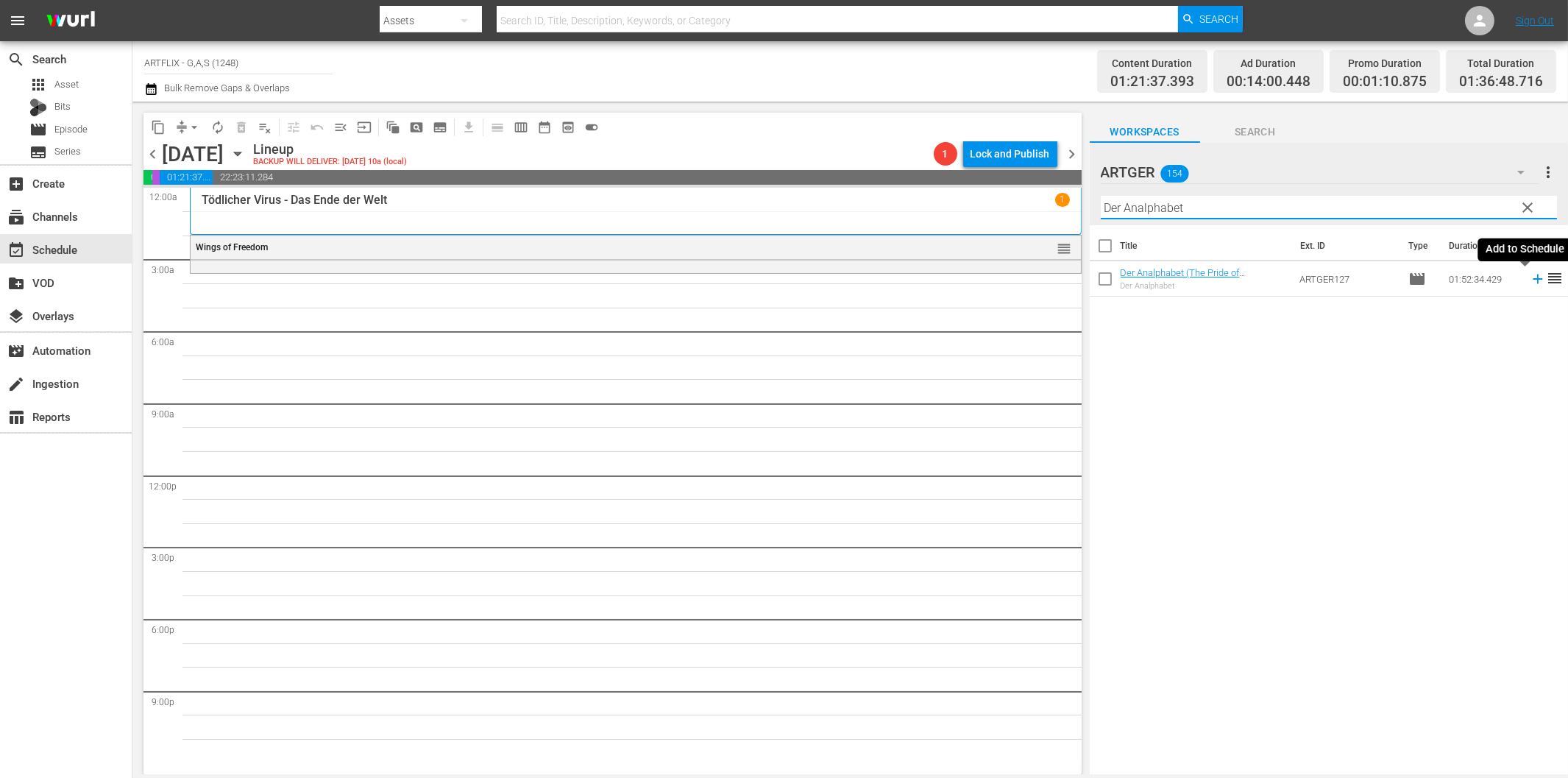
click at [1533, 278] on icon at bounding box center [1537, 279] width 9 height 9
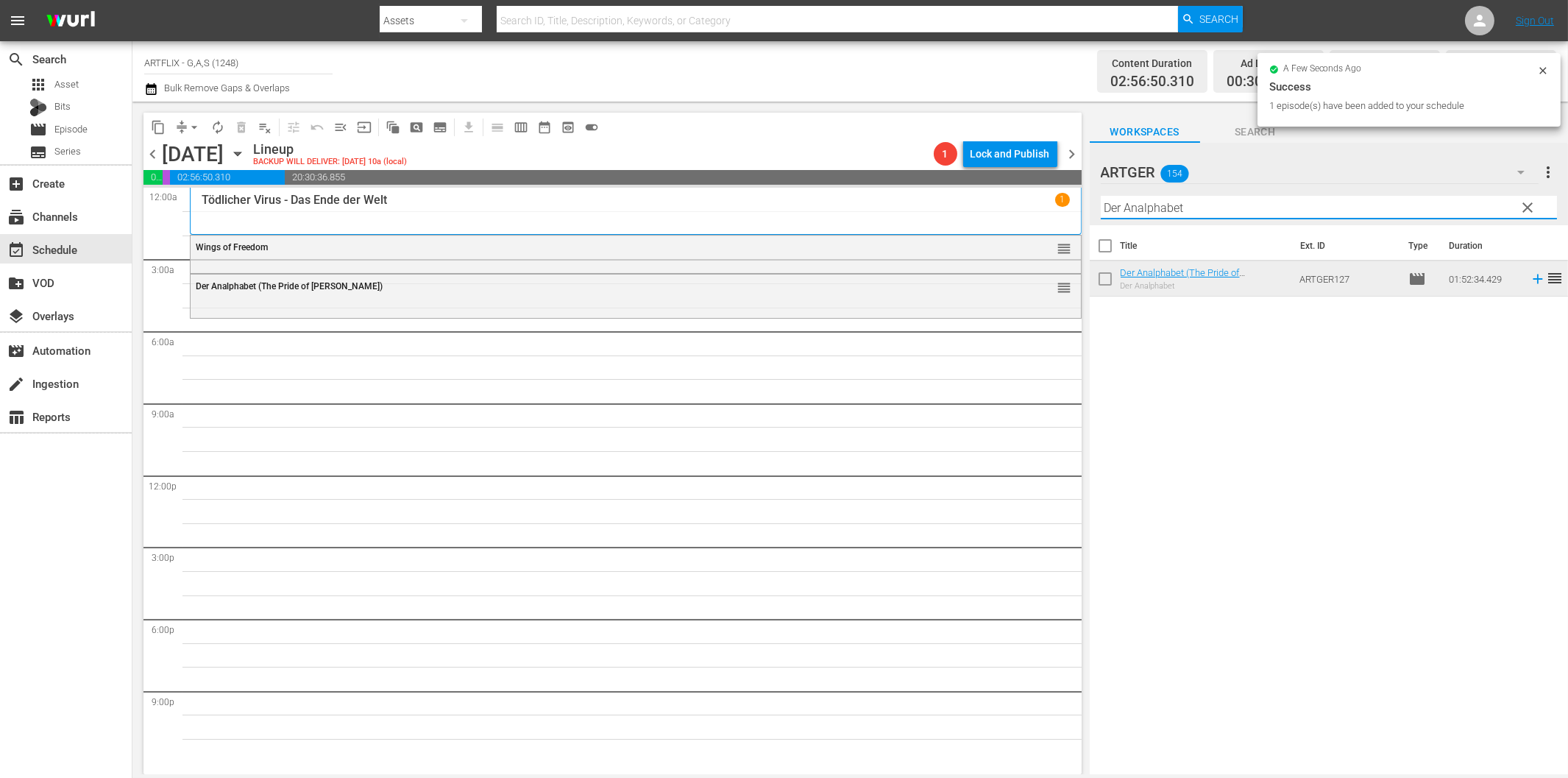
click at [1418, 207] on input "Der Analphabet" at bounding box center [1329, 207] width 456 height 23
paste input "Frau im Besten Mannesalter"
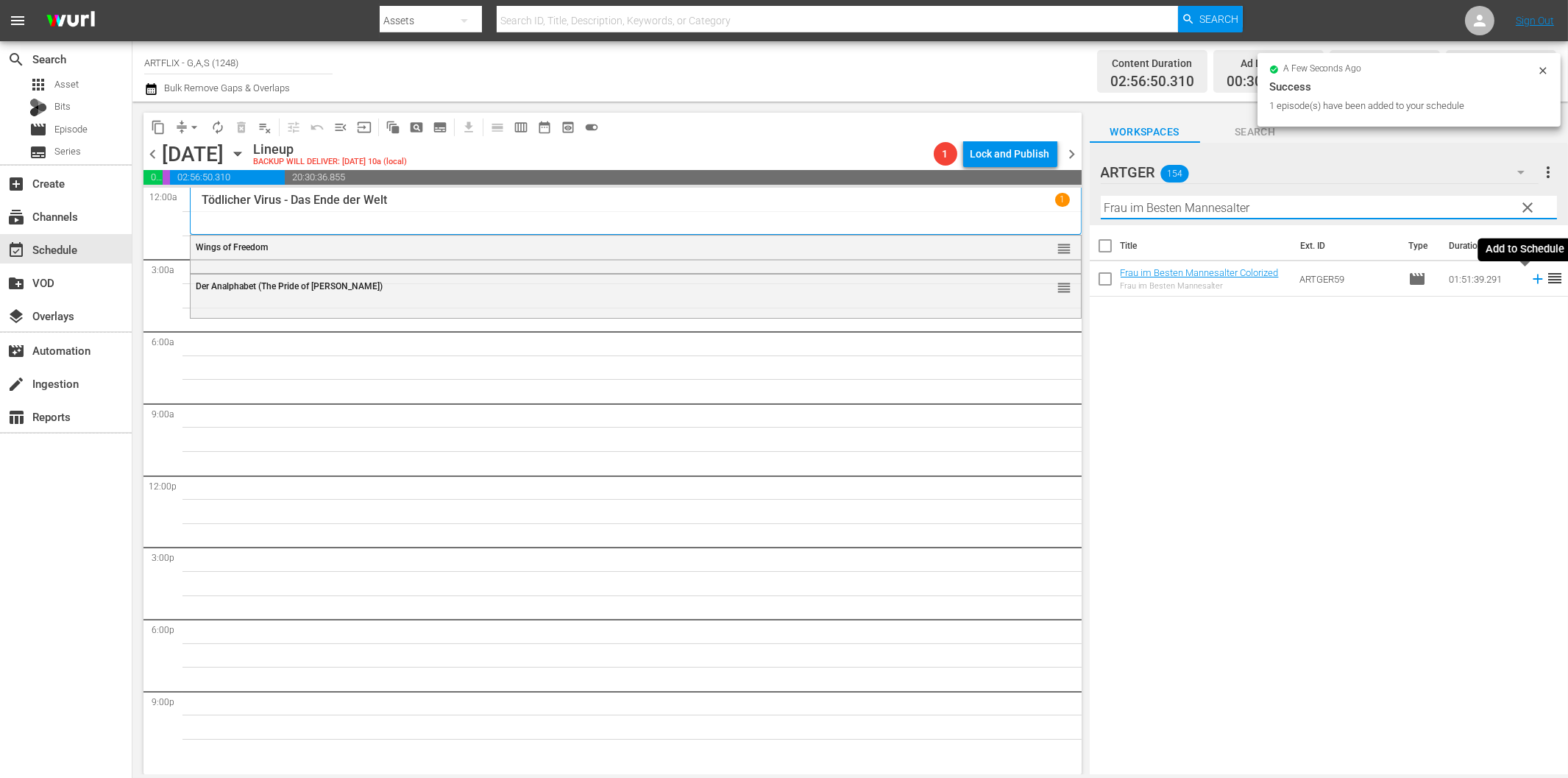
click at [1530, 276] on icon at bounding box center [1537, 278] width 16 height 16
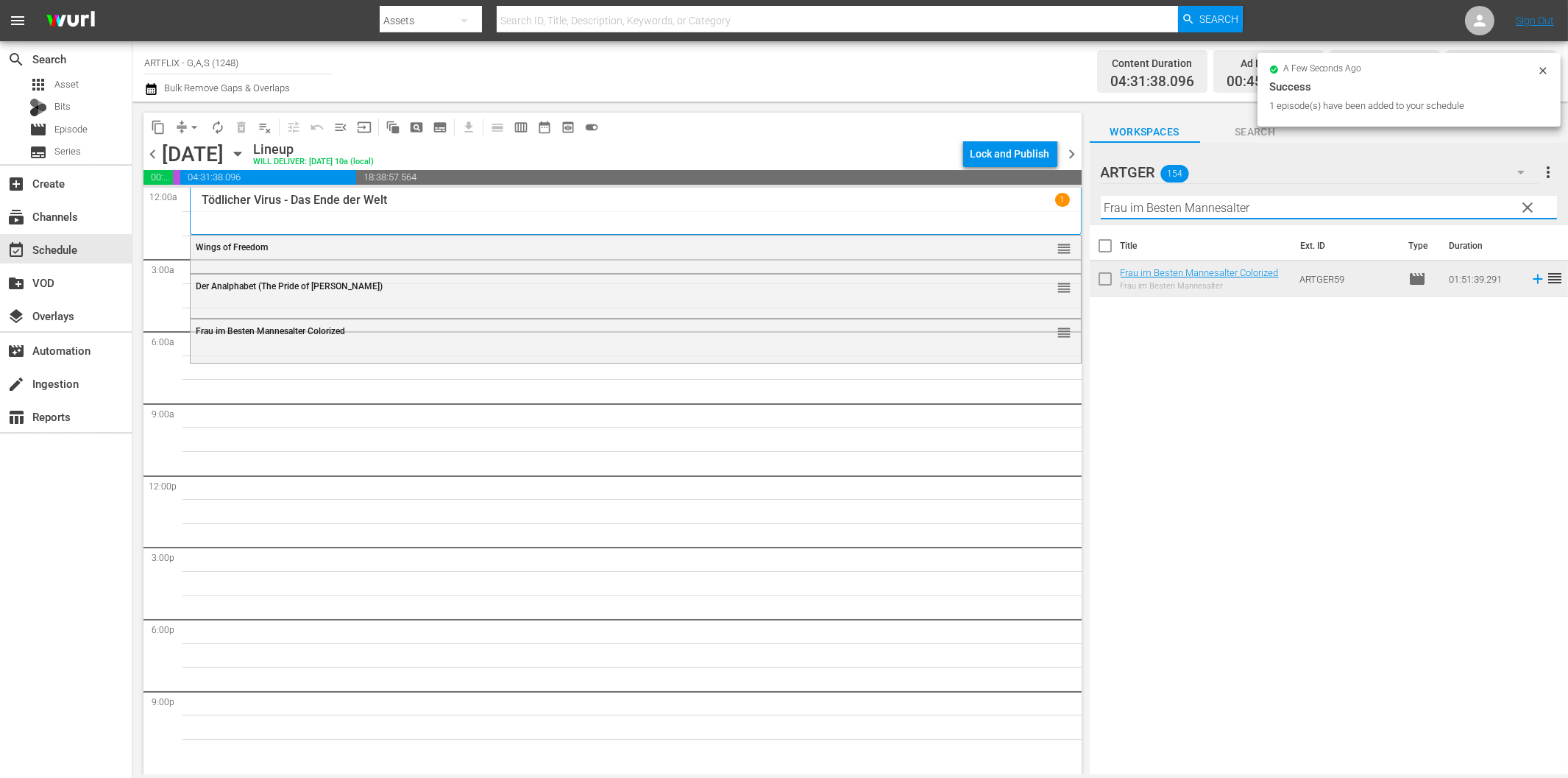
click at [1213, 210] on input "Frau im Besten Mannesalter" at bounding box center [1329, 207] width 456 height 23
paste input "Die Stimme des Anderen"
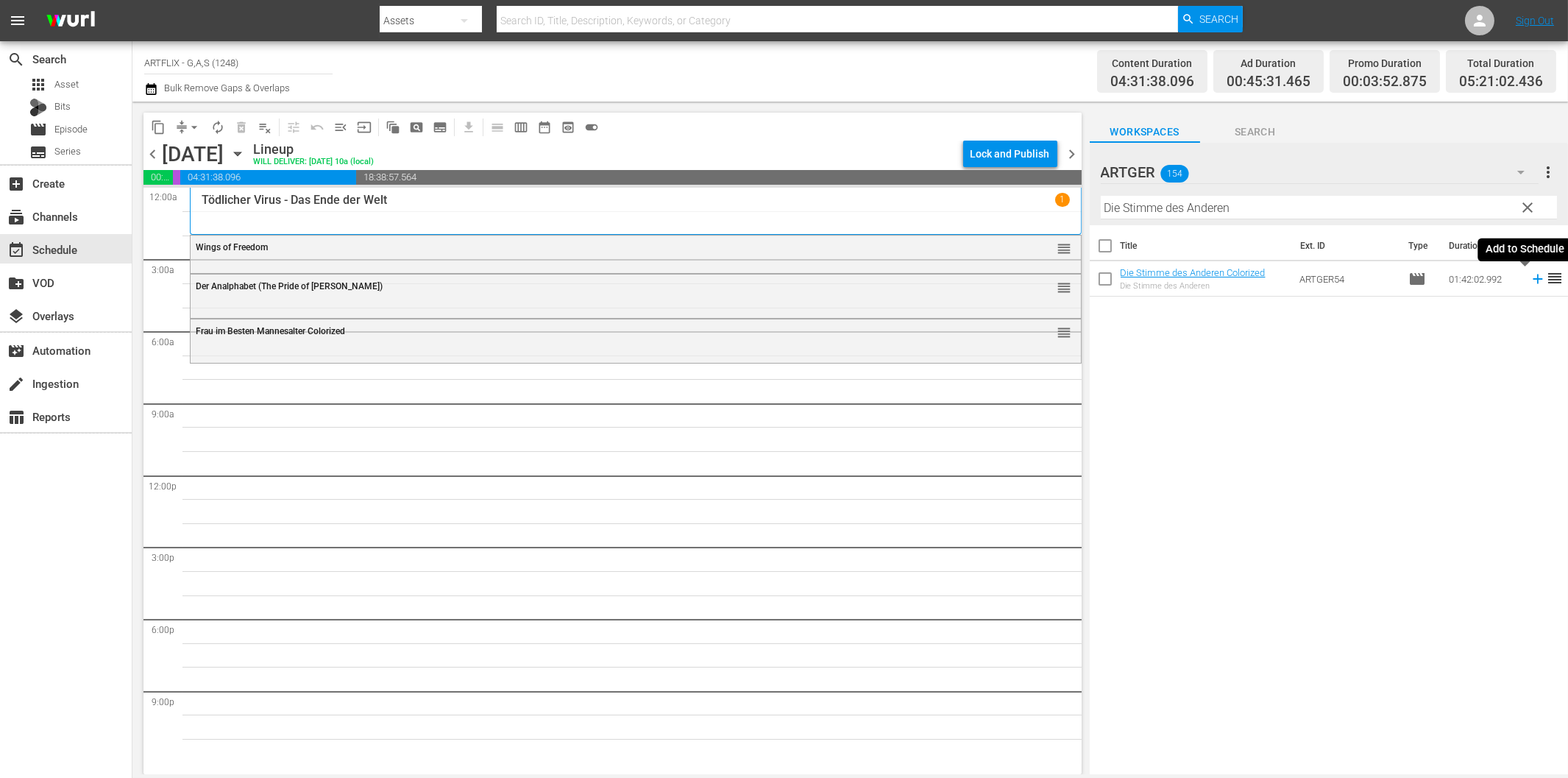
click at [1530, 281] on icon at bounding box center [1537, 278] width 16 height 16
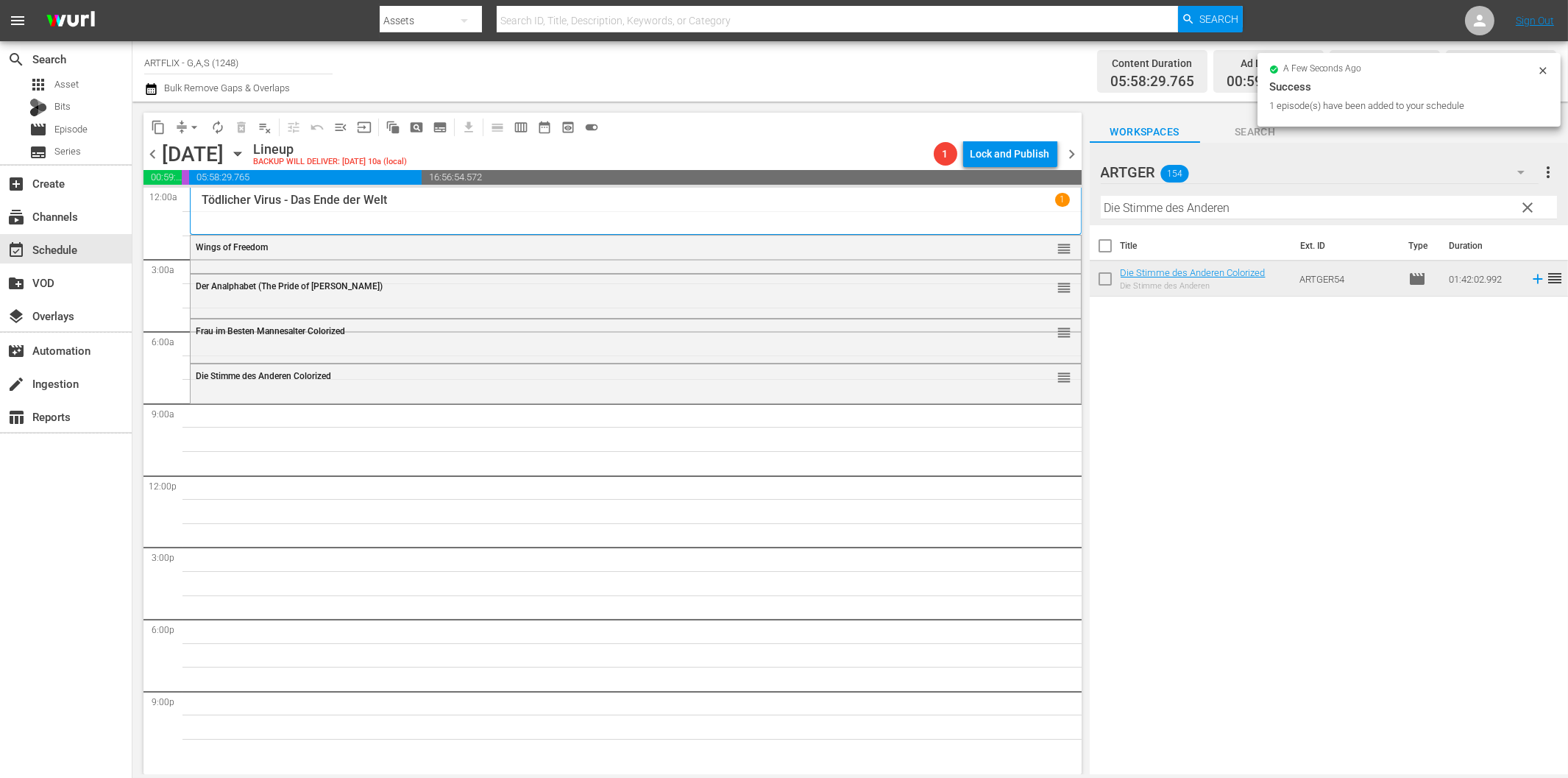
click at [1249, 206] on input "Die Stimme des Anderen" at bounding box center [1329, 207] width 456 height 23
paste input "[PERSON_NAME]'s Life"
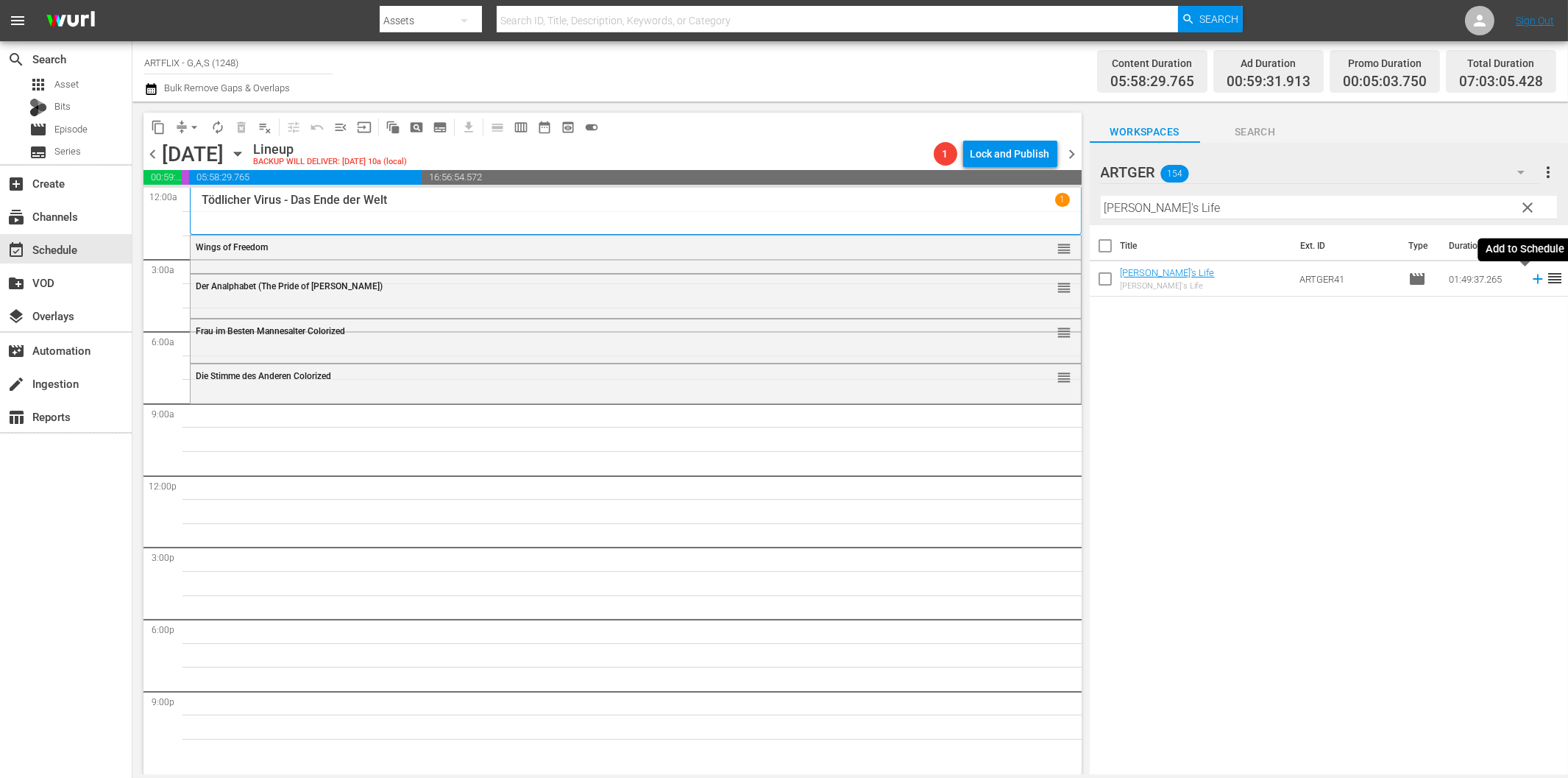
click at [1533, 280] on icon at bounding box center [1537, 279] width 9 height 9
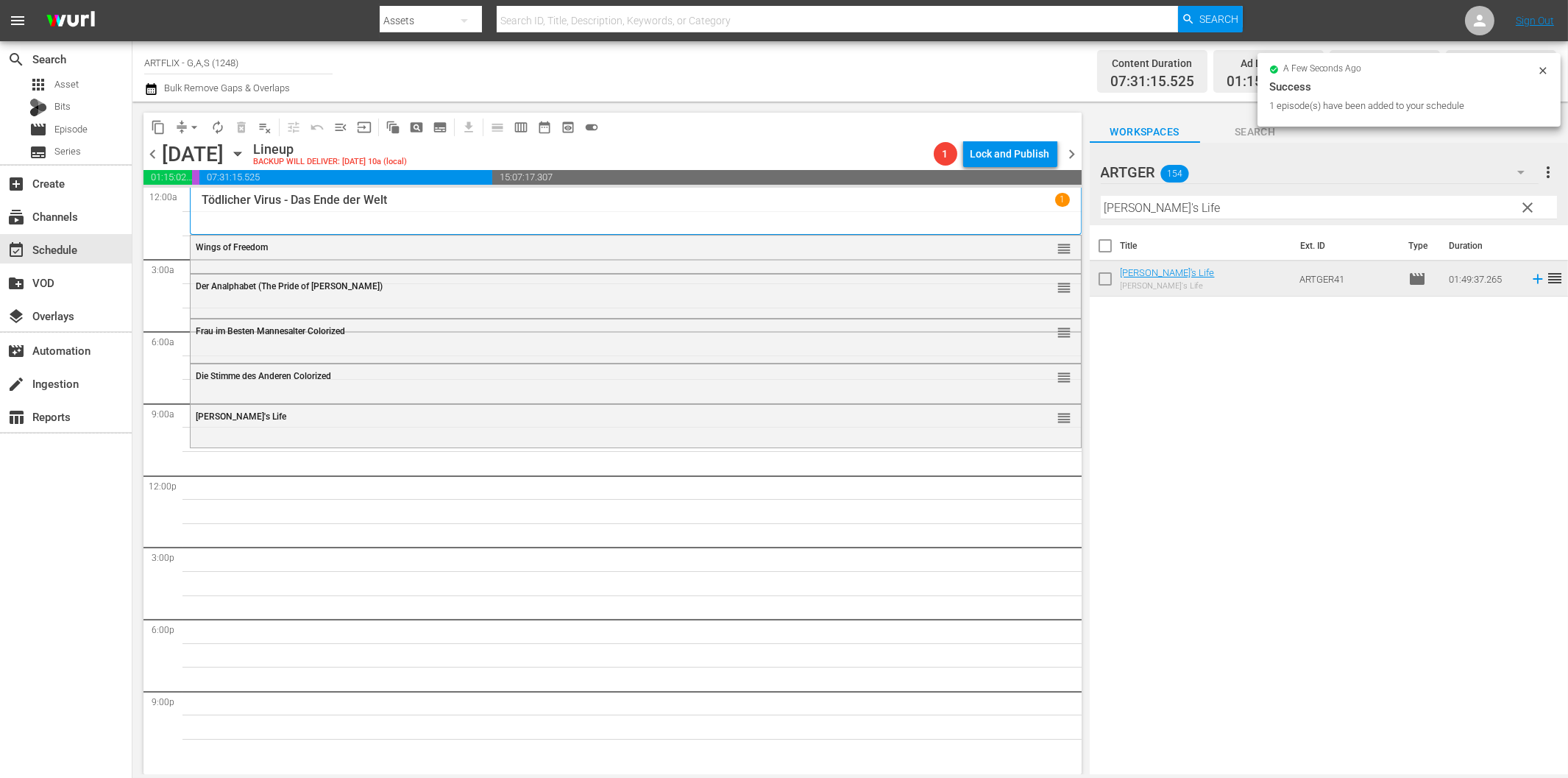
click at [1148, 202] on input "[PERSON_NAME]'s Life" at bounding box center [1329, 207] width 456 height 23
paste input "Weh' dem, der liebt!"
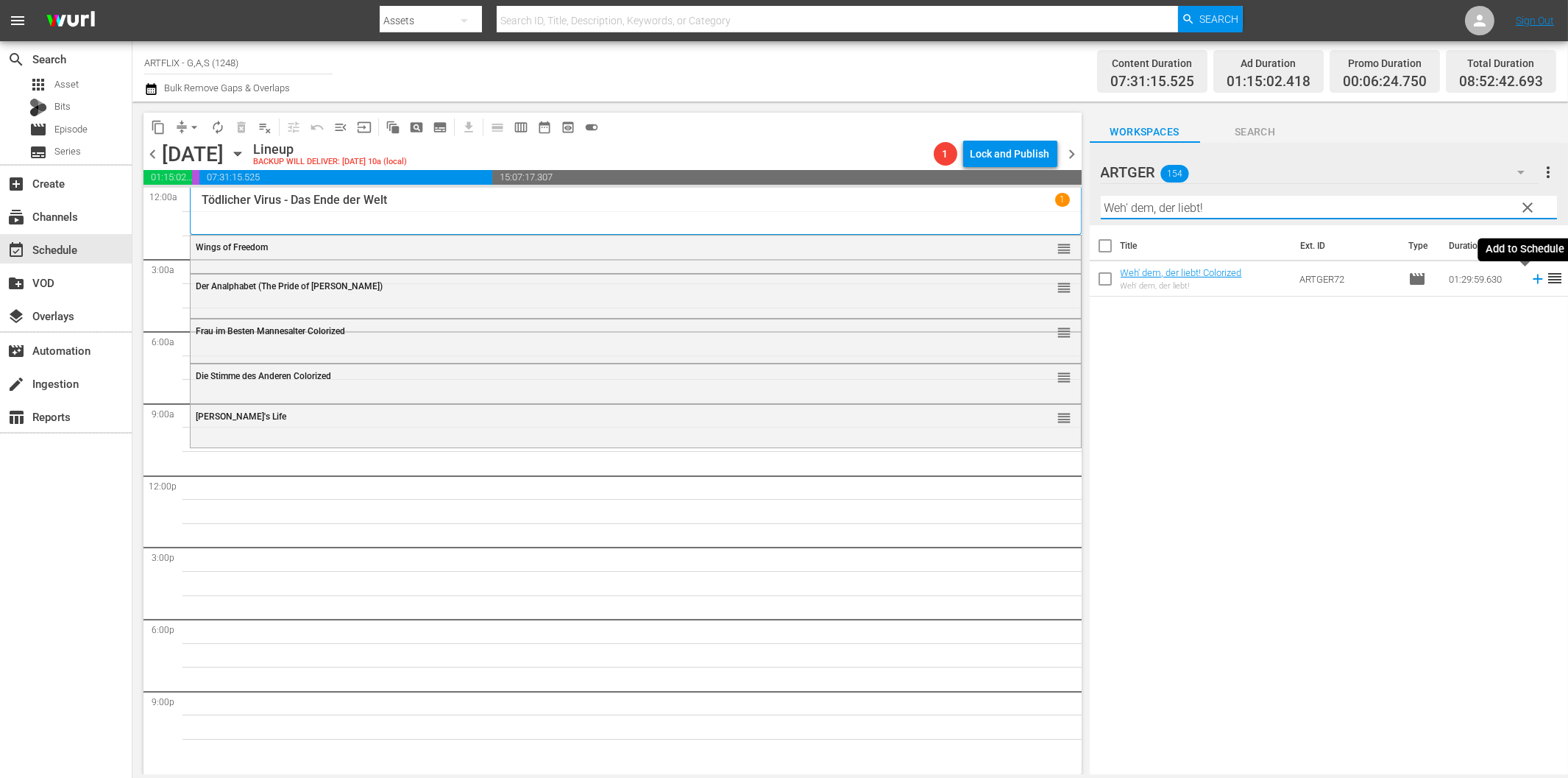
click at [1530, 281] on icon at bounding box center [1537, 278] width 16 height 16
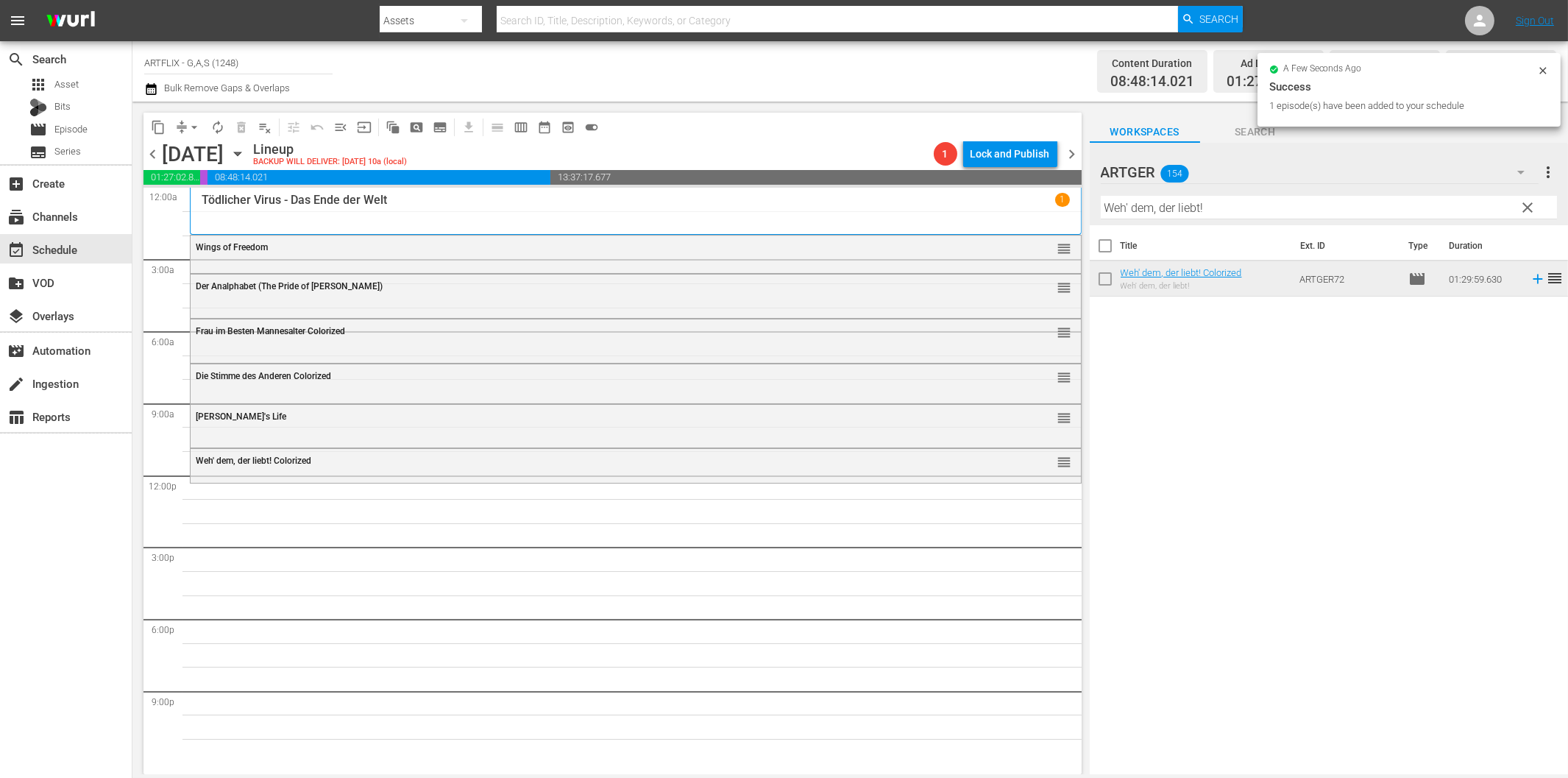
click at [1122, 215] on input "Weh' dem, der liebt!" at bounding box center [1329, 207] width 456 height 23
paste
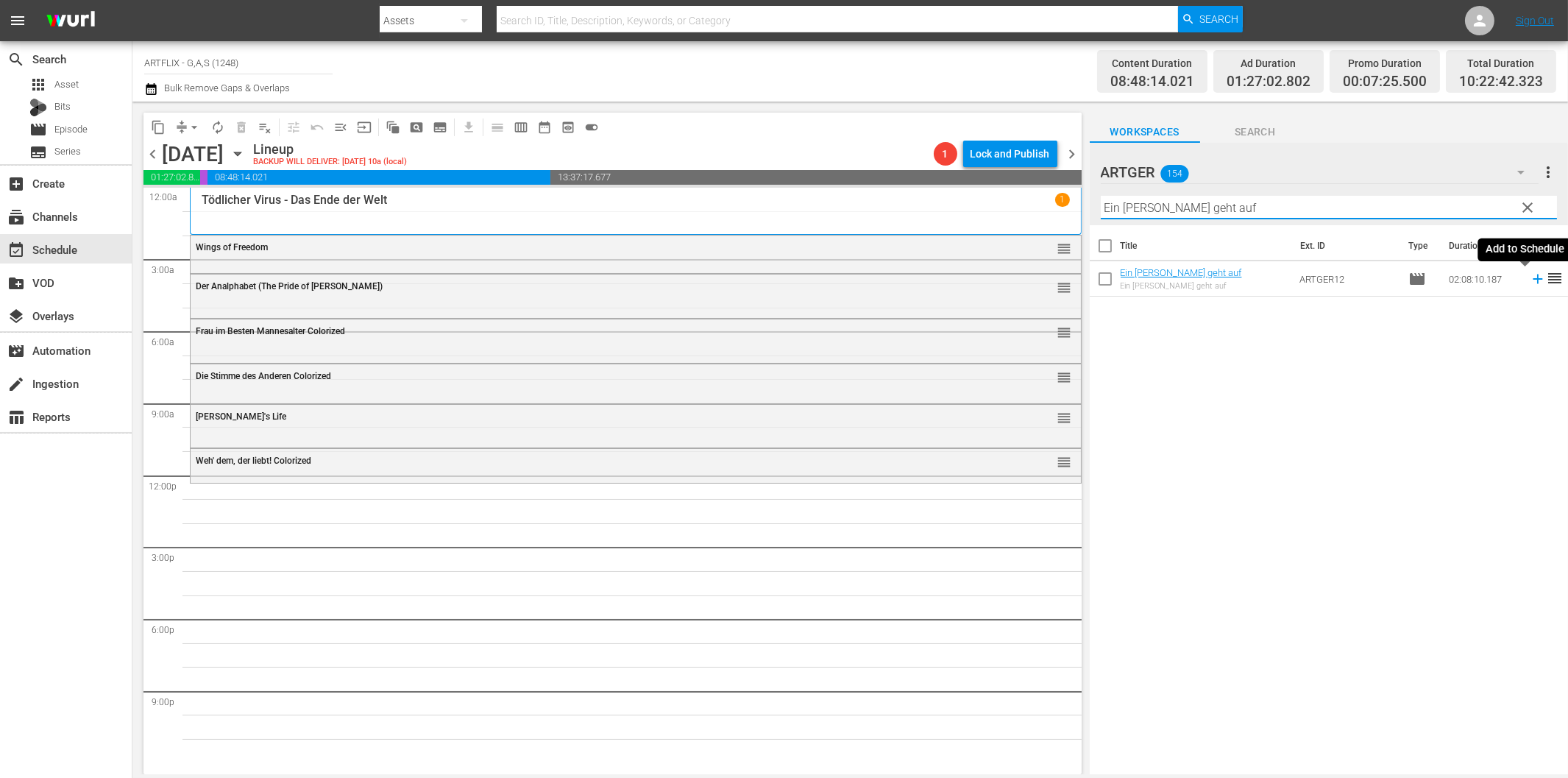
click at [1533, 281] on icon at bounding box center [1537, 279] width 9 height 9
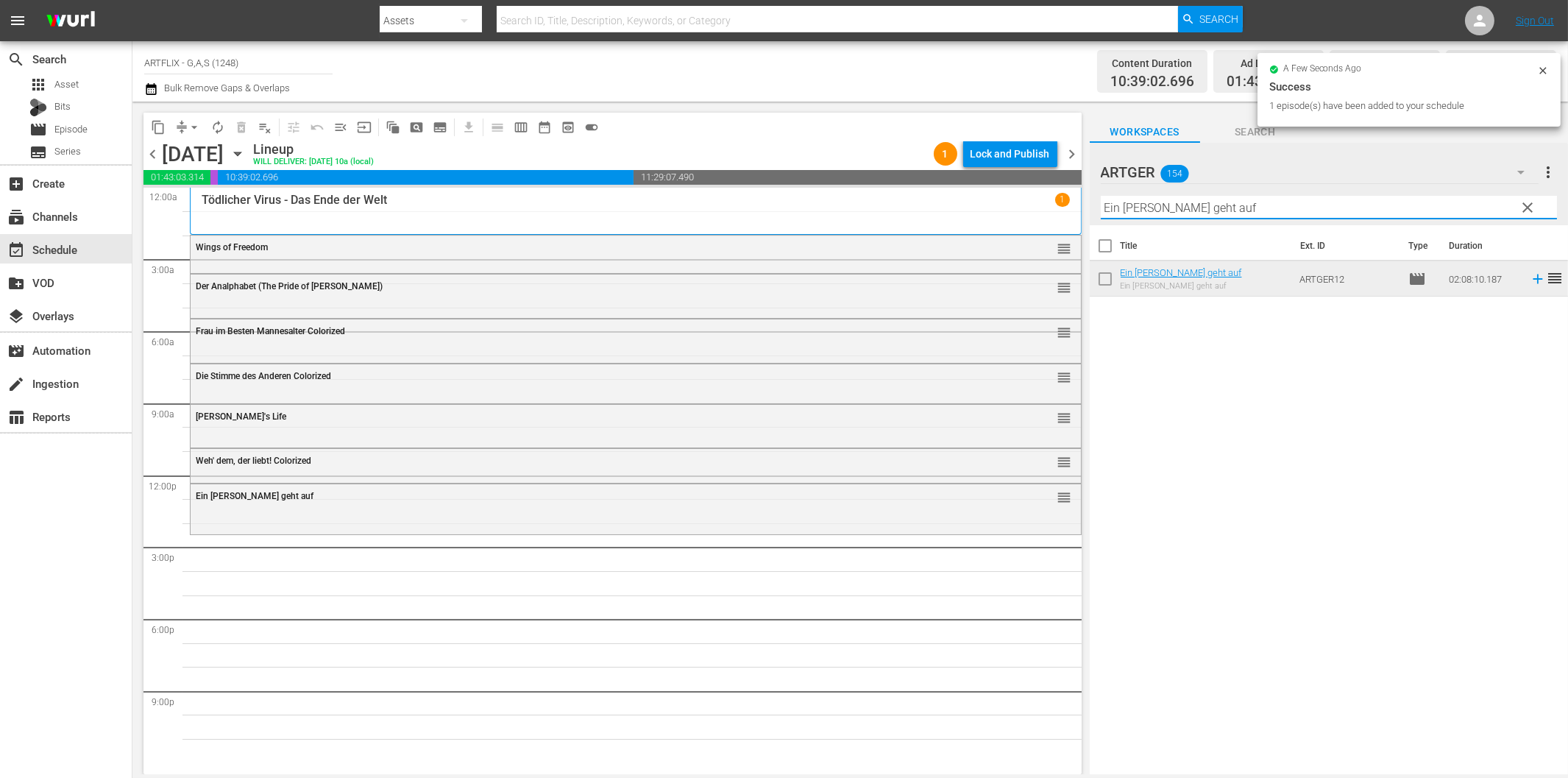
click at [1132, 210] on input "Ein [PERSON_NAME] geht auf" at bounding box center [1329, 207] width 456 height 23
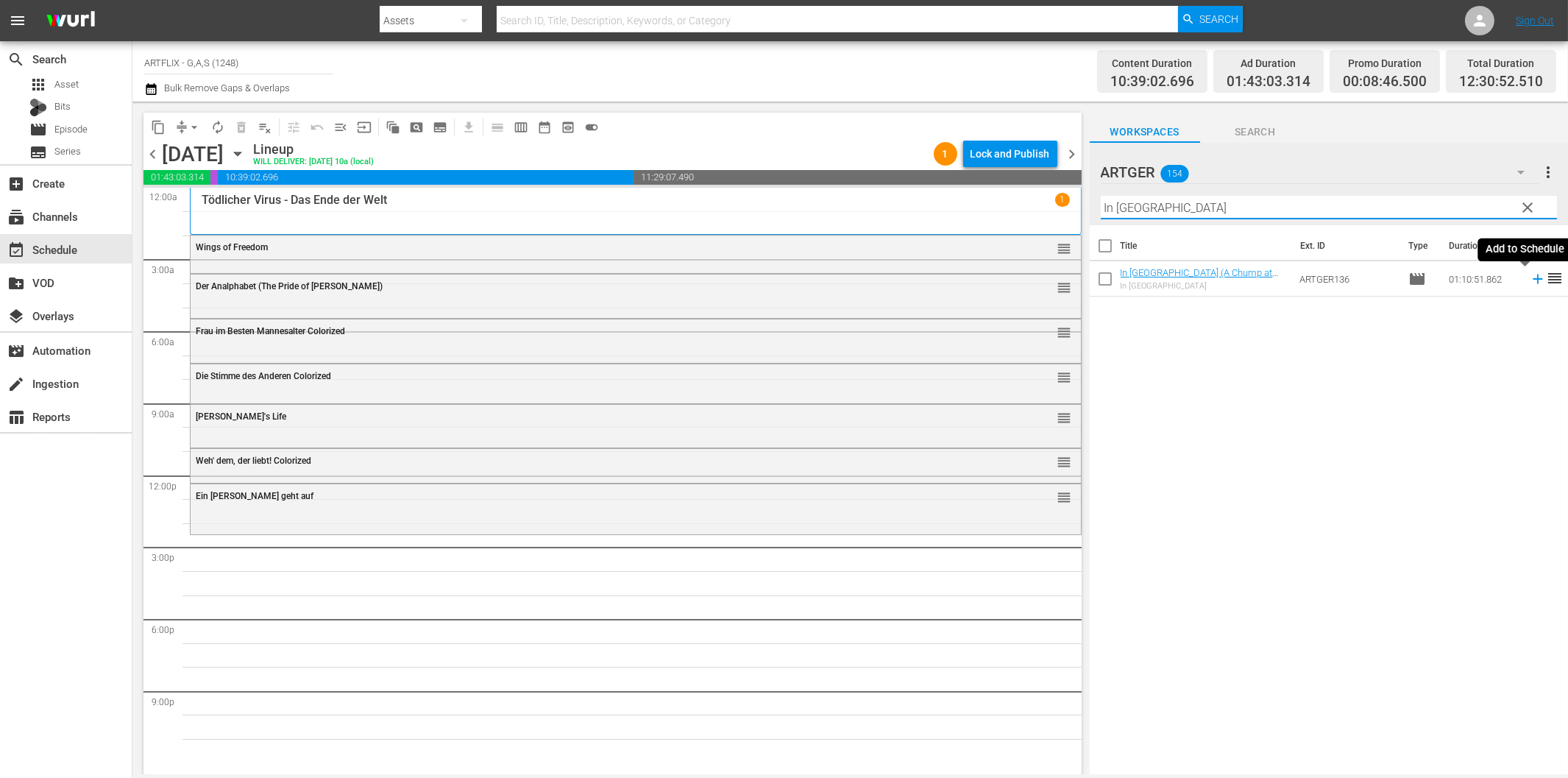
click at [1533, 280] on icon at bounding box center [1537, 279] width 9 height 9
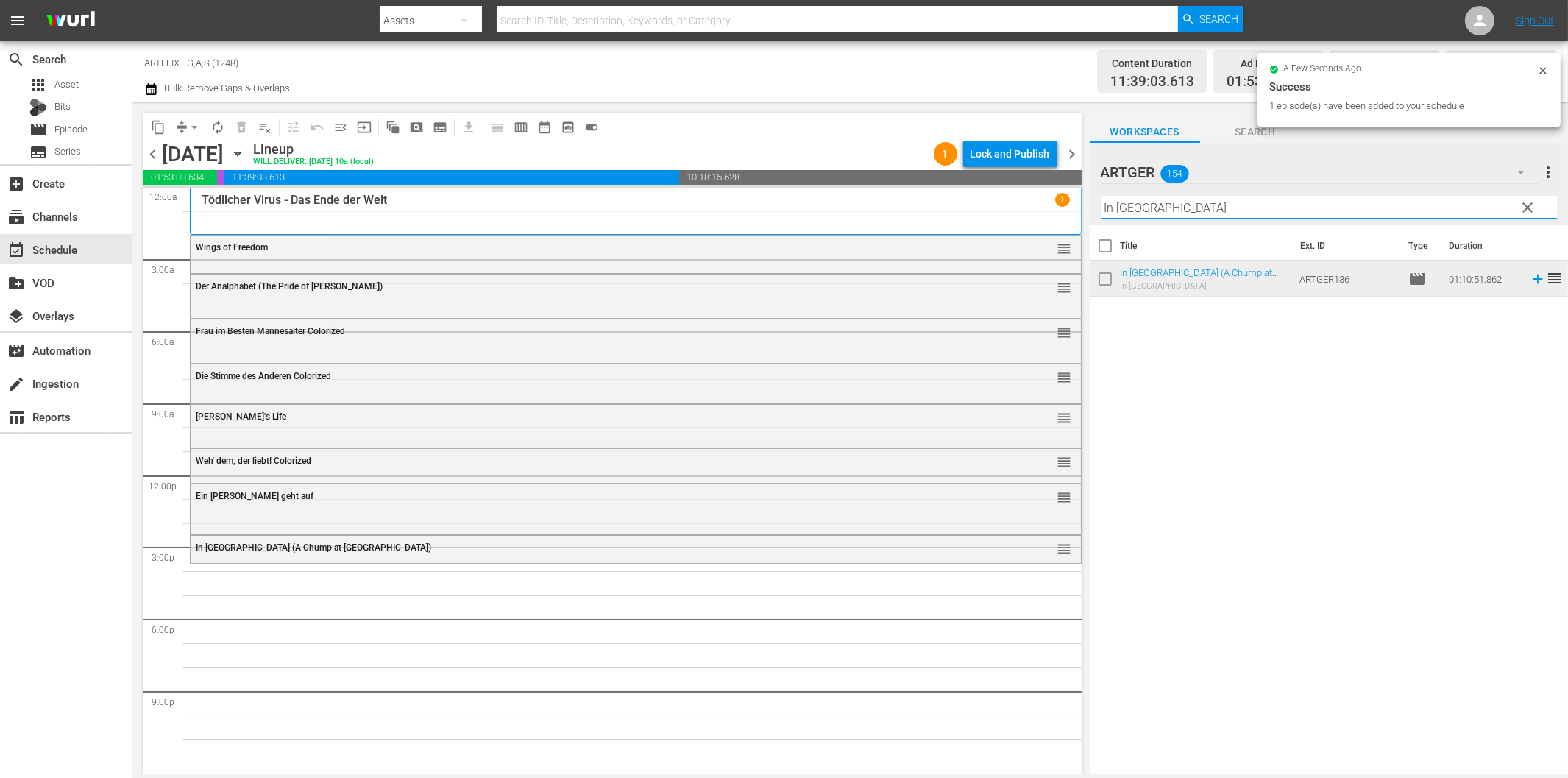
click at [1174, 210] on input "In [GEOGRAPHIC_DATA]" at bounding box center [1329, 207] width 456 height 23
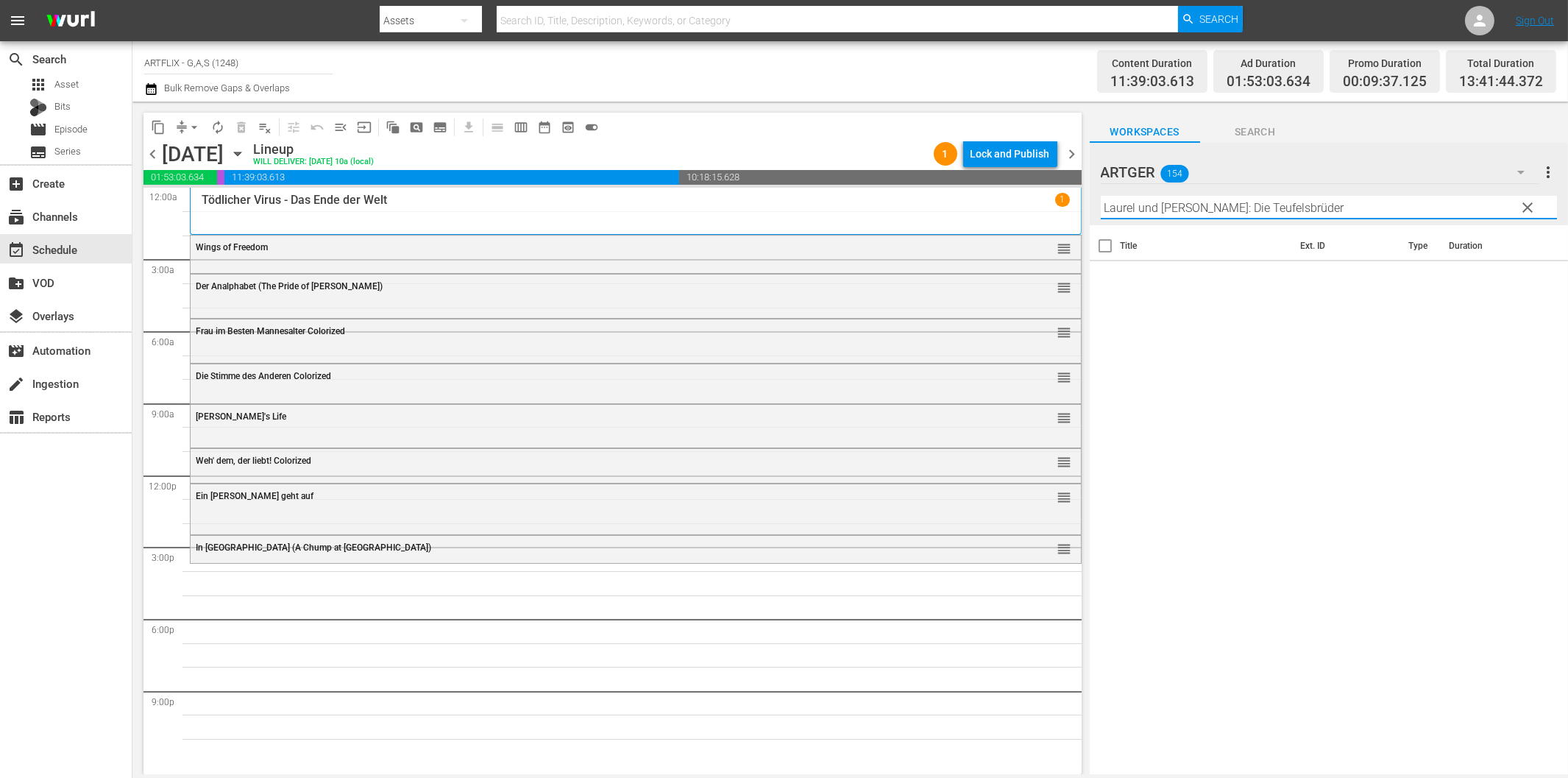
drag, startPoint x: 1195, startPoint y: 206, endPoint x: 1359, endPoint y: 210, distance: 164.0
click at [1359, 210] on input "Laurel und [PERSON_NAME]: Die Teufelsbrüder" at bounding box center [1329, 207] width 456 height 23
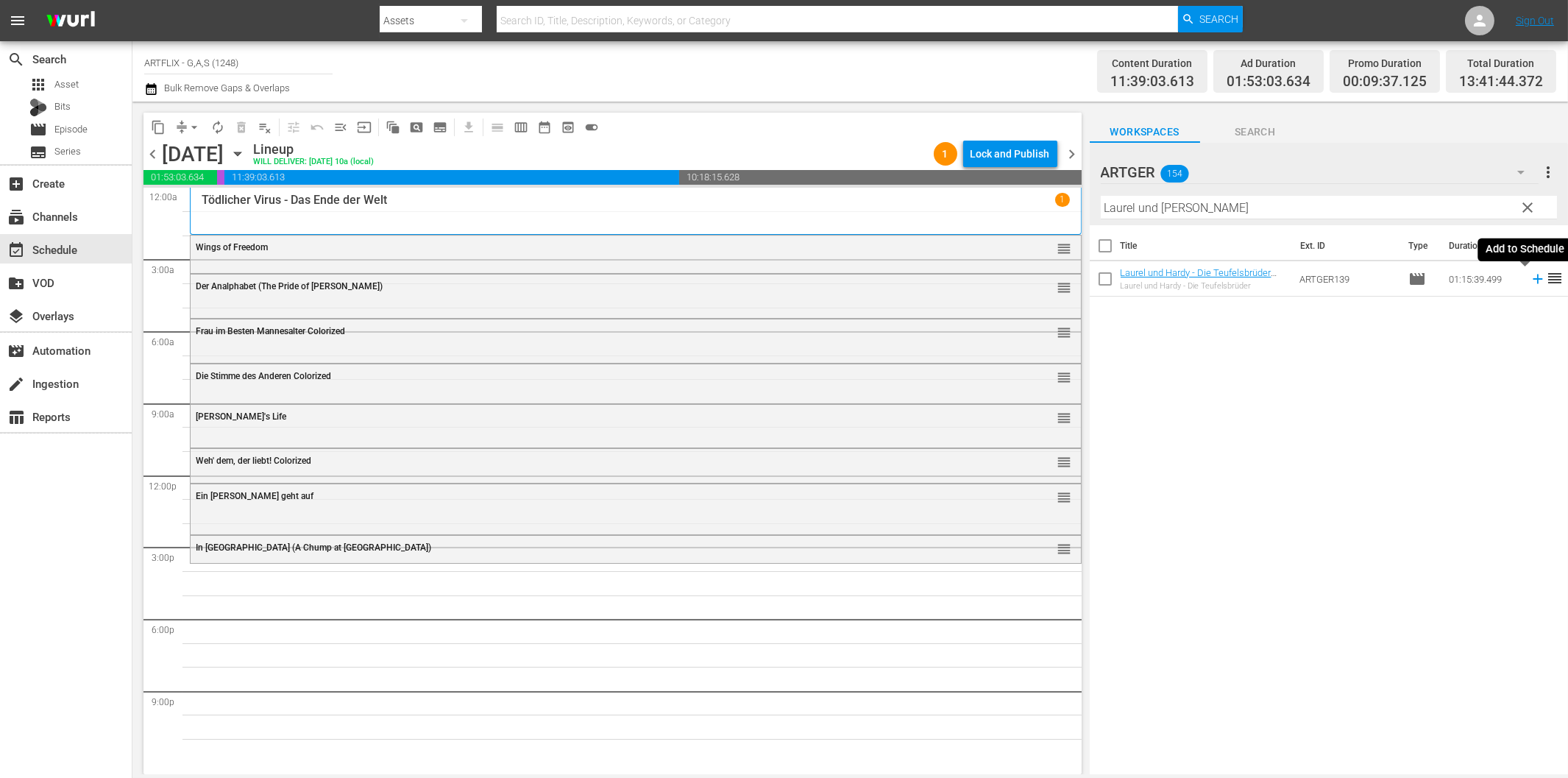
click at [1530, 277] on icon at bounding box center [1537, 278] width 16 height 16
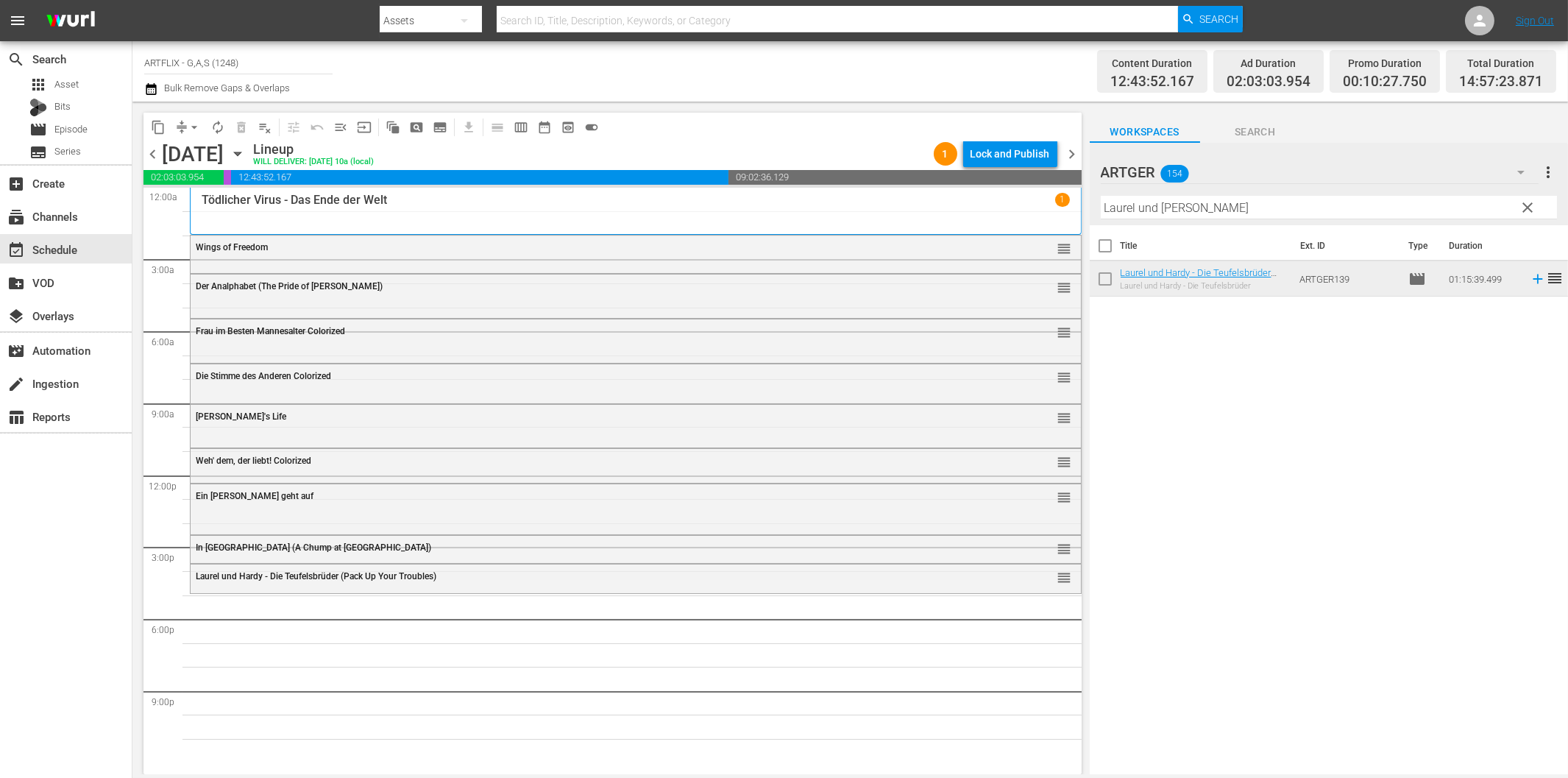
click at [1181, 207] on input "Laurel und [PERSON_NAME]" at bounding box center [1329, 207] width 456 height 23
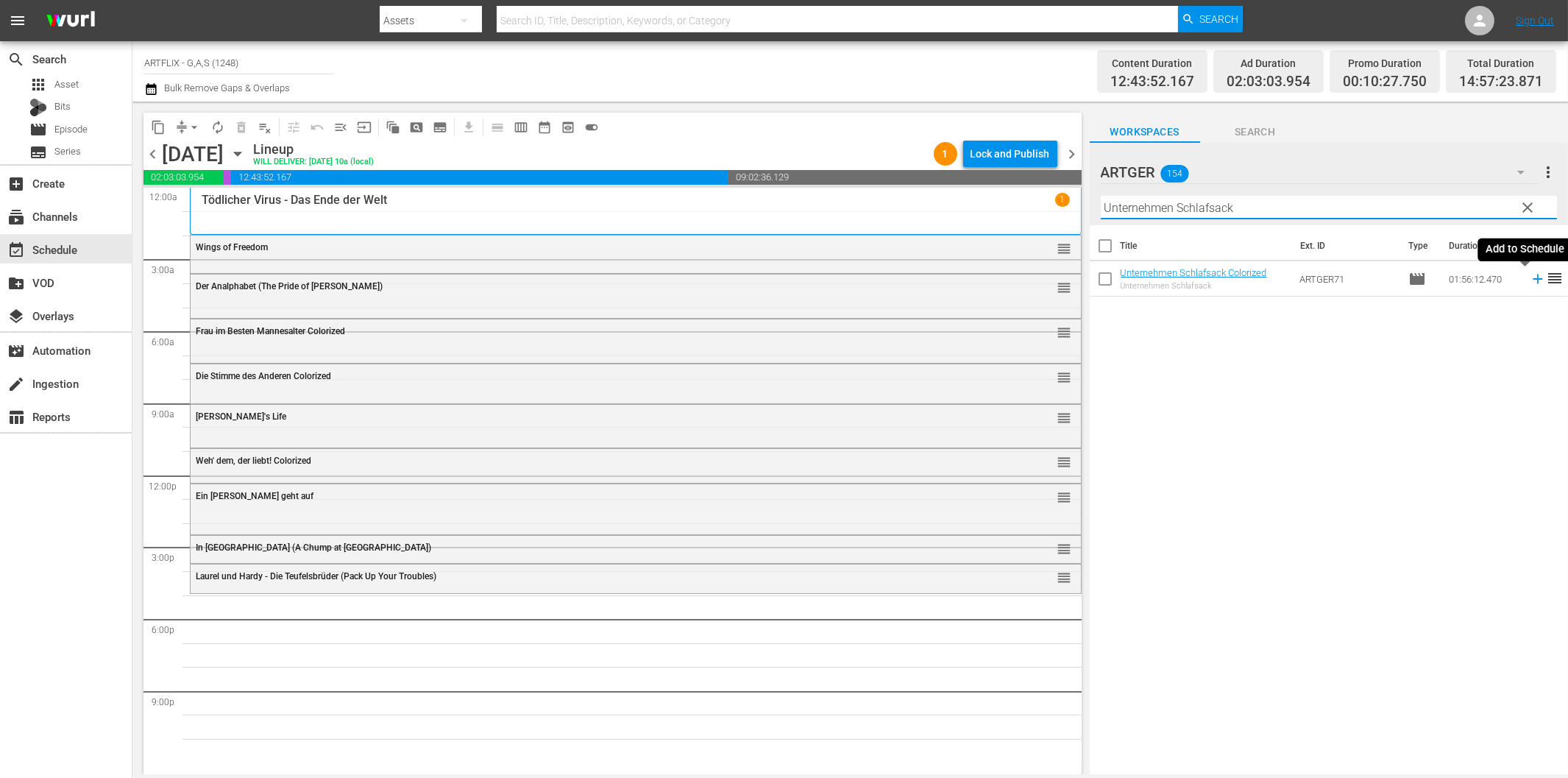
click at [1530, 283] on icon at bounding box center [1537, 278] width 16 height 16
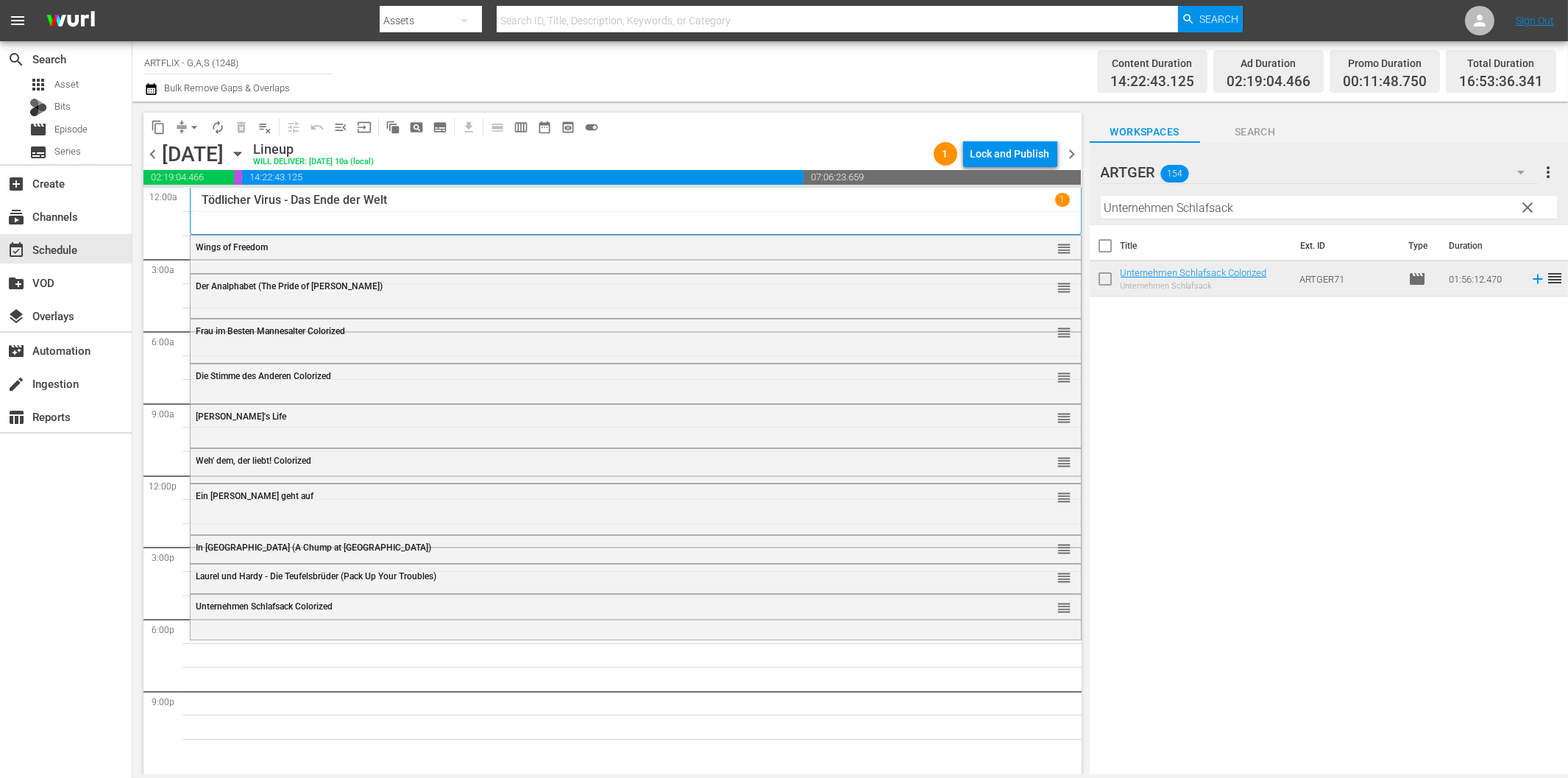
click at [1157, 202] on input "Unternehmen Schlafsack" at bounding box center [1329, 207] width 456 height 23
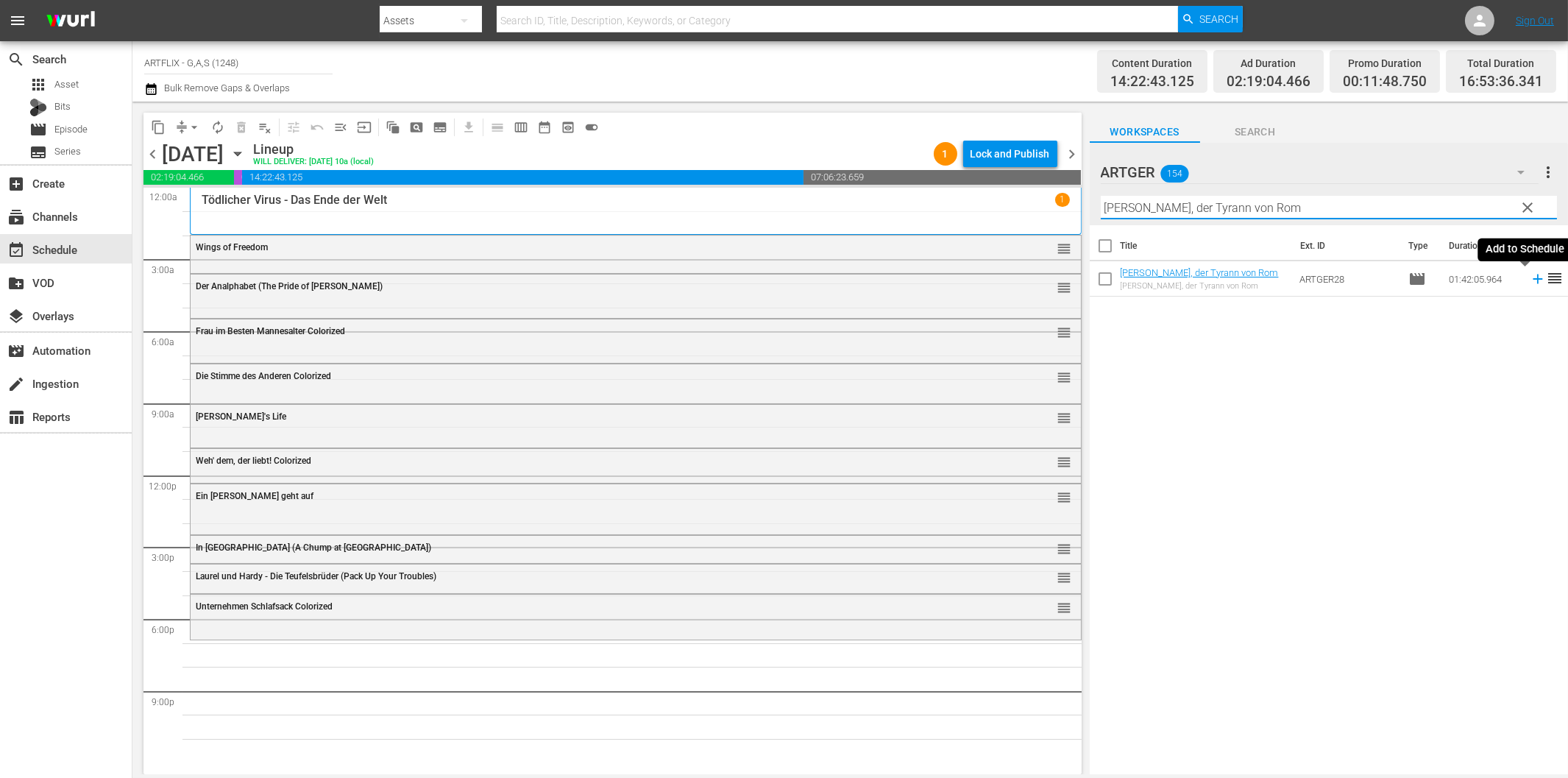
click at [1530, 275] on icon at bounding box center [1537, 278] width 16 height 16
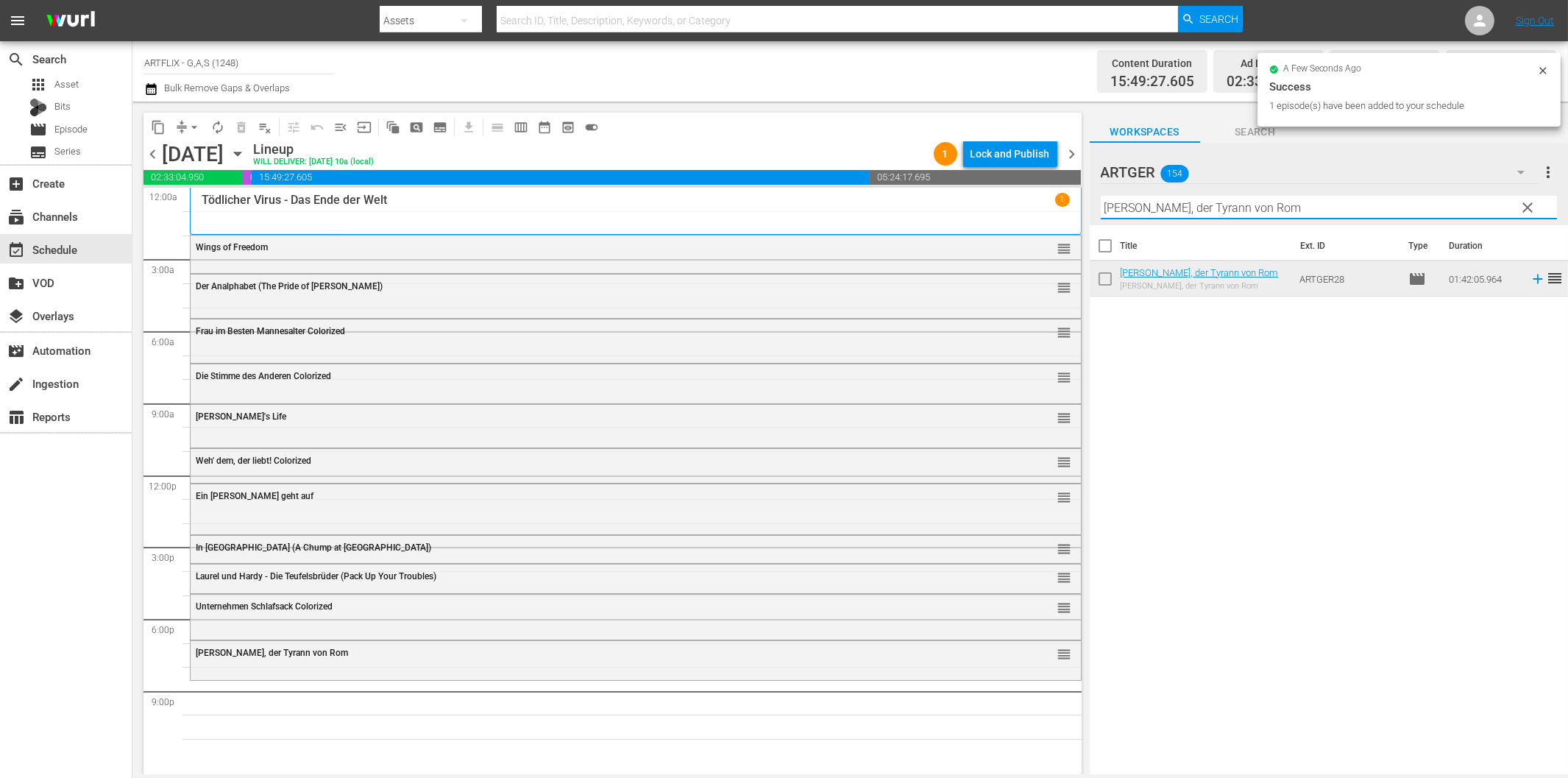
click at [1279, 206] on input "[PERSON_NAME], der Tyrann von Rom" at bounding box center [1329, 207] width 456 height 23
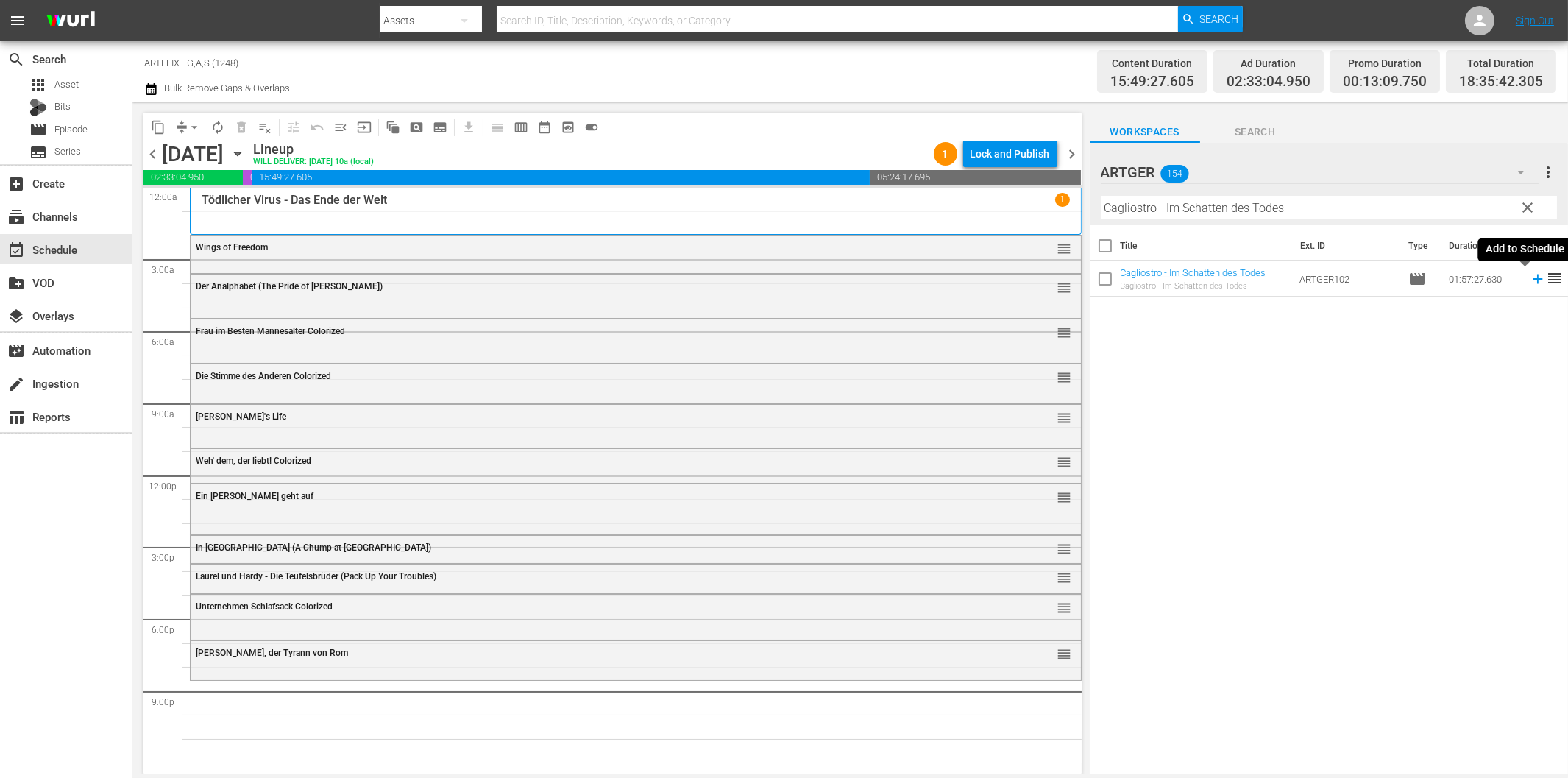
click at [1533, 278] on icon at bounding box center [1537, 279] width 9 height 9
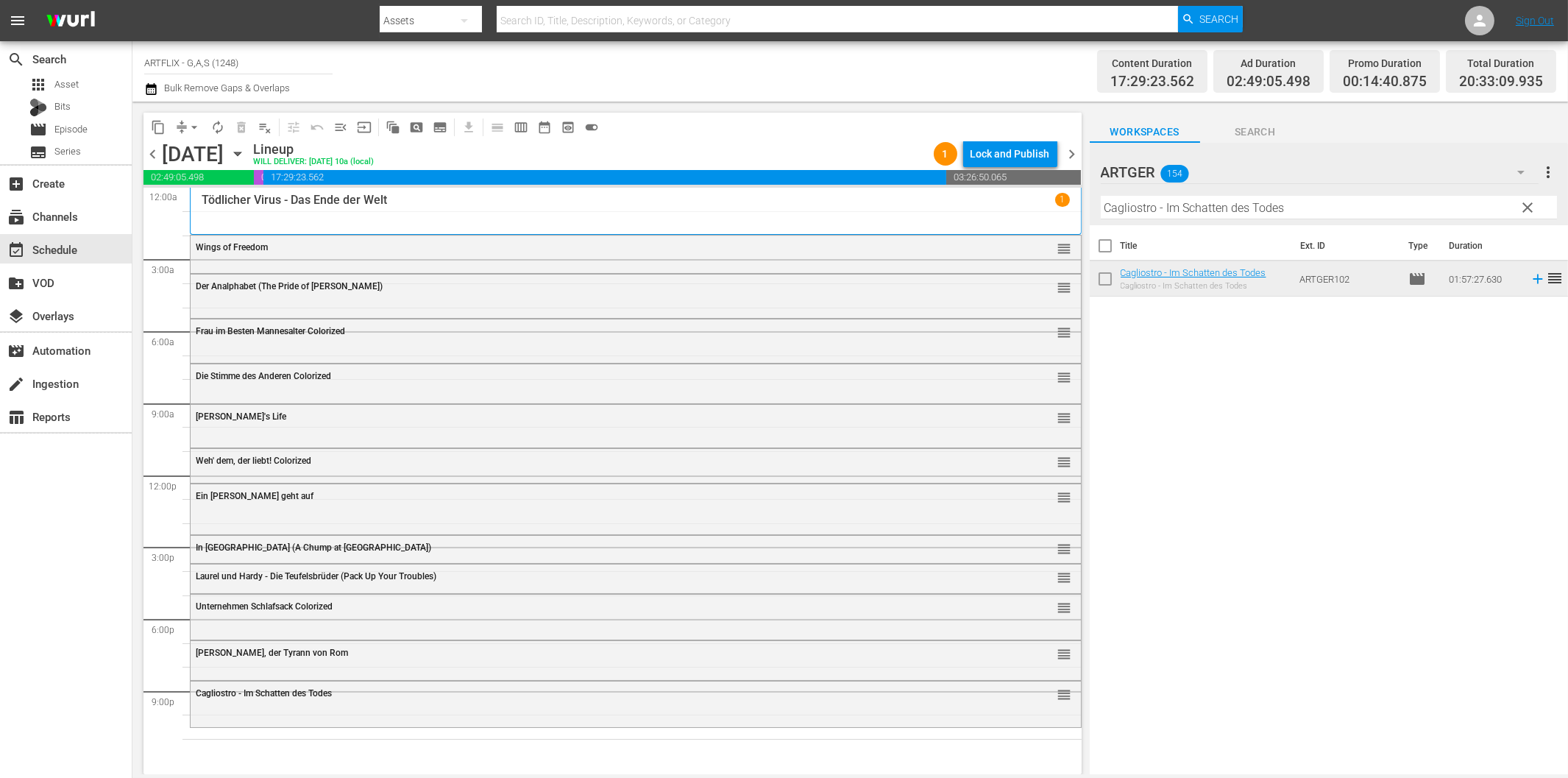
click at [1176, 210] on input "Cagliostro - Im Schatten des Todes" at bounding box center [1329, 207] width 456 height 23
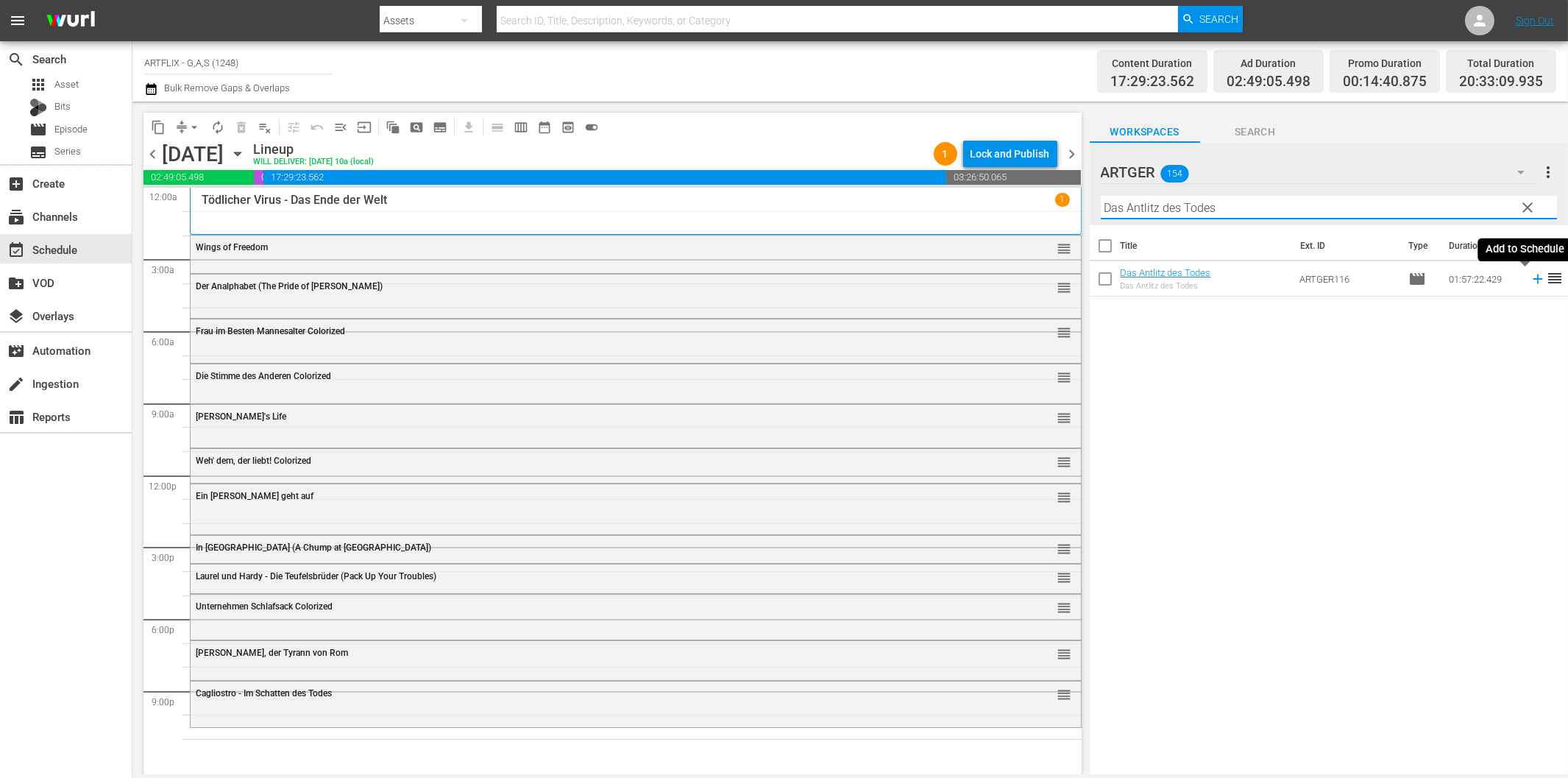
type input "Das Antlitz des Todes"
click at [1533, 277] on icon at bounding box center [1537, 279] width 9 height 9
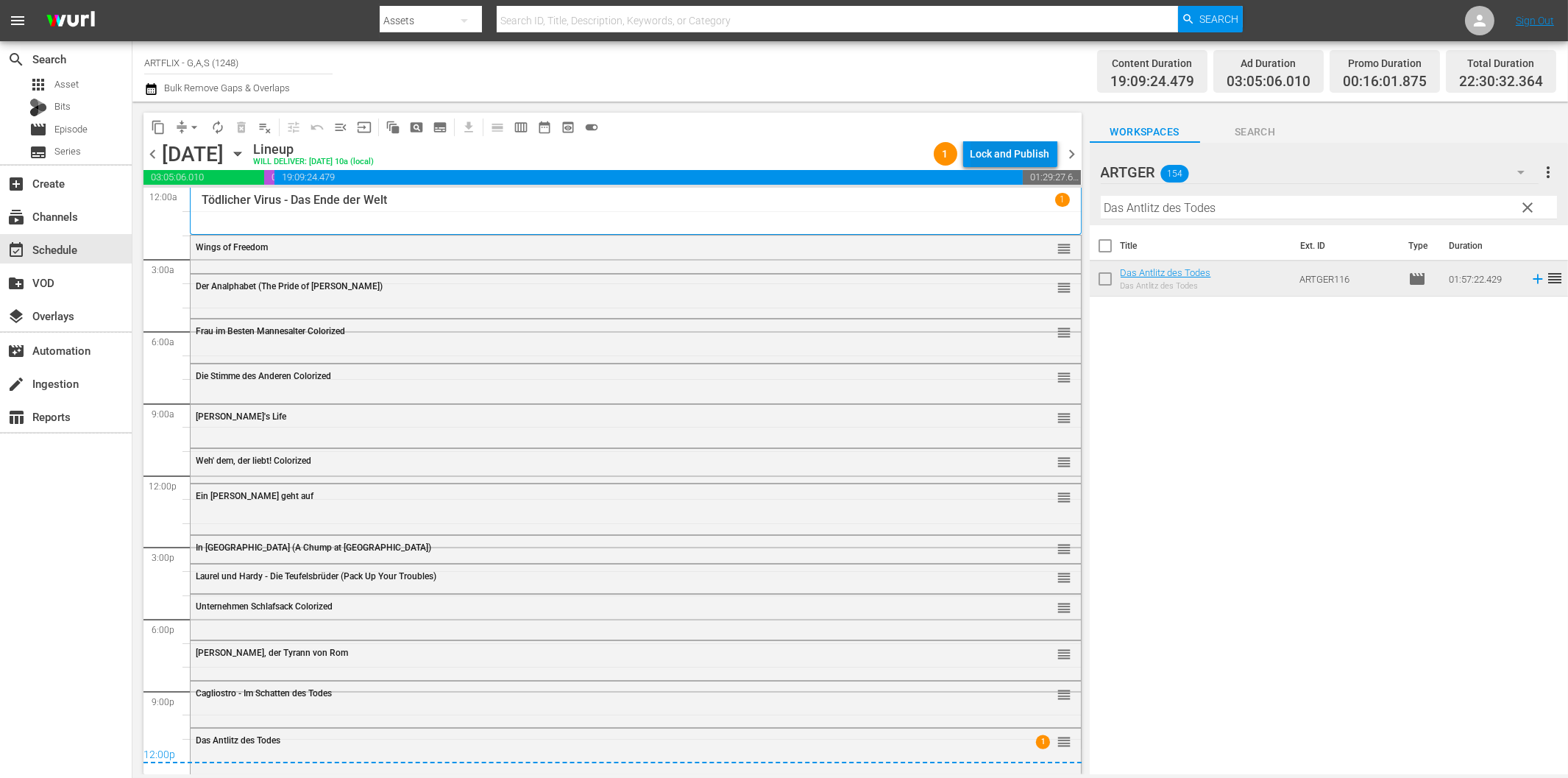
click at [988, 155] on div "Lock and Publish" at bounding box center [1011, 154] width 80 height 27
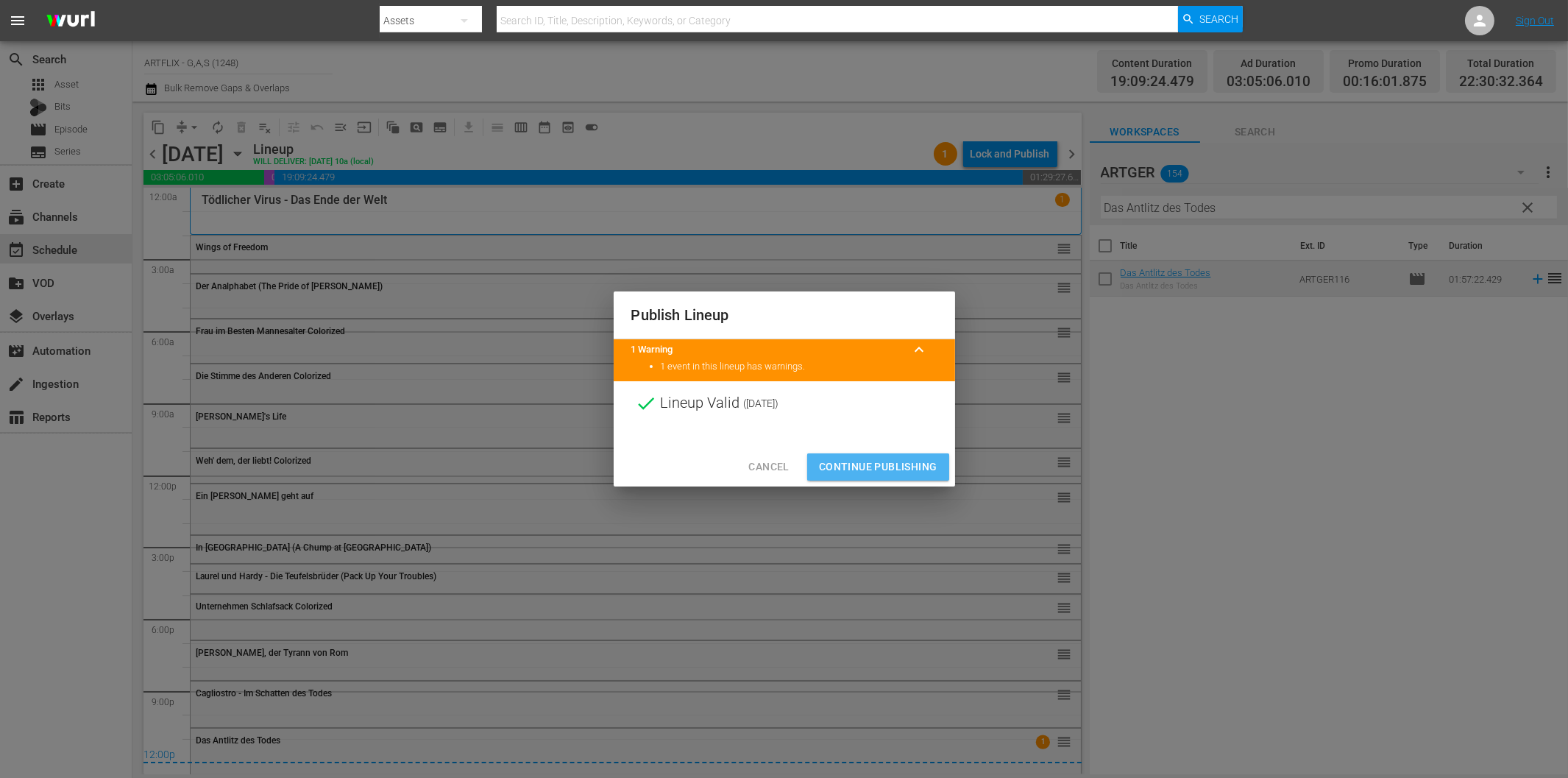
click at [900, 467] on span "Continue Publishing" at bounding box center [879, 467] width 119 height 19
